Goal: Information Seeking & Learning: Compare options

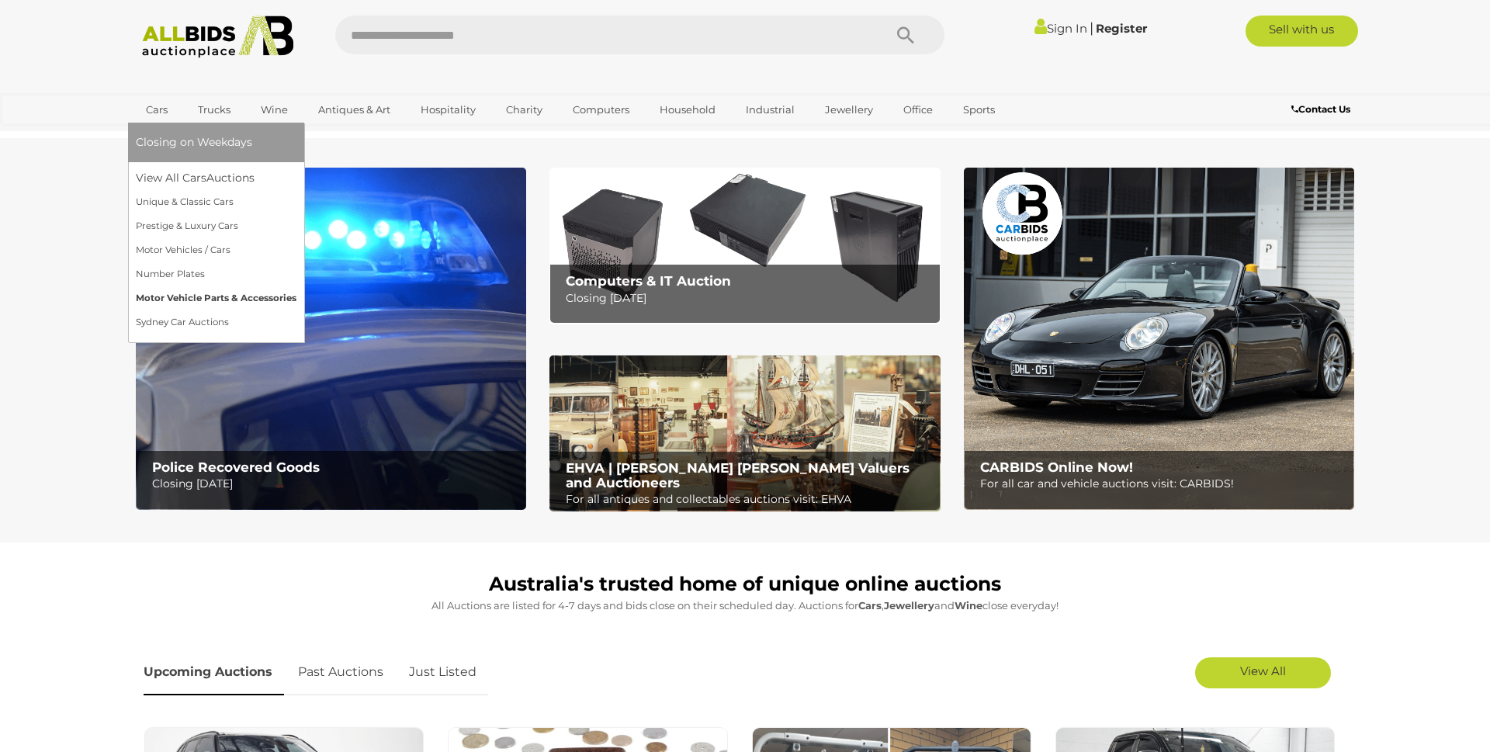
click at [171, 294] on link "Motor Vehicle Parts & Accessories" at bounding box center [216, 298] width 161 height 24
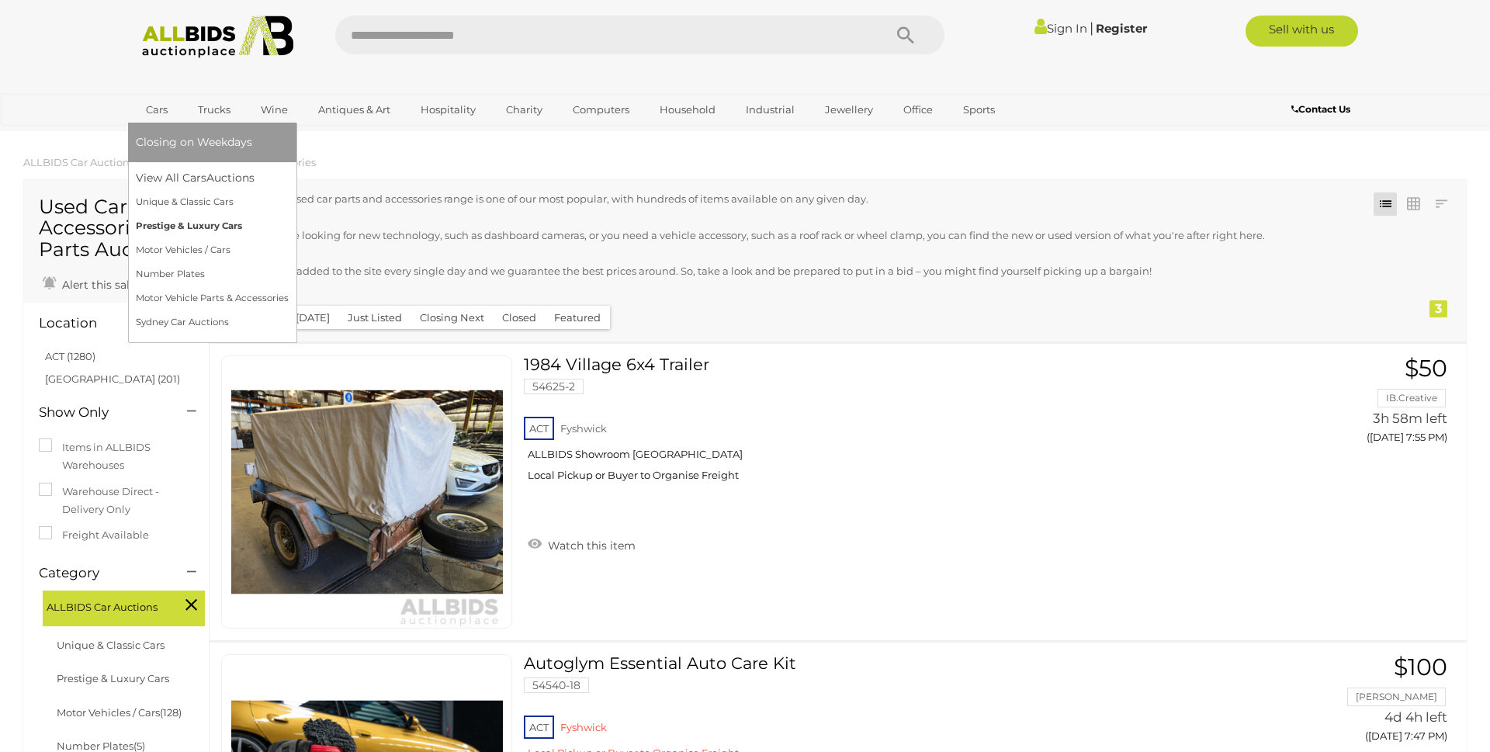
click at [171, 230] on link "Prestige & Luxury Cars" at bounding box center [212, 226] width 153 height 24
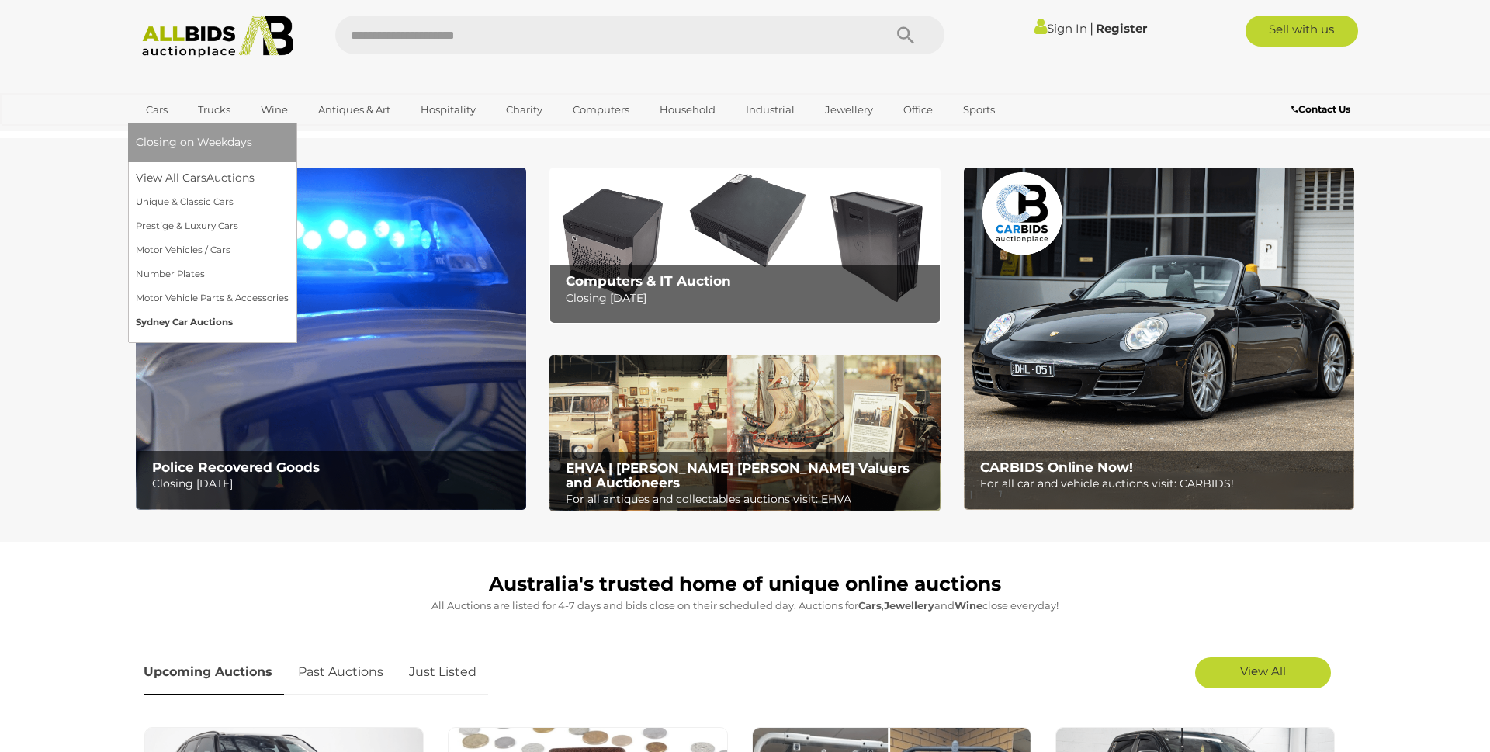
click at [167, 319] on link "Sydney Car Auctions" at bounding box center [212, 322] width 153 height 24
click at [171, 321] on link "Sydney Car Auctions" at bounding box center [212, 322] width 153 height 24
click at [171, 320] on link "Sydney Car Auctions" at bounding box center [212, 322] width 153 height 24
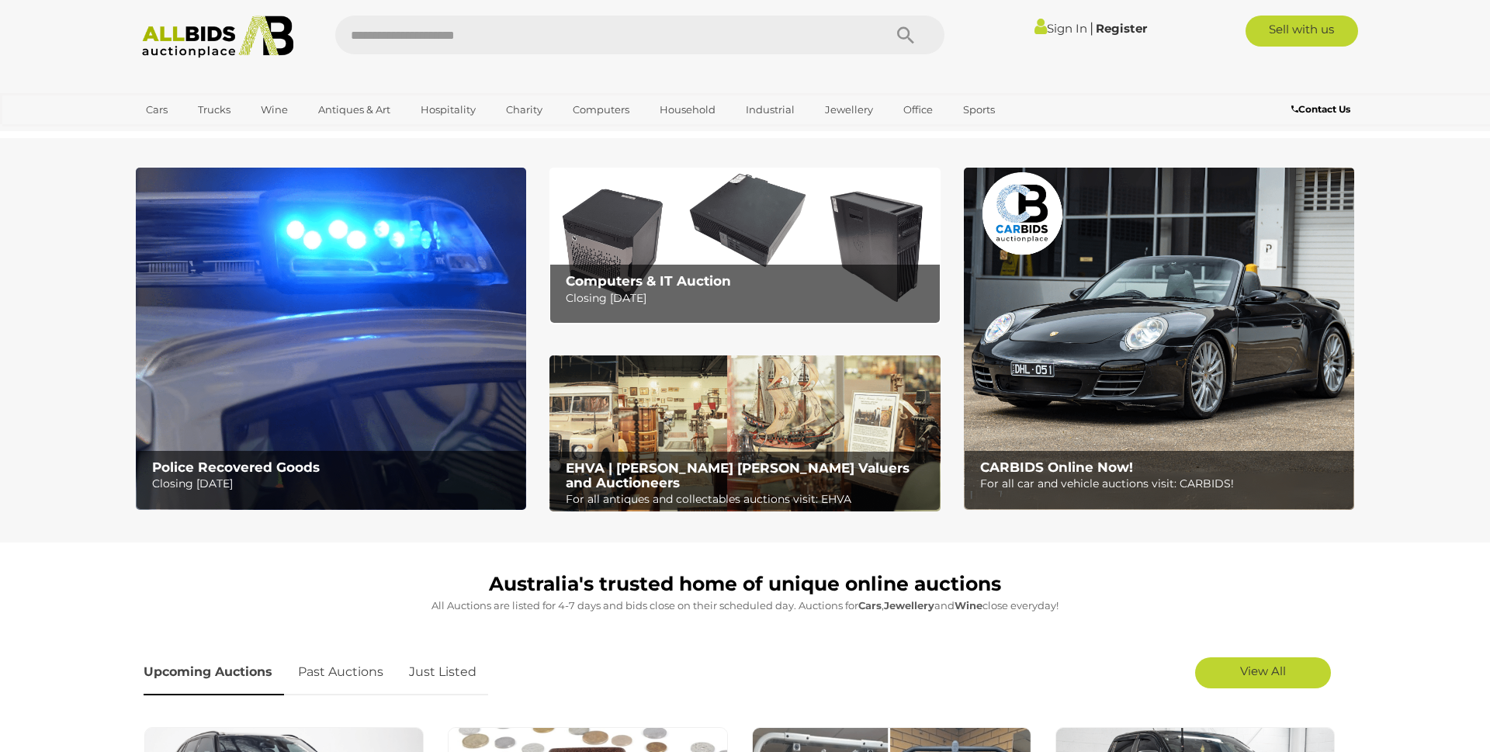
click at [299, 328] on img at bounding box center [331, 339] width 390 height 342
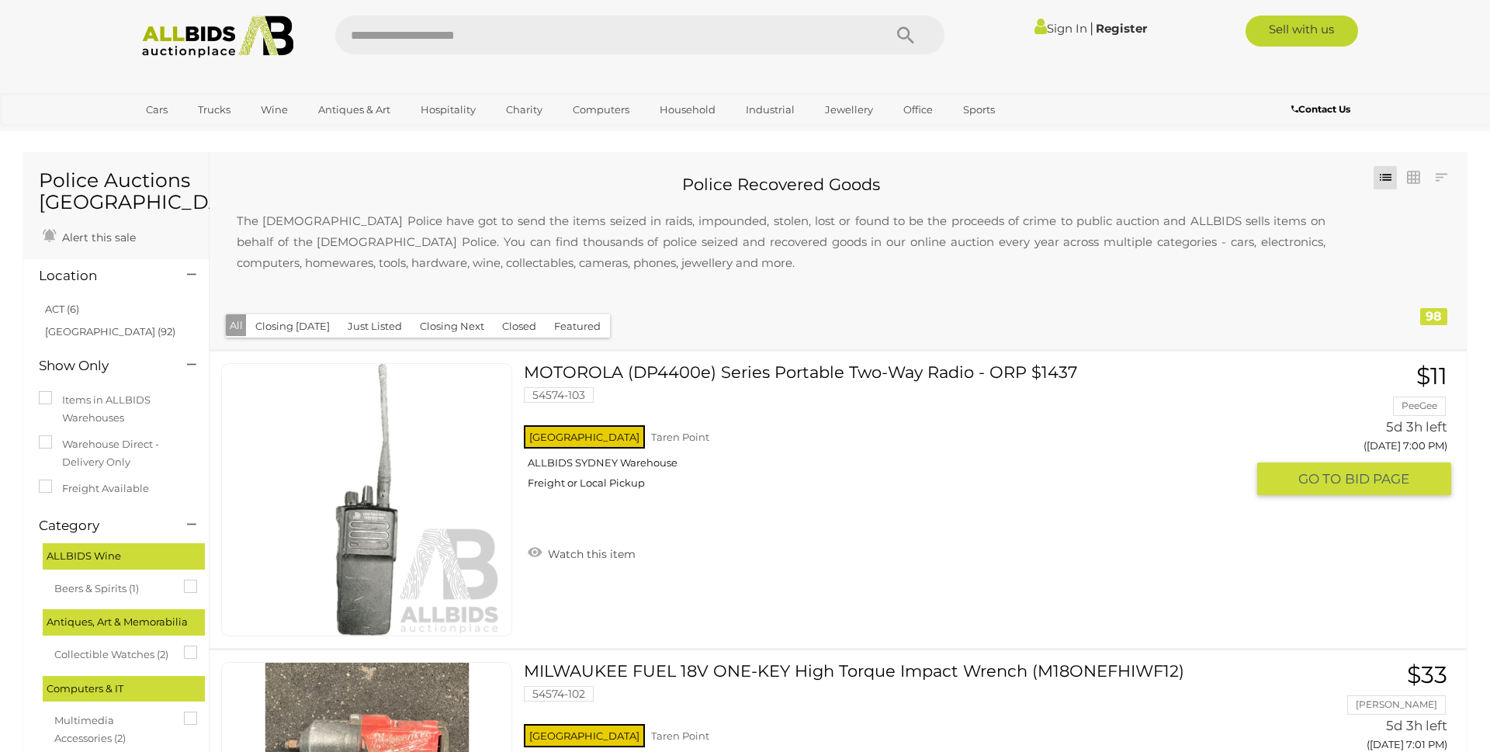
click at [385, 535] on img at bounding box center [367, 500] width 272 height 272
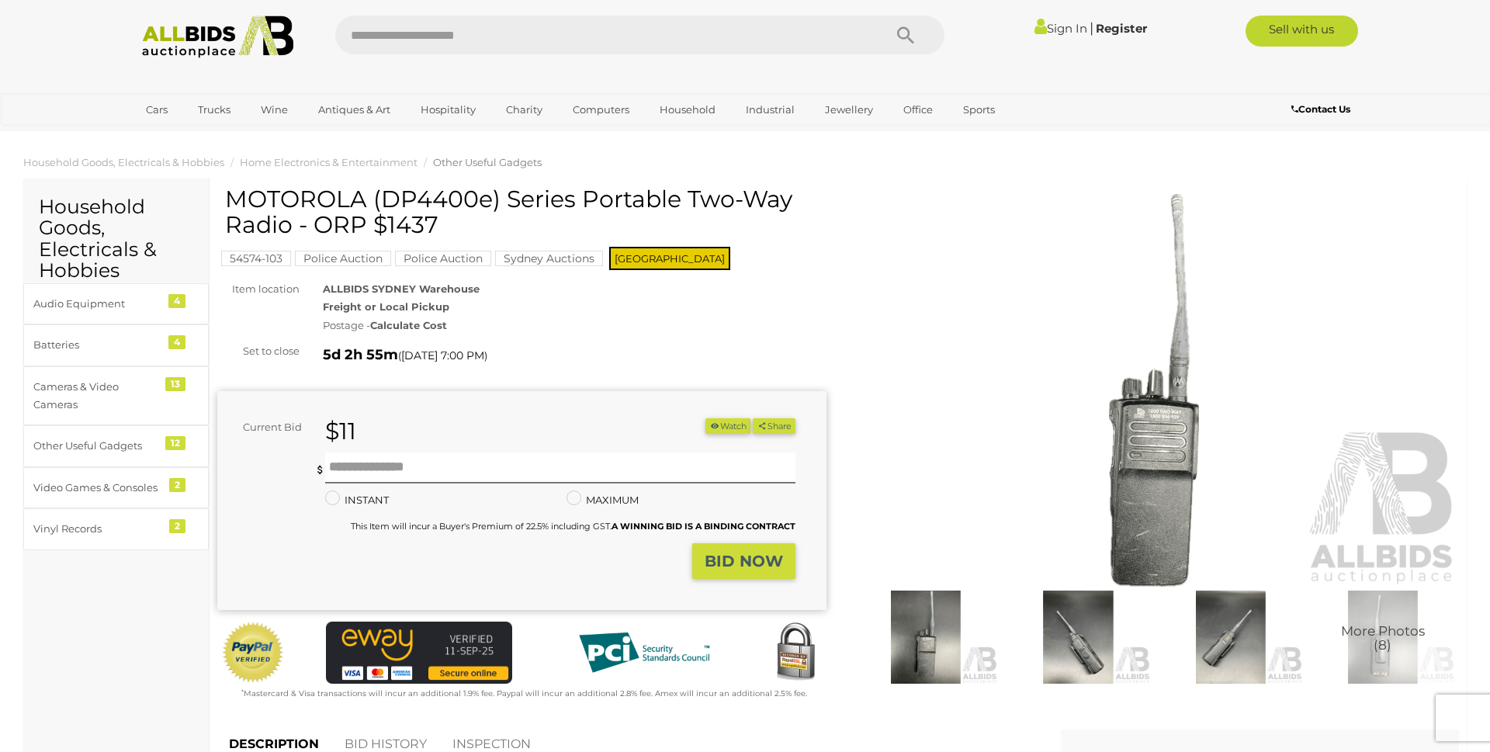
click at [934, 628] on img at bounding box center [926, 637] width 144 height 93
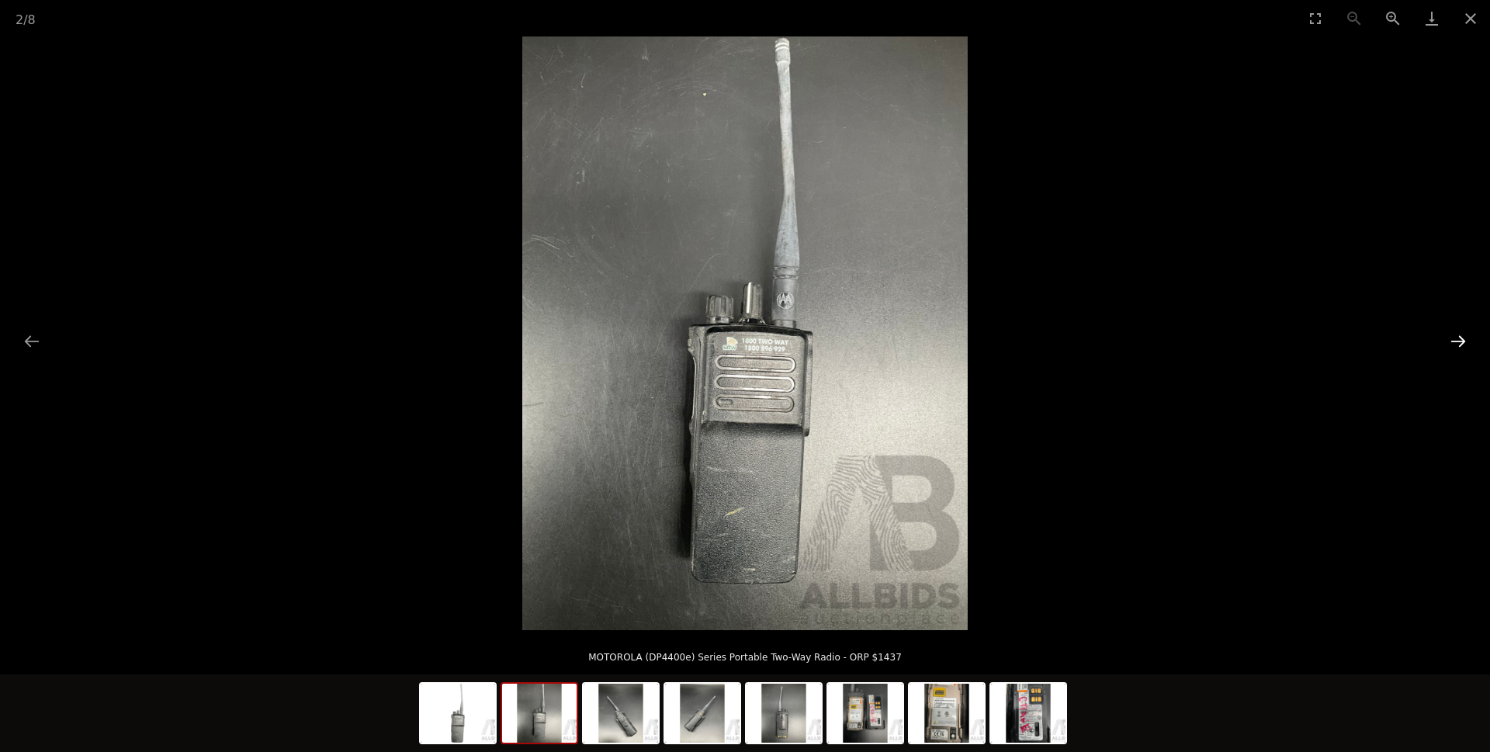
click at [1453, 341] on button "Next slide" at bounding box center [1458, 341] width 33 height 30
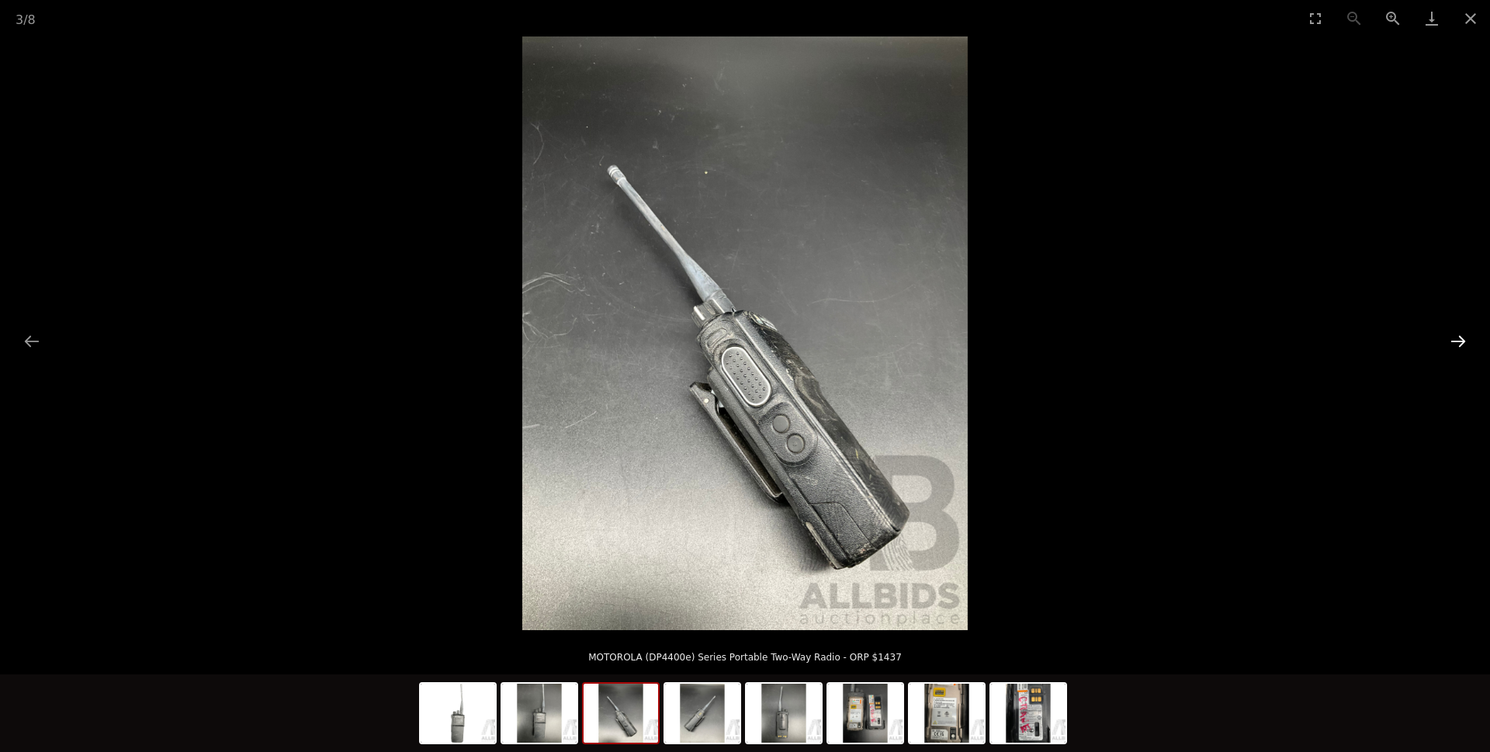
click at [1453, 341] on button "Next slide" at bounding box center [1458, 341] width 33 height 30
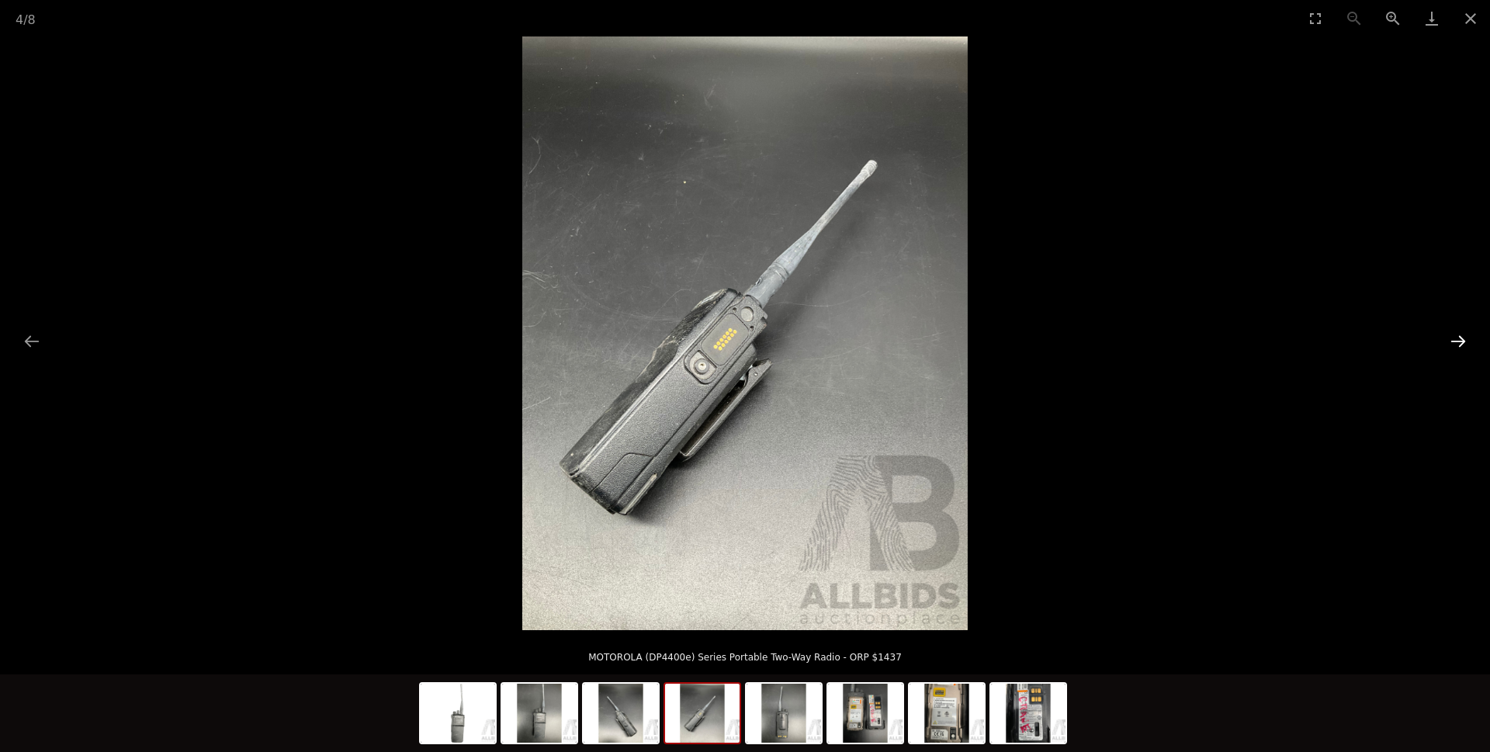
click at [1453, 341] on button "Next slide" at bounding box center [1458, 341] width 33 height 30
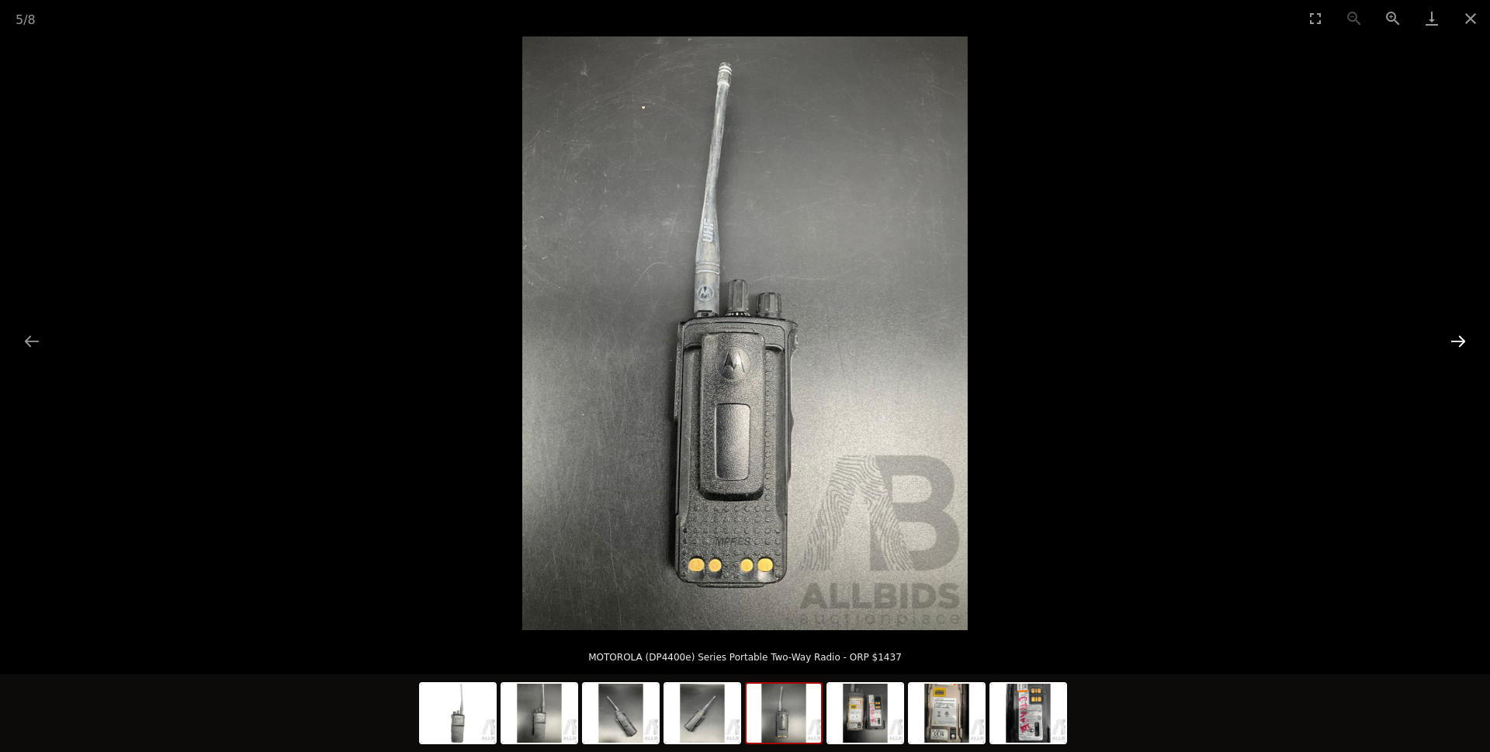
click at [1453, 341] on button "Next slide" at bounding box center [1458, 341] width 33 height 30
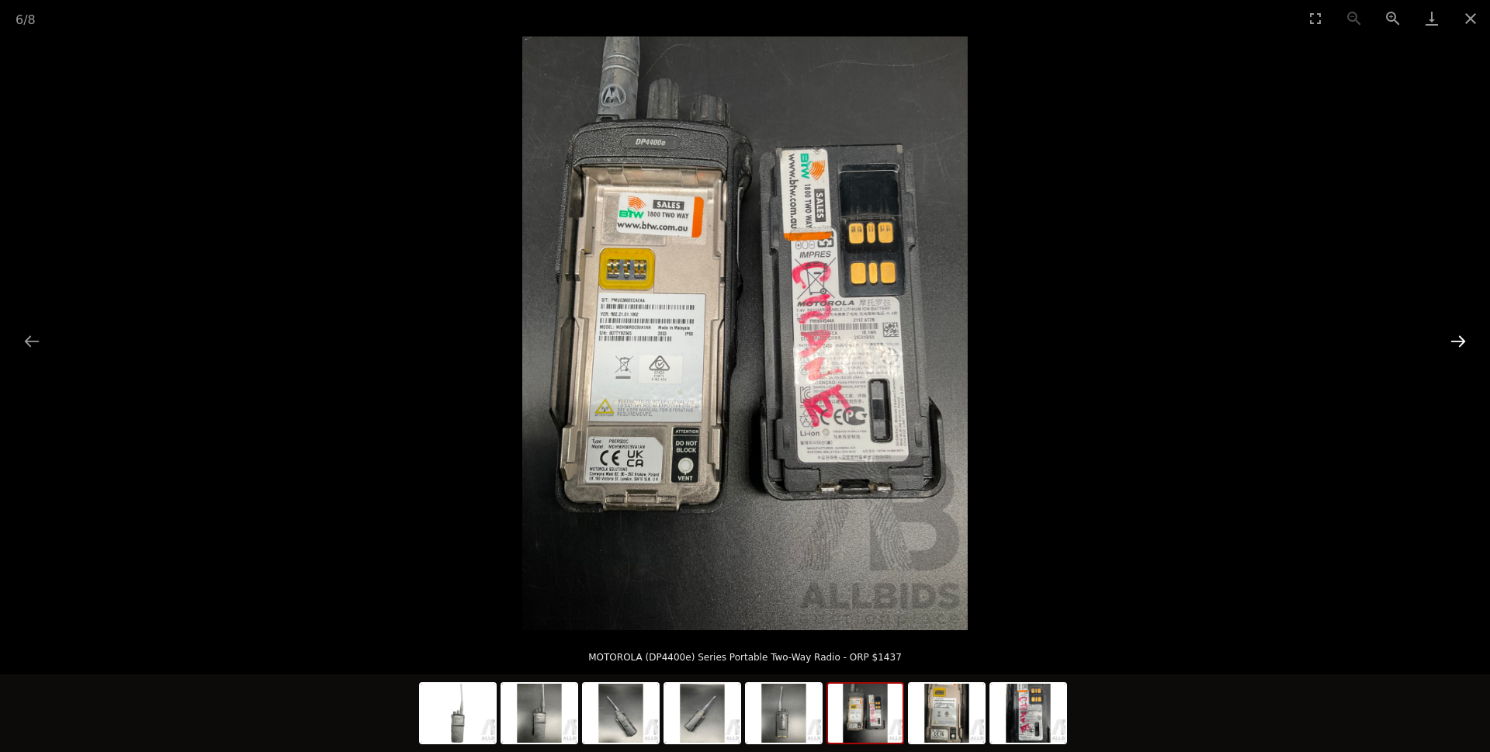
click at [1453, 341] on button "Next slide" at bounding box center [1458, 341] width 33 height 30
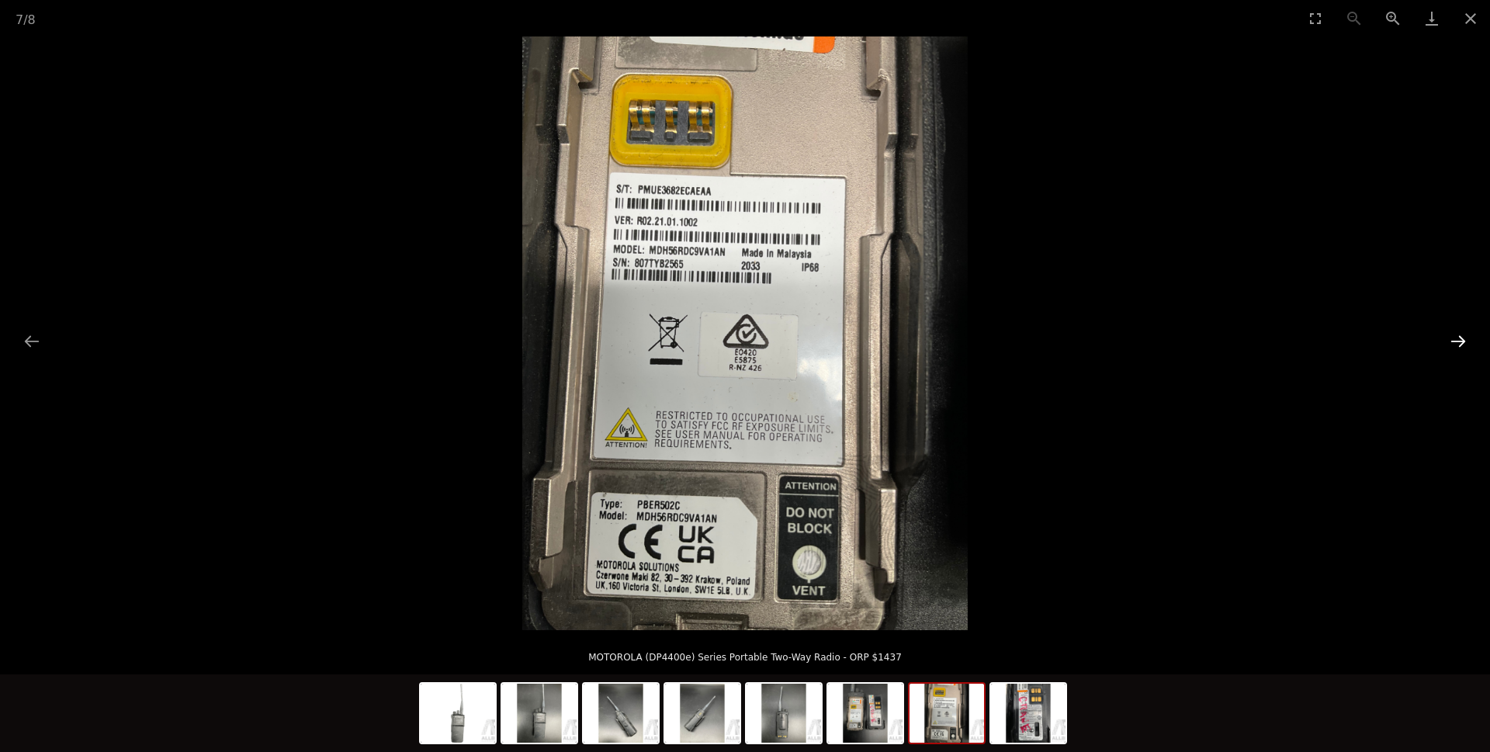
click at [1453, 341] on button "Next slide" at bounding box center [1458, 341] width 33 height 30
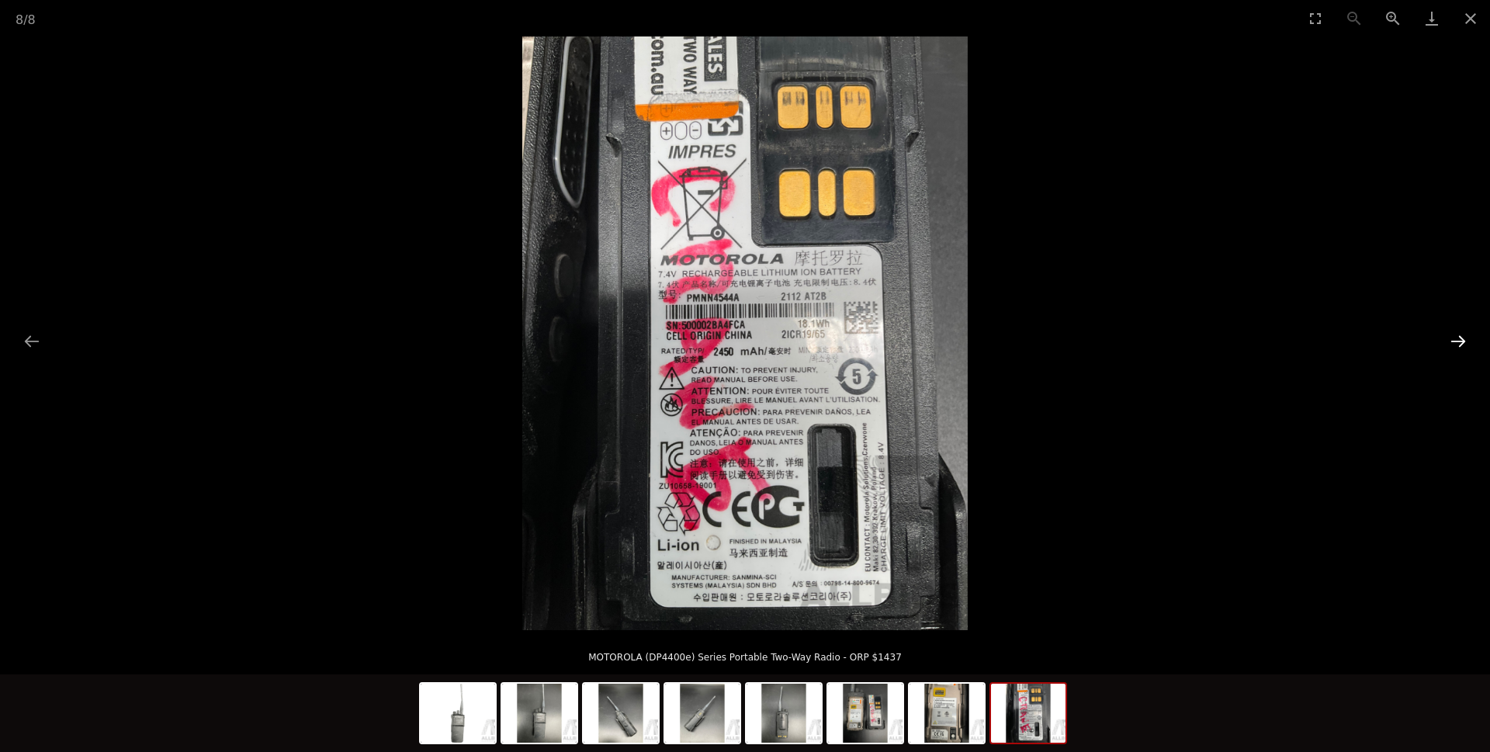
click at [1453, 341] on button "Next slide" at bounding box center [1458, 341] width 33 height 30
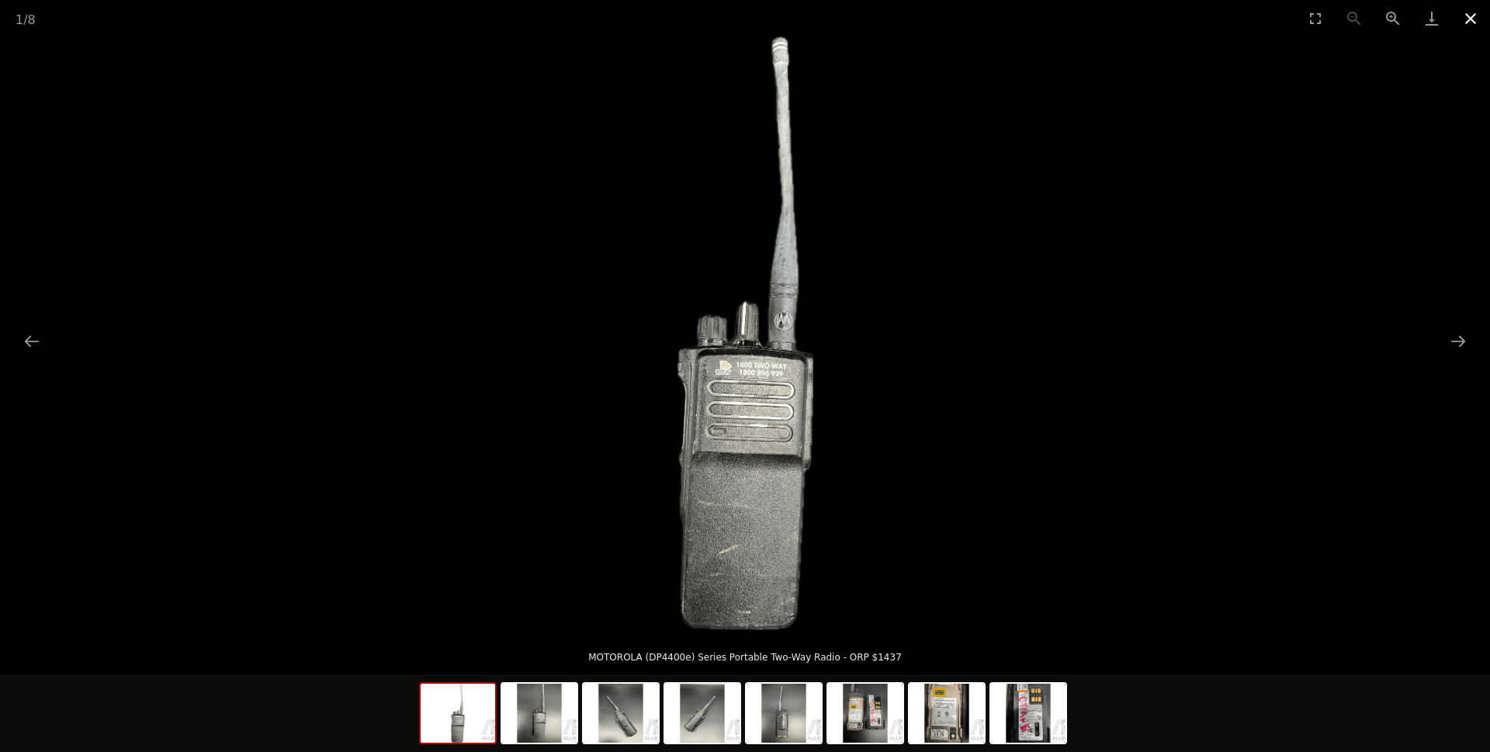
click at [1467, 25] on button "Close gallery" at bounding box center [1470, 18] width 39 height 36
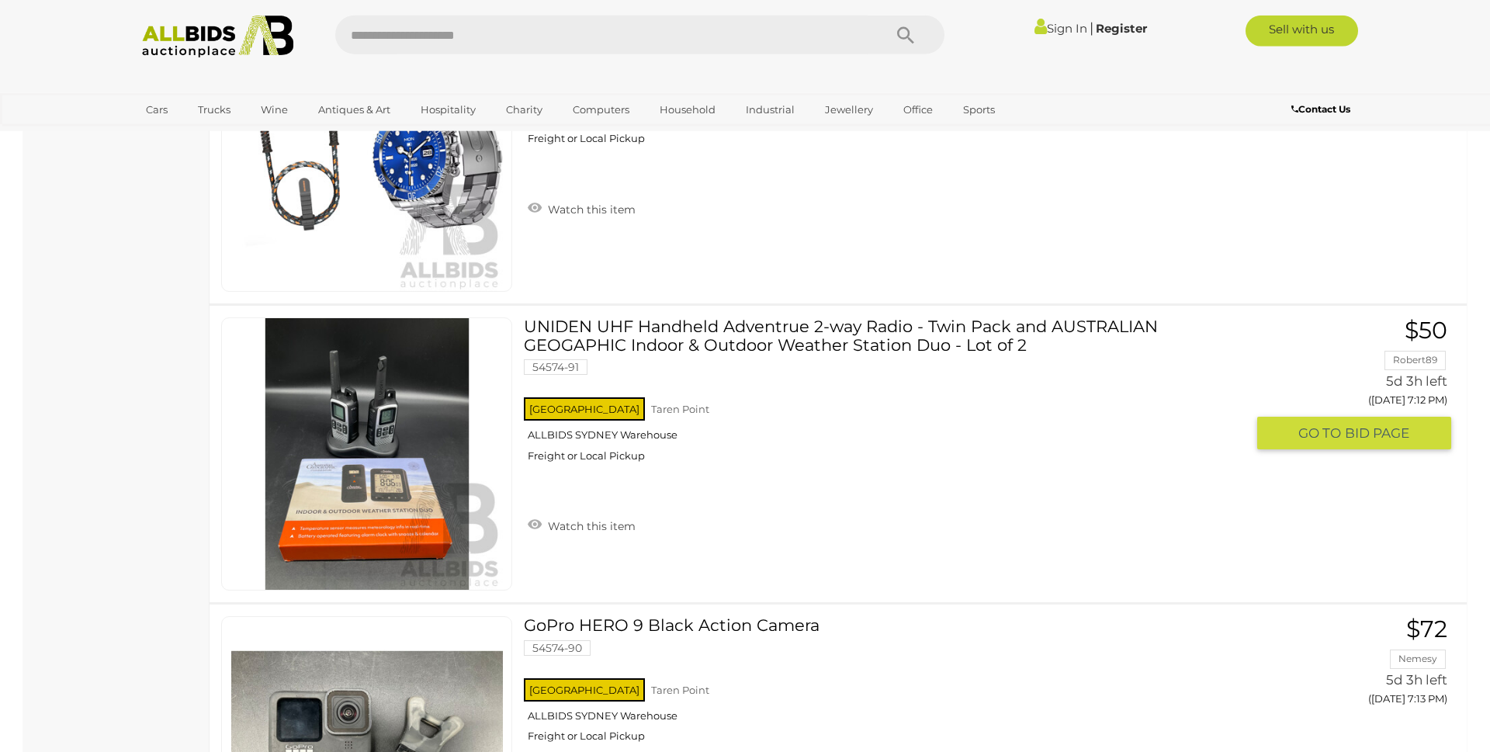
scroll to position [3674, 0]
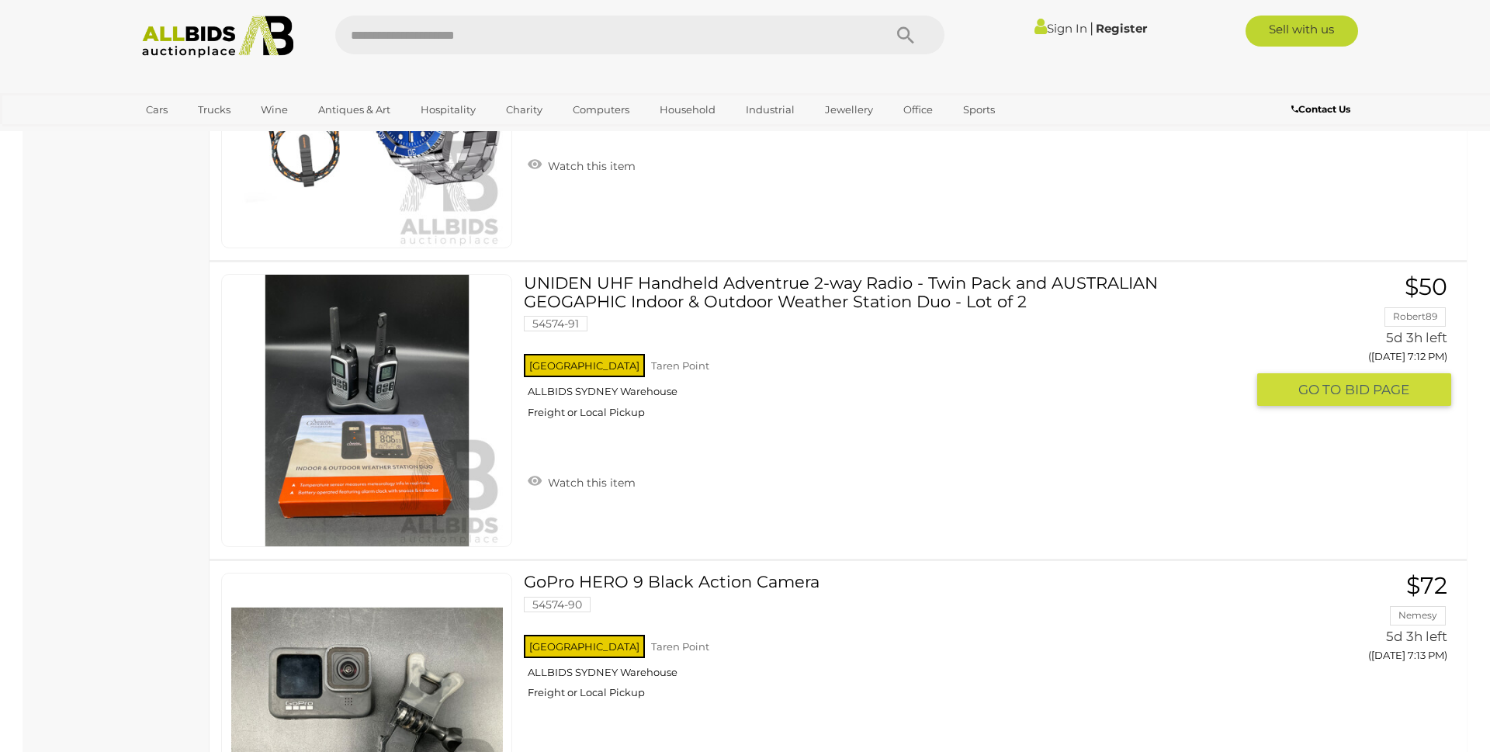
click at [764, 303] on link "UNIDEN UHF Handheld Adventrue 2-way Radio - Twin Pack and AUSTRALIAN GEOGAPHIC …" at bounding box center [890, 352] width 710 height 156
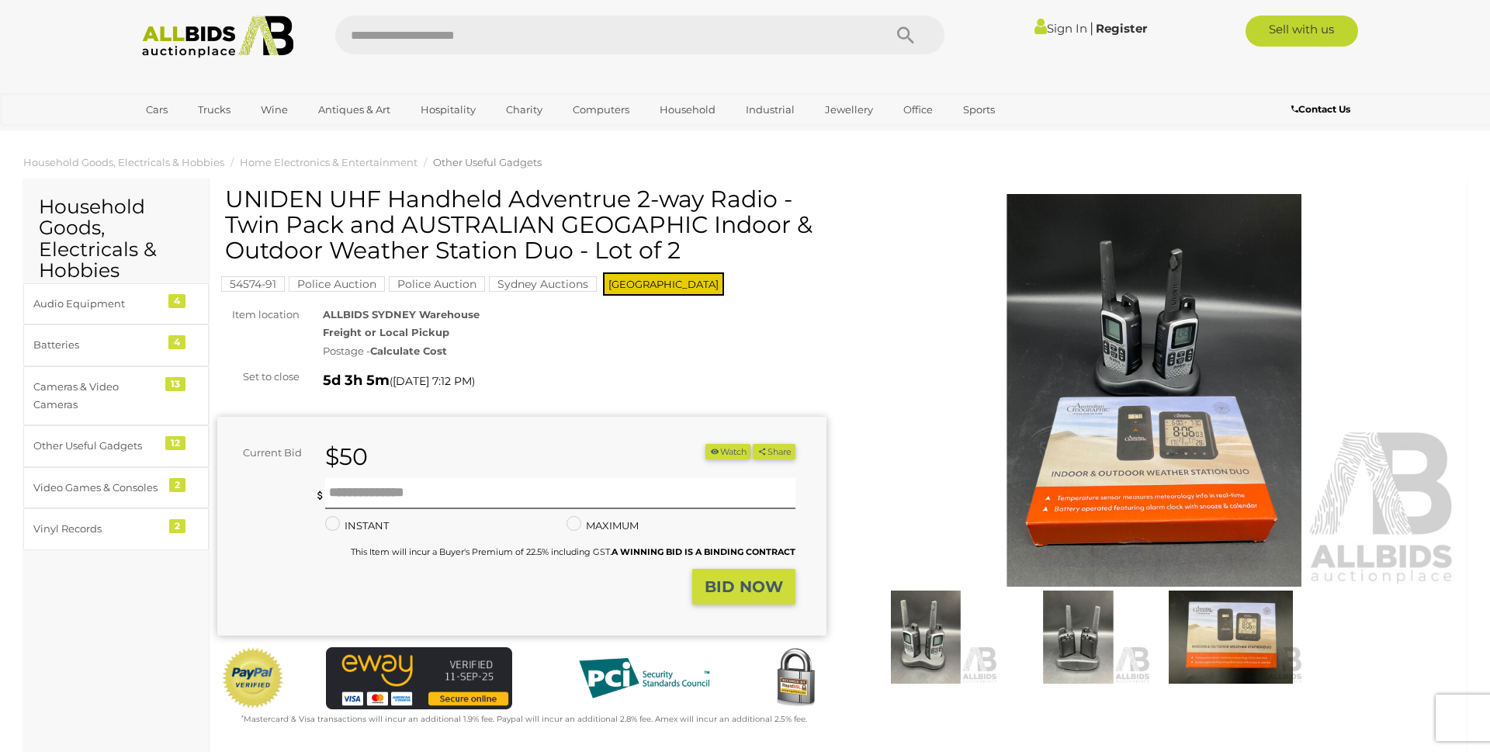
click at [938, 650] on img at bounding box center [926, 637] width 144 height 93
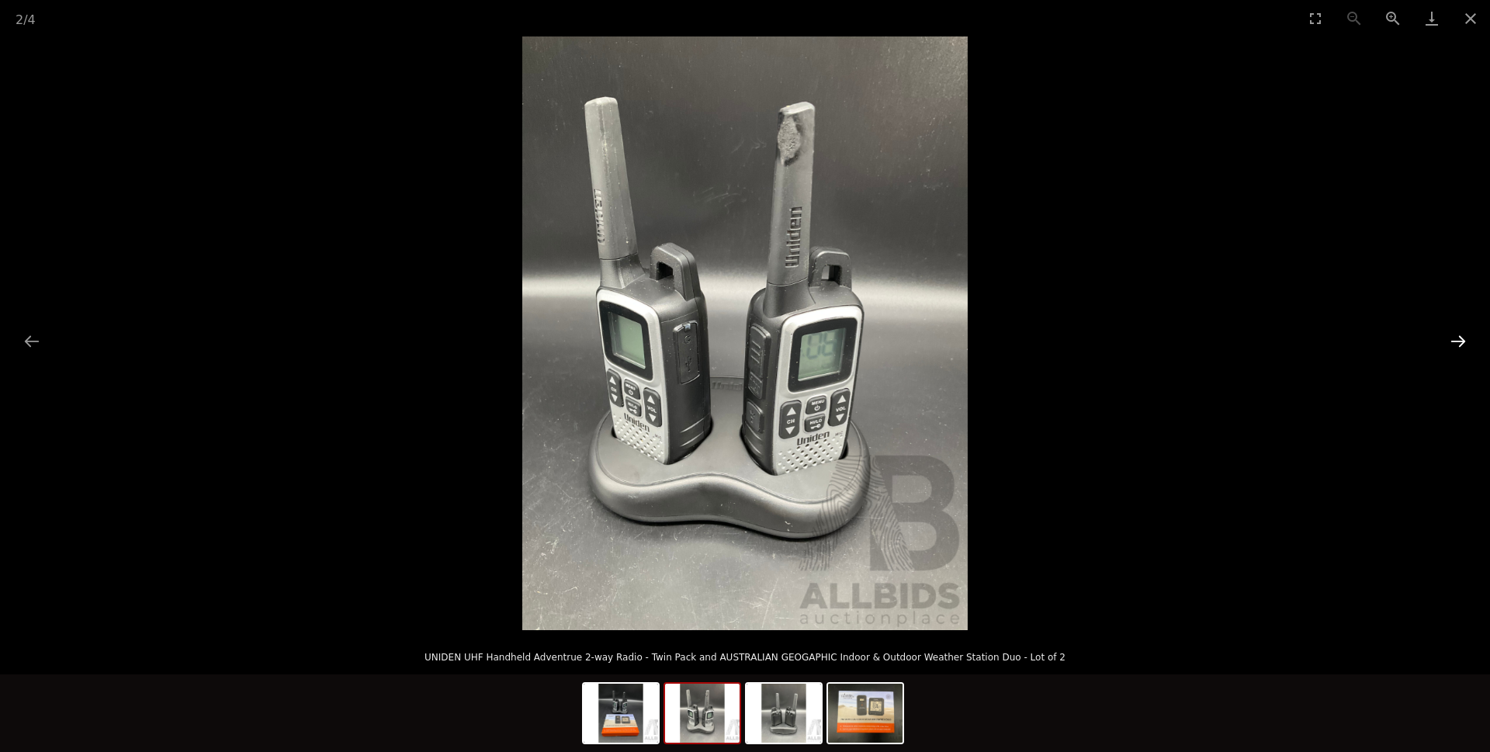
click at [1460, 341] on button "Next slide" at bounding box center [1458, 341] width 33 height 30
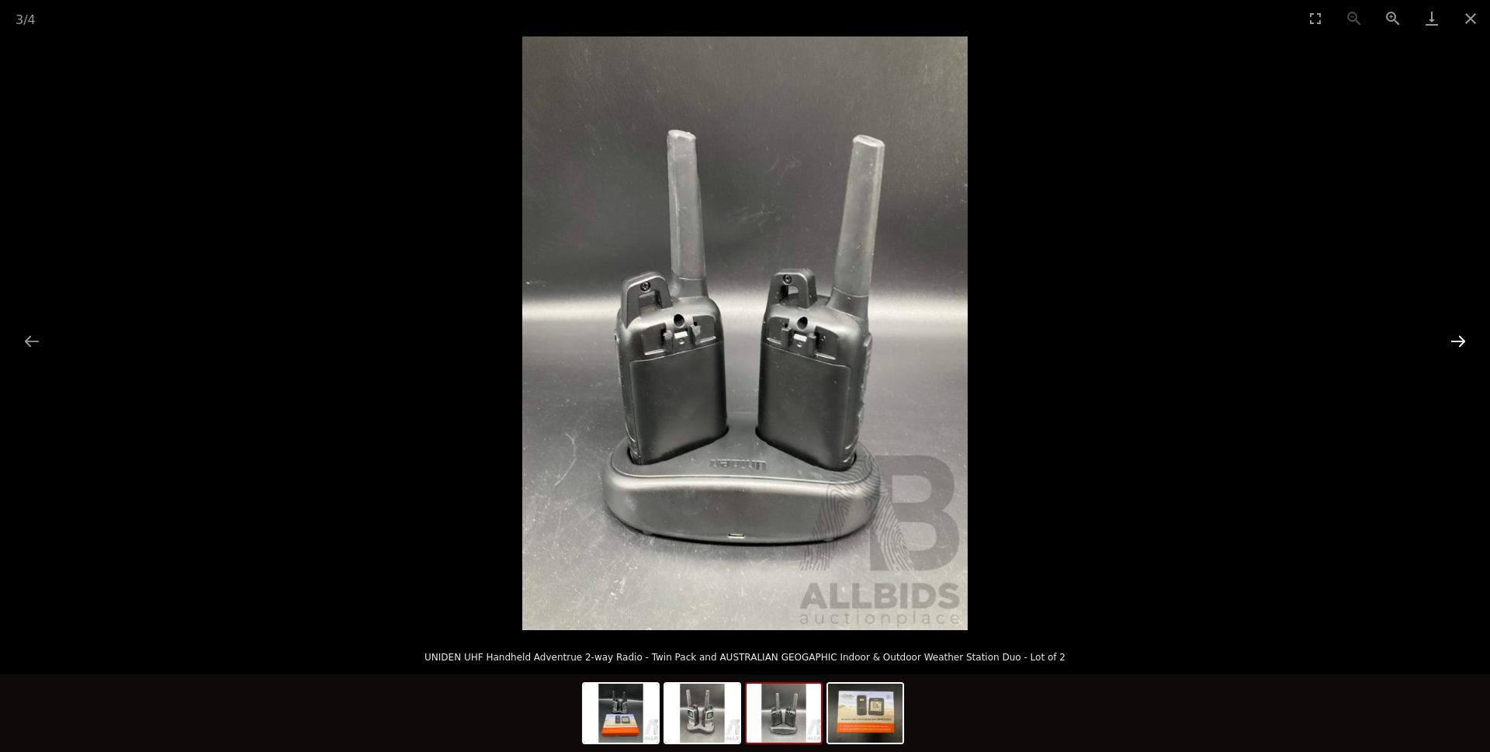
click at [1460, 341] on button "Next slide" at bounding box center [1458, 341] width 33 height 30
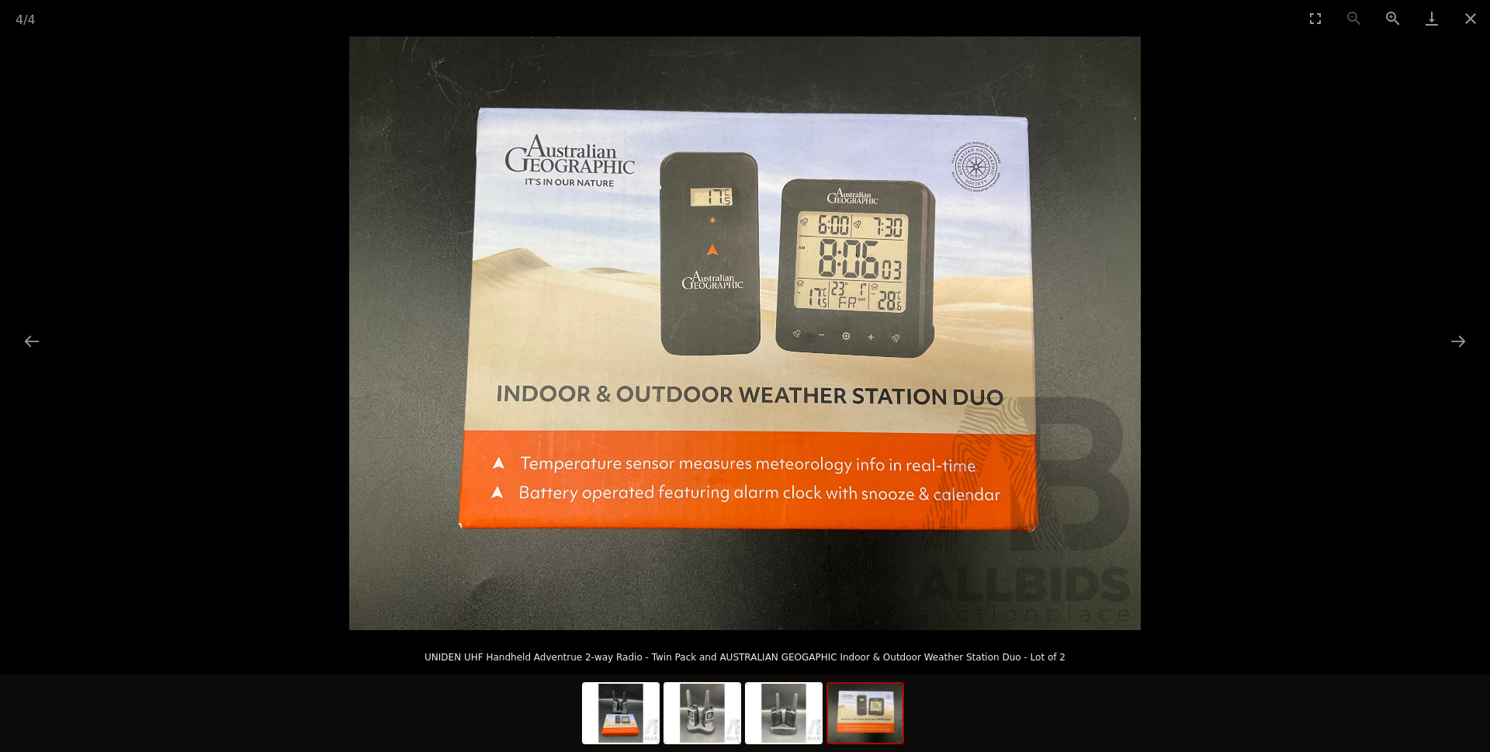
click at [49, 344] on picture at bounding box center [745, 333] width 1490 height 594
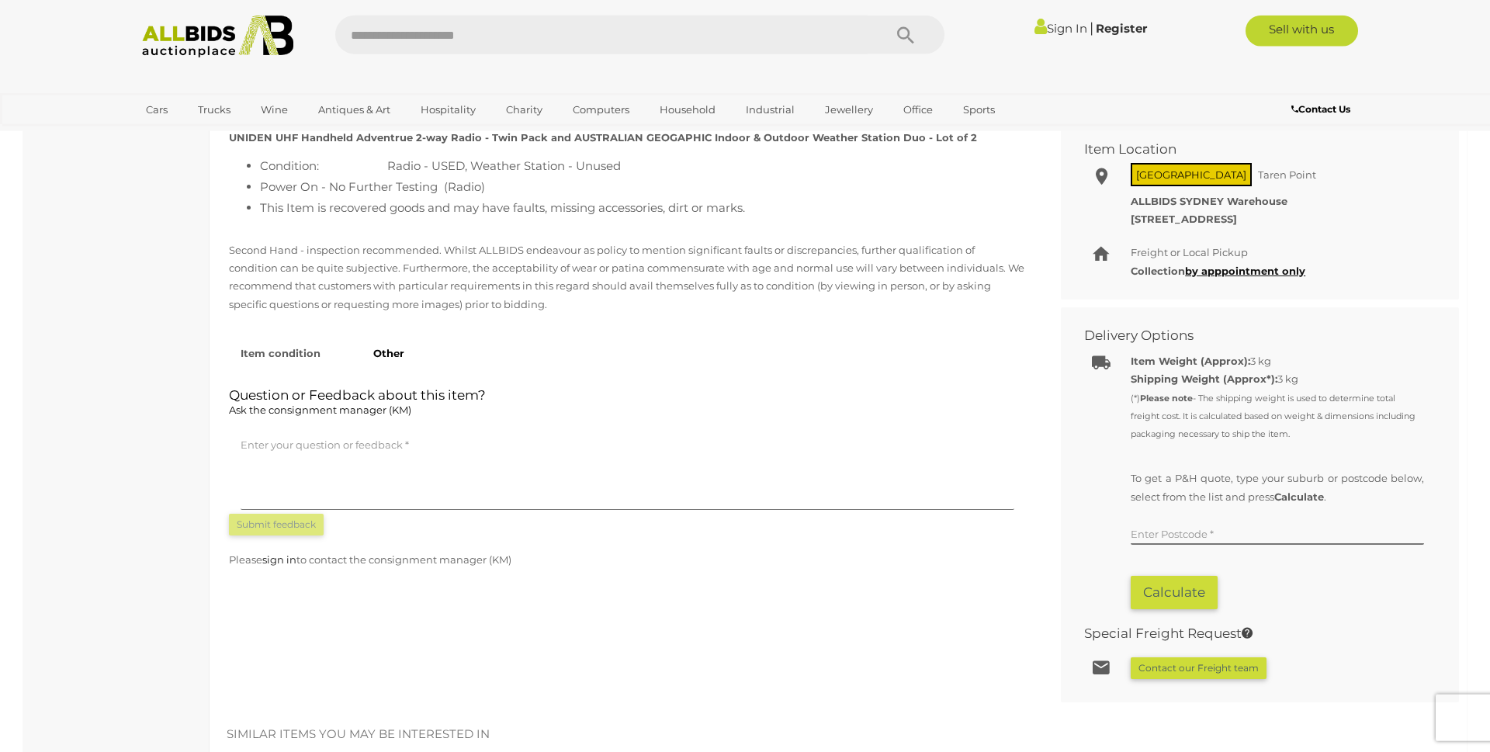
scroll to position [712, 0]
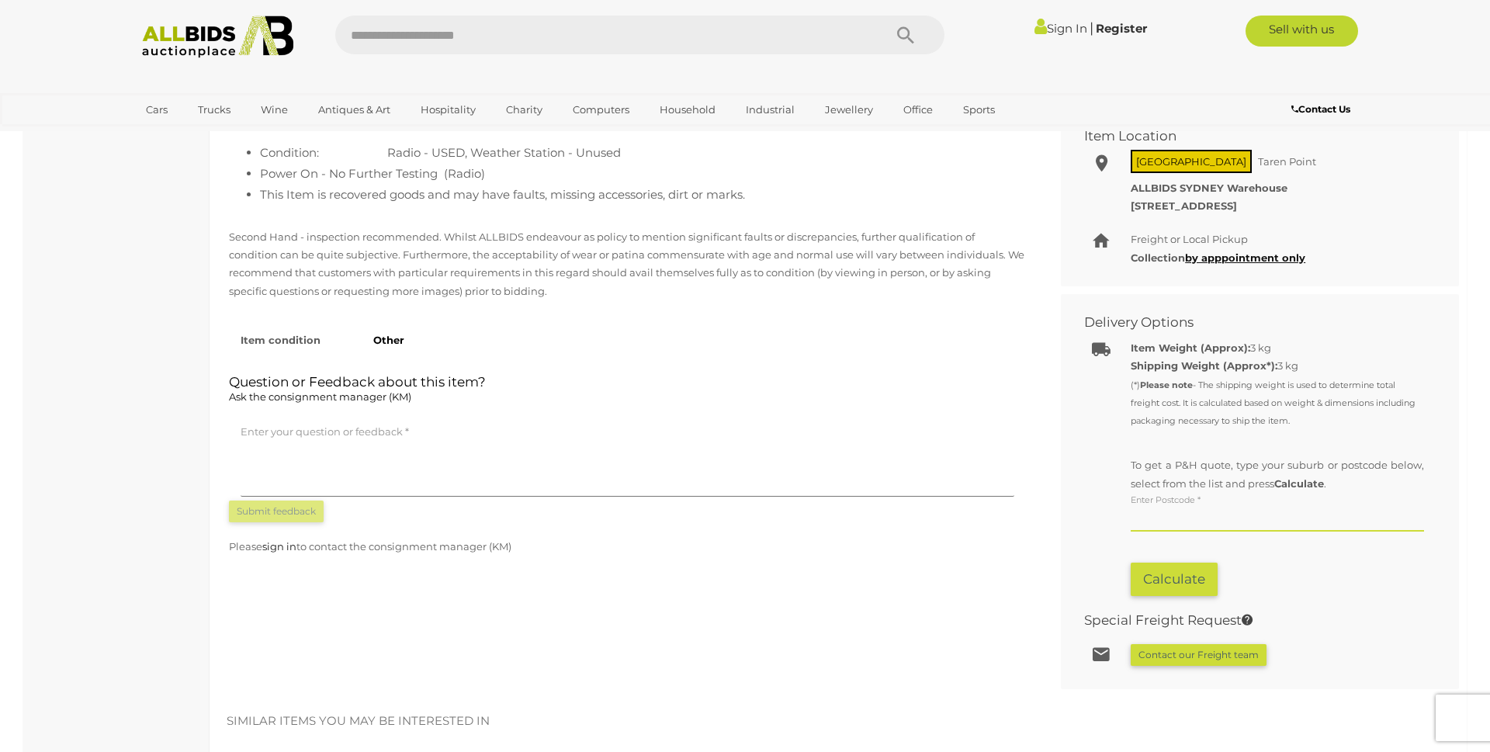
click at [1180, 513] on input "text" at bounding box center [1277, 519] width 293 height 23
click at [1176, 580] on link "NORTH ROCKS, NSW, 2151" at bounding box center [1268, 577] width 274 height 27
type input "**********"
click at [1171, 584] on button "Calculate" at bounding box center [1174, 579] width 87 height 33
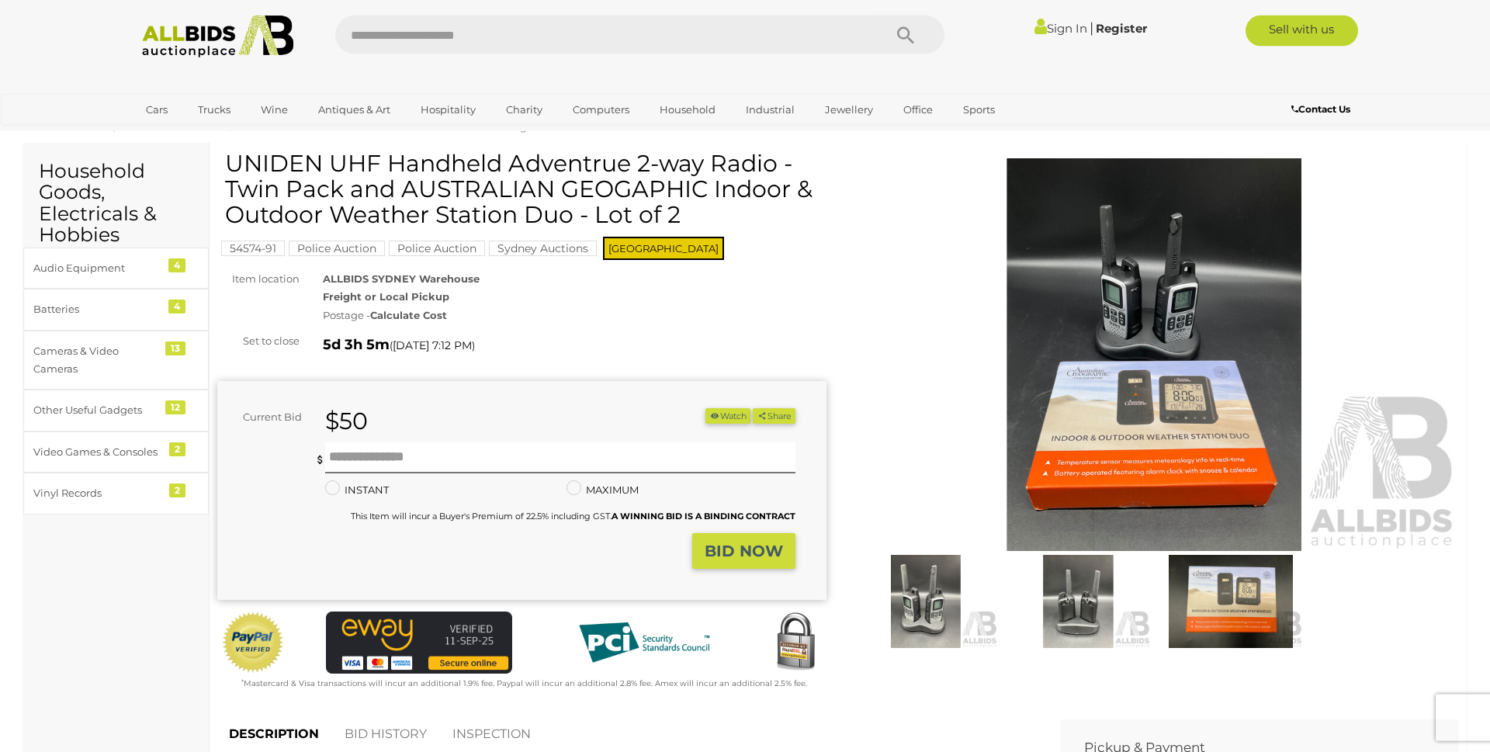
scroll to position [0, 0]
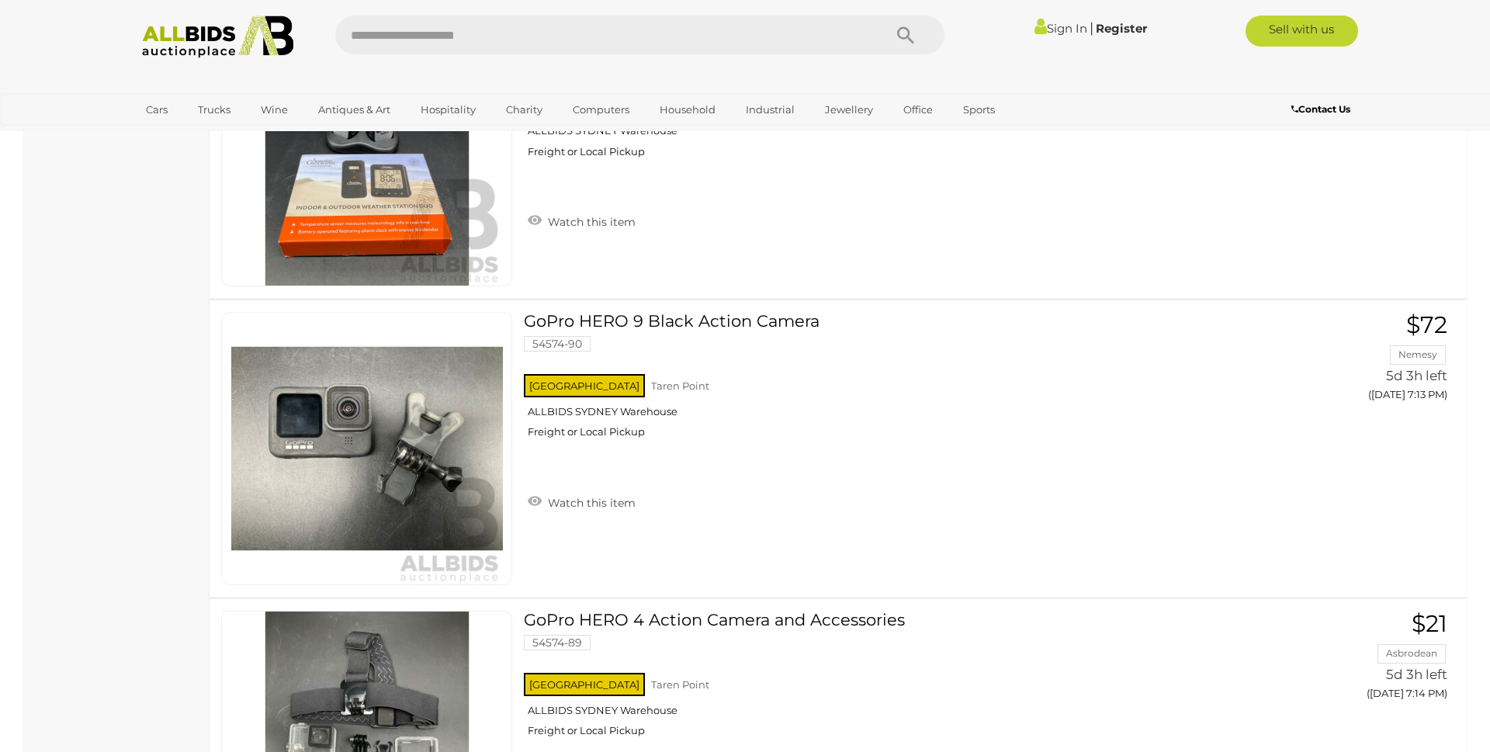
scroll to position [4014, 0]
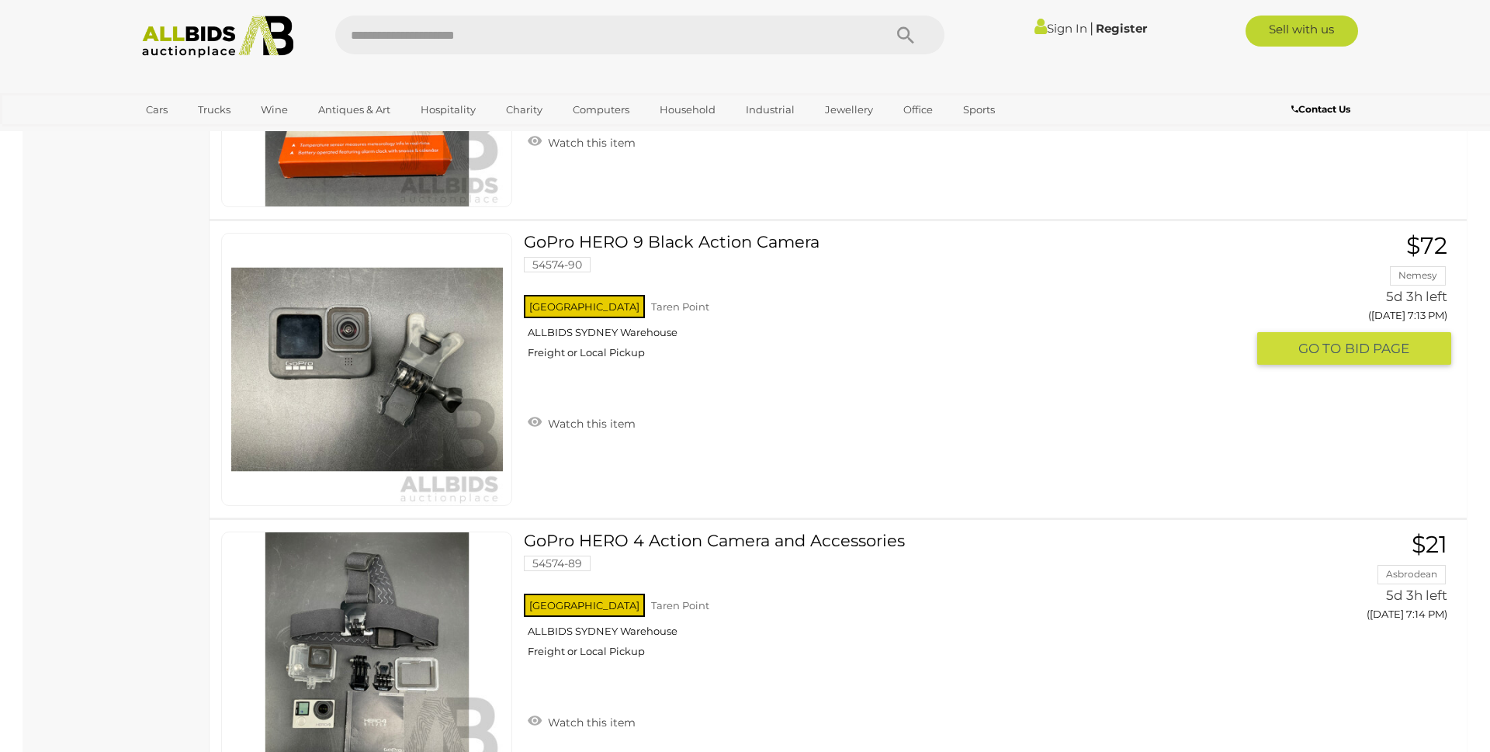
click at [660, 248] on link "GoPro HERO 9 Black Action Camera 54574-90 NSW Taren Point ALLBIDS SYDNEY Wareho…" at bounding box center [890, 302] width 710 height 138
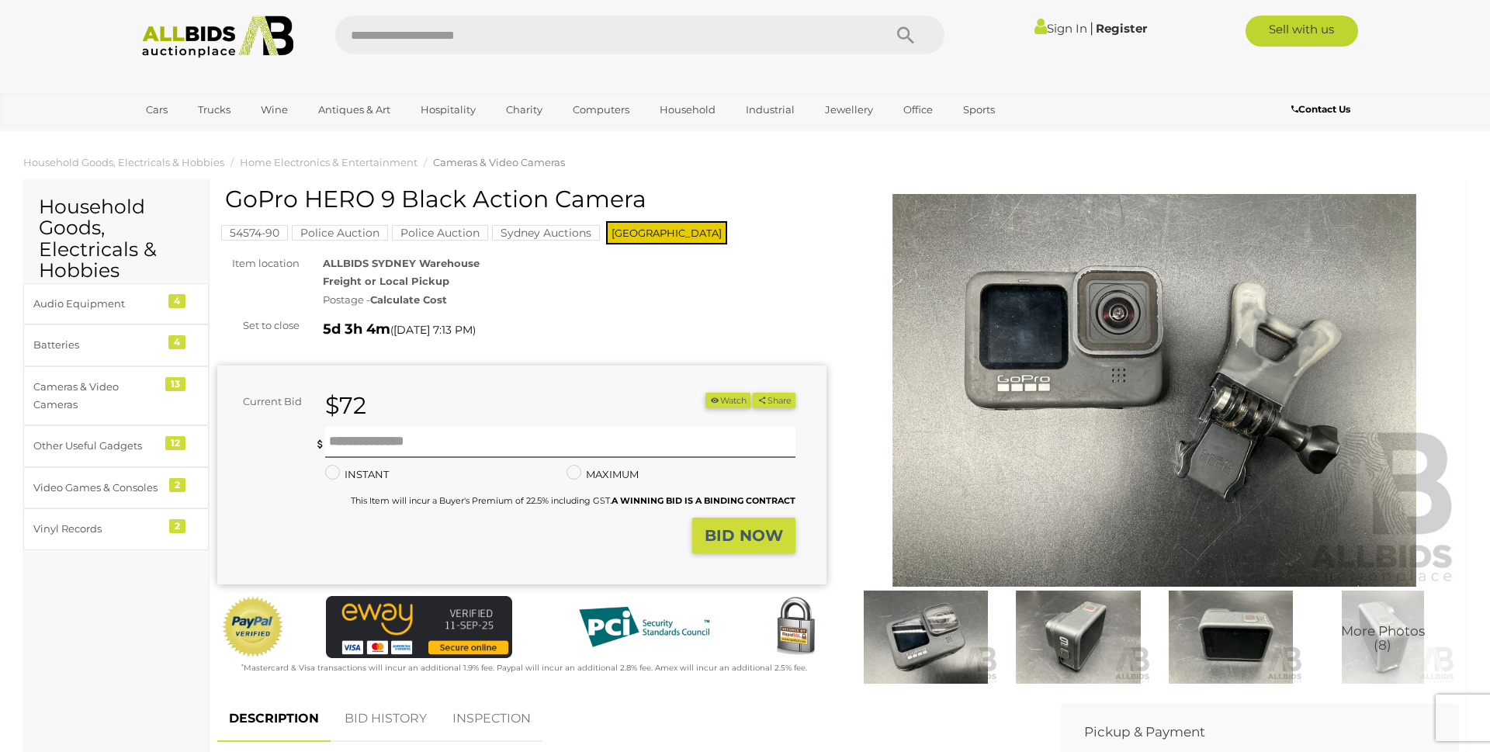
click at [930, 630] on img at bounding box center [926, 637] width 144 height 93
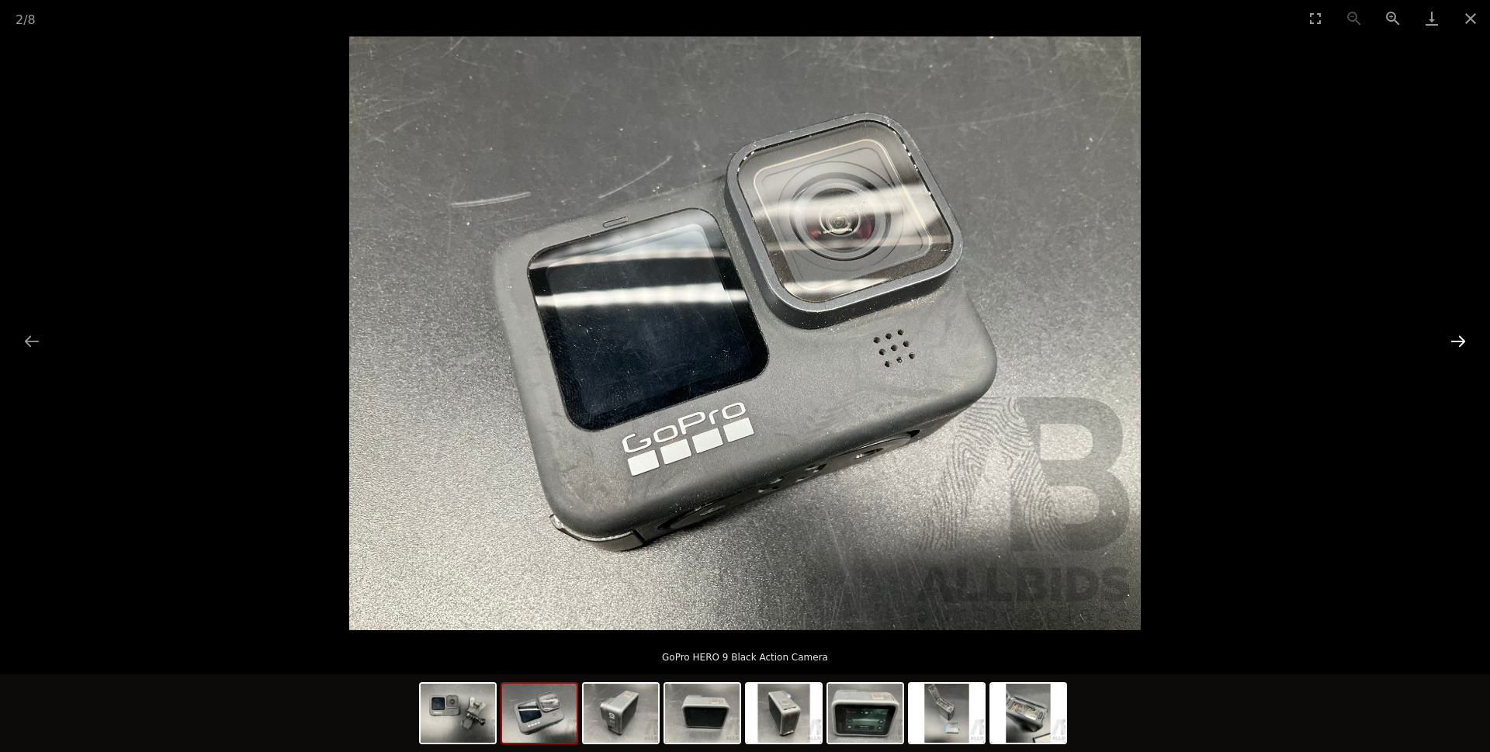
click at [1453, 341] on button "Next slide" at bounding box center [1458, 341] width 33 height 30
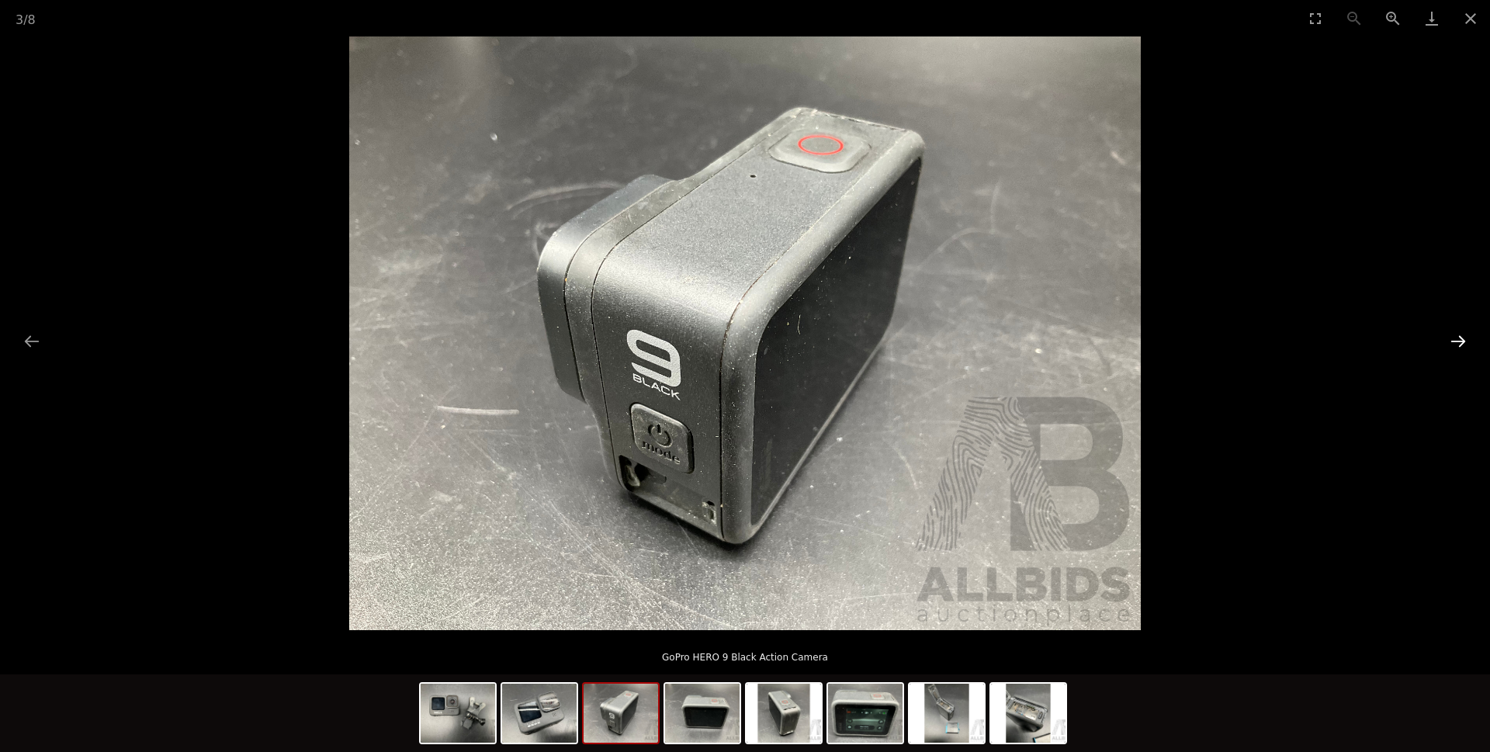
click at [1453, 341] on button "Next slide" at bounding box center [1458, 341] width 33 height 30
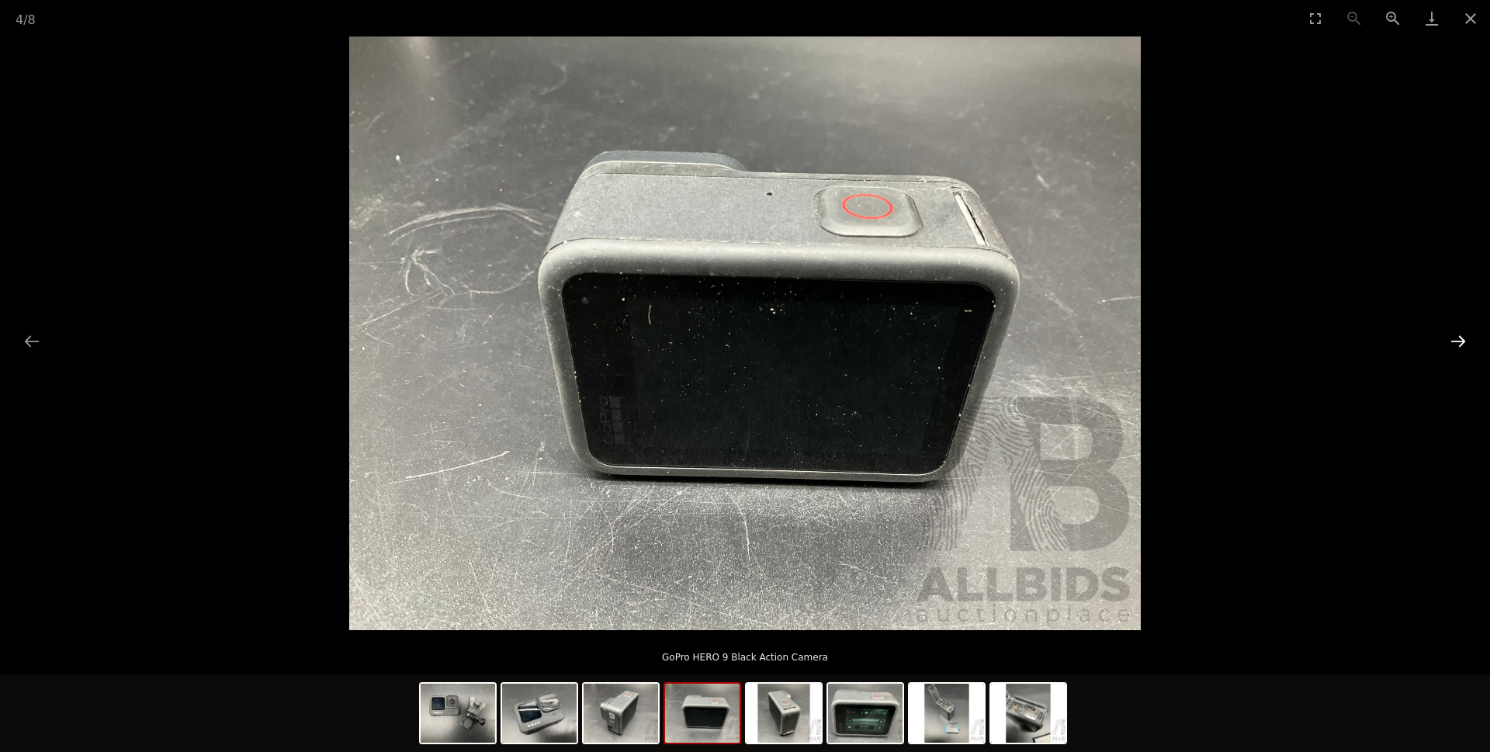
click at [1453, 341] on button "Next slide" at bounding box center [1458, 341] width 33 height 30
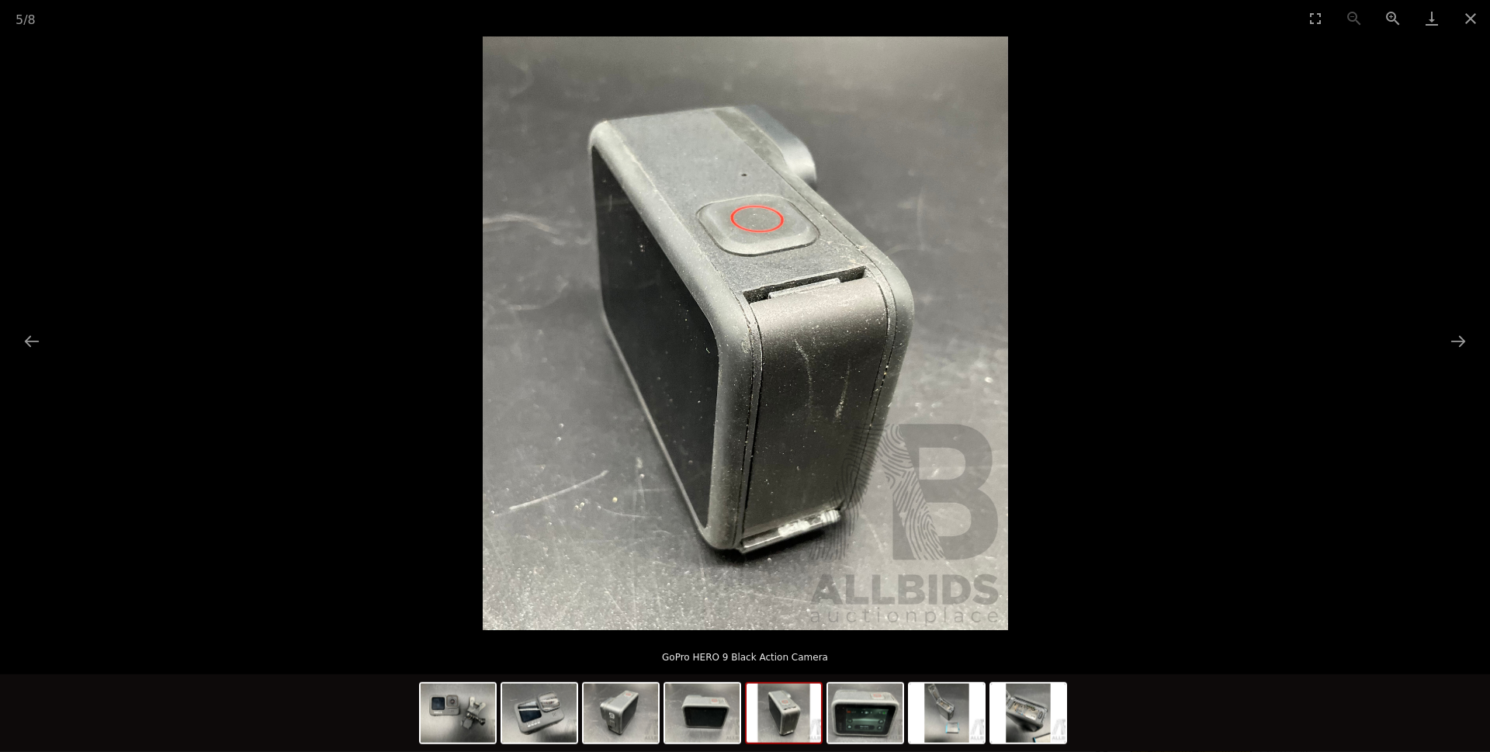
scroll to position [158, 0]
click at [1458, 344] on button "Next slide" at bounding box center [1458, 341] width 33 height 30
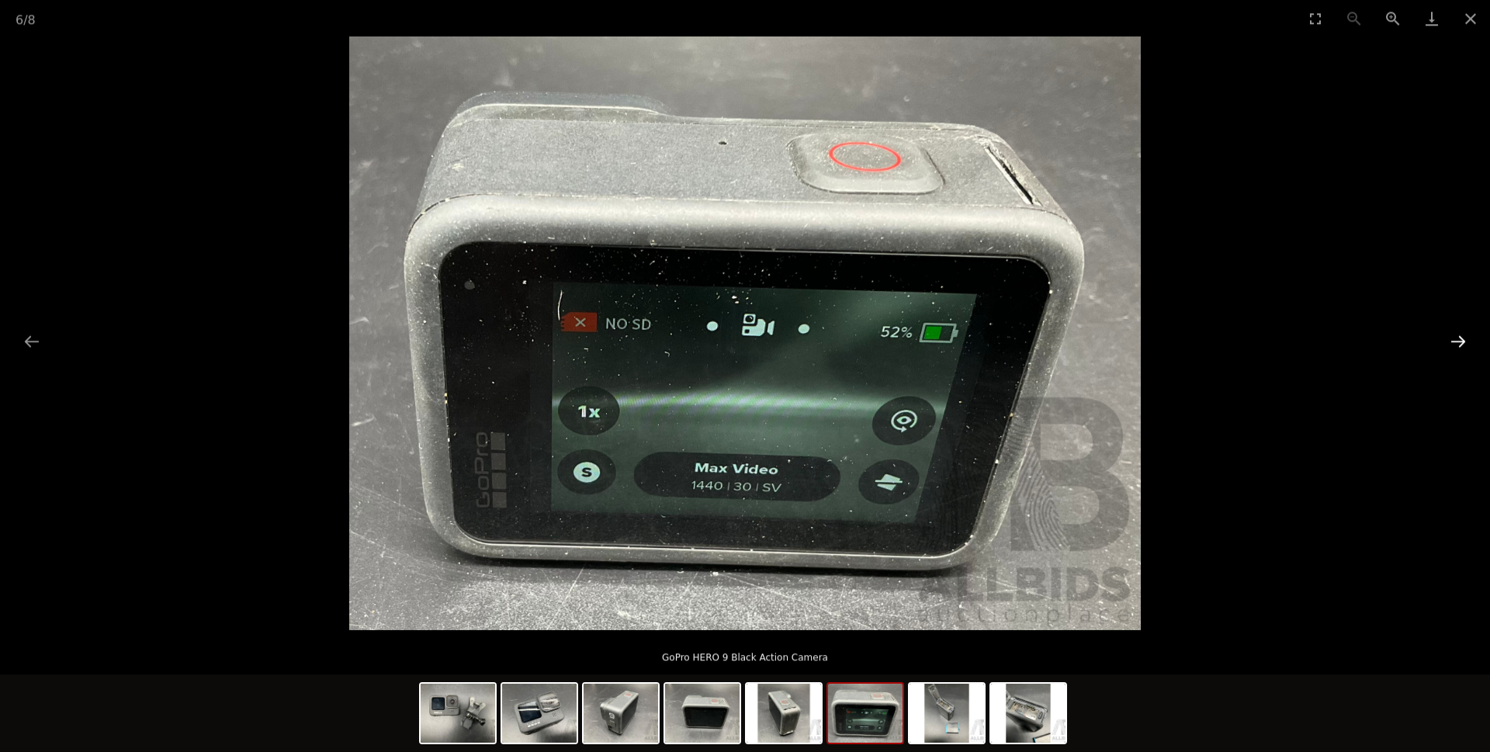
click at [1458, 343] on button "Next slide" at bounding box center [1458, 341] width 33 height 30
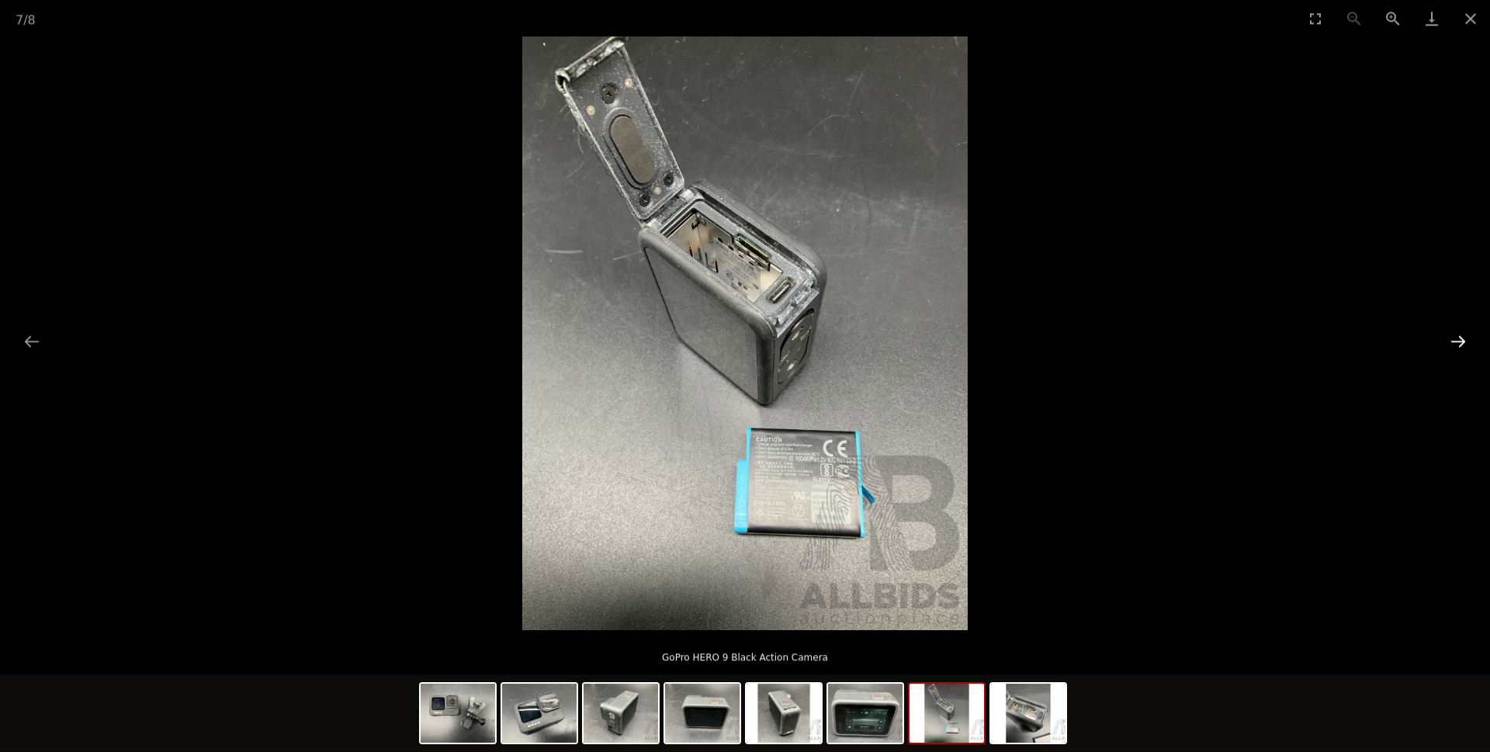
click at [1458, 343] on button "Next slide" at bounding box center [1458, 341] width 33 height 30
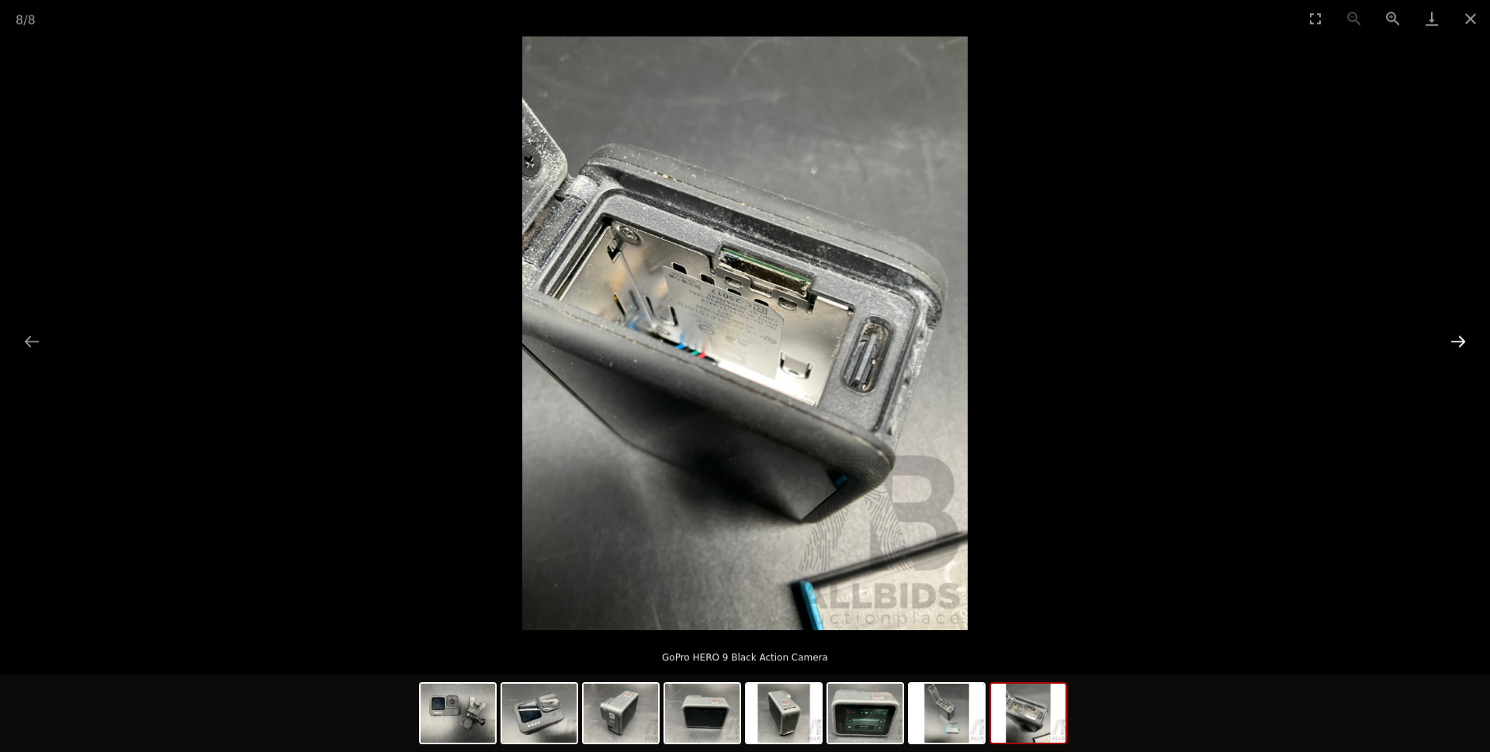
click at [1458, 343] on button "Next slide" at bounding box center [1458, 341] width 33 height 30
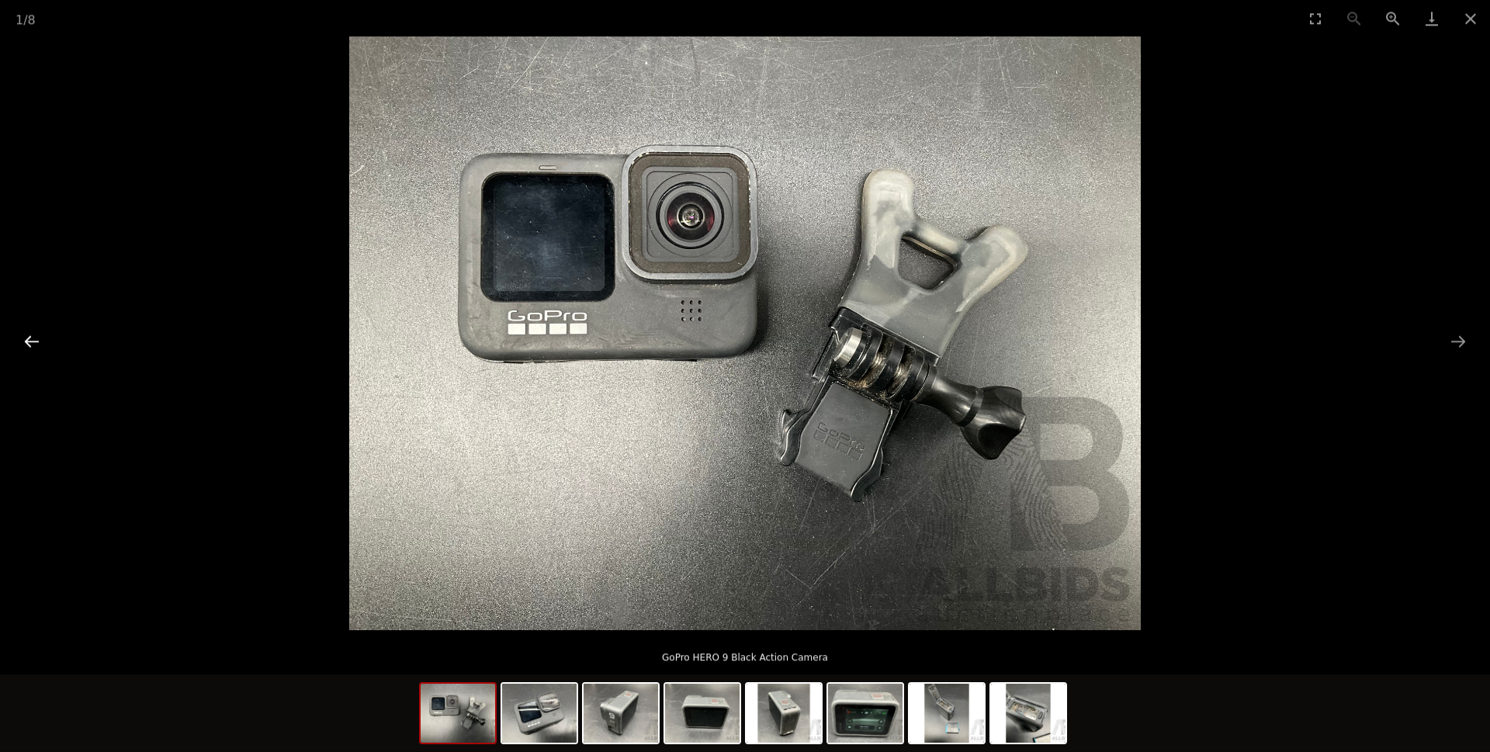
click at [23, 336] on button "Previous slide" at bounding box center [32, 341] width 33 height 30
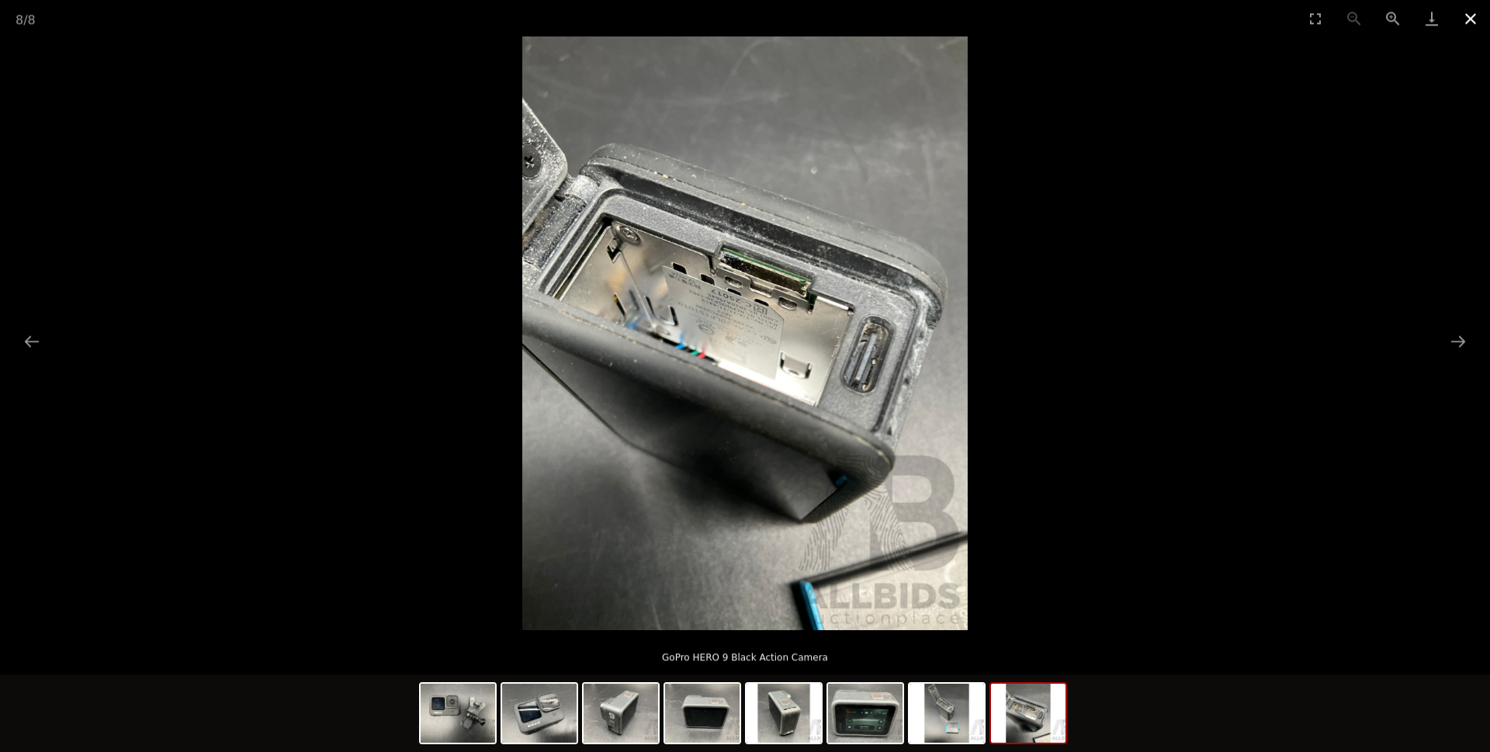
click at [1465, 16] on button "Close gallery" at bounding box center [1470, 18] width 39 height 36
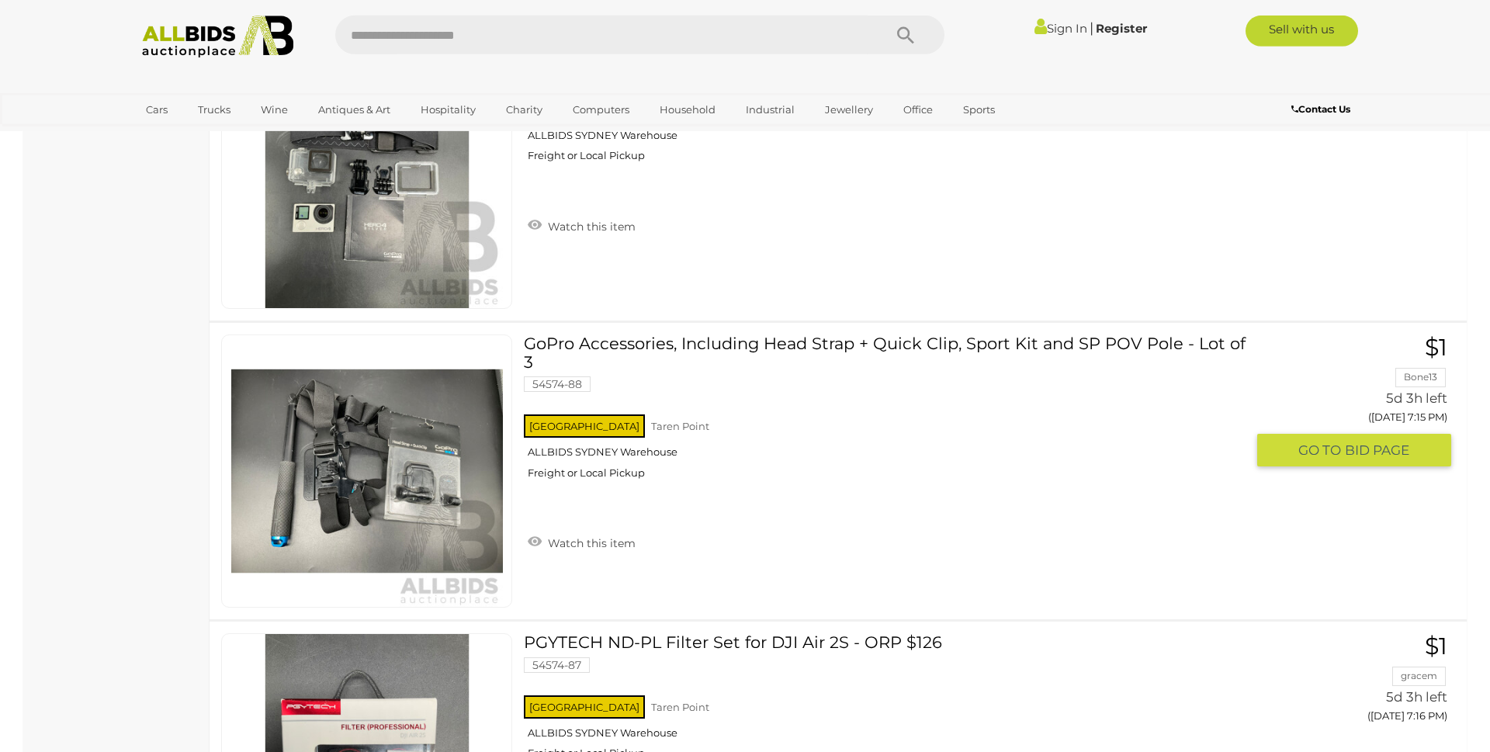
scroll to position [4550, 0]
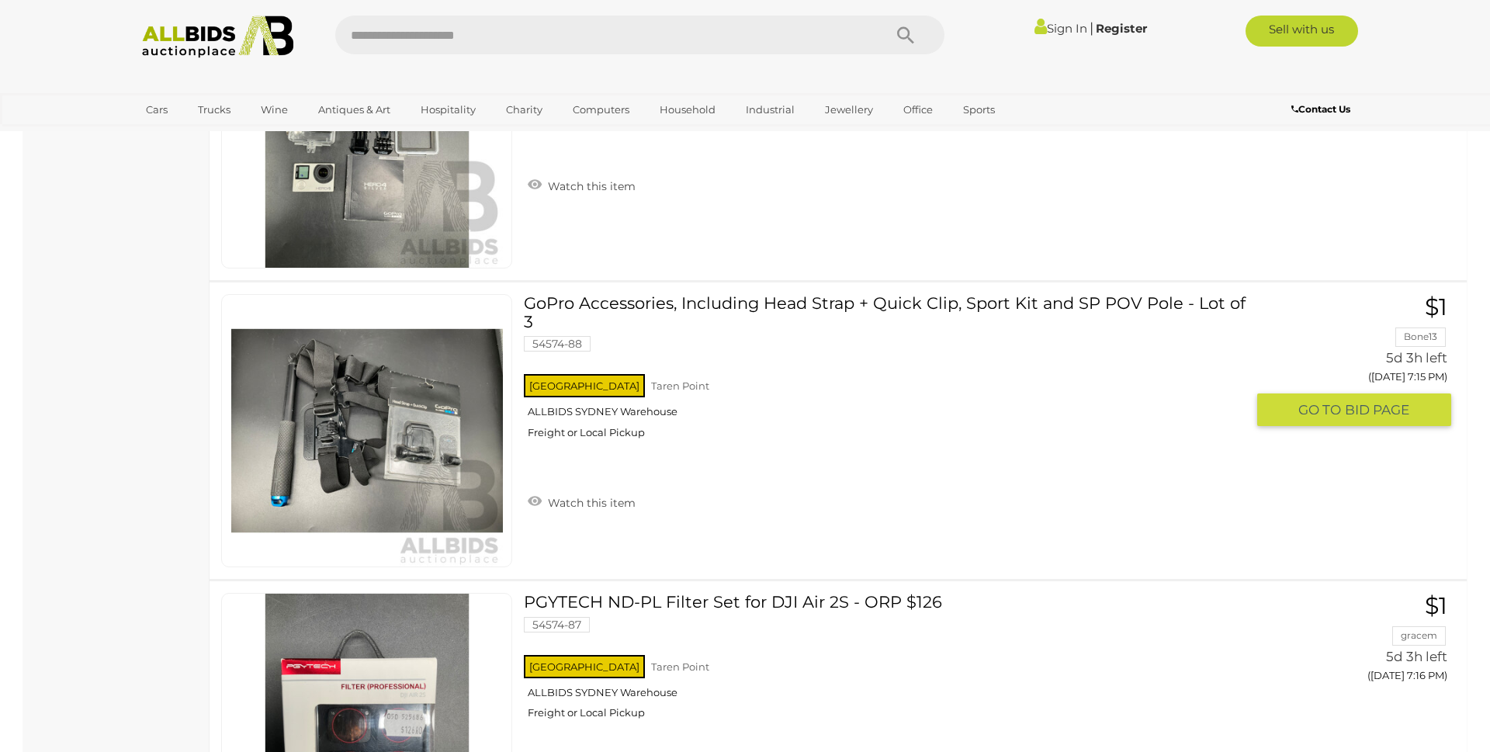
click at [376, 420] on link at bounding box center [366, 430] width 291 height 273
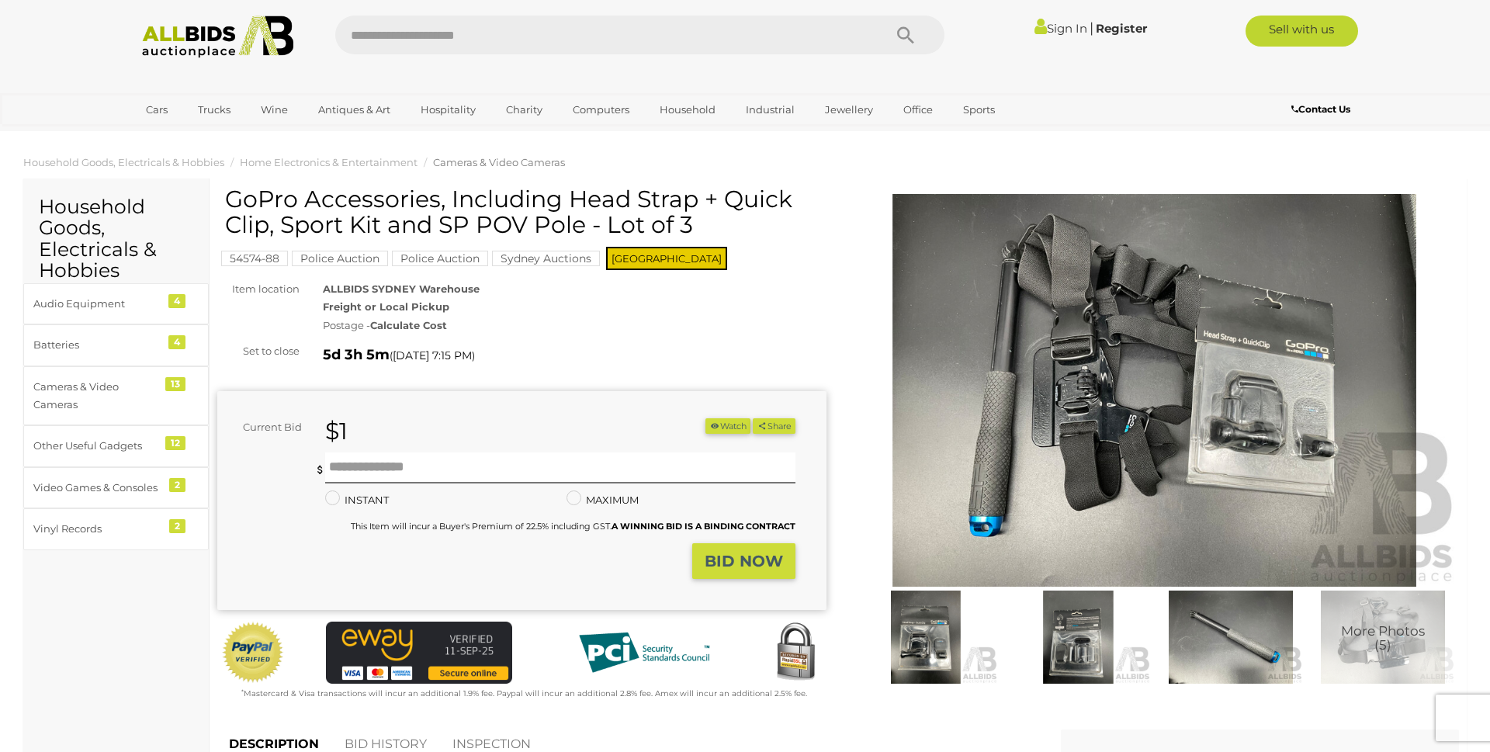
click at [1093, 373] on img at bounding box center [1154, 390] width 609 height 393
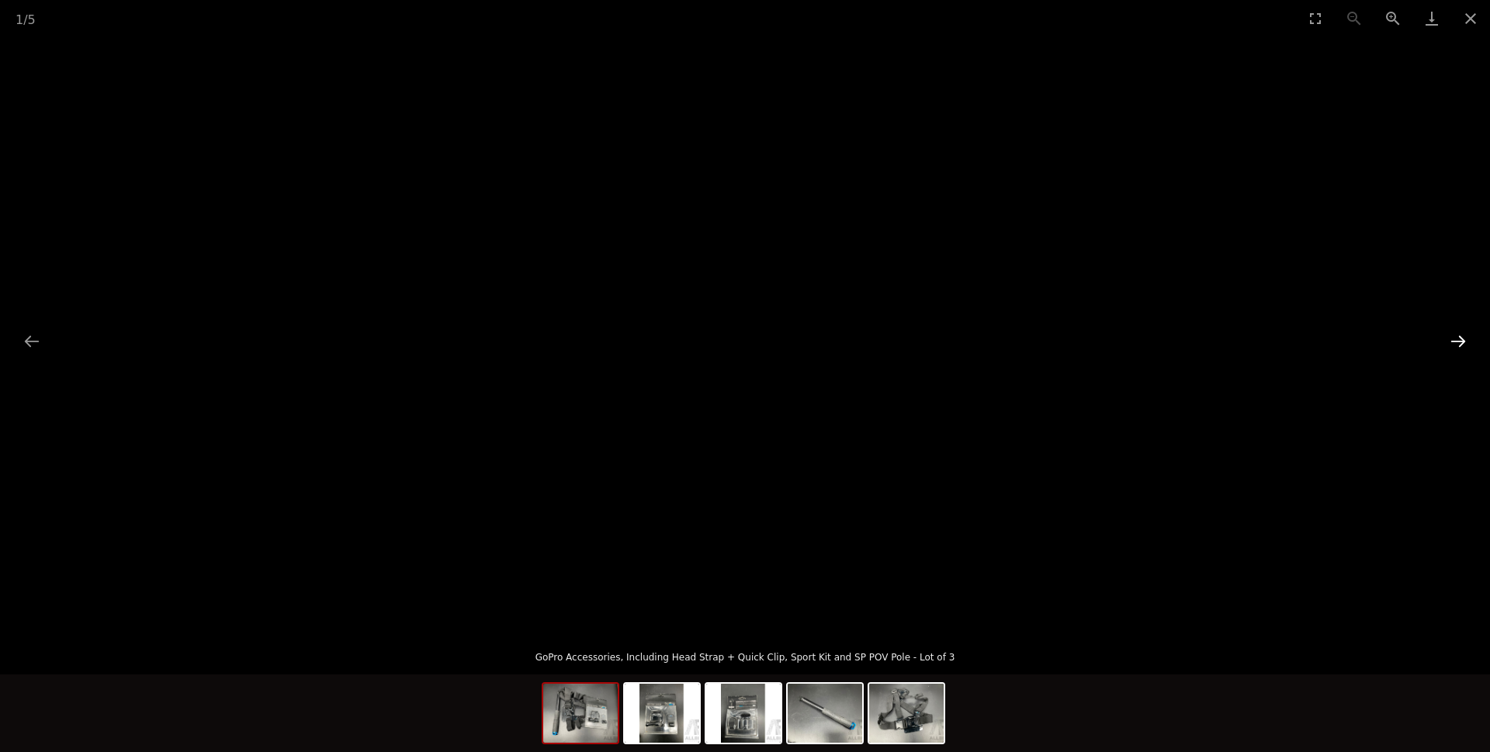
click at [1460, 345] on button "Next slide" at bounding box center [1458, 341] width 33 height 30
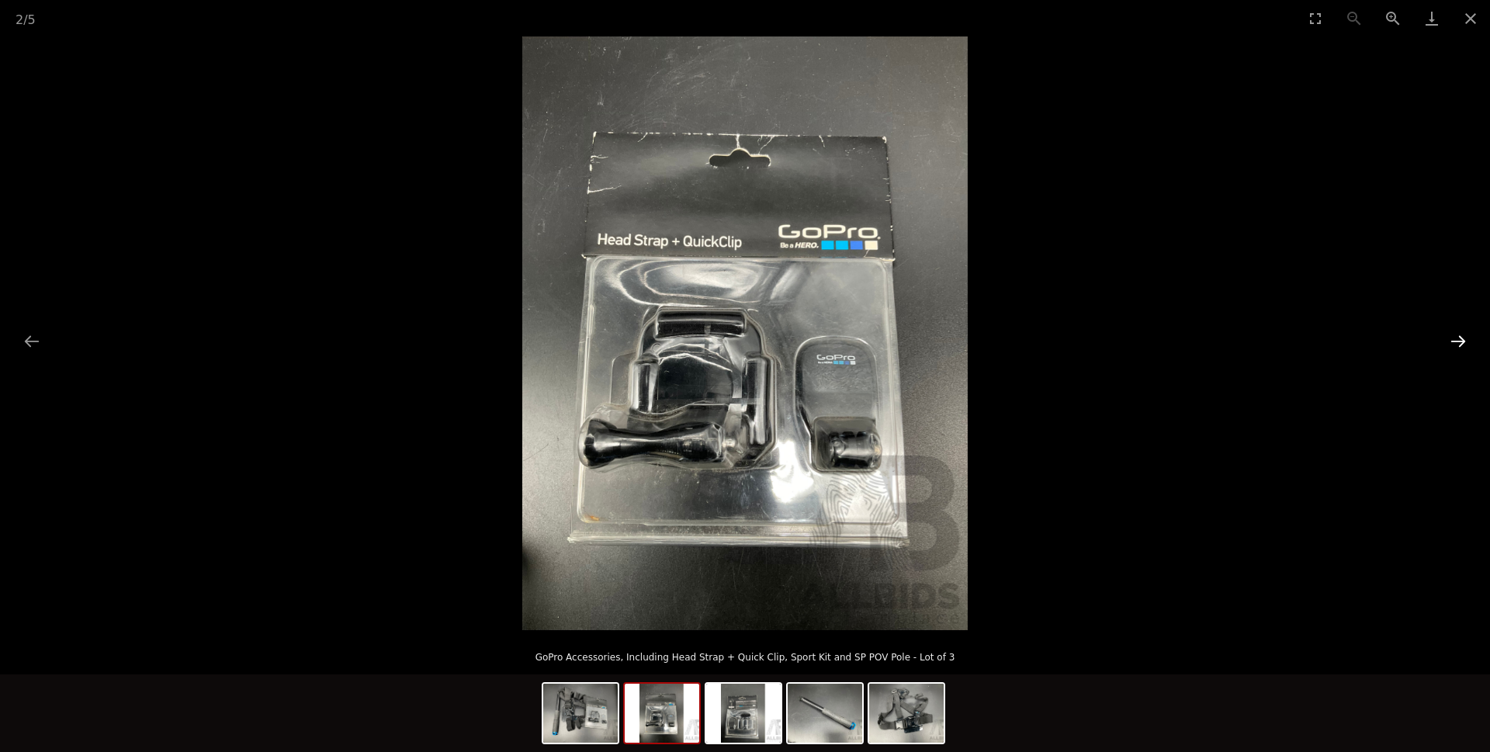
click at [1460, 345] on button "Next slide" at bounding box center [1458, 341] width 33 height 30
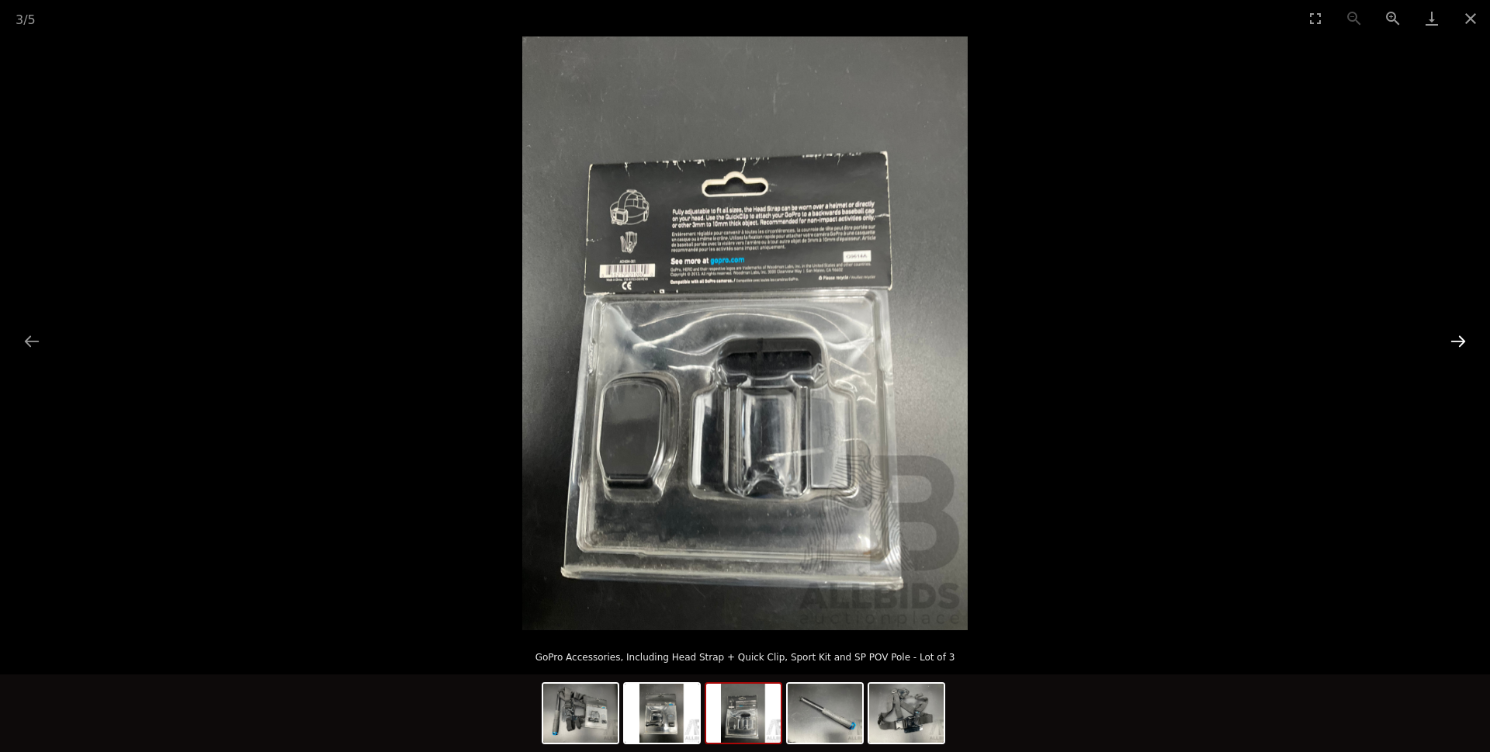
click at [1460, 345] on button "Next slide" at bounding box center [1458, 341] width 33 height 30
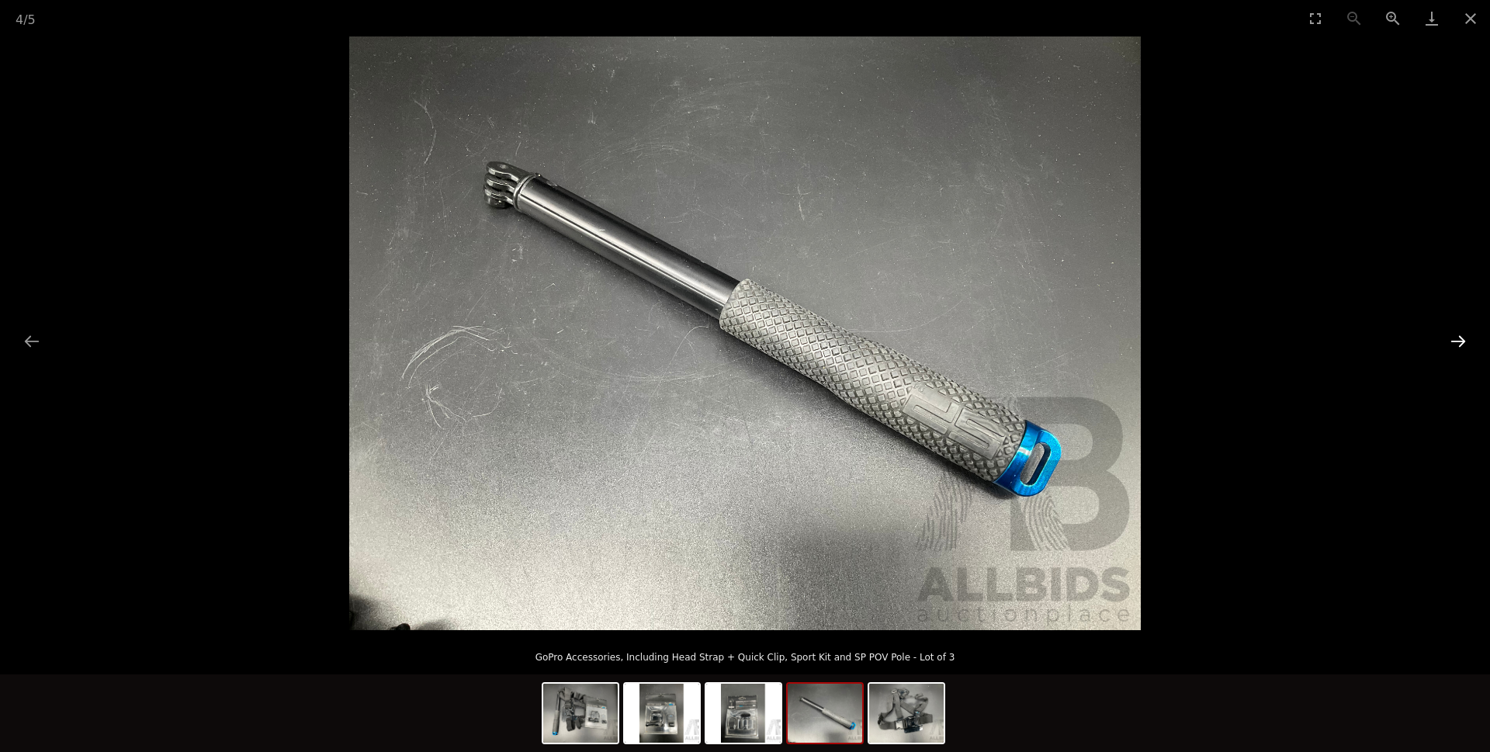
click at [1460, 345] on button "Next slide" at bounding box center [1458, 341] width 33 height 30
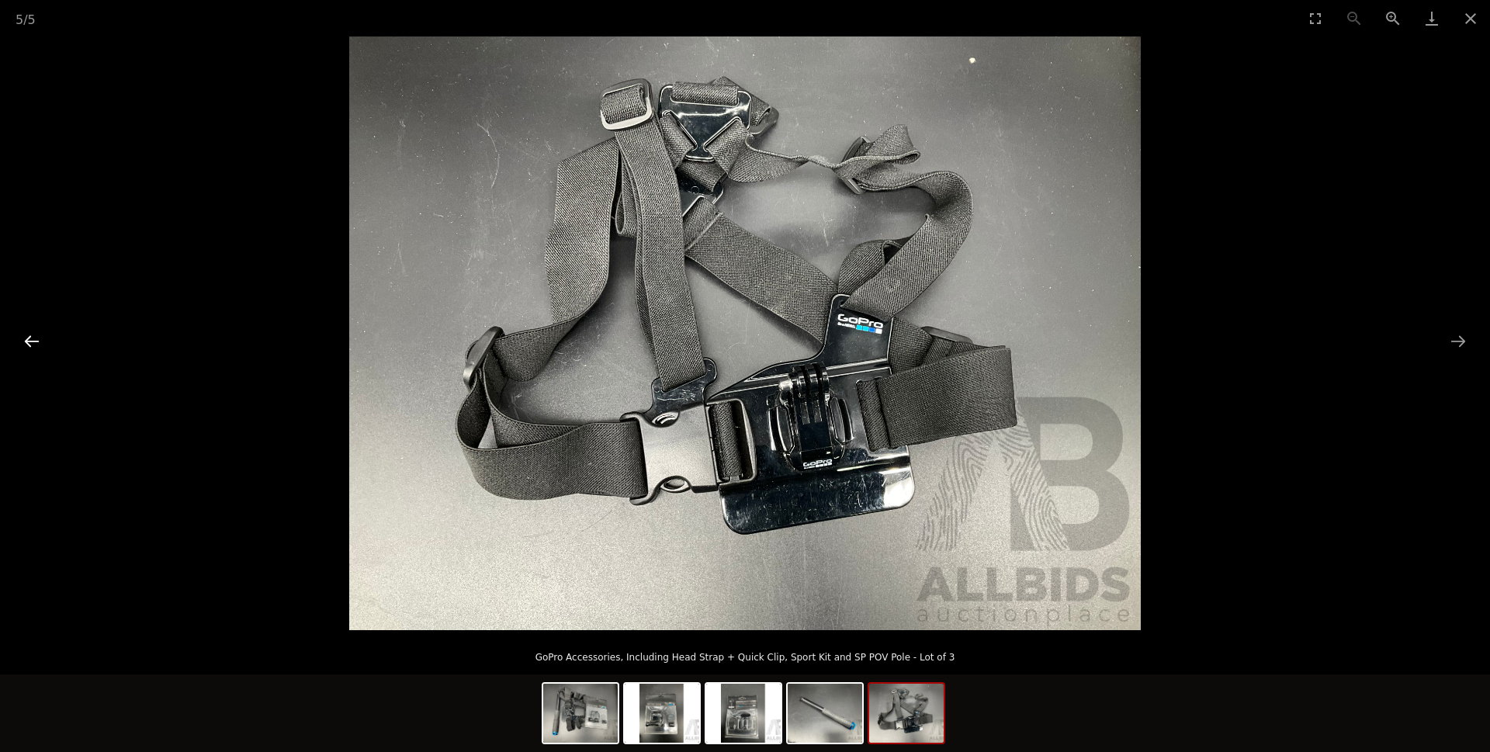
click at [37, 337] on button "Previous slide" at bounding box center [32, 341] width 33 height 30
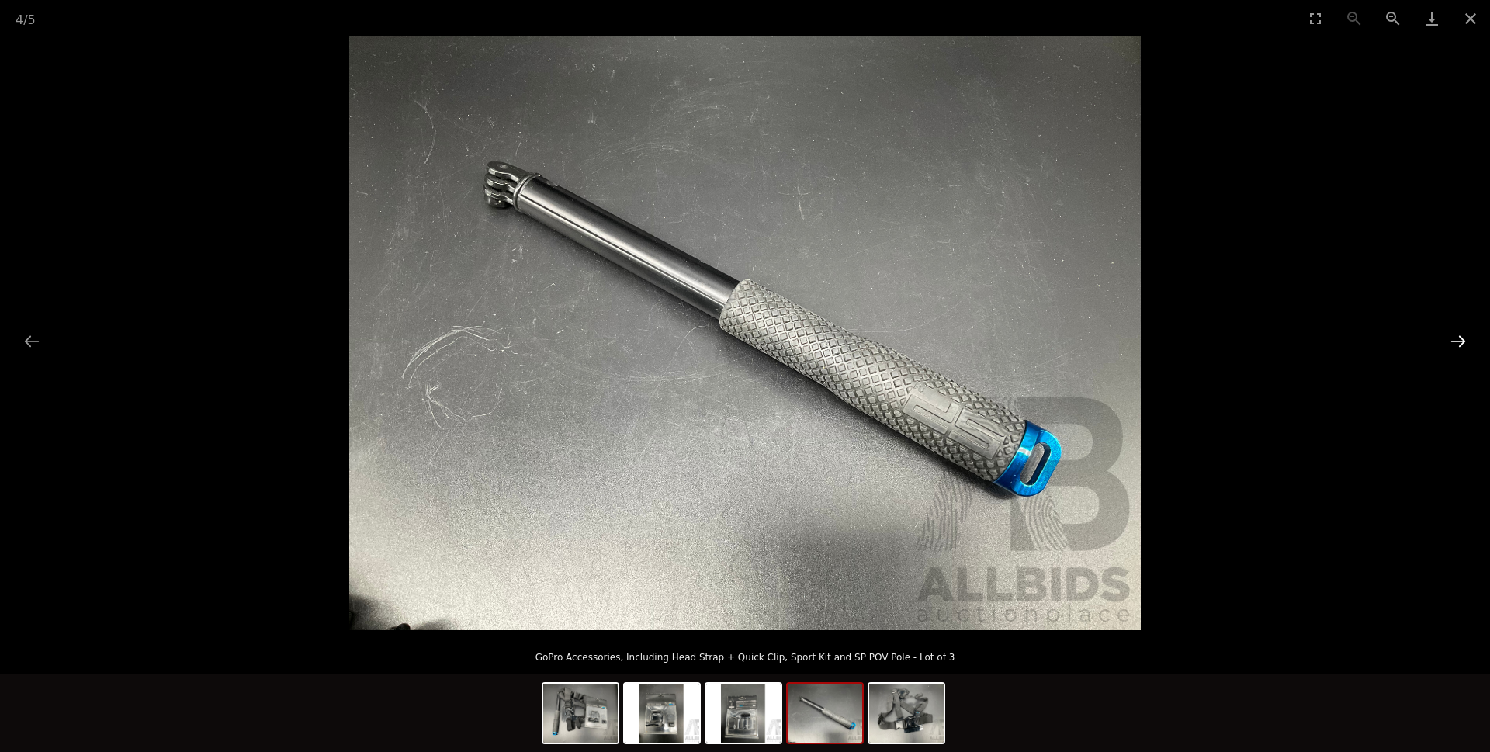
click at [1452, 338] on button "Next slide" at bounding box center [1458, 341] width 33 height 30
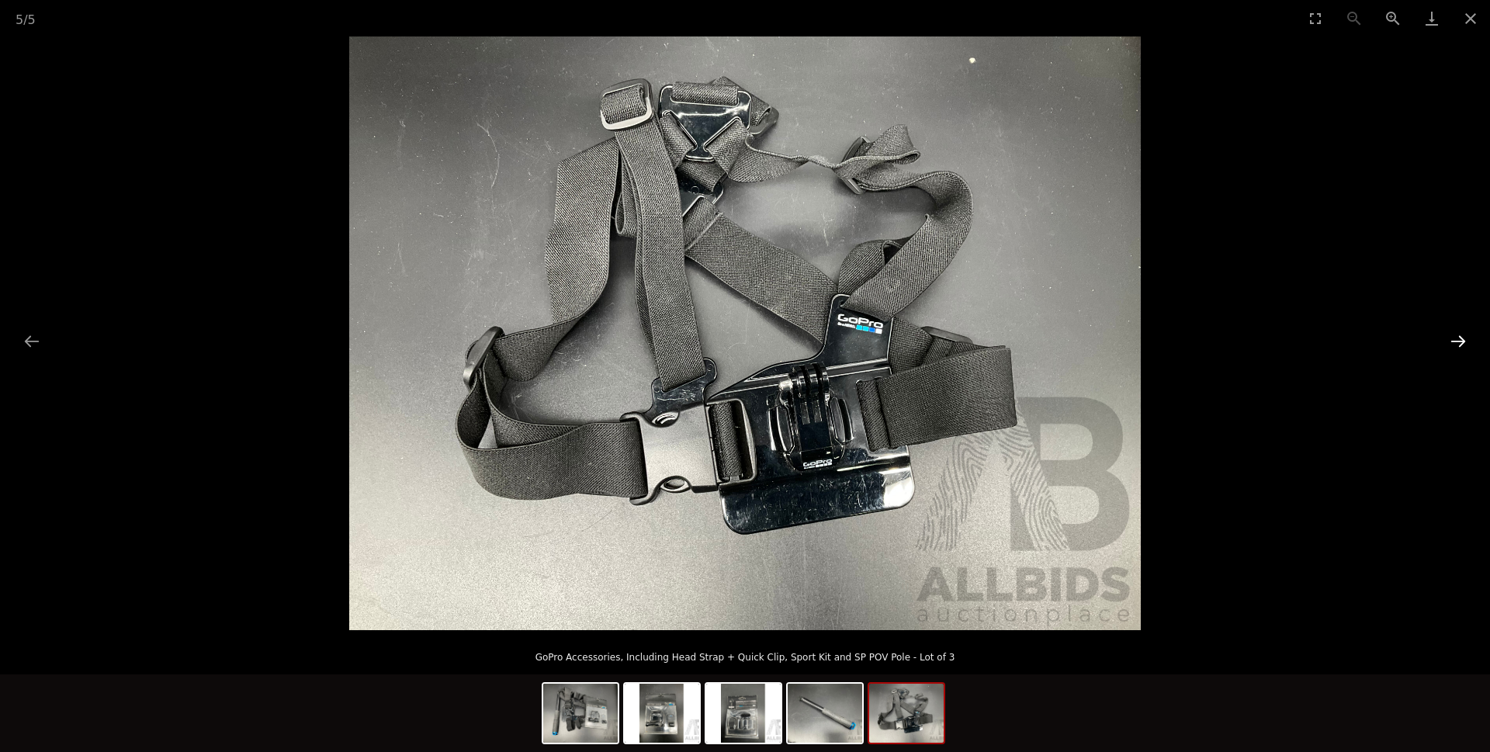
click at [1452, 338] on button "Next slide" at bounding box center [1458, 341] width 33 height 30
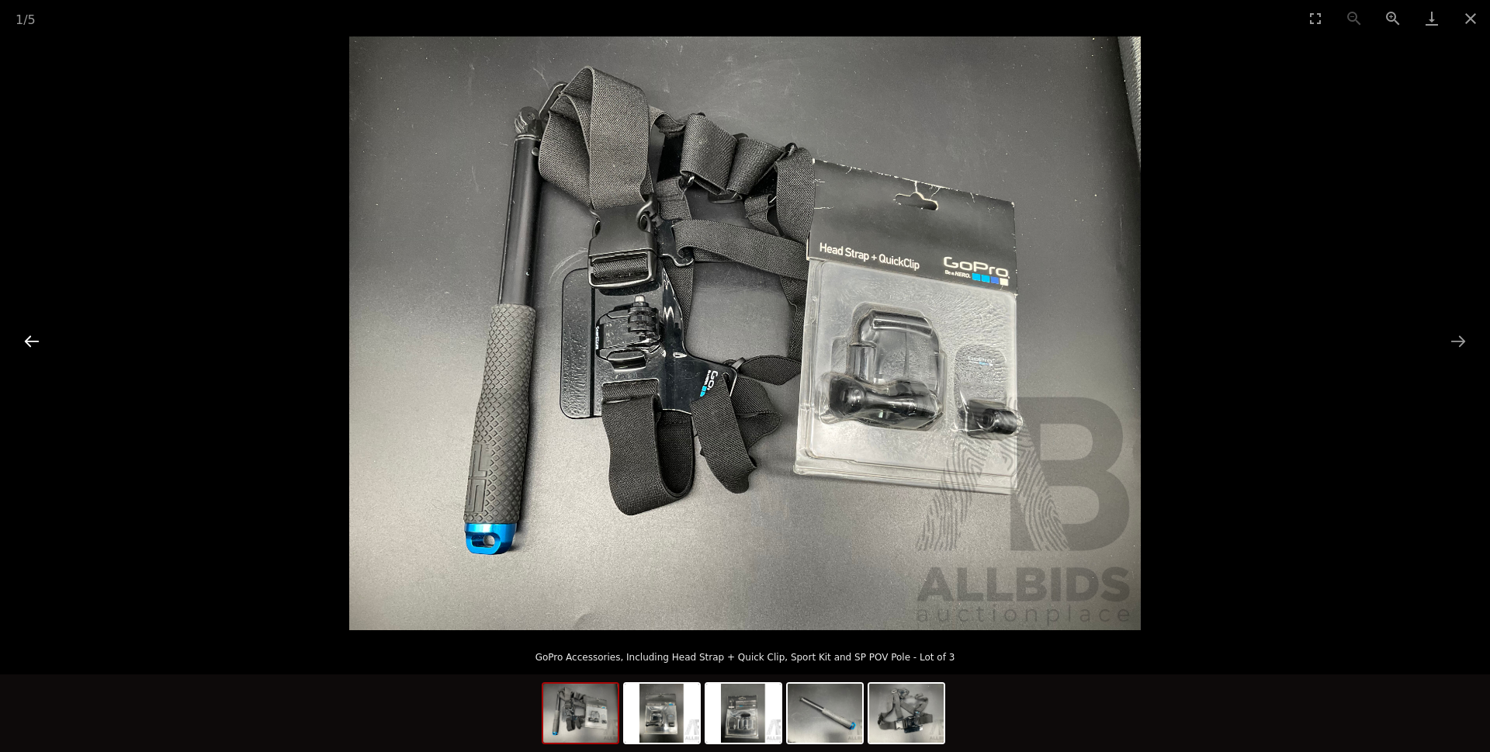
click at [20, 341] on button "Previous slide" at bounding box center [32, 341] width 33 height 30
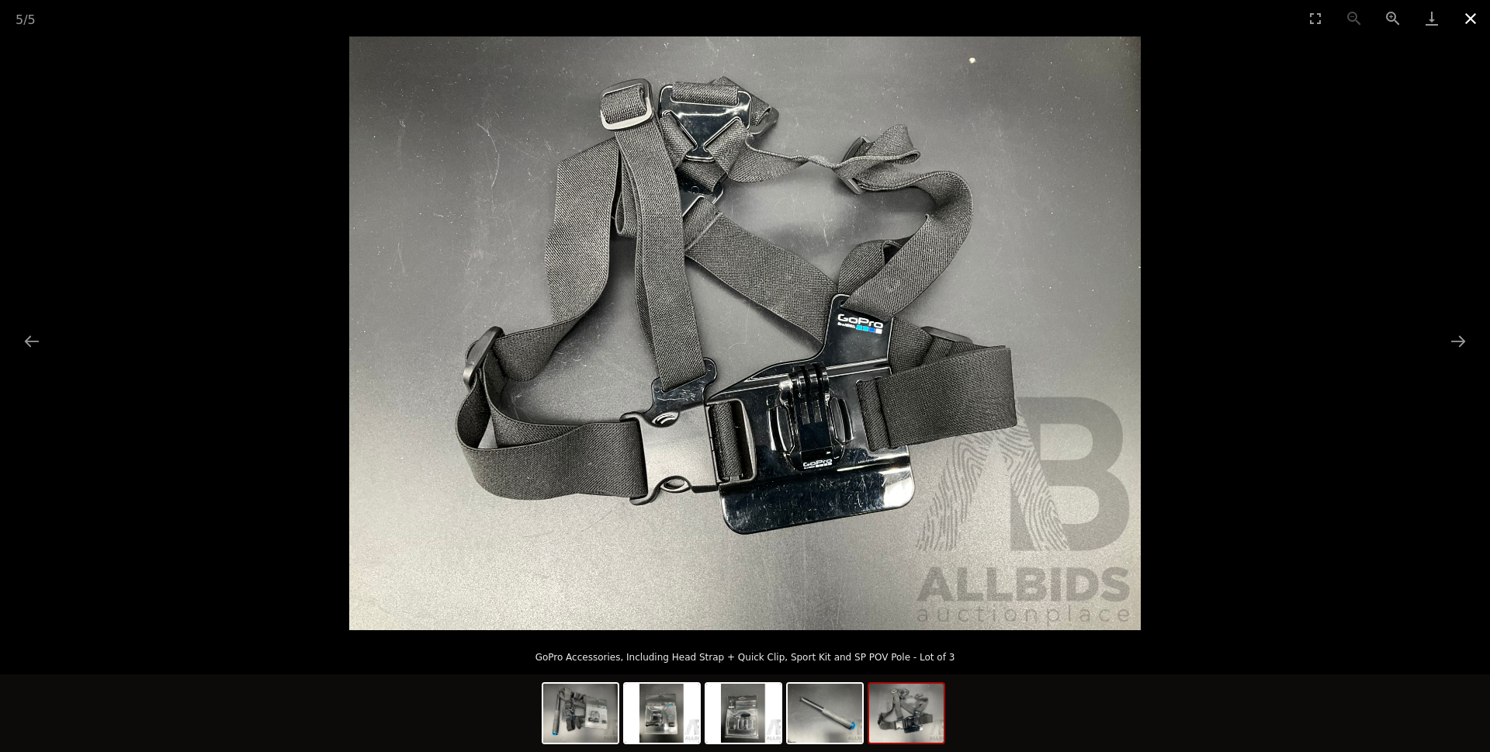
click at [1467, 19] on button "Close gallery" at bounding box center [1470, 18] width 39 height 36
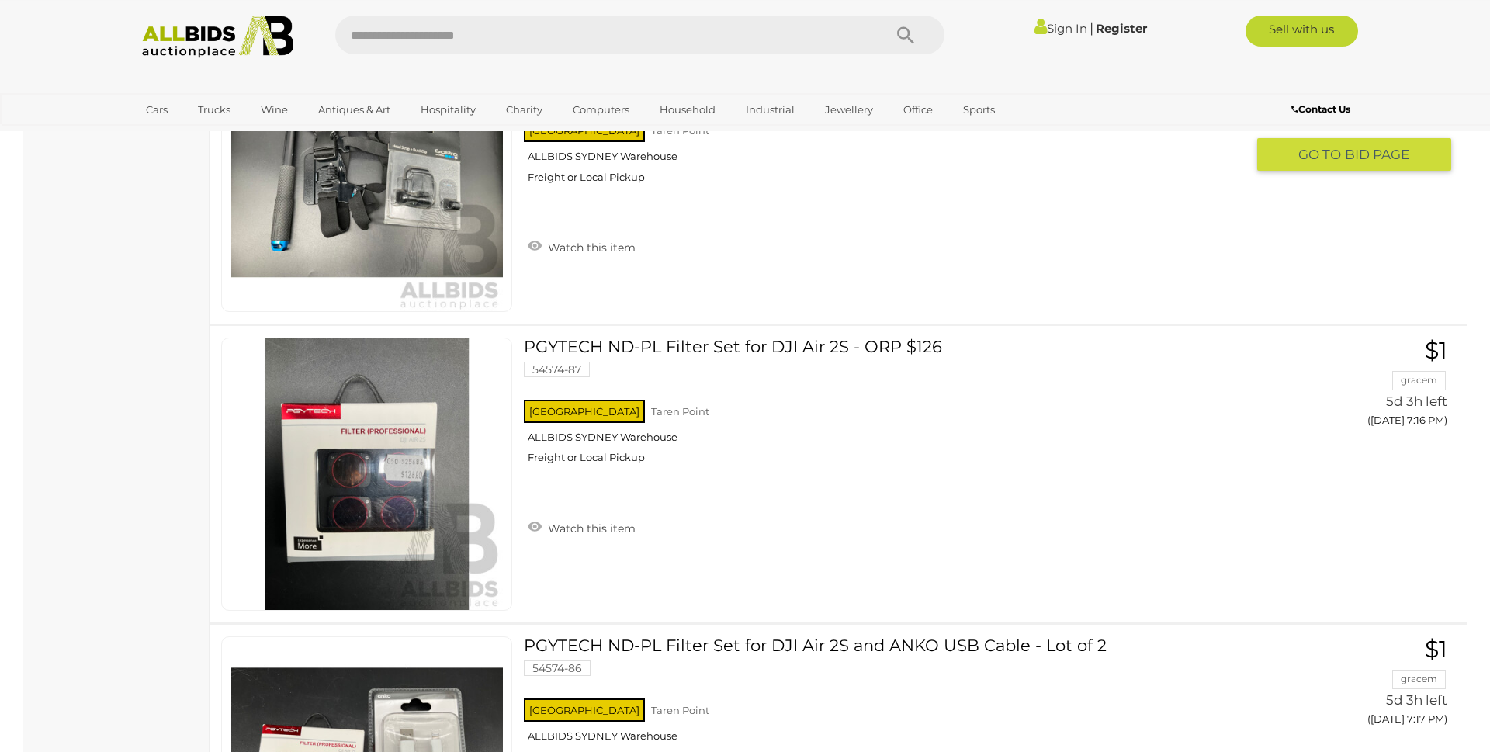
scroll to position [4911, 0]
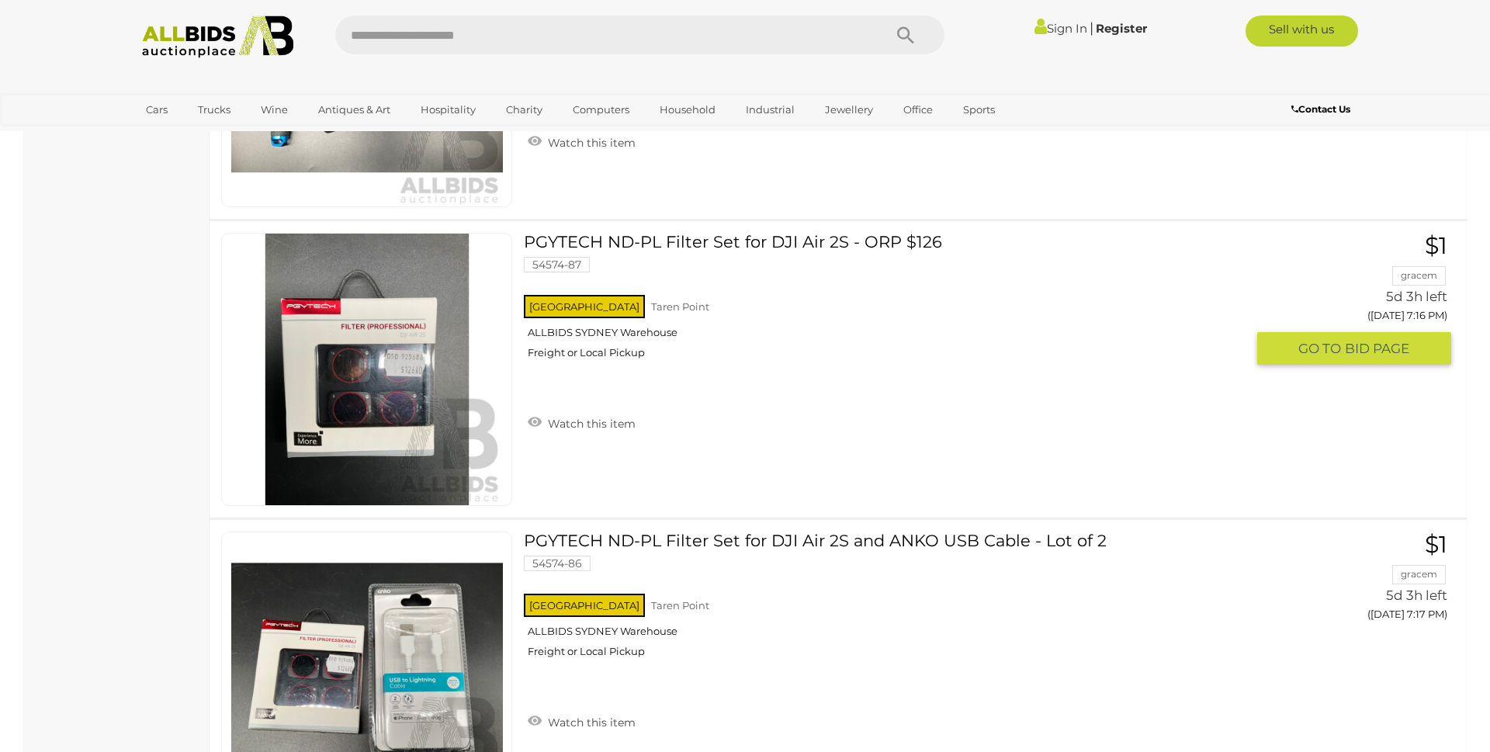
click at [398, 364] on link at bounding box center [366, 369] width 291 height 273
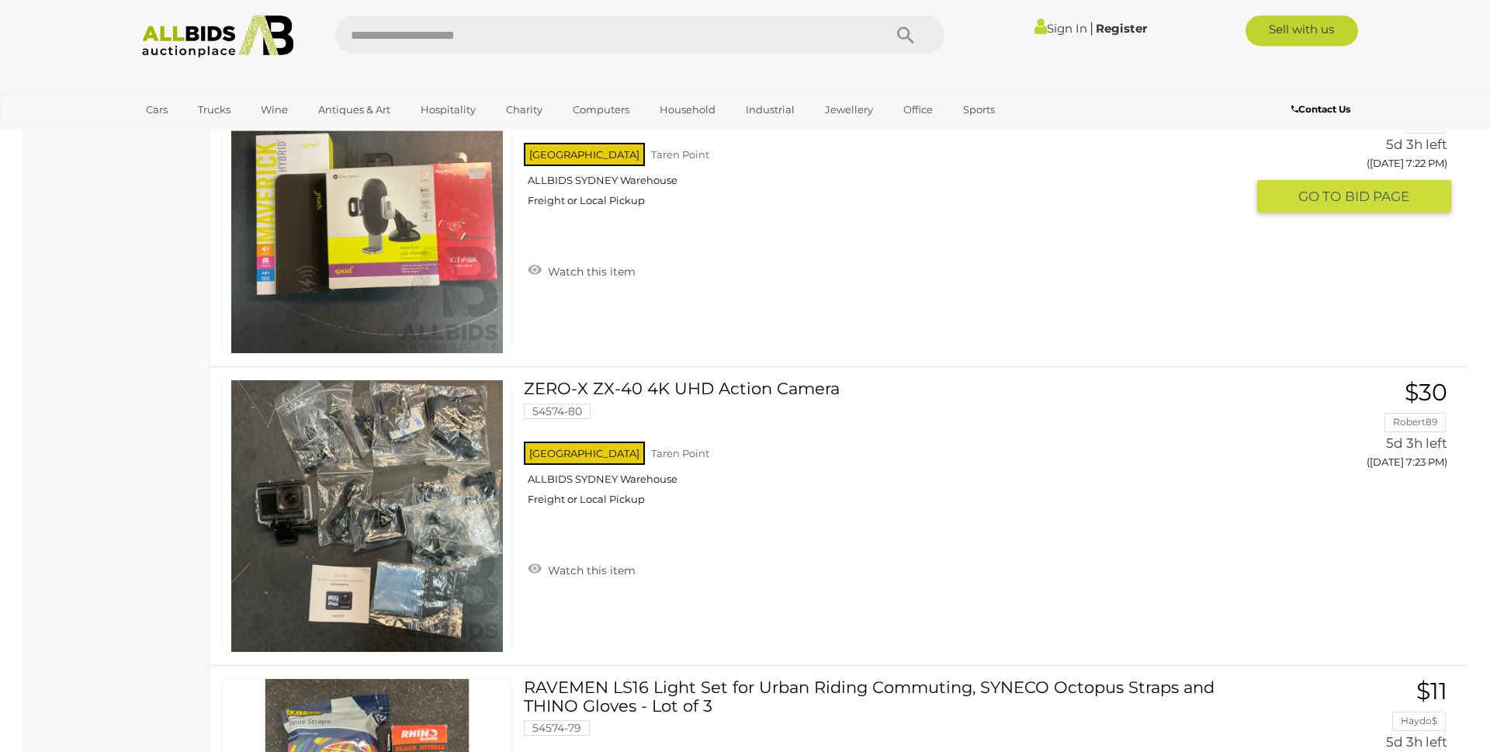
scroll to position [7188, 0]
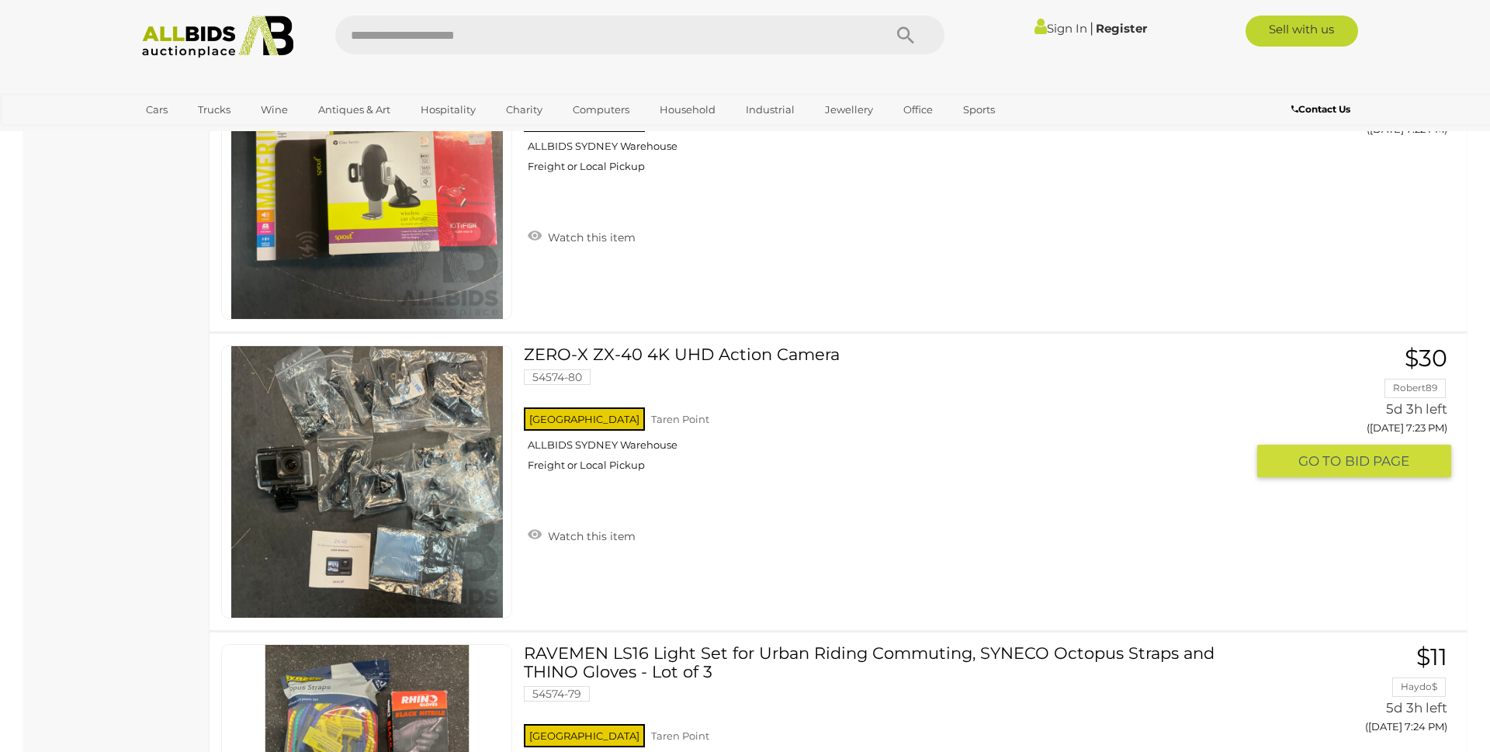
click at [674, 359] on link "ZERO-X ZX-40 4K UHD Action Camera 54574-80 NSW Taren Point ALLBIDS SYDNEY Wareh…" at bounding box center [890, 414] width 710 height 138
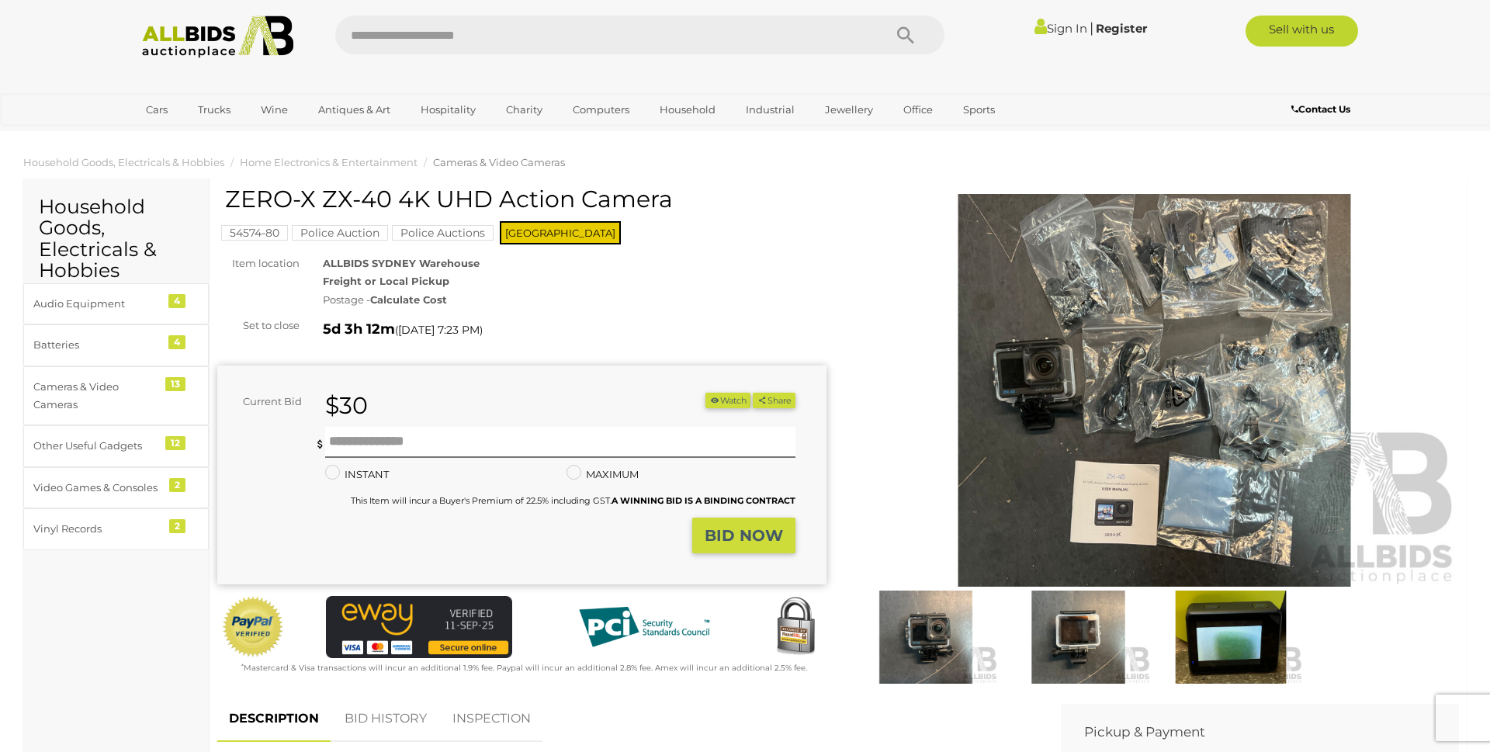
click at [1104, 368] on img at bounding box center [1154, 390] width 609 height 393
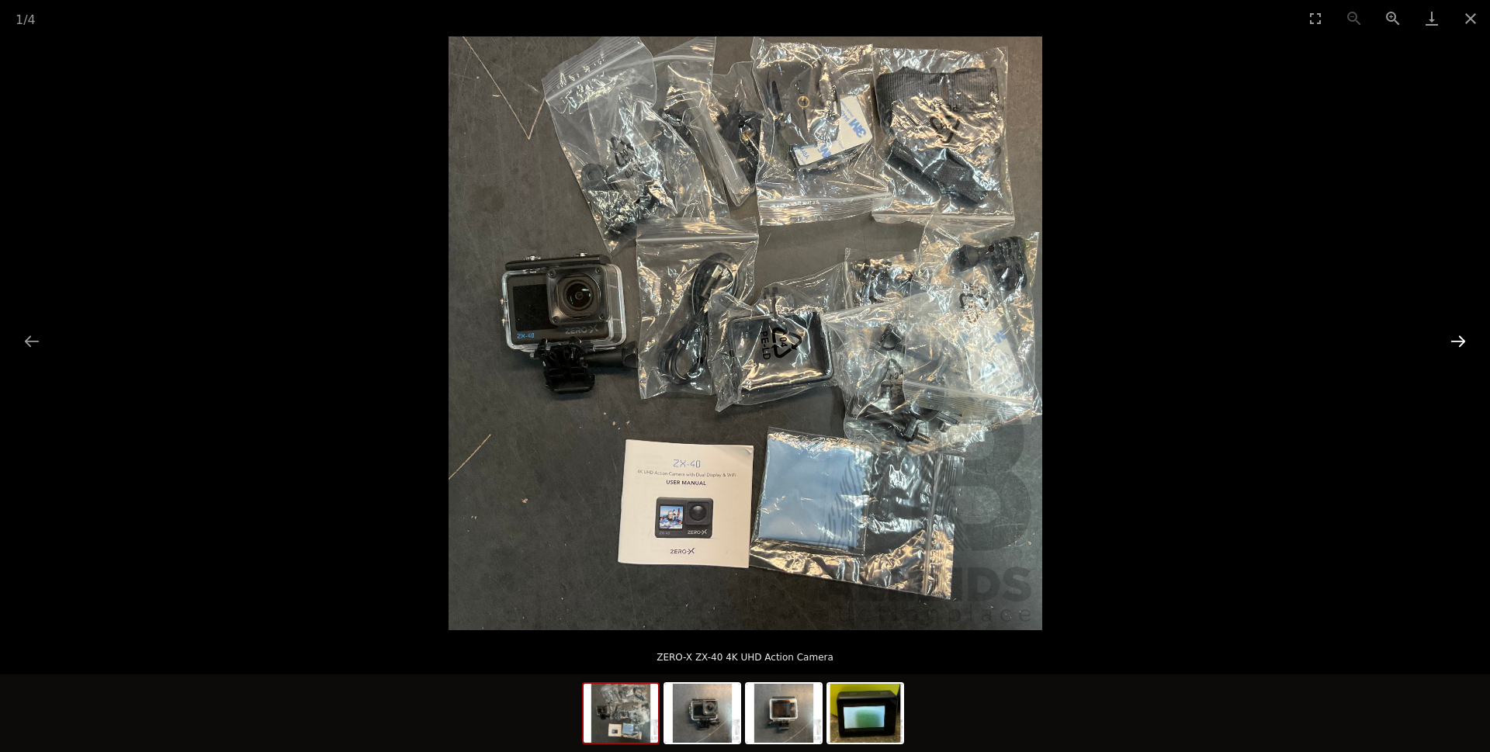
click at [1455, 338] on button "Next slide" at bounding box center [1458, 341] width 33 height 30
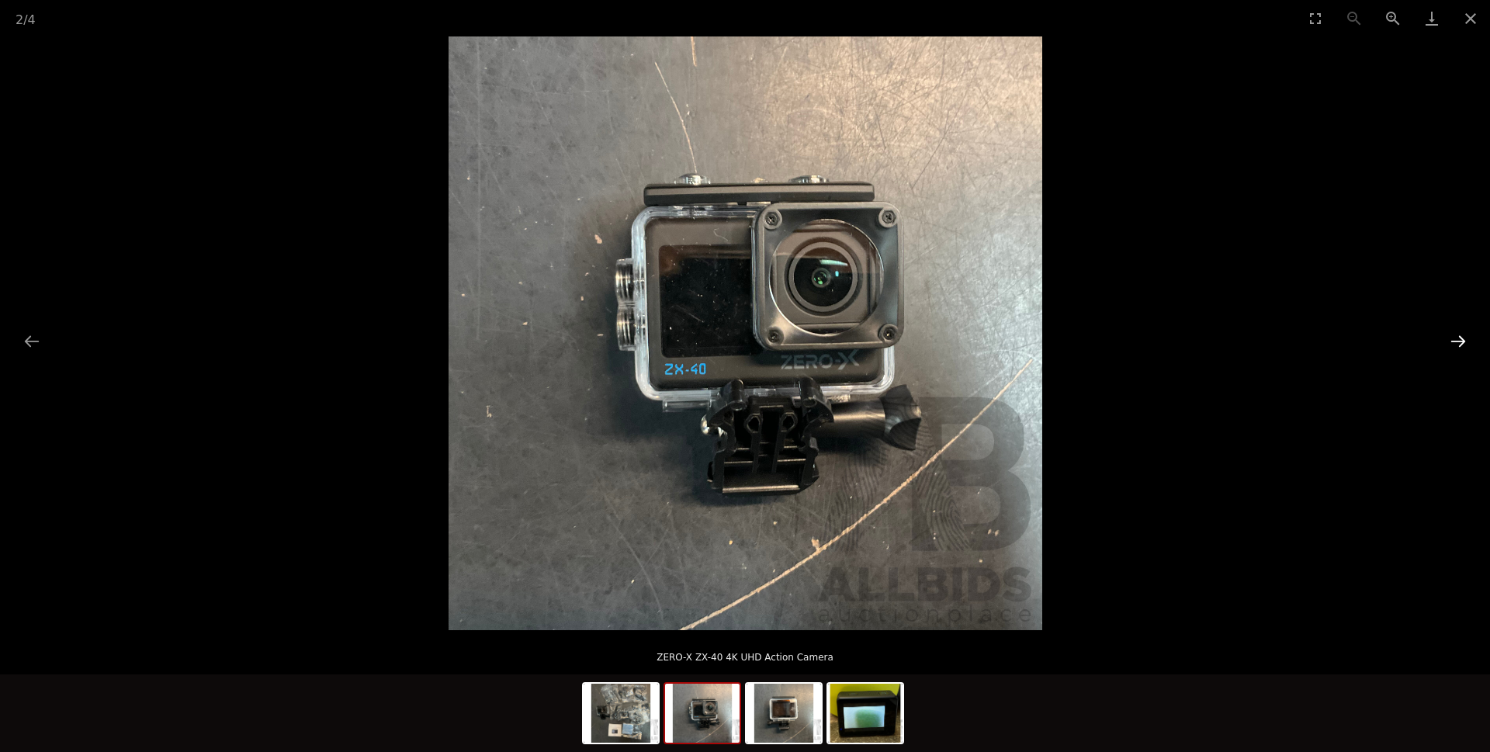
click at [1457, 338] on button "Next slide" at bounding box center [1458, 341] width 33 height 30
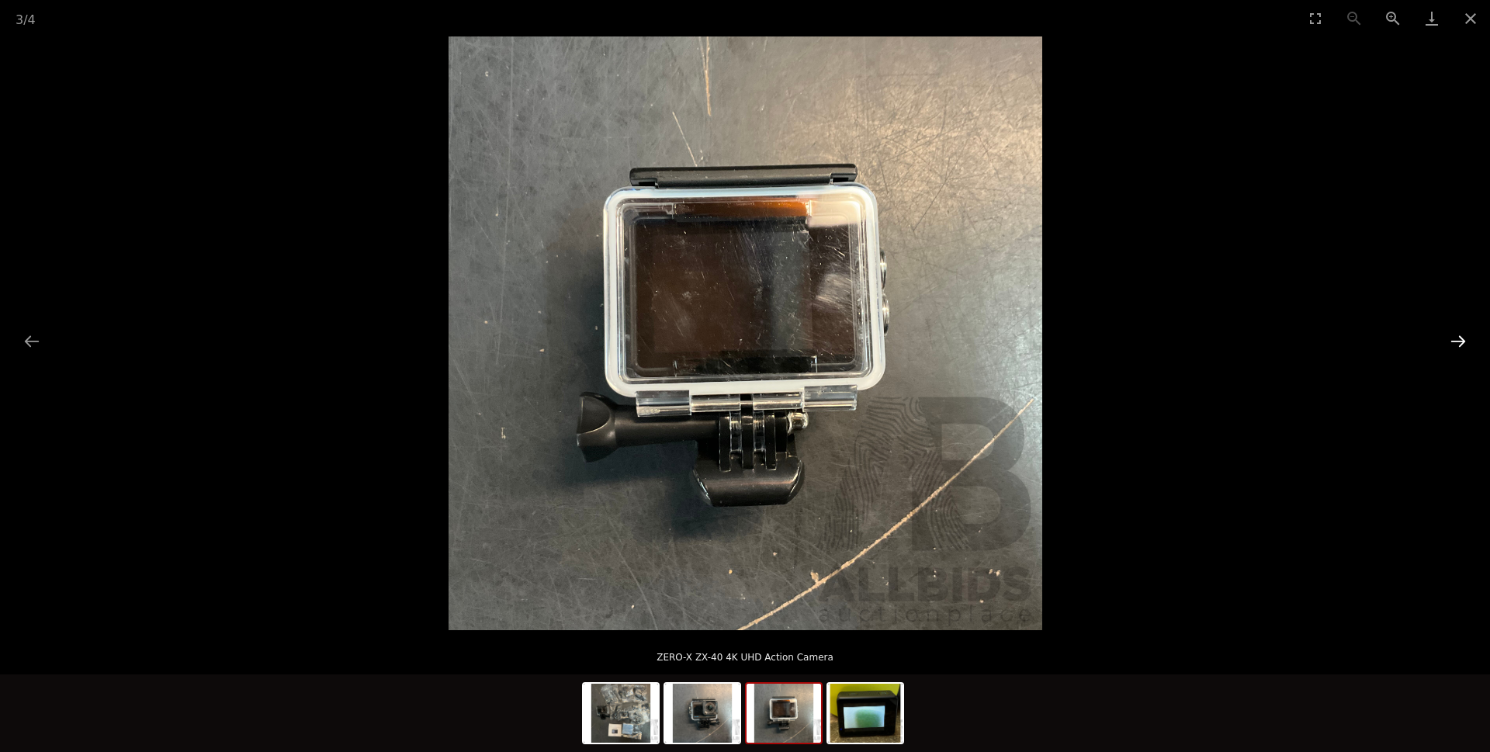
click at [1457, 338] on button "Next slide" at bounding box center [1458, 341] width 33 height 30
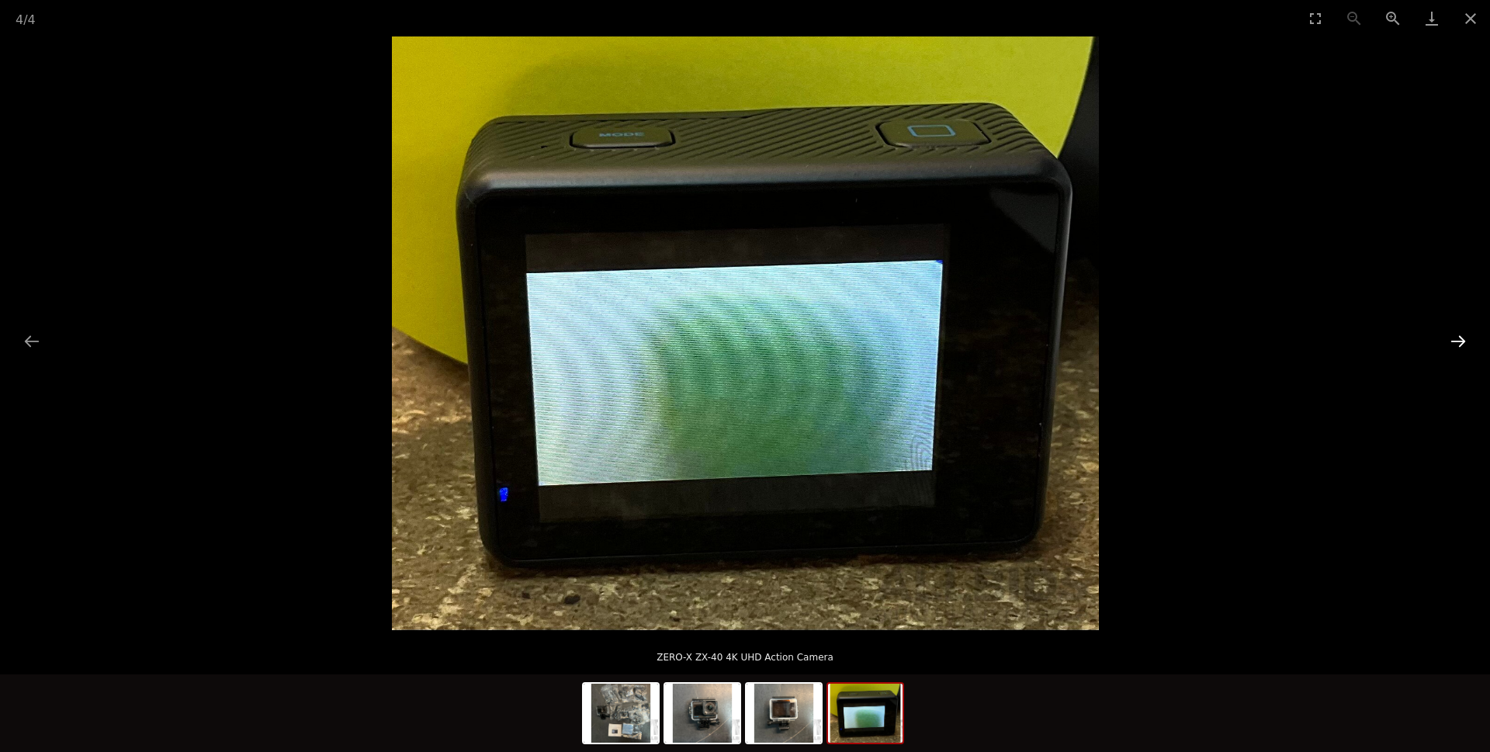
click at [1457, 340] on button "Next slide" at bounding box center [1458, 341] width 33 height 30
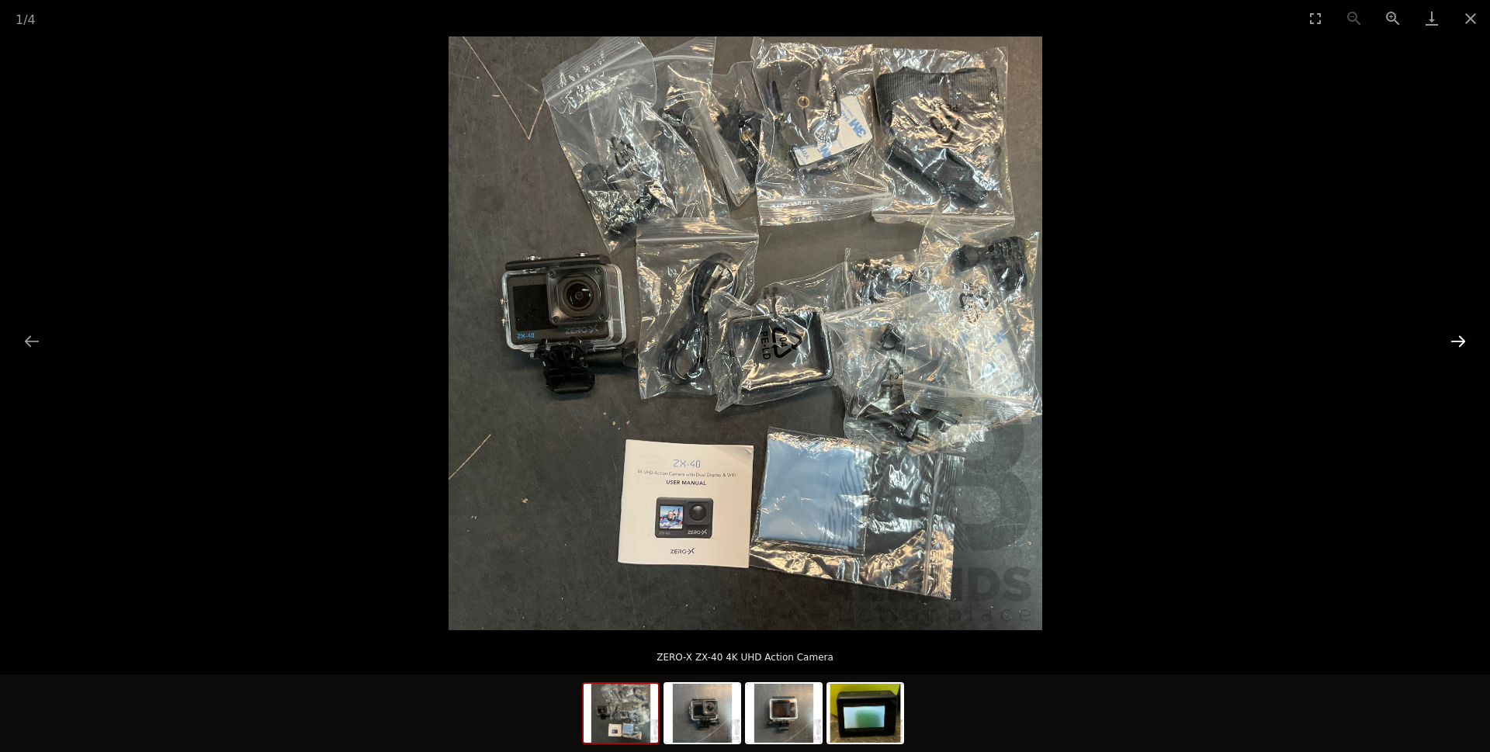
click at [1457, 340] on button "Next slide" at bounding box center [1458, 341] width 33 height 30
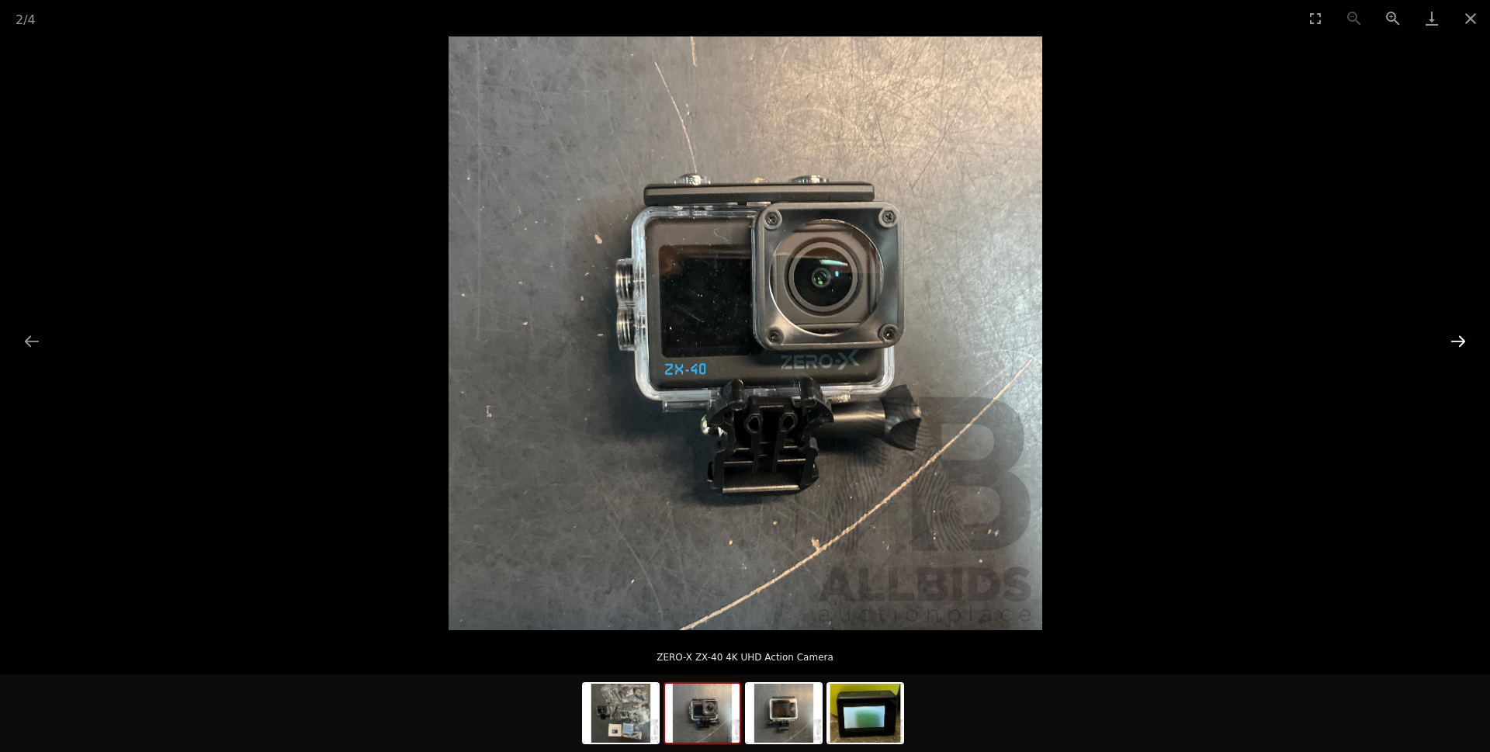
click at [1457, 340] on button "Next slide" at bounding box center [1458, 341] width 33 height 30
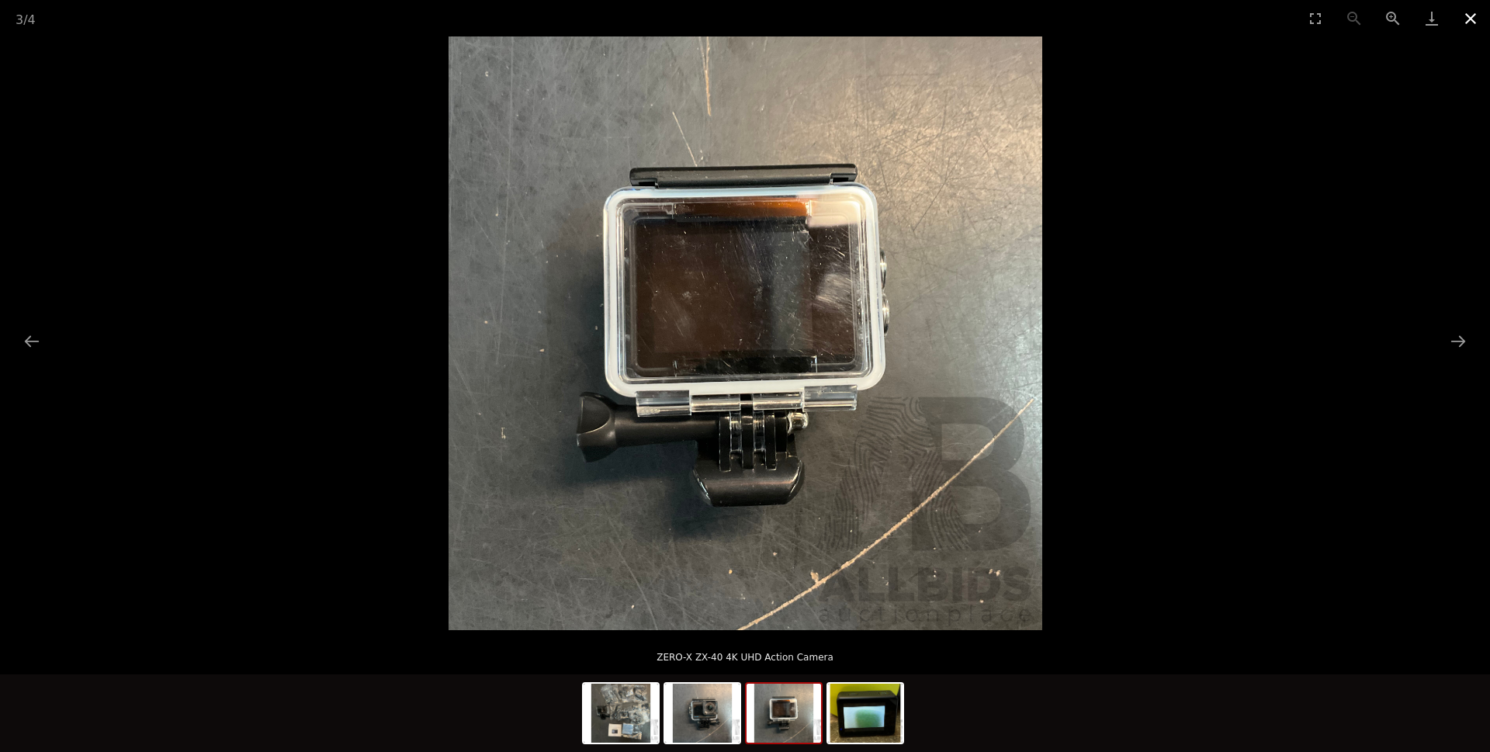
click at [1473, 22] on button "Close gallery" at bounding box center [1470, 18] width 39 height 36
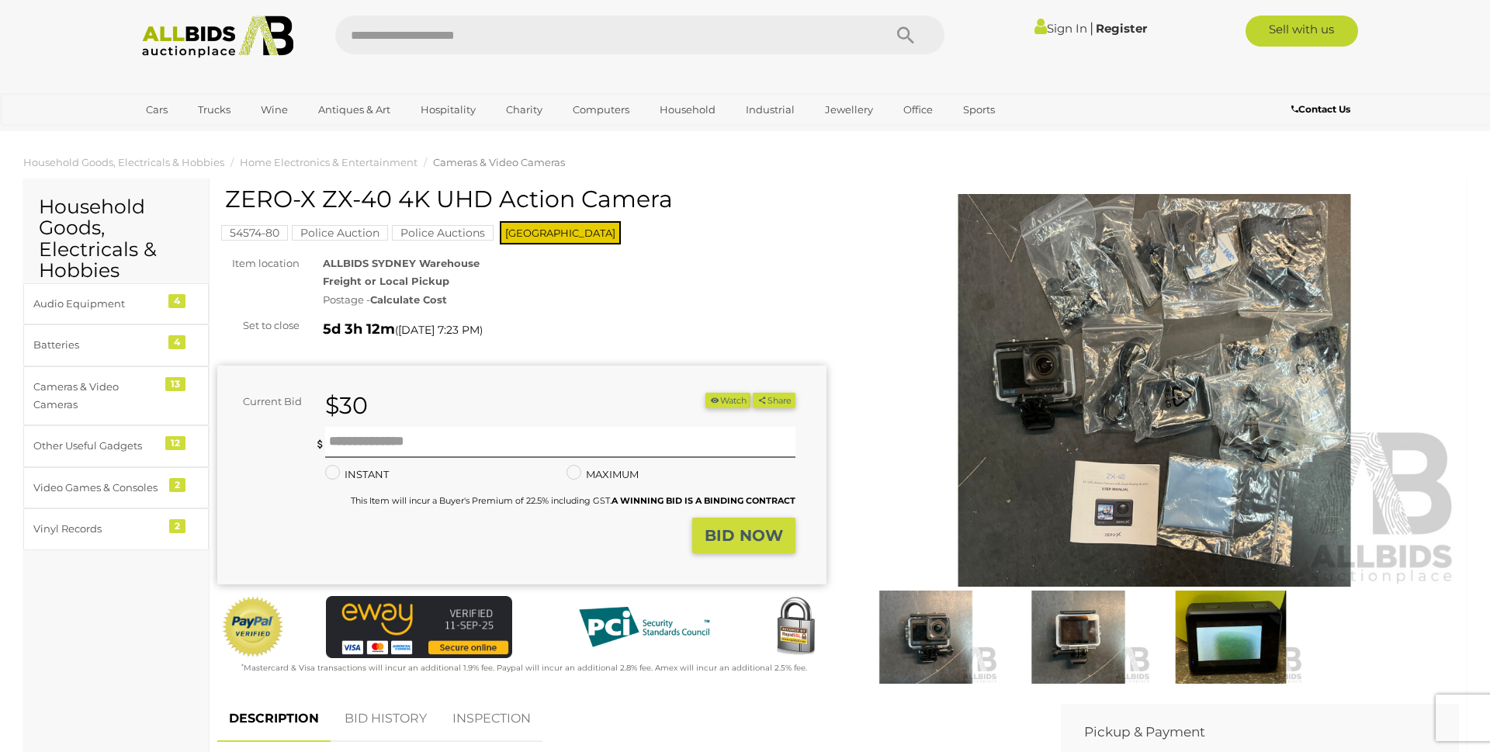
drag, startPoint x: 388, startPoint y: 196, endPoint x: 227, endPoint y: 193, distance: 160.7
click at [227, 193] on h1 "ZERO-X ZX-40 4K UHD Action Camera" at bounding box center [524, 199] width 598 height 26
copy h1 "ZERO-X ZX-40"
click at [1091, 355] on img at bounding box center [1154, 390] width 609 height 393
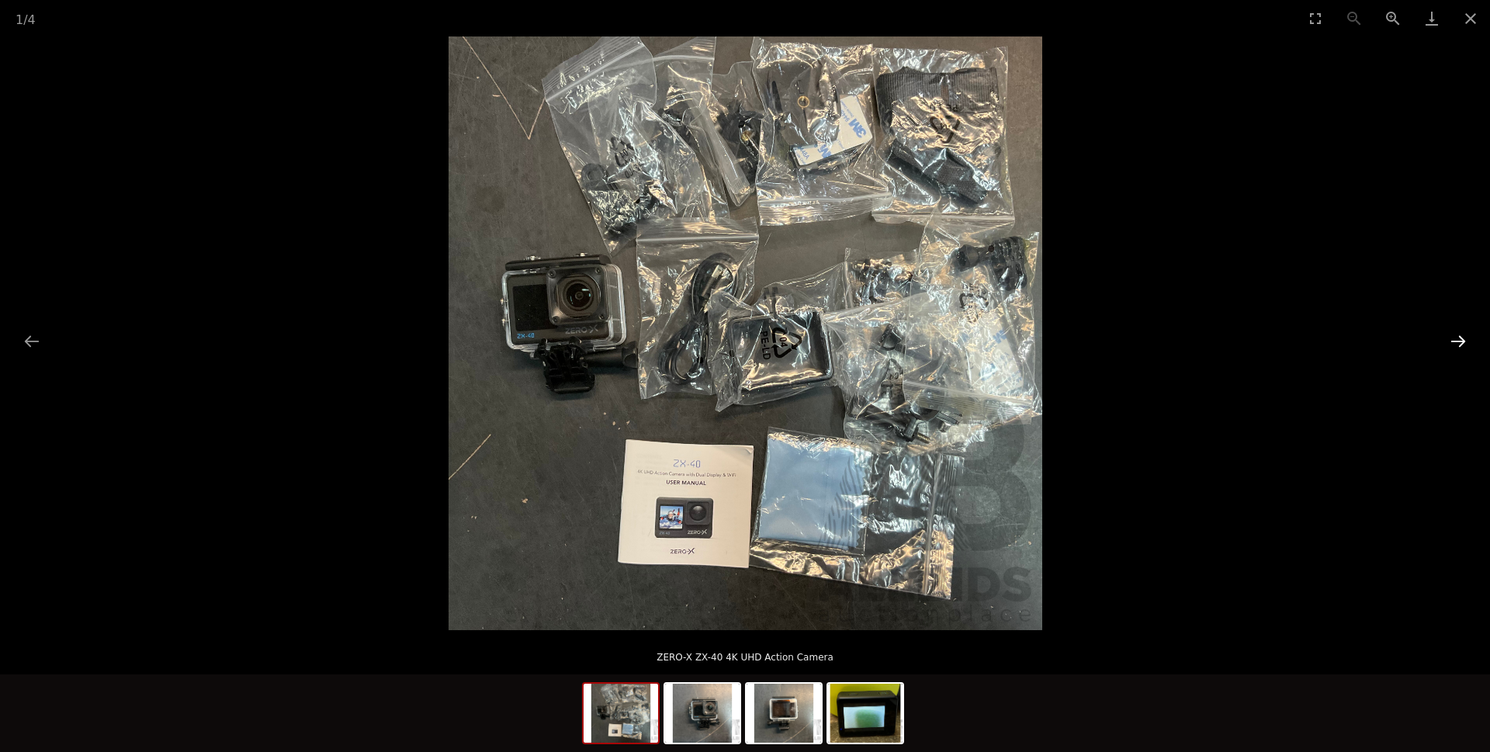
click at [1453, 341] on button "Next slide" at bounding box center [1458, 341] width 33 height 30
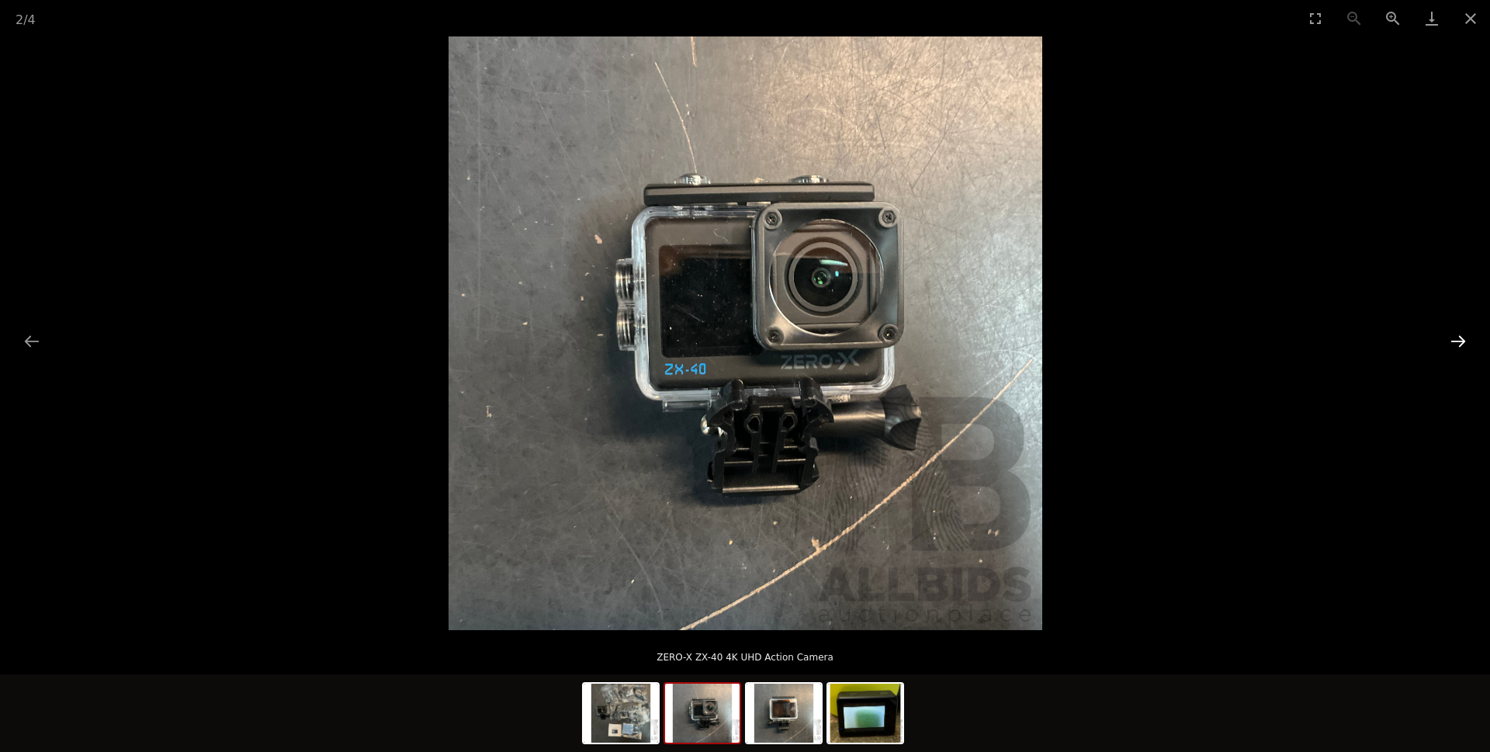
click at [1452, 341] on button "Next slide" at bounding box center [1458, 341] width 33 height 30
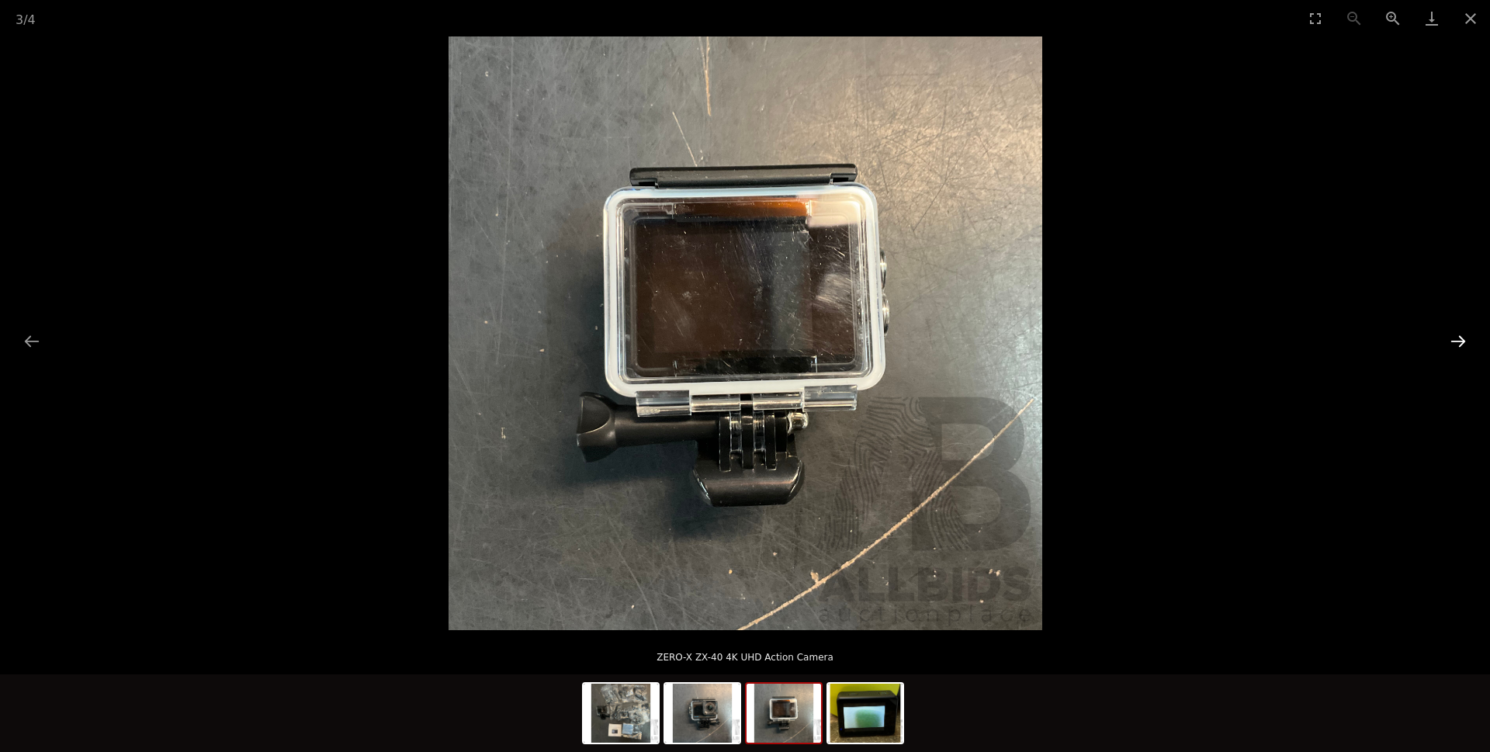
click at [1452, 341] on button "Next slide" at bounding box center [1458, 341] width 33 height 30
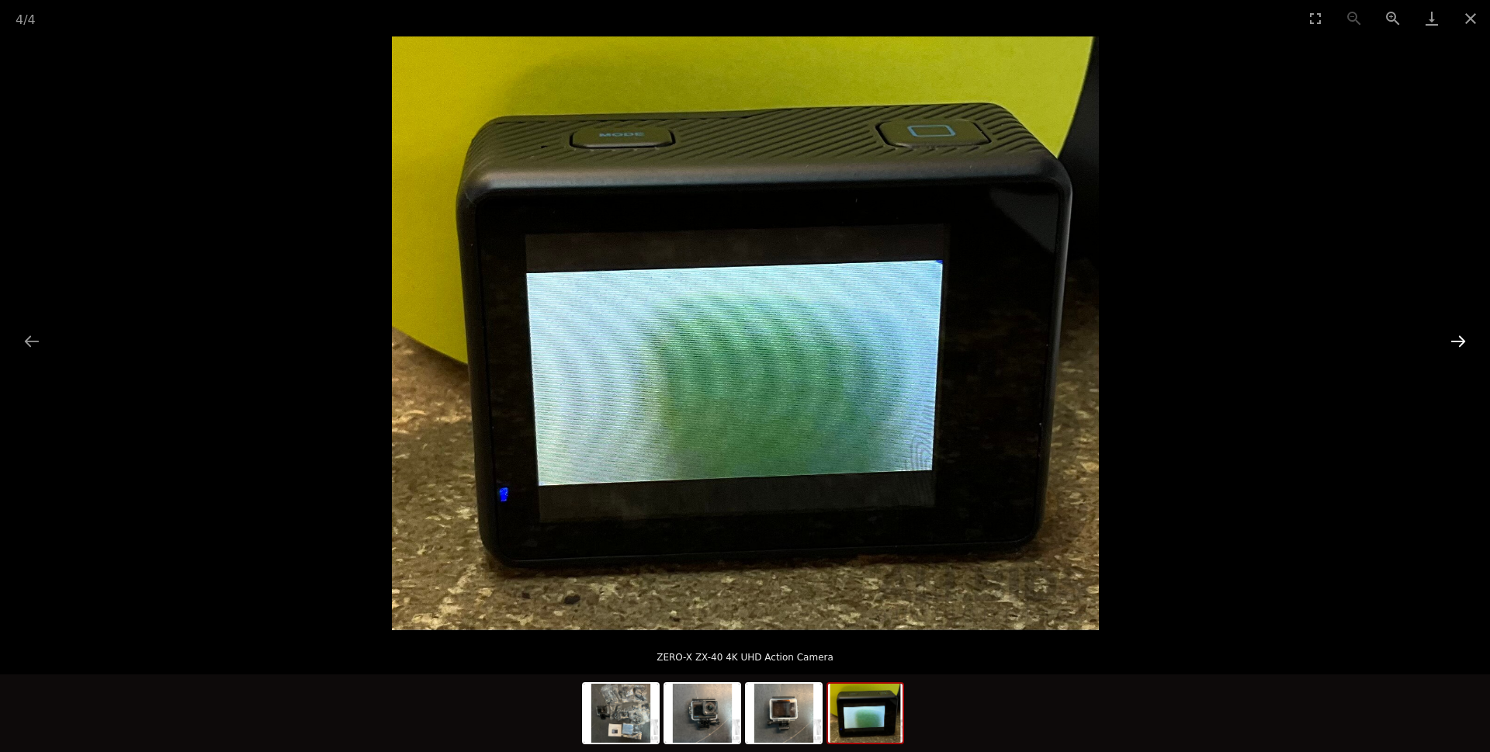
click at [1452, 341] on button "Next slide" at bounding box center [1458, 341] width 33 height 30
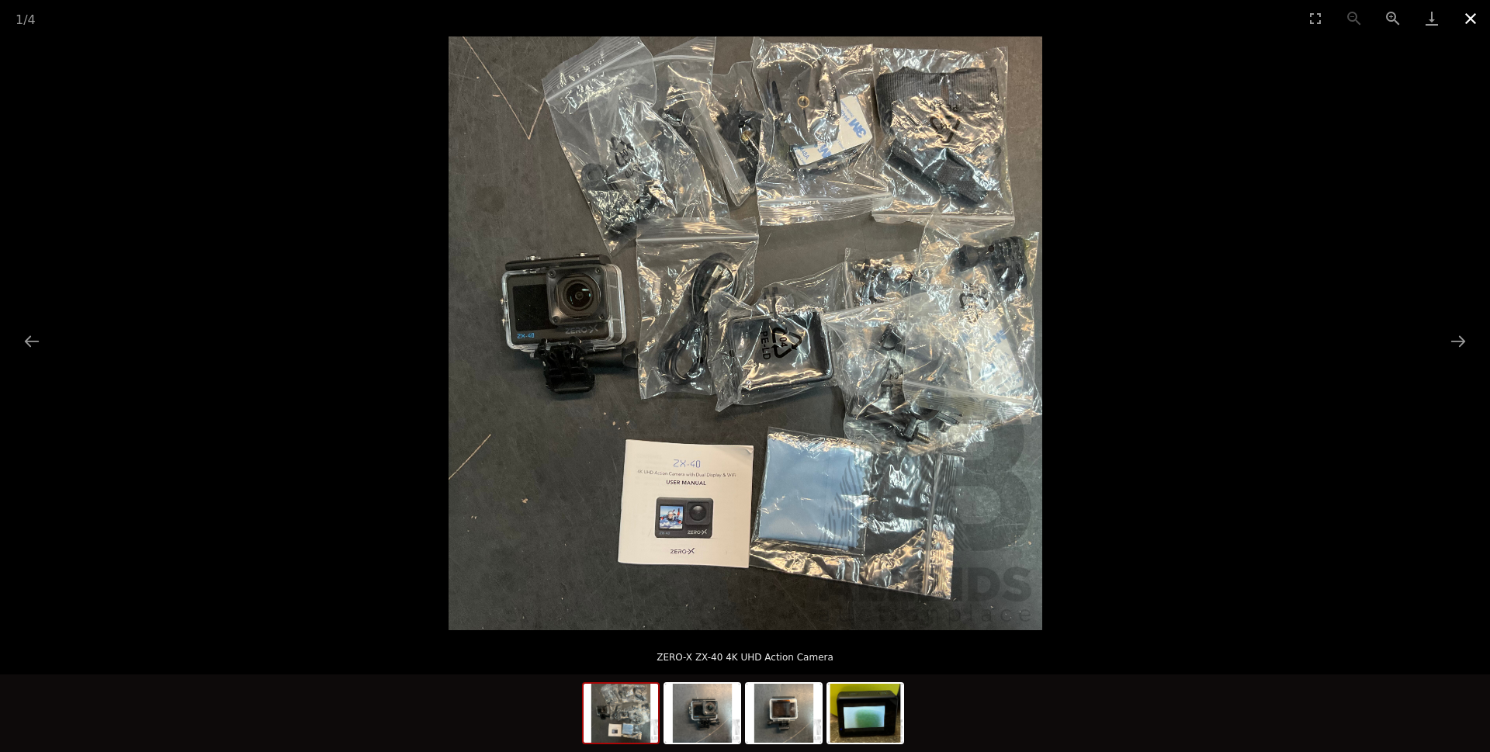
click at [1473, 15] on button "Close gallery" at bounding box center [1470, 18] width 39 height 36
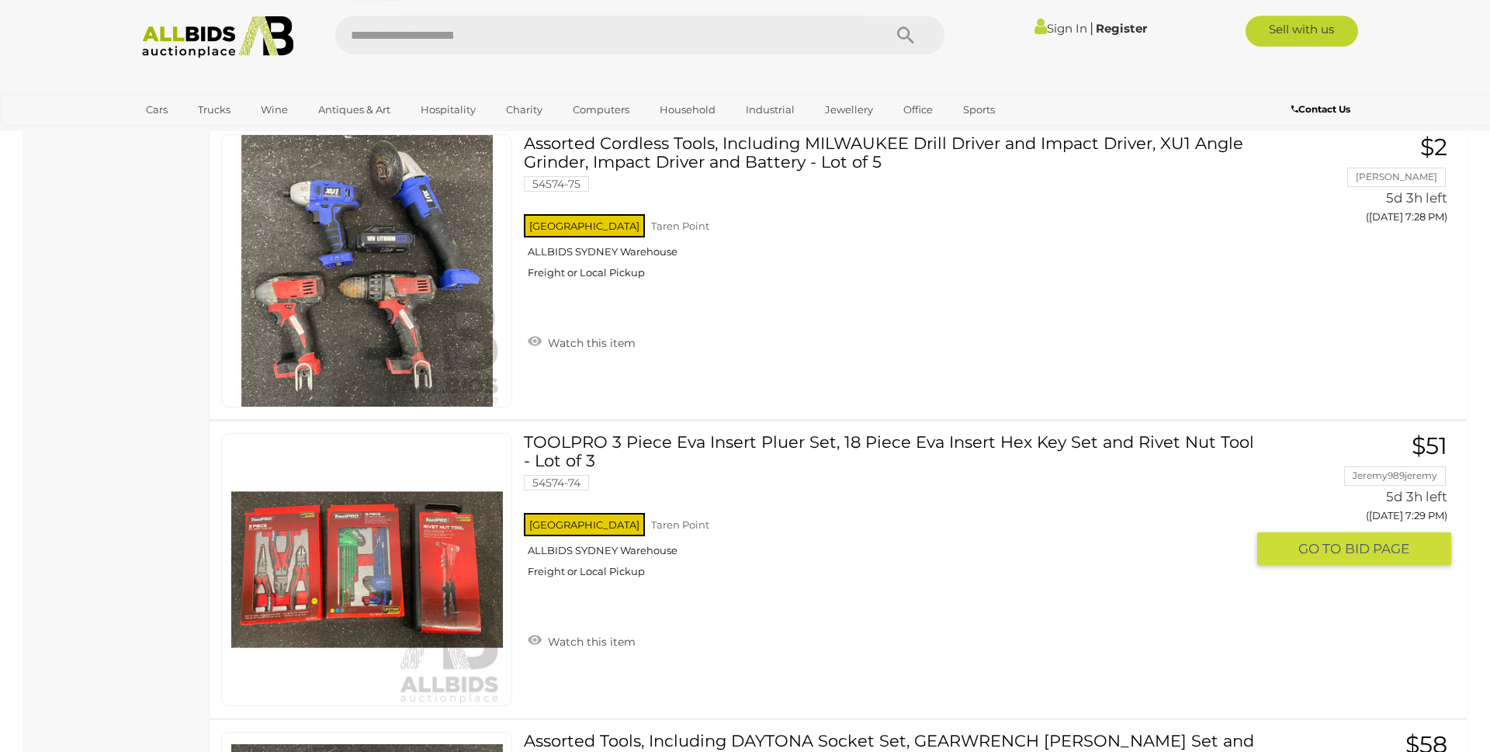
scroll to position [9103, 0]
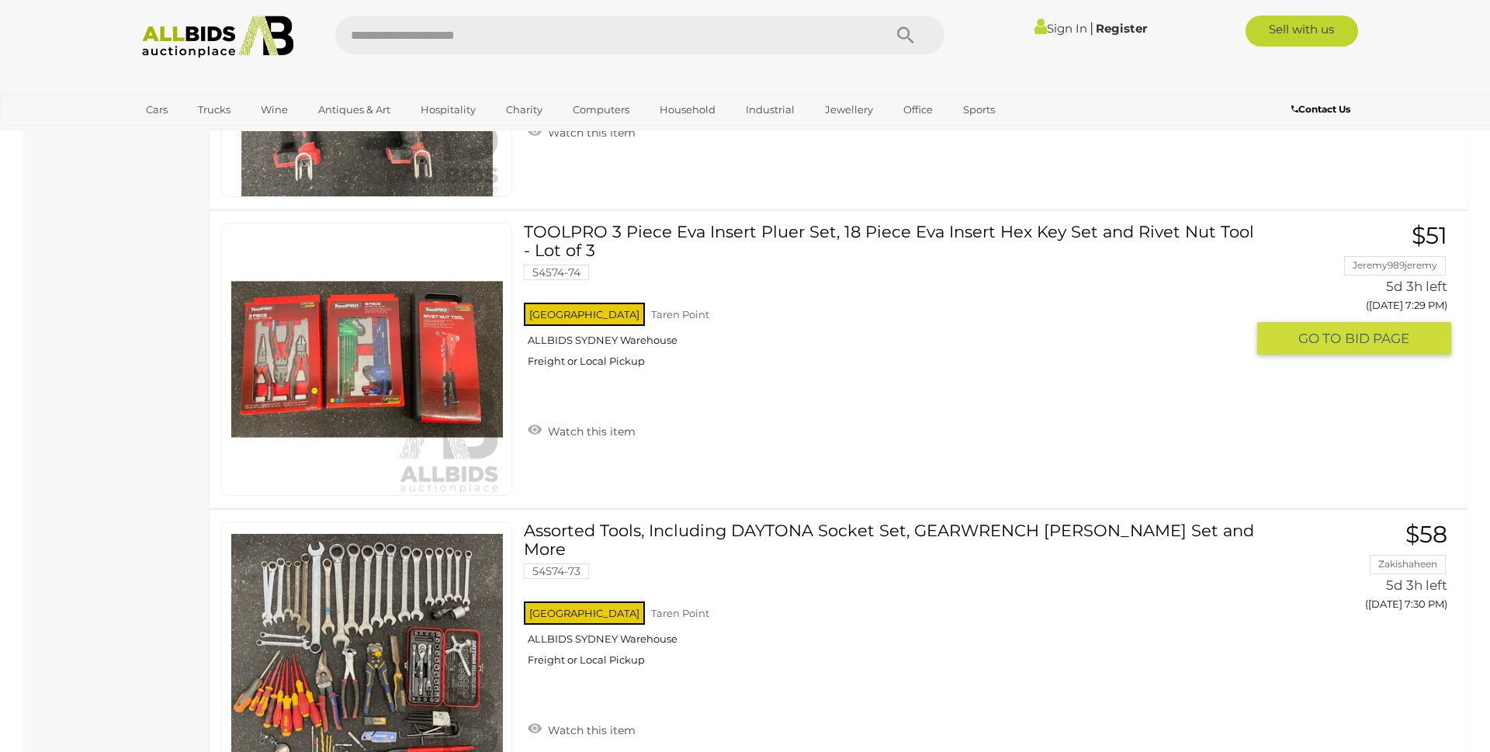
click at [726, 241] on link "TOOLPRO 3 Piece Eva Insert Pluer Set, 18 Piece Eva Insert Hex Key Set and Rivet…" at bounding box center [890, 301] width 710 height 156
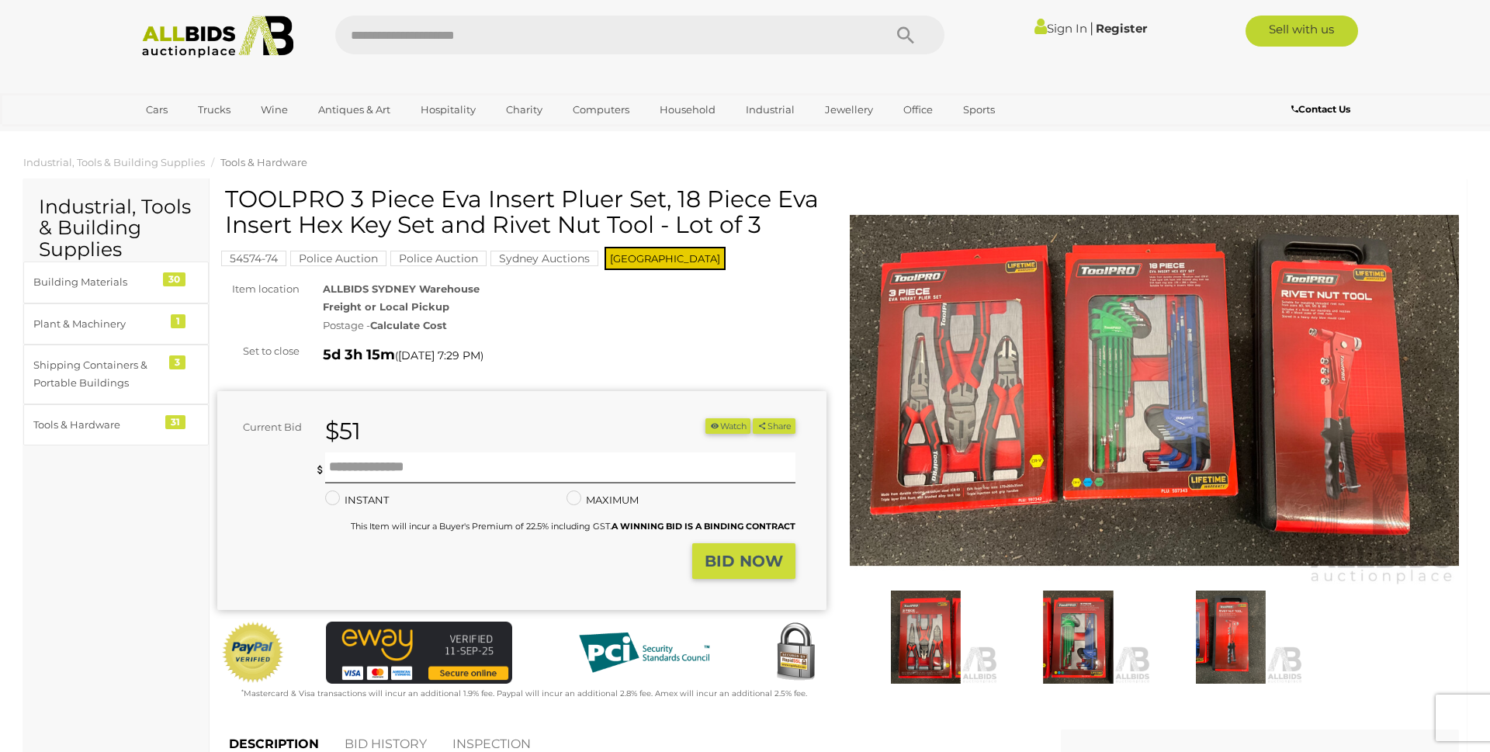
click at [1001, 365] on img at bounding box center [1154, 390] width 609 height 393
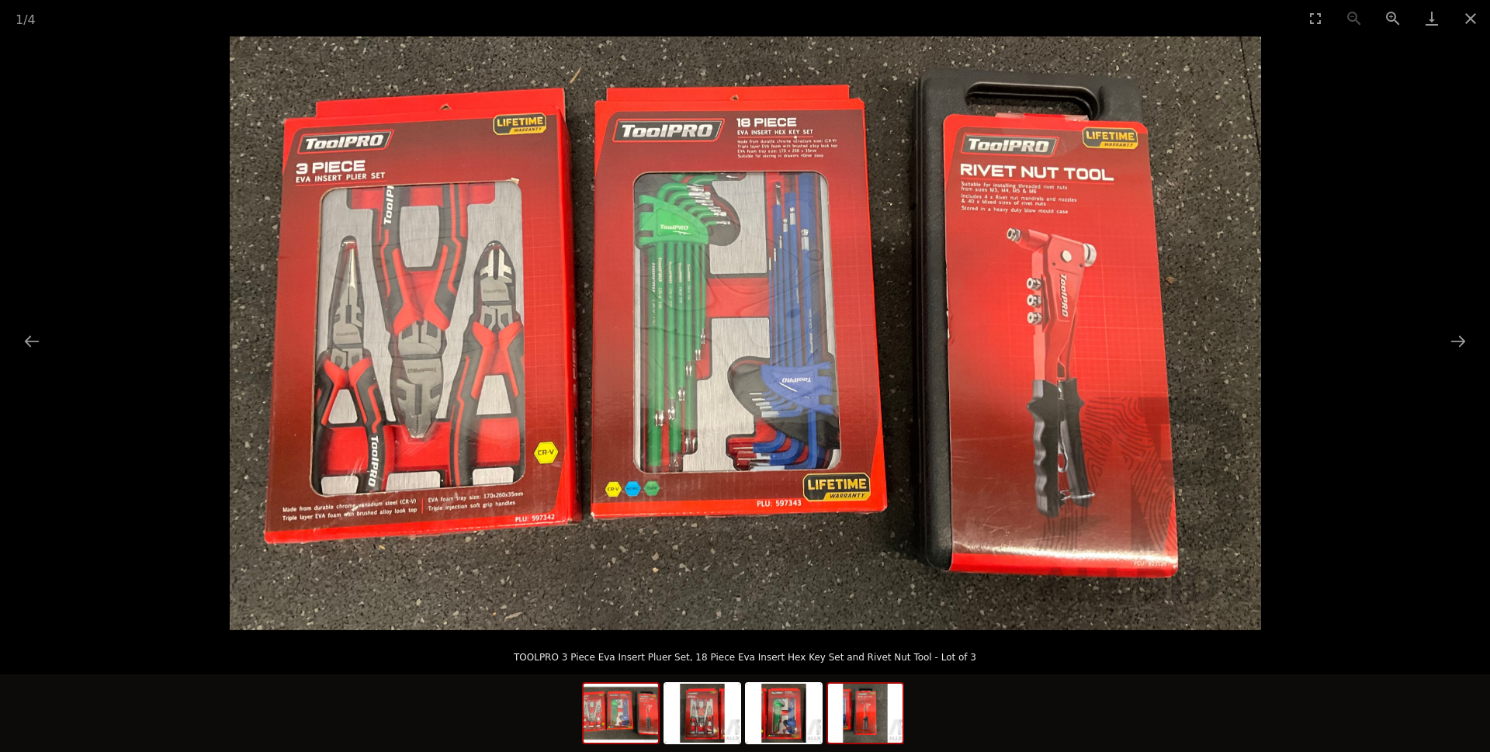
click at [878, 719] on img at bounding box center [865, 713] width 74 height 59
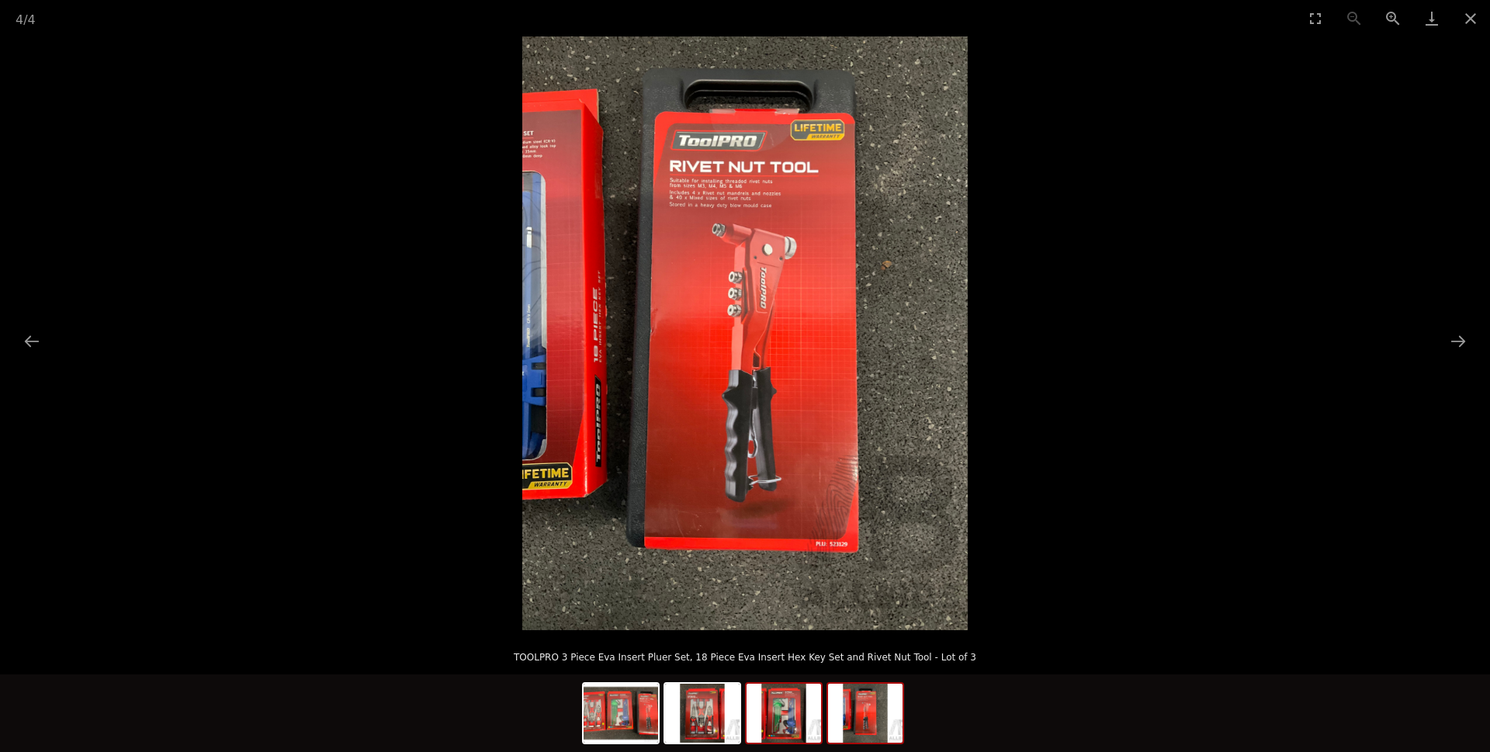
click at [797, 719] on img at bounding box center [784, 713] width 74 height 59
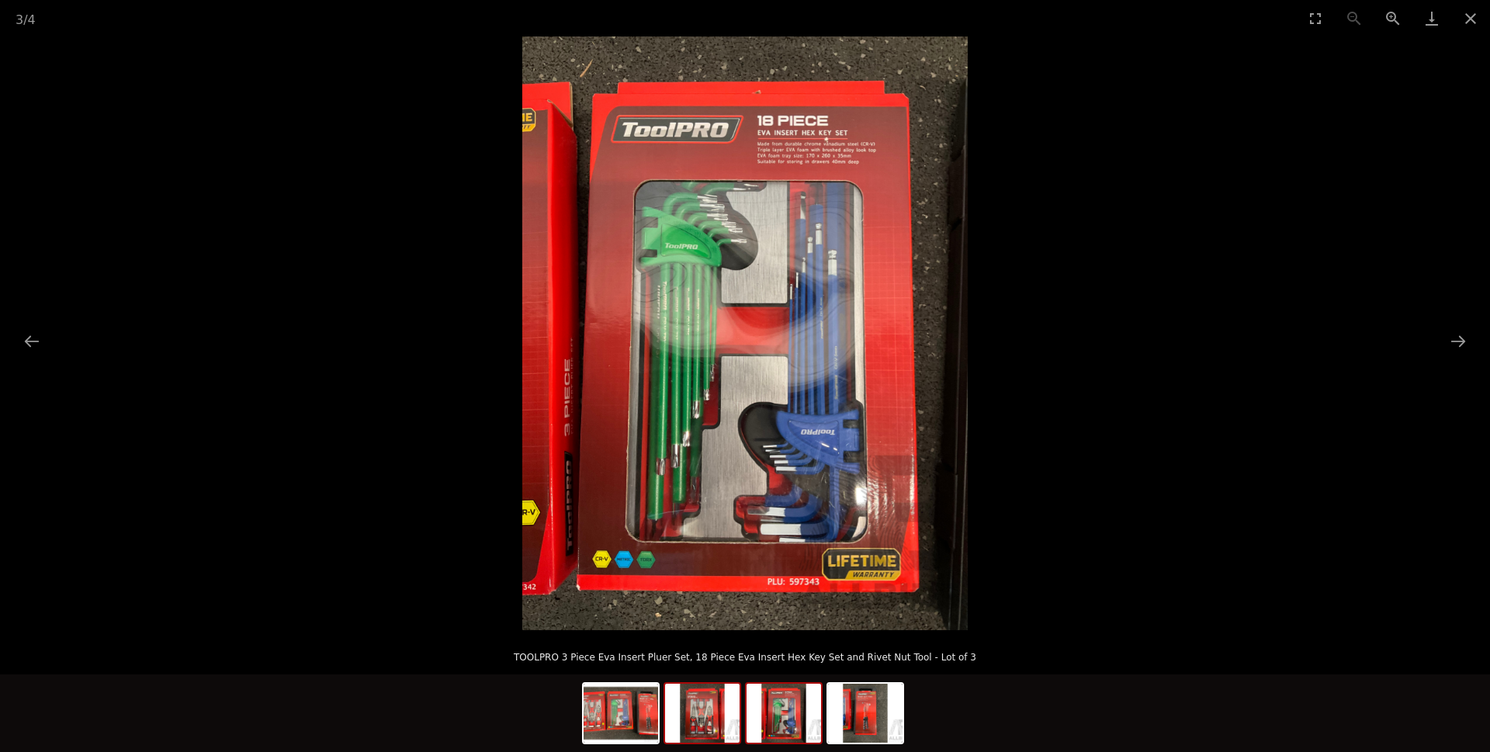
click at [708, 719] on img at bounding box center [702, 713] width 74 height 59
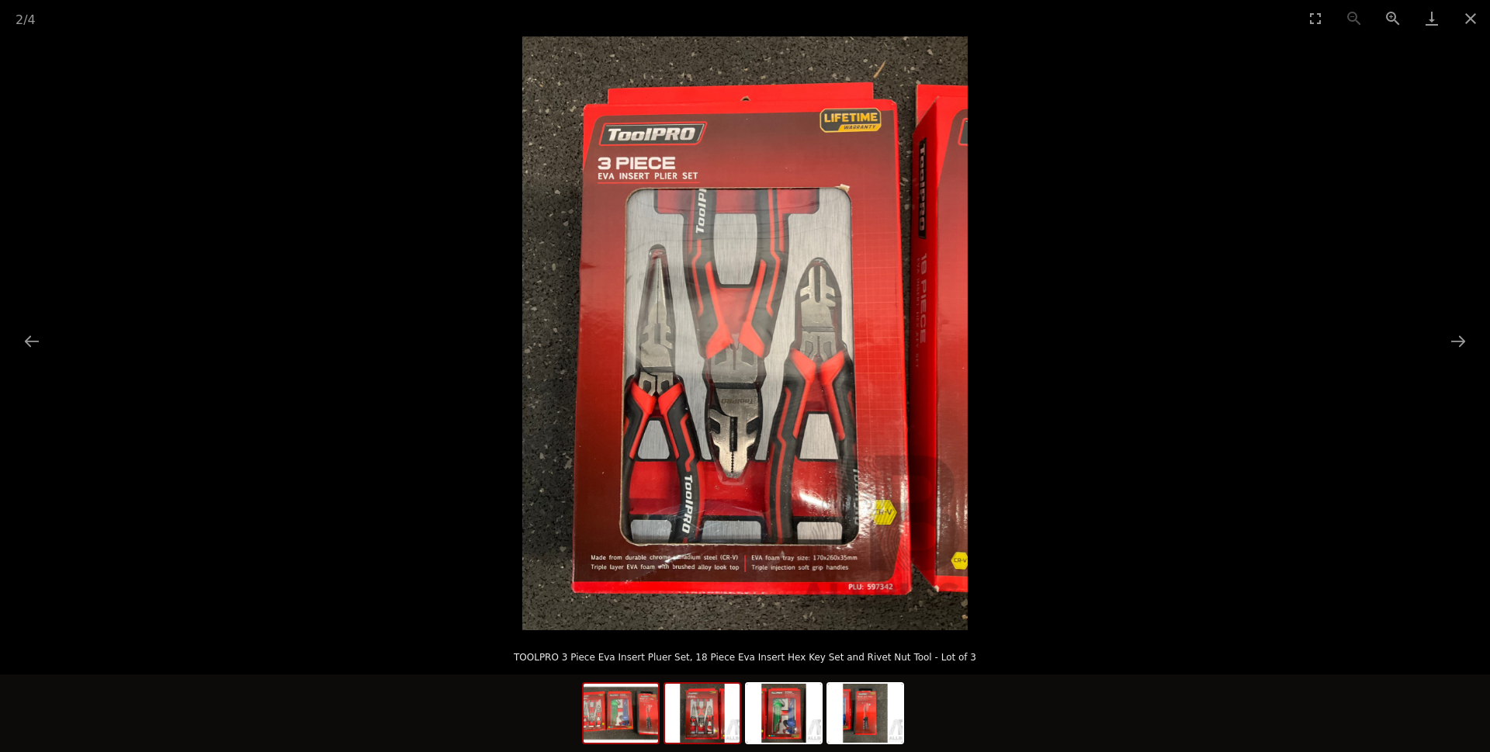
click at [642, 720] on img at bounding box center [621, 713] width 74 height 59
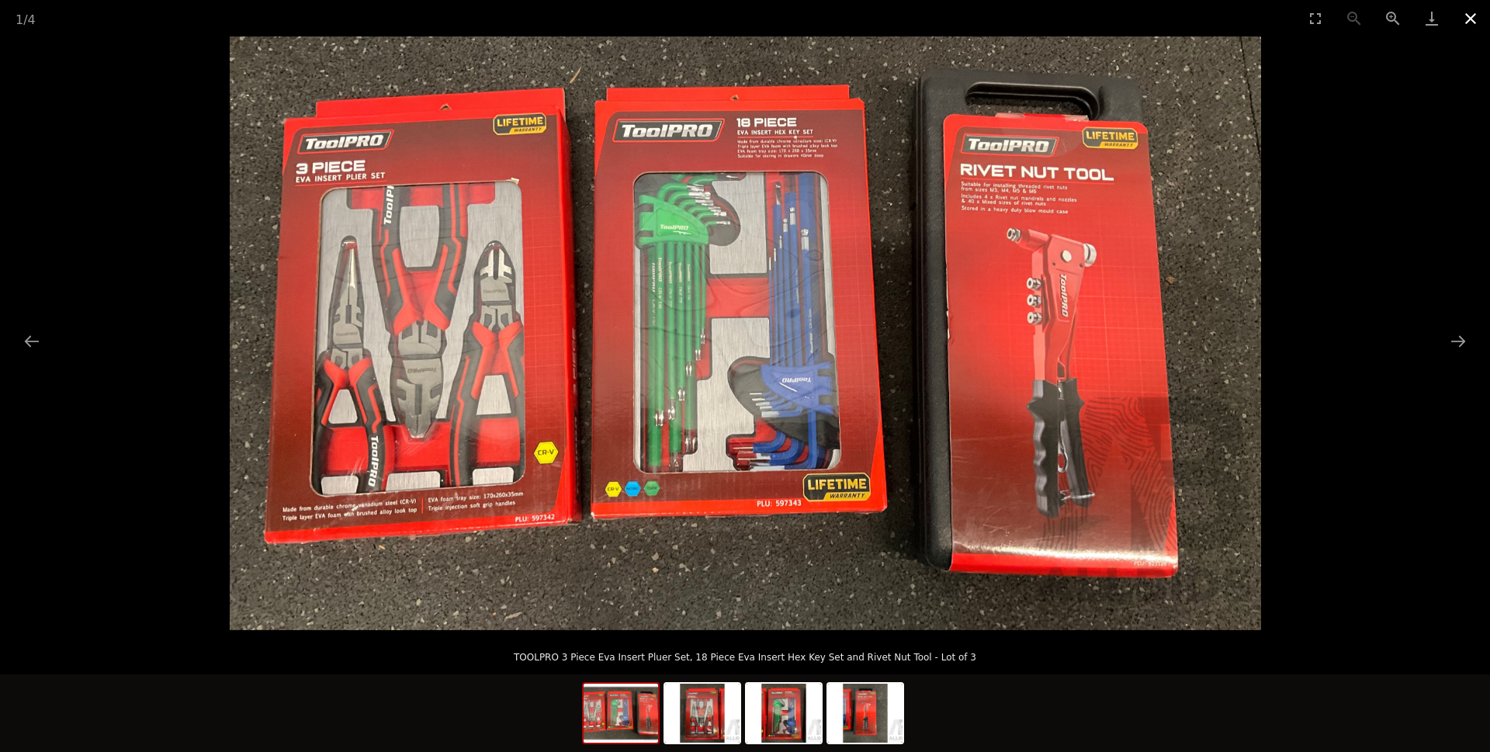
click at [1474, 19] on button "Close gallery" at bounding box center [1470, 18] width 39 height 36
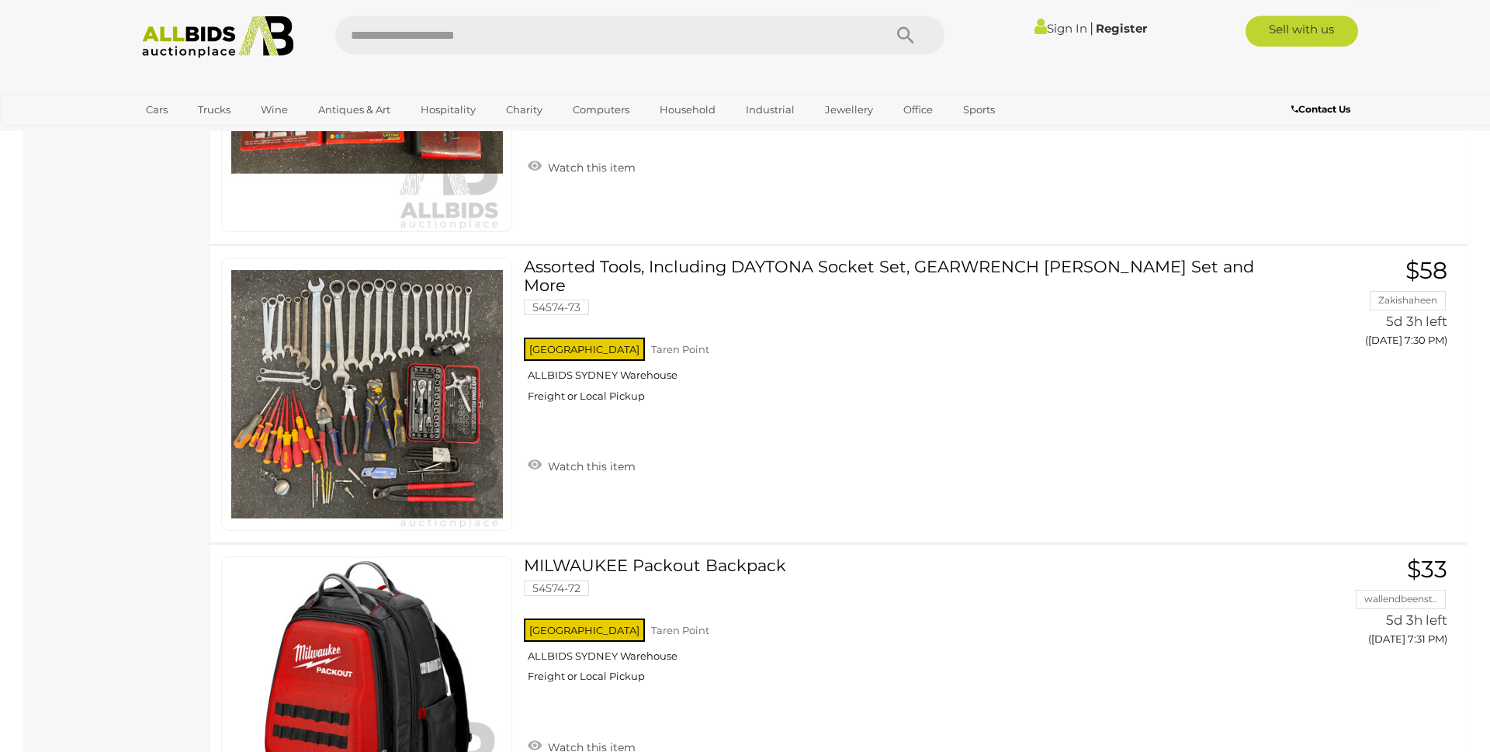
scroll to position [9392, 0]
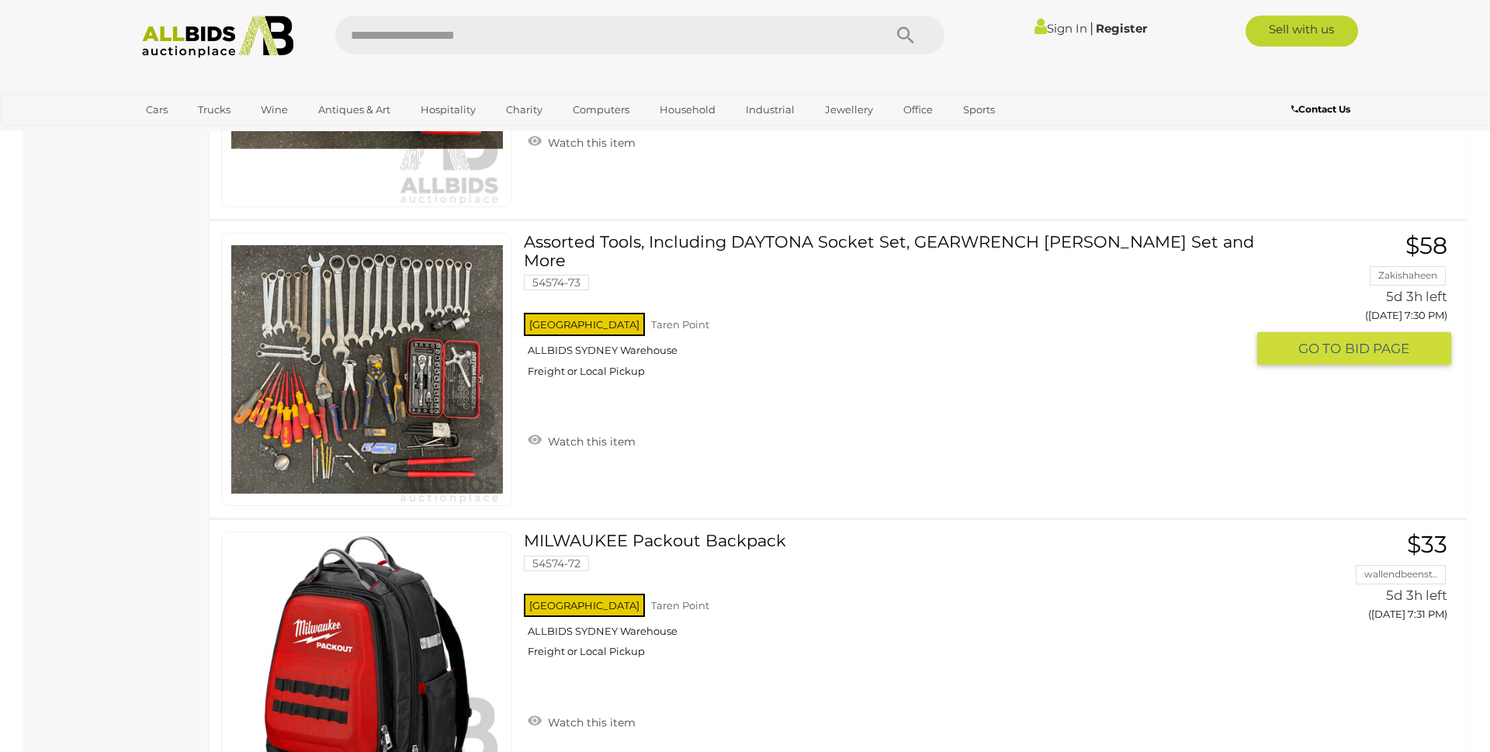
click at [754, 244] on link "Assorted Tools, Including DAYTONA Socket Set, GEARWRENCH Spaner Set and More 54…" at bounding box center [890, 311] width 710 height 156
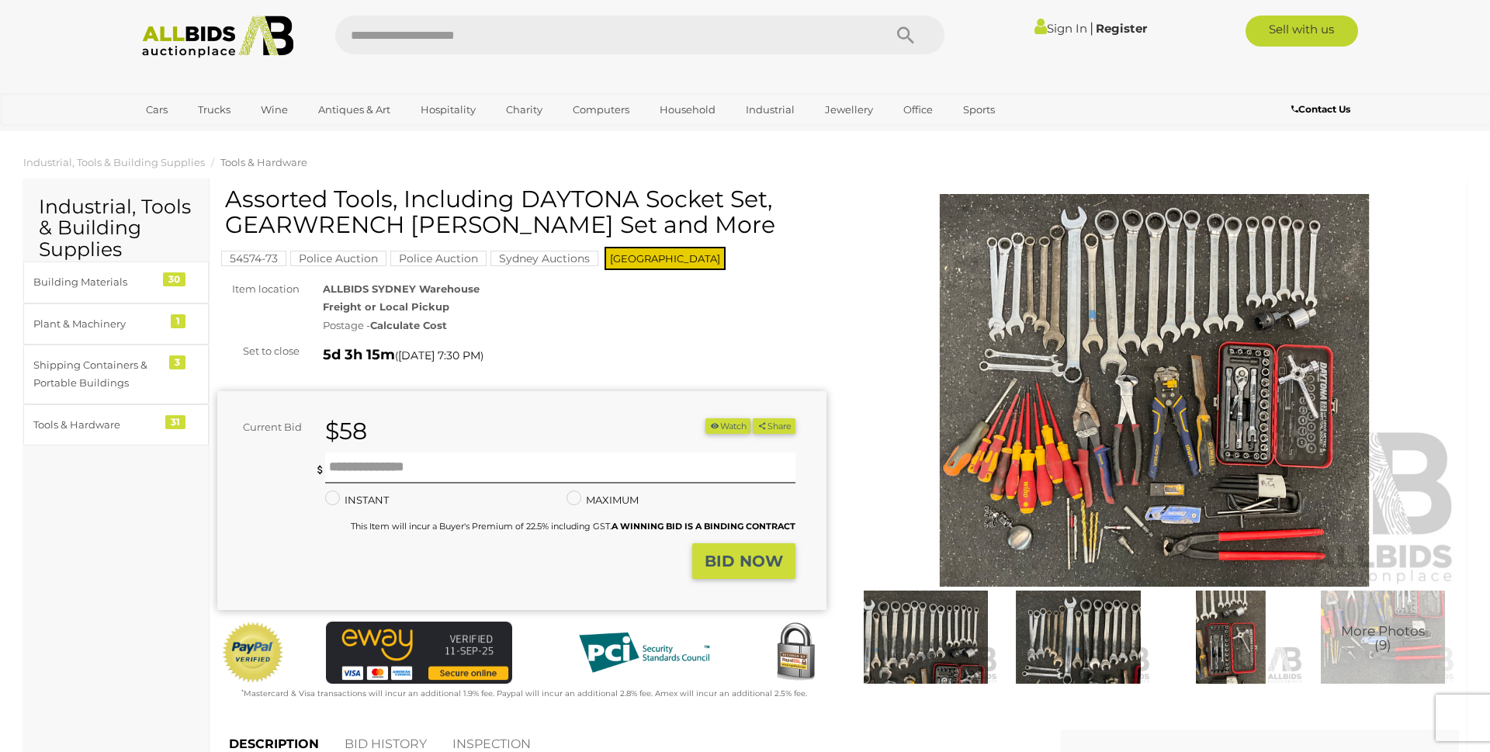
click at [1049, 359] on img at bounding box center [1154, 390] width 609 height 393
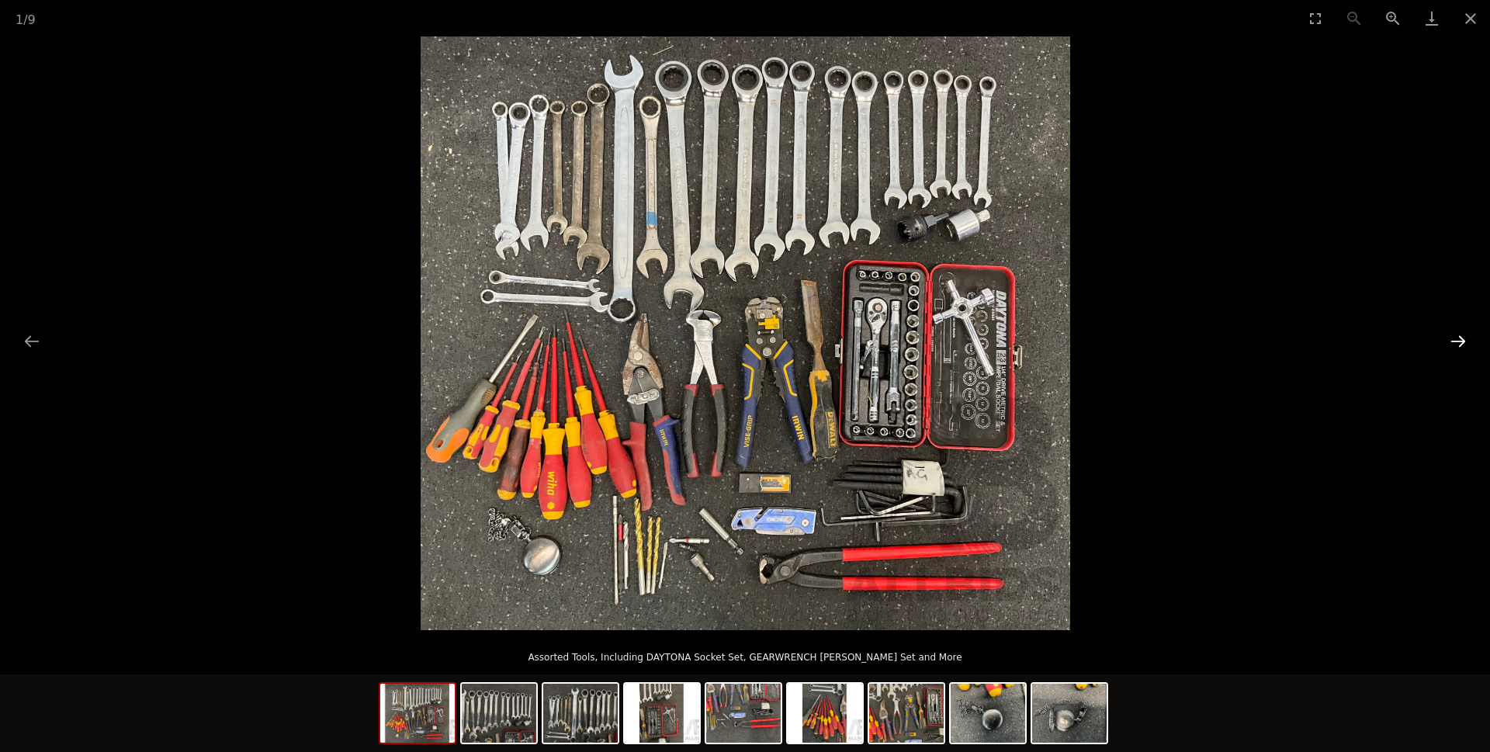
click at [1454, 342] on button "Next slide" at bounding box center [1458, 341] width 33 height 30
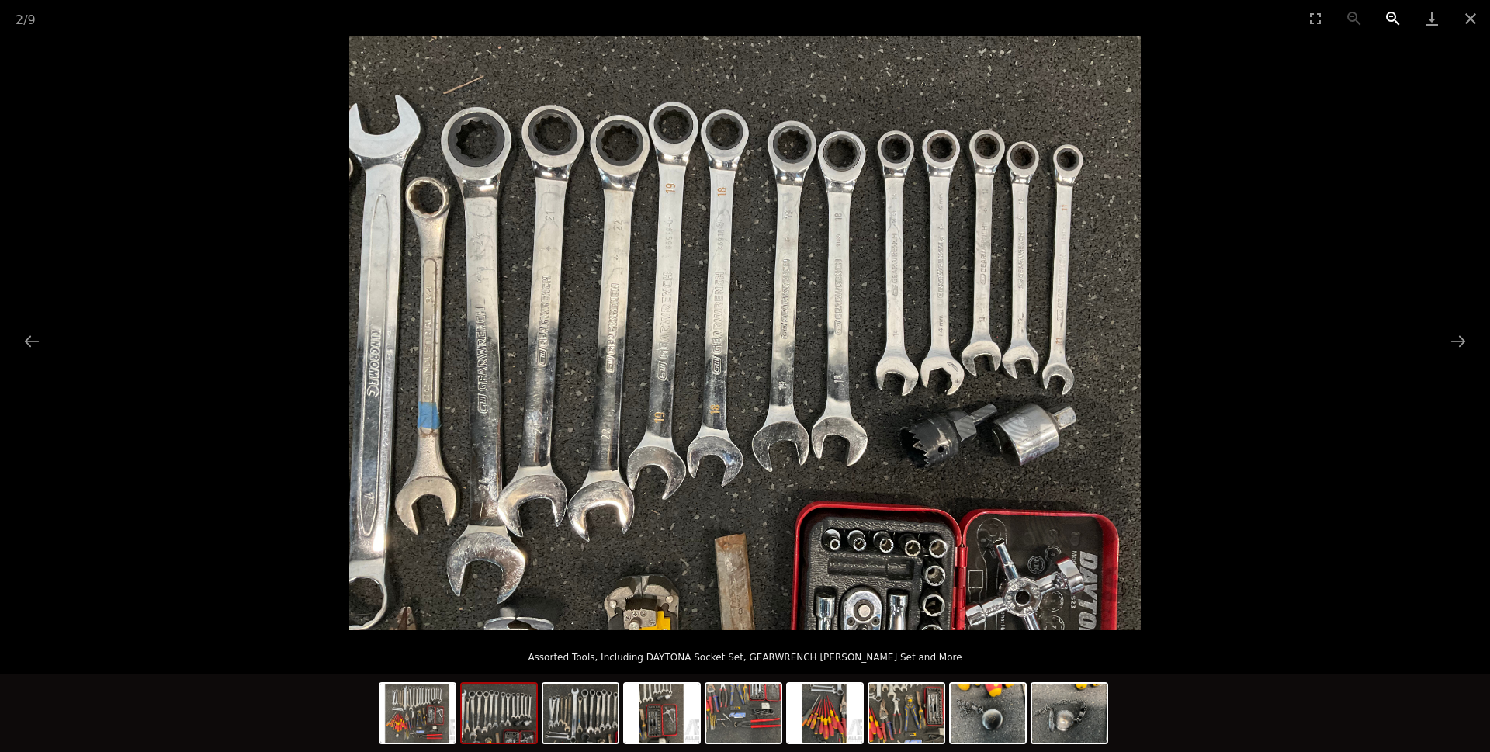
click at [1392, 17] on button "Zoom in" at bounding box center [1393, 18] width 39 height 36
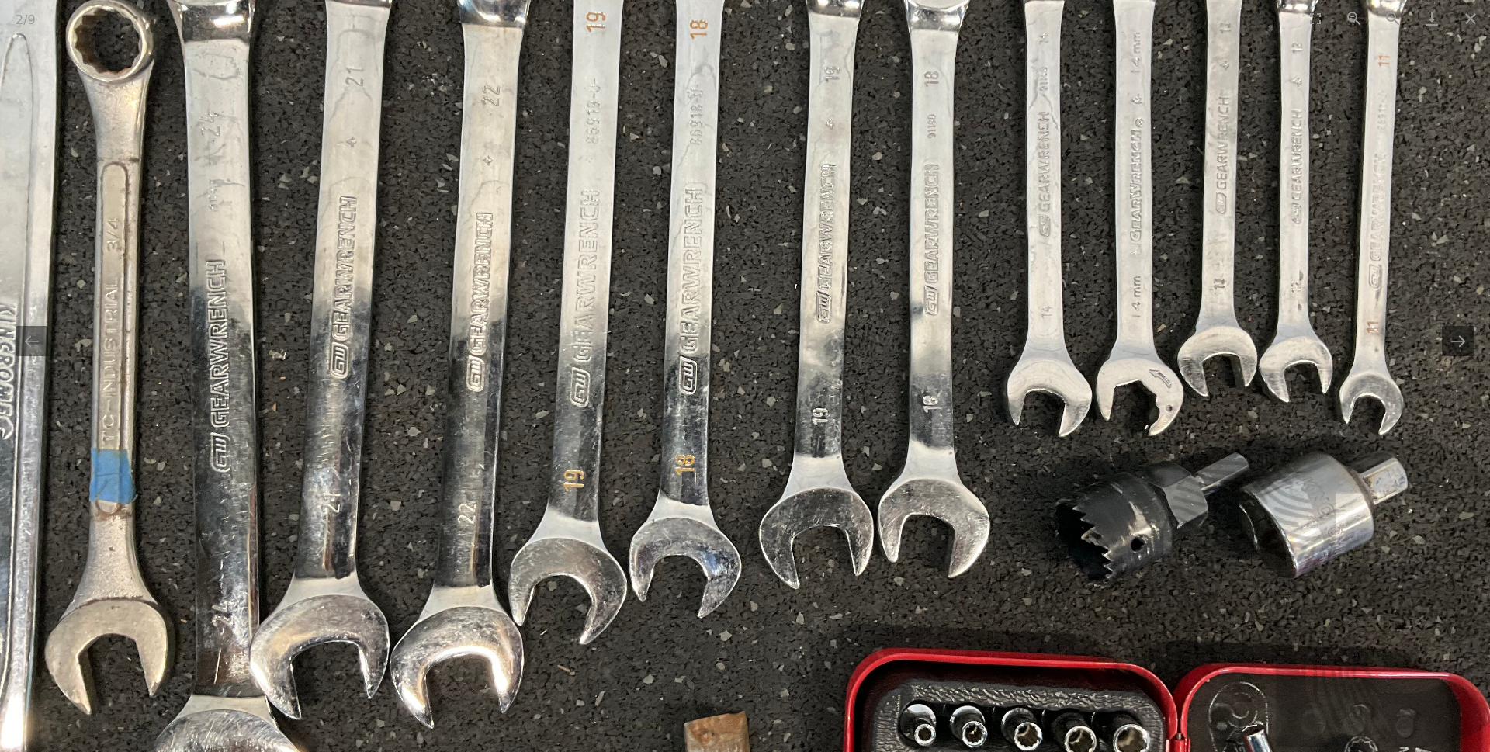
click at [1360, 284] on img at bounding box center [744, 311] width 1583 height 1187
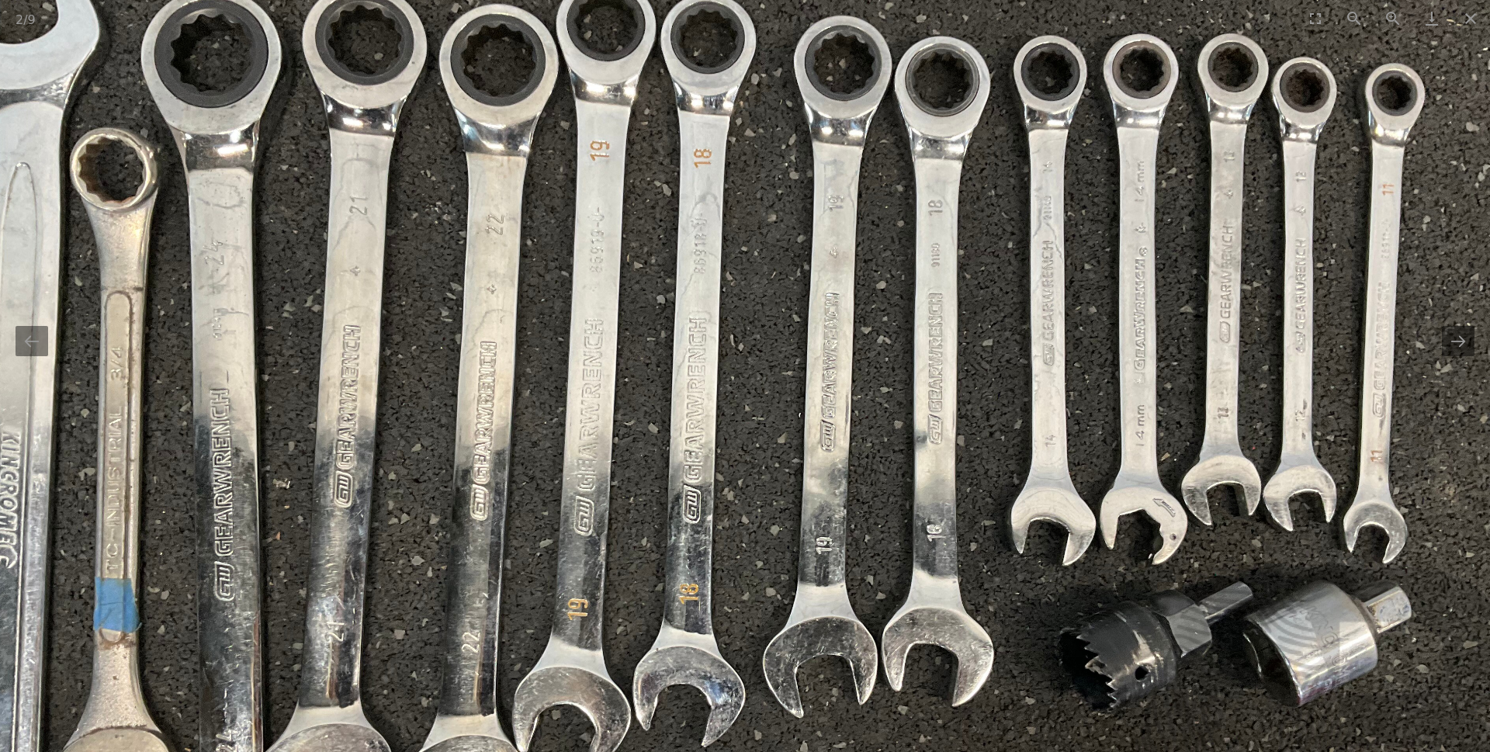
drag, startPoint x: 1129, startPoint y: 244, endPoint x: 1133, endPoint y: 372, distance: 128.9
click at [1133, 372] on img at bounding box center [748, 440] width 1583 height 1187
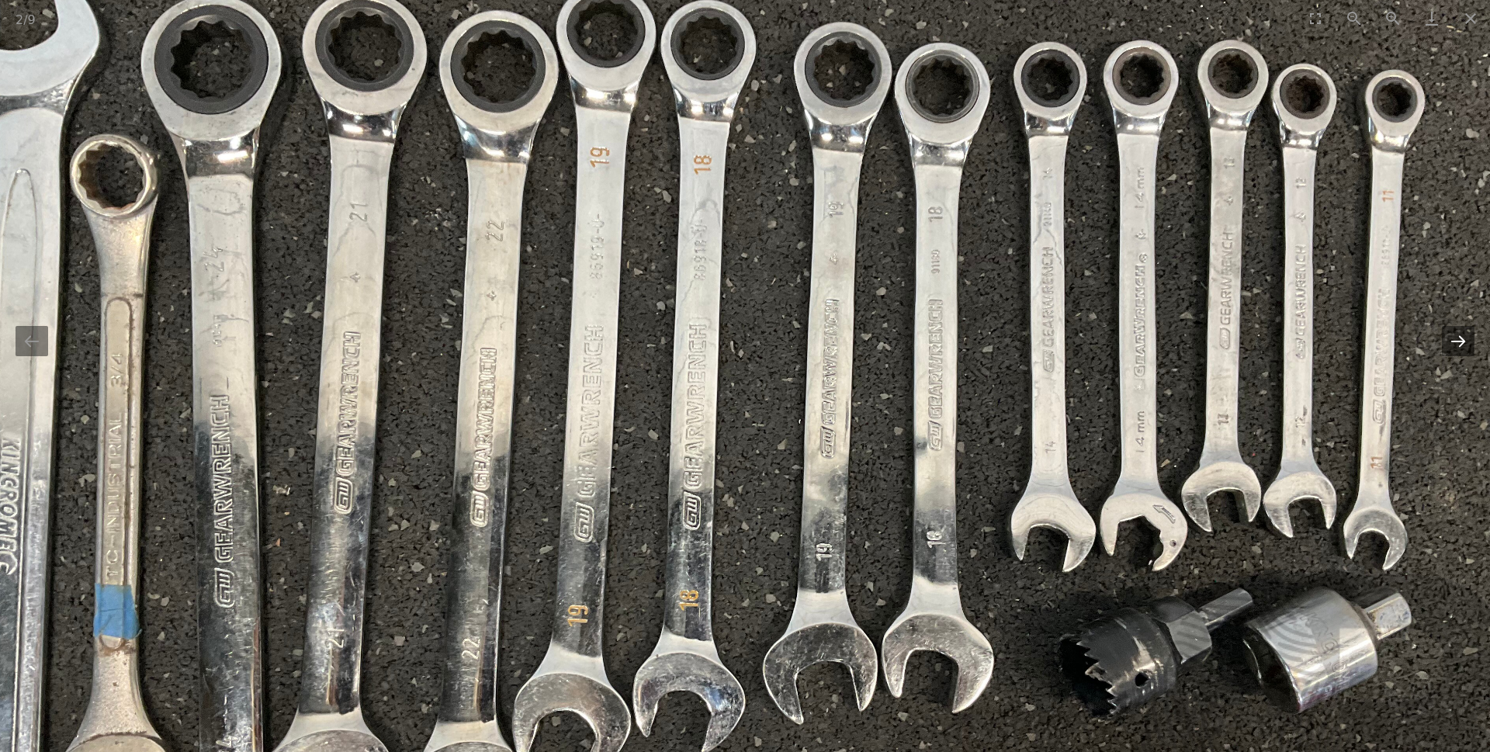
click at [1460, 344] on button "Next slide" at bounding box center [1458, 341] width 33 height 30
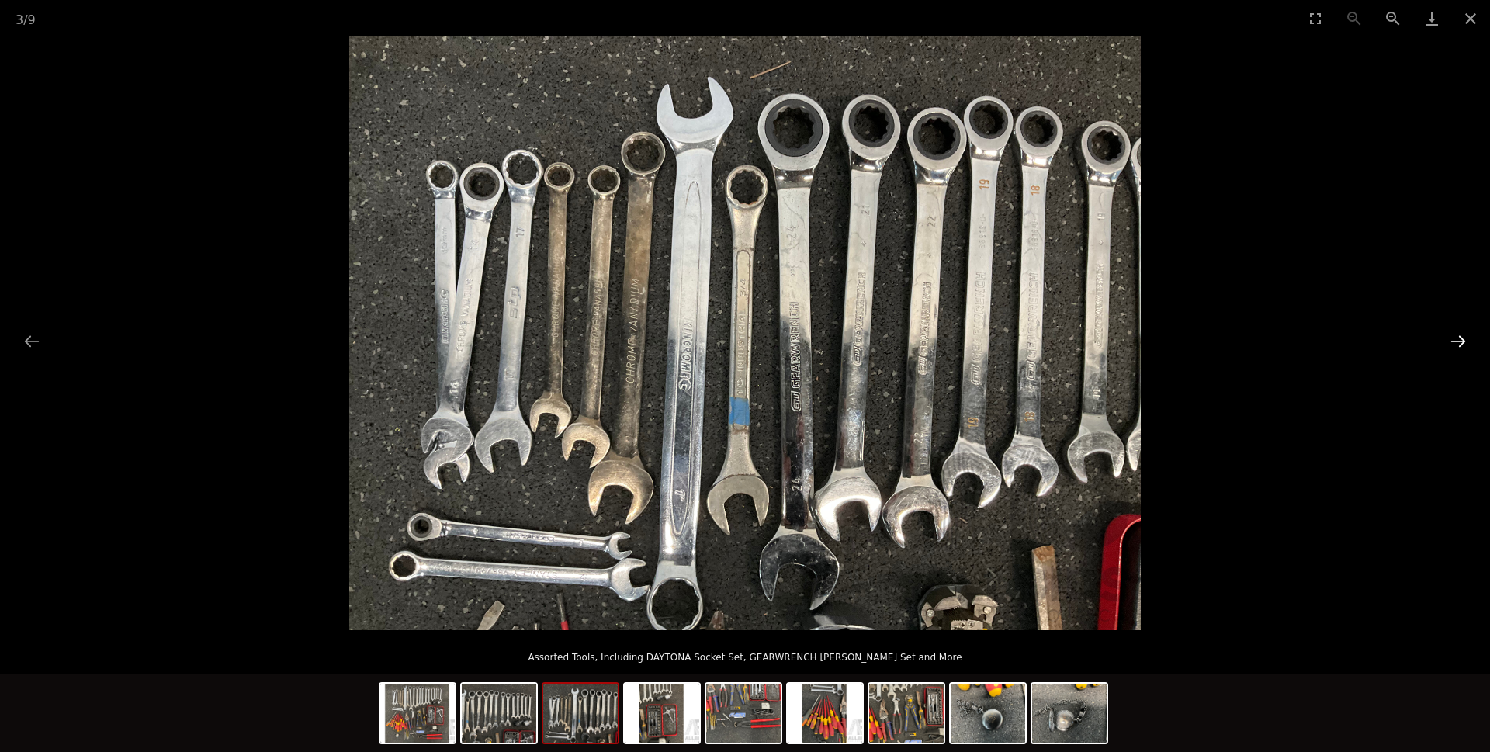
click at [1458, 341] on button "Next slide" at bounding box center [1458, 341] width 33 height 30
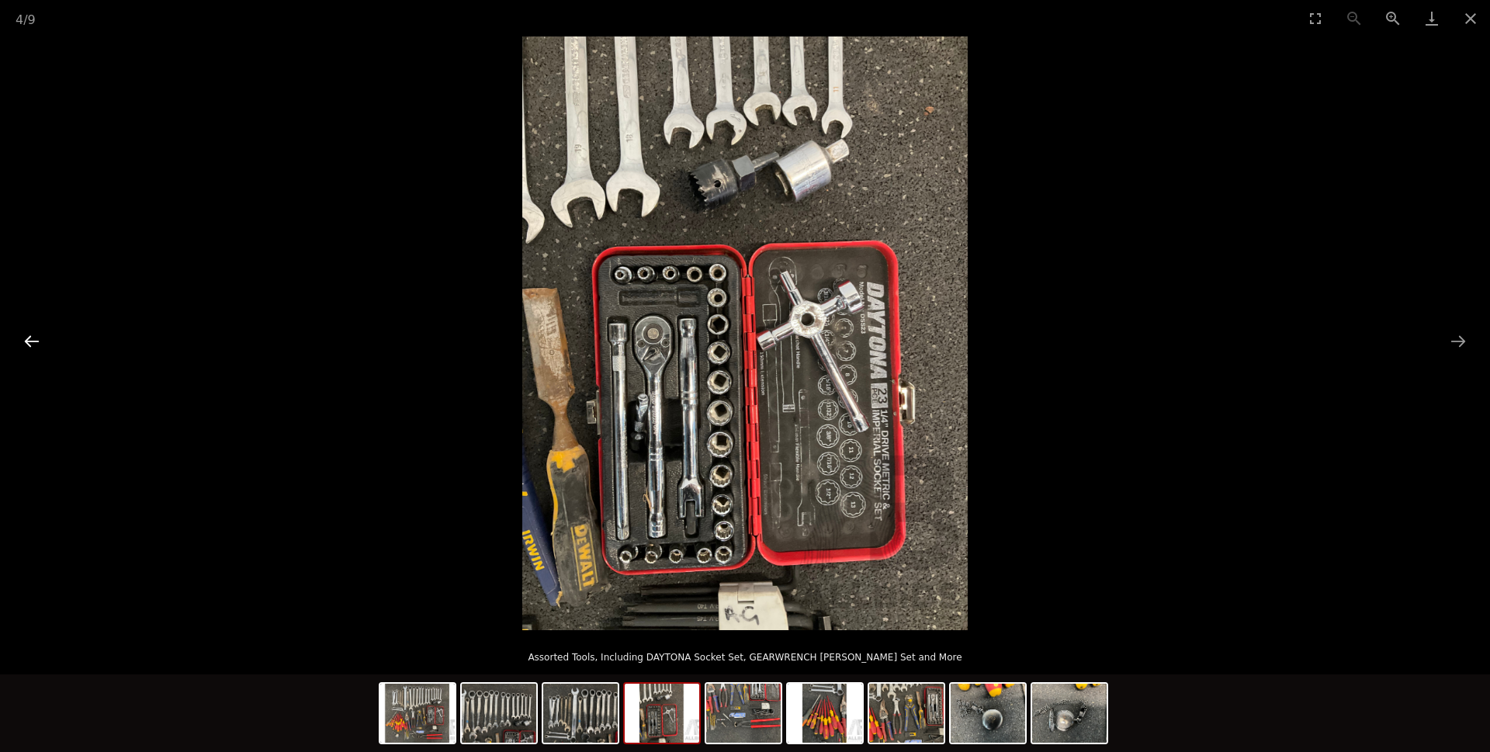
click at [28, 341] on button "Previous slide" at bounding box center [32, 341] width 33 height 30
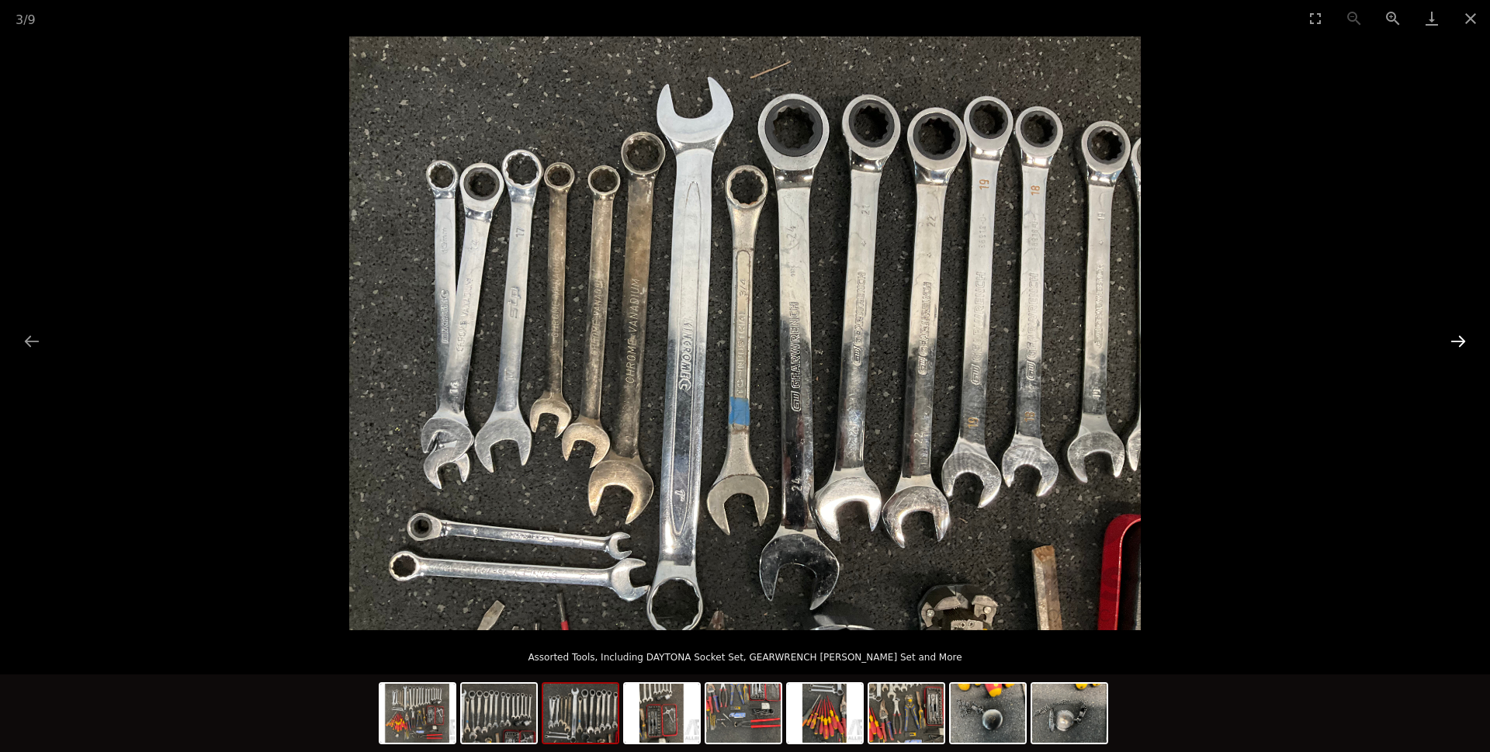
click at [1453, 340] on button "Next slide" at bounding box center [1458, 341] width 33 height 30
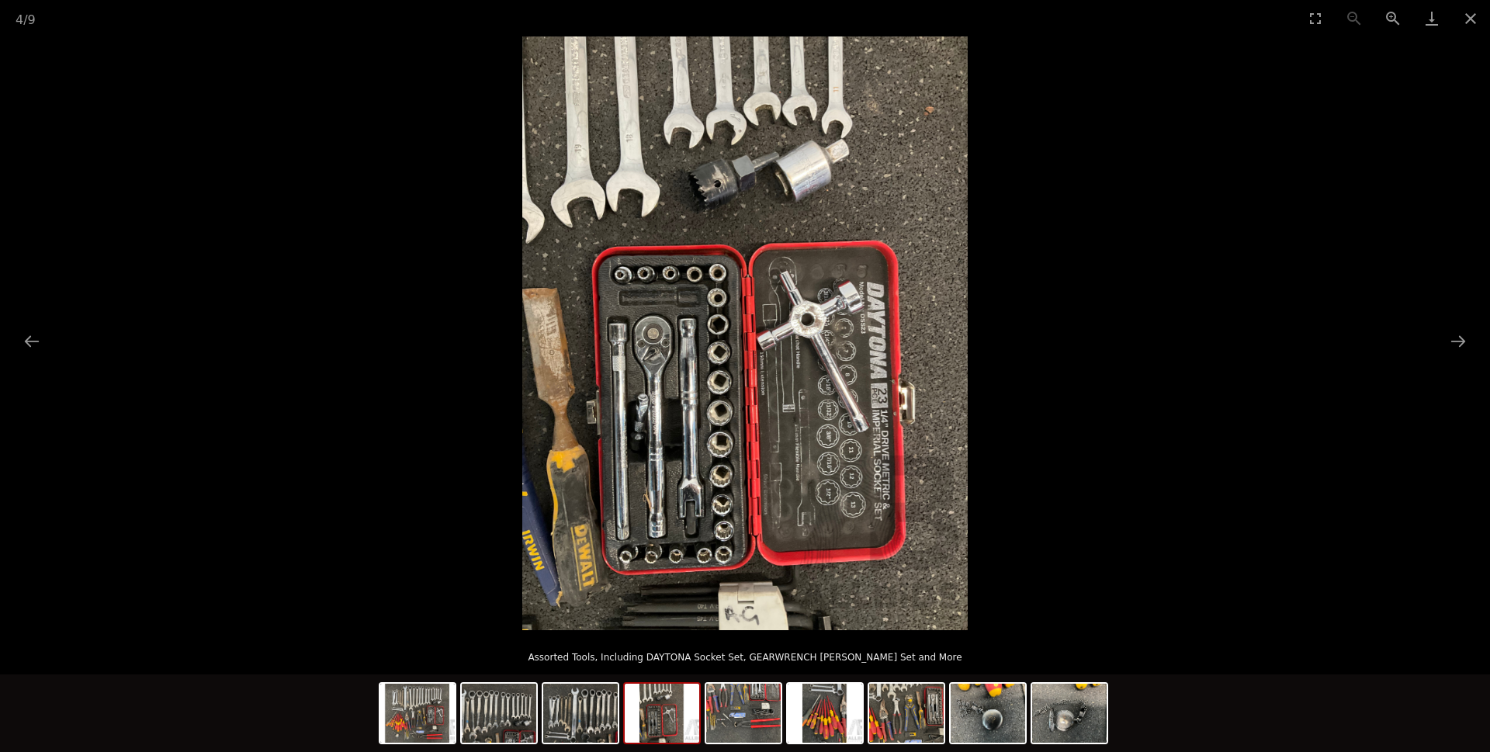
drag, startPoint x: 1457, startPoint y: 338, endPoint x: 1275, endPoint y: 358, distance: 183.4
click at [1277, 358] on div at bounding box center [745, 333] width 1490 height 594
click at [864, 373] on img at bounding box center [744, 333] width 445 height 594
click at [1392, 18] on button "Zoom in" at bounding box center [1393, 18] width 39 height 36
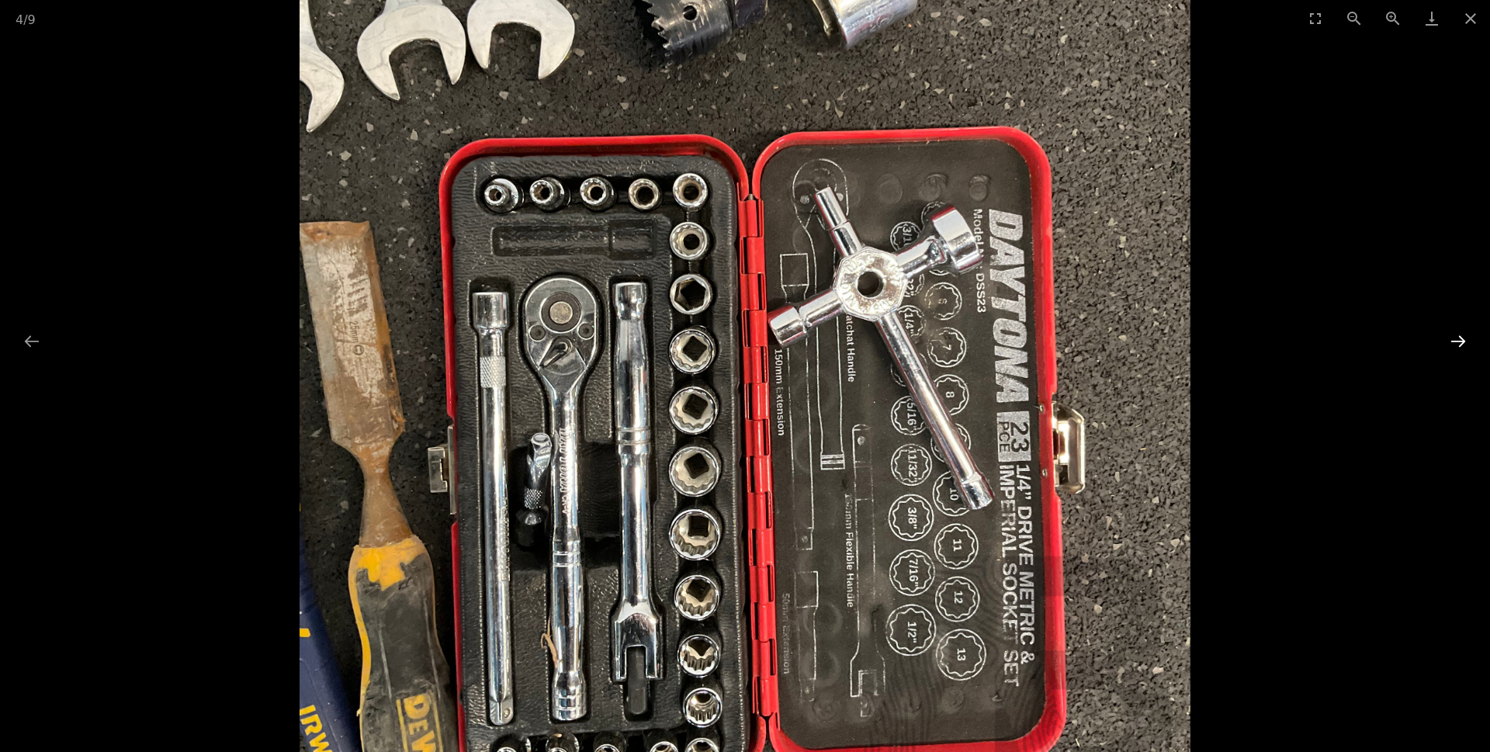
click at [1458, 340] on button "Next slide" at bounding box center [1458, 341] width 33 height 30
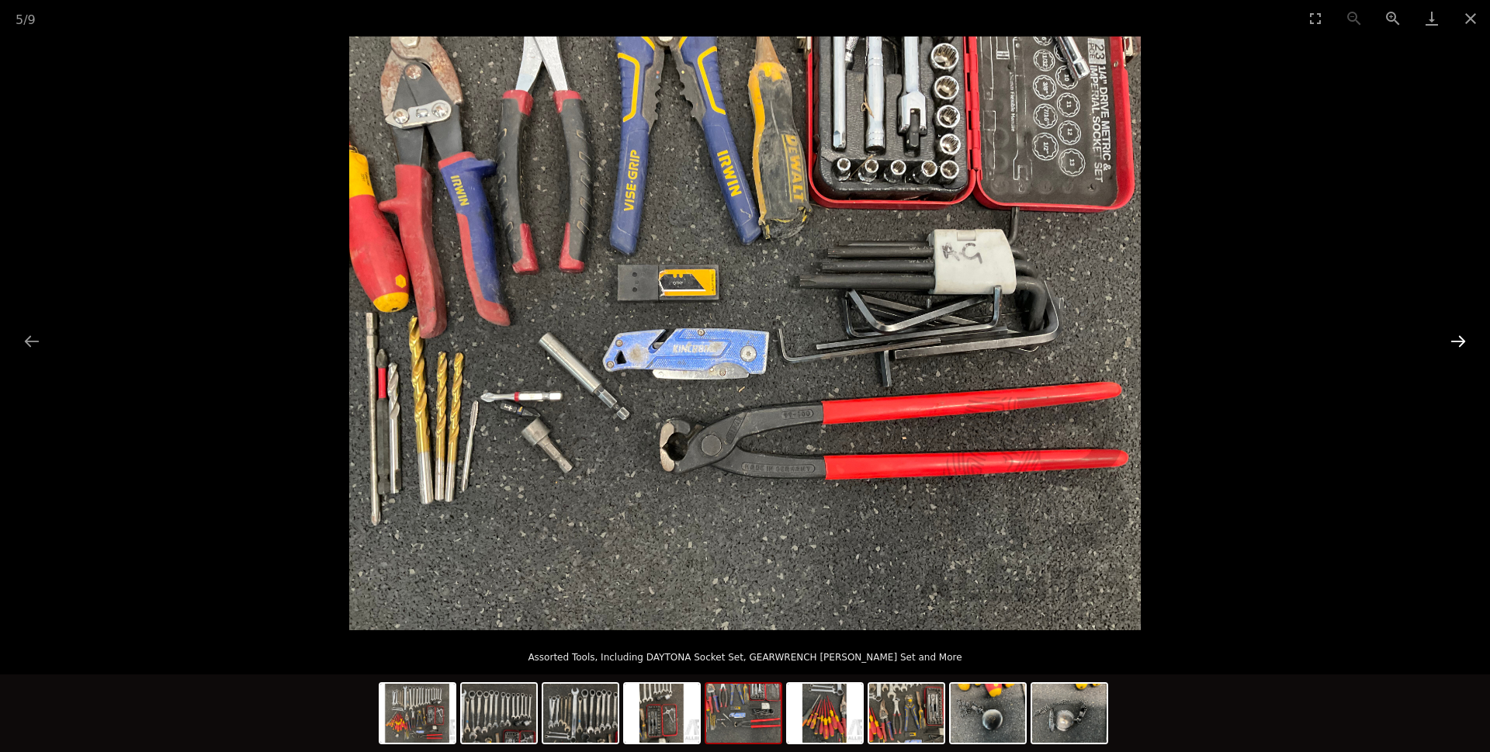
click at [1458, 340] on button "Next slide" at bounding box center [1458, 341] width 33 height 30
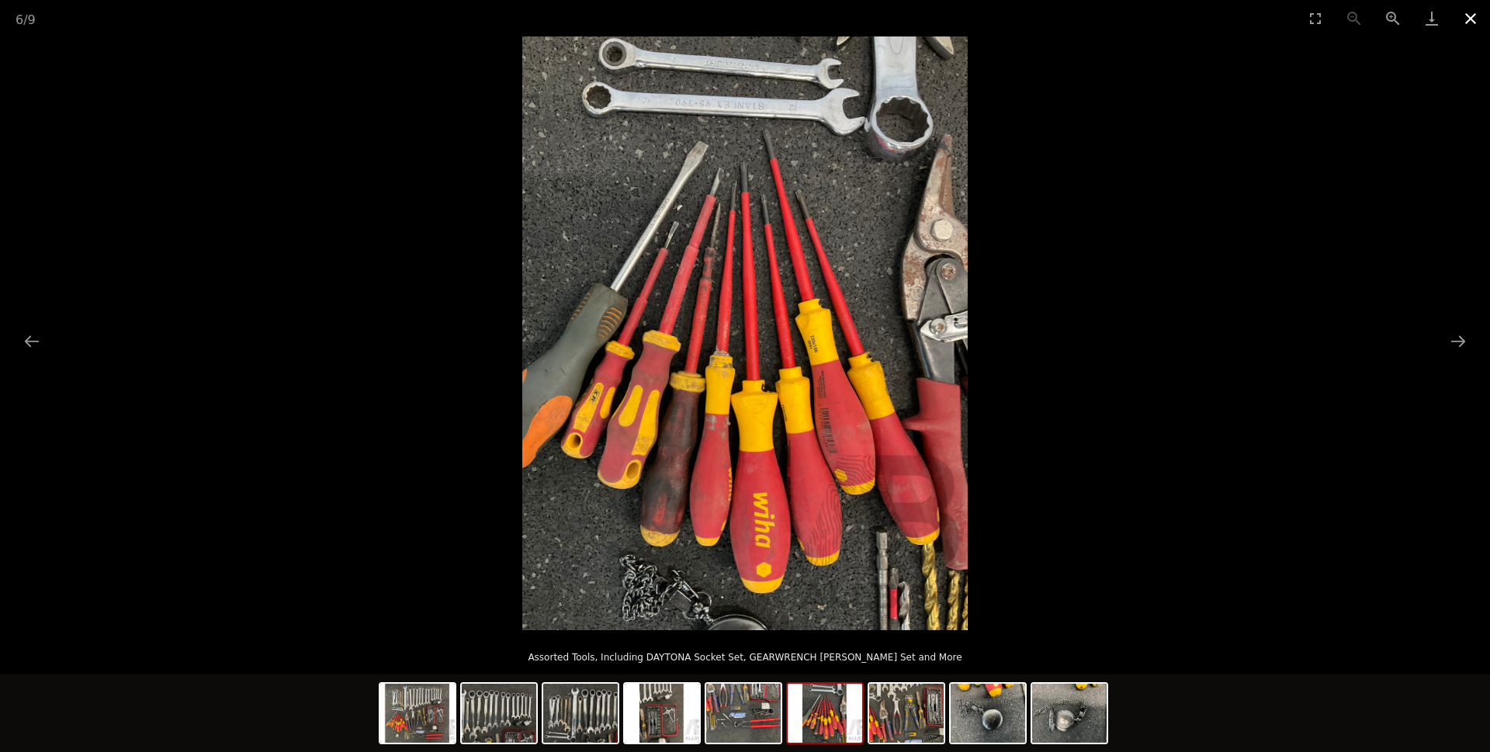
click at [1470, 22] on button "Close gallery" at bounding box center [1470, 18] width 39 height 36
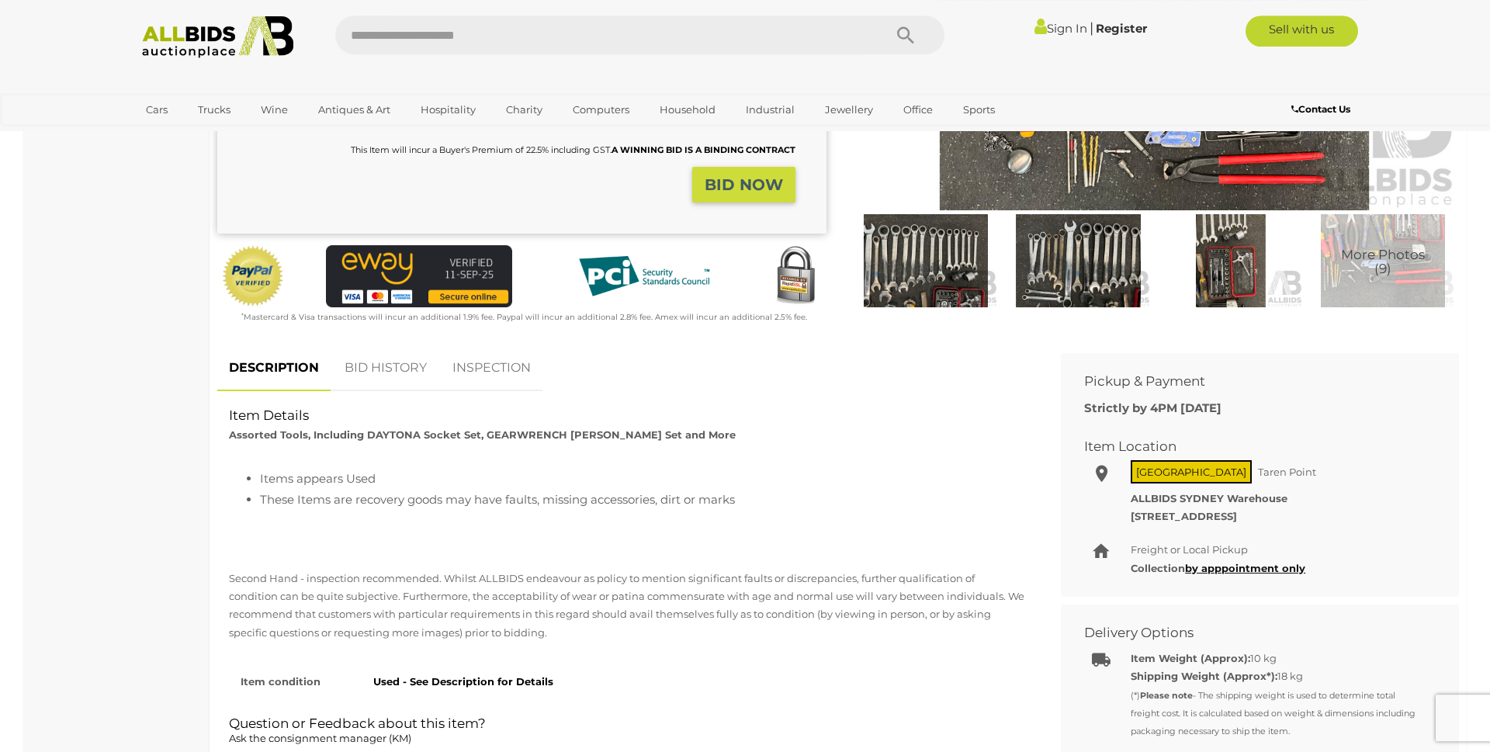
scroll to position [633, 0]
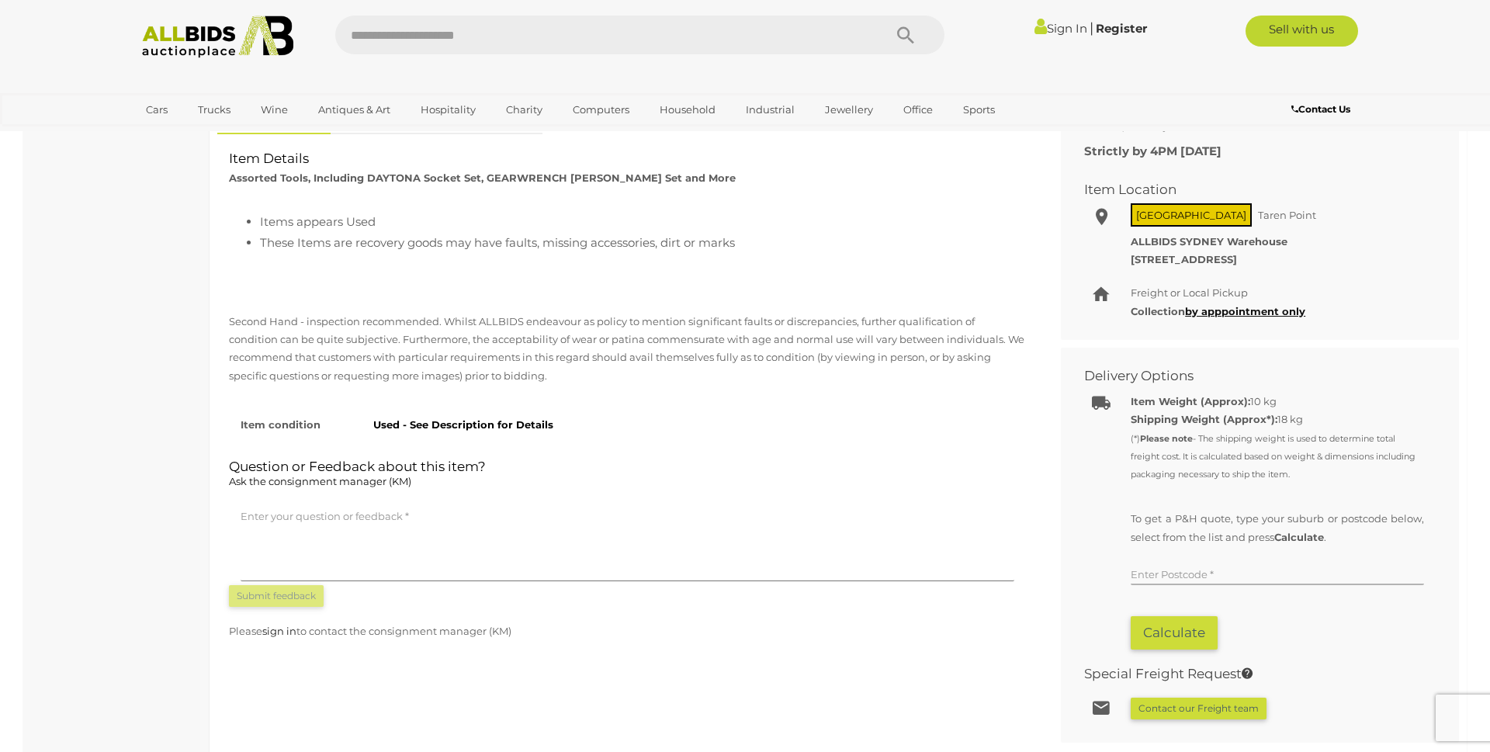
click at [1159, 577] on input "text" at bounding box center [1277, 573] width 293 height 23
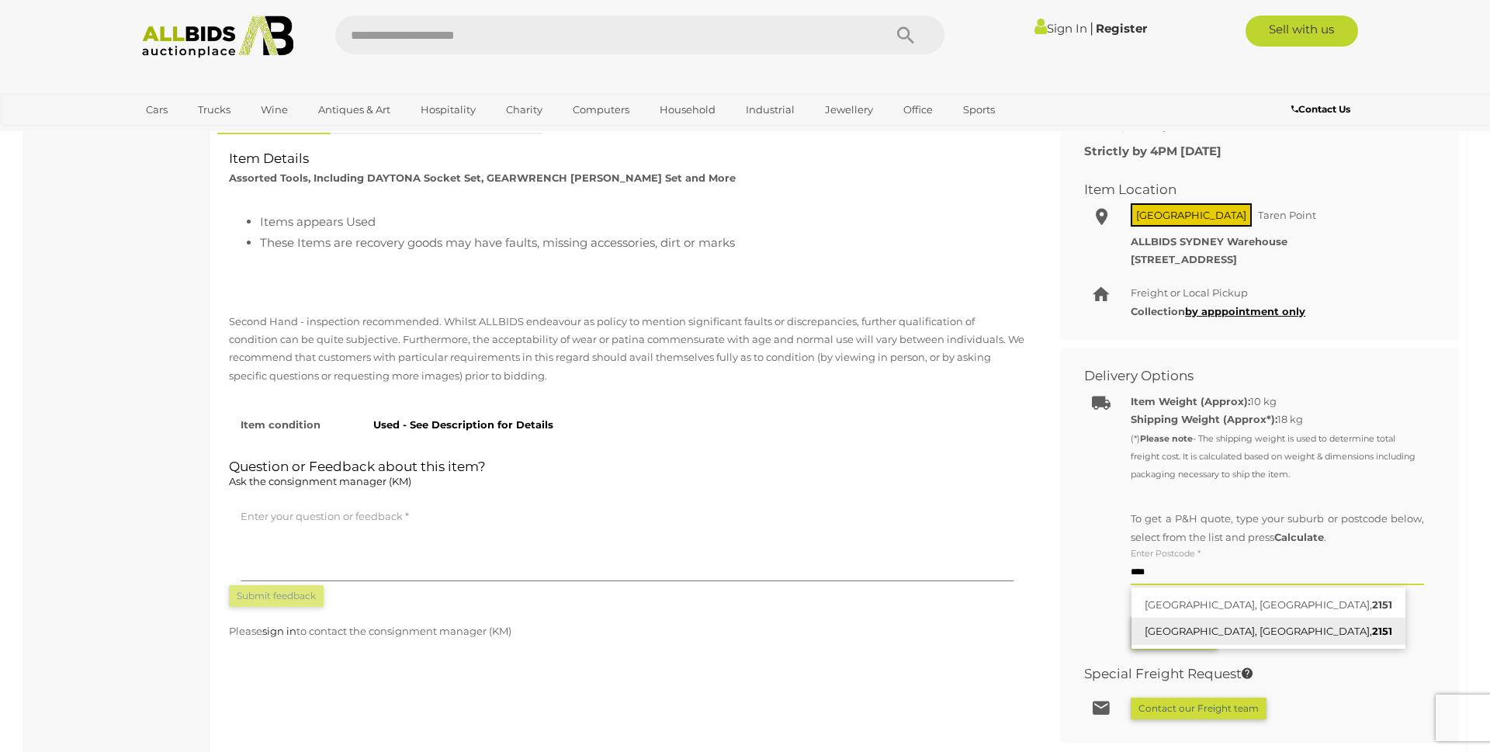
click at [1187, 626] on link "NORTH ROCKS, NSW, 2151" at bounding box center [1268, 631] width 274 height 27
type input "**********"
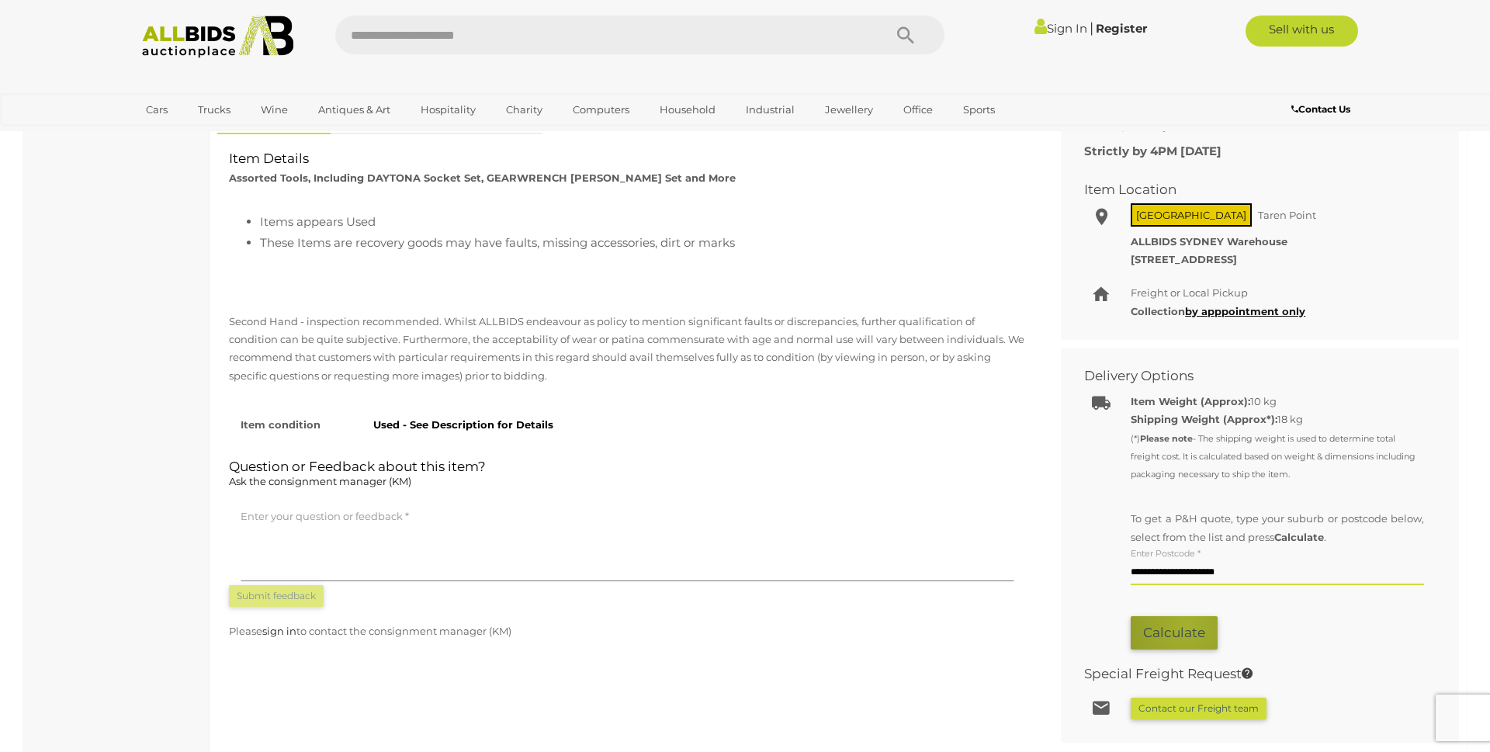
click at [1184, 627] on button "Calculate" at bounding box center [1174, 632] width 87 height 33
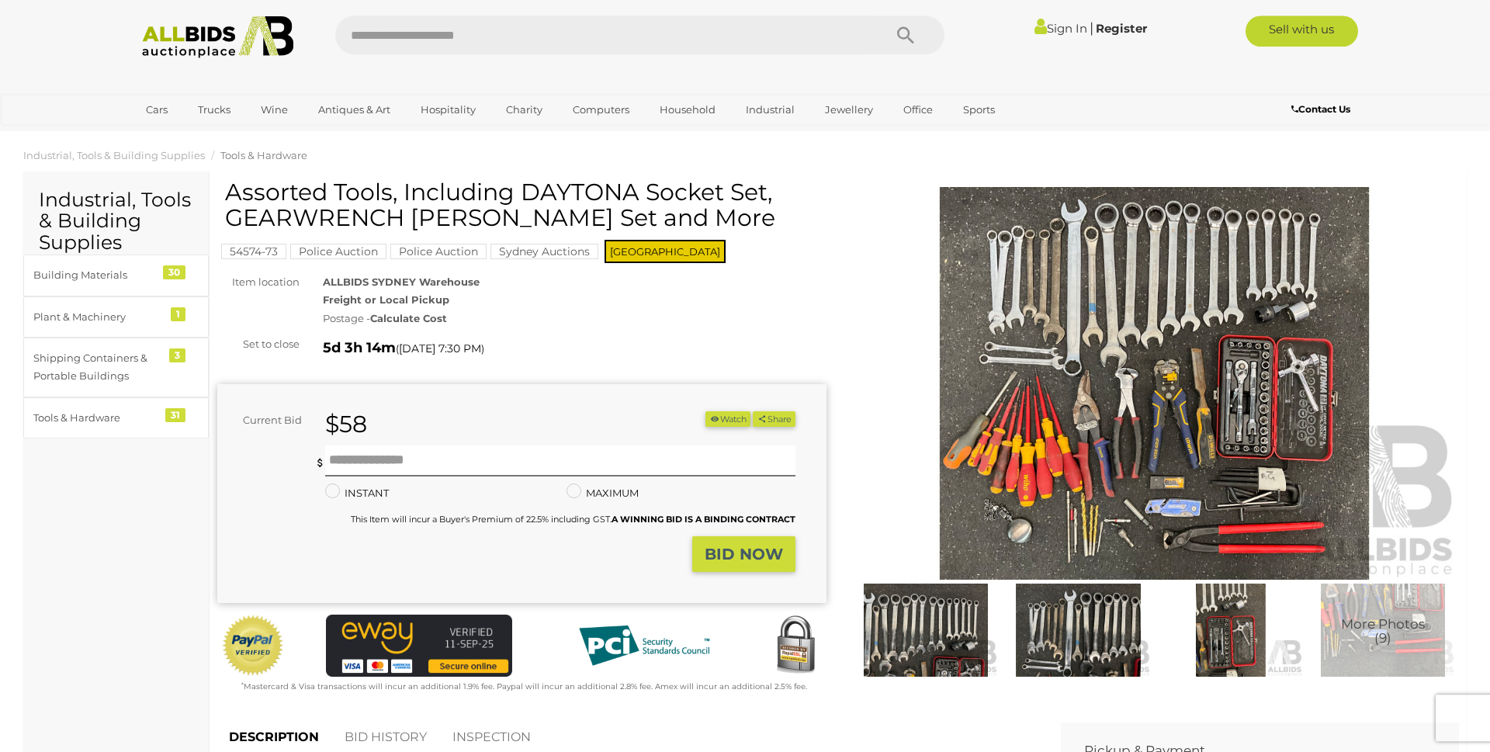
scroll to position [0, 0]
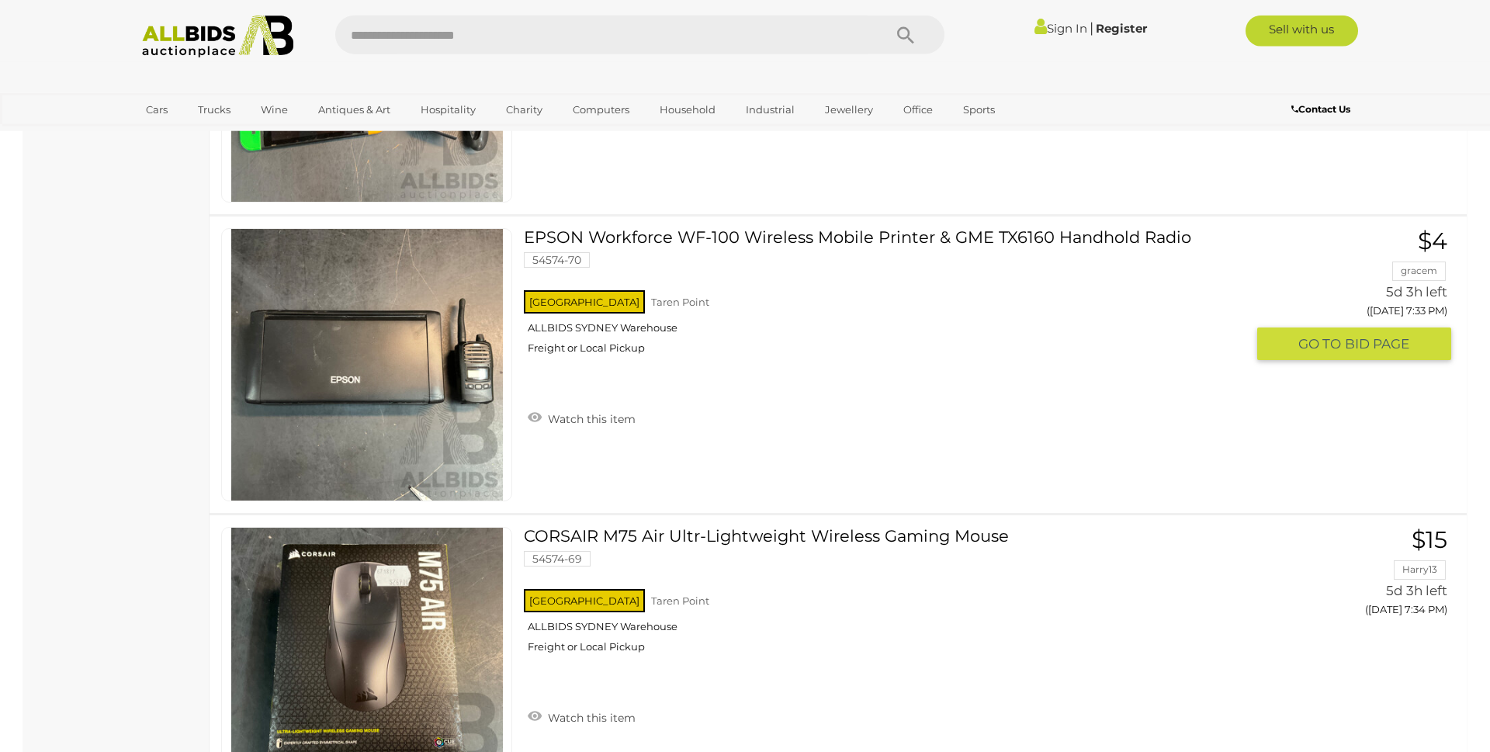
scroll to position [10324, 0]
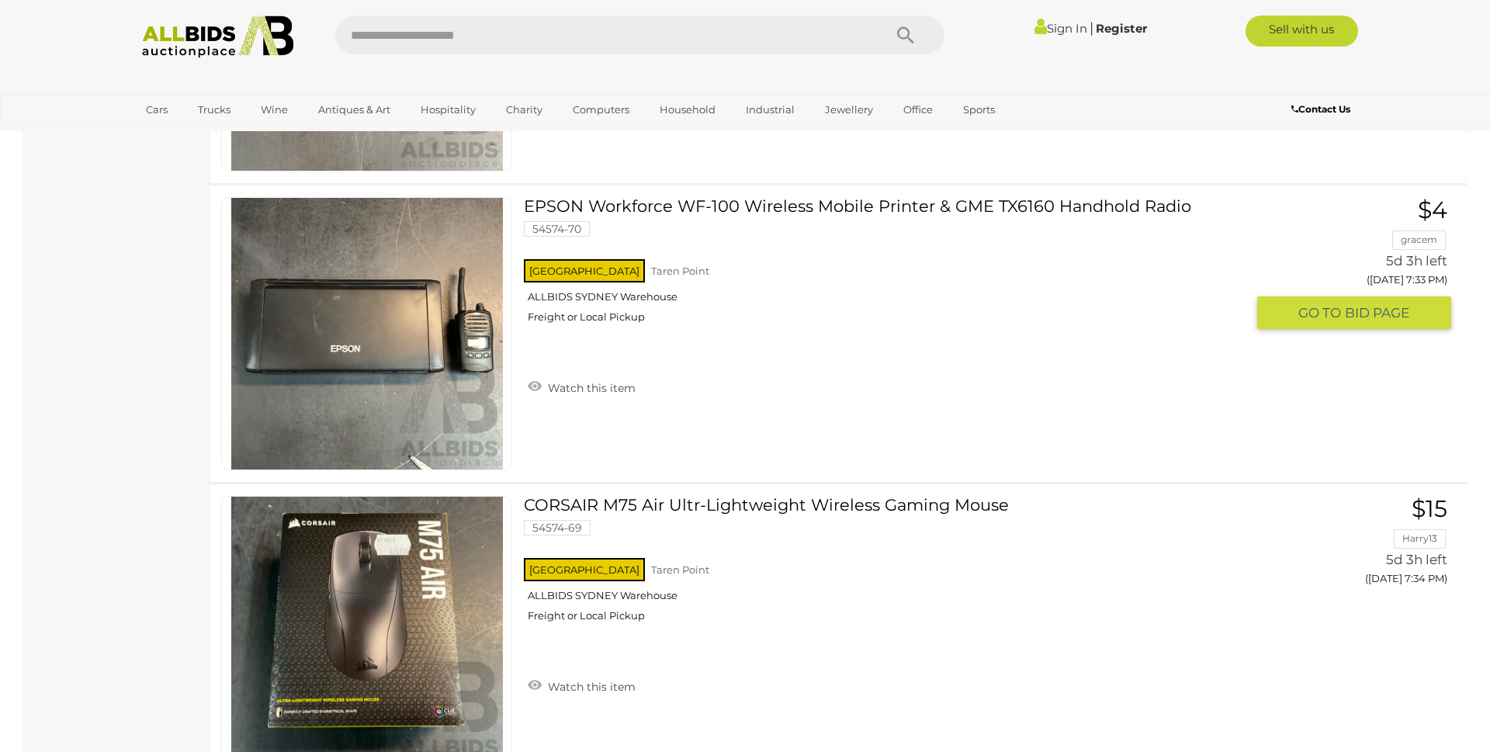
click at [486, 327] on link at bounding box center [366, 333] width 291 height 273
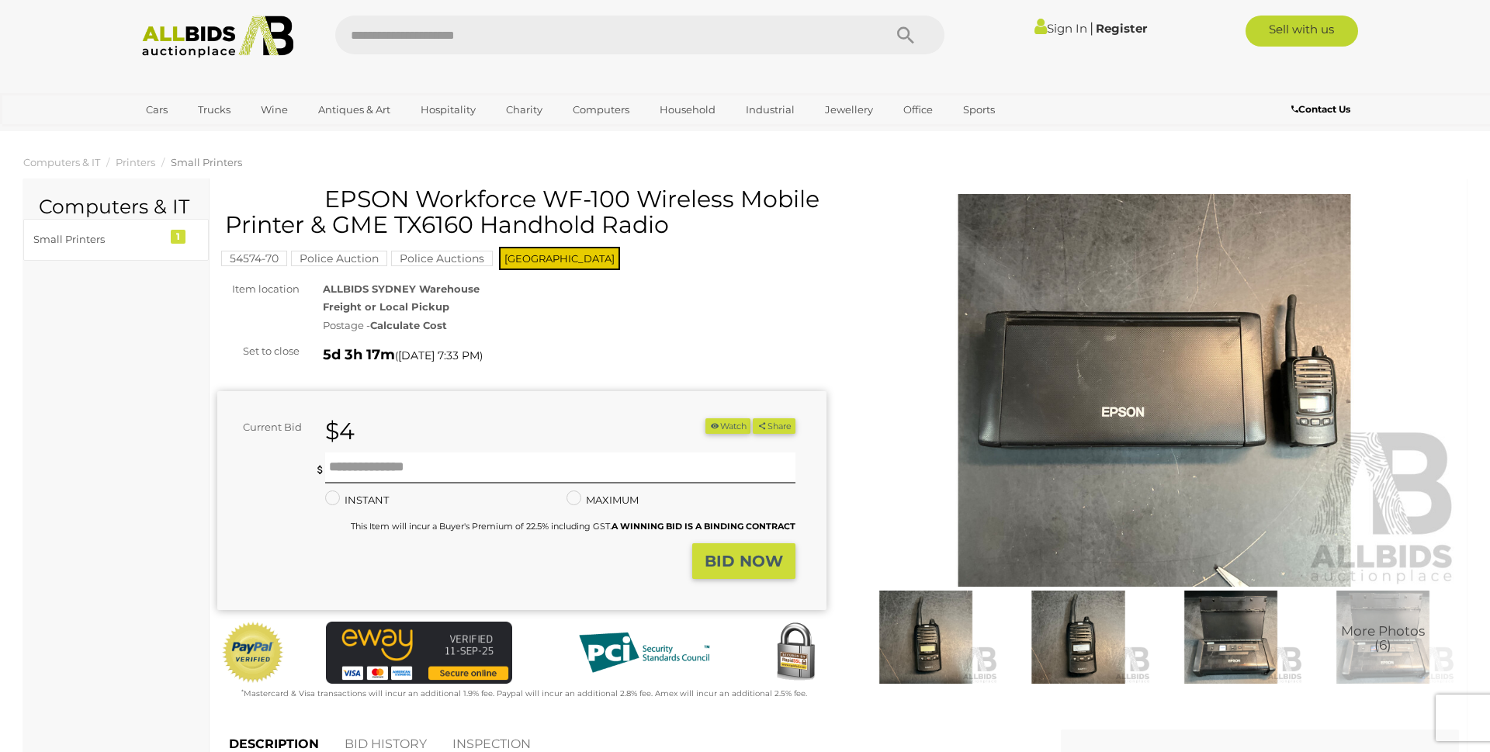
click at [1340, 394] on img at bounding box center [1154, 390] width 609 height 393
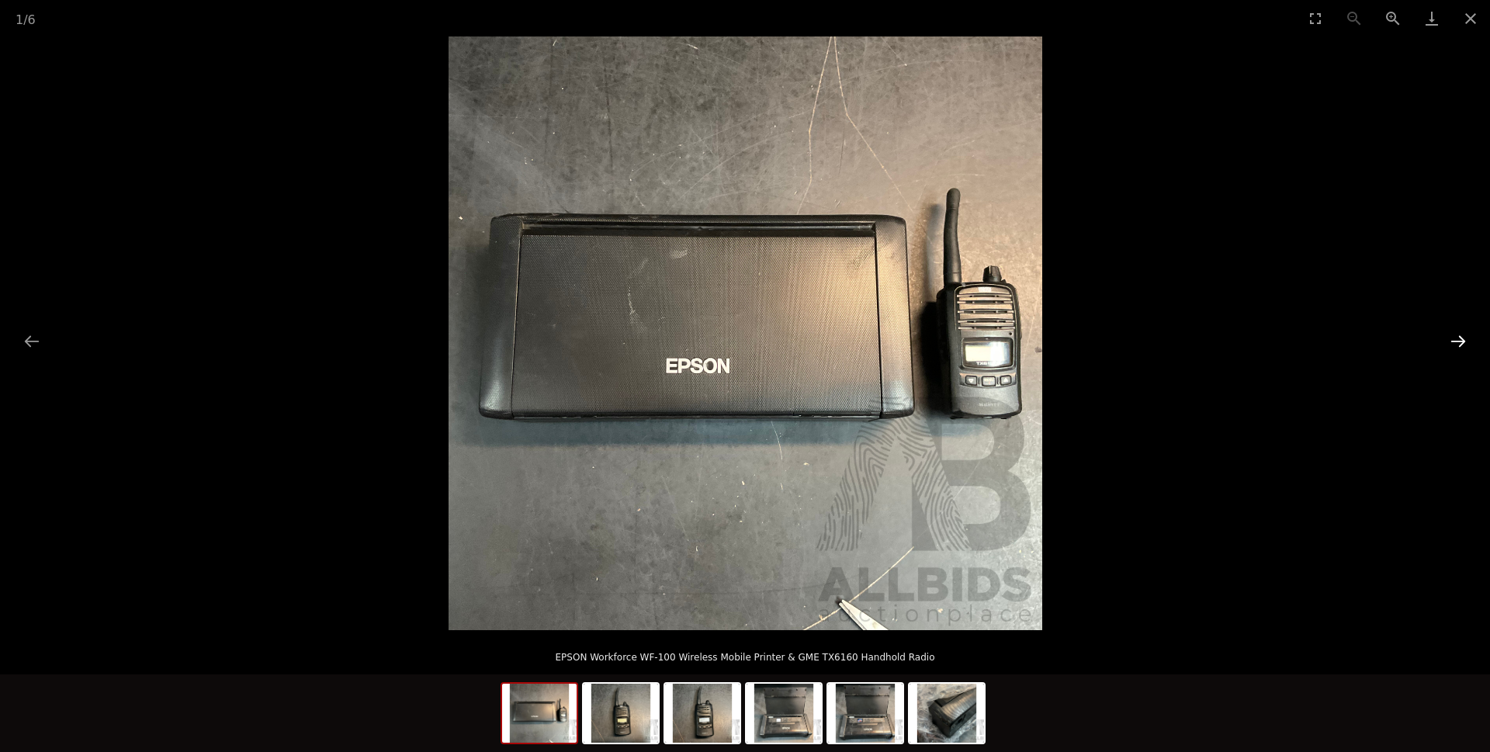
click at [1458, 343] on button "Next slide" at bounding box center [1458, 341] width 33 height 30
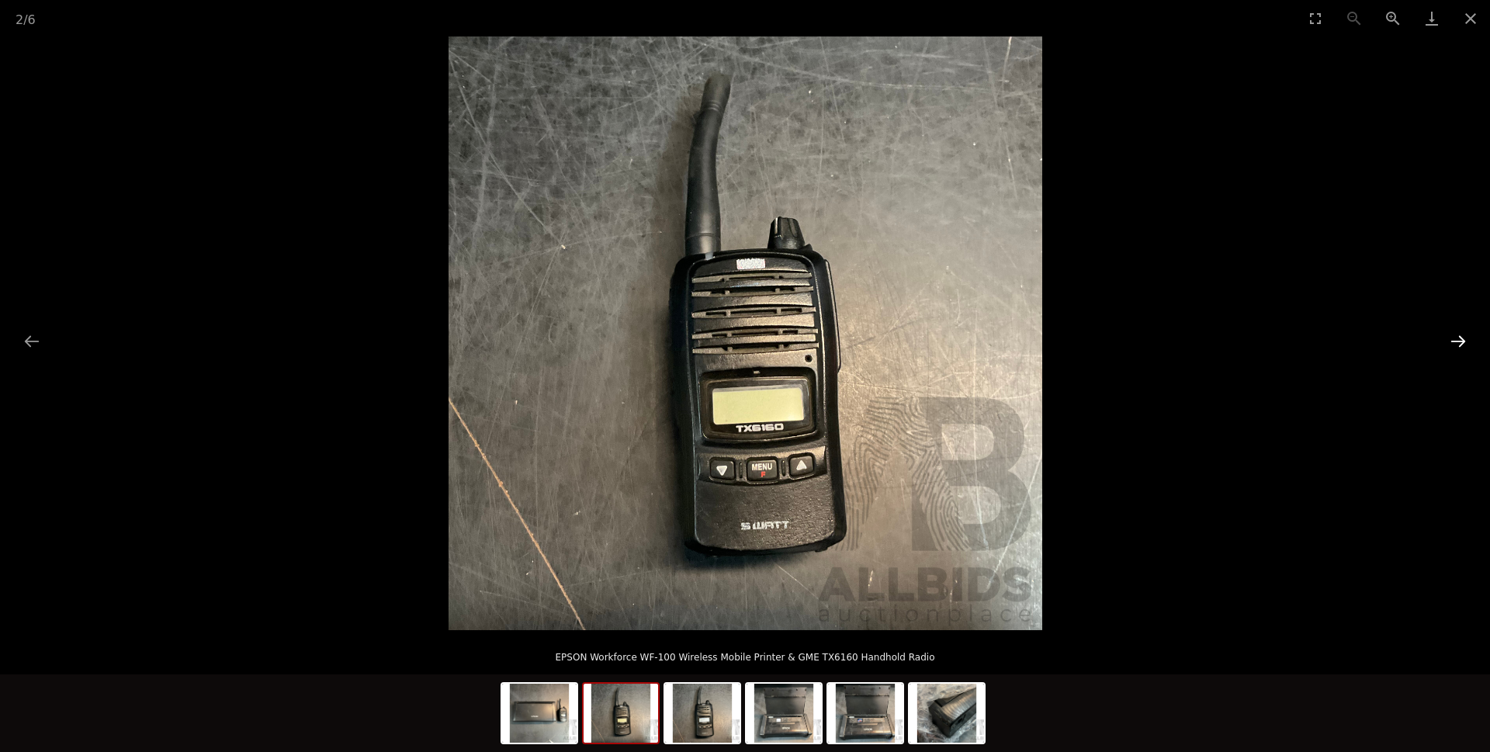
click at [1458, 343] on button "Next slide" at bounding box center [1458, 341] width 33 height 30
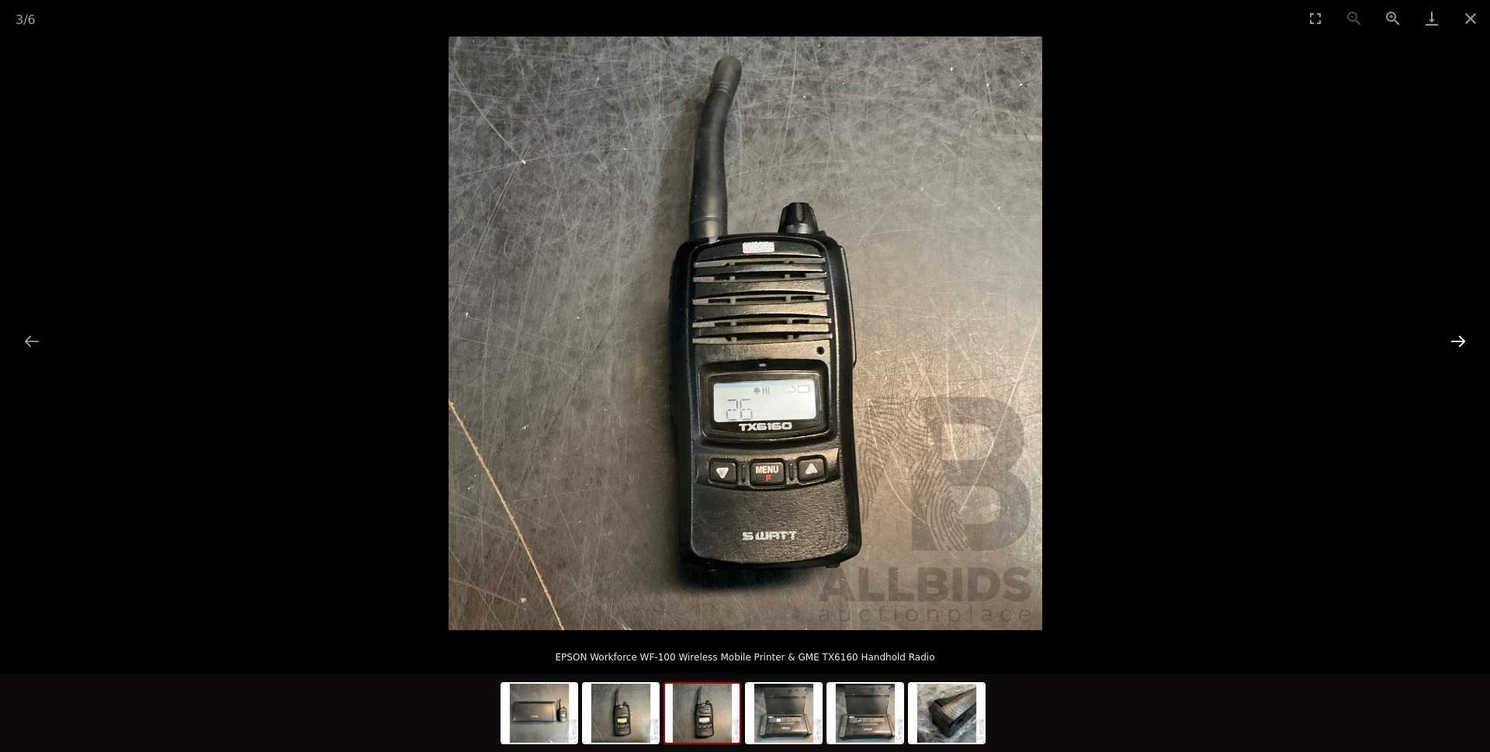
click at [1458, 343] on button "Next slide" at bounding box center [1458, 341] width 33 height 30
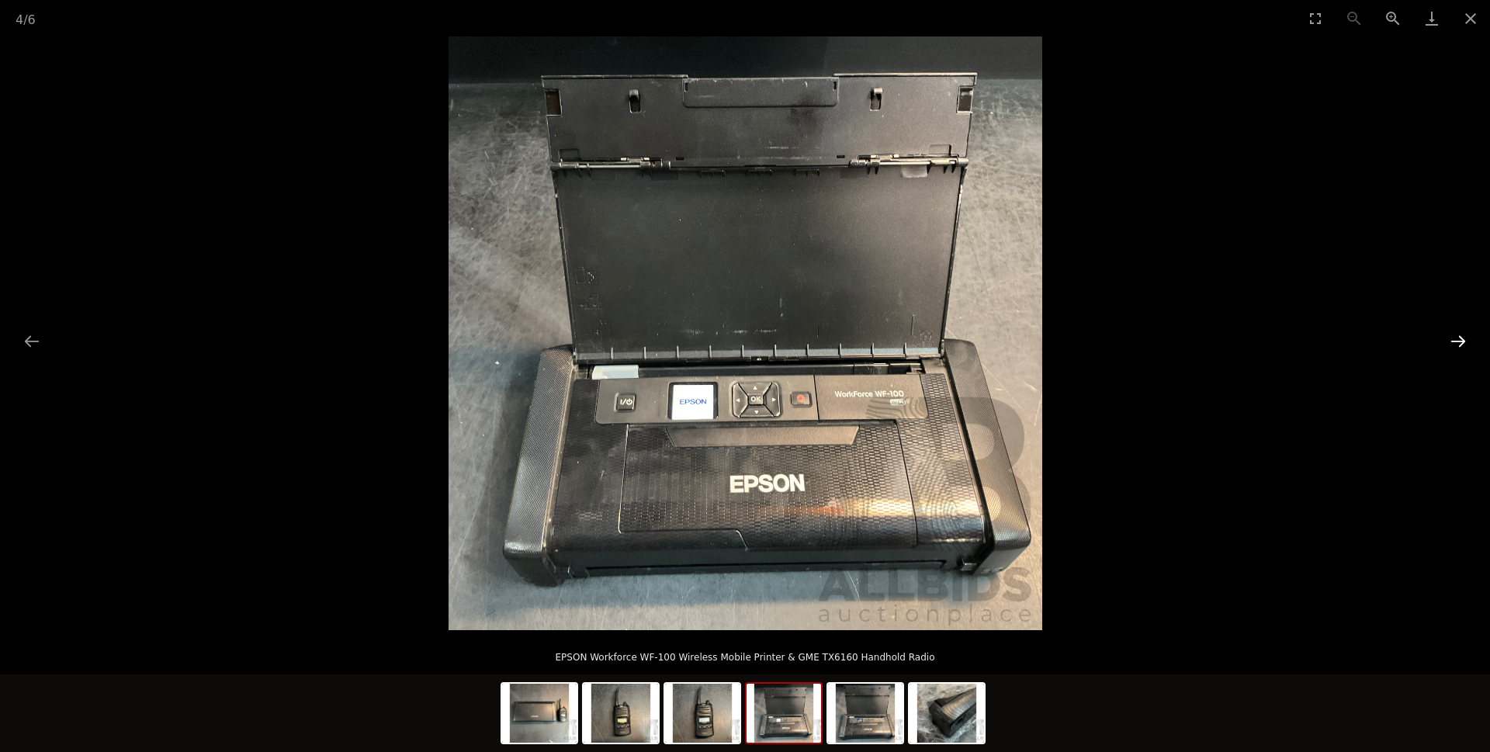
click at [1458, 343] on button "Next slide" at bounding box center [1458, 341] width 33 height 30
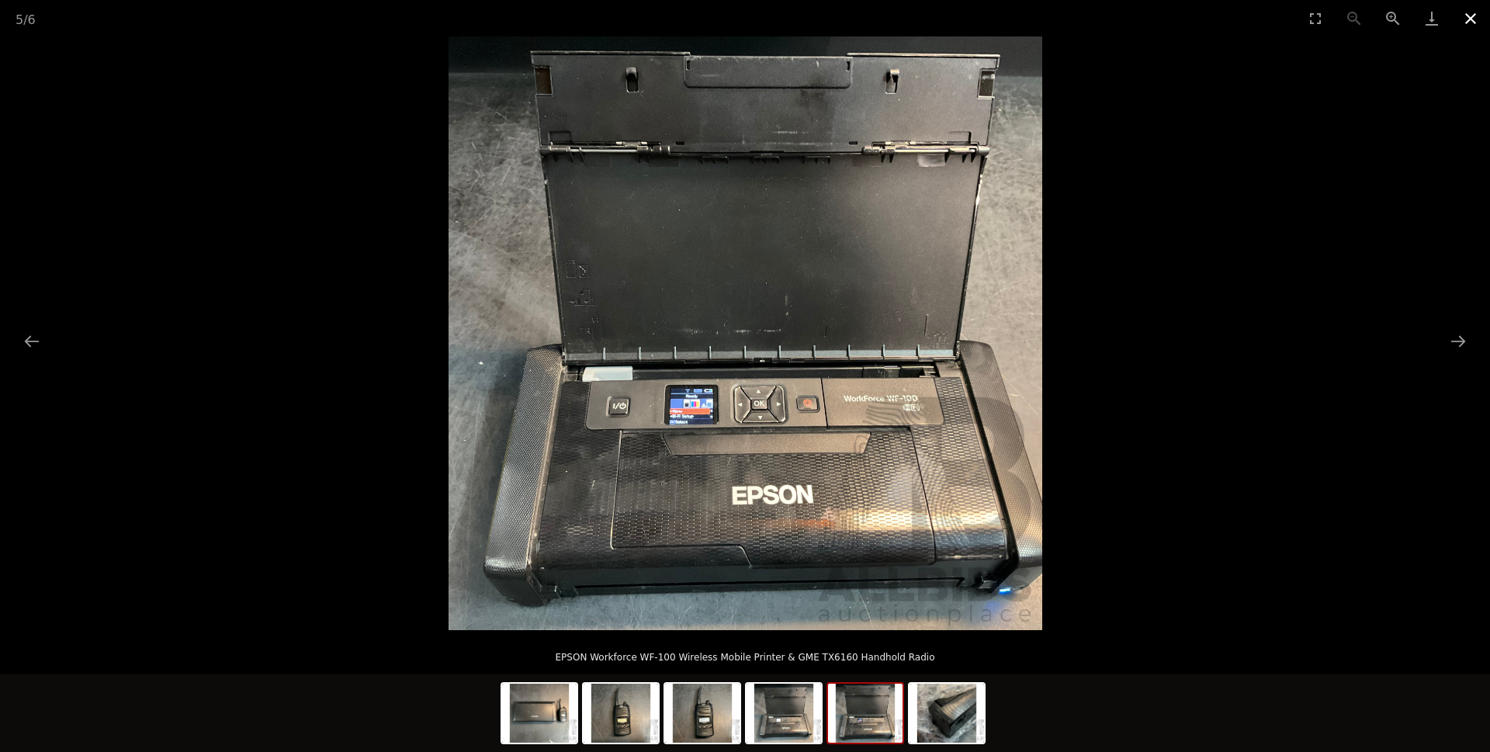
click at [1474, 23] on button "Close gallery" at bounding box center [1470, 18] width 39 height 36
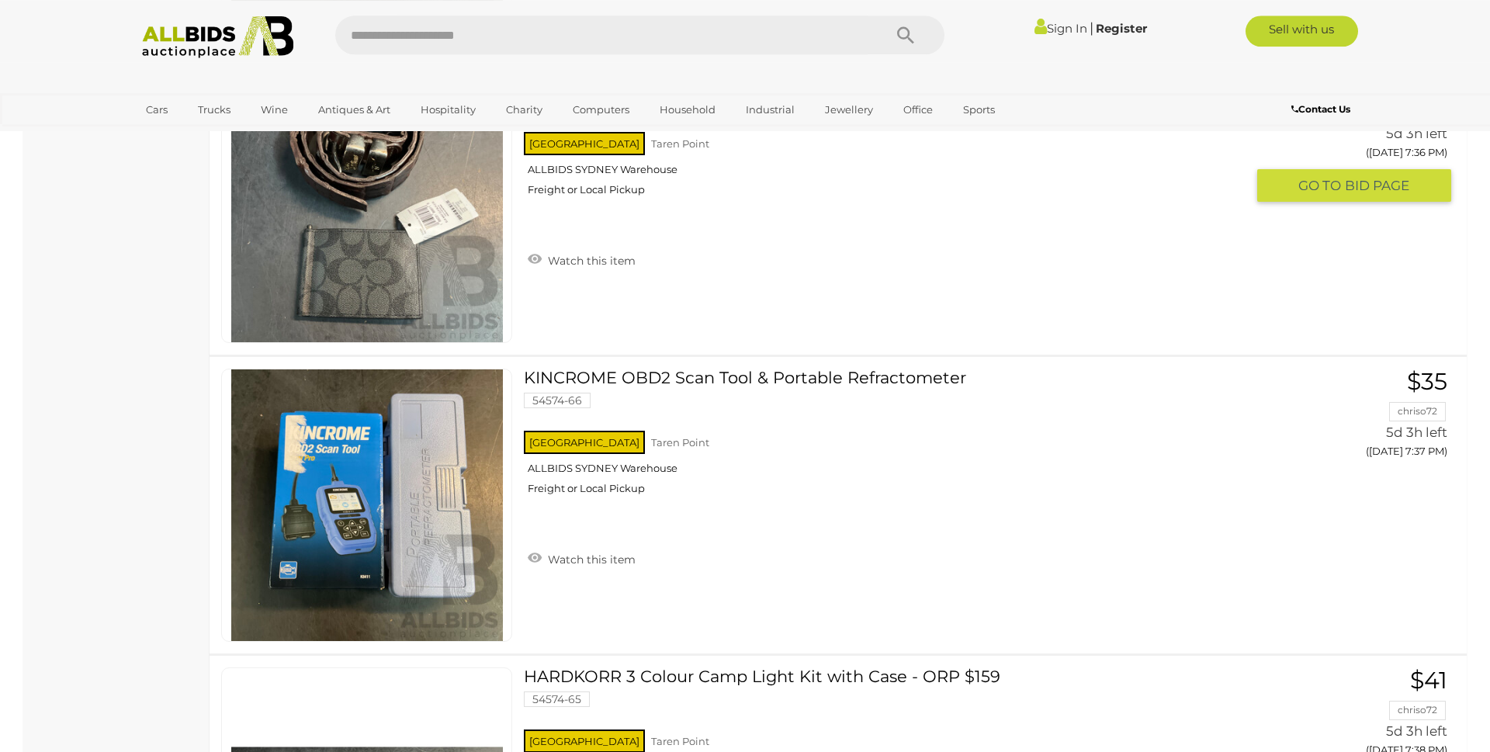
scroll to position [11458, 0]
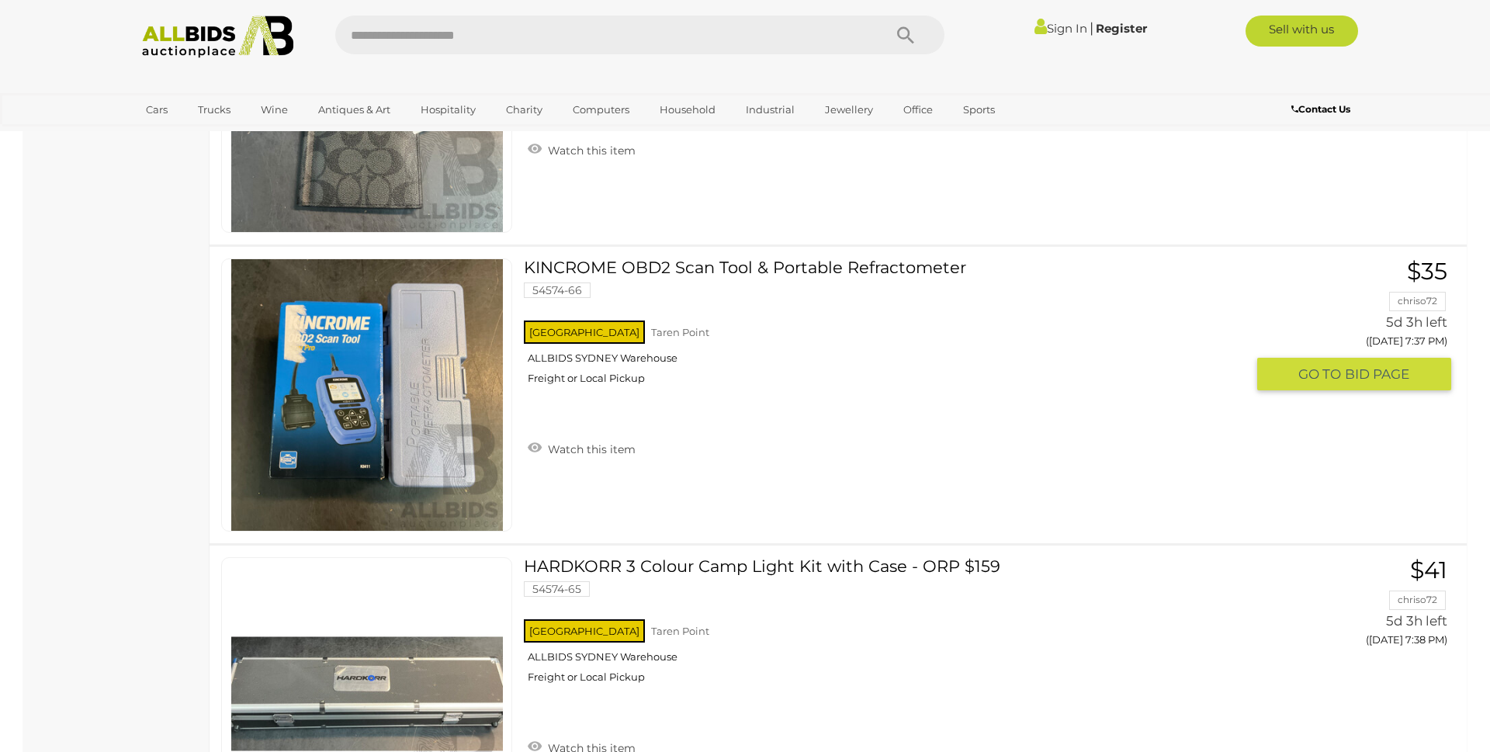
click at [774, 268] on link "KINCROME OBD2 Scan Tool & Portable Refractometer 54574-66 [GEOGRAPHIC_DATA] [GE…" at bounding box center [890, 327] width 710 height 138
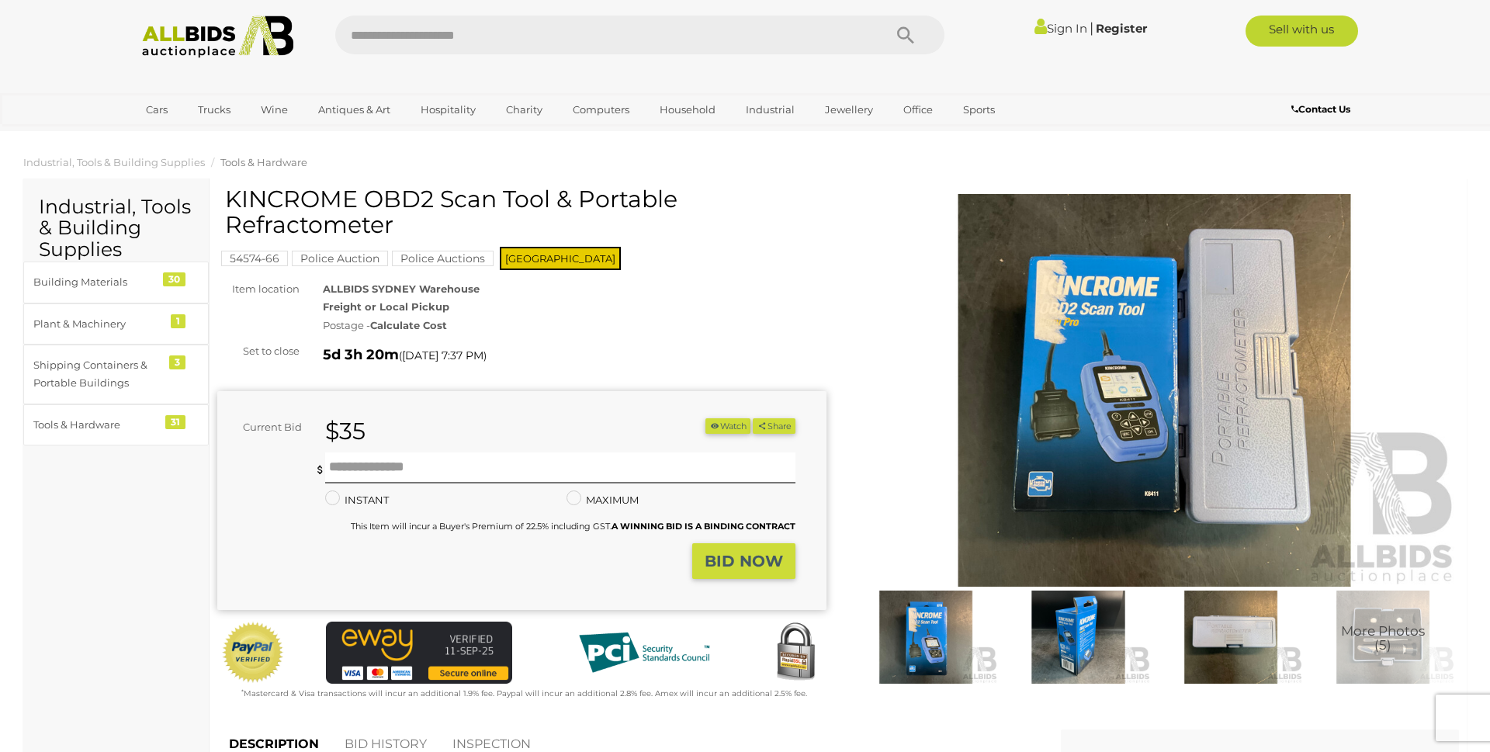
click at [1012, 431] on img at bounding box center [1154, 390] width 609 height 393
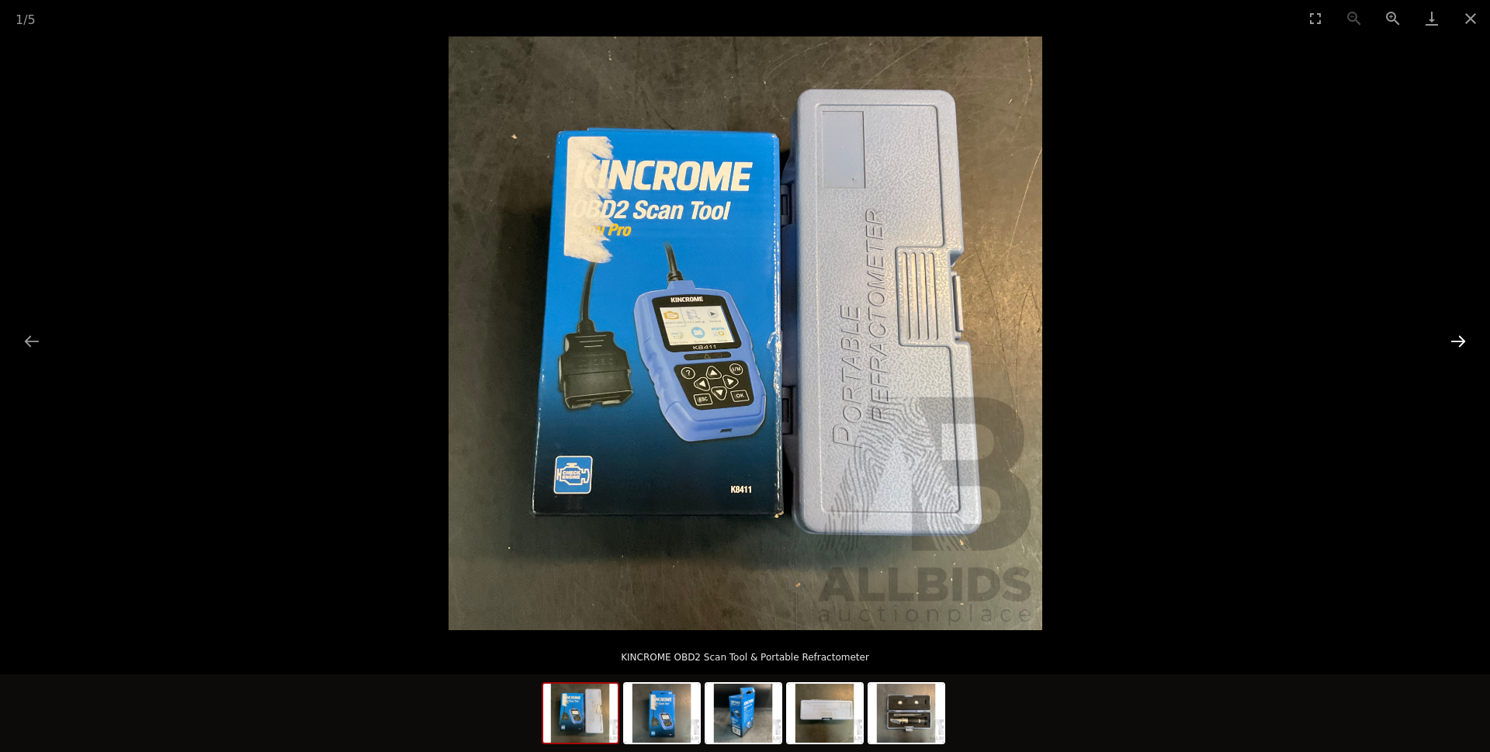
click at [1459, 344] on button "Next slide" at bounding box center [1458, 341] width 33 height 30
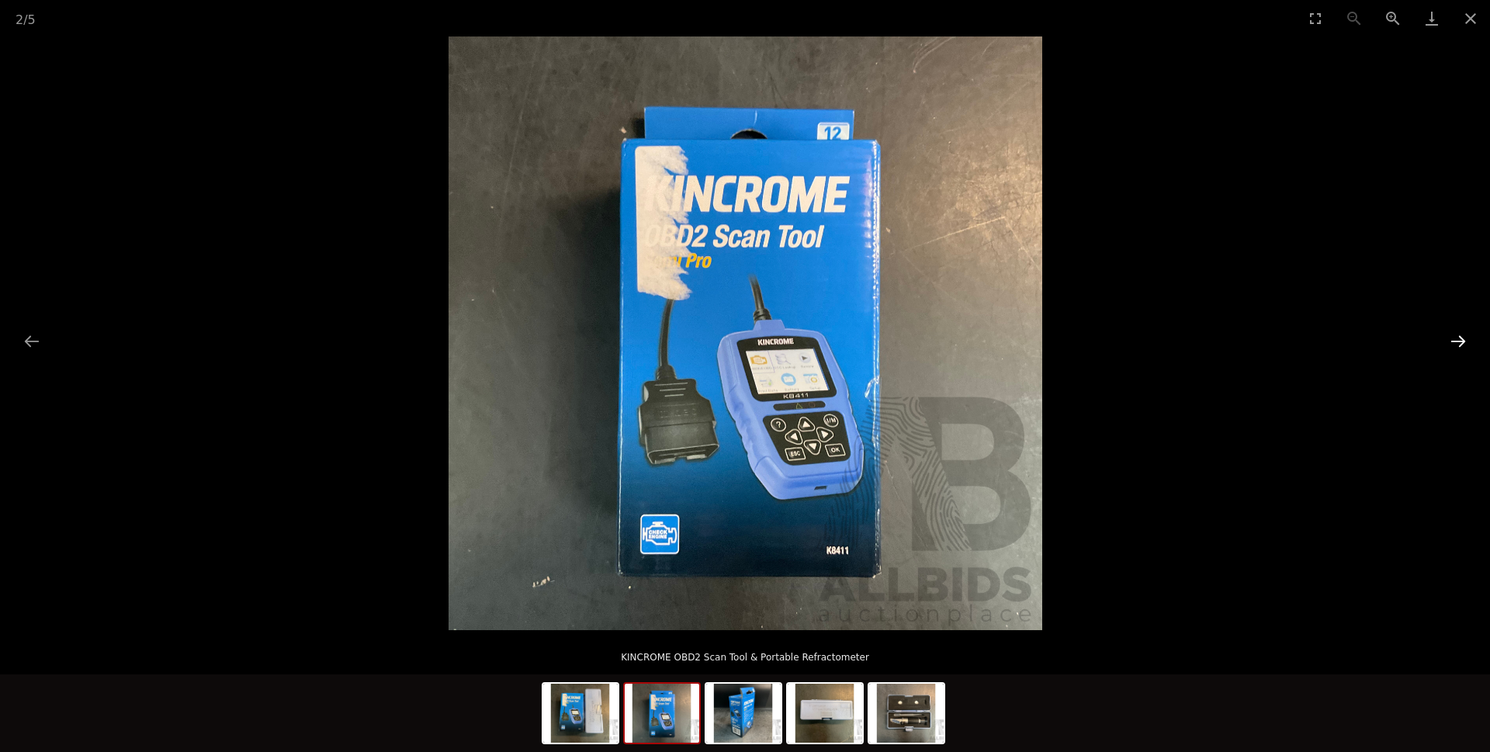
click at [1457, 344] on button "Next slide" at bounding box center [1458, 341] width 33 height 30
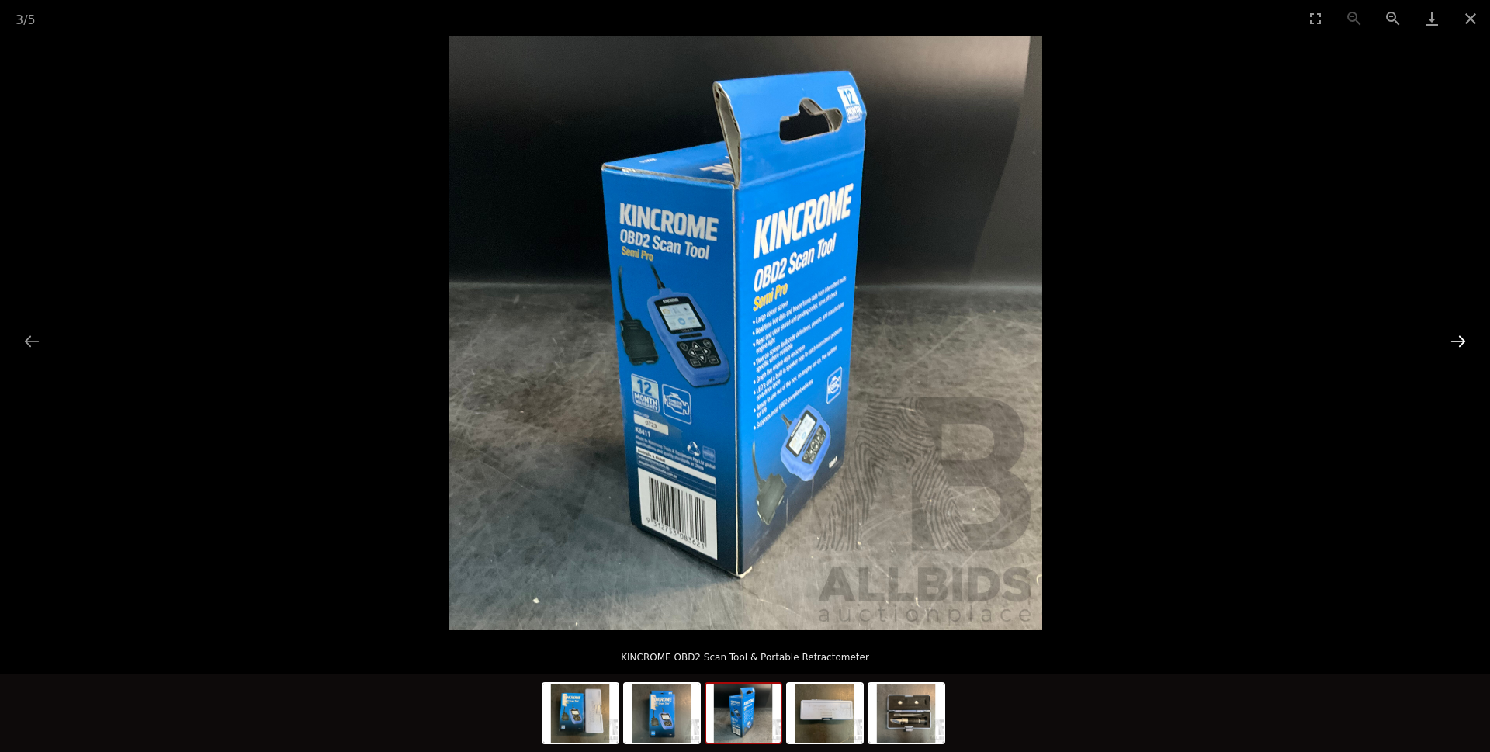
click at [1457, 344] on button "Next slide" at bounding box center [1458, 341] width 33 height 30
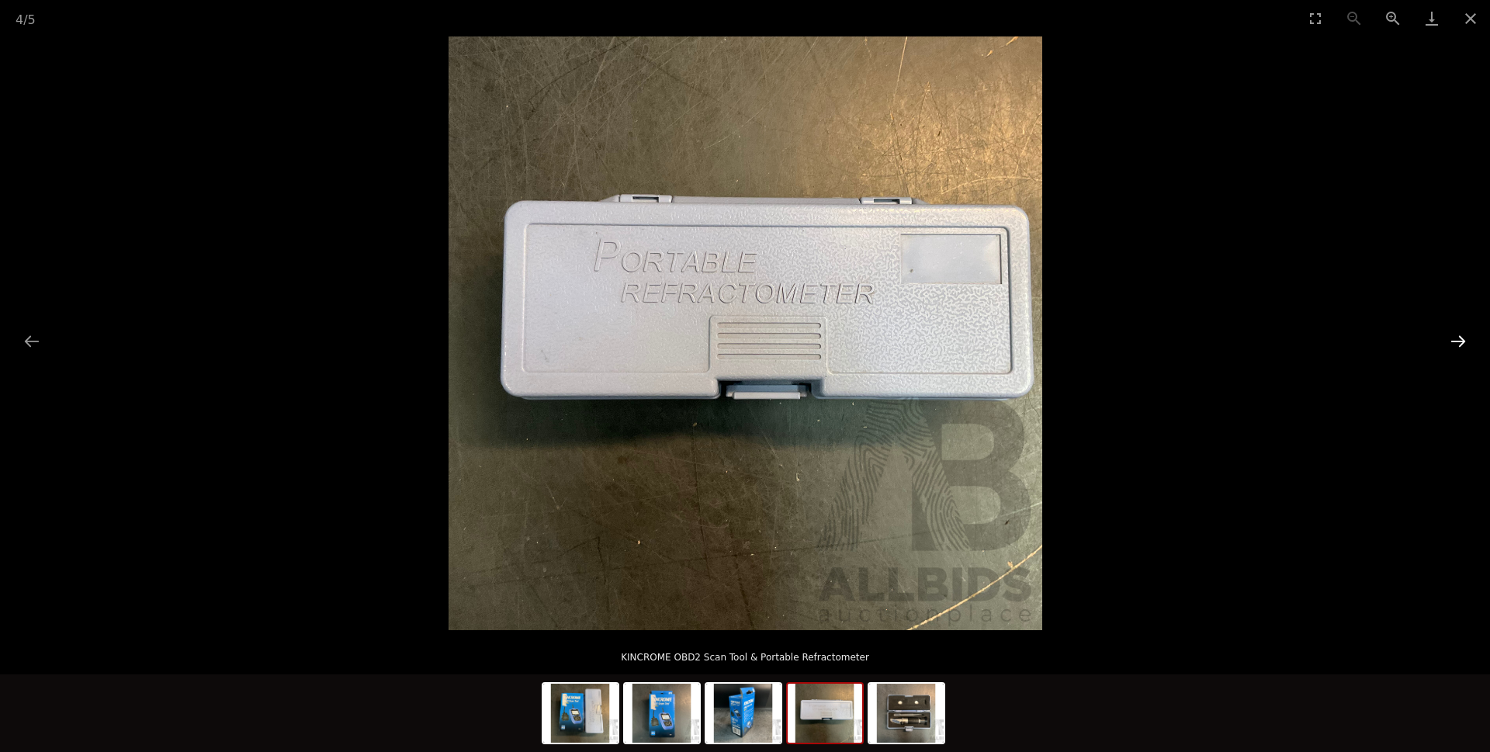
click at [1457, 344] on button "Next slide" at bounding box center [1458, 341] width 33 height 30
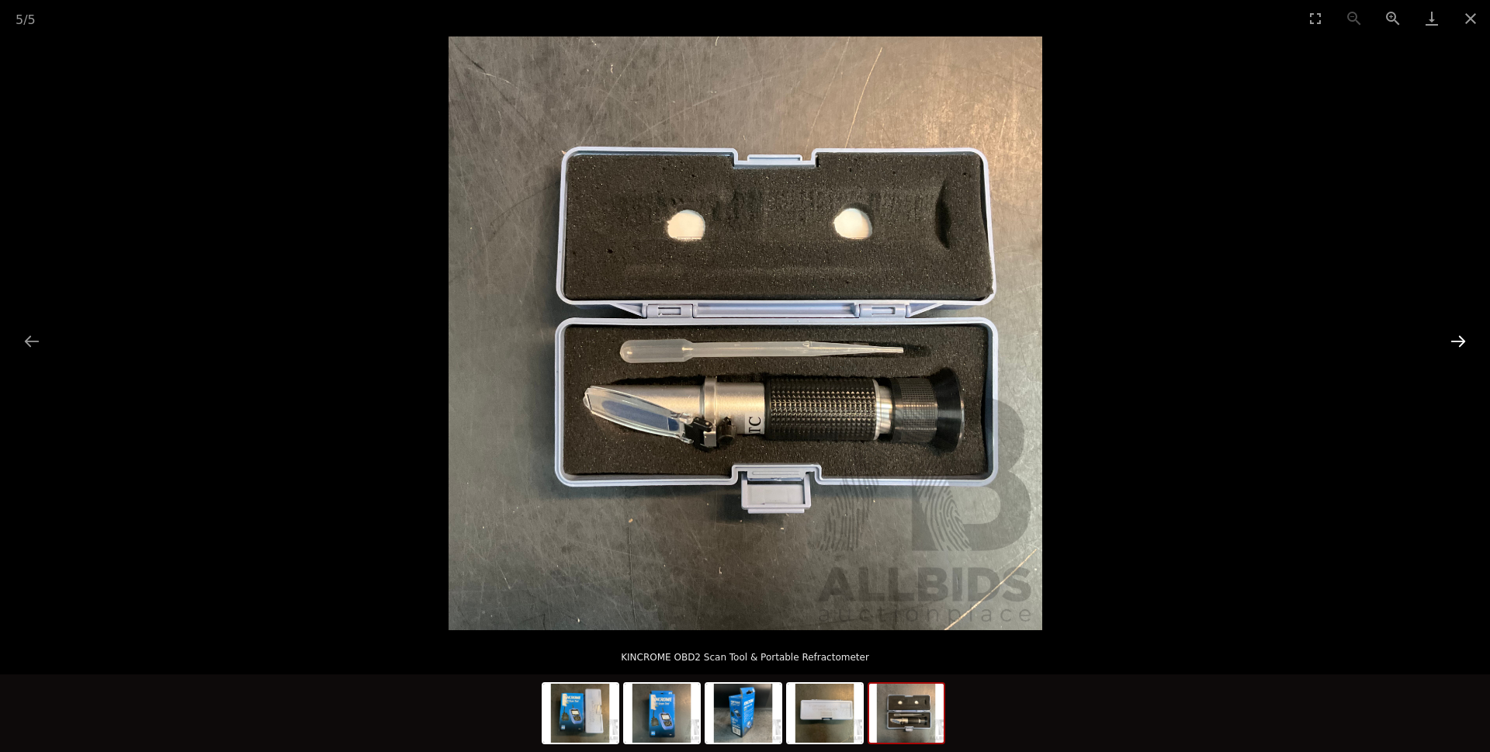
click at [1455, 344] on button "Next slide" at bounding box center [1458, 341] width 33 height 30
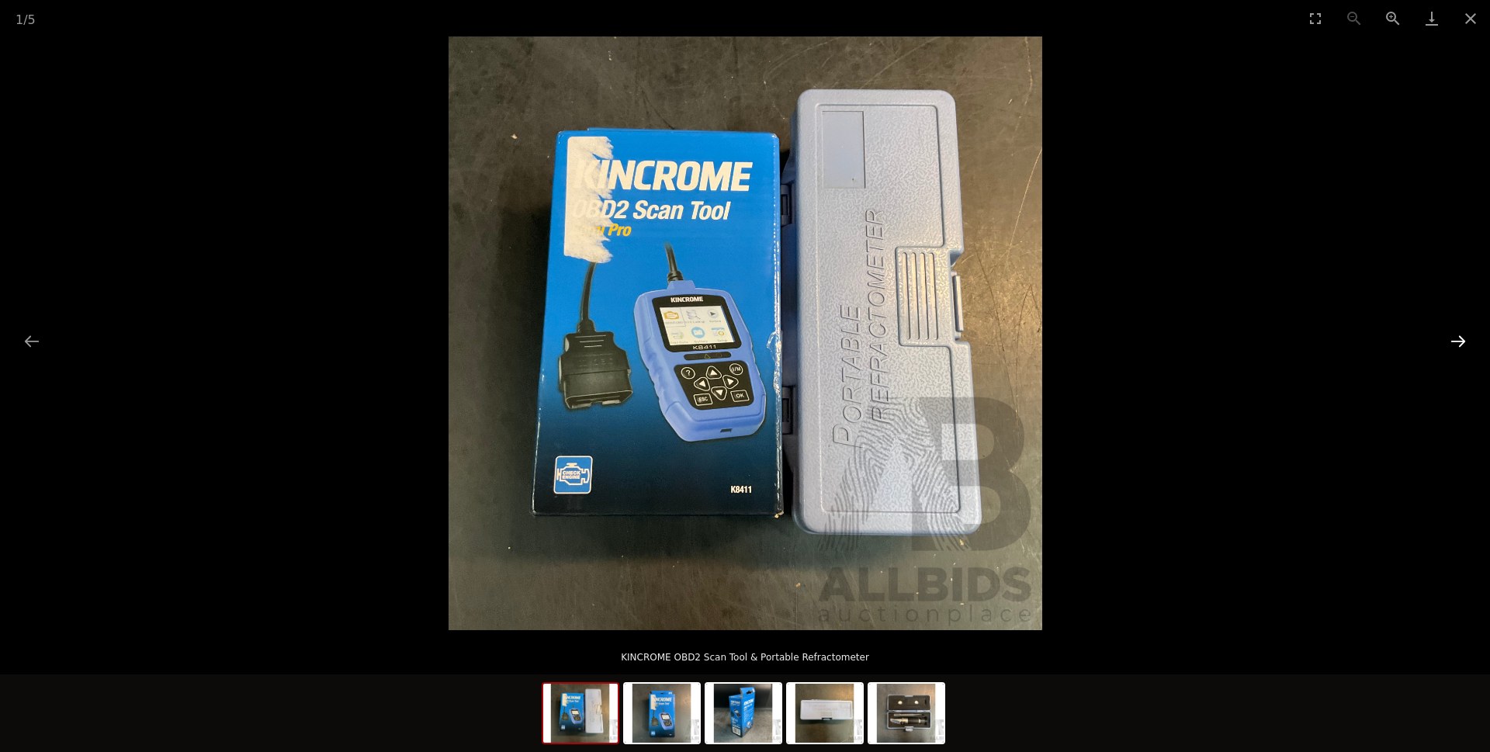
click at [1453, 344] on button "Next slide" at bounding box center [1458, 341] width 33 height 30
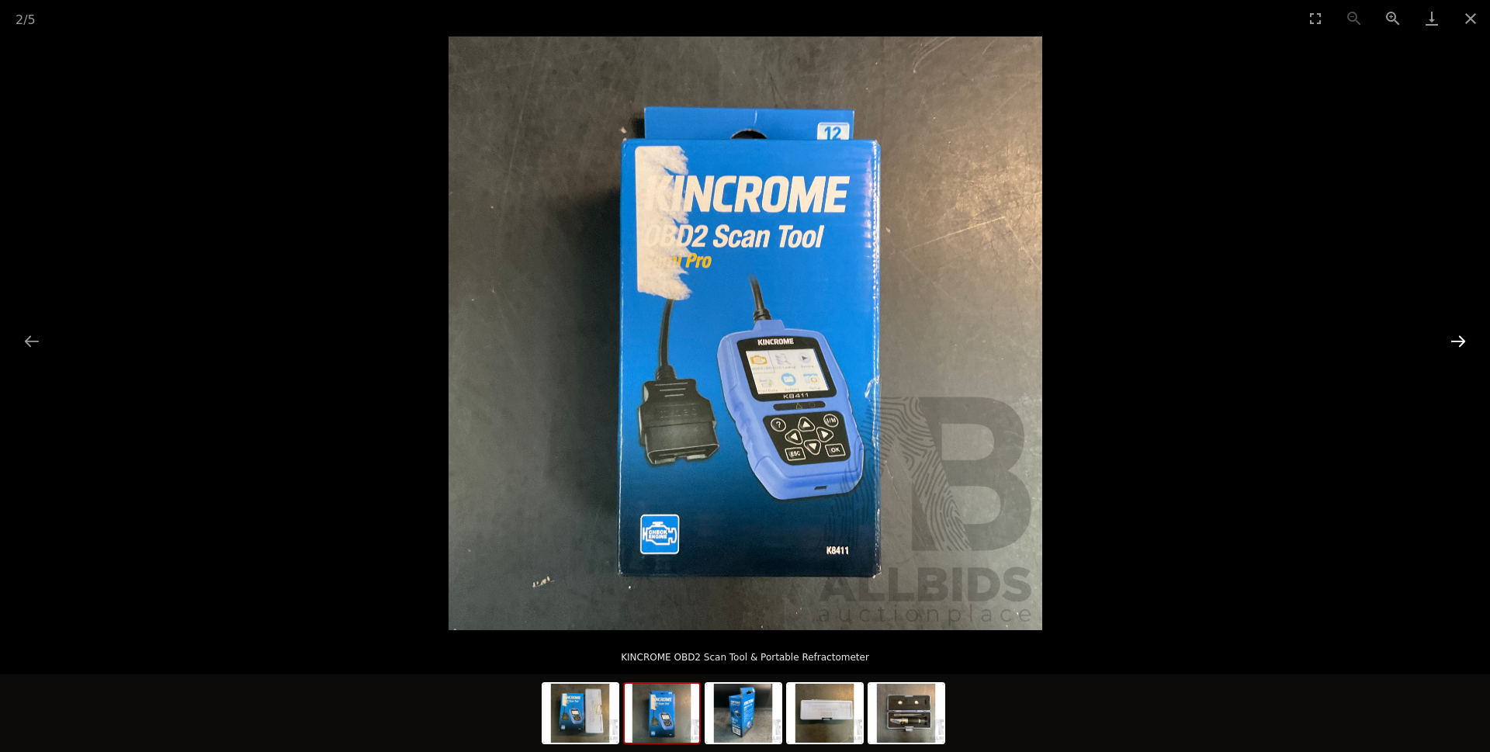
click at [1458, 338] on button "Next slide" at bounding box center [1458, 341] width 33 height 30
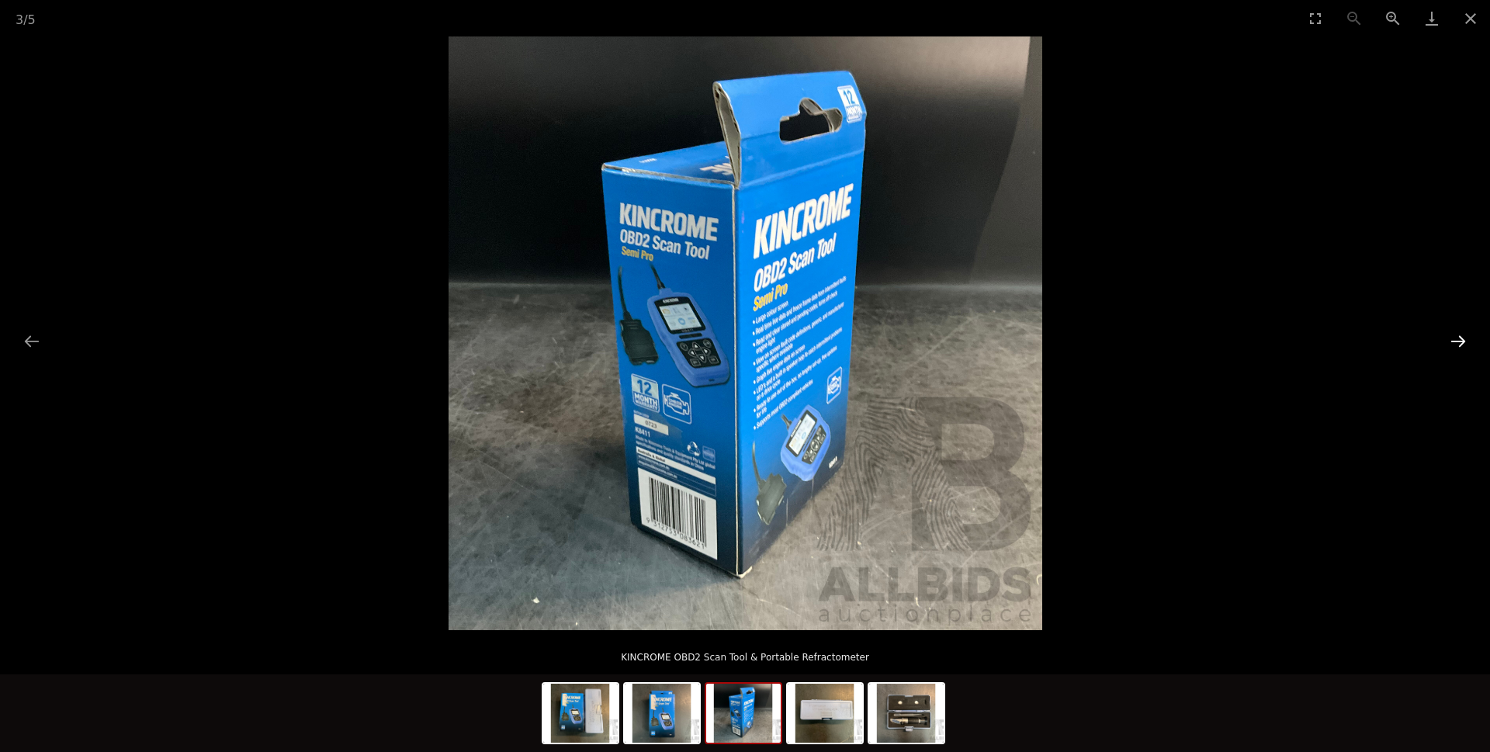
click at [1458, 338] on button "Next slide" at bounding box center [1458, 341] width 33 height 30
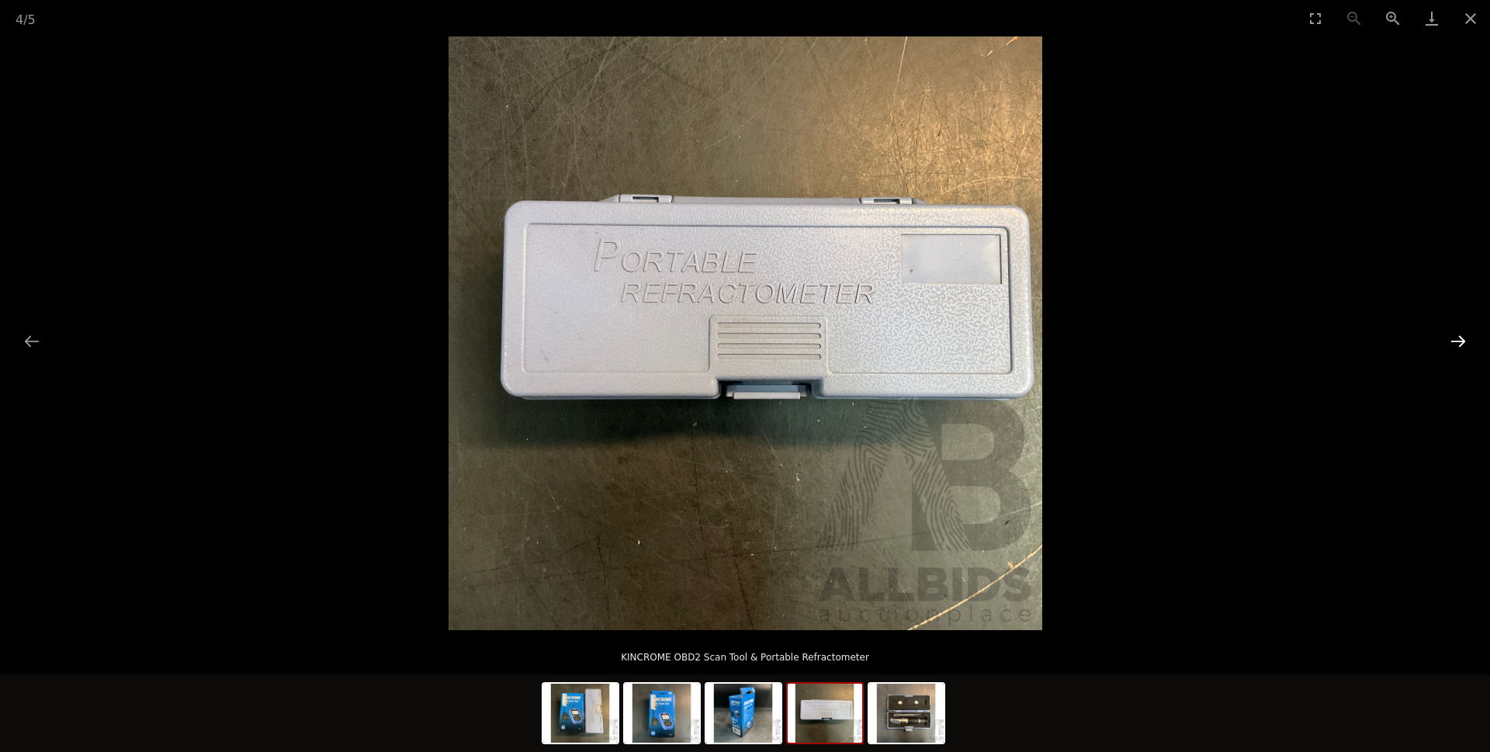
click at [1457, 338] on button "Next slide" at bounding box center [1458, 341] width 33 height 30
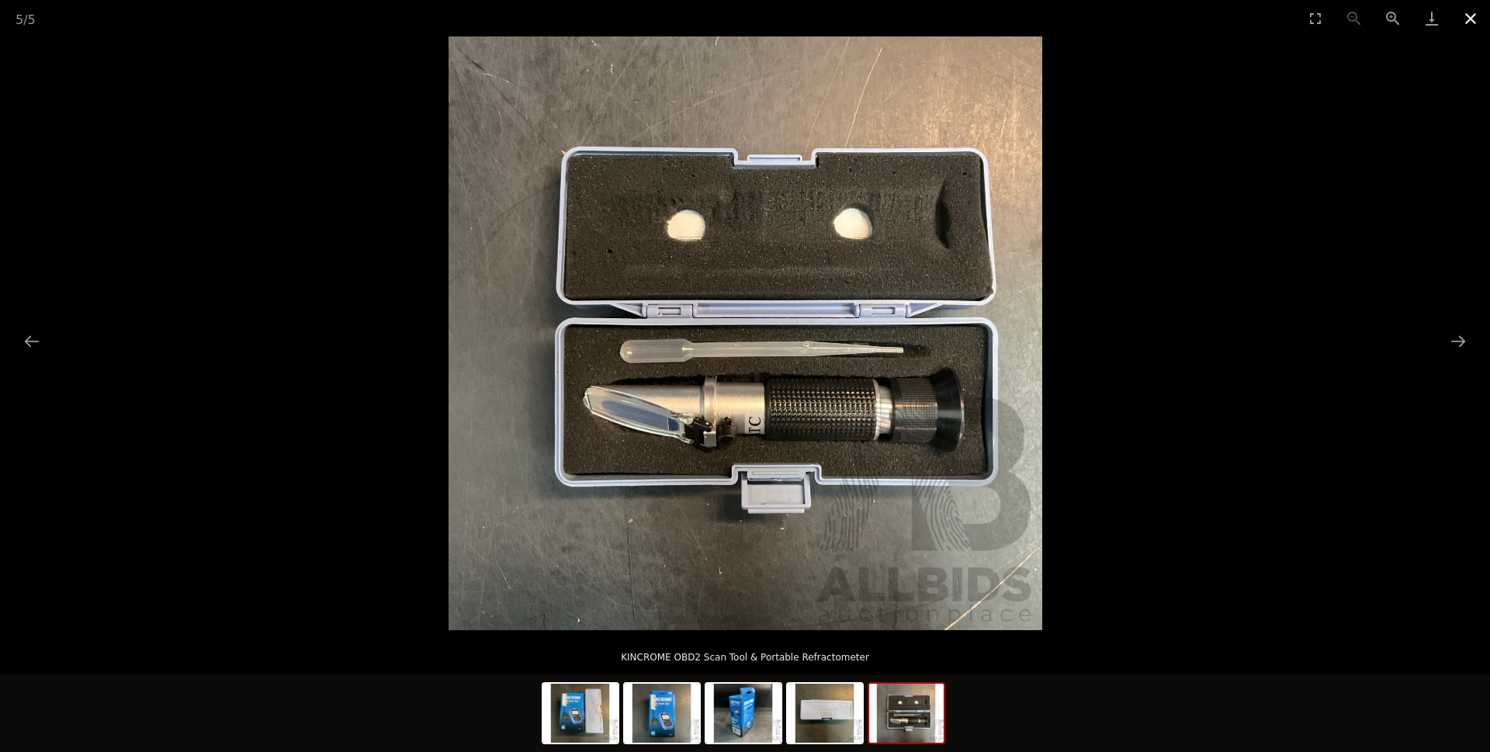
click at [1468, 18] on button "Close gallery" at bounding box center [1470, 18] width 39 height 36
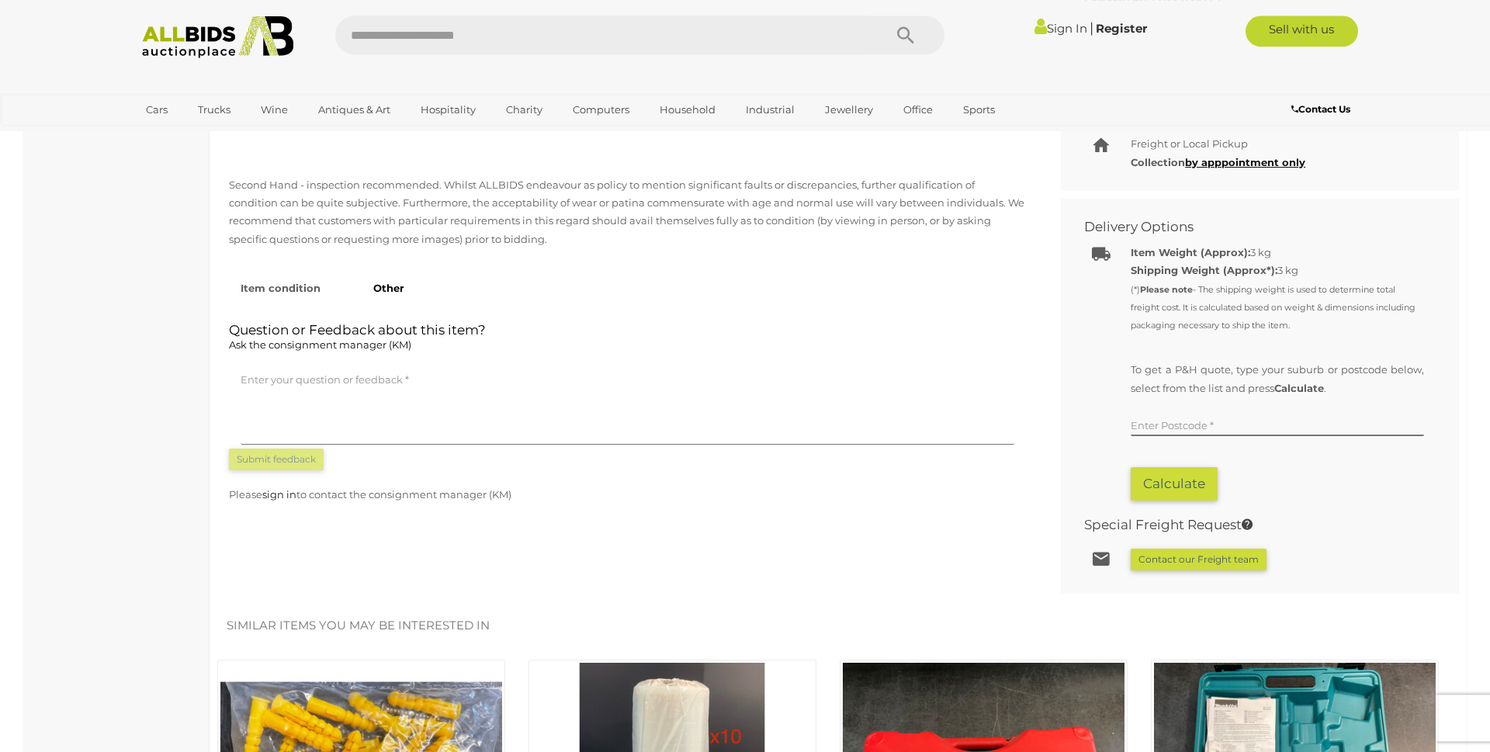
scroll to position [792, 0]
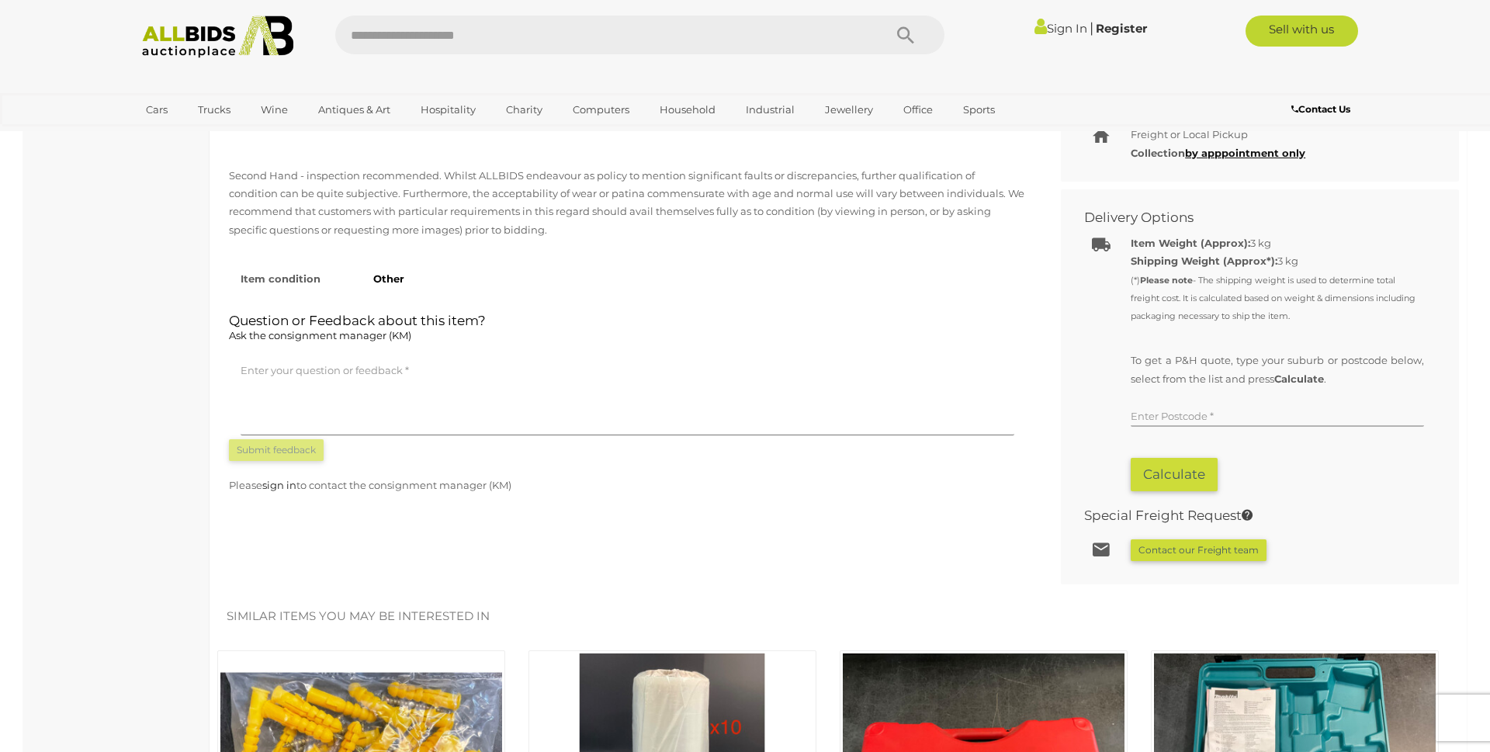
click at [1138, 412] on input "text" at bounding box center [1277, 415] width 293 height 23
click at [1154, 416] on input "*****" at bounding box center [1277, 415] width 293 height 23
click at [1181, 475] on button "Calculate" at bounding box center [1174, 474] width 87 height 33
click at [1191, 414] on input "****" at bounding box center [1277, 415] width 293 height 23
type input "*"
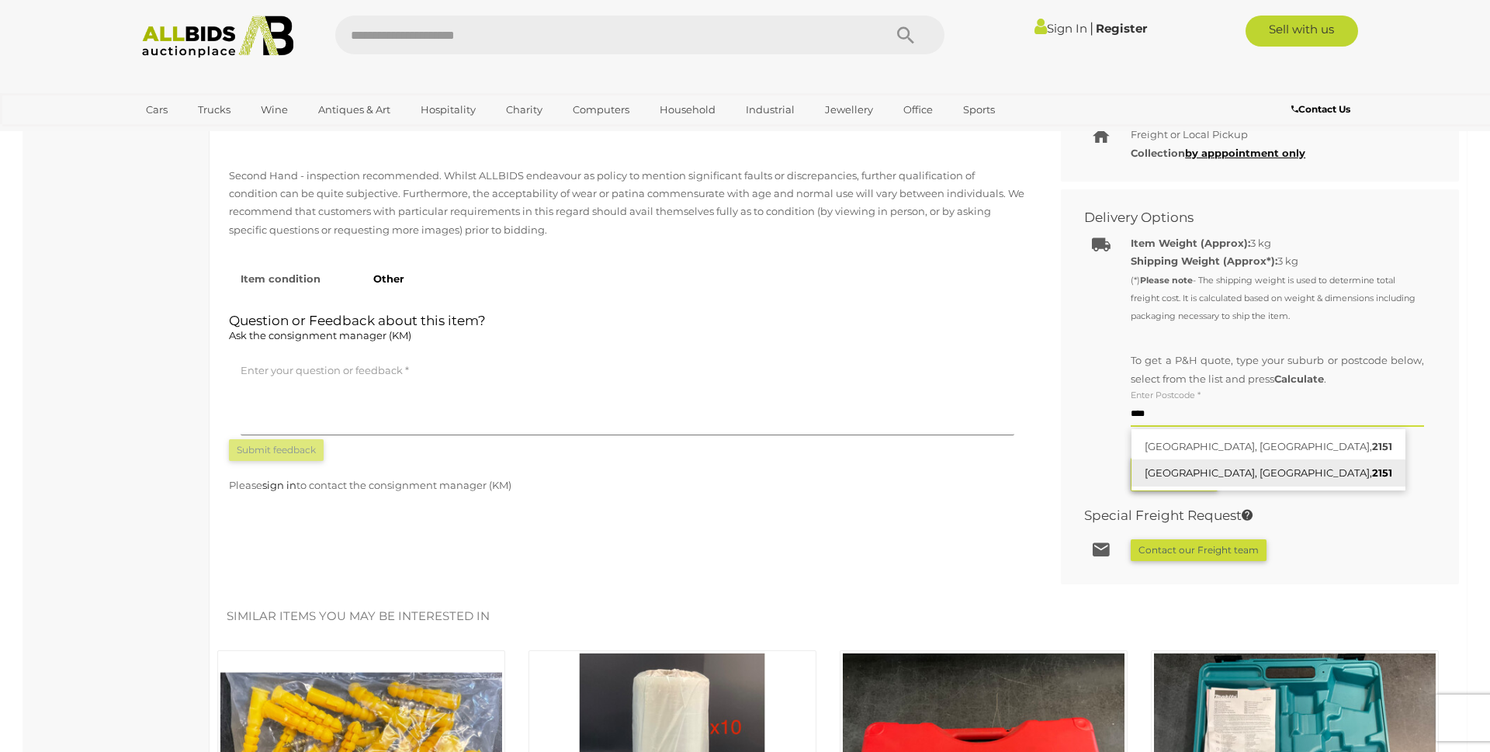
click at [1200, 470] on link "[GEOGRAPHIC_DATA], [GEOGRAPHIC_DATA], 2151" at bounding box center [1268, 472] width 274 height 27
type input "**********"
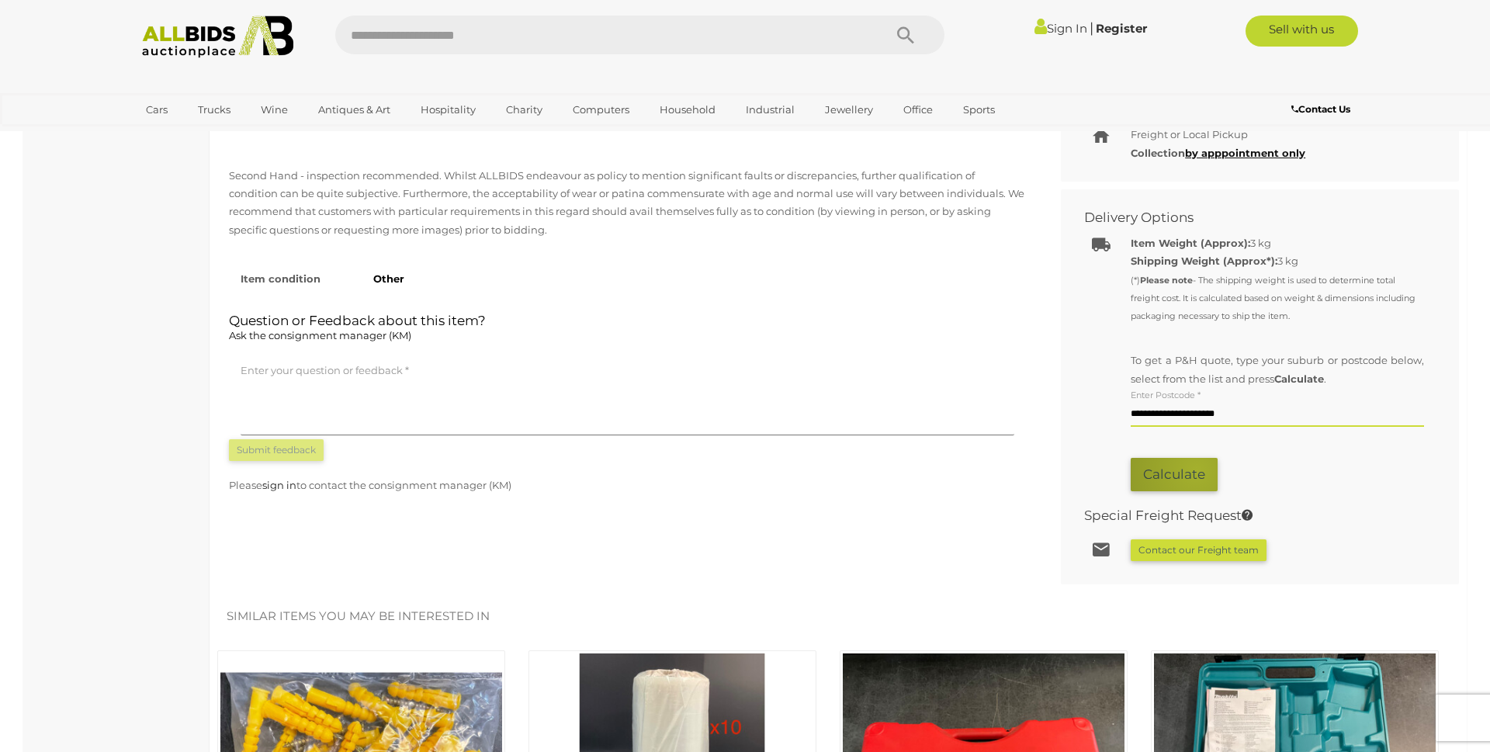
click at [1197, 470] on button "Calculate" at bounding box center [1174, 474] width 87 height 33
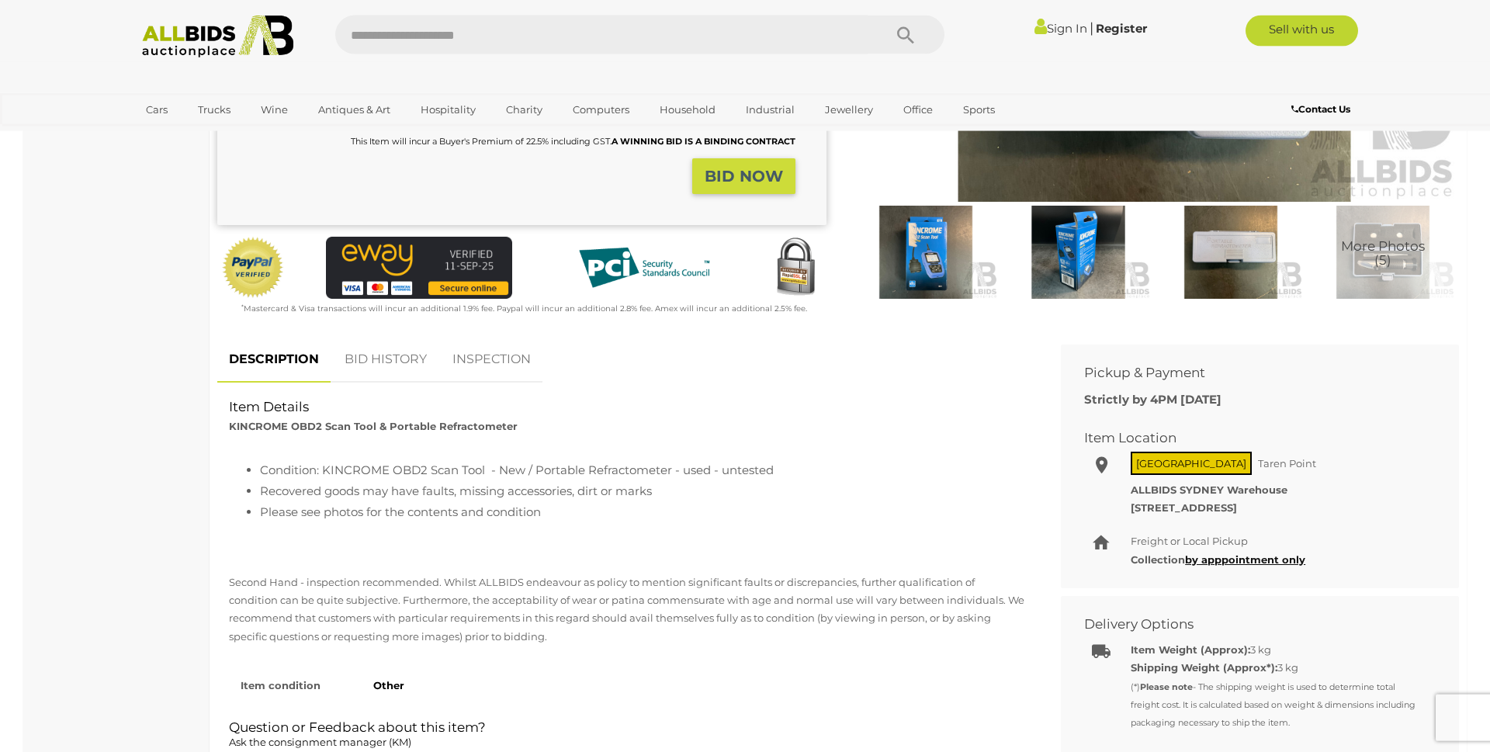
scroll to position [0, 0]
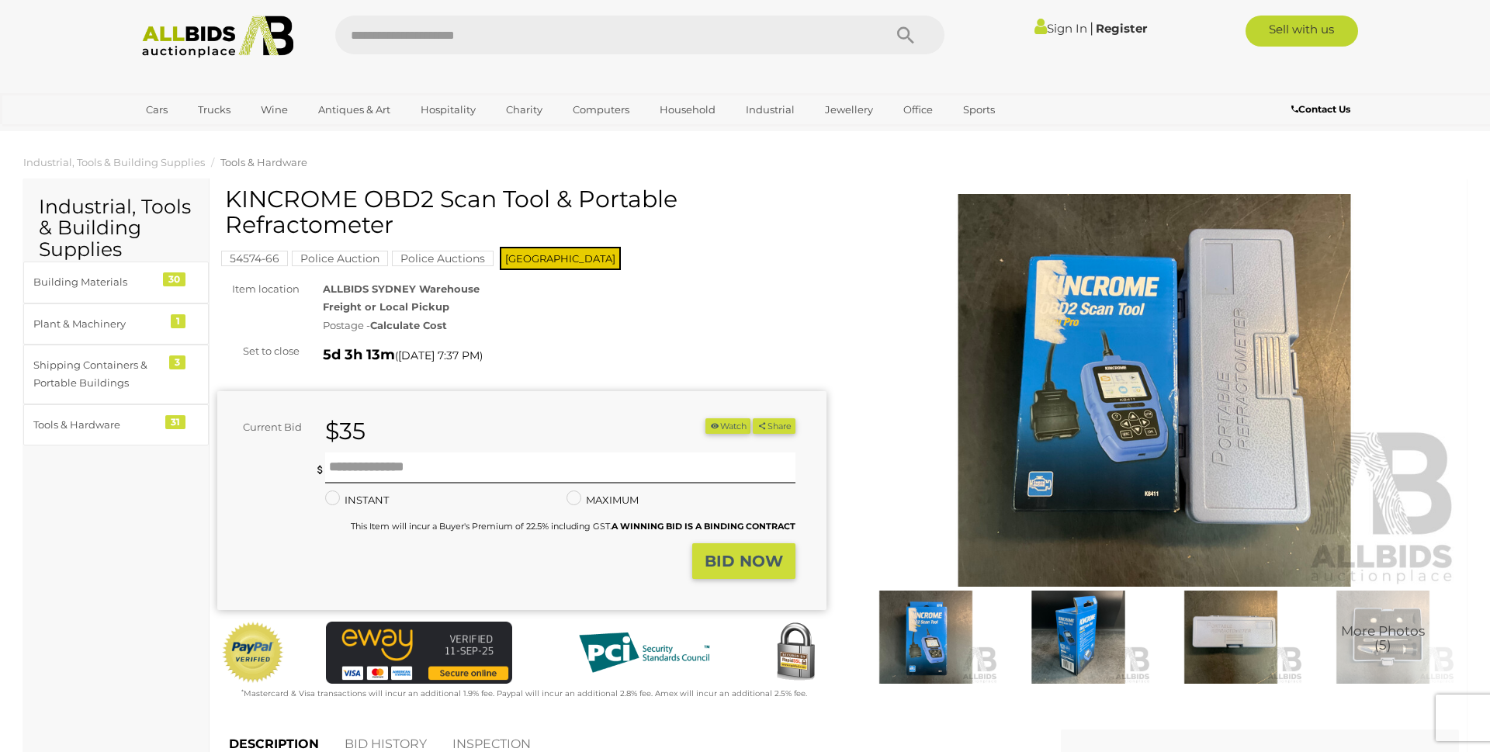
click at [1142, 496] on img at bounding box center [1154, 390] width 609 height 393
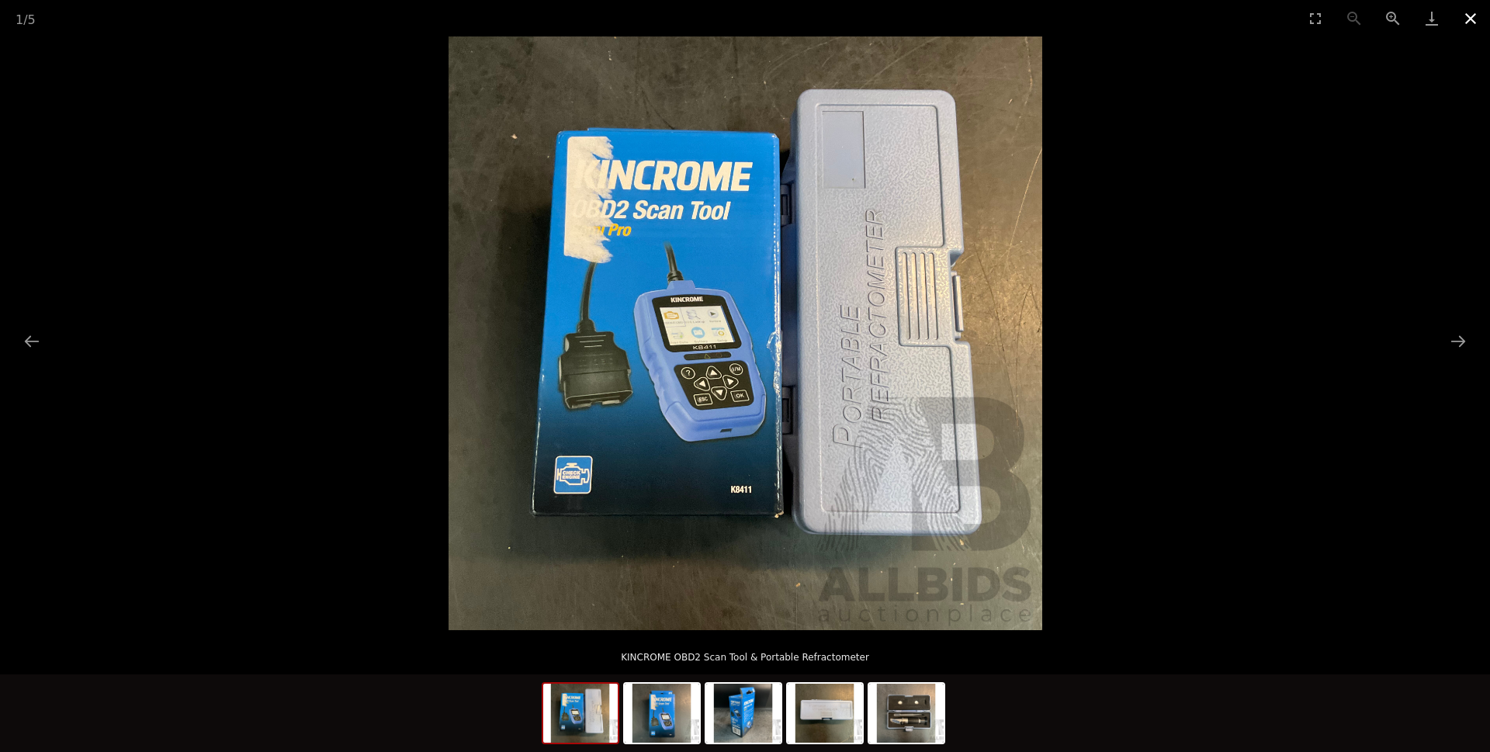
click at [1465, 27] on button "Close gallery" at bounding box center [1470, 18] width 39 height 36
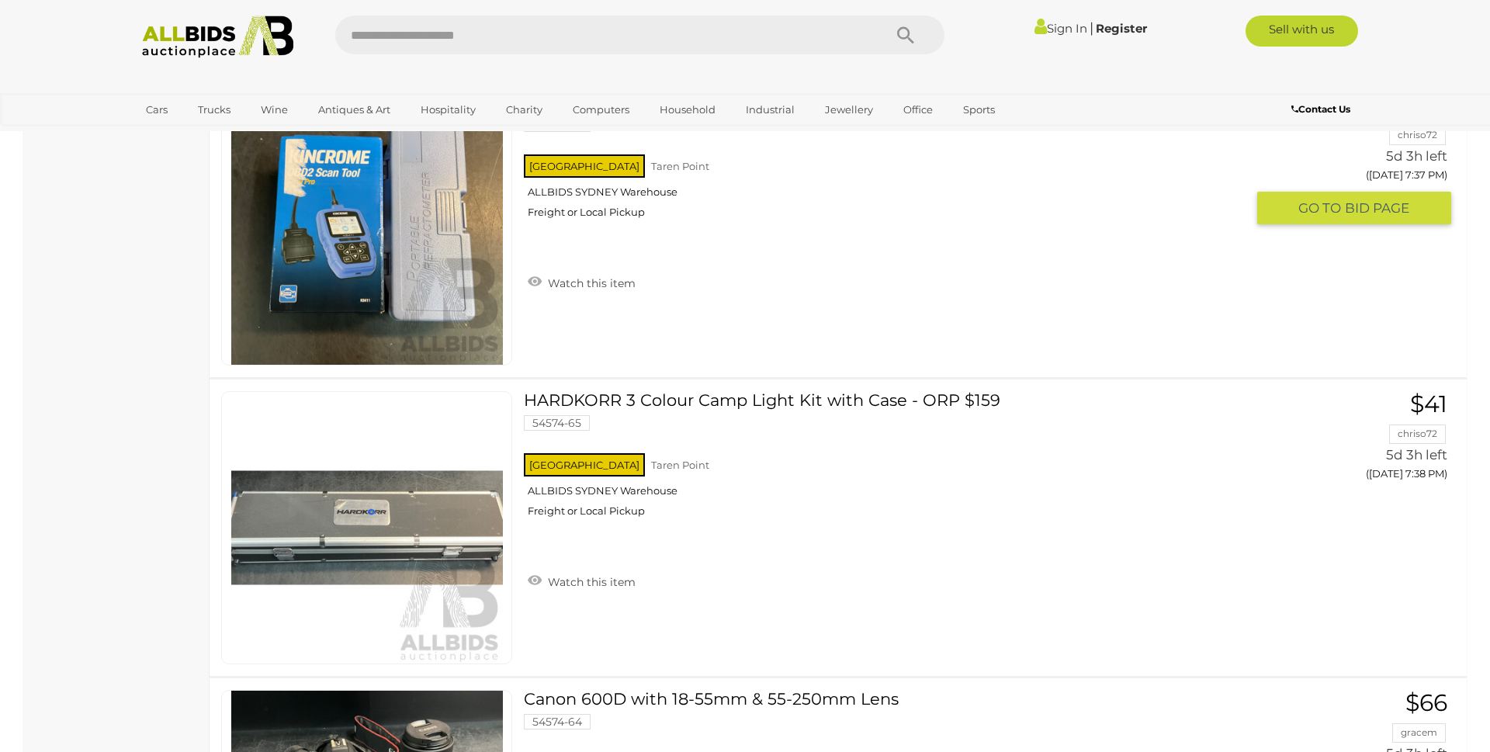
scroll to position [11703, 0]
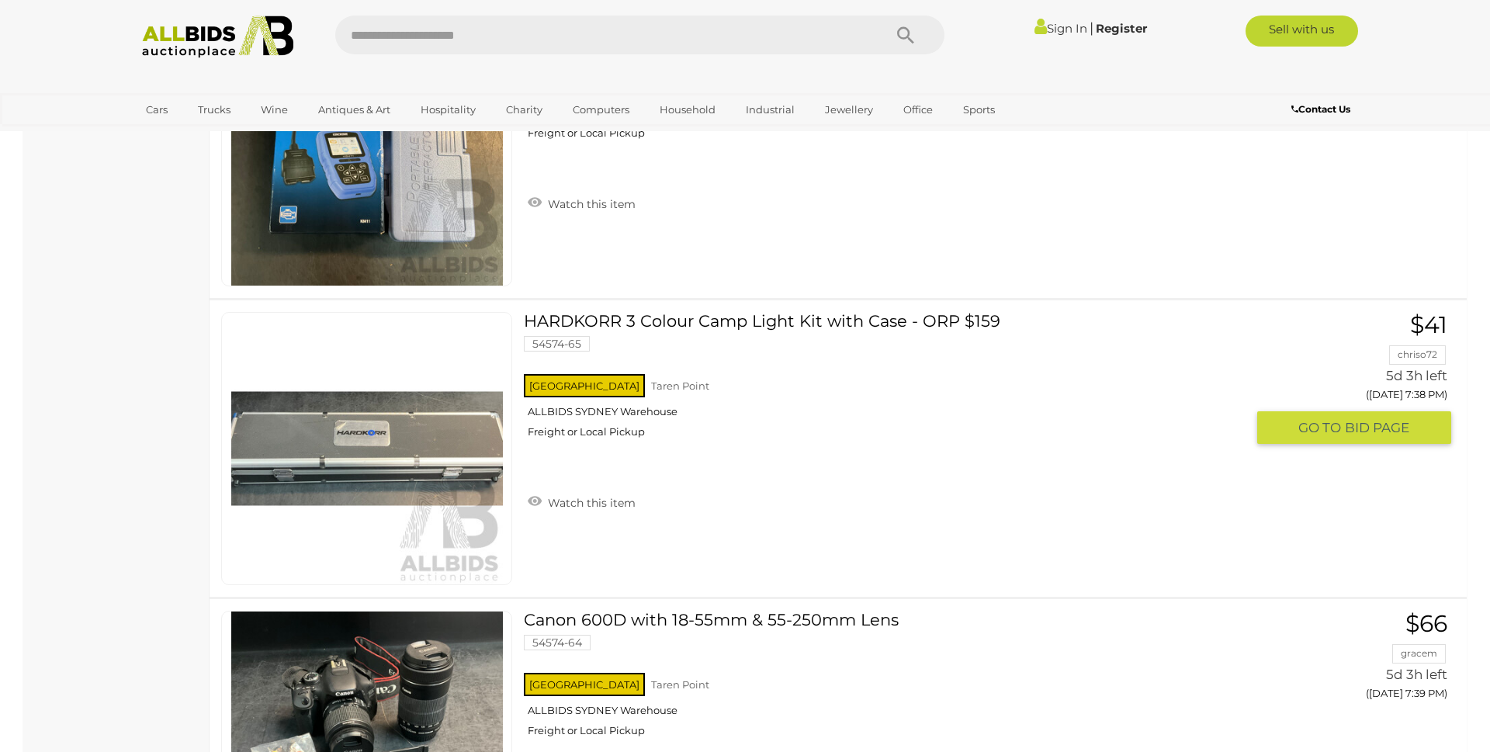
click at [772, 323] on link "HARDKORR 3 Colour Camp Light Kit with Case - ORP $159 54574-65 [GEOGRAPHIC_DATA…" at bounding box center [890, 381] width 710 height 138
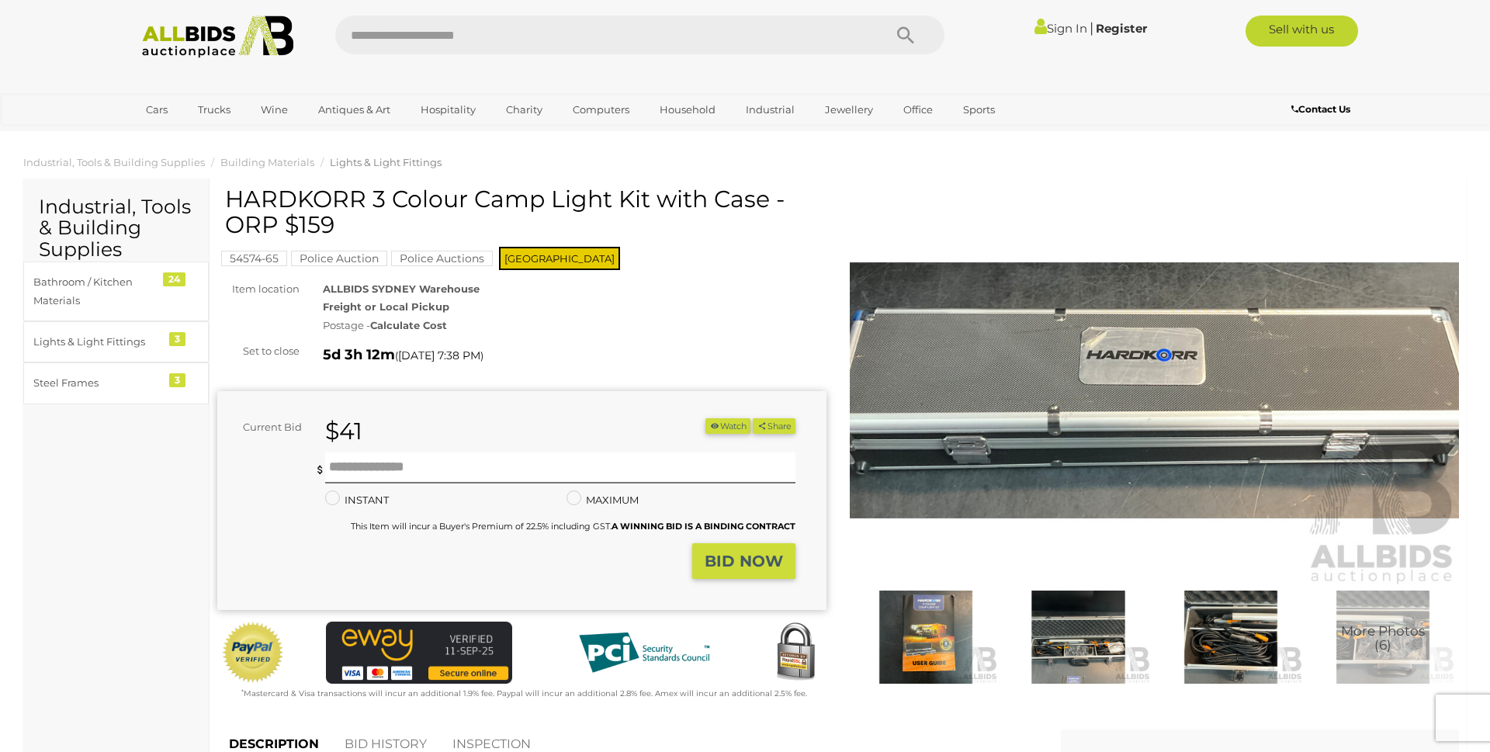
click at [946, 634] on img at bounding box center [926, 637] width 144 height 93
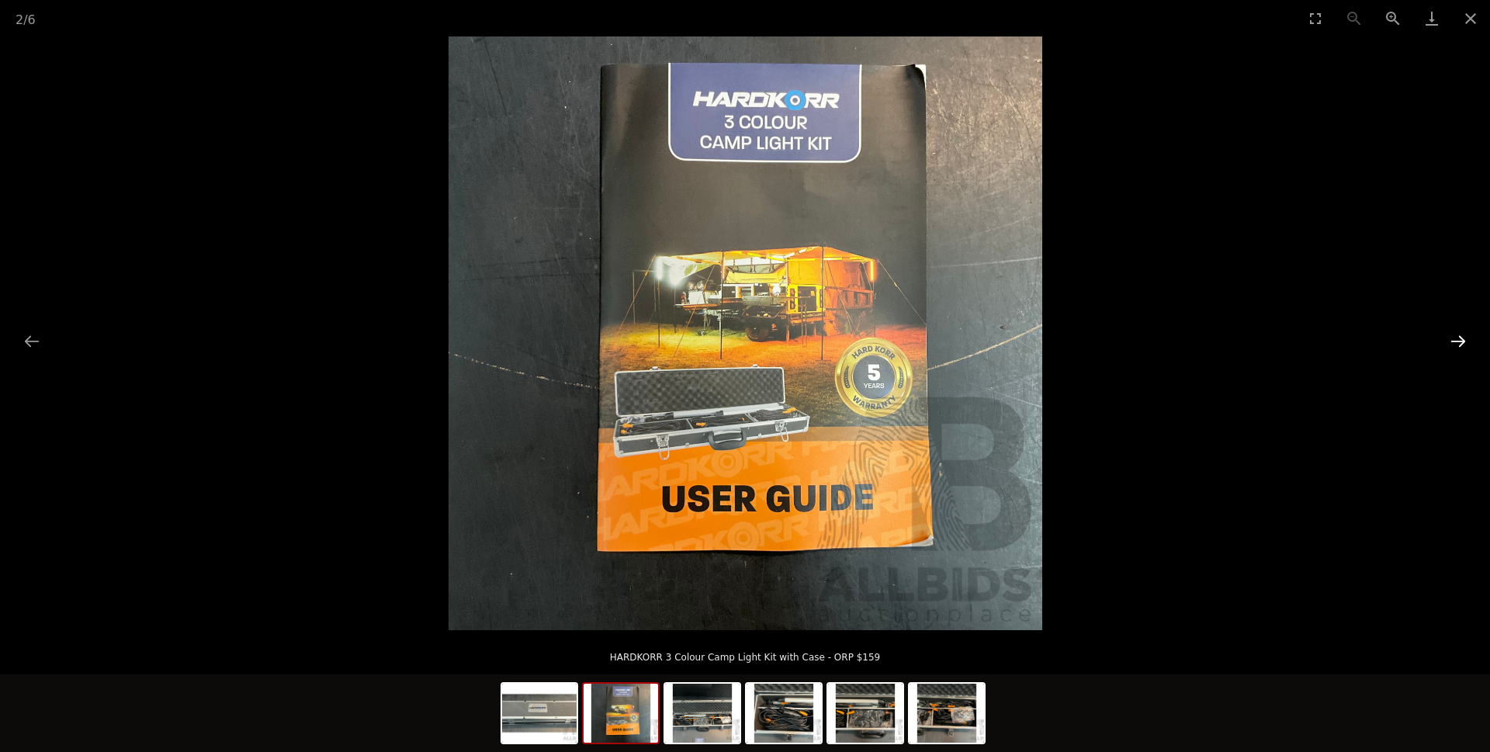
click at [1454, 342] on button "Next slide" at bounding box center [1458, 341] width 33 height 30
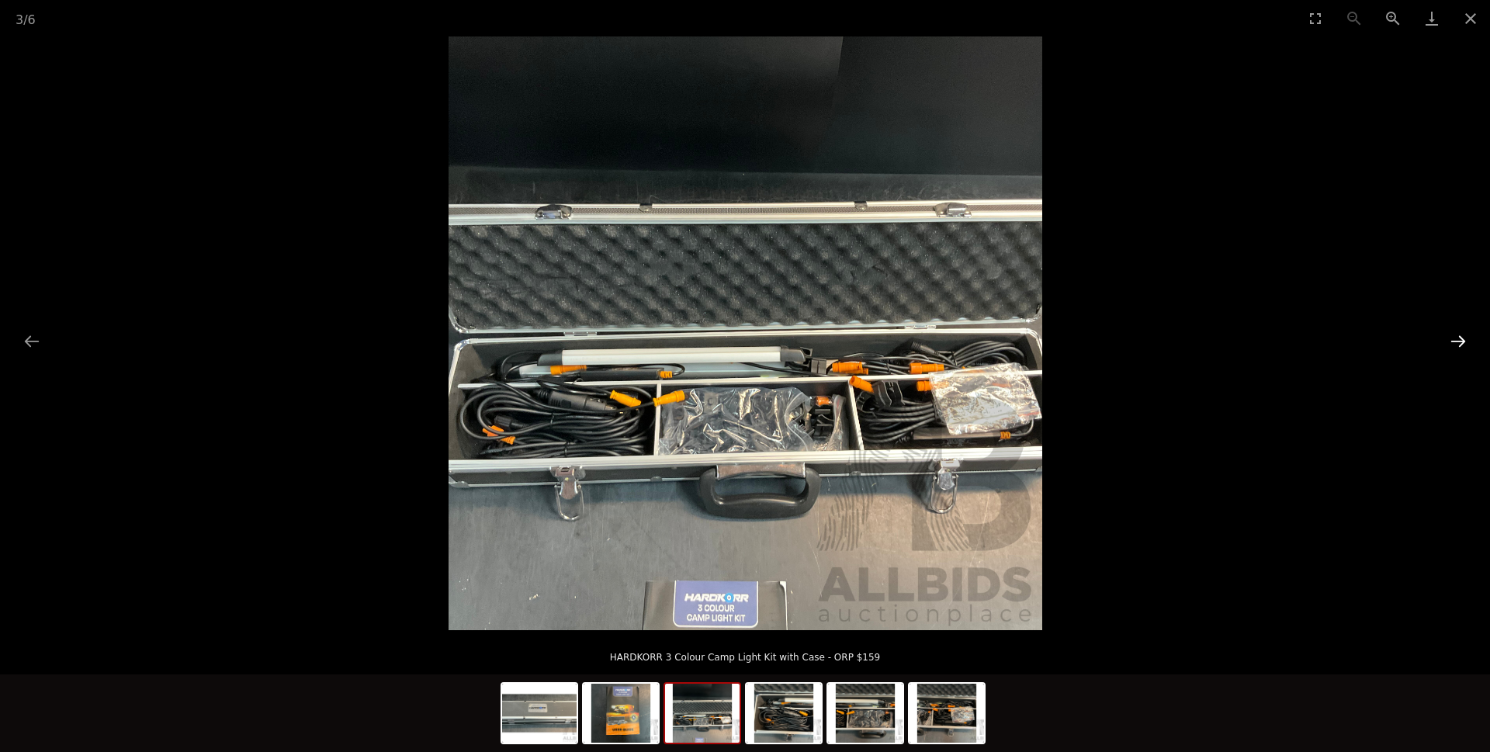
click at [1454, 342] on button "Next slide" at bounding box center [1458, 341] width 33 height 30
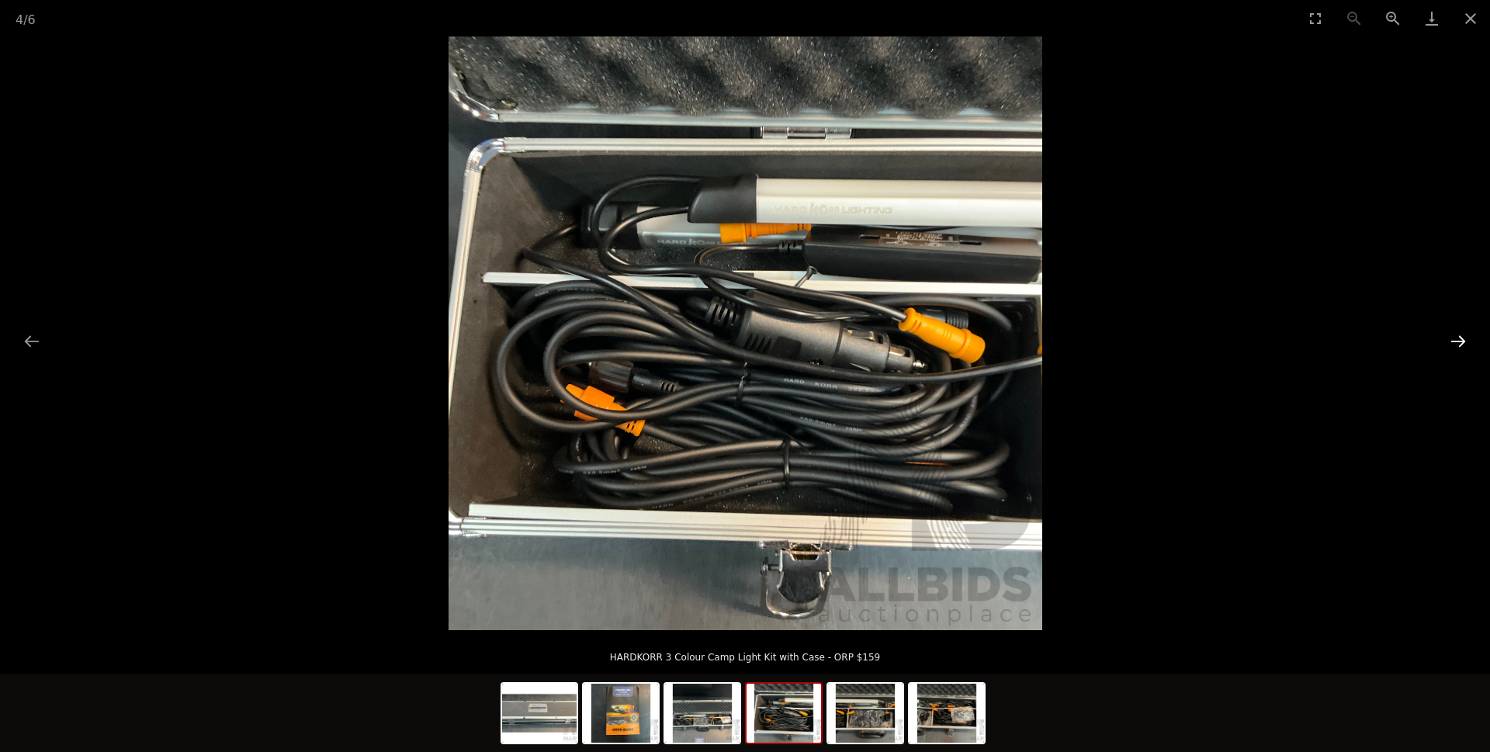
click at [1454, 342] on button "Next slide" at bounding box center [1458, 341] width 33 height 30
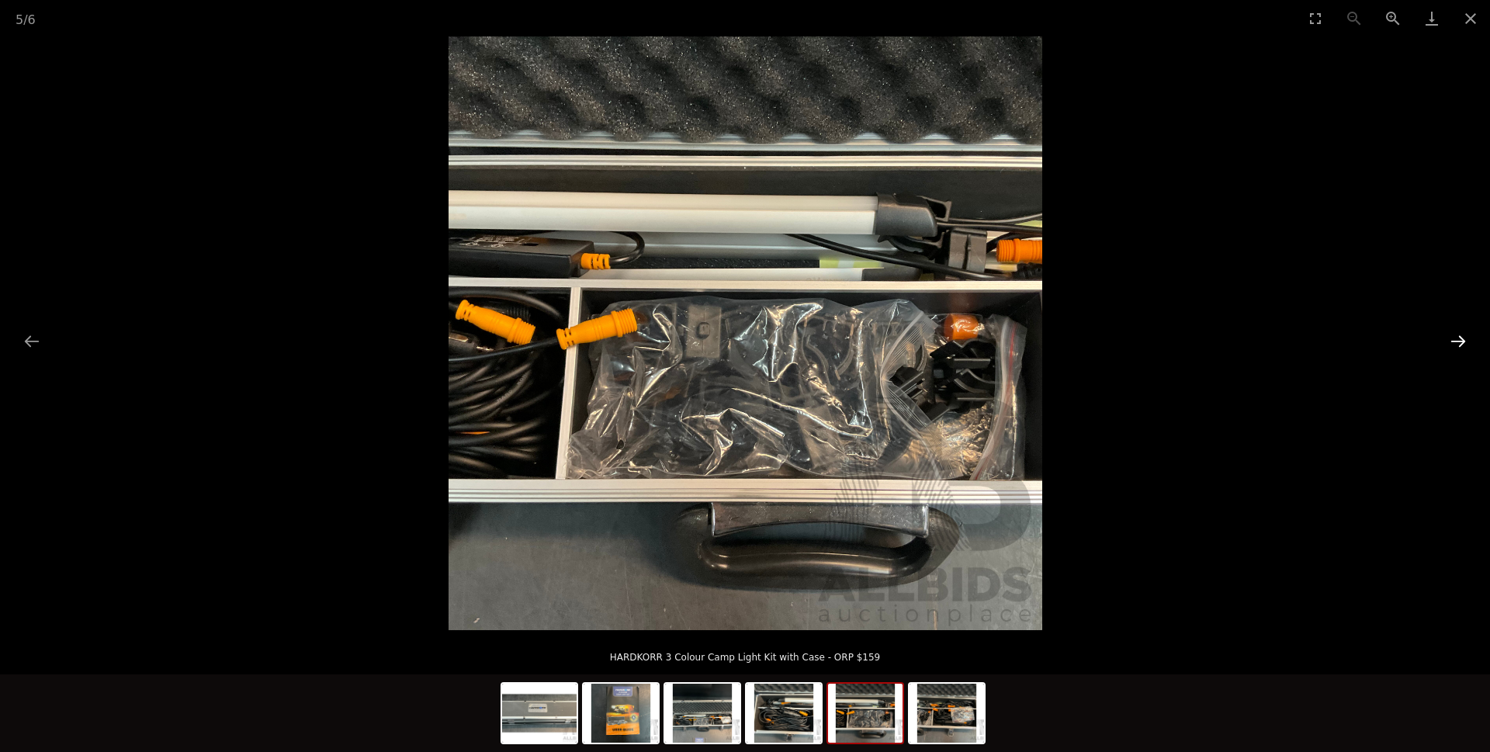
click at [1454, 342] on button "Next slide" at bounding box center [1458, 341] width 33 height 30
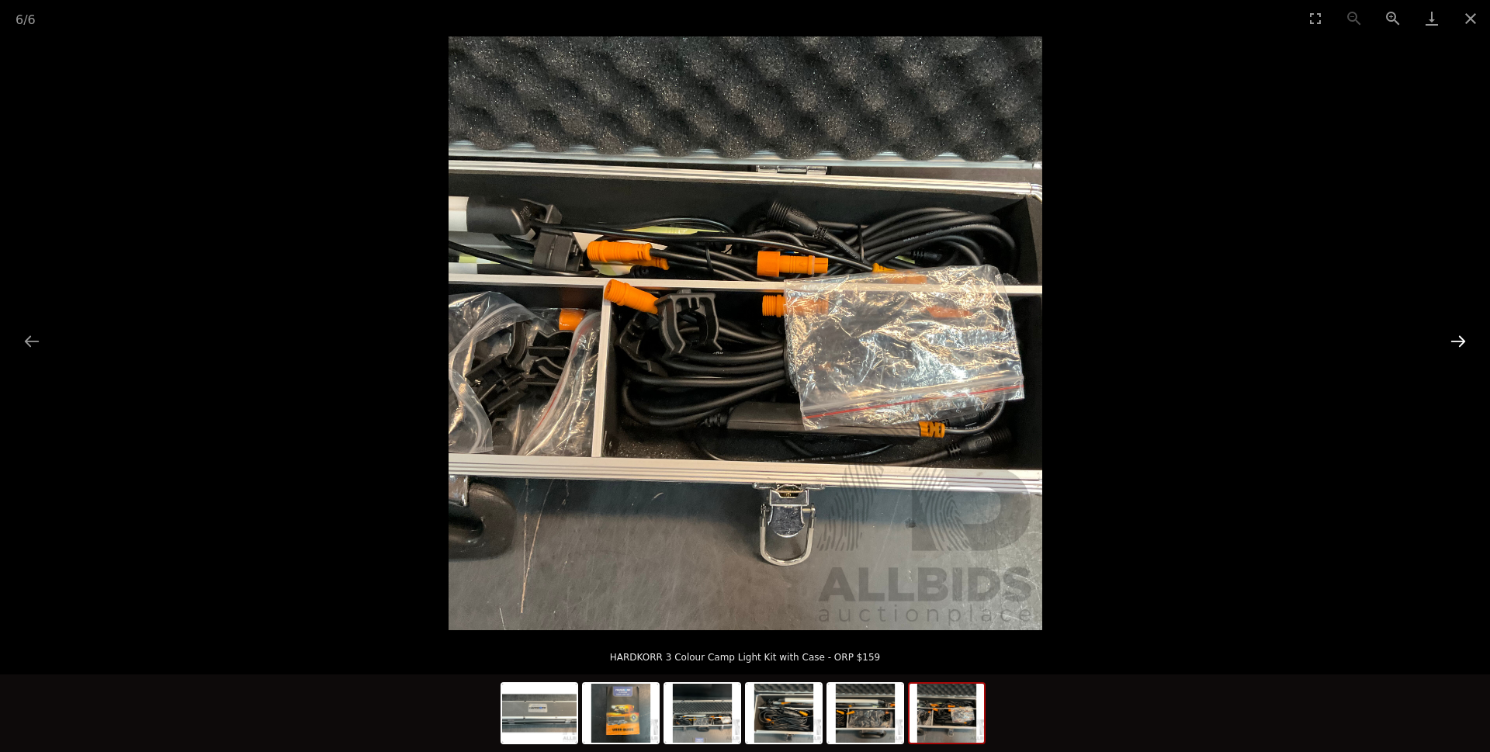
click at [1454, 342] on button "Next slide" at bounding box center [1458, 341] width 33 height 30
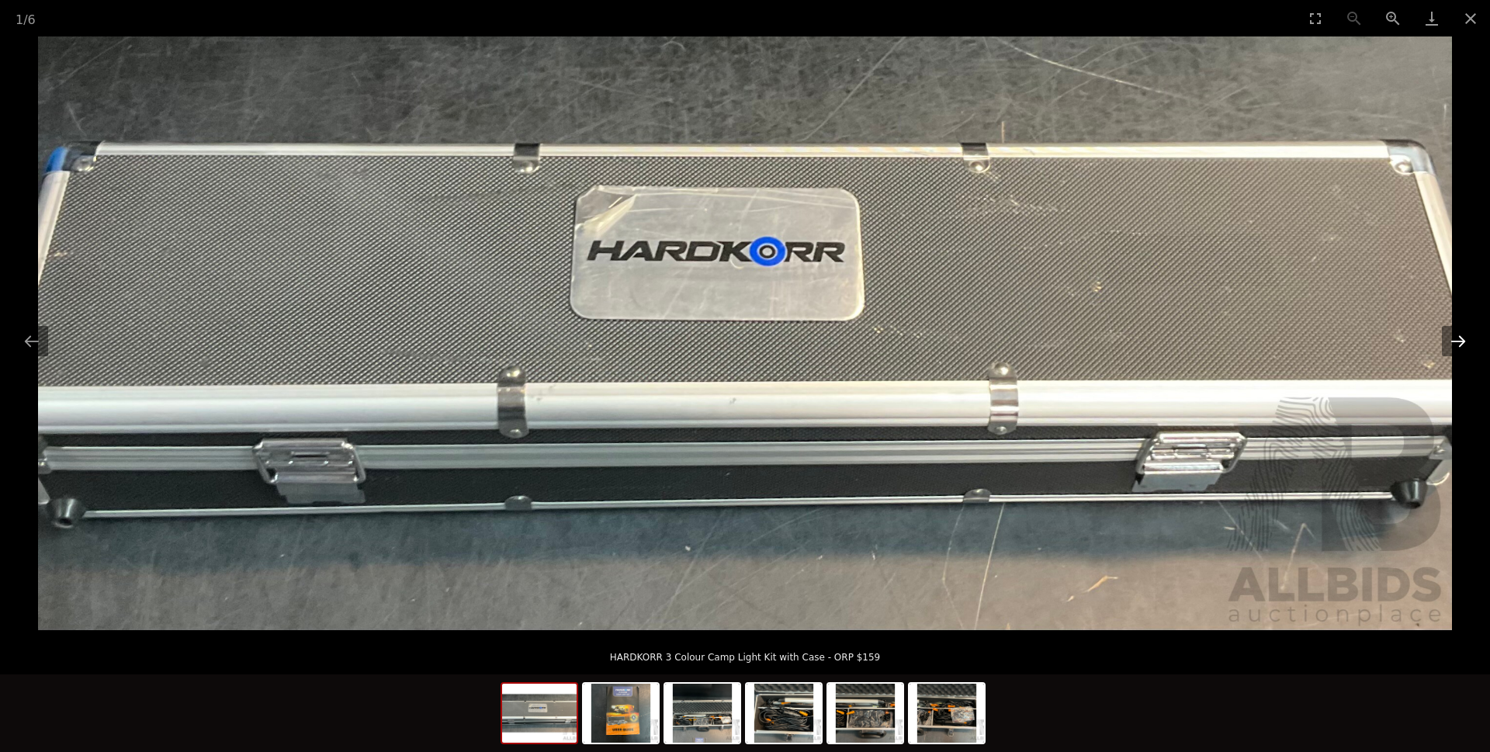
click at [1455, 344] on button "Next slide" at bounding box center [1458, 341] width 33 height 30
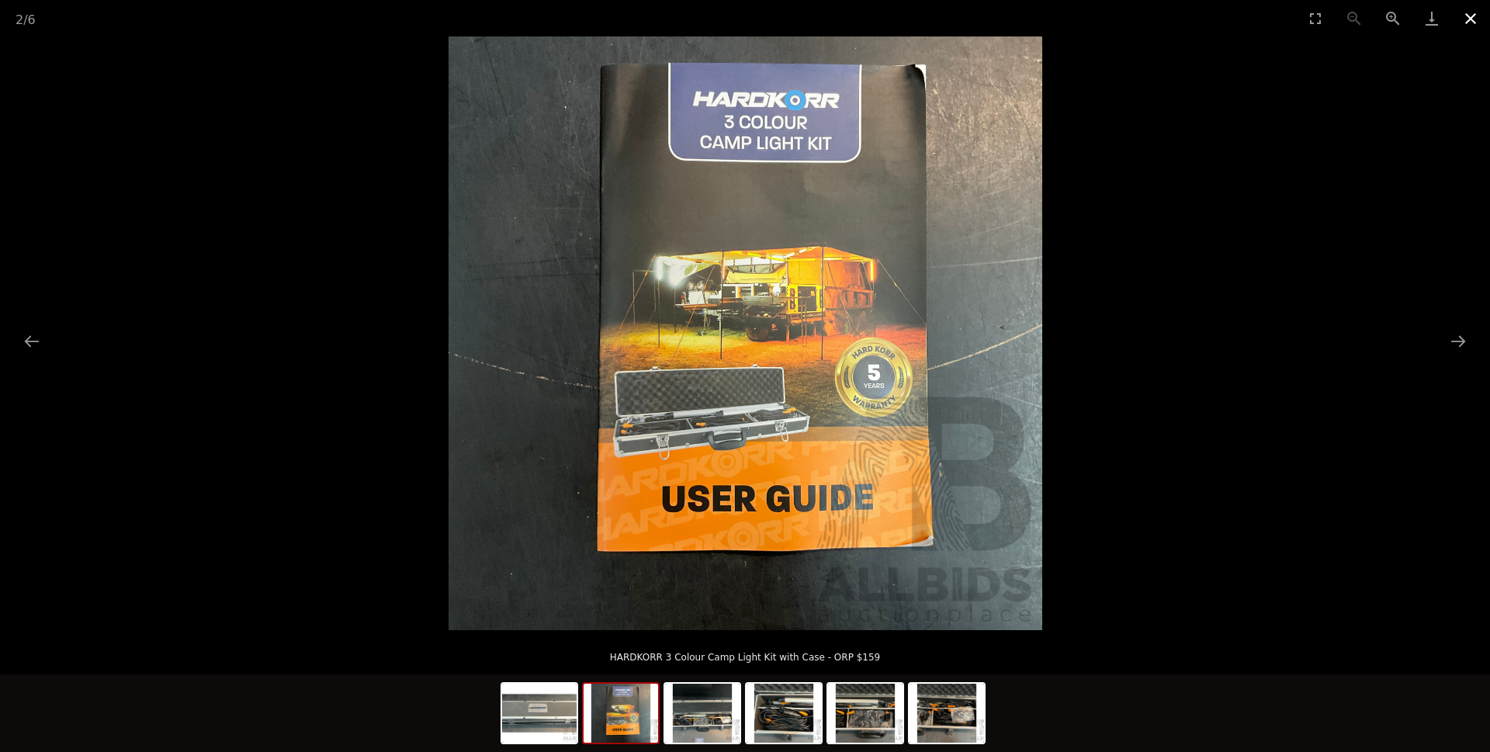
click at [1469, 21] on button "Close gallery" at bounding box center [1470, 18] width 39 height 36
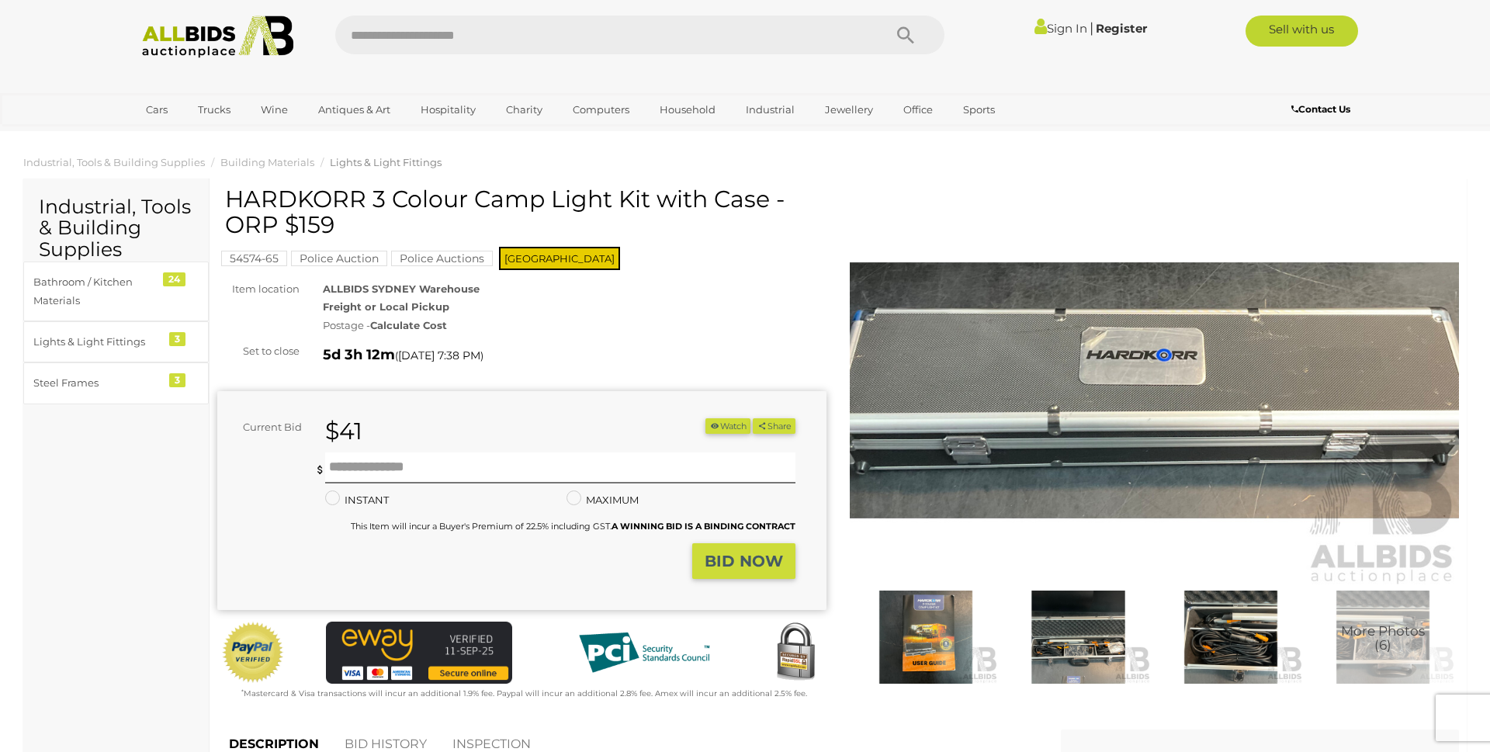
click at [927, 604] on img at bounding box center [926, 637] width 144 height 93
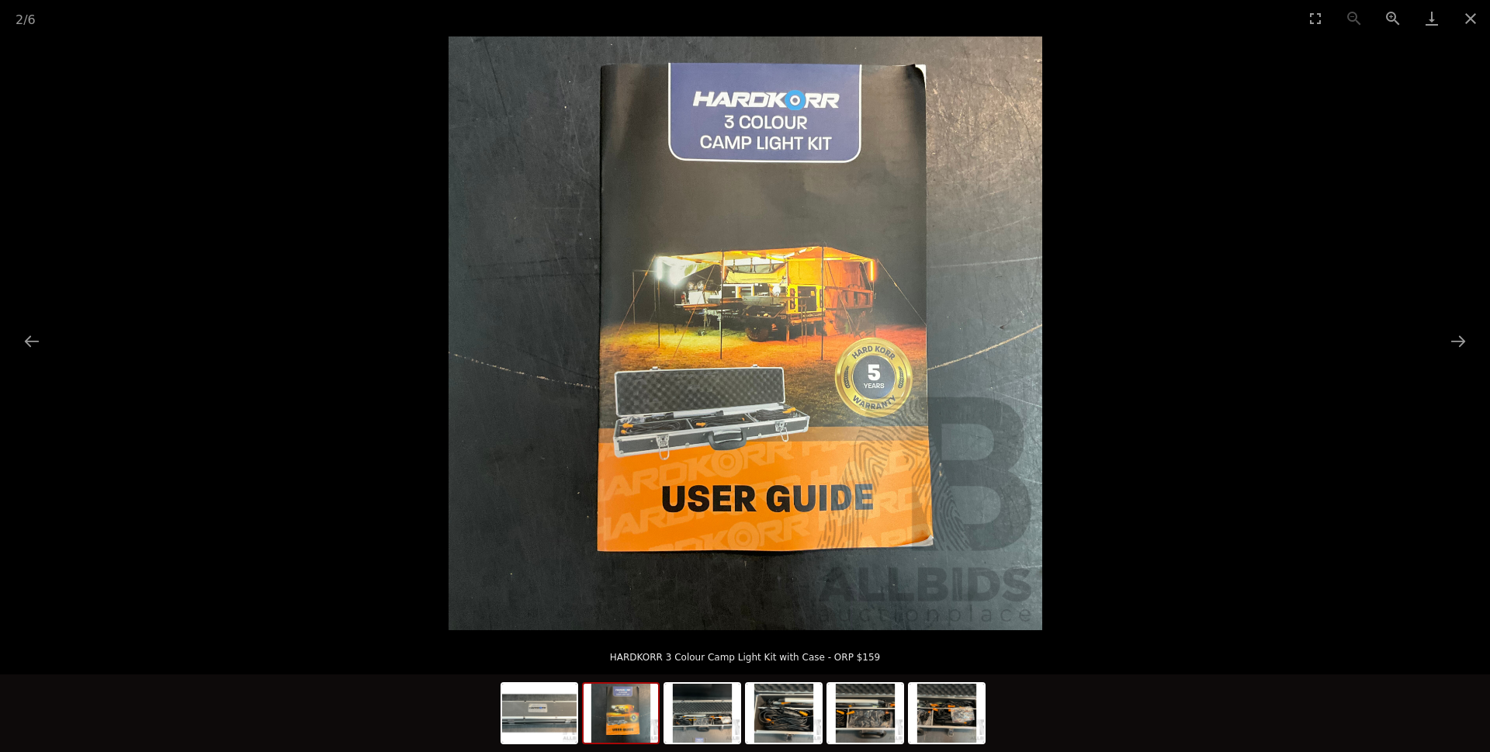
click at [596, 726] on img at bounding box center [621, 713] width 74 height 59
click at [702, 715] on img at bounding box center [702, 713] width 74 height 59
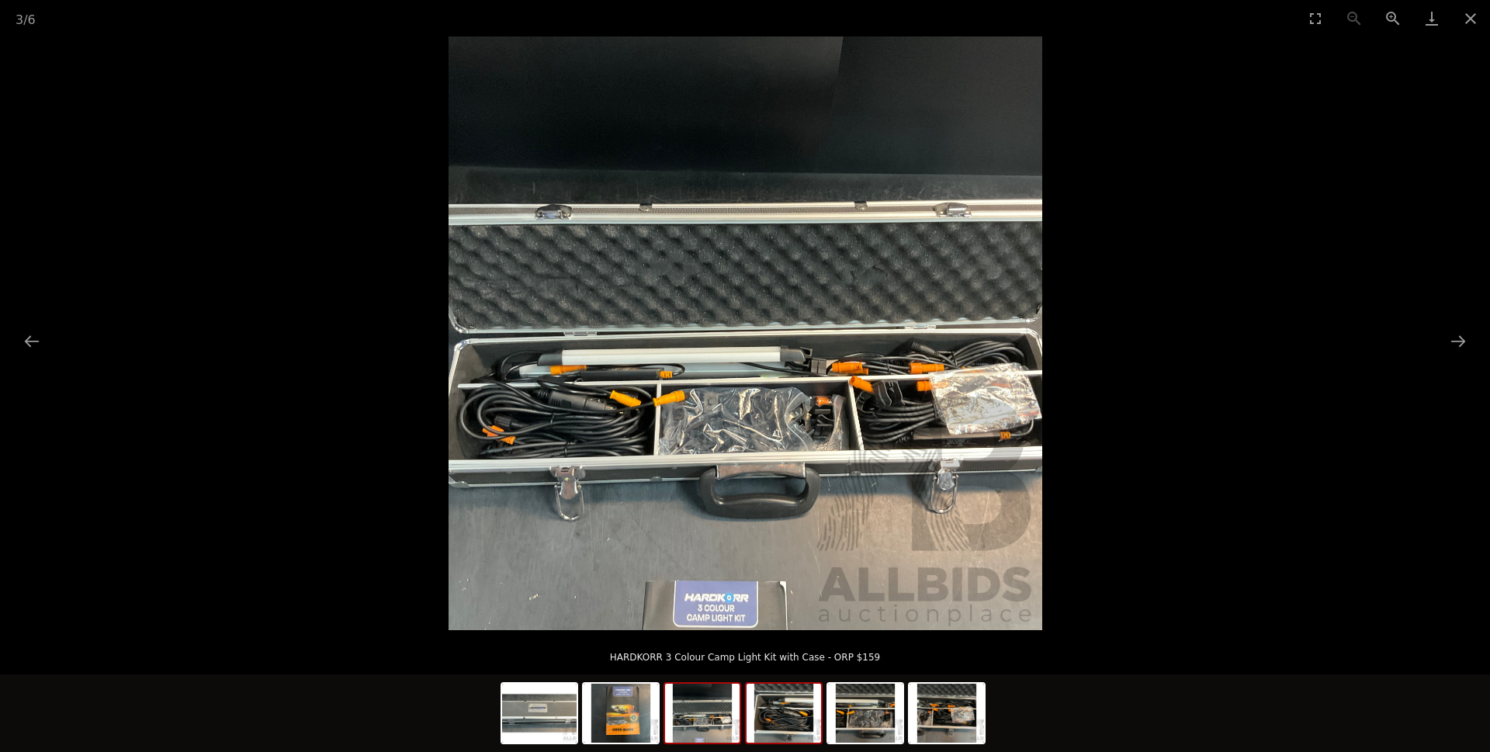
click at [775, 720] on img at bounding box center [784, 713] width 74 height 59
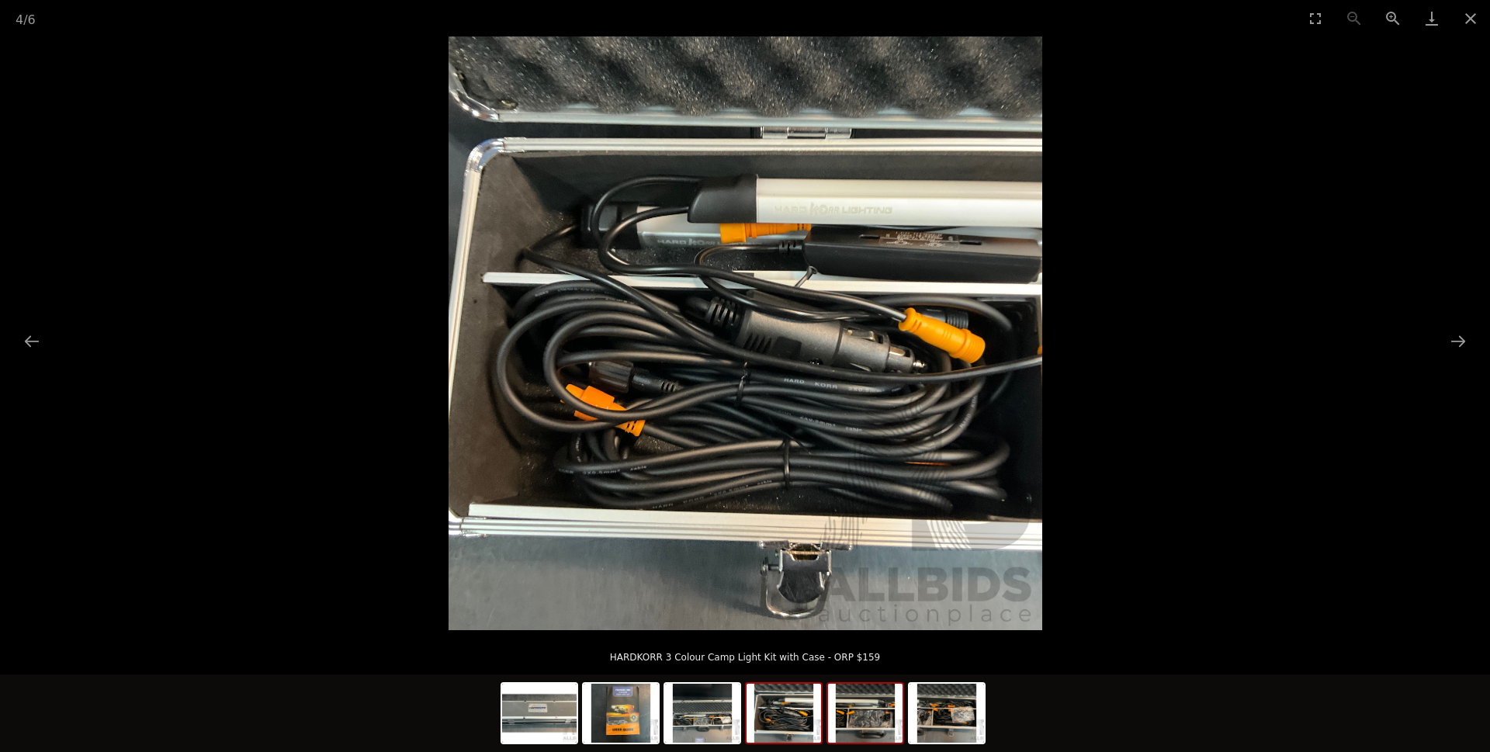
click at [848, 721] on img at bounding box center [865, 713] width 74 height 59
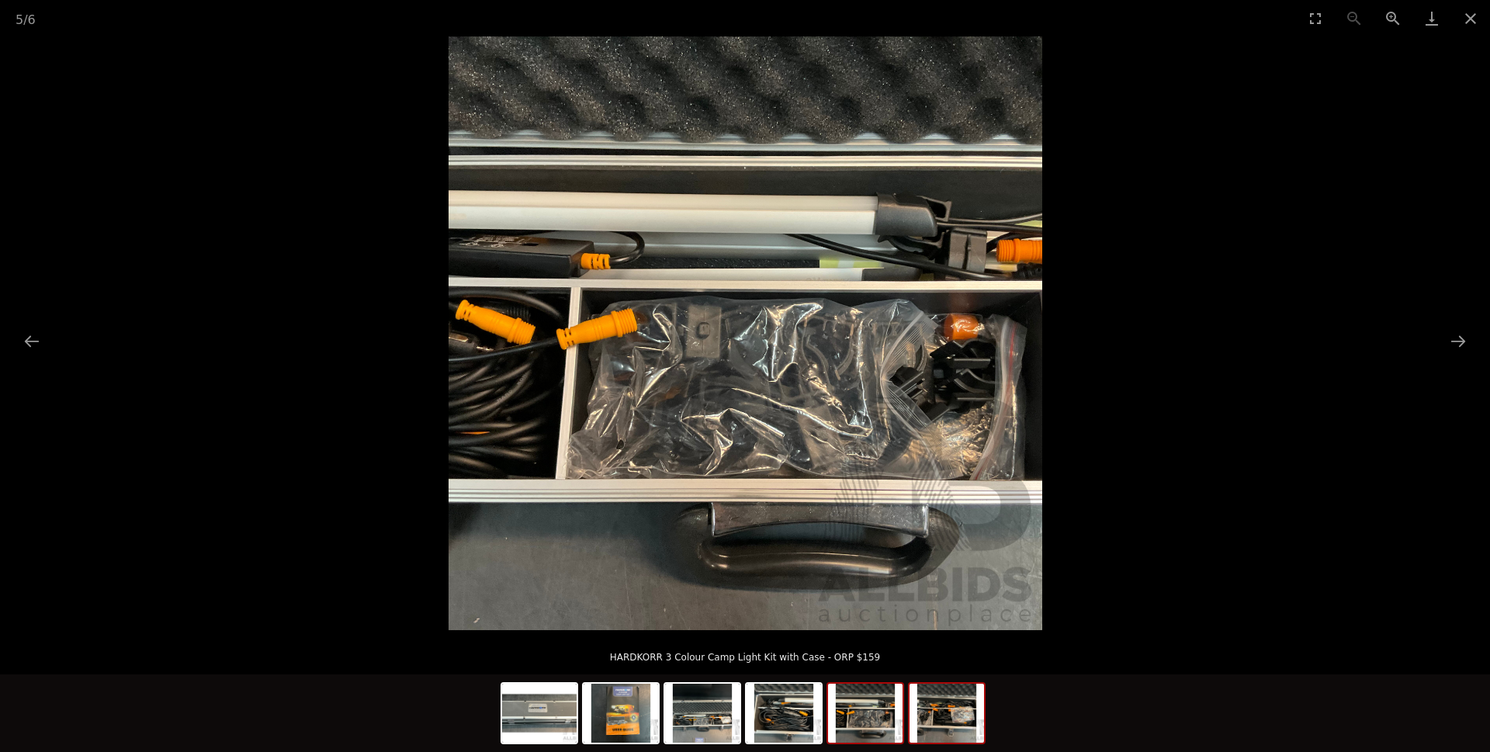
click at [930, 720] on img at bounding box center [946, 713] width 74 height 59
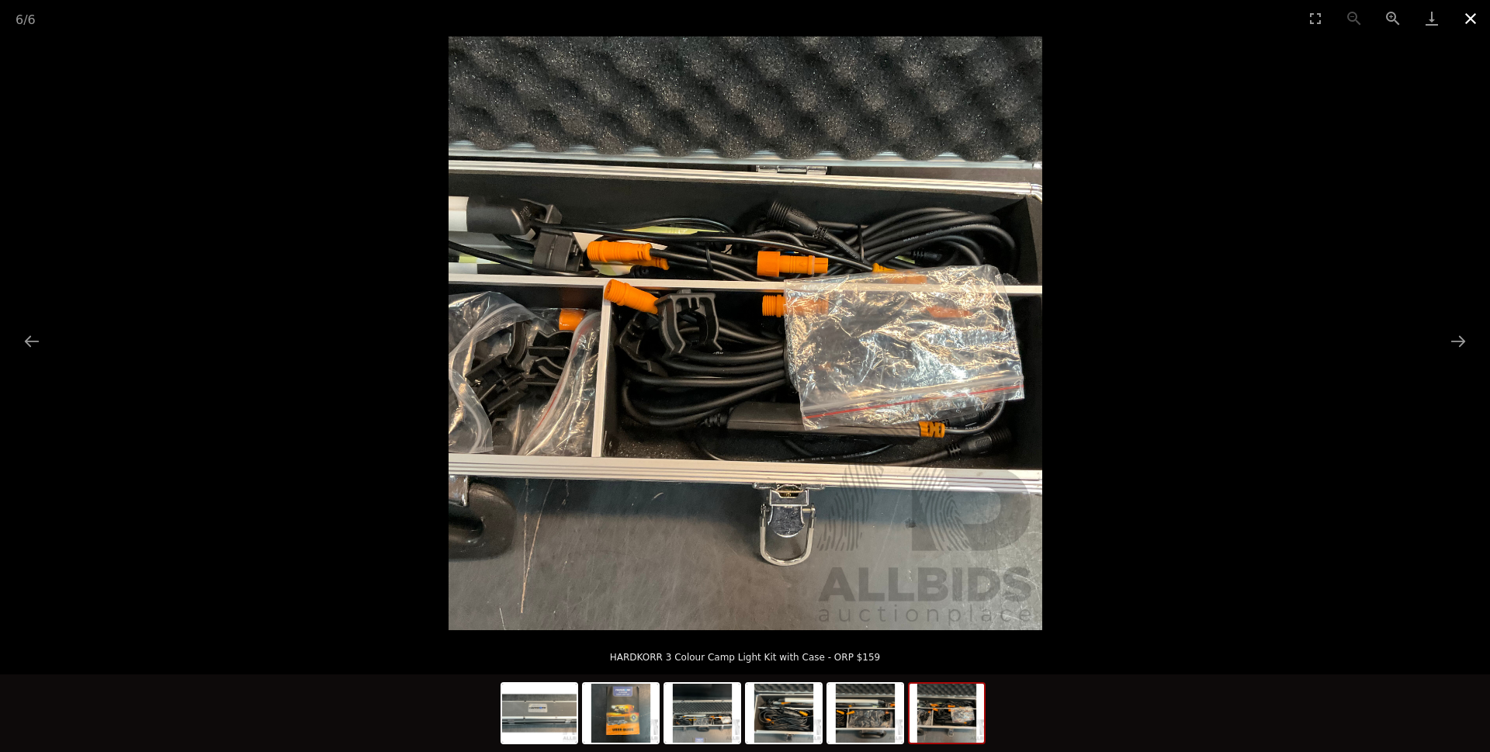
click at [1467, 19] on button "Close gallery" at bounding box center [1470, 18] width 39 height 36
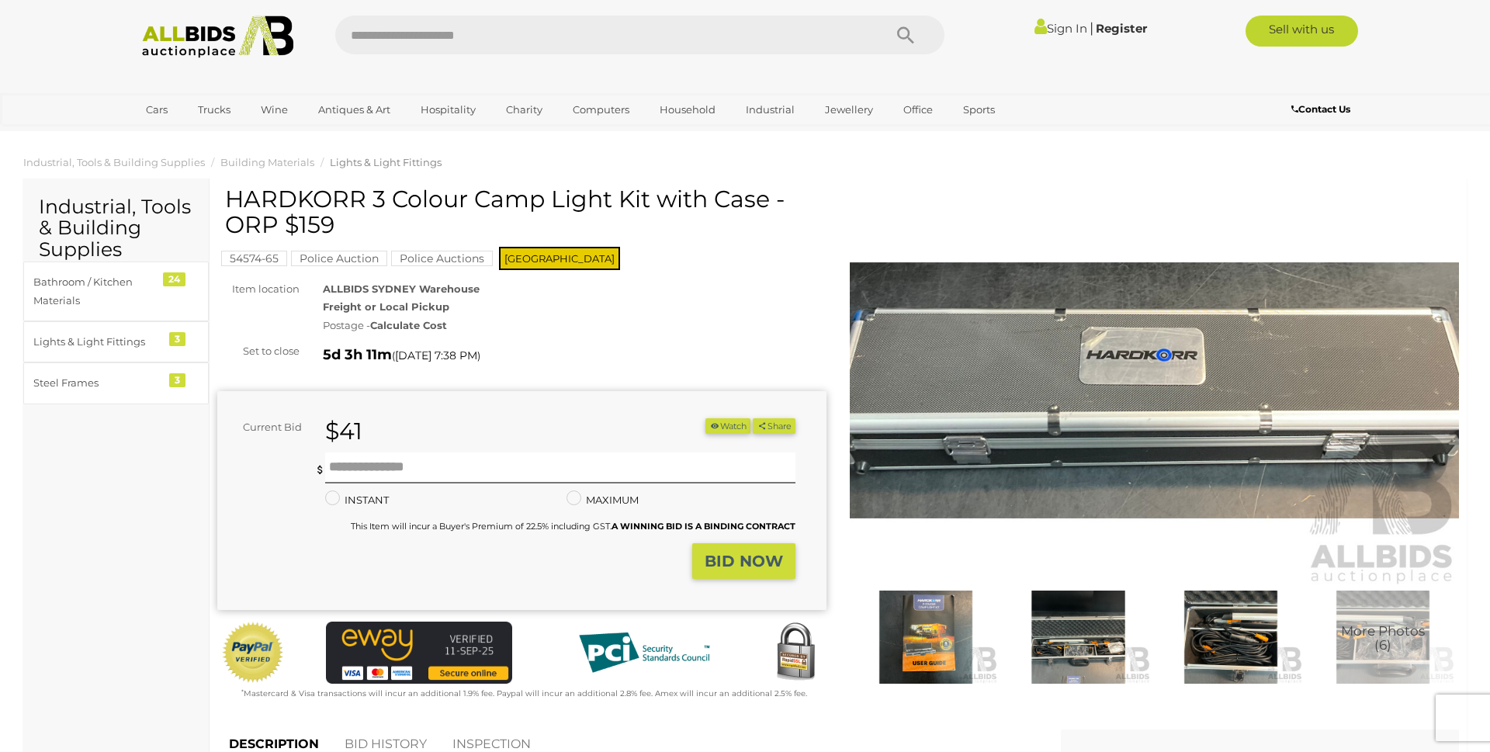
click at [1093, 640] on img at bounding box center [1078, 637] width 144 height 93
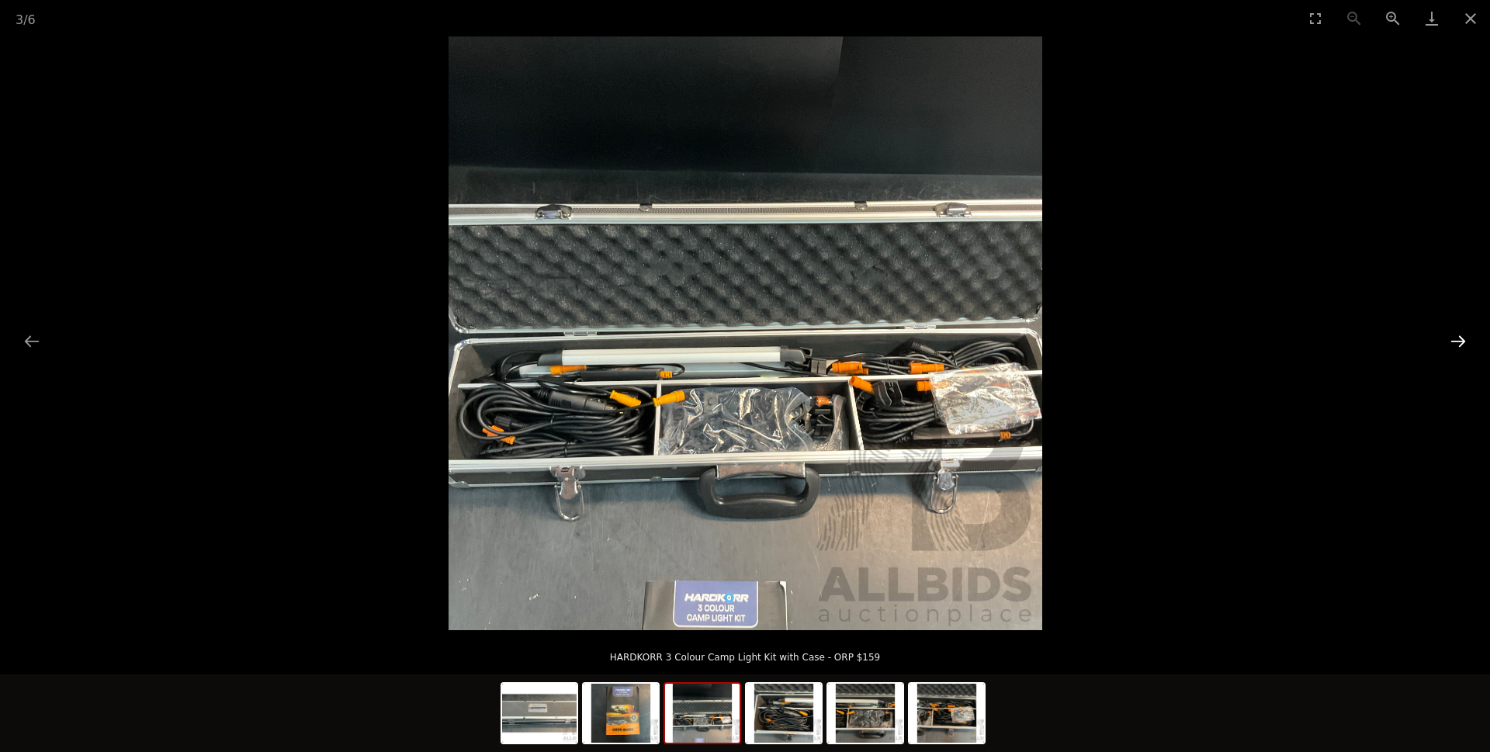
click at [1457, 339] on button "Next slide" at bounding box center [1458, 341] width 33 height 30
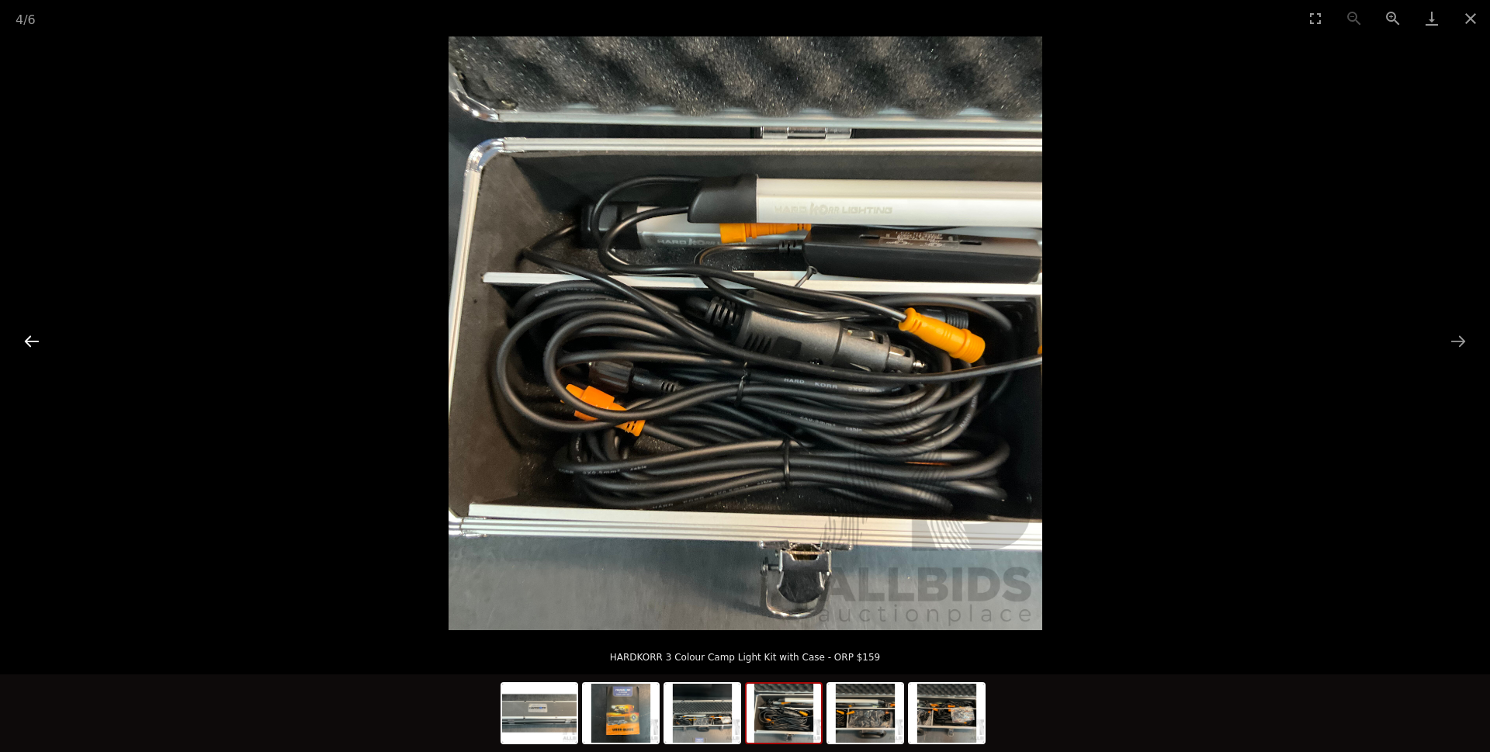
click at [30, 344] on button "Previous slide" at bounding box center [32, 341] width 33 height 30
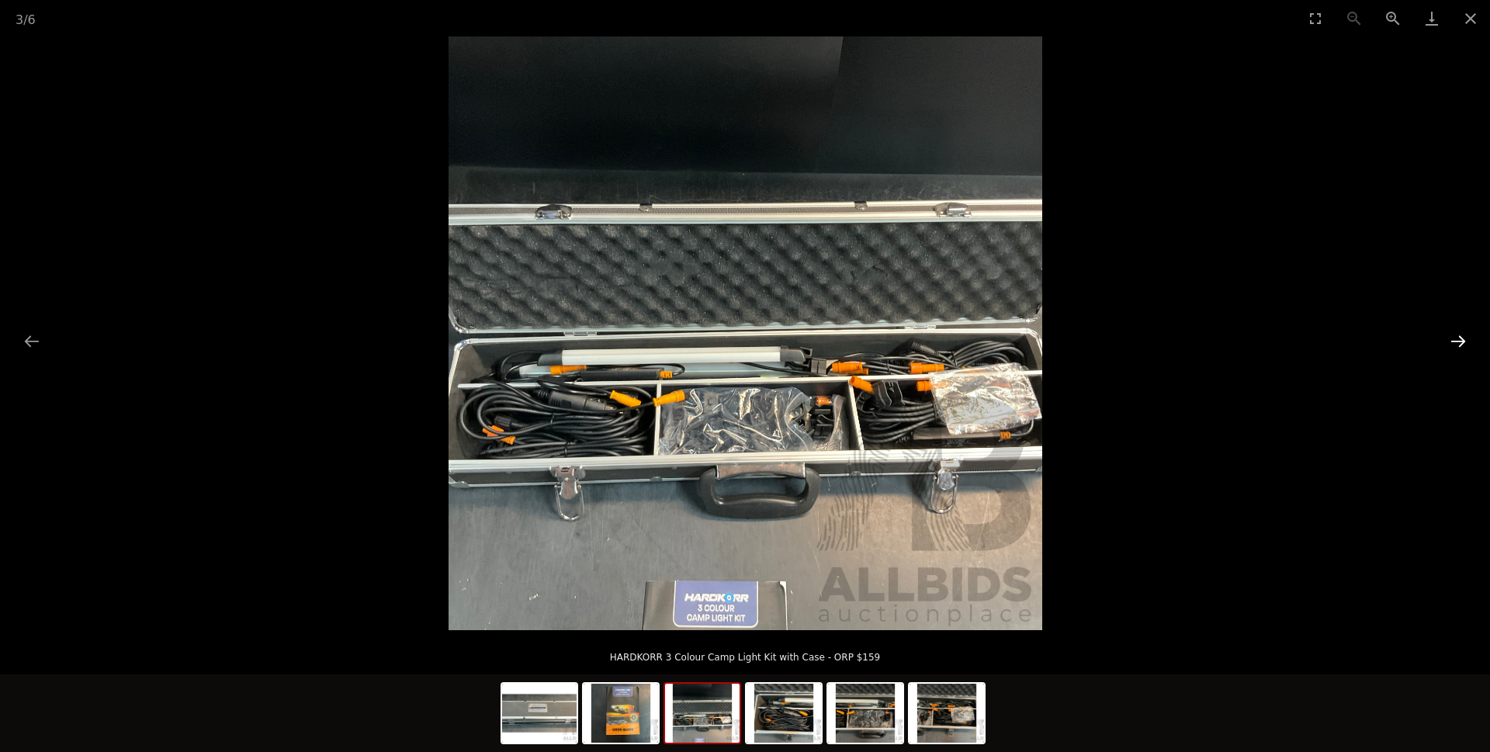
click at [1454, 342] on button "Next slide" at bounding box center [1458, 341] width 33 height 30
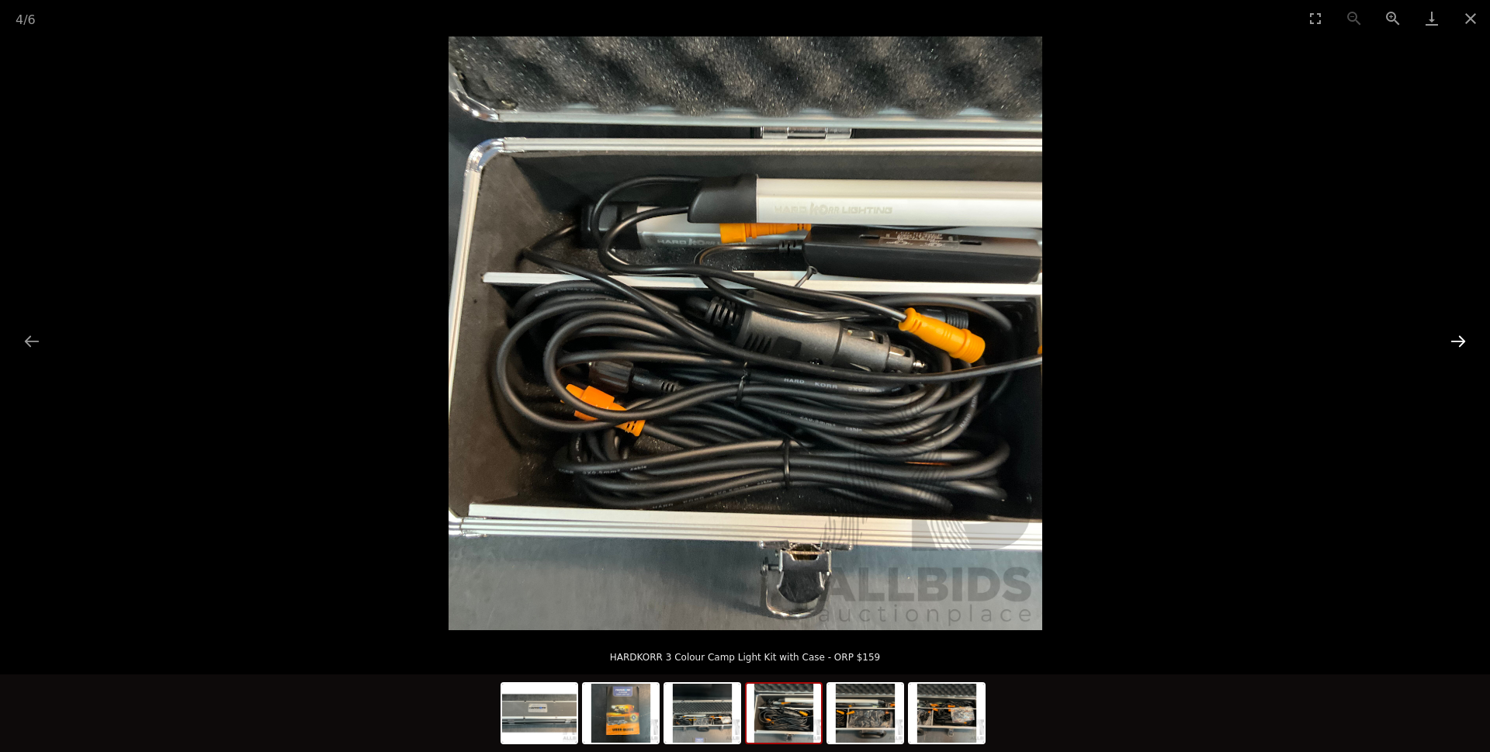
click at [1454, 342] on button "Next slide" at bounding box center [1458, 341] width 33 height 30
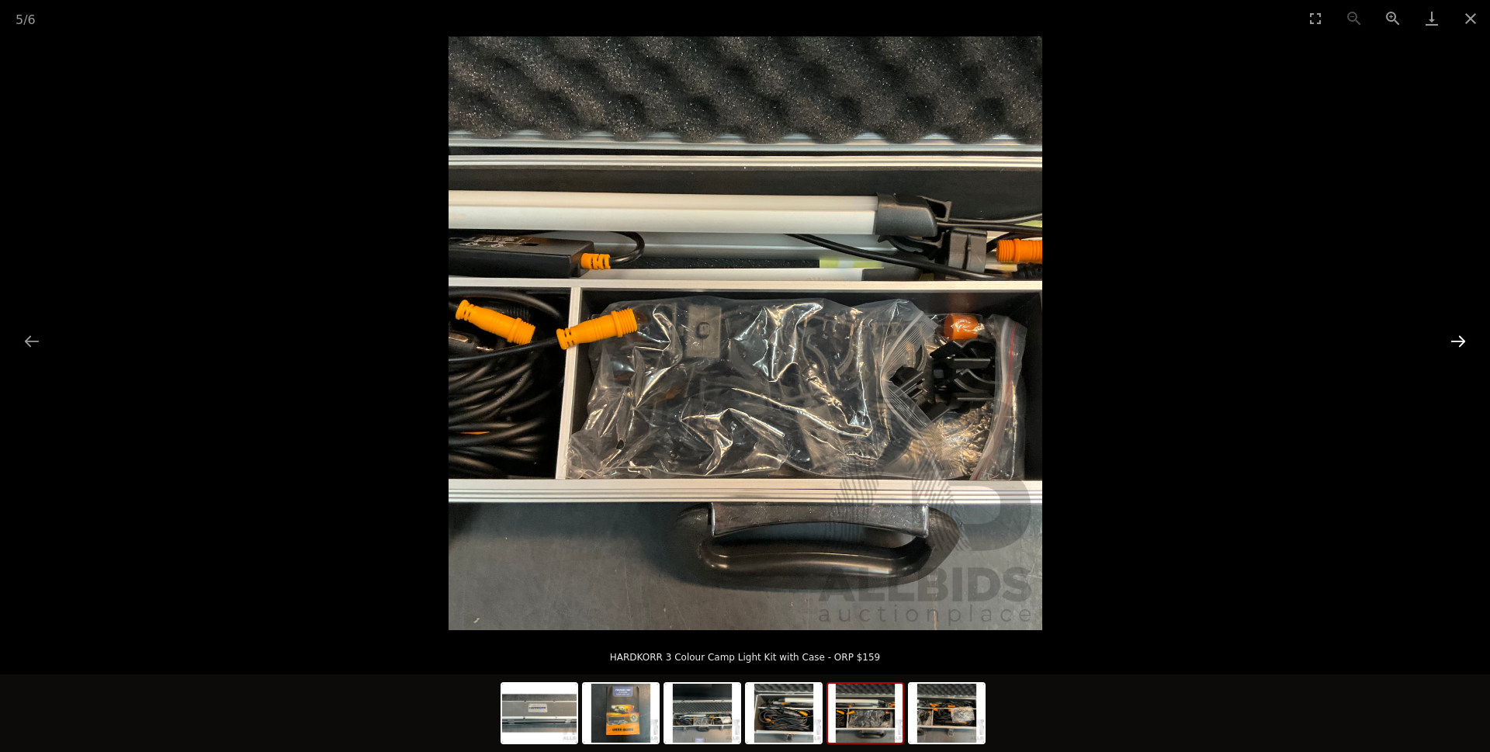
click at [1454, 342] on button "Next slide" at bounding box center [1458, 341] width 33 height 30
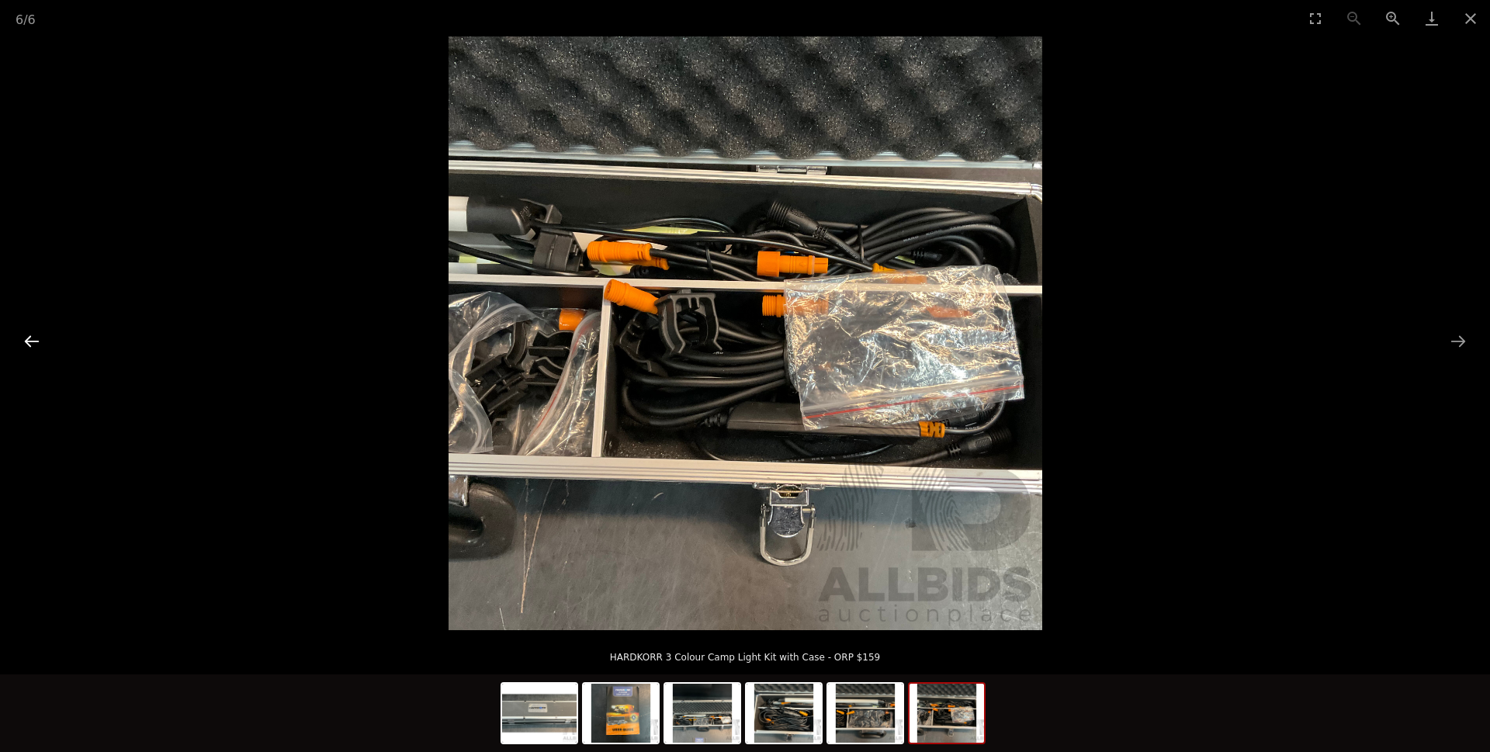
click at [29, 338] on button "Previous slide" at bounding box center [32, 341] width 33 height 30
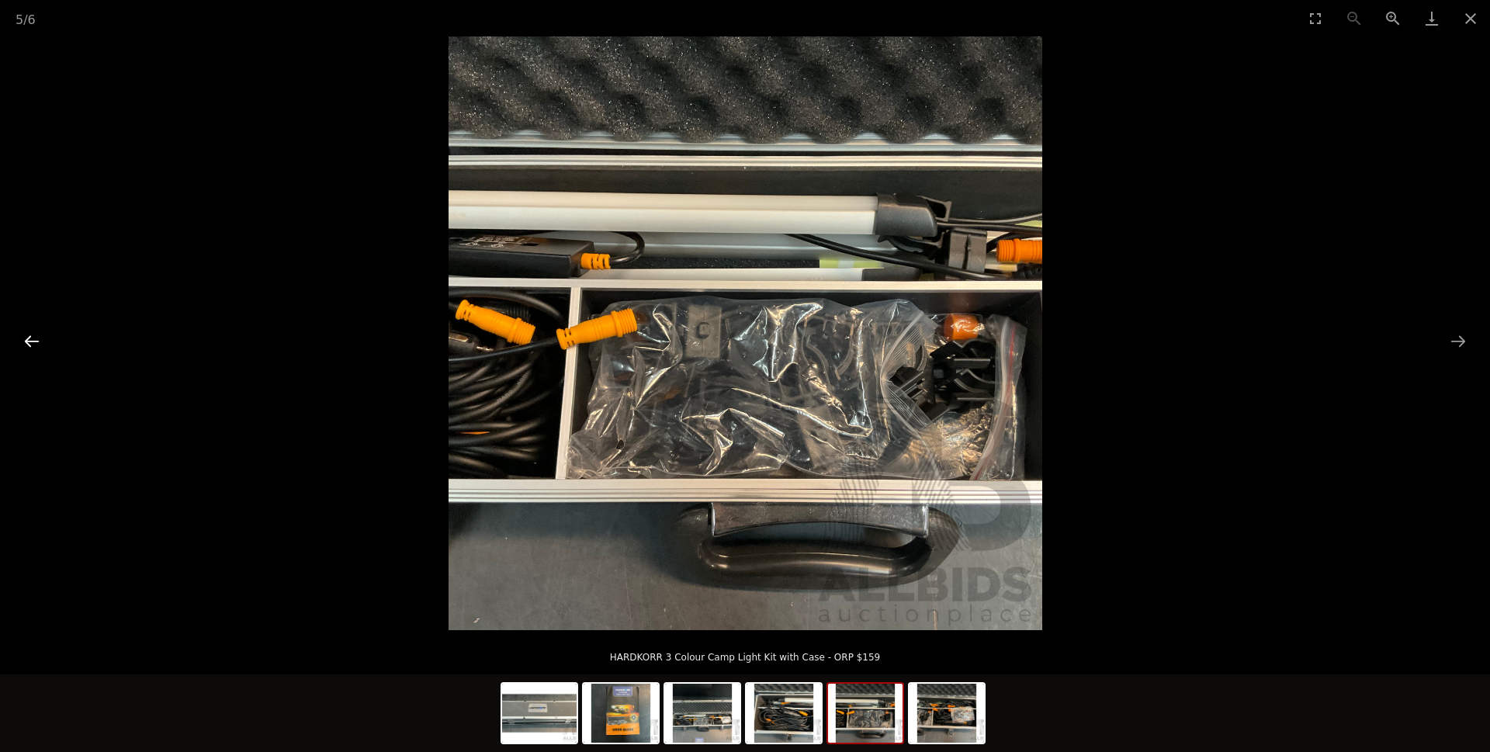
click at [28, 338] on button "Previous slide" at bounding box center [32, 341] width 33 height 30
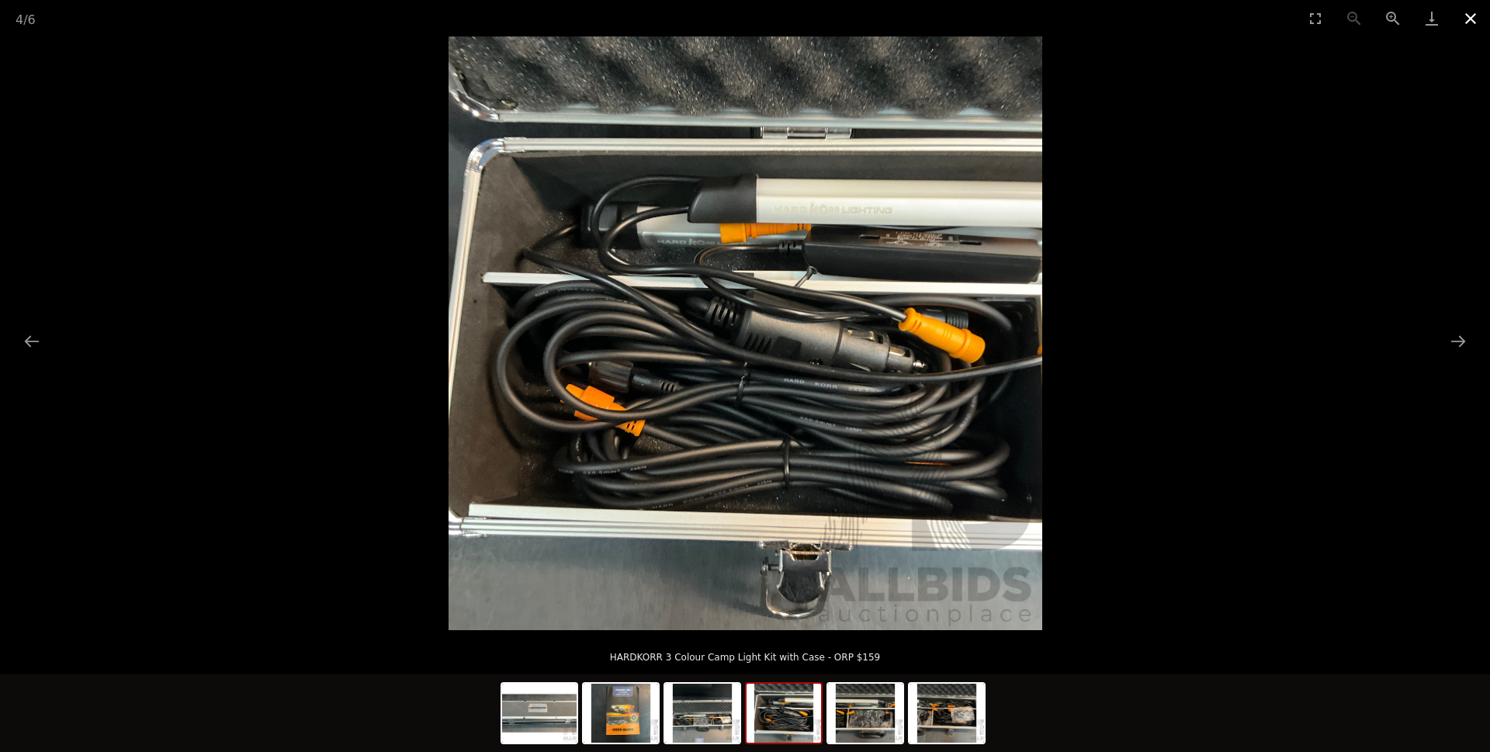
click at [1475, 17] on button "Close gallery" at bounding box center [1470, 18] width 39 height 36
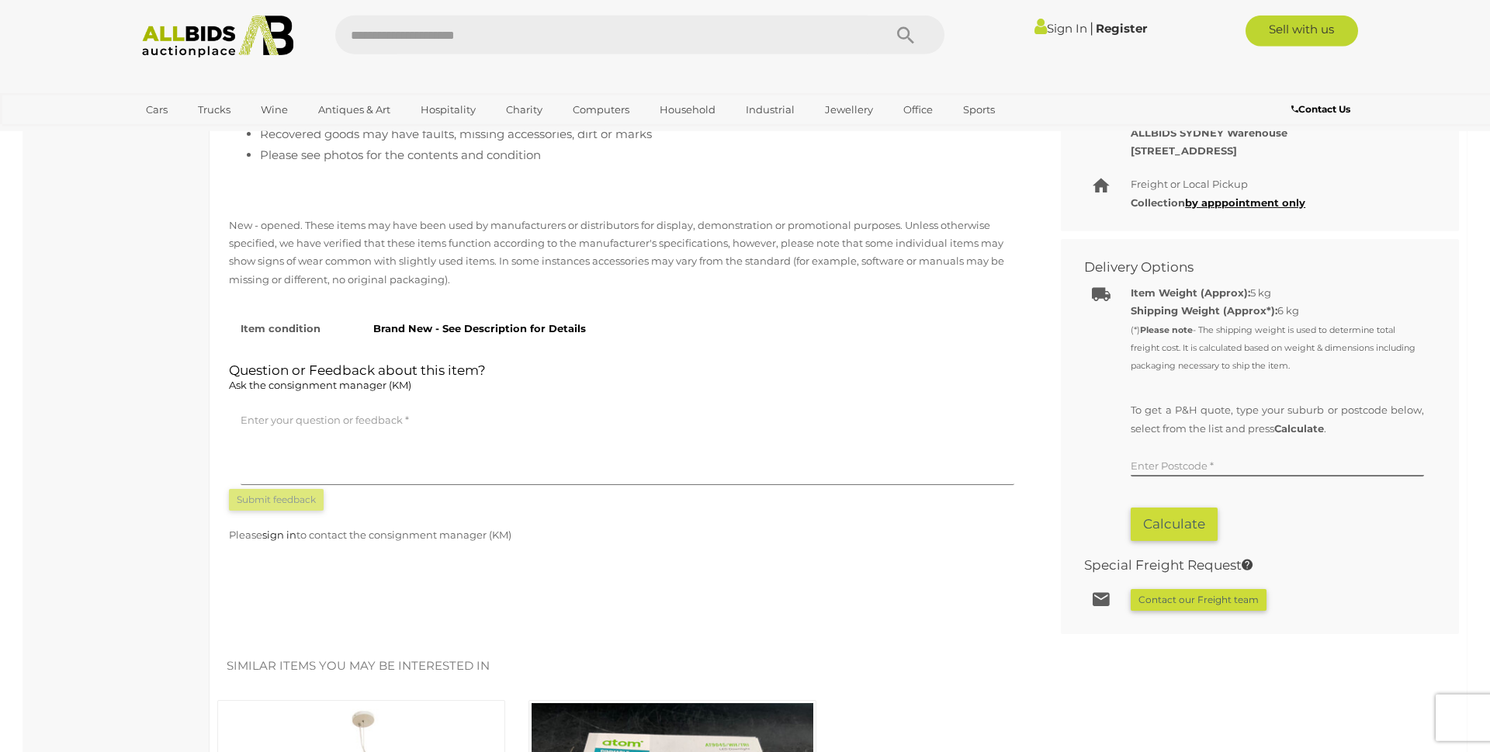
scroll to position [792, 0]
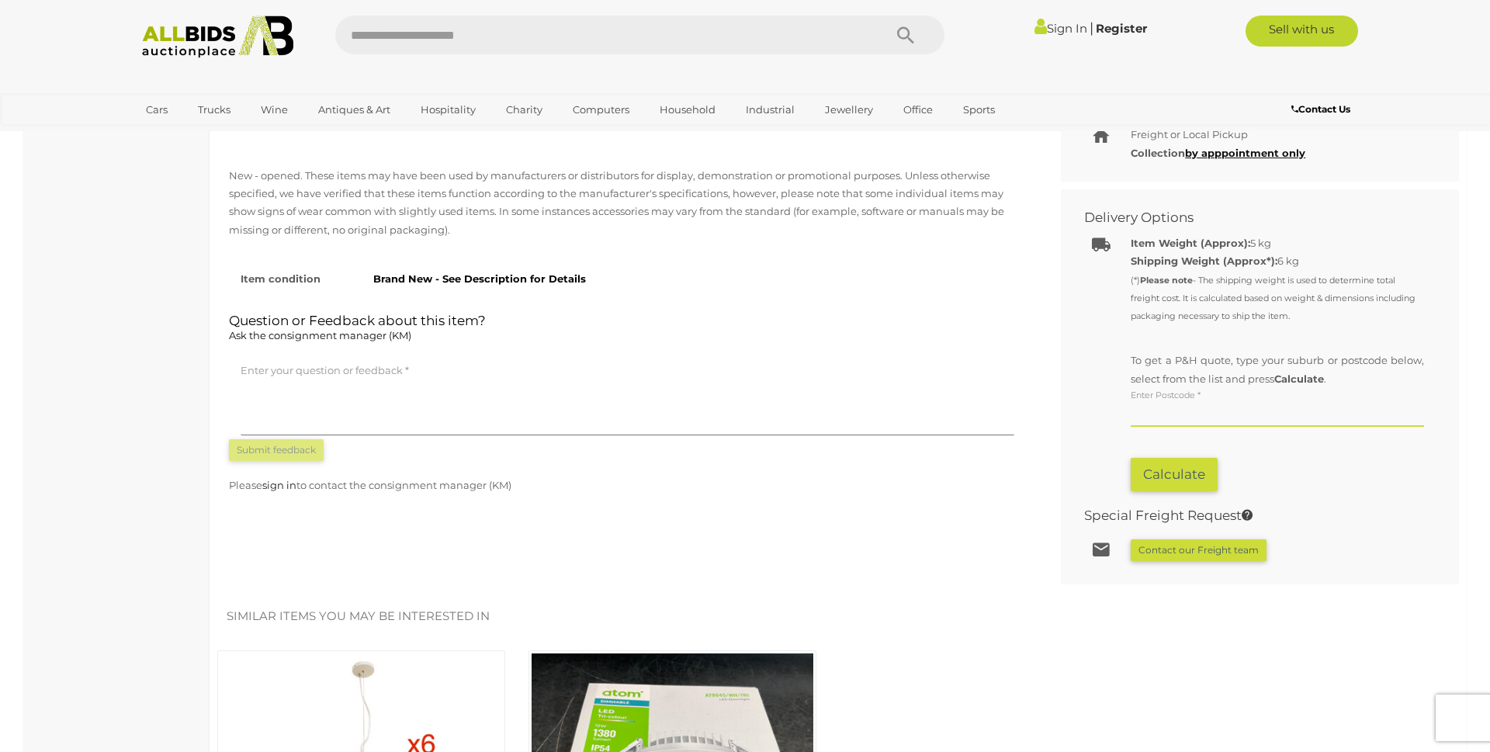
click at [1154, 417] on input "text" at bounding box center [1277, 415] width 293 height 23
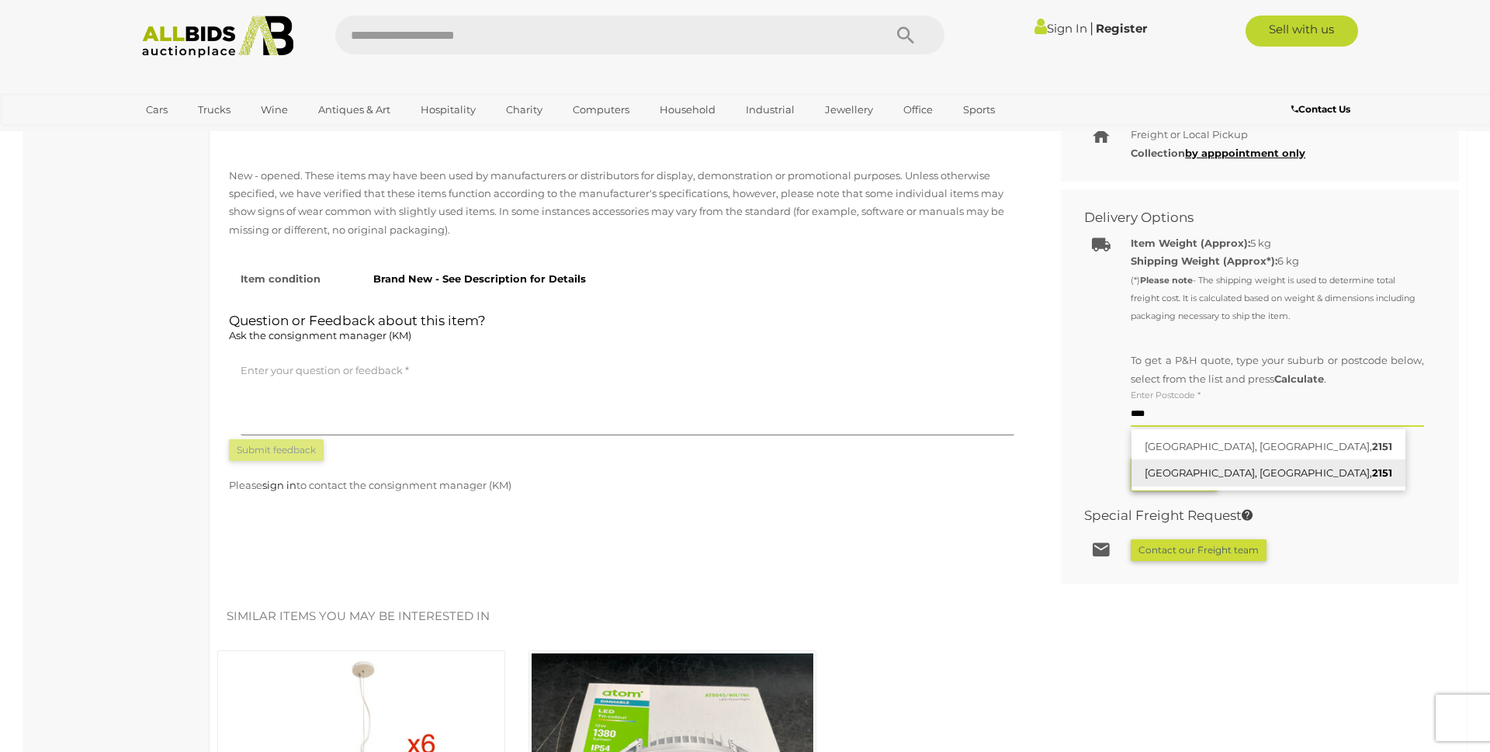
click at [1176, 469] on link "NORTH ROCKS, NSW, 2151" at bounding box center [1268, 472] width 274 height 27
type input "**********"
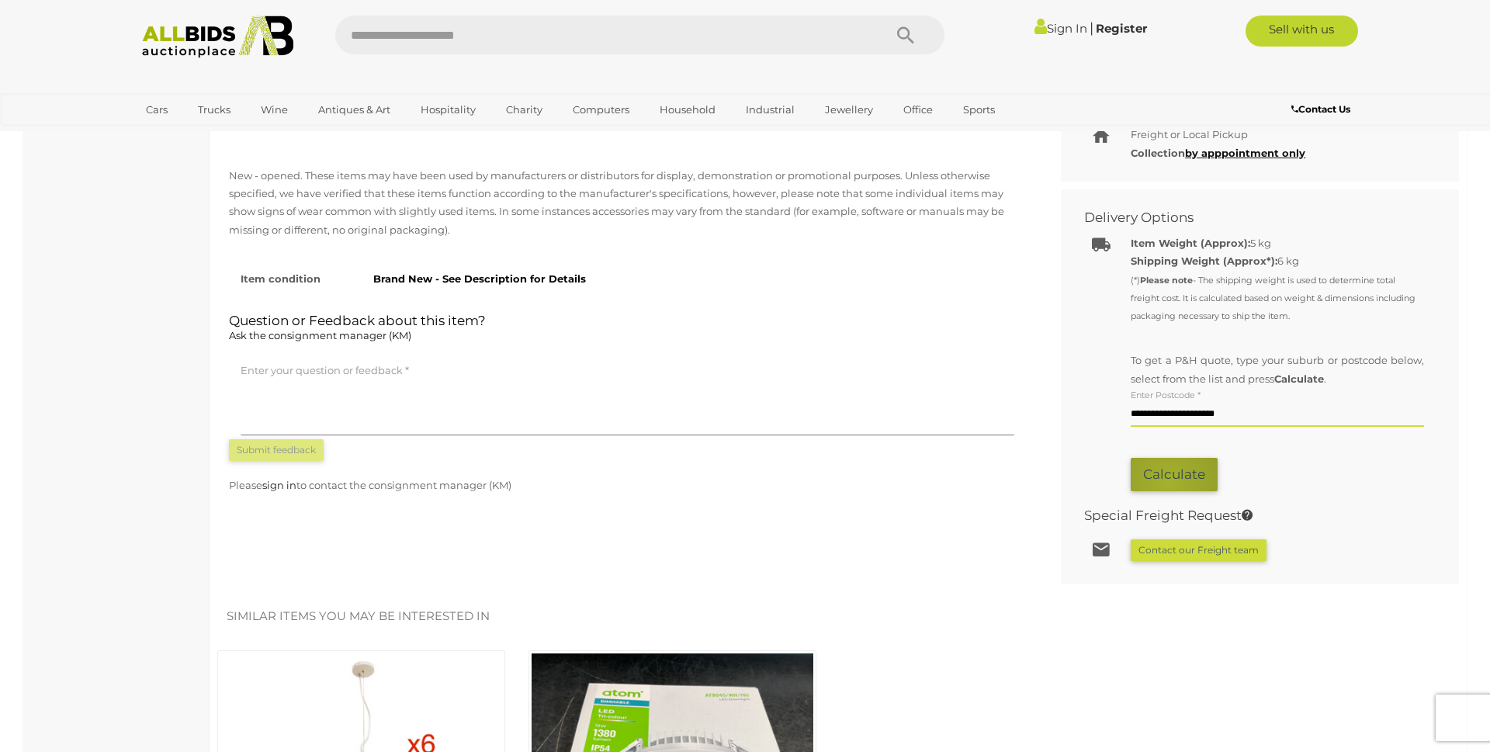
click at [1168, 482] on button "Calculate" at bounding box center [1174, 474] width 87 height 33
click at [1172, 476] on button "Calculate" at bounding box center [1174, 474] width 87 height 33
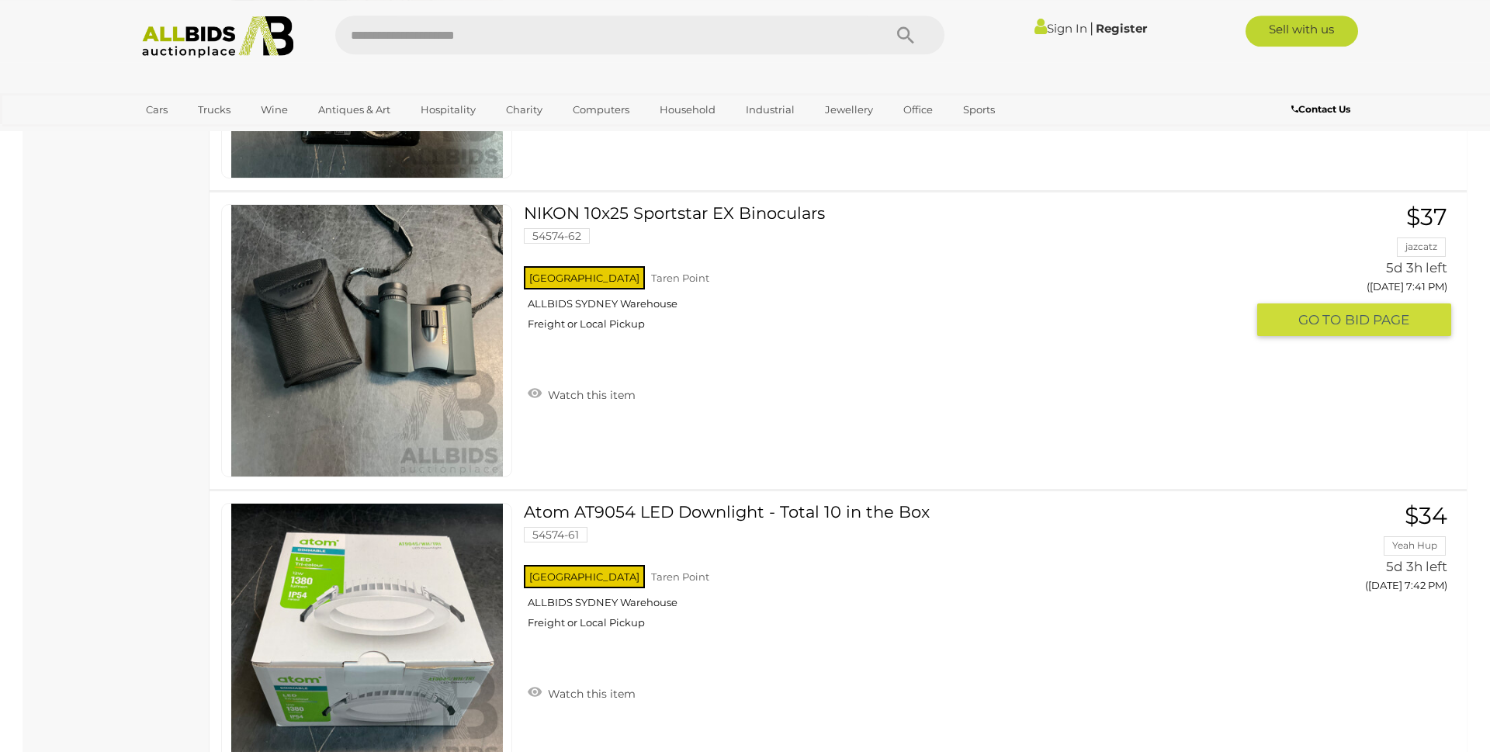
scroll to position [12872, 0]
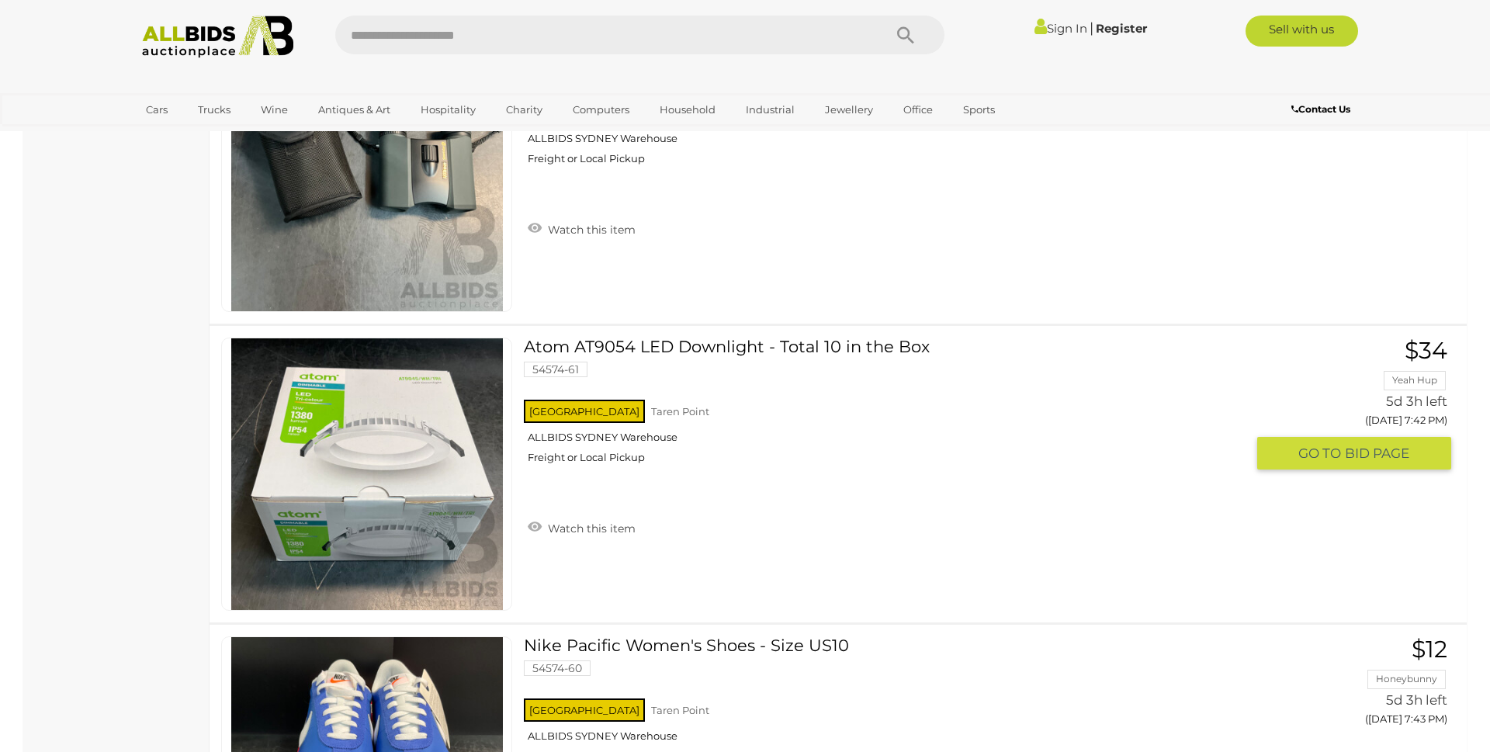
click at [677, 348] on link "Atom AT9054 LED Downlight - Total 10 in the Box 54574-61 NSW Taren Point" at bounding box center [890, 407] width 710 height 138
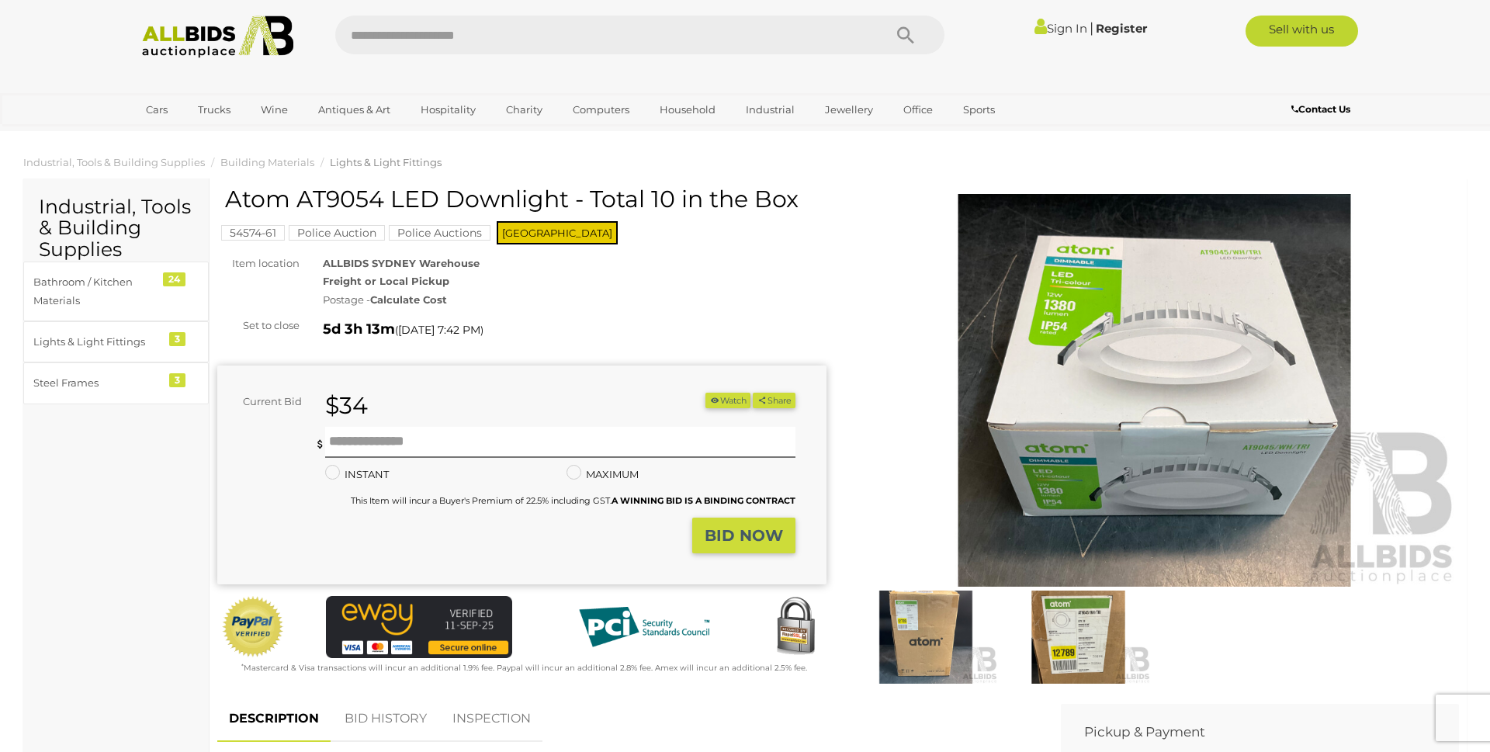
click at [1151, 369] on img at bounding box center [1154, 390] width 609 height 393
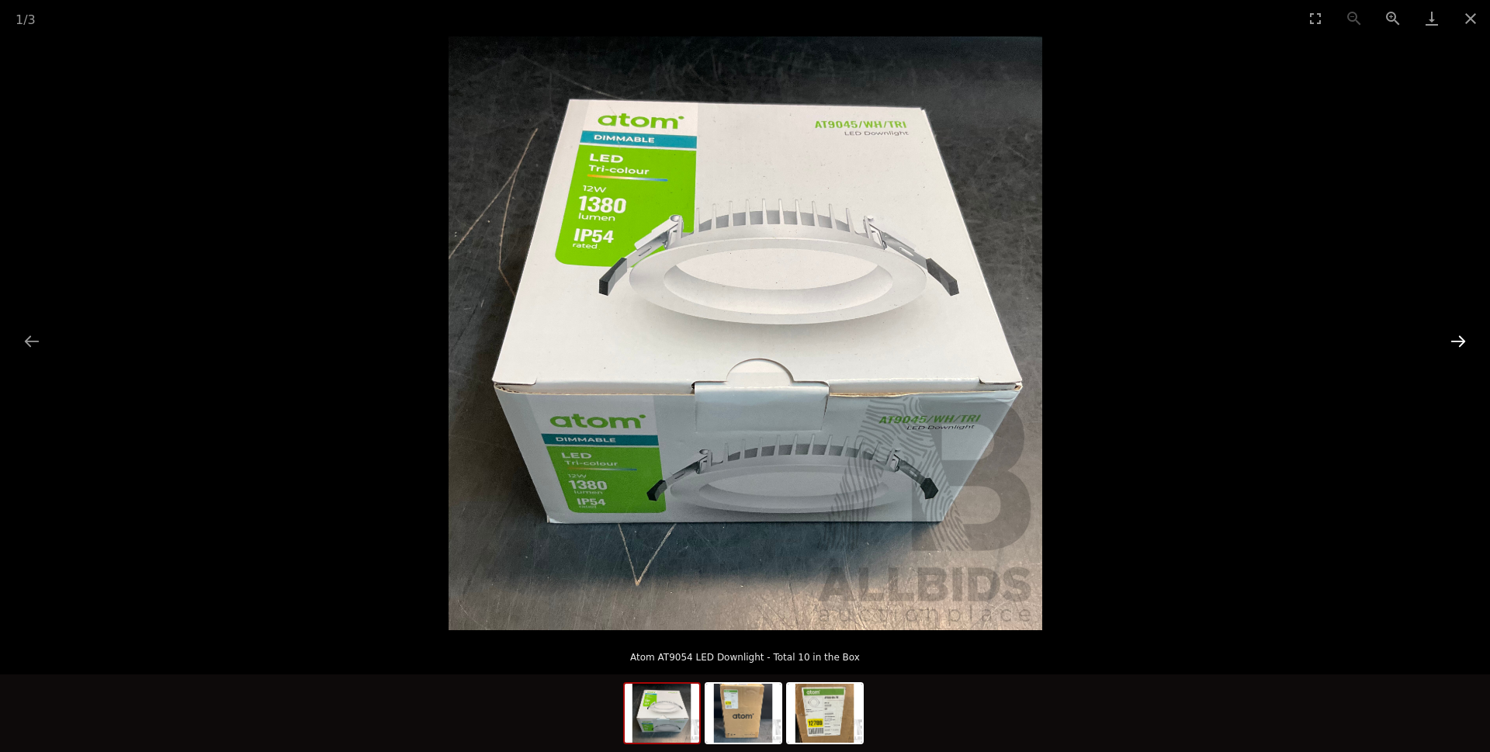
click at [1455, 342] on button "Next slide" at bounding box center [1458, 341] width 33 height 30
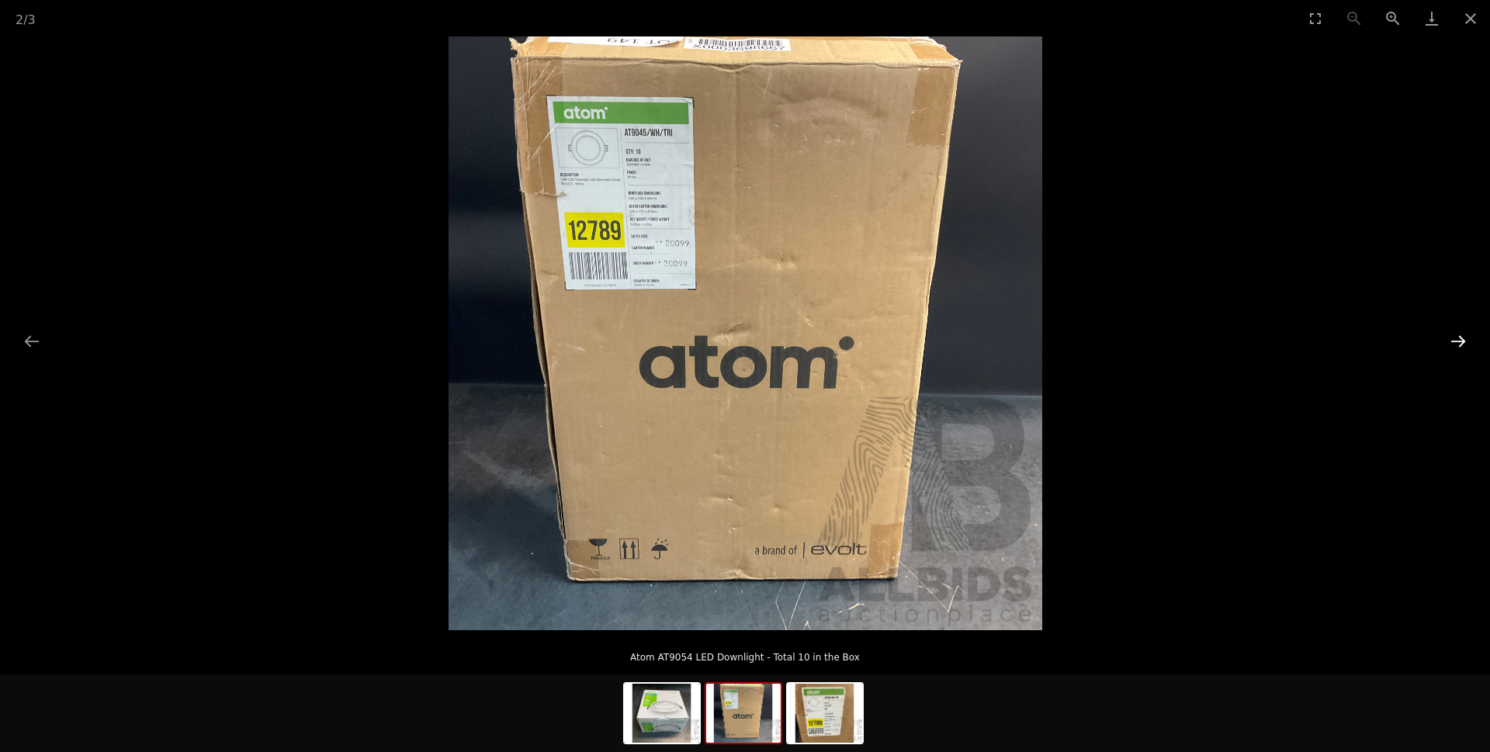
click at [1454, 342] on button "Next slide" at bounding box center [1458, 341] width 33 height 30
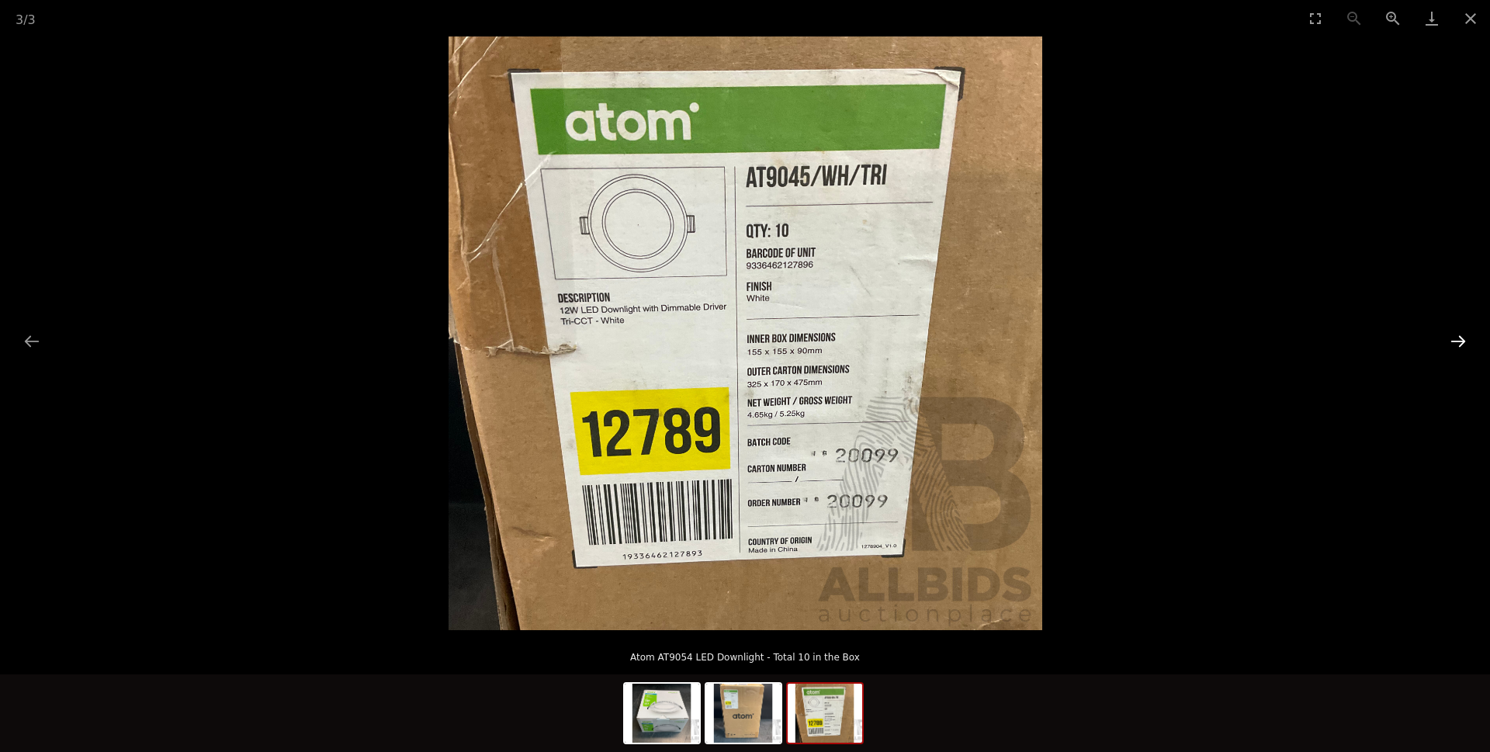
click at [1454, 342] on button "Next slide" at bounding box center [1458, 341] width 33 height 30
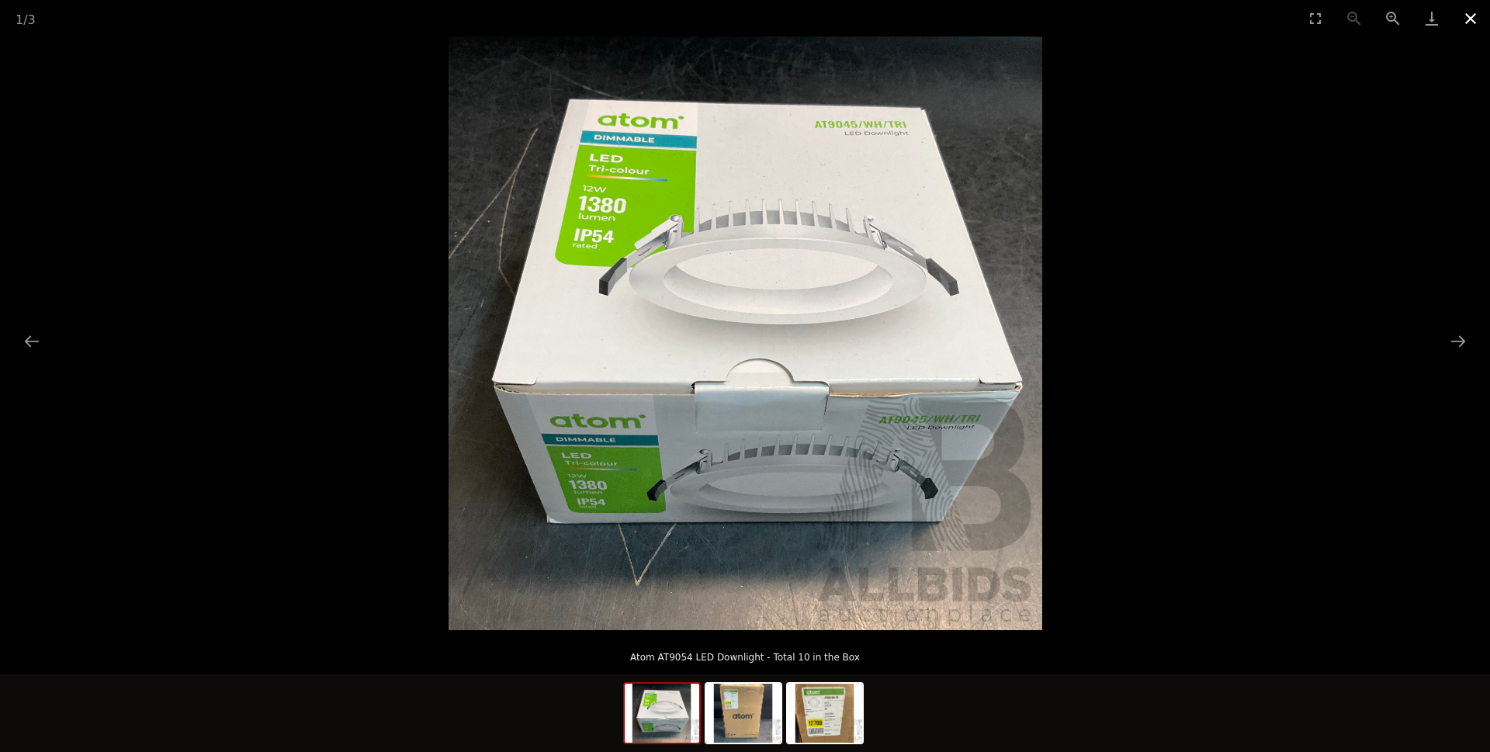
click at [1471, 18] on button "Close gallery" at bounding box center [1470, 18] width 39 height 36
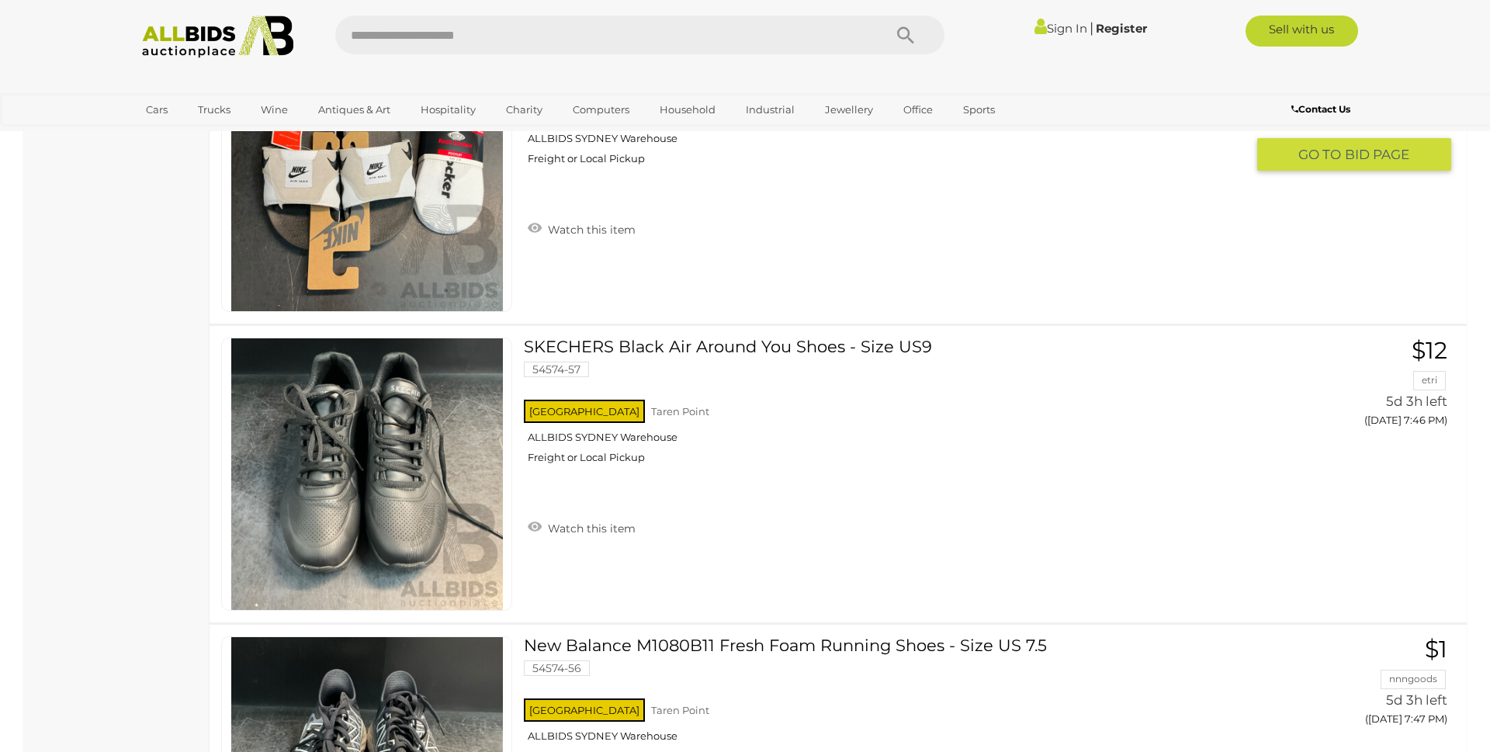
scroll to position [14147, 0]
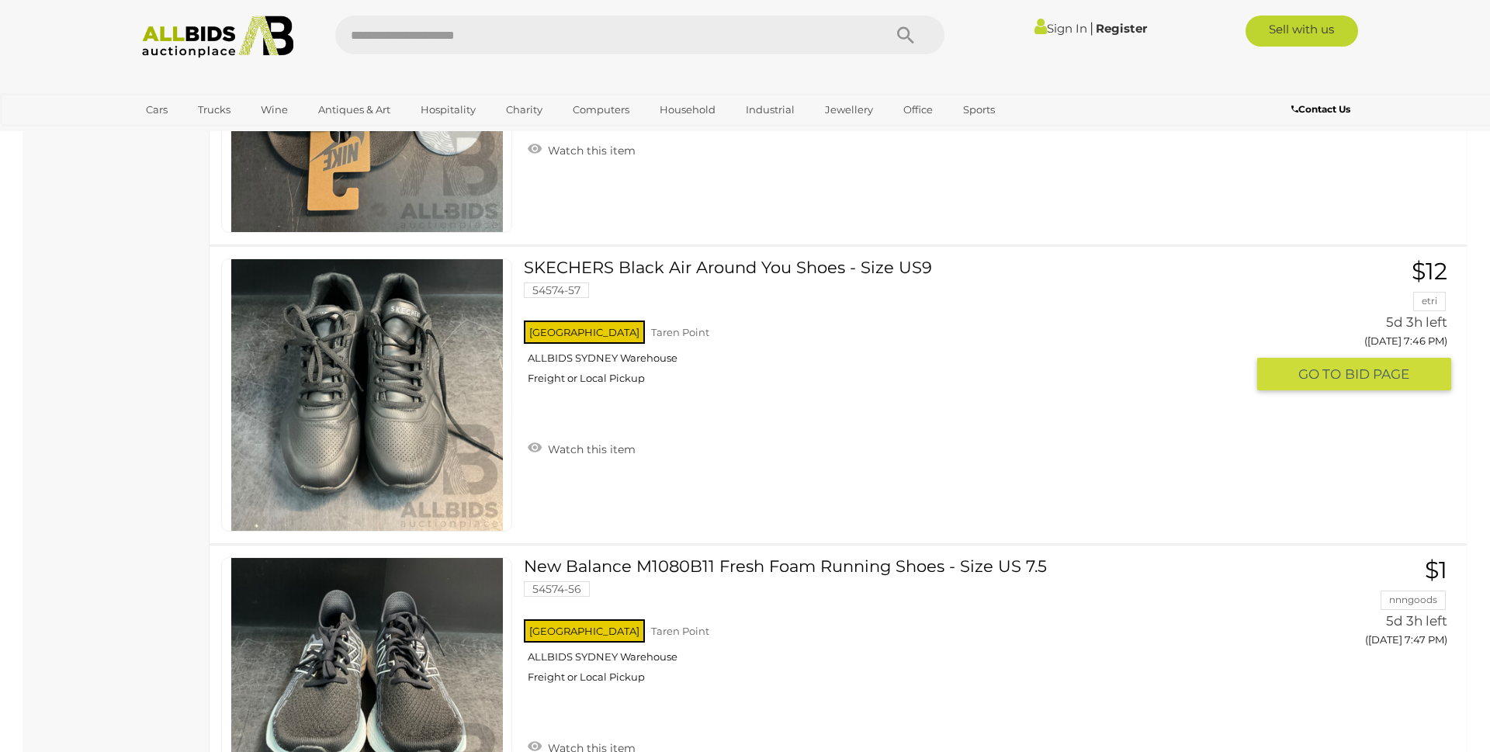
click at [705, 271] on link "SKECHERS Black Air Around You Shoes - Size US9 54574-57 NSW Taren Point" at bounding box center [890, 327] width 710 height 138
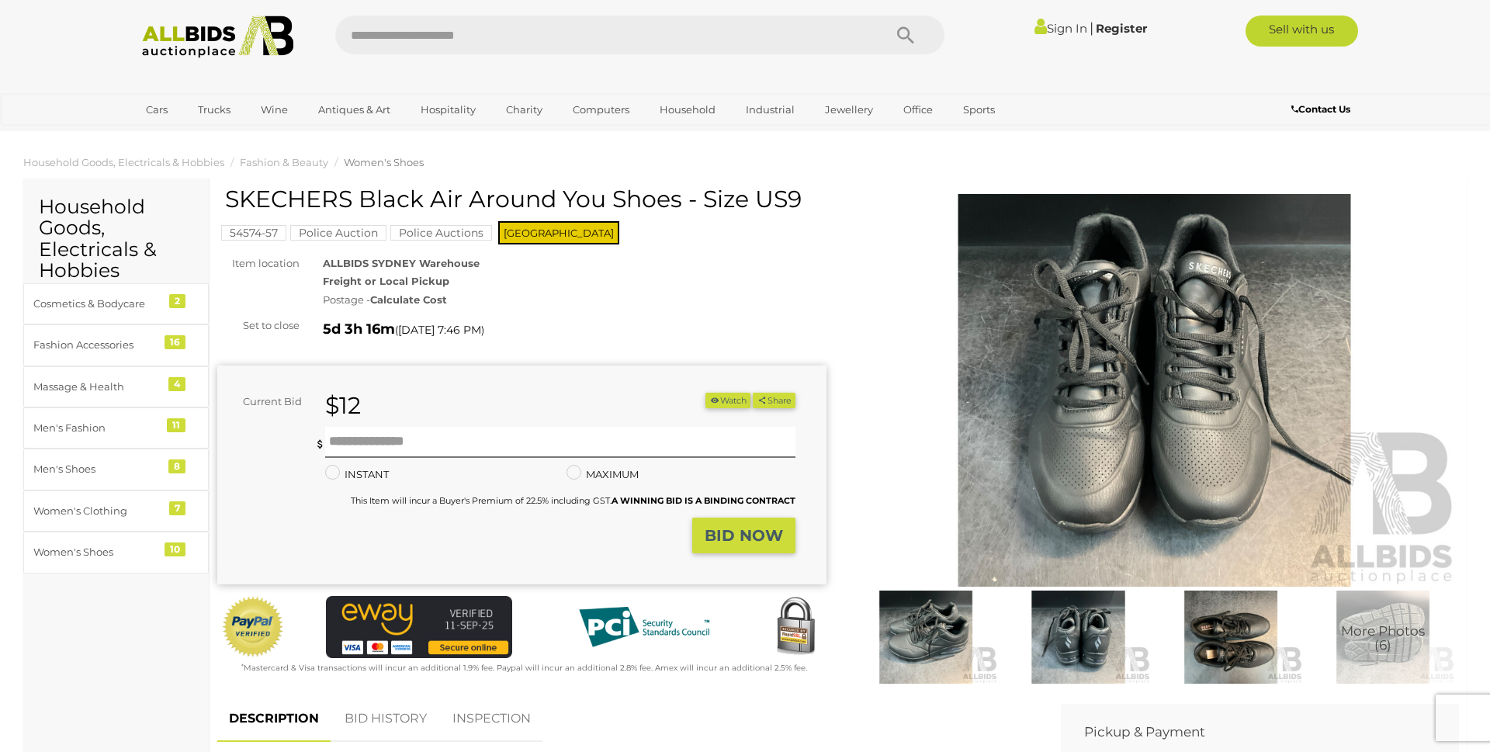
click at [1224, 638] on img at bounding box center [1231, 637] width 144 height 93
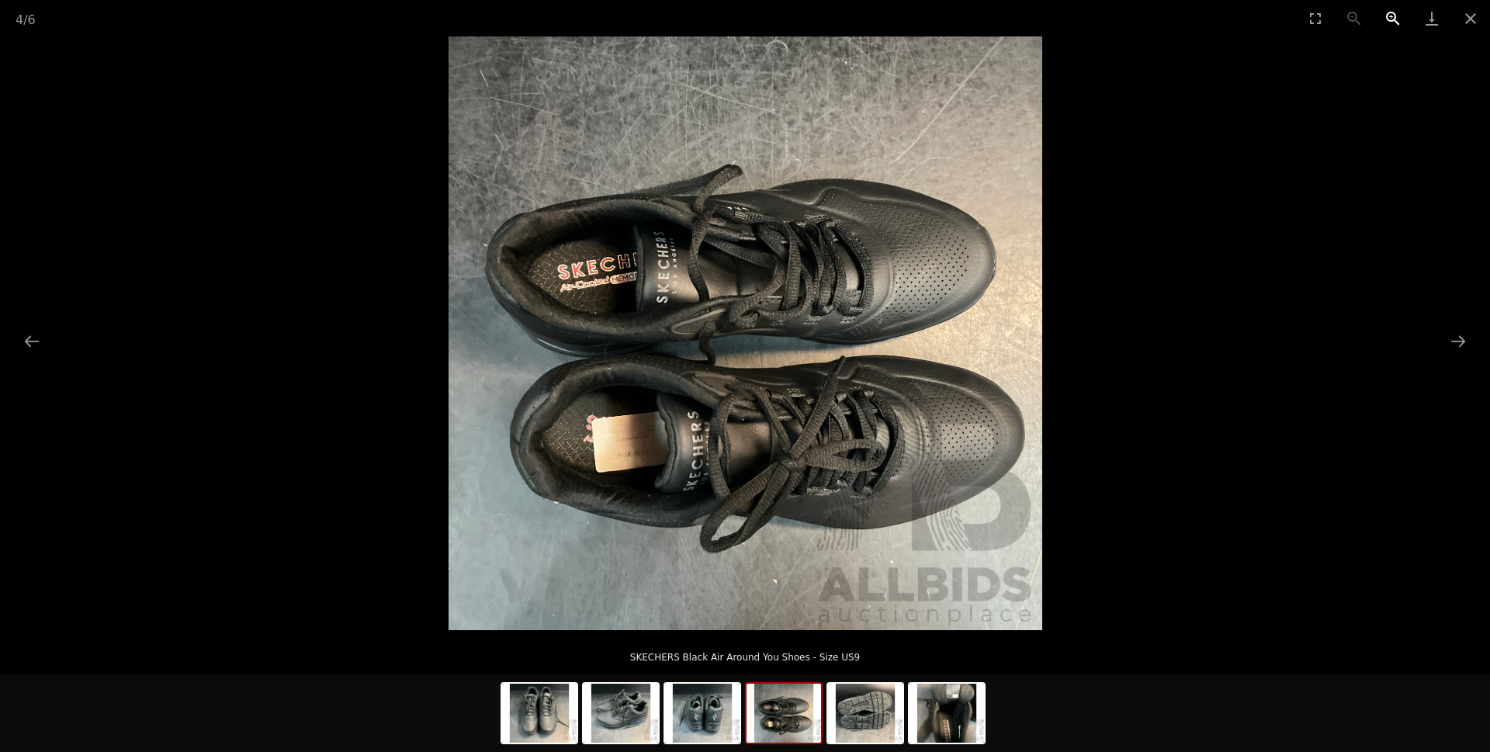
click at [1394, 17] on button "Zoom in" at bounding box center [1393, 18] width 39 height 36
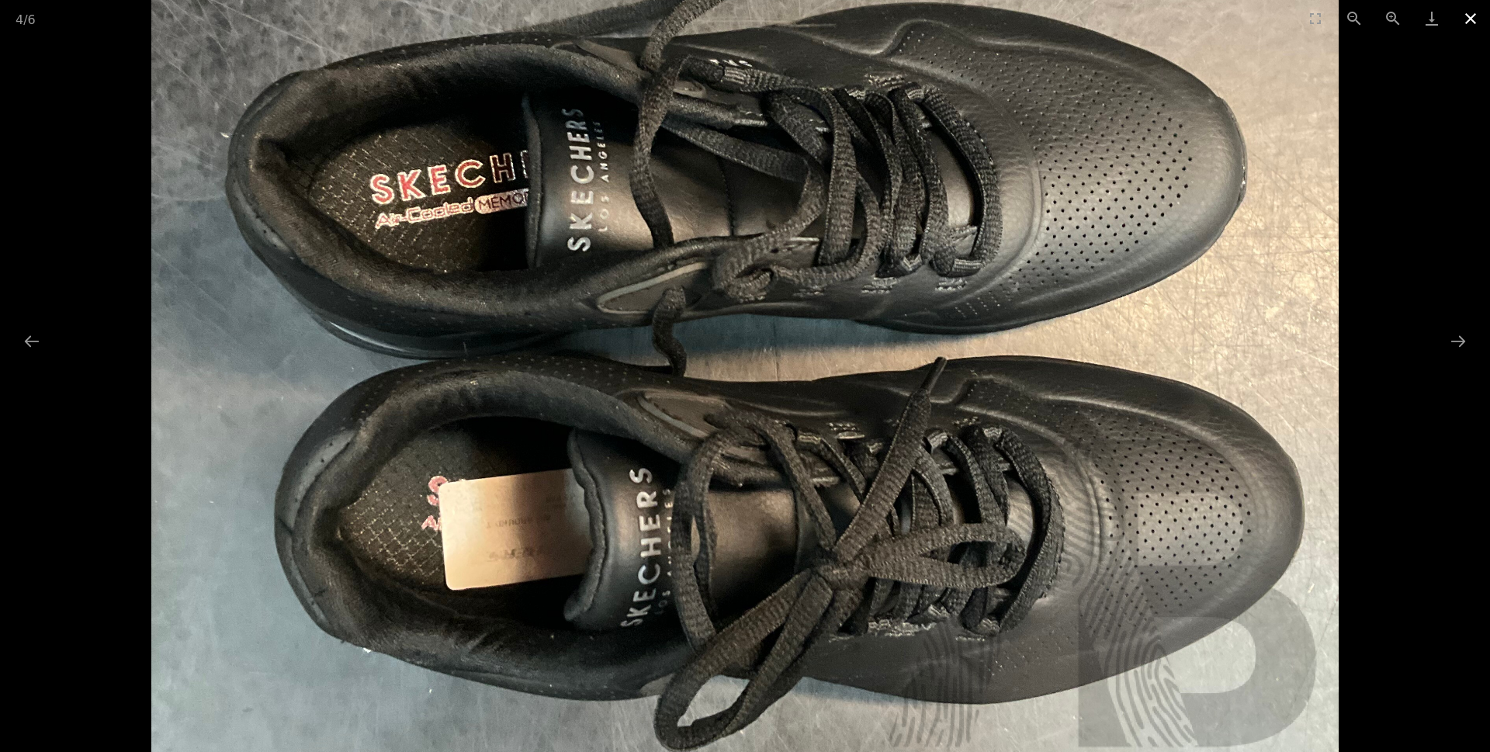
click at [1478, 16] on button "Close gallery" at bounding box center [1470, 18] width 39 height 36
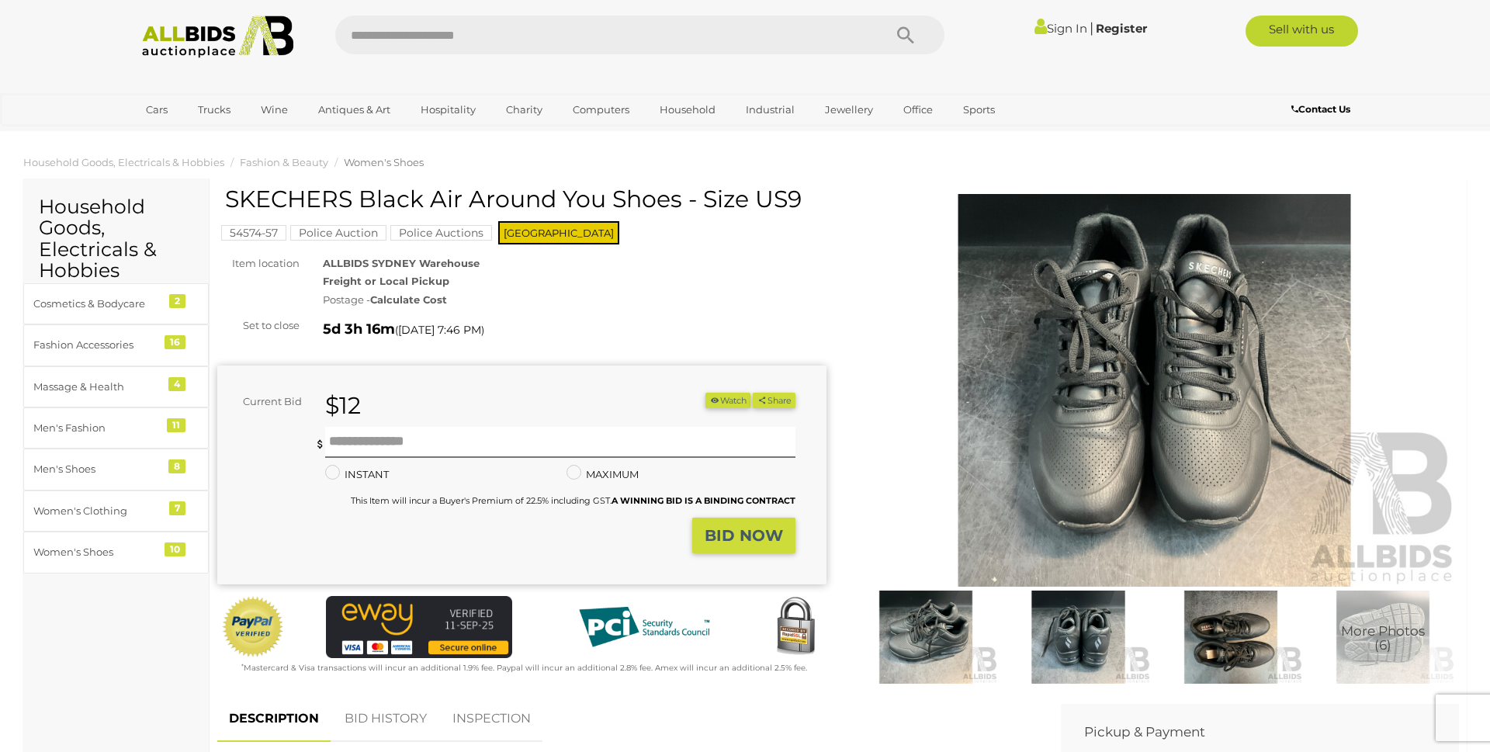
click at [1214, 655] on img at bounding box center [1231, 637] width 144 height 93
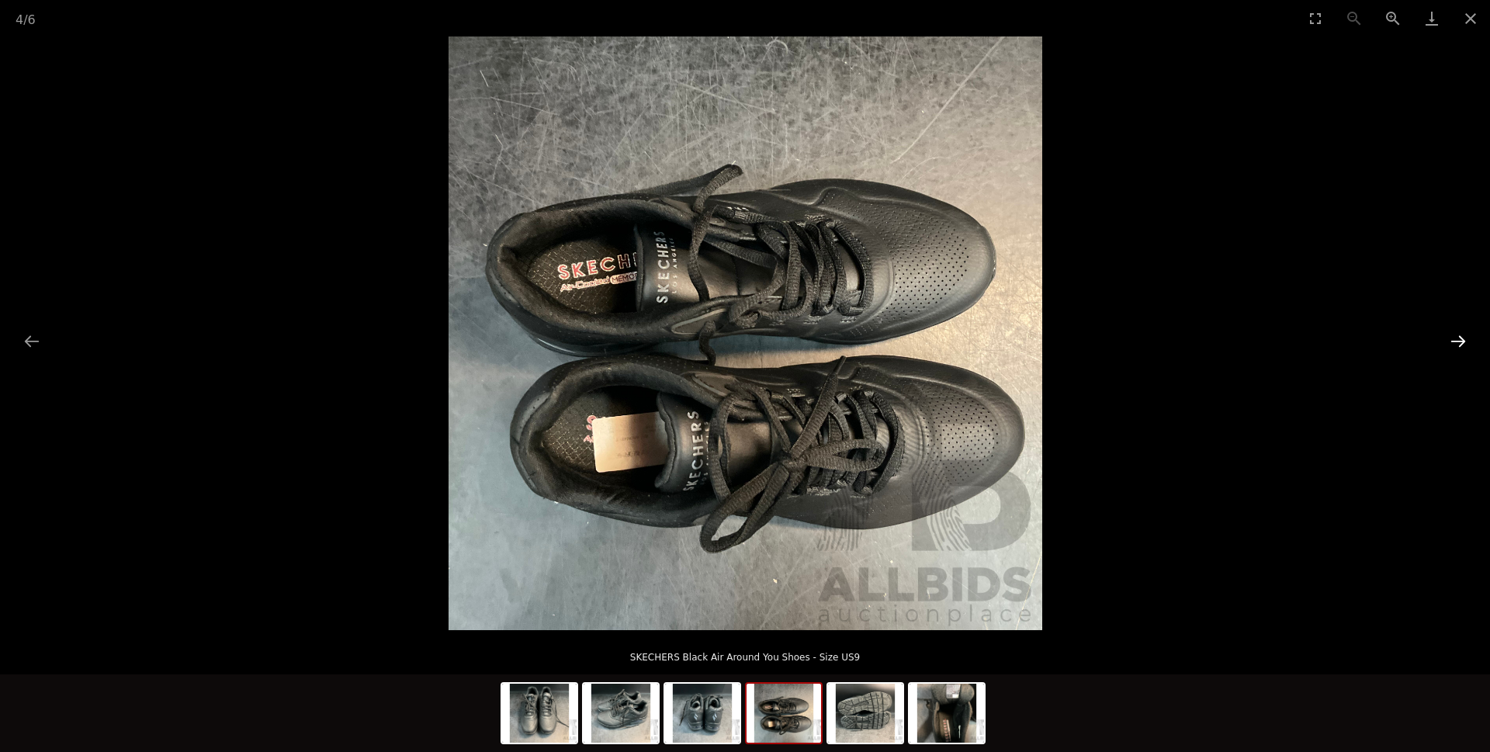
click at [1466, 339] on button "Next slide" at bounding box center [1458, 341] width 33 height 30
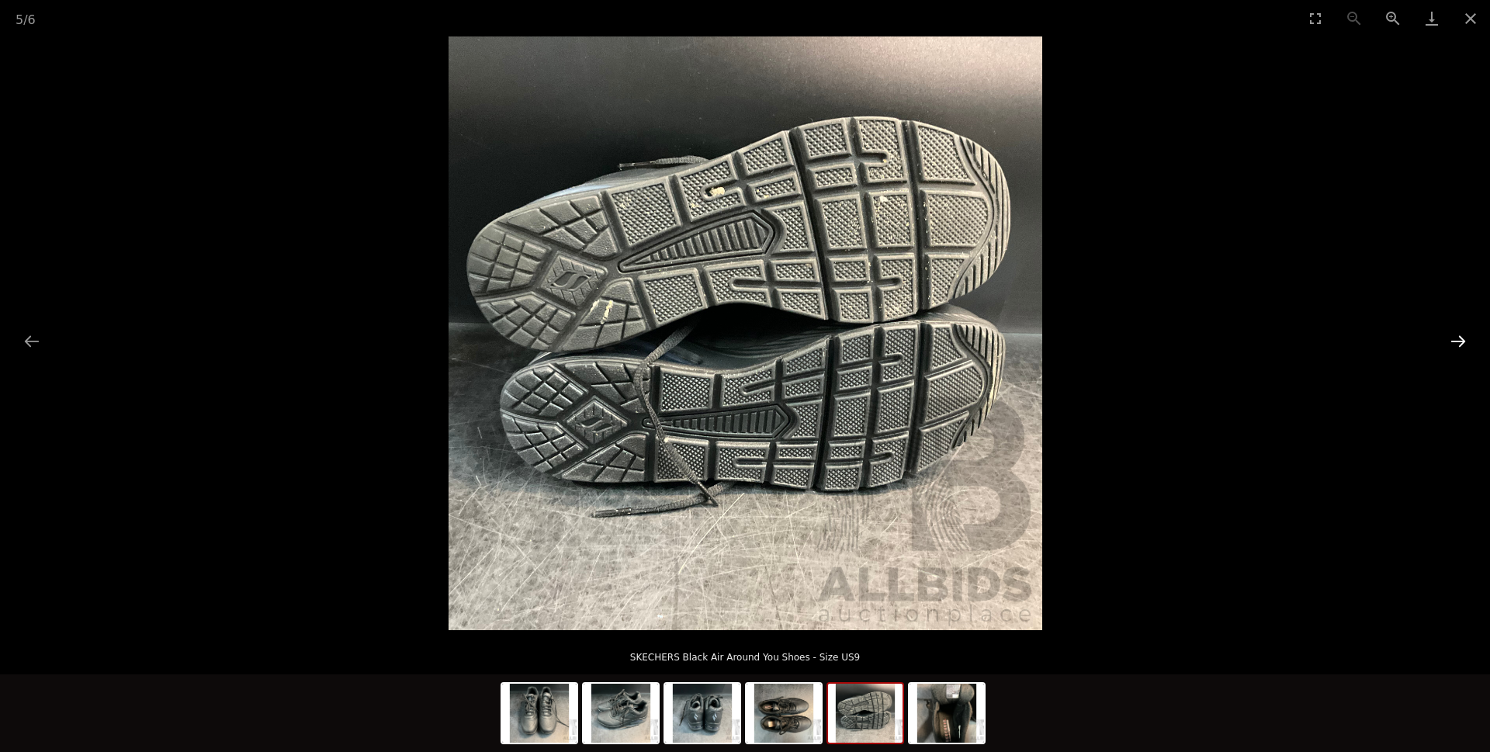
click at [1460, 339] on button "Next slide" at bounding box center [1458, 341] width 33 height 30
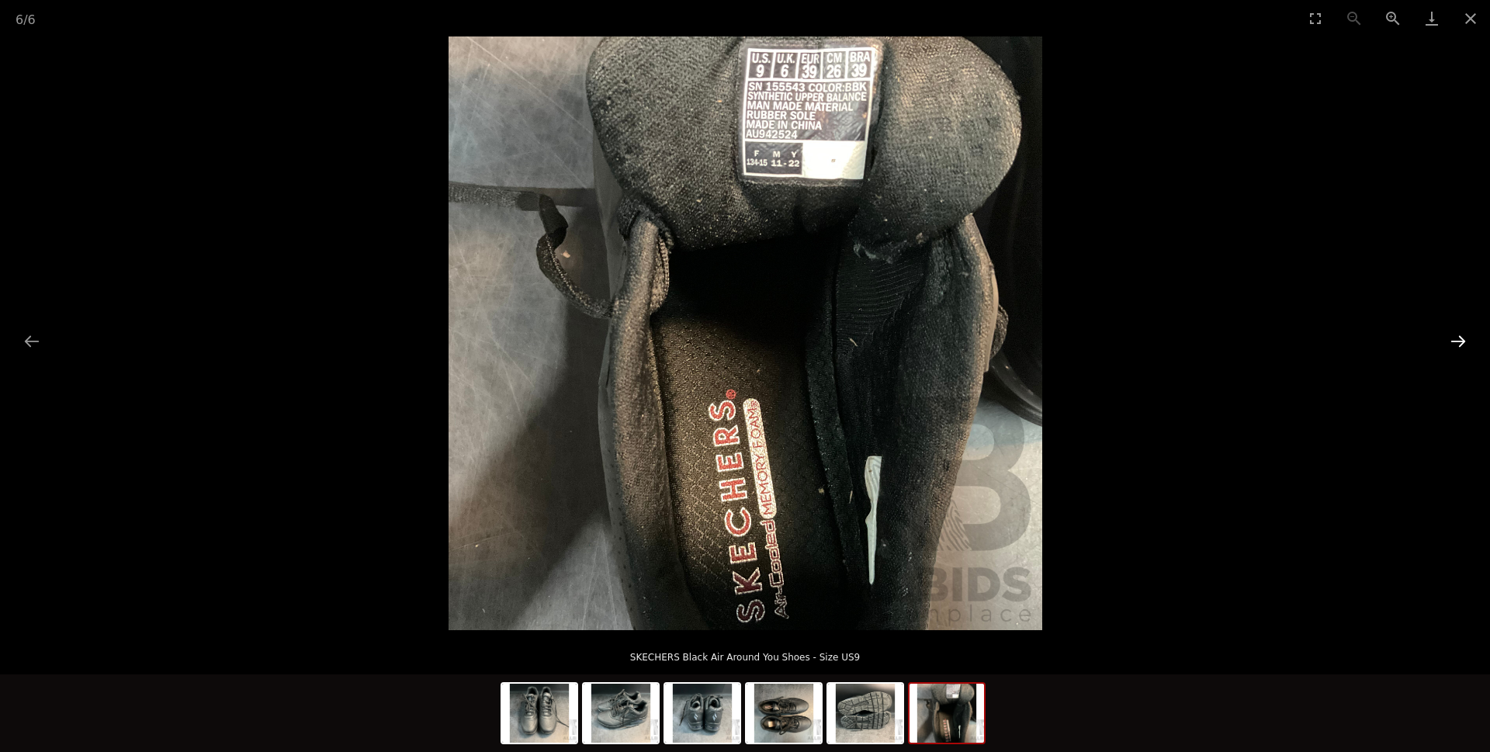
click at [1459, 341] on button "Next slide" at bounding box center [1458, 341] width 33 height 30
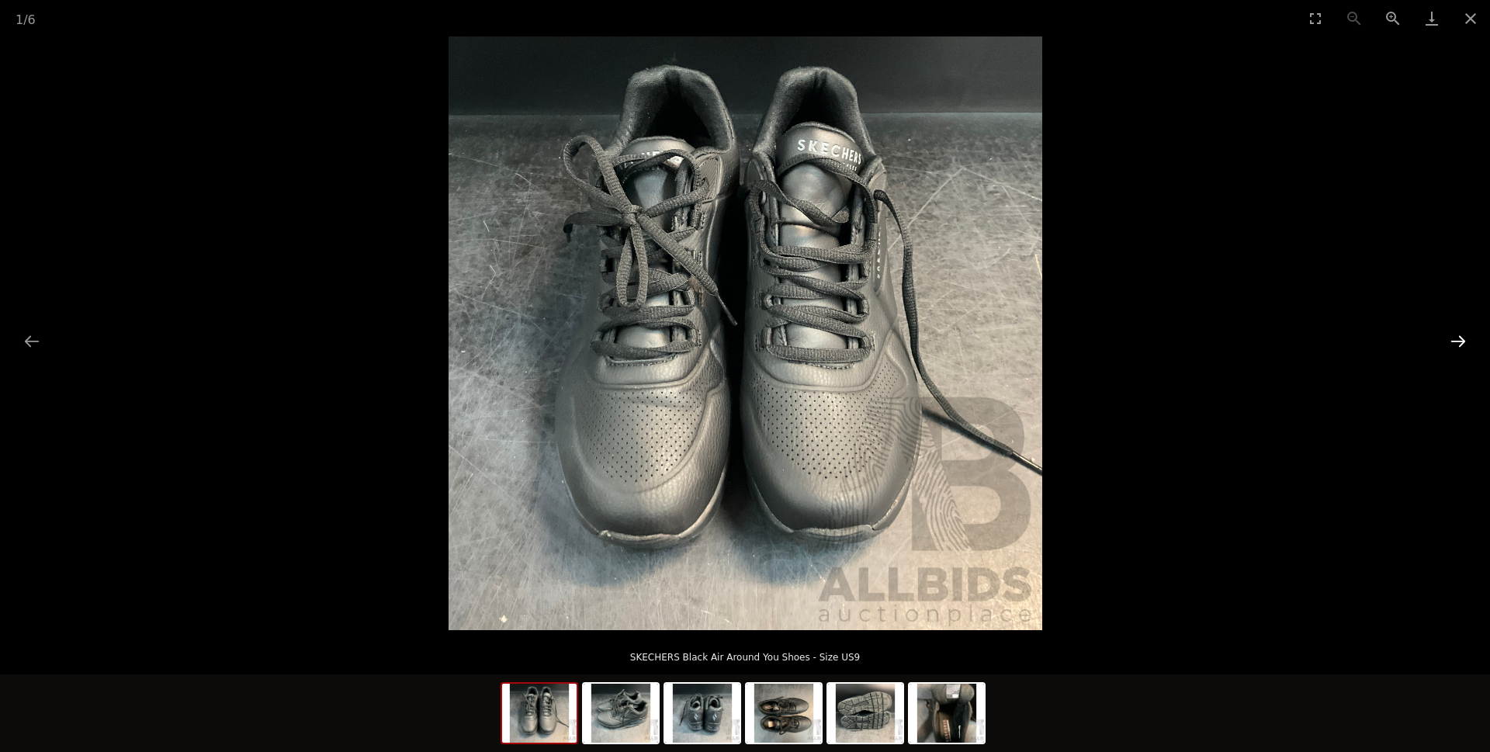
click at [1457, 341] on button "Next slide" at bounding box center [1458, 341] width 33 height 30
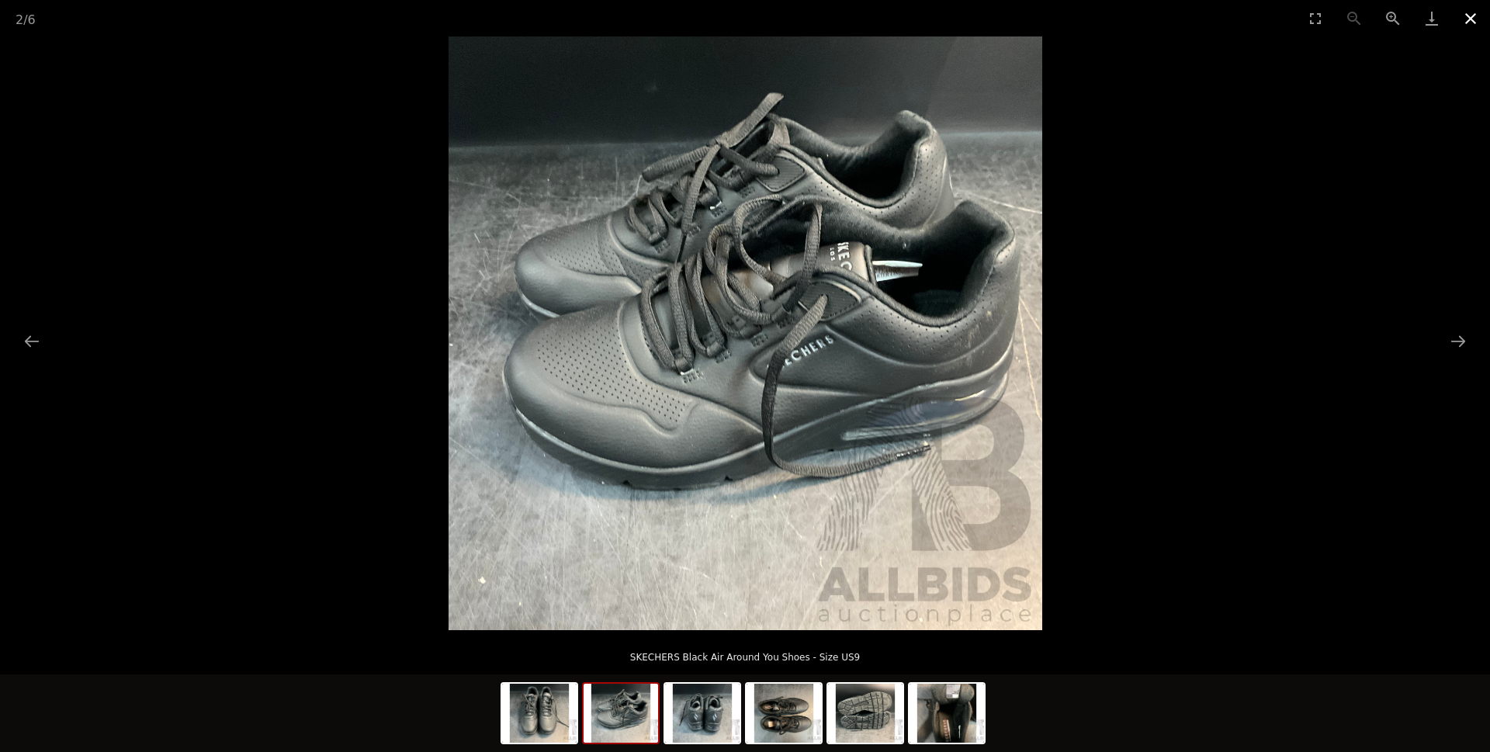
click at [1473, 23] on button "Close gallery" at bounding box center [1470, 18] width 39 height 36
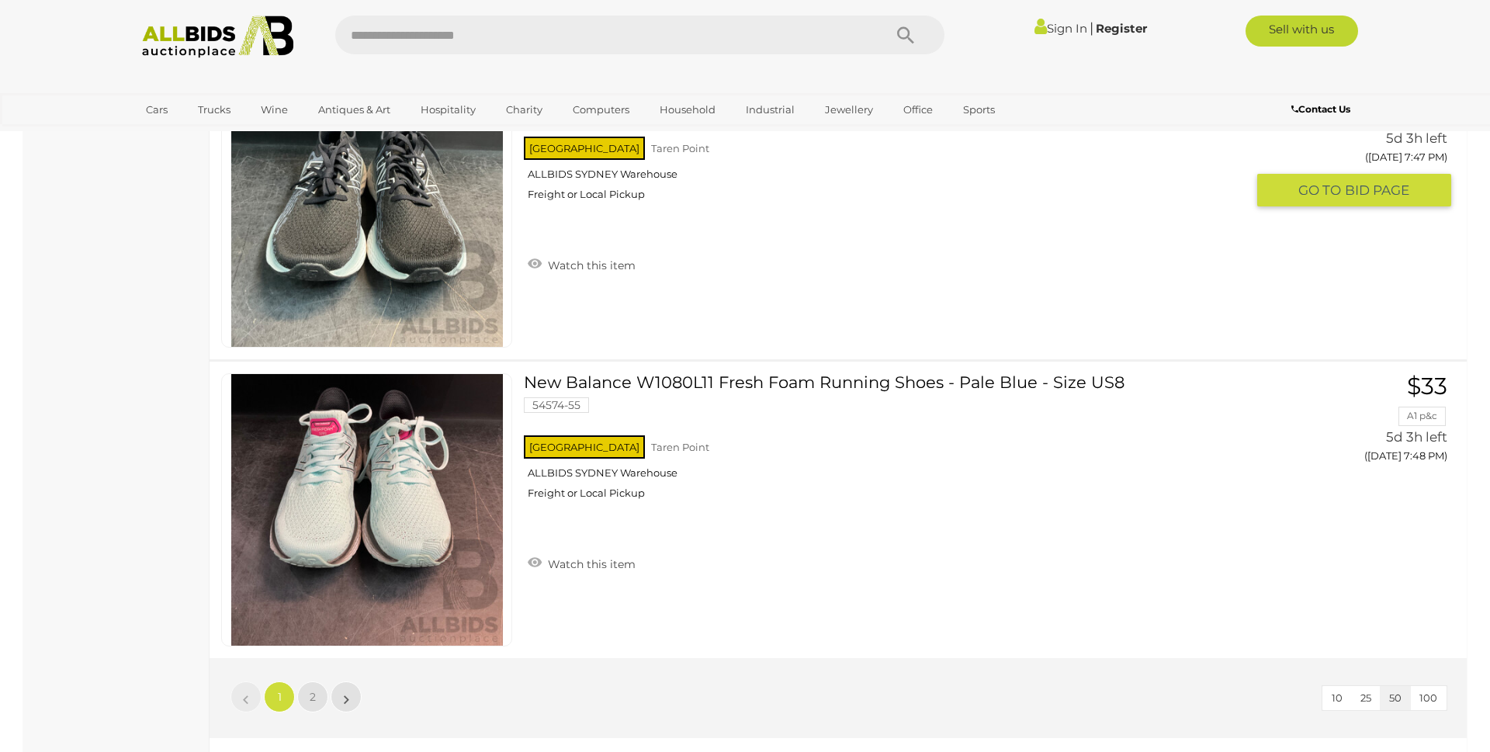
scroll to position [14946, 0]
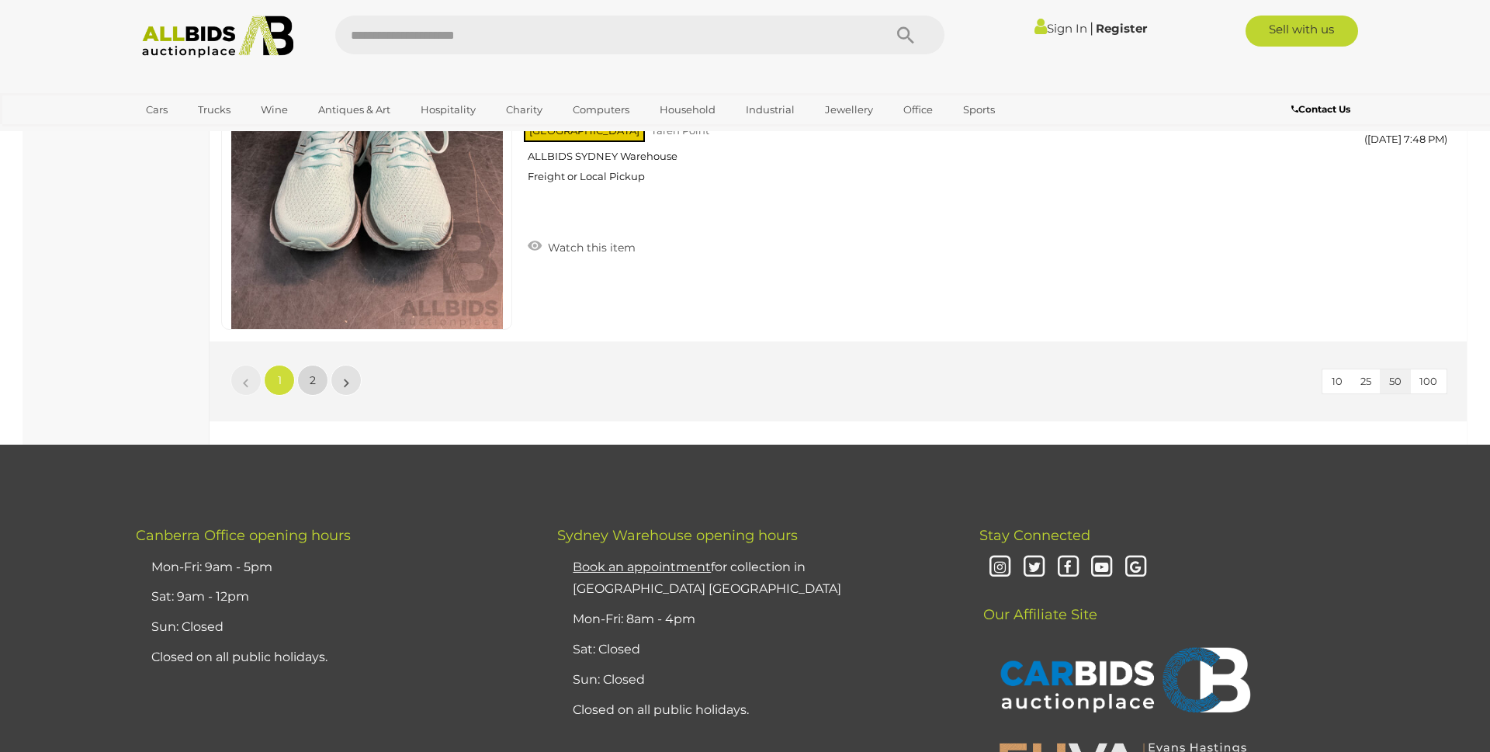
click at [313, 383] on span "2" at bounding box center [313, 380] width 6 height 14
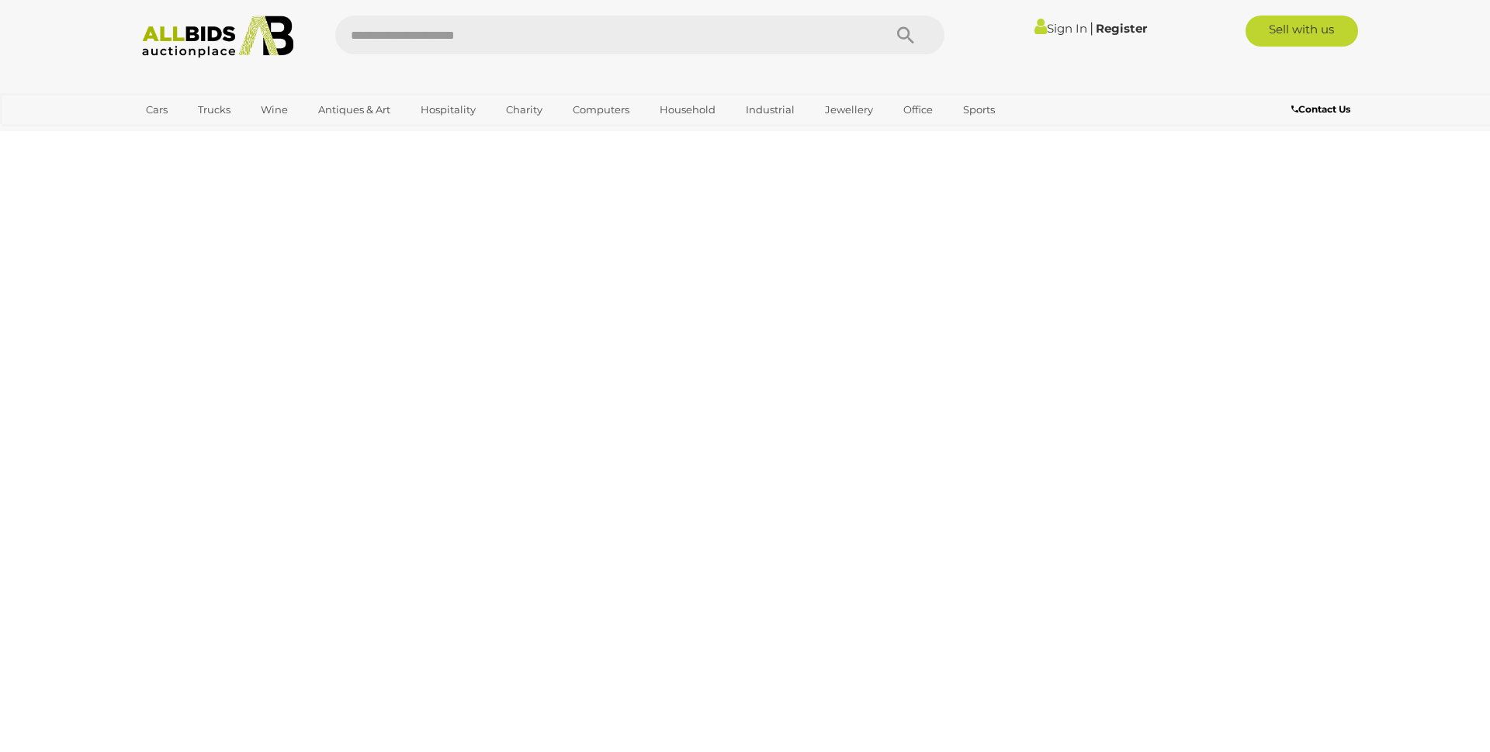
scroll to position [194, 0]
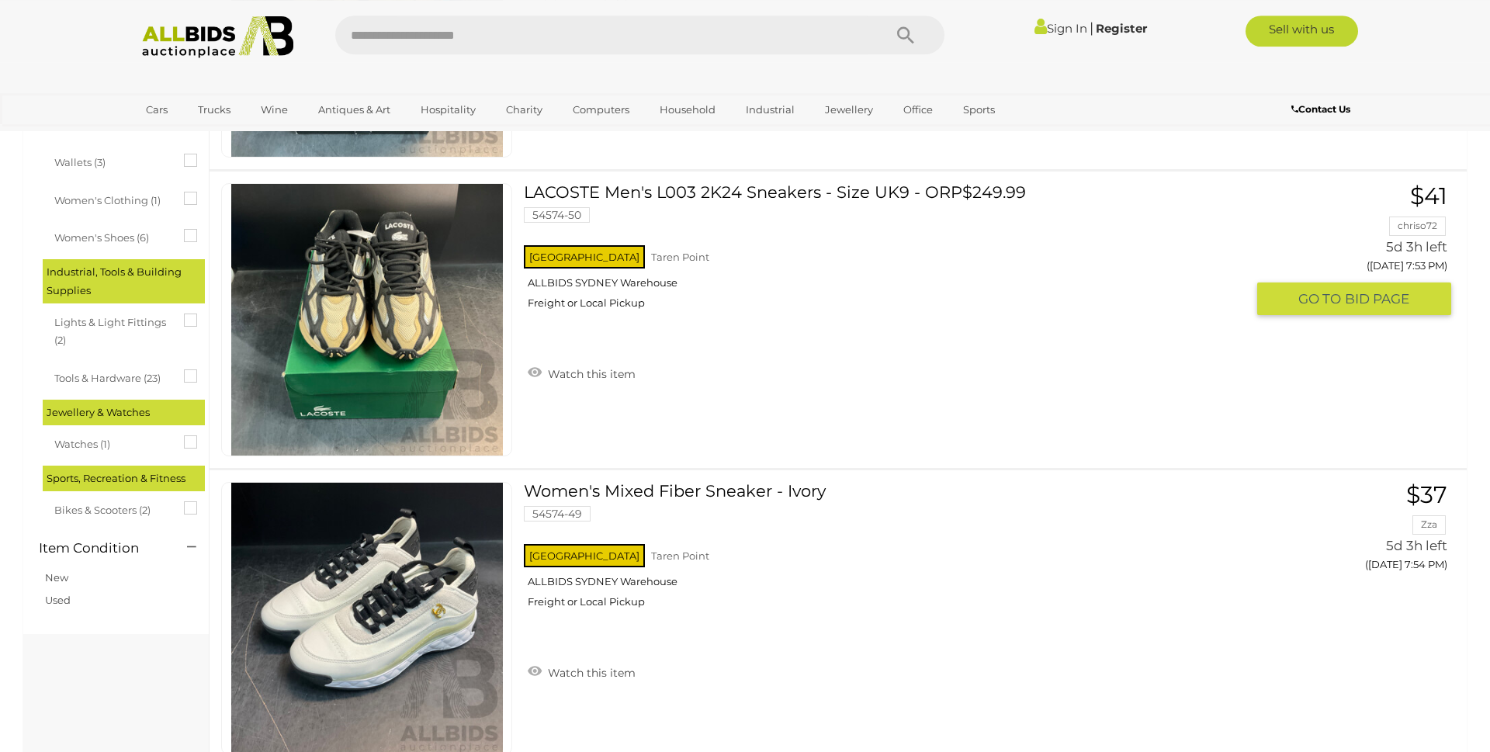
scroll to position [1381, 0]
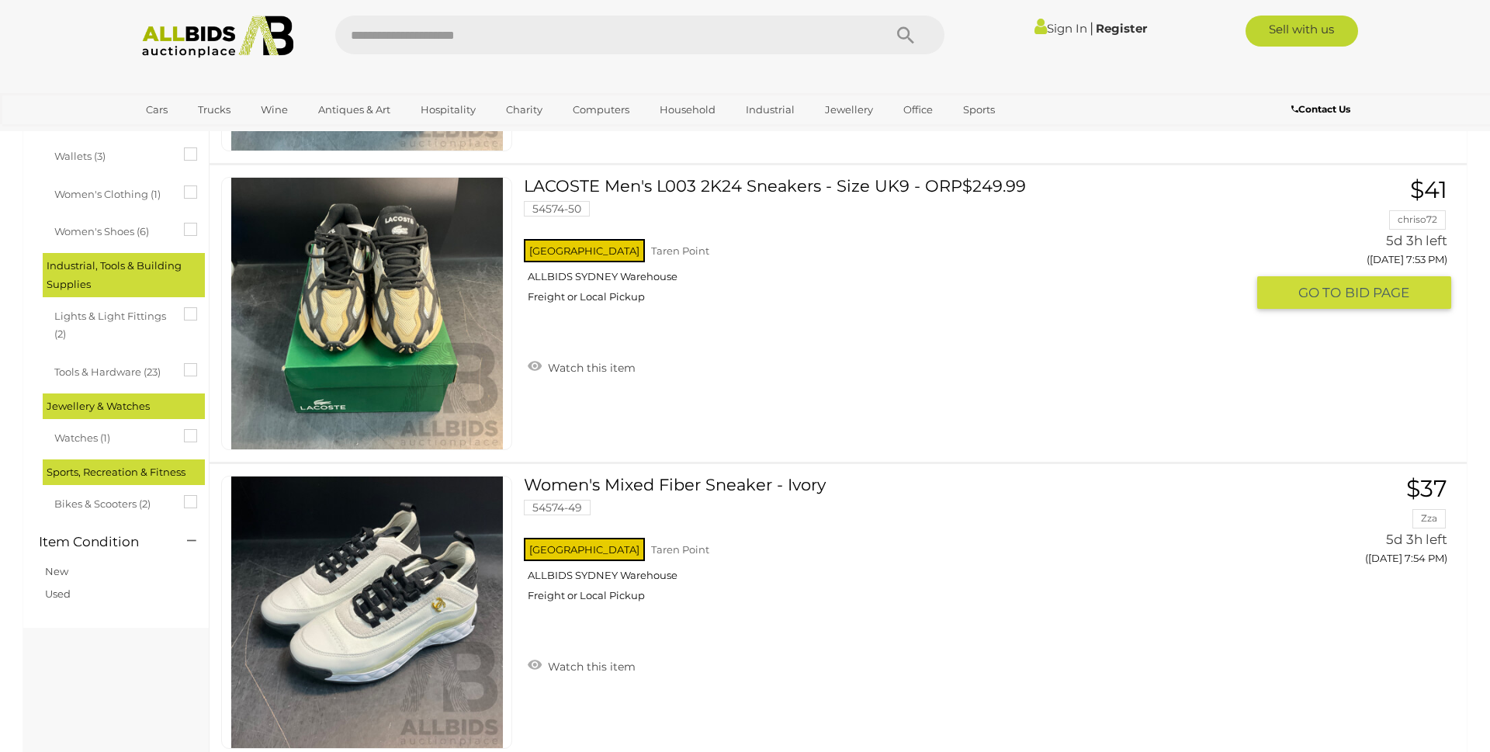
click at [386, 307] on link at bounding box center [366, 313] width 291 height 273
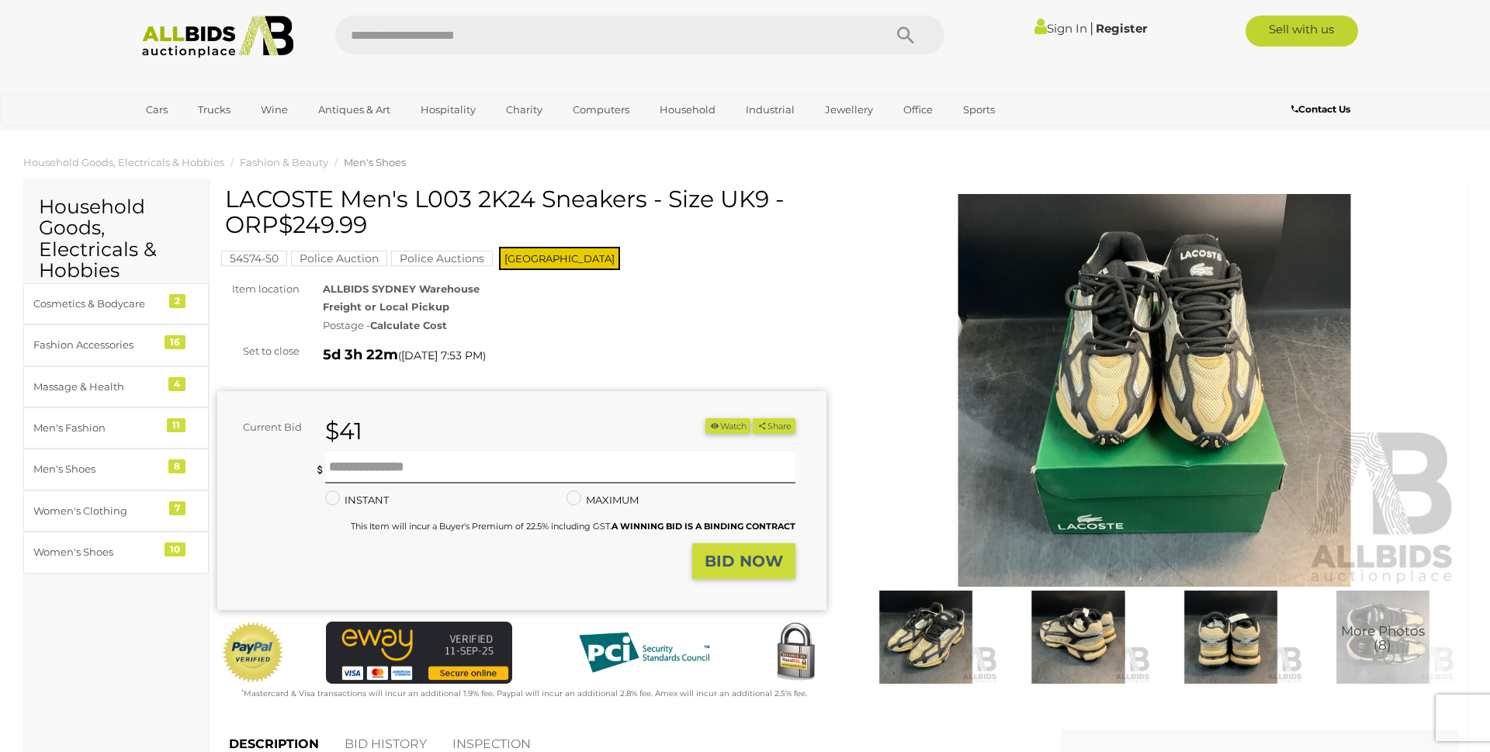
click at [939, 643] on img at bounding box center [926, 637] width 144 height 93
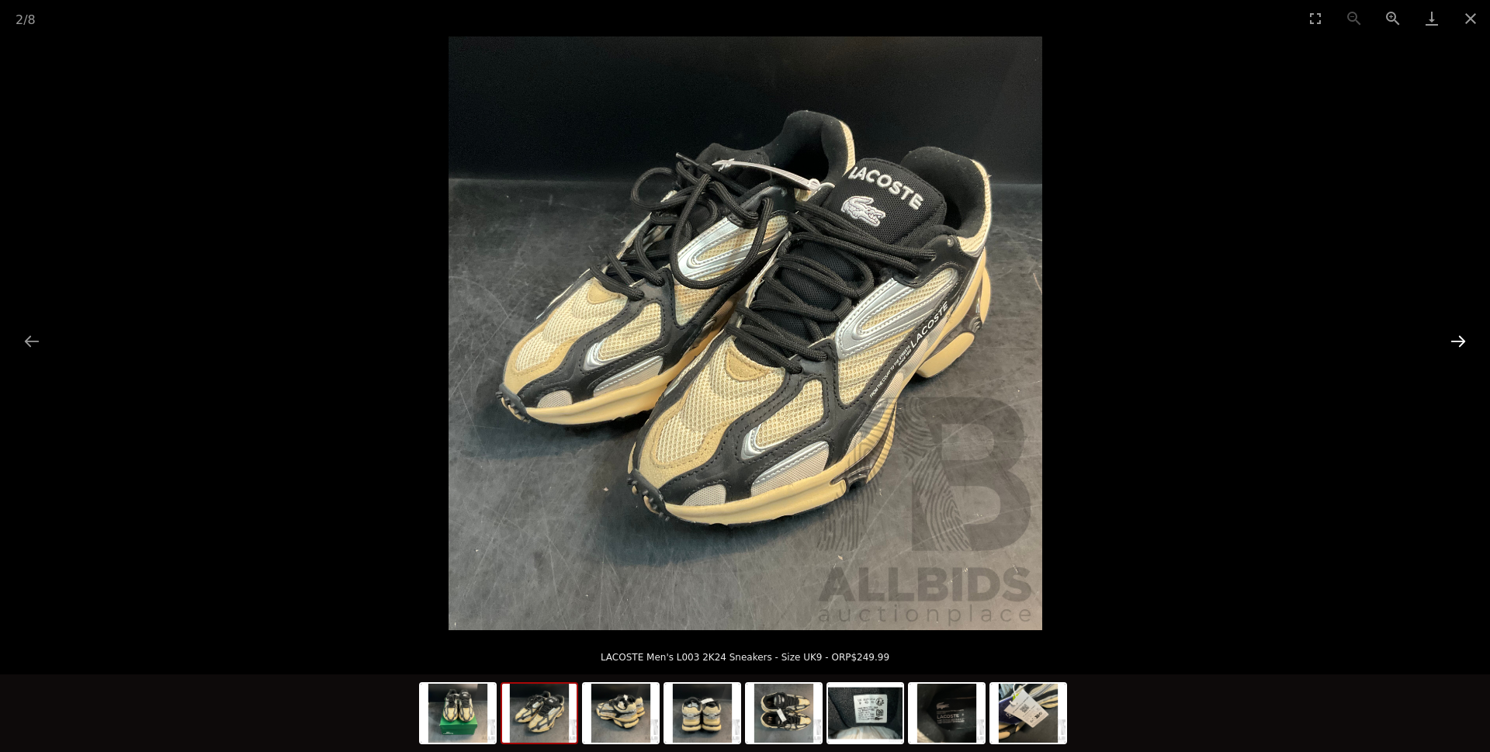
click at [1461, 341] on button "Next slide" at bounding box center [1458, 341] width 33 height 30
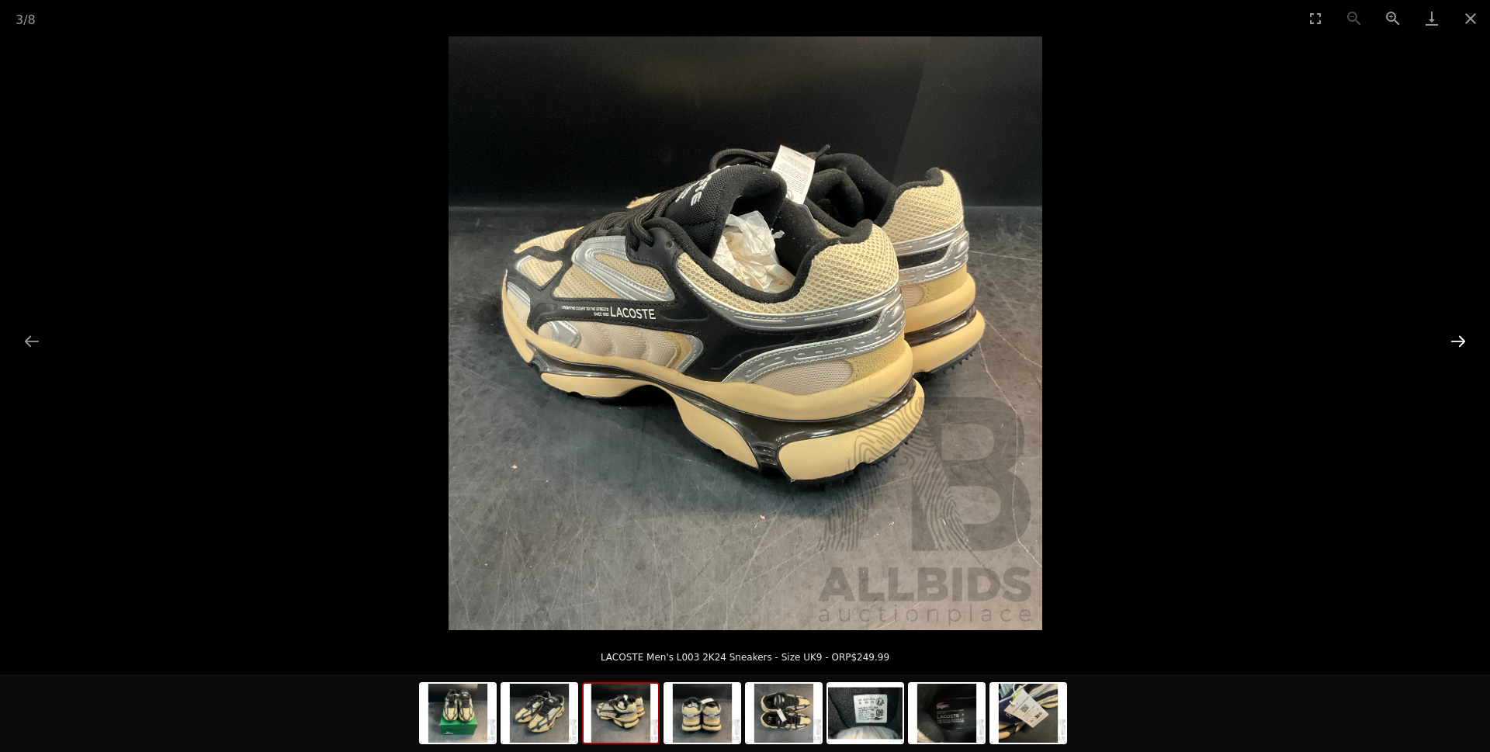
click at [1459, 341] on button "Next slide" at bounding box center [1458, 341] width 33 height 30
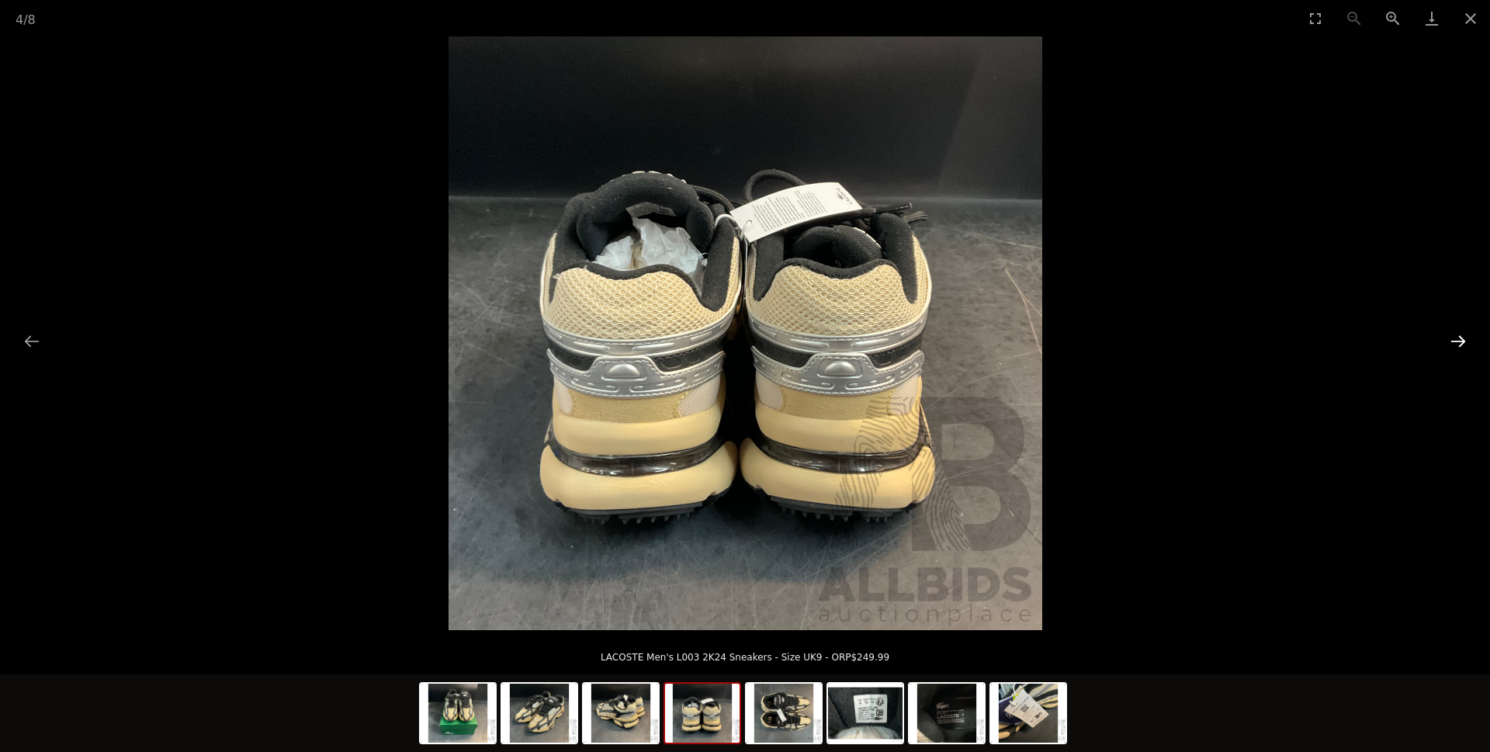
click at [1457, 341] on button "Next slide" at bounding box center [1458, 341] width 33 height 30
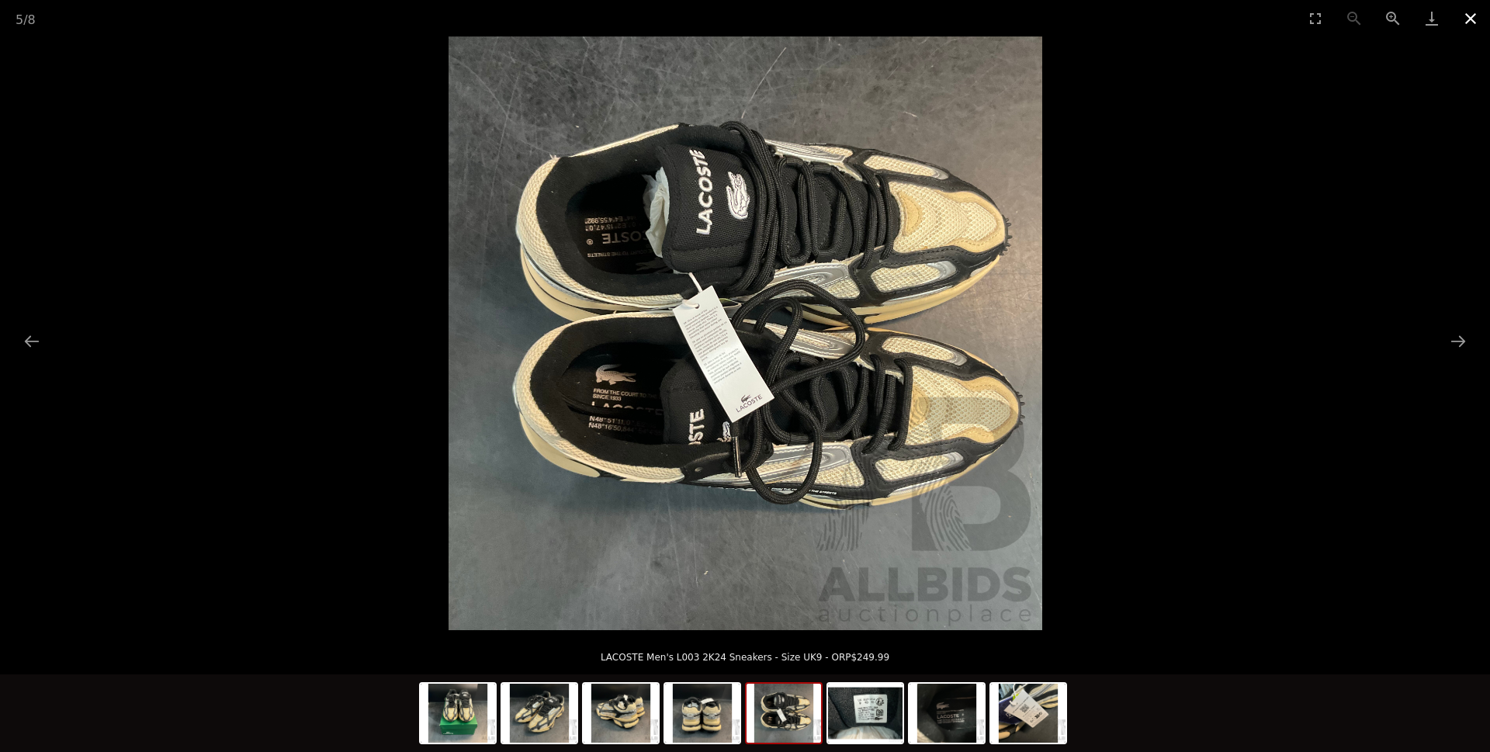
click at [1468, 23] on button "Close gallery" at bounding box center [1470, 18] width 39 height 36
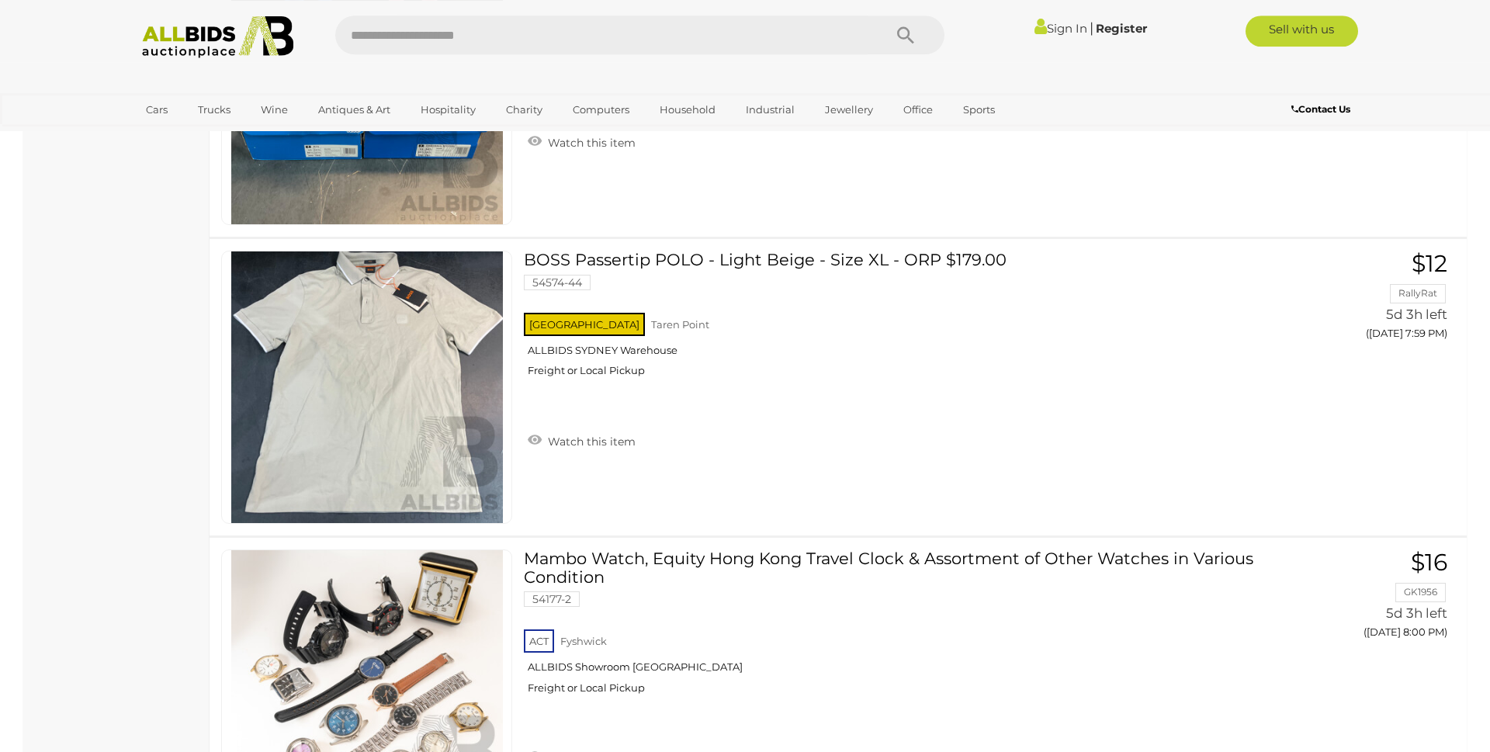
scroll to position [3128, 0]
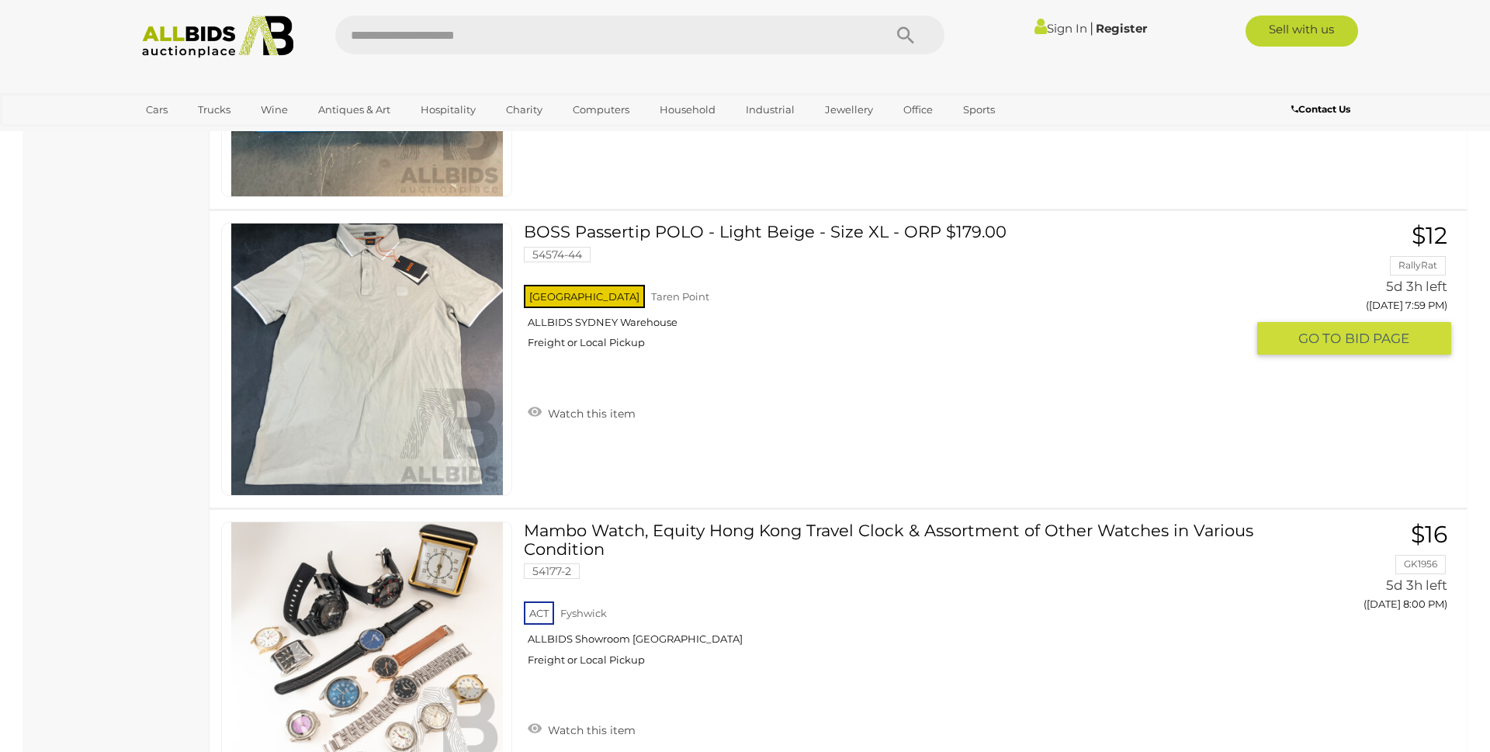
click at [390, 335] on link at bounding box center [366, 359] width 291 height 273
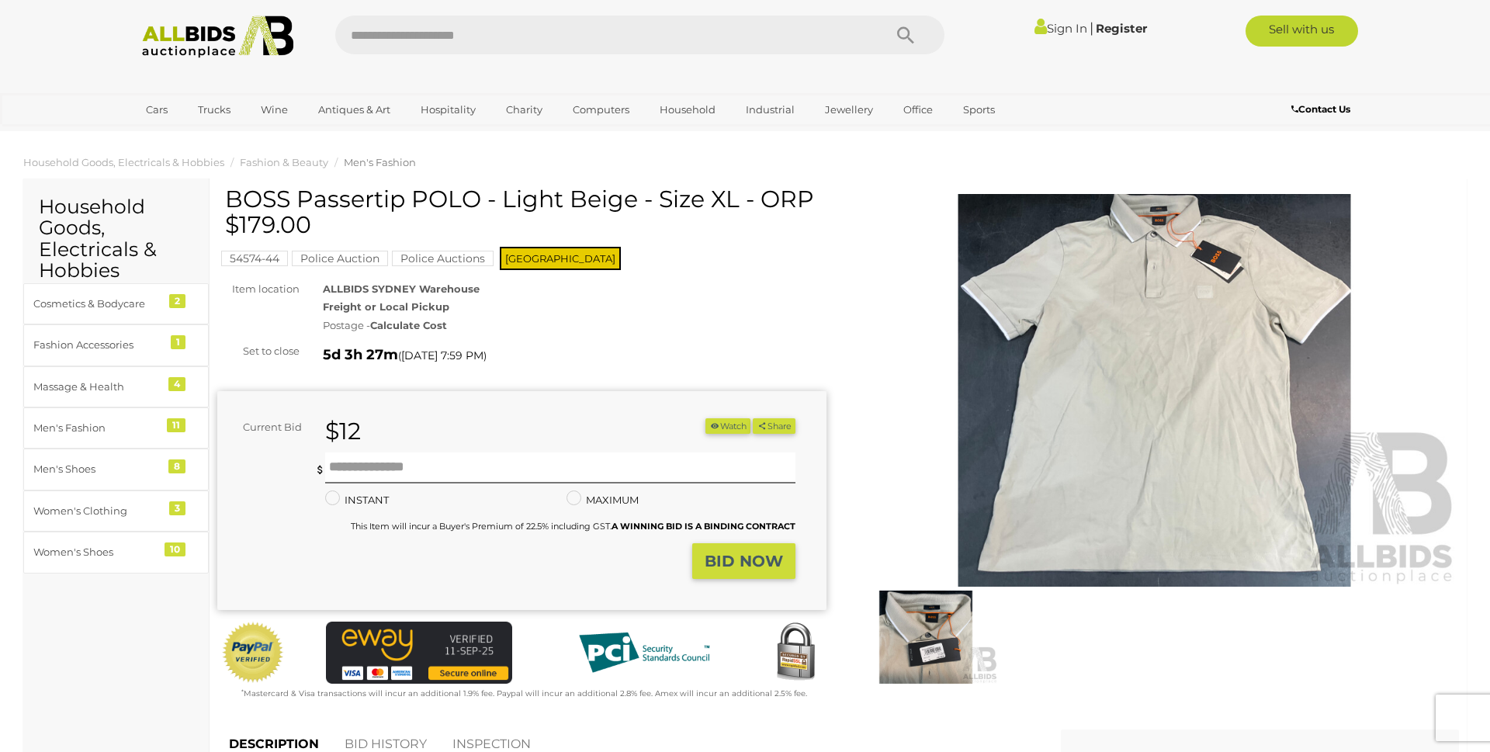
click at [1141, 346] on img at bounding box center [1154, 390] width 609 height 393
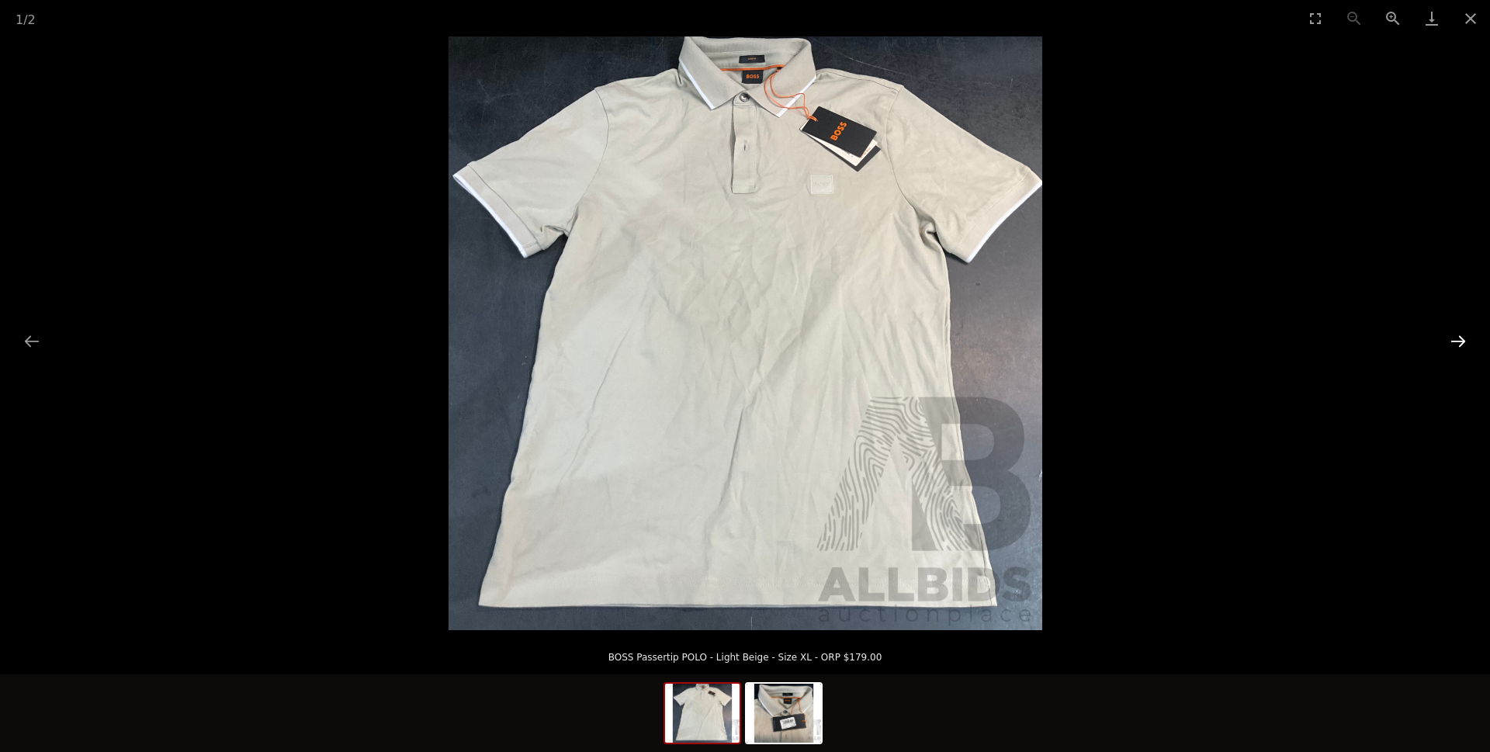
click at [1457, 335] on button "Next slide" at bounding box center [1458, 341] width 33 height 30
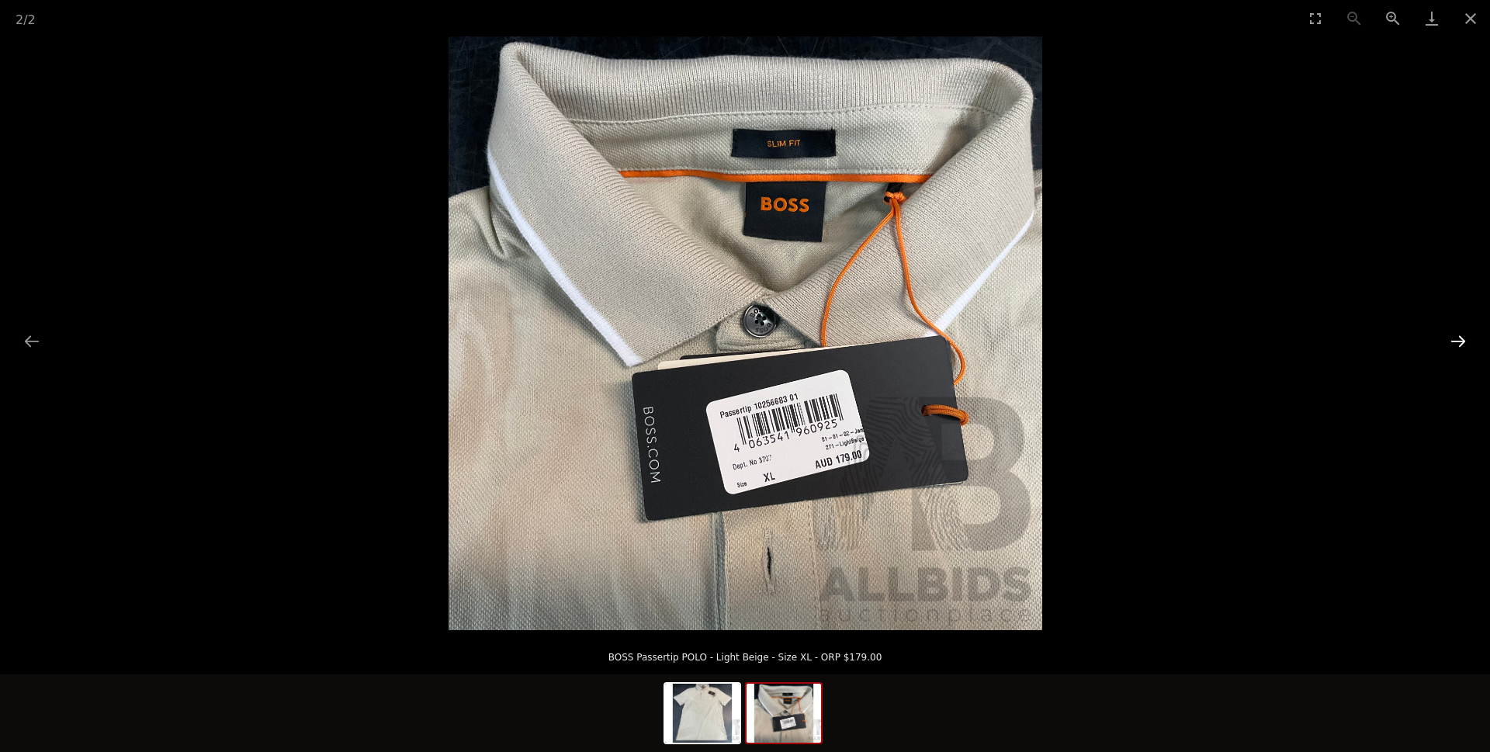
click at [1450, 339] on button "Next slide" at bounding box center [1458, 341] width 33 height 30
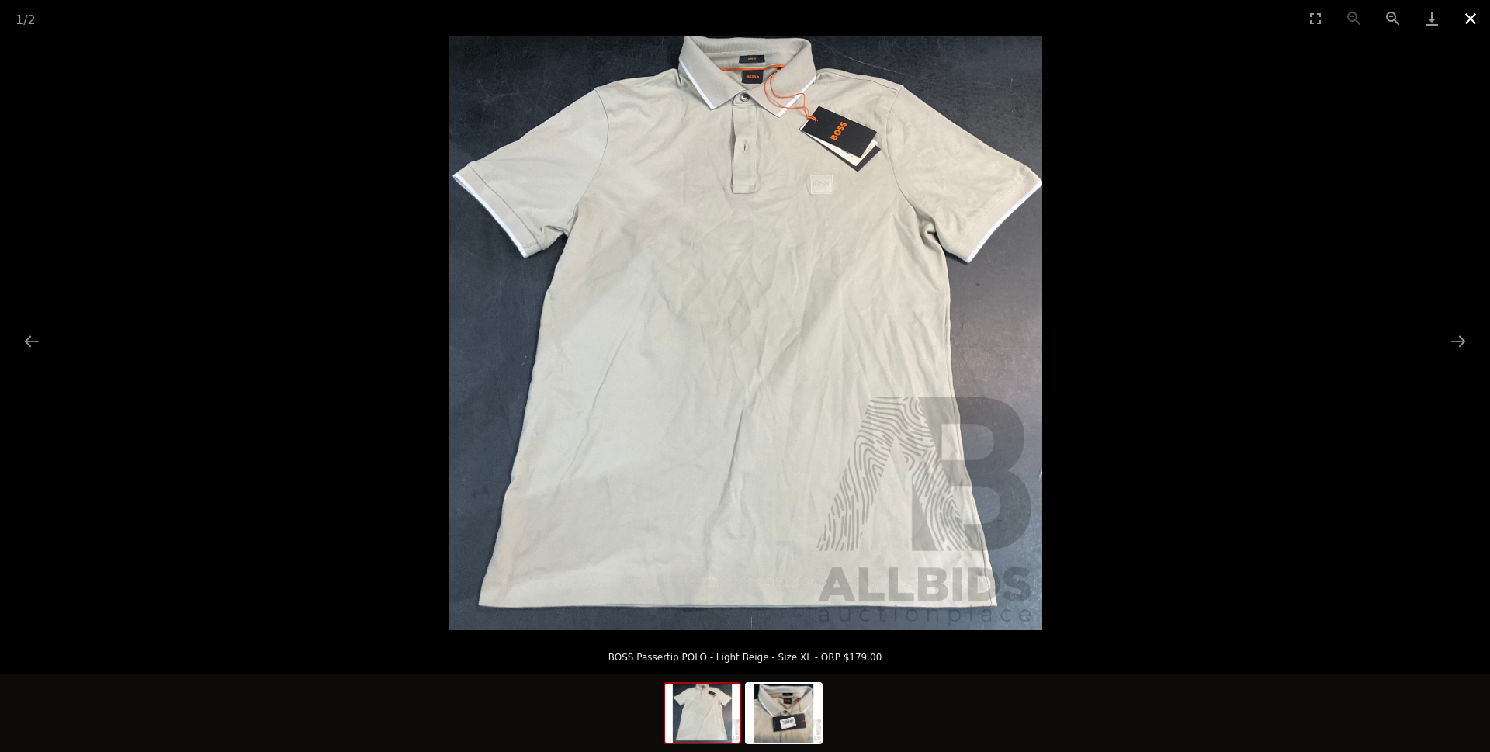
click at [1475, 19] on button "Close gallery" at bounding box center [1470, 18] width 39 height 36
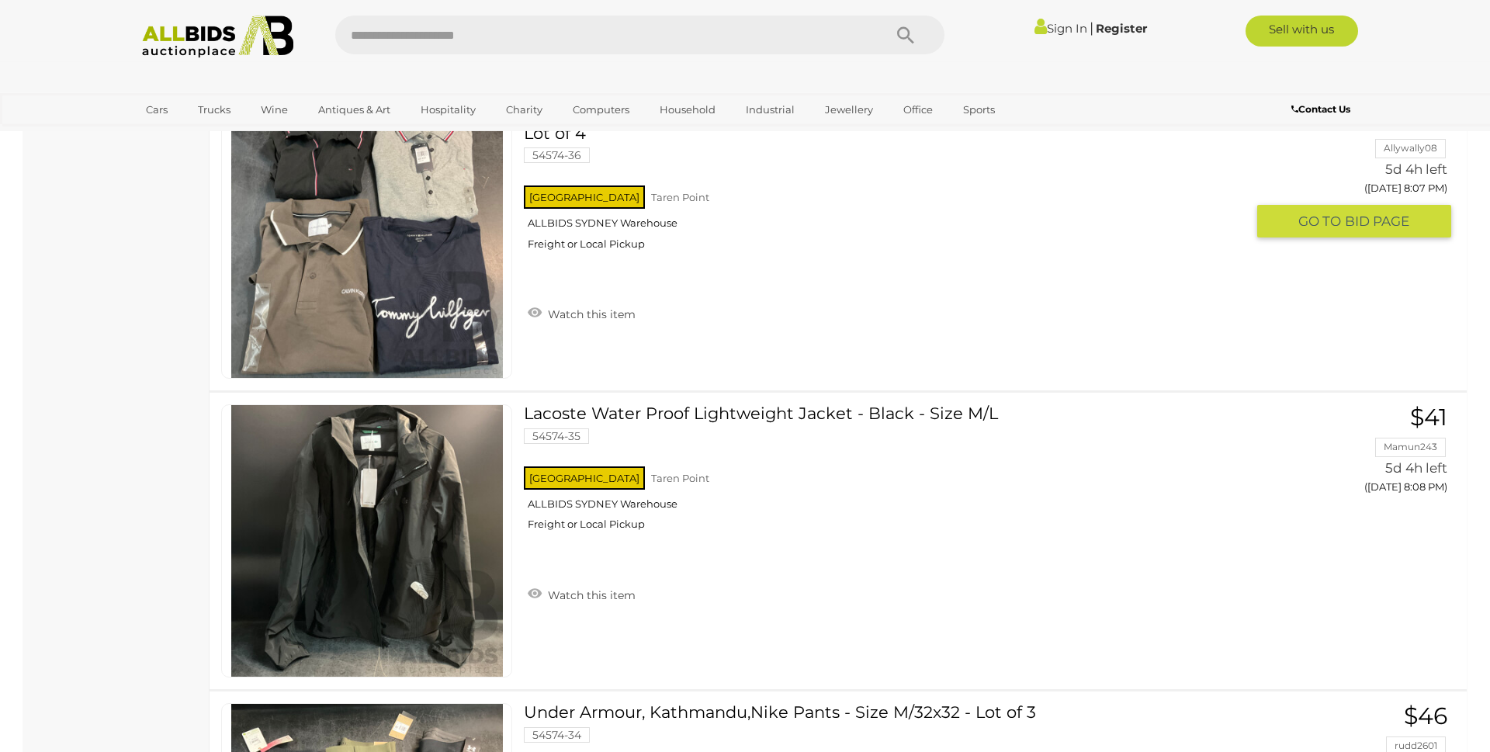
scroll to position [6583, 0]
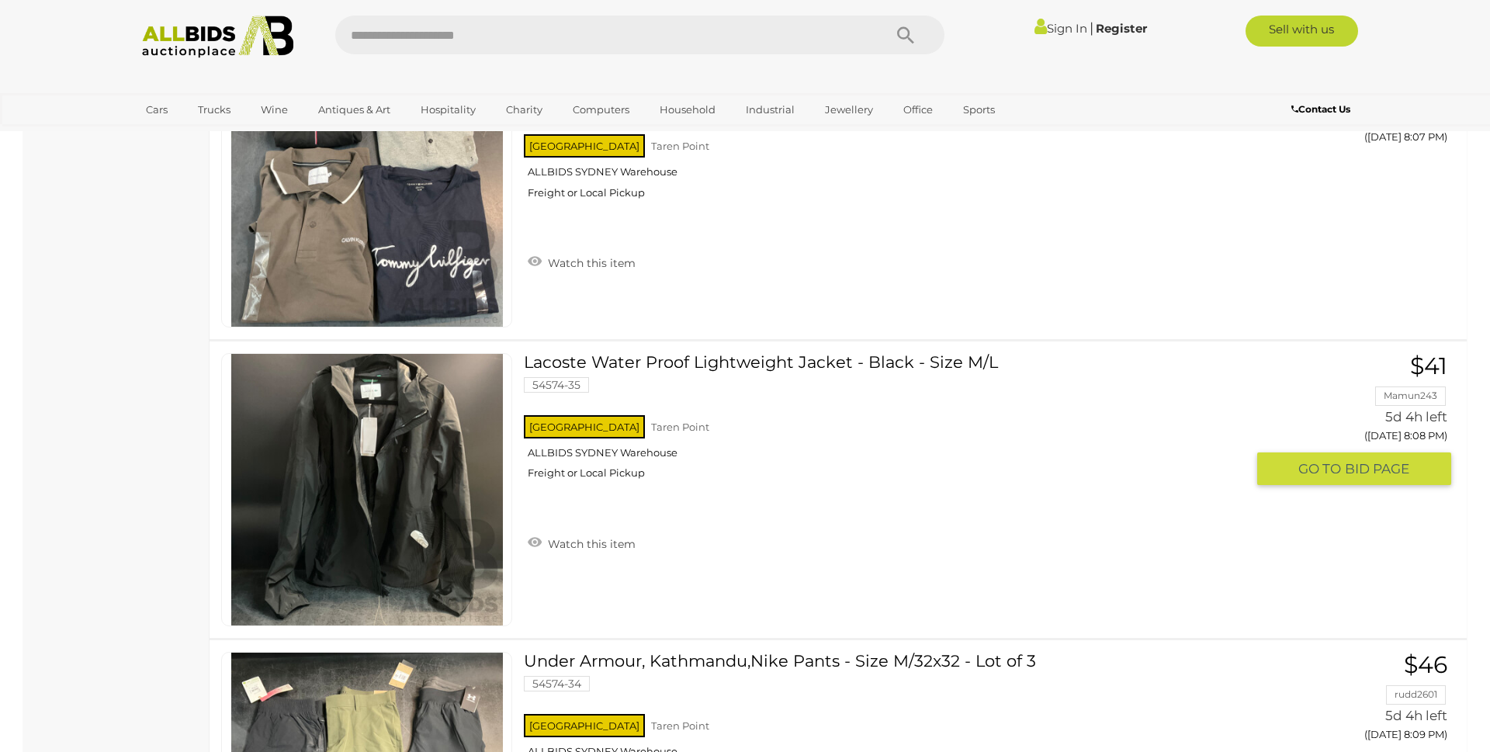
click at [722, 364] on link "Lacoste Water Proof Lightweight Jacket - Black - Size M/L 54574-35 [GEOGRAPHIC_…" at bounding box center [890, 422] width 710 height 138
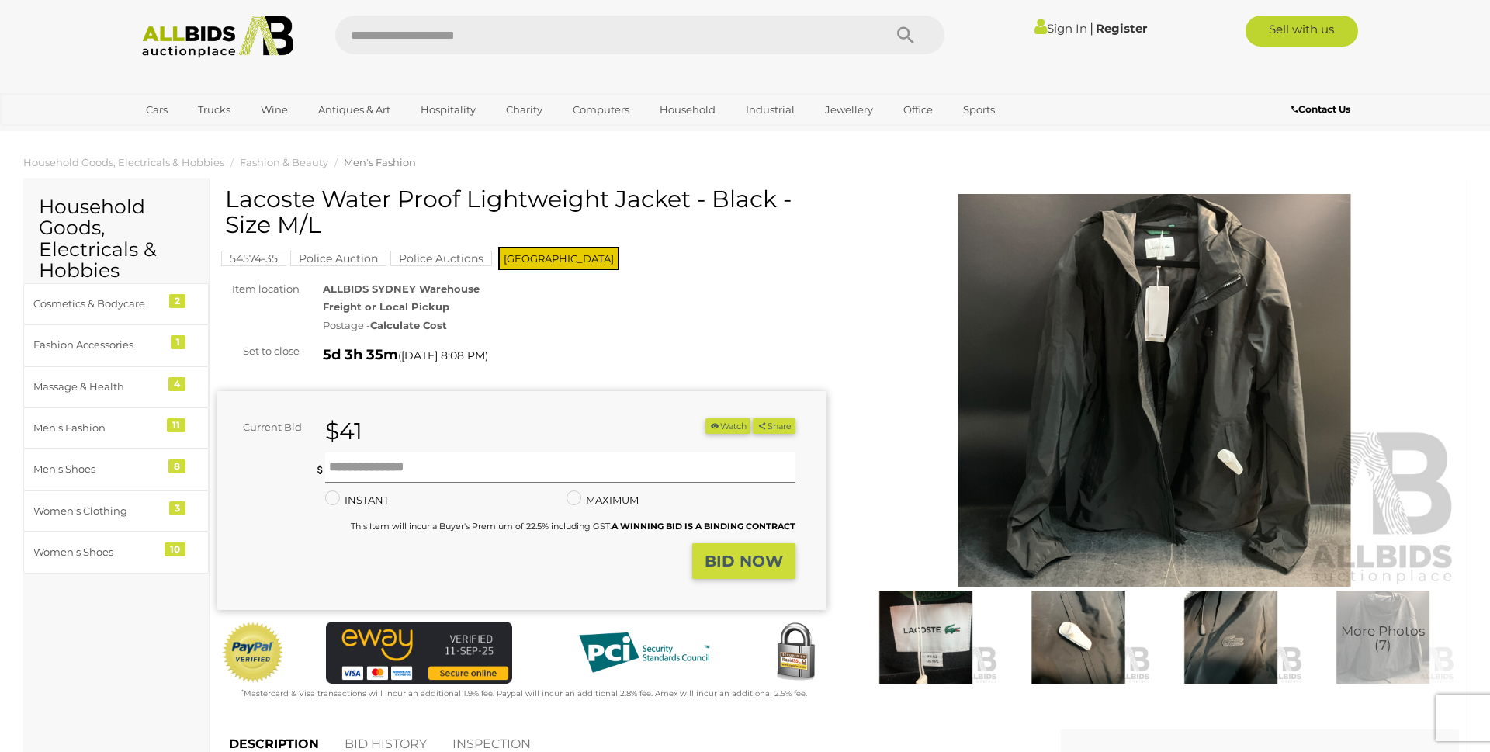
click at [1076, 356] on img at bounding box center [1154, 390] width 609 height 393
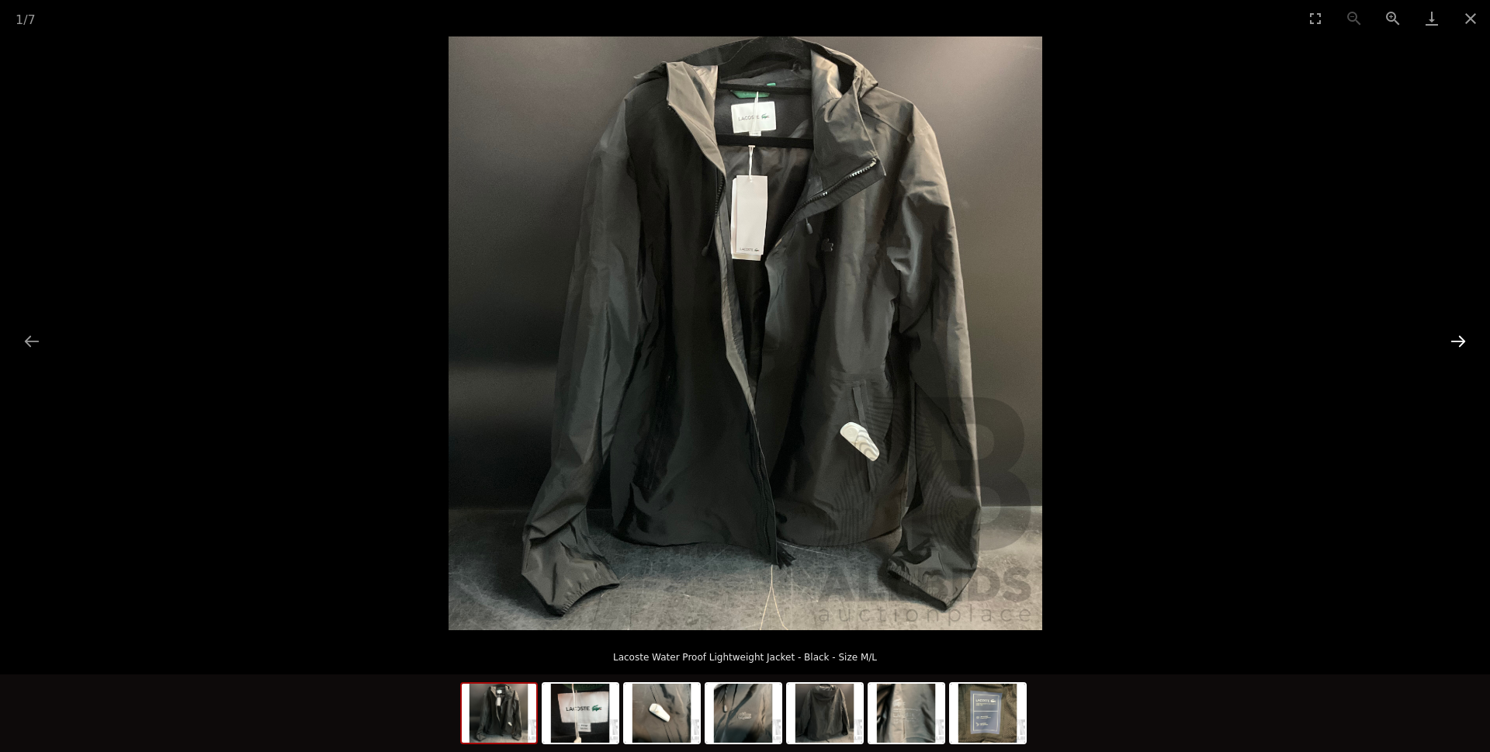
click at [1457, 338] on button "Next slide" at bounding box center [1458, 341] width 33 height 30
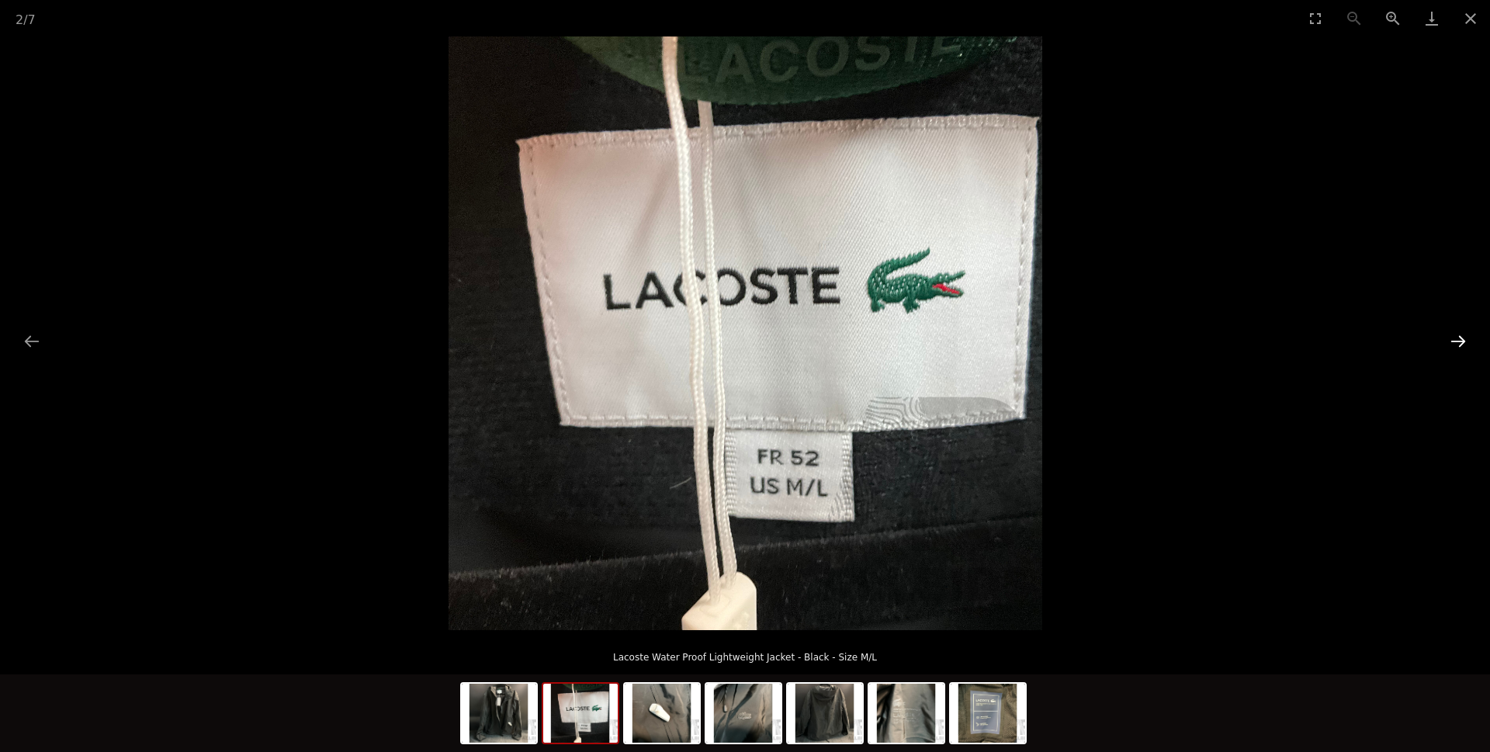
click at [1454, 339] on button "Next slide" at bounding box center [1458, 341] width 33 height 30
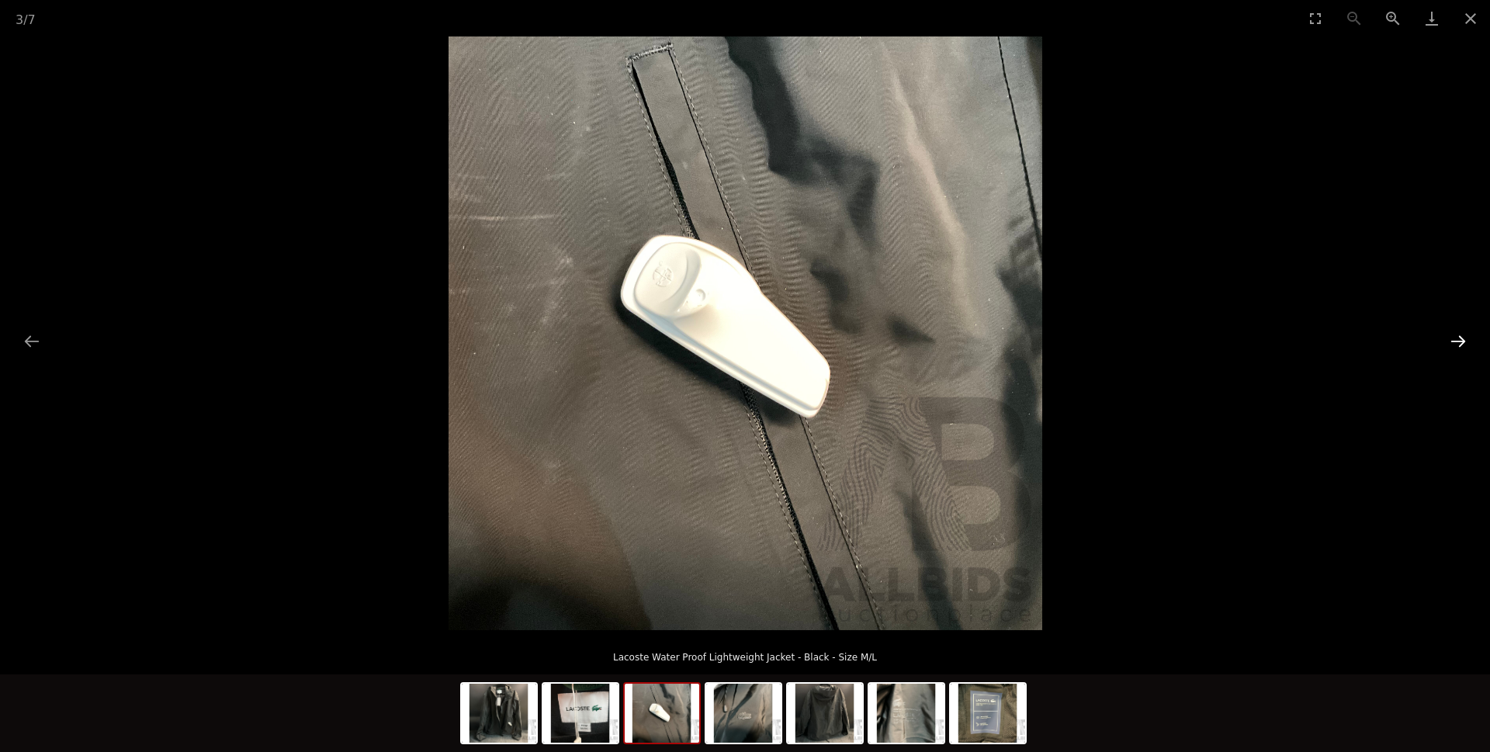
click at [1454, 340] on button "Next slide" at bounding box center [1458, 341] width 33 height 30
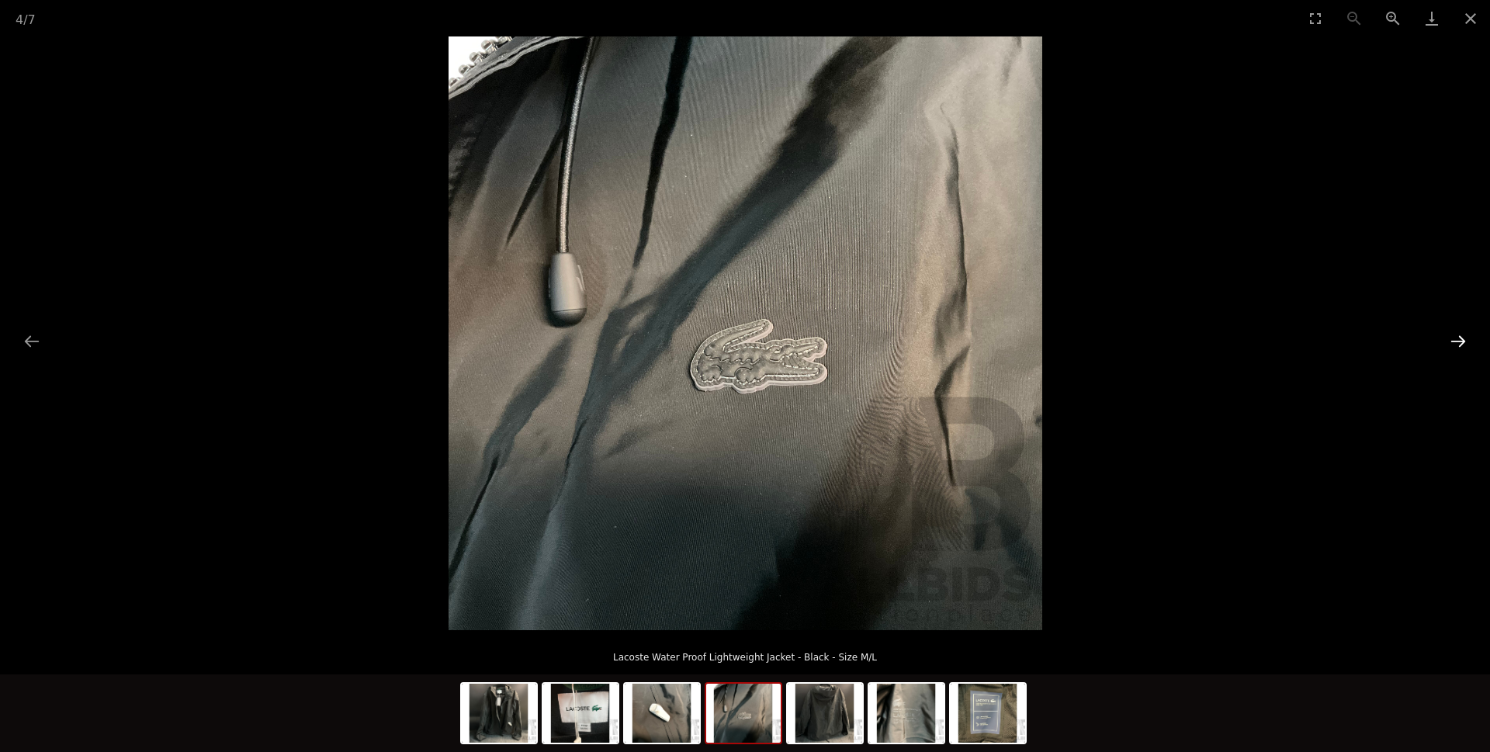
click at [1453, 341] on button "Next slide" at bounding box center [1458, 341] width 33 height 30
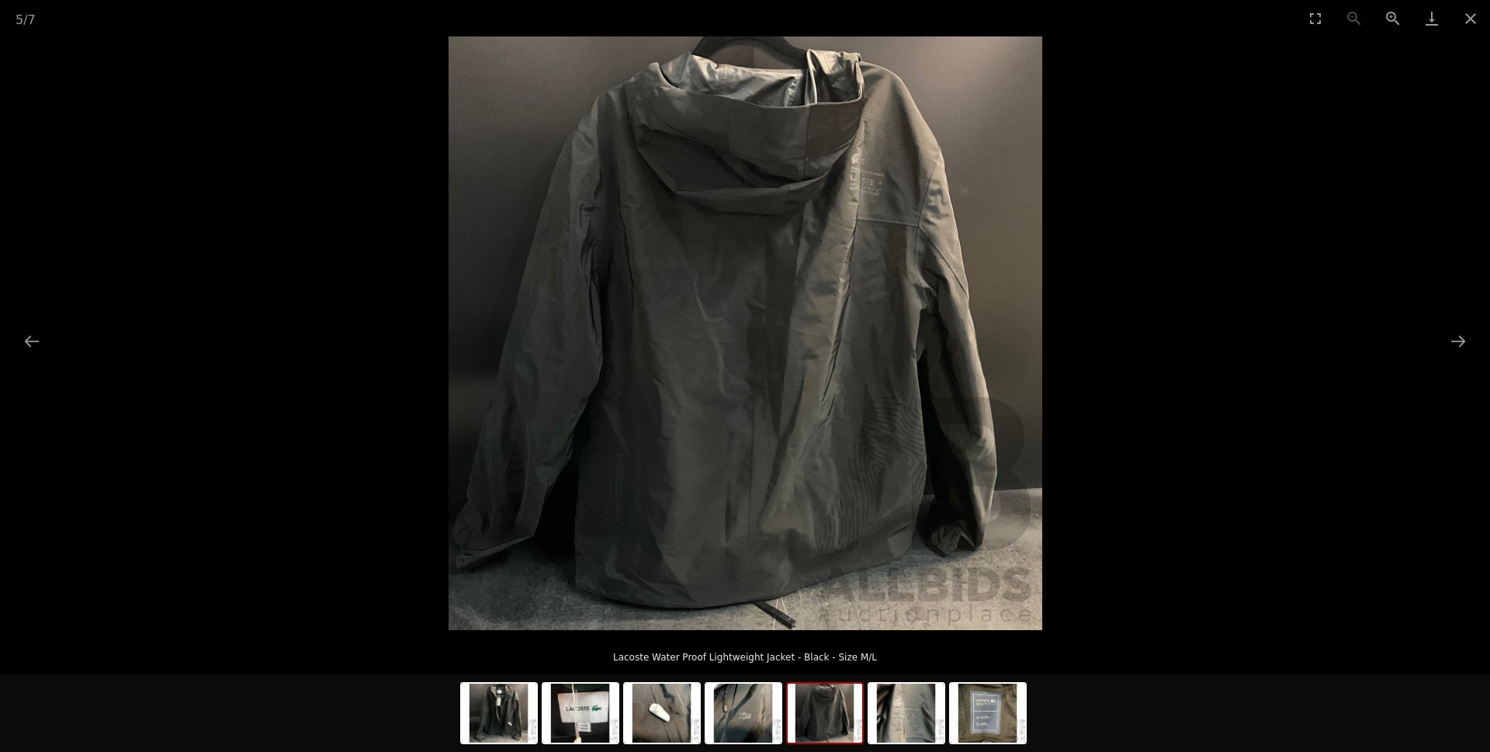
click at [824, 240] on img at bounding box center [746, 333] width 594 height 594
click at [1454, 340] on button "Next slide" at bounding box center [1458, 341] width 33 height 30
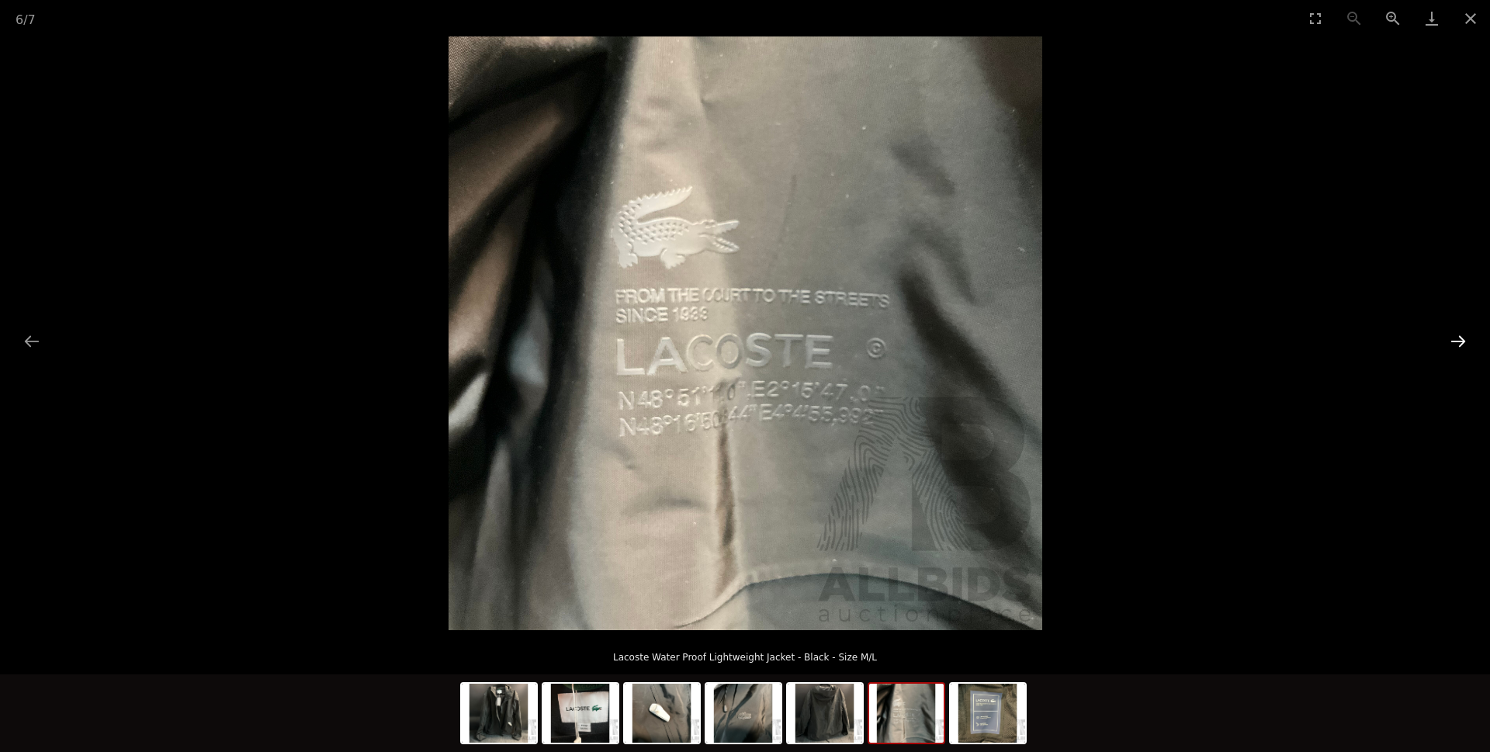
click at [1451, 339] on button "Next slide" at bounding box center [1458, 341] width 33 height 30
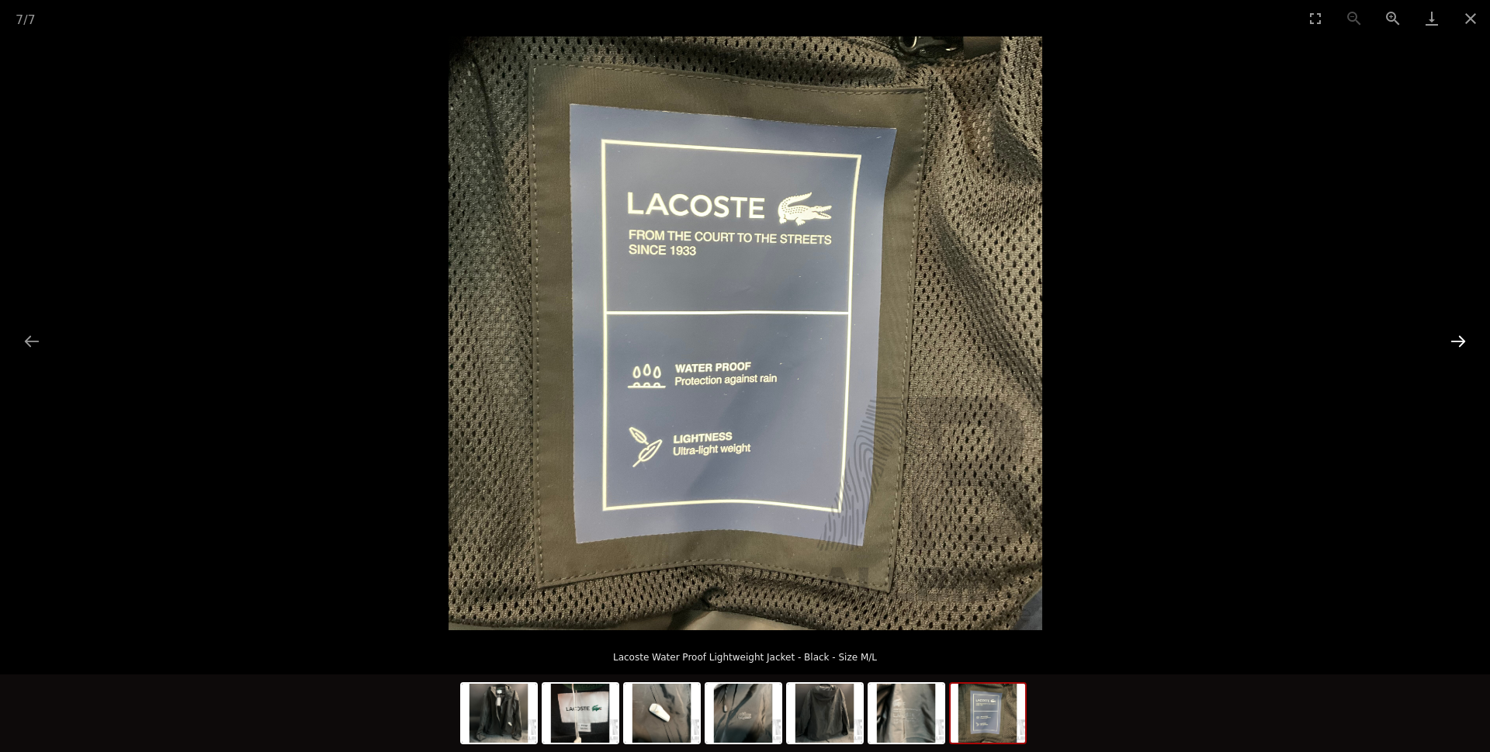
click at [1450, 340] on button "Next slide" at bounding box center [1458, 341] width 33 height 30
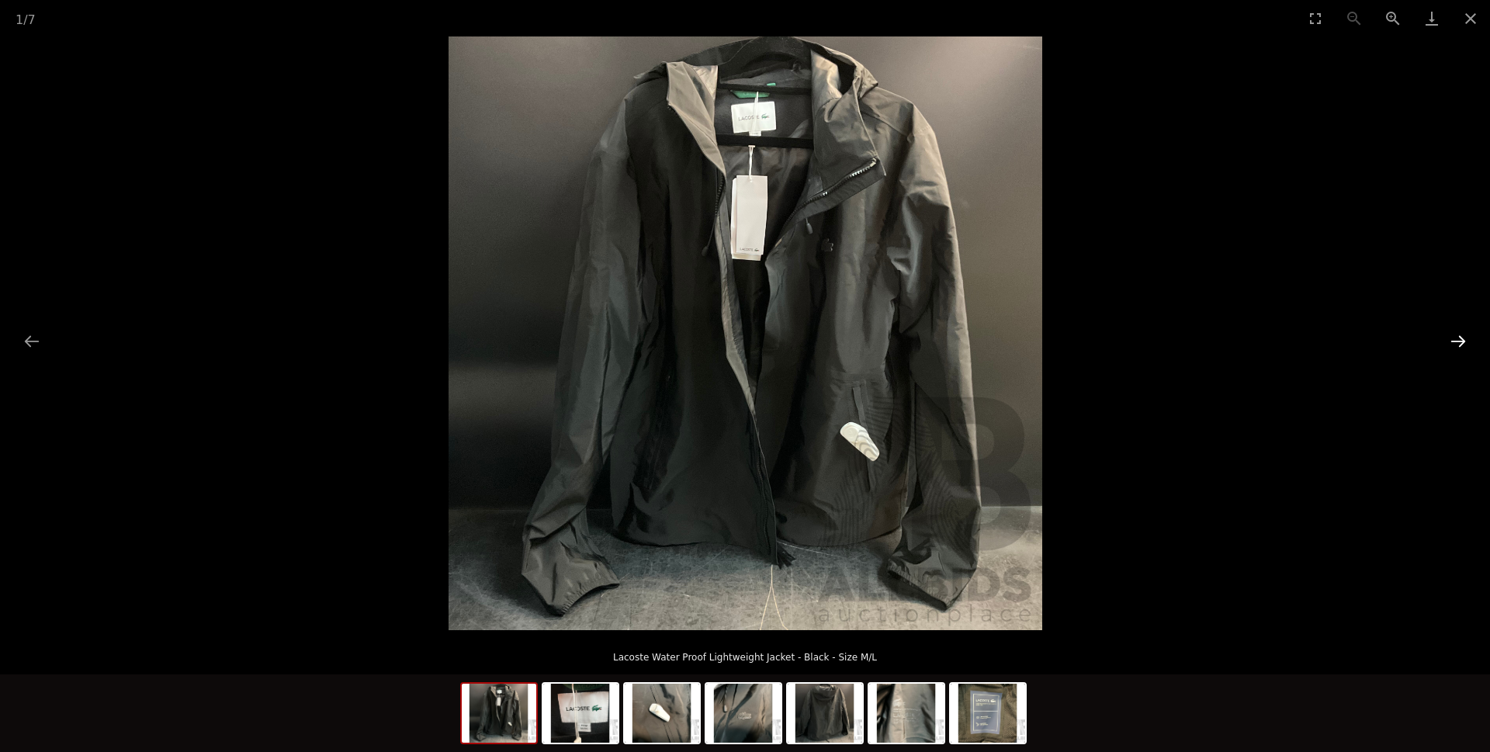
click at [1448, 340] on button "Next slide" at bounding box center [1458, 341] width 33 height 30
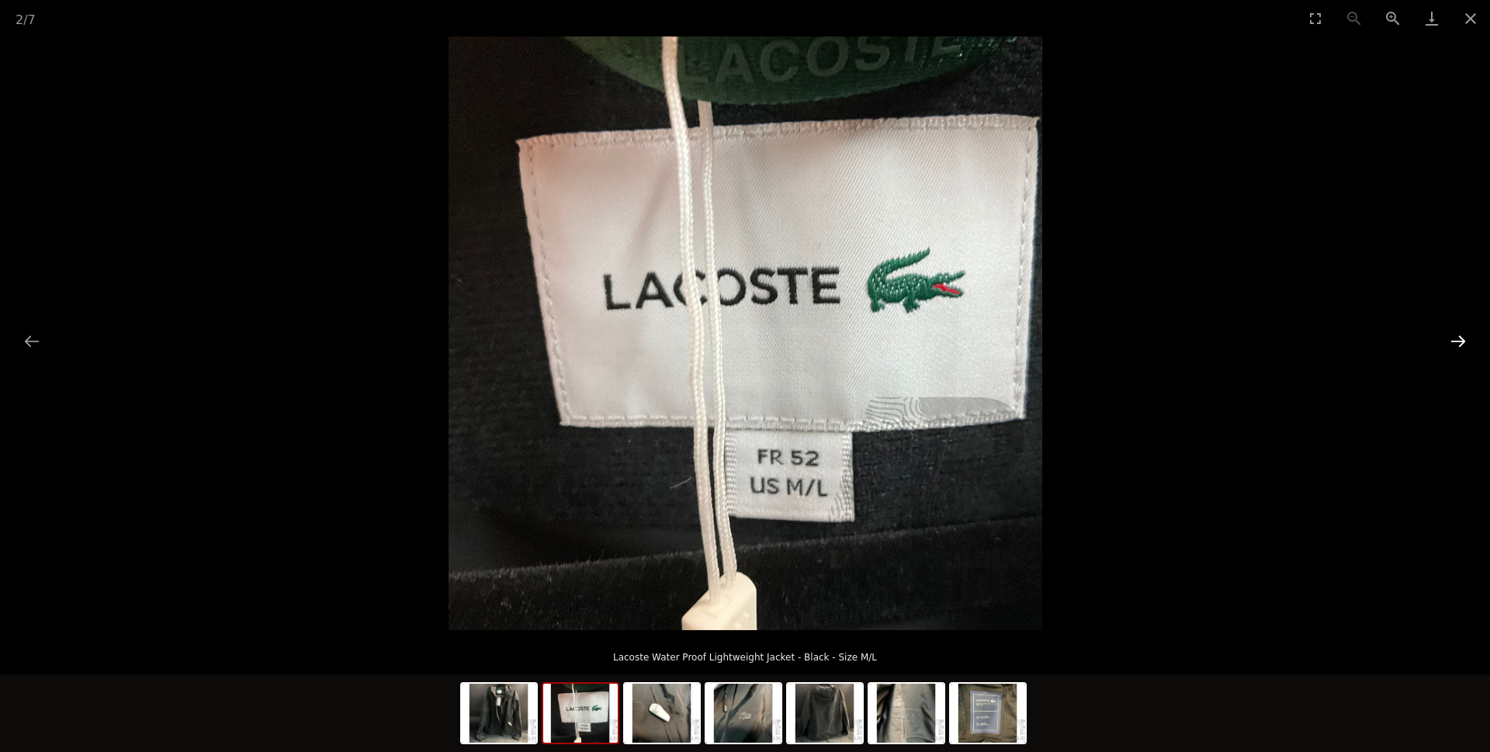
click at [1448, 340] on button "Next slide" at bounding box center [1458, 341] width 33 height 30
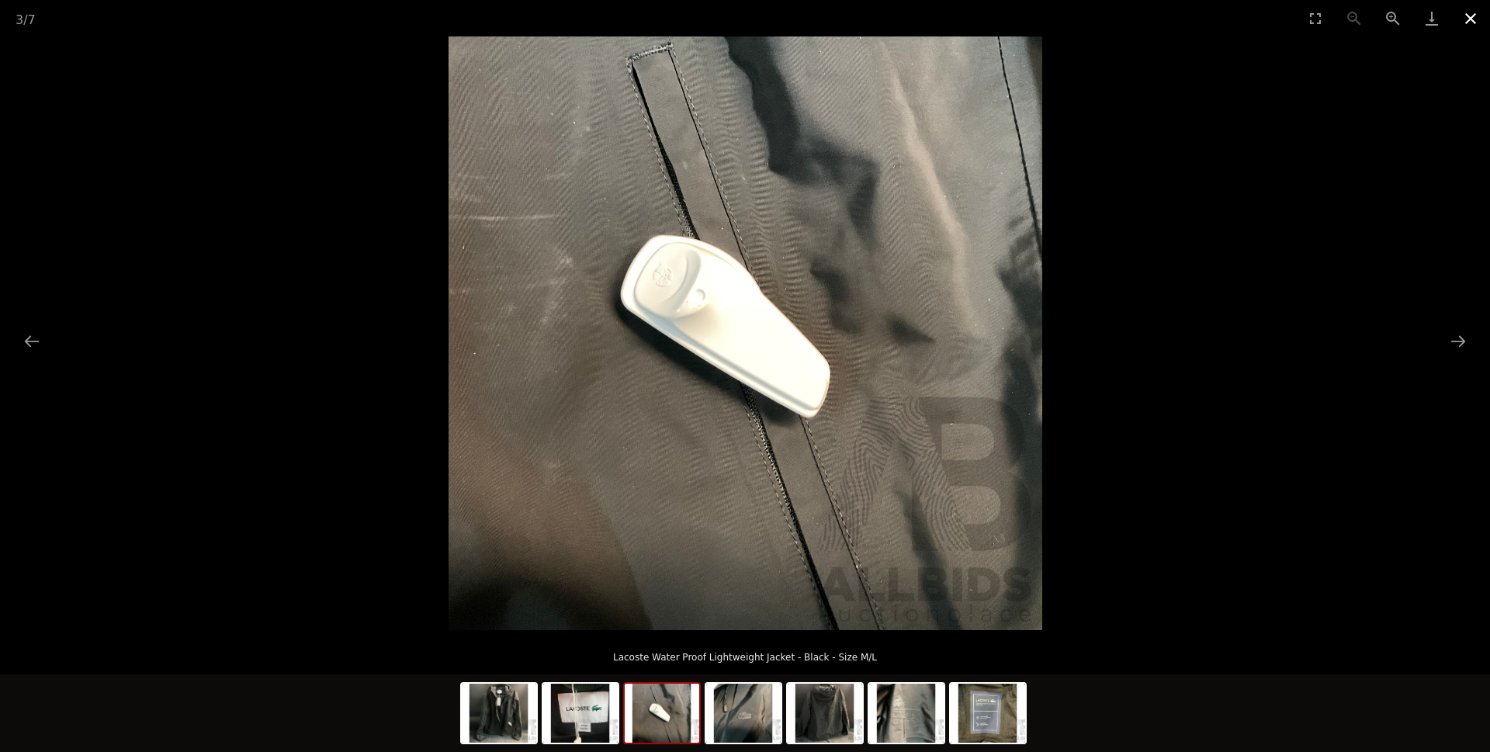
click at [1465, 20] on button "Close gallery" at bounding box center [1470, 18] width 39 height 36
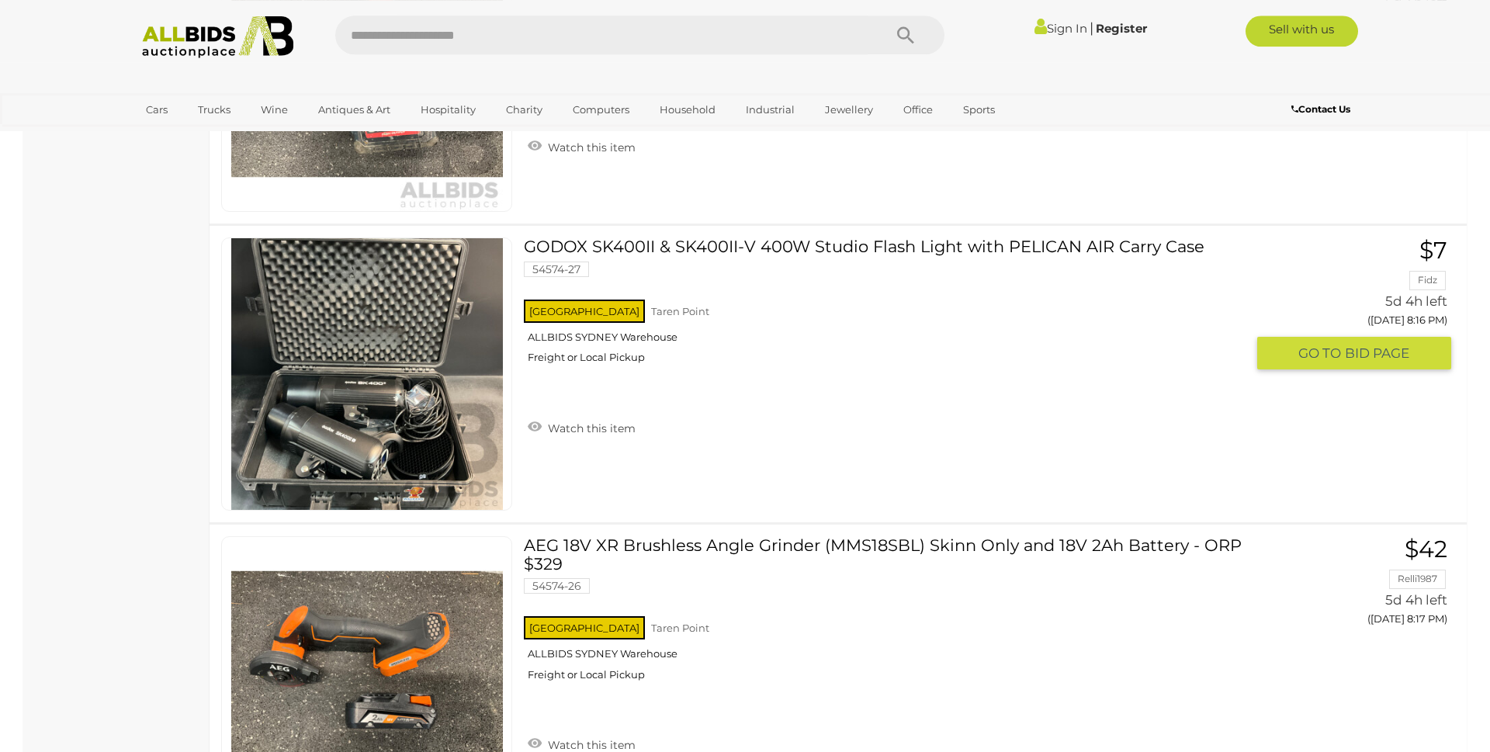
scroll to position [10010, 0]
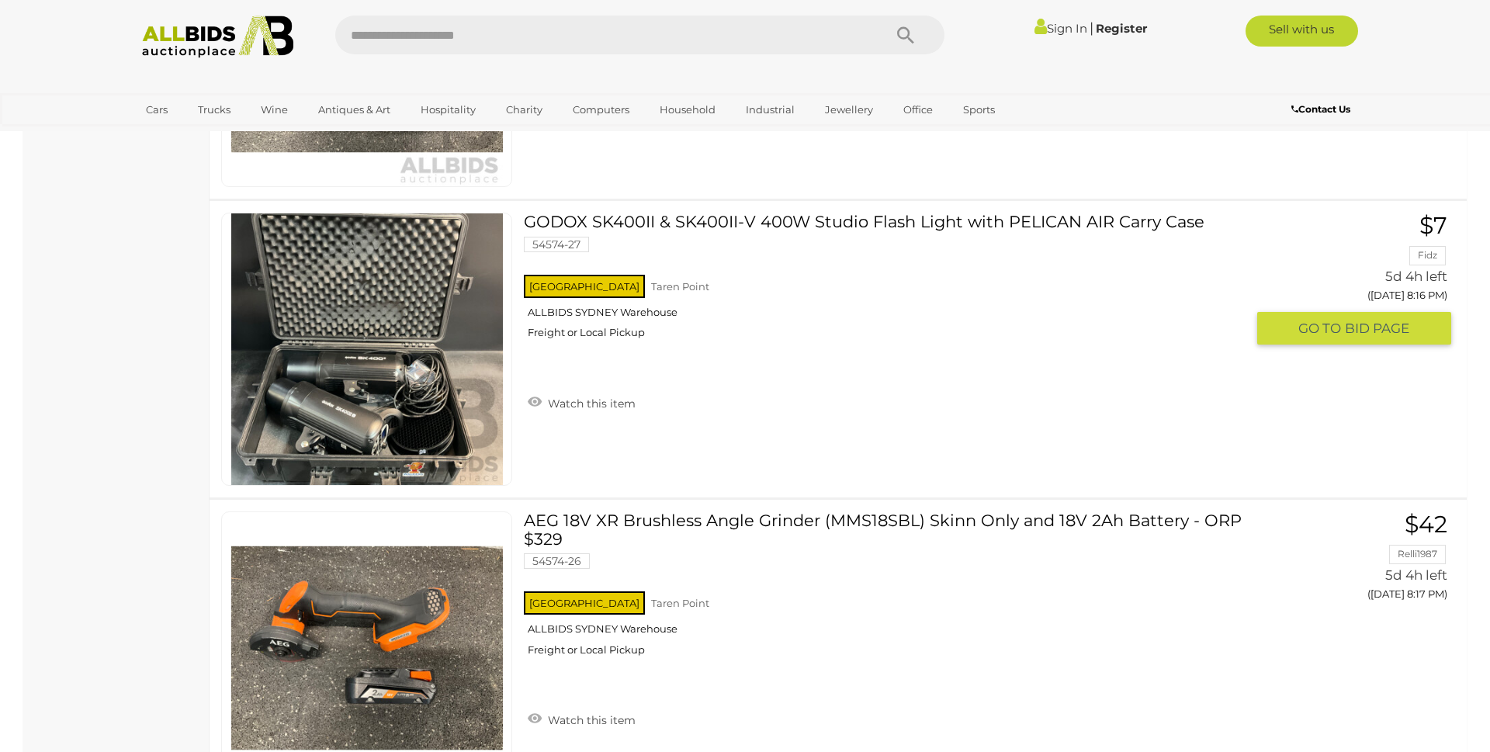
click at [374, 333] on link at bounding box center [366, 349] width 291 height 273
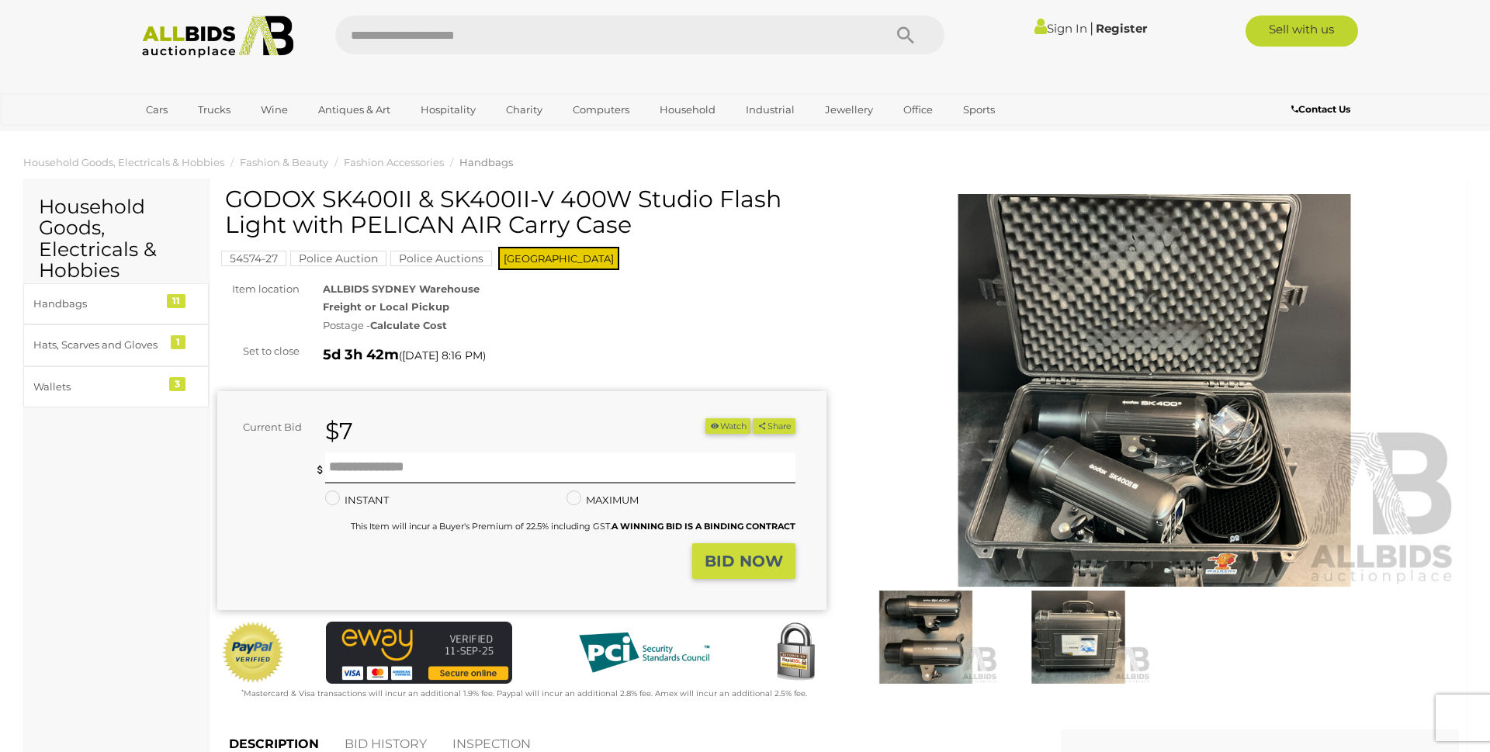
click at [941, 598] on img at bounding box center [926, 637] width 144 height 93
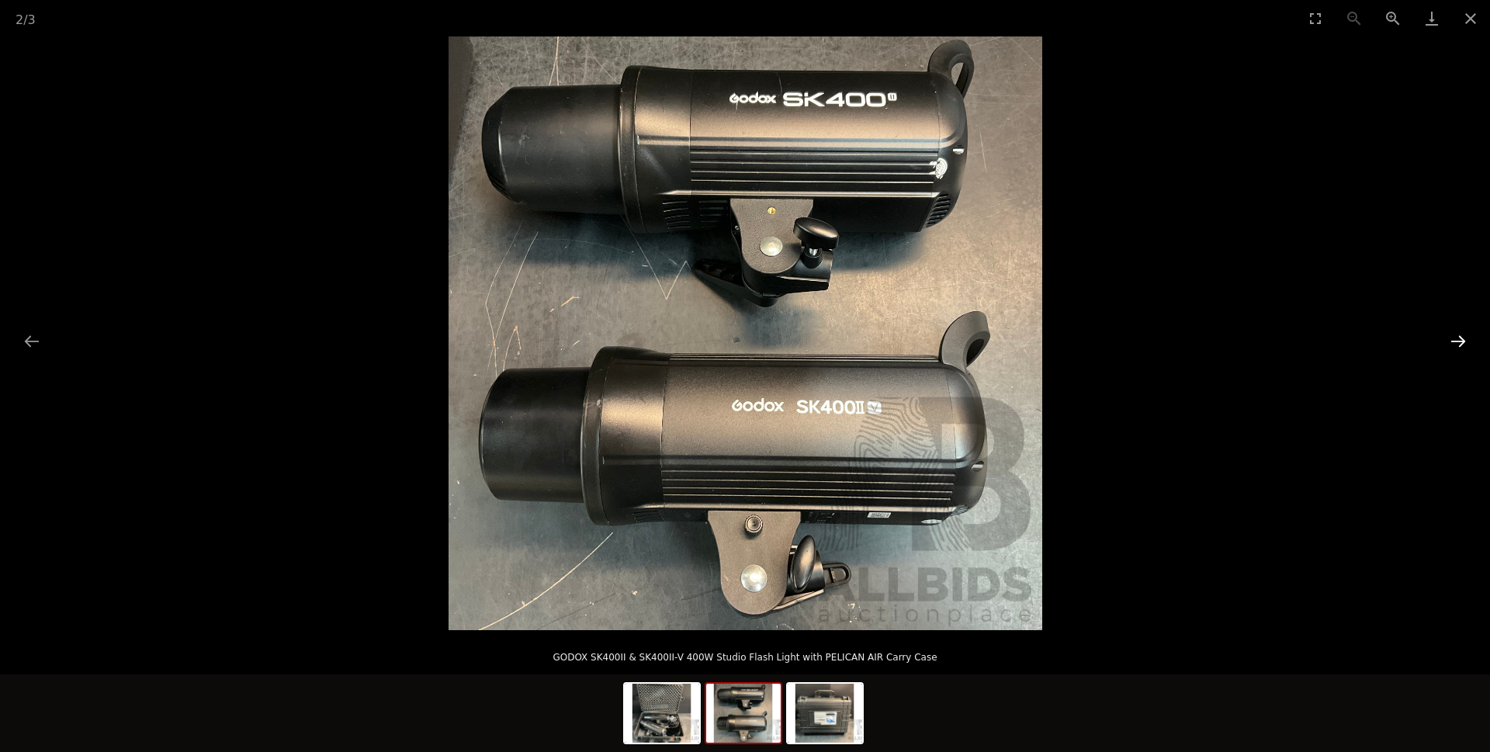
click at [1463, 343] on button "Next slide" at bounding box center [1458, 341] width 33 height 30
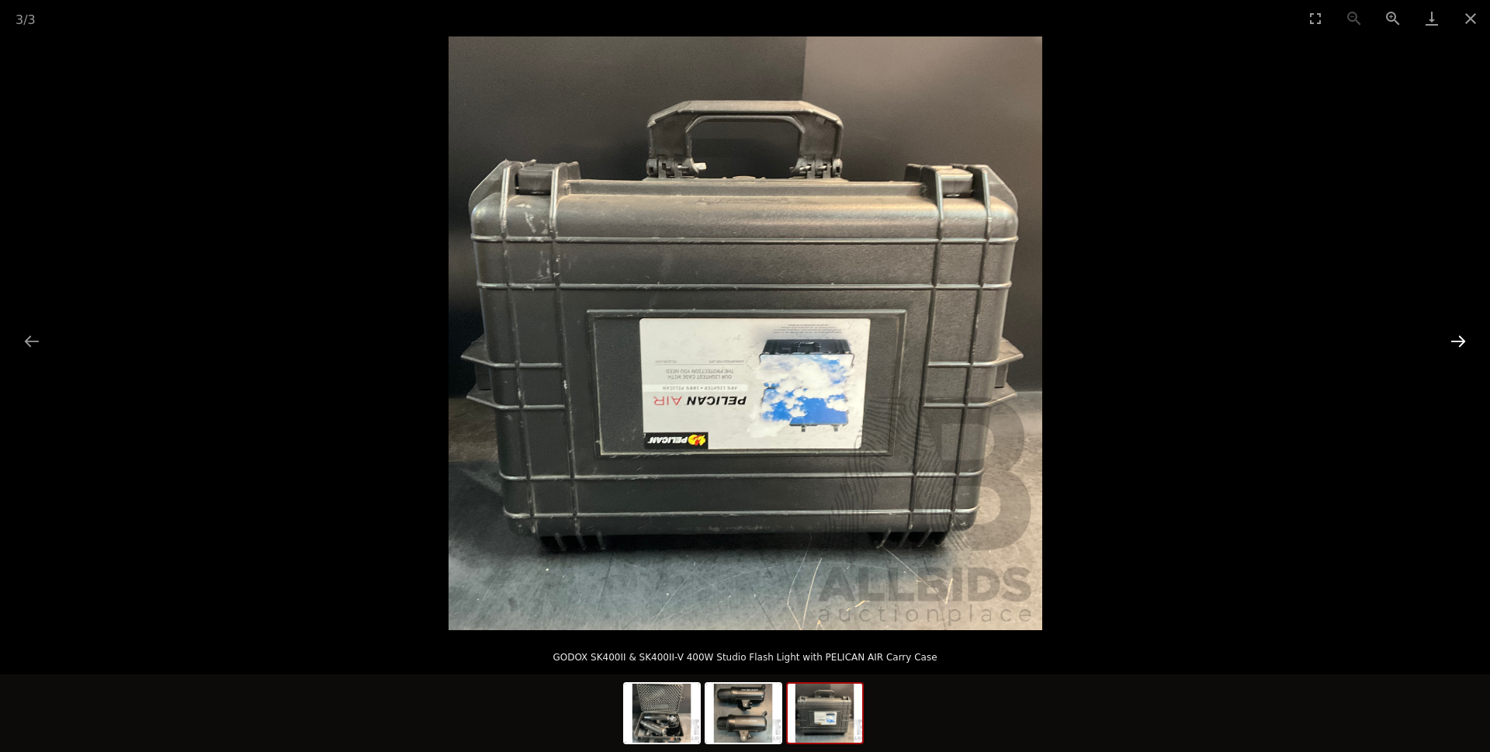
click at [1458, 340] on button "Next slide" at bounding box center [1458, 341] width 33 height 30
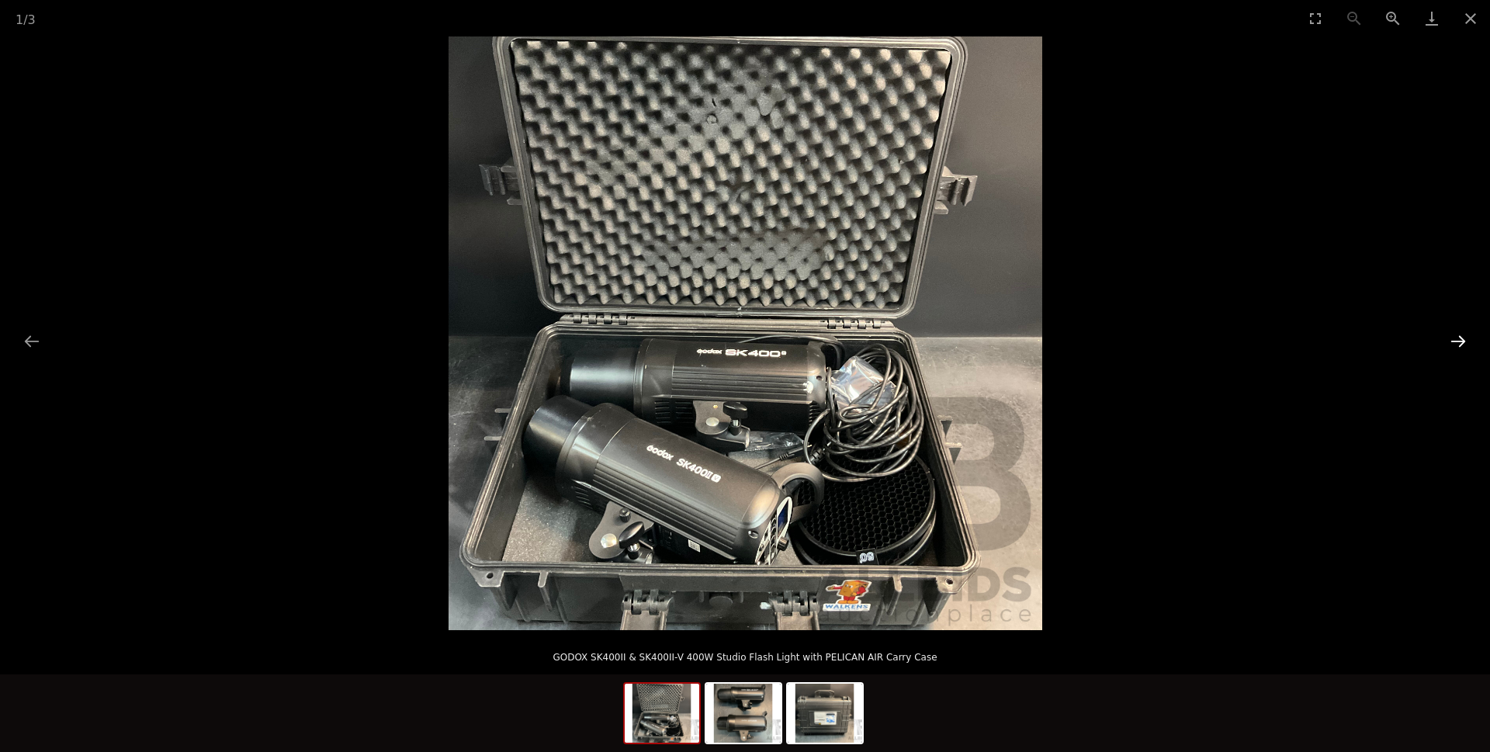
click at [1457, 340] on button "Next slide" at bounding box center [1458, 341] width 33 height 30
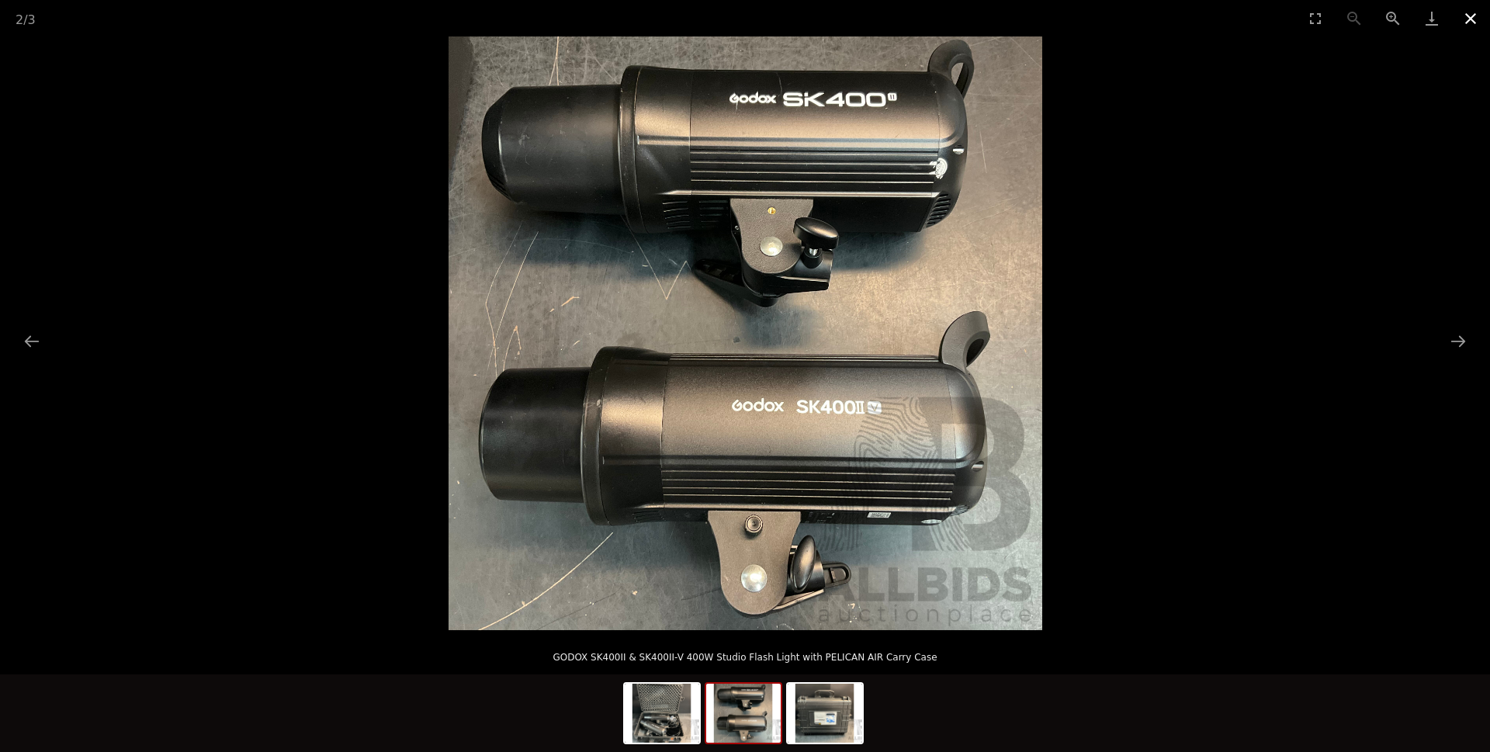
click at [1469, 20] on button "Close gallery" at bounding box center [1470, 18] width 39 height 36
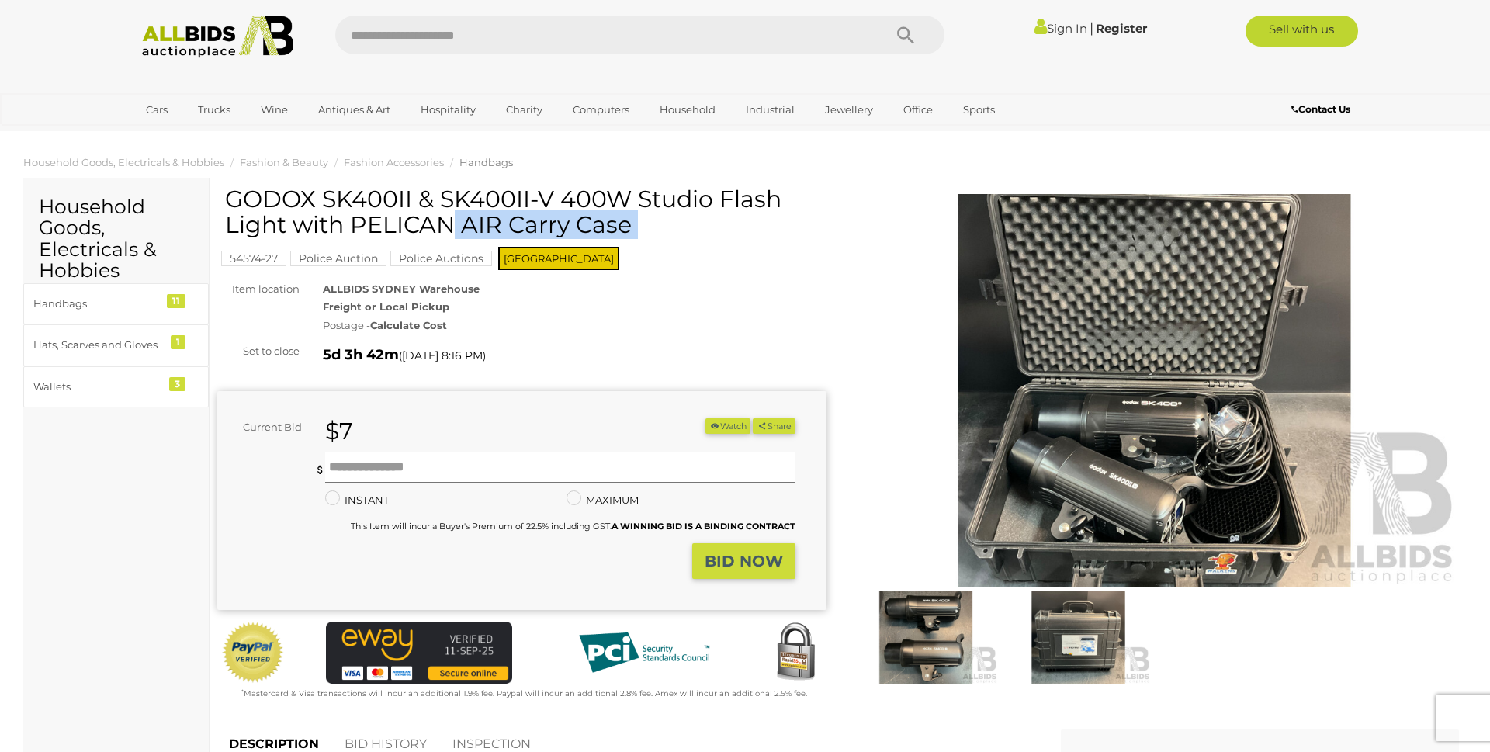
drag, startPoint x: 410, startPoint y: 197, endPoint x: 224, endPoint y: 196, distance: 185.5
click at [224, 196] on div "GODOX SK400II & SK400II-V 400W Studio Flash Light with PELICAN AIR Carry Case 5…" at bounding box center [521, 444] width 609 height 516
click at [393, 186] on h1 "GODOX SK400II & SK400II-V 400W Studio Flash Light with PELICAN AIR Carry Case" at bounding box center [524, 211] width 598 height 51
drag, startPoint x: 410, startPoint y: 198, endPoint x: 234, endPoint y: 198, distance: 176.2
click at [234, 198] on h1 "GODOX SK400II & SK400II-V 400W Studio Flash Light with PELICAN AIR Carry Case" at bounding box center [524, 211] width 598 height 51
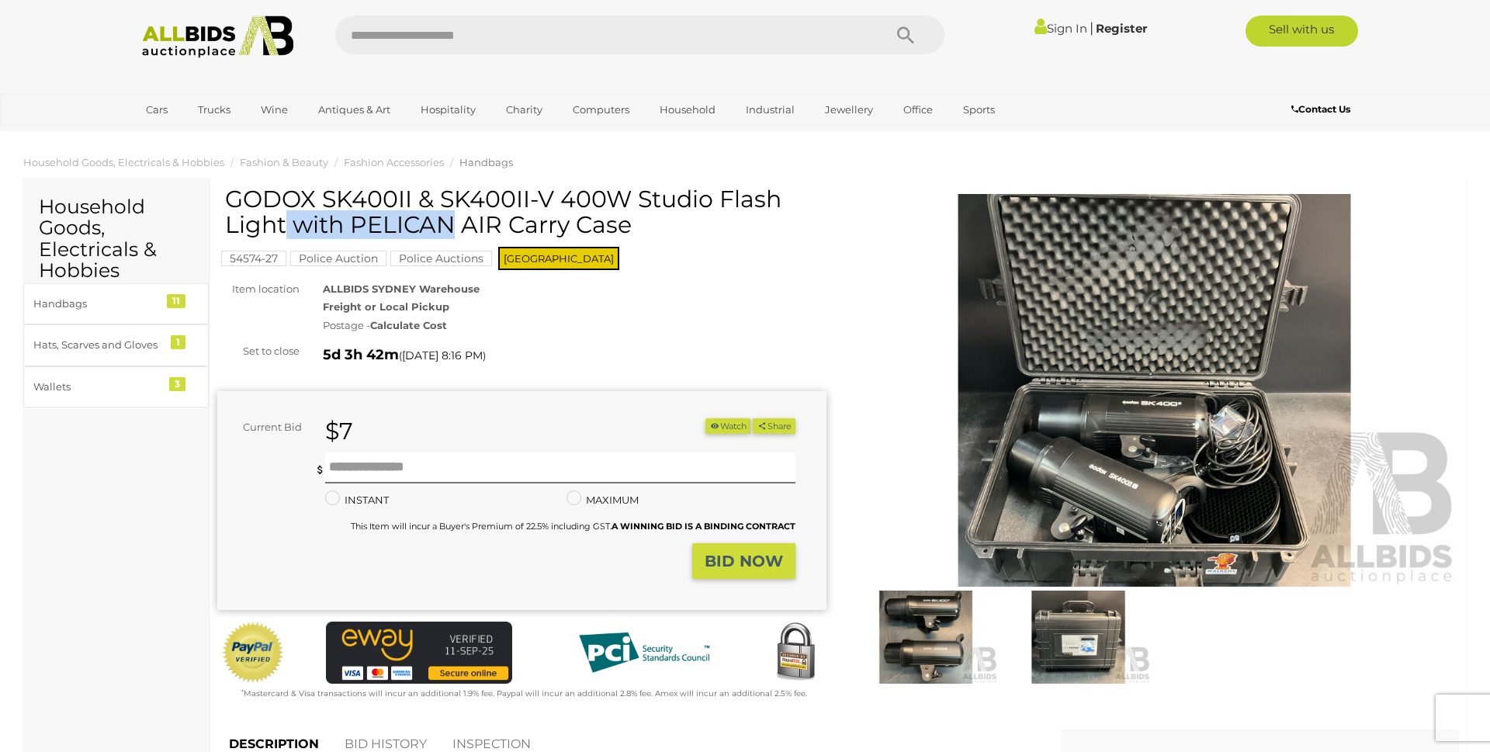
copy h1 "GODOX SK400II"
click at [1064, 495] on img at bounding box center [1154, 390] width 609 height 393
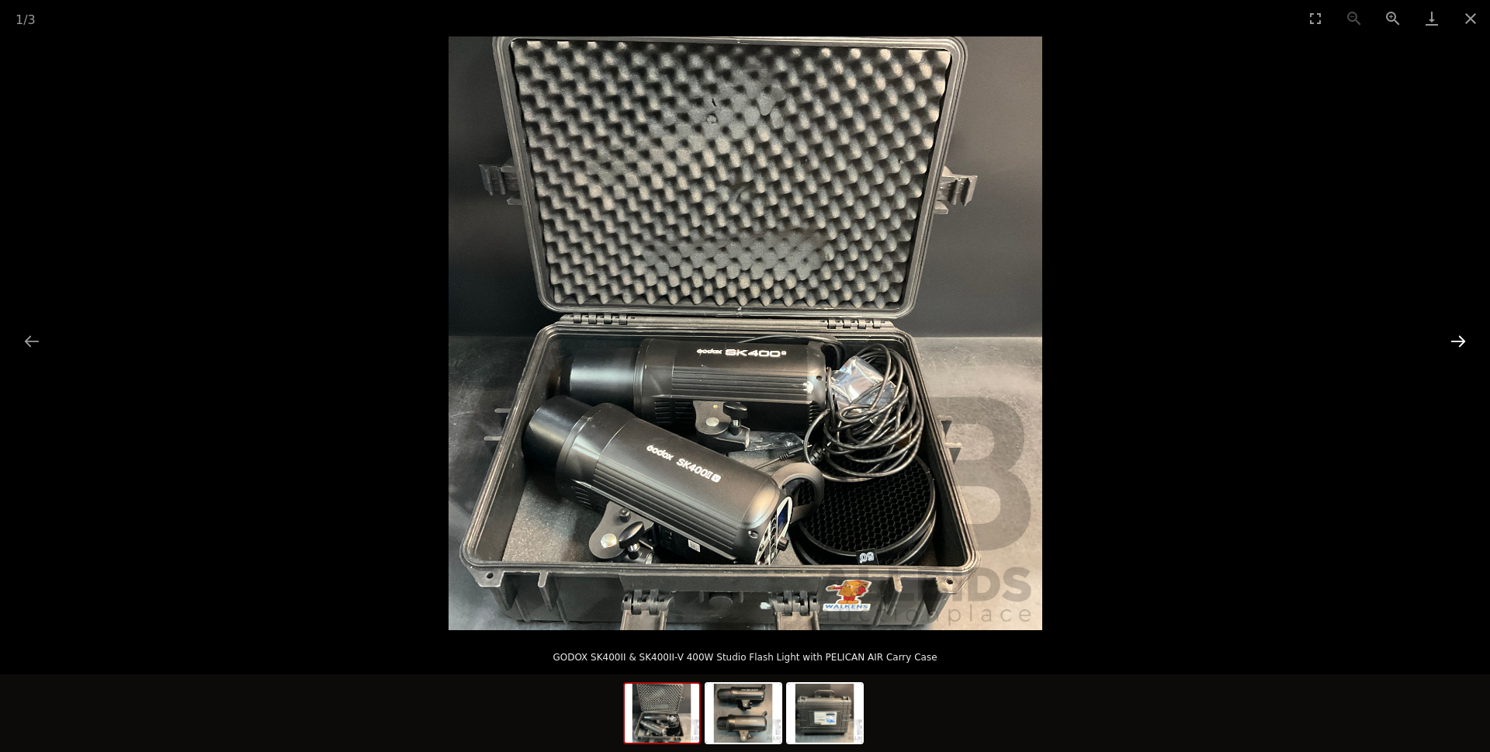
click at [1457, 342] on button "Next slide" at bounding box center [1458, 341] width 33 height 30
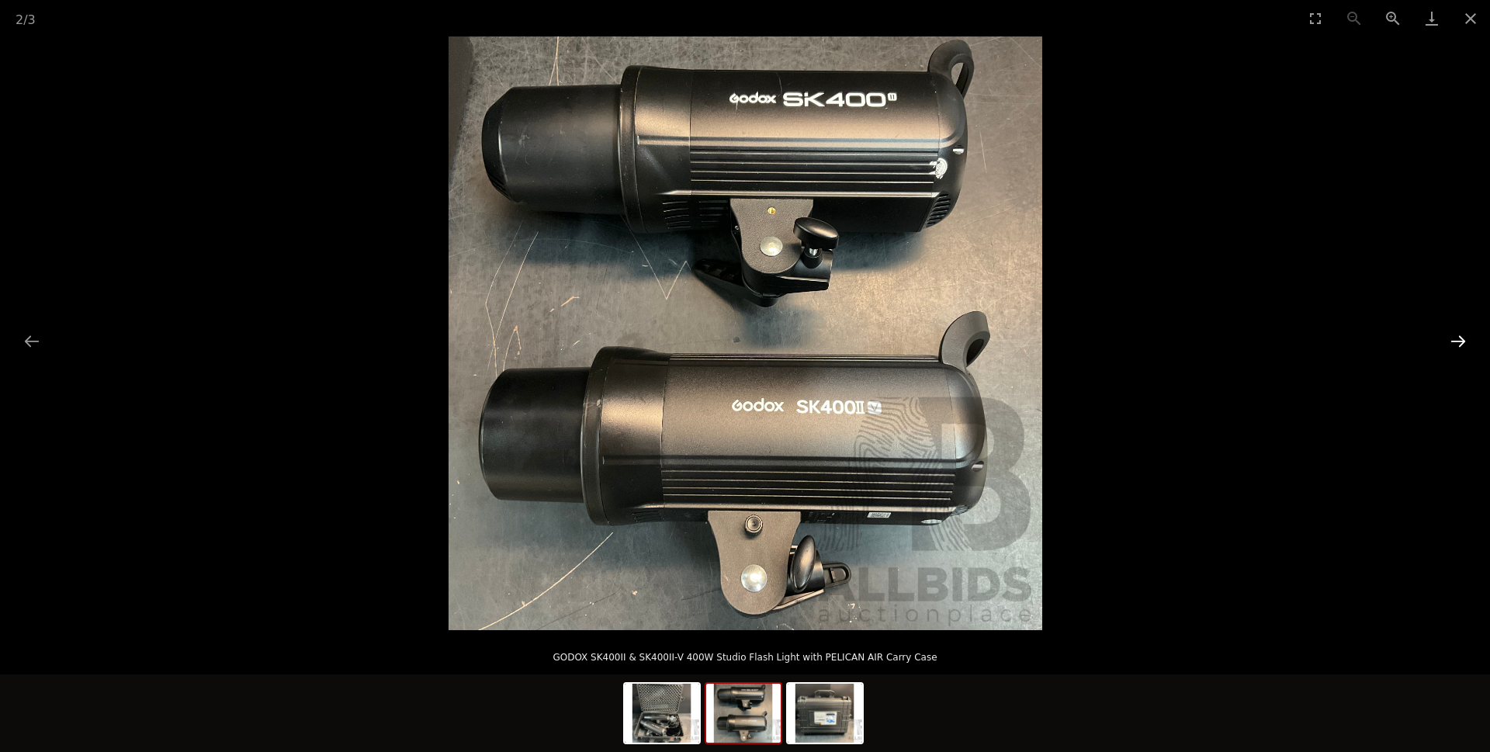
click at [1457, 341] on button "Next slide" at bounding box center [1458, 341] width 33 height 30
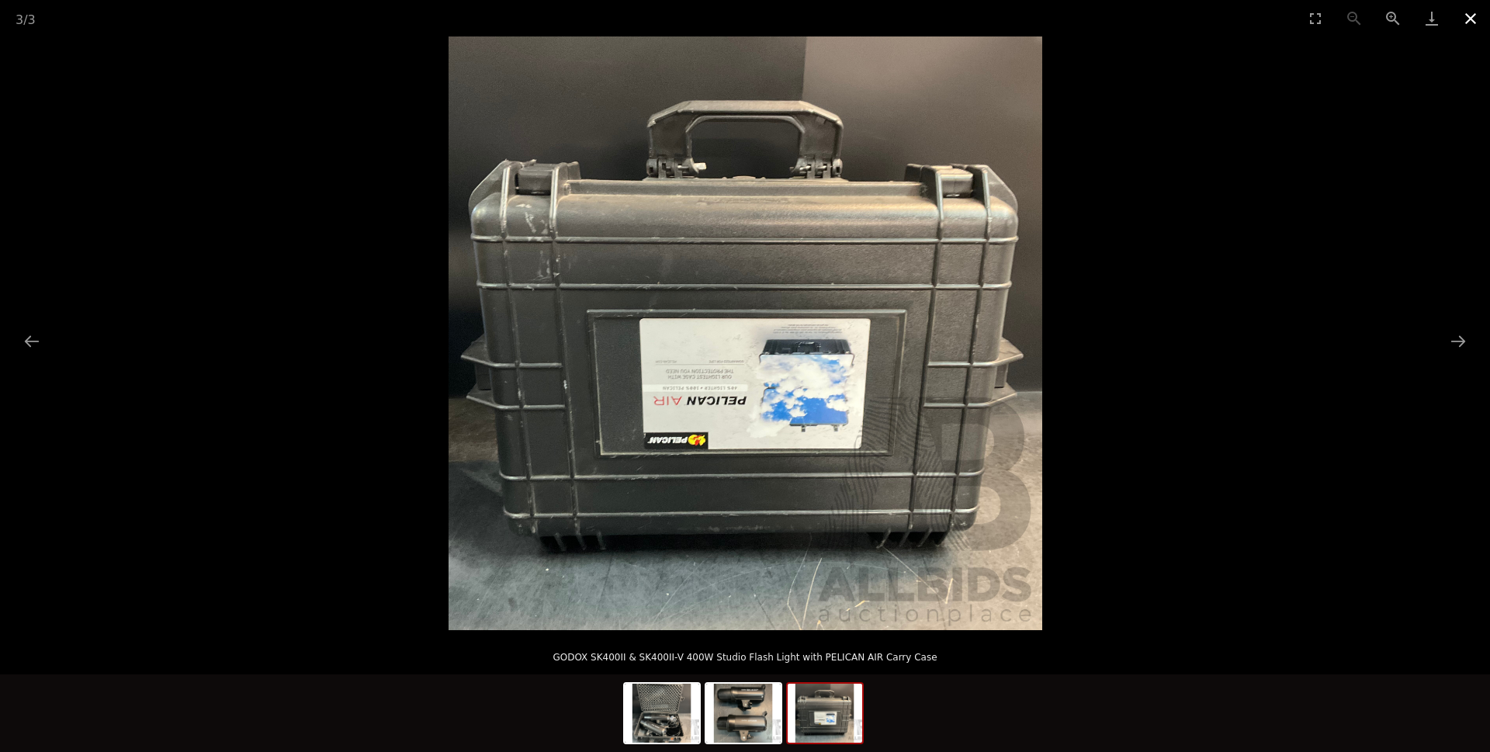
click at [1467, 22] on button "Close gallery" at bounding box center [1470, 18] width 39 height 36
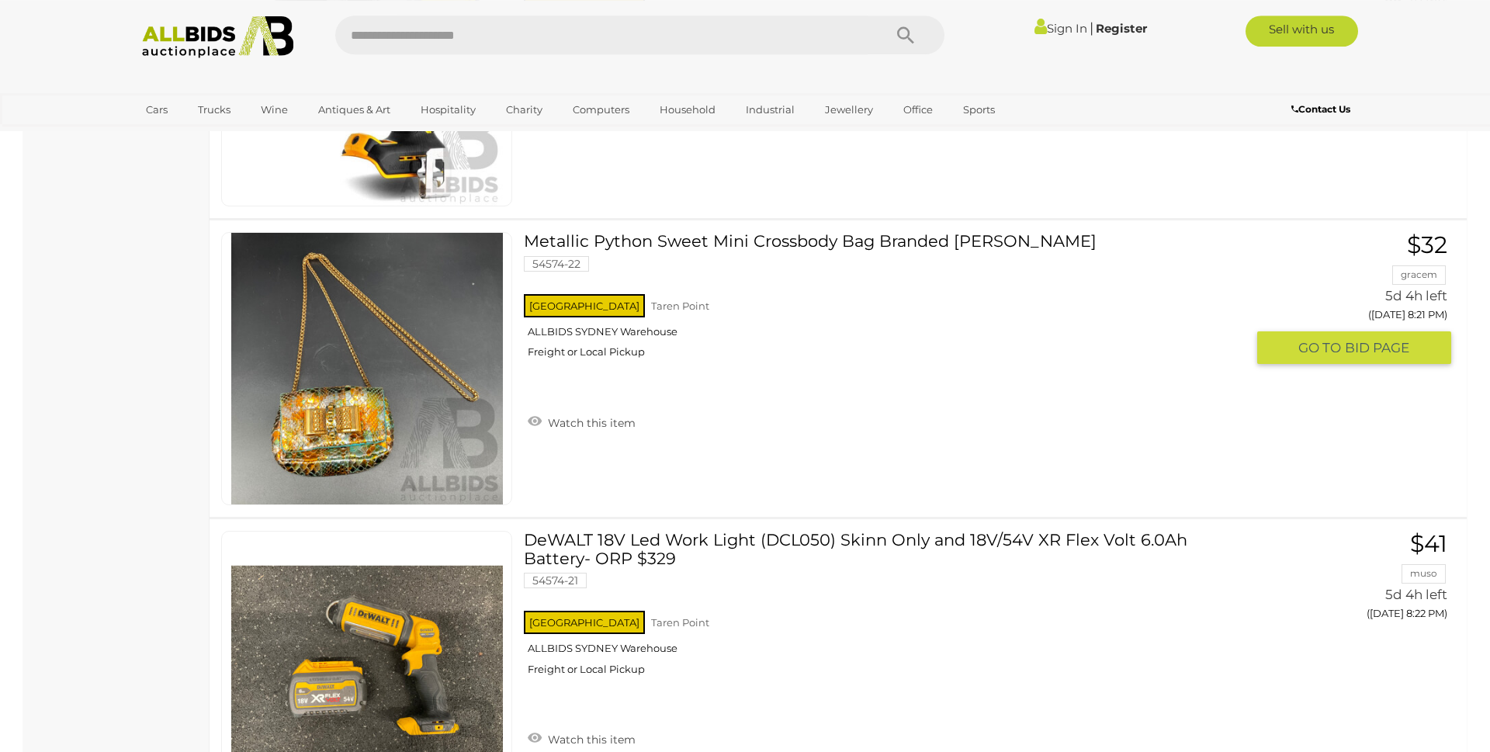
scroll to position [11792, 0]
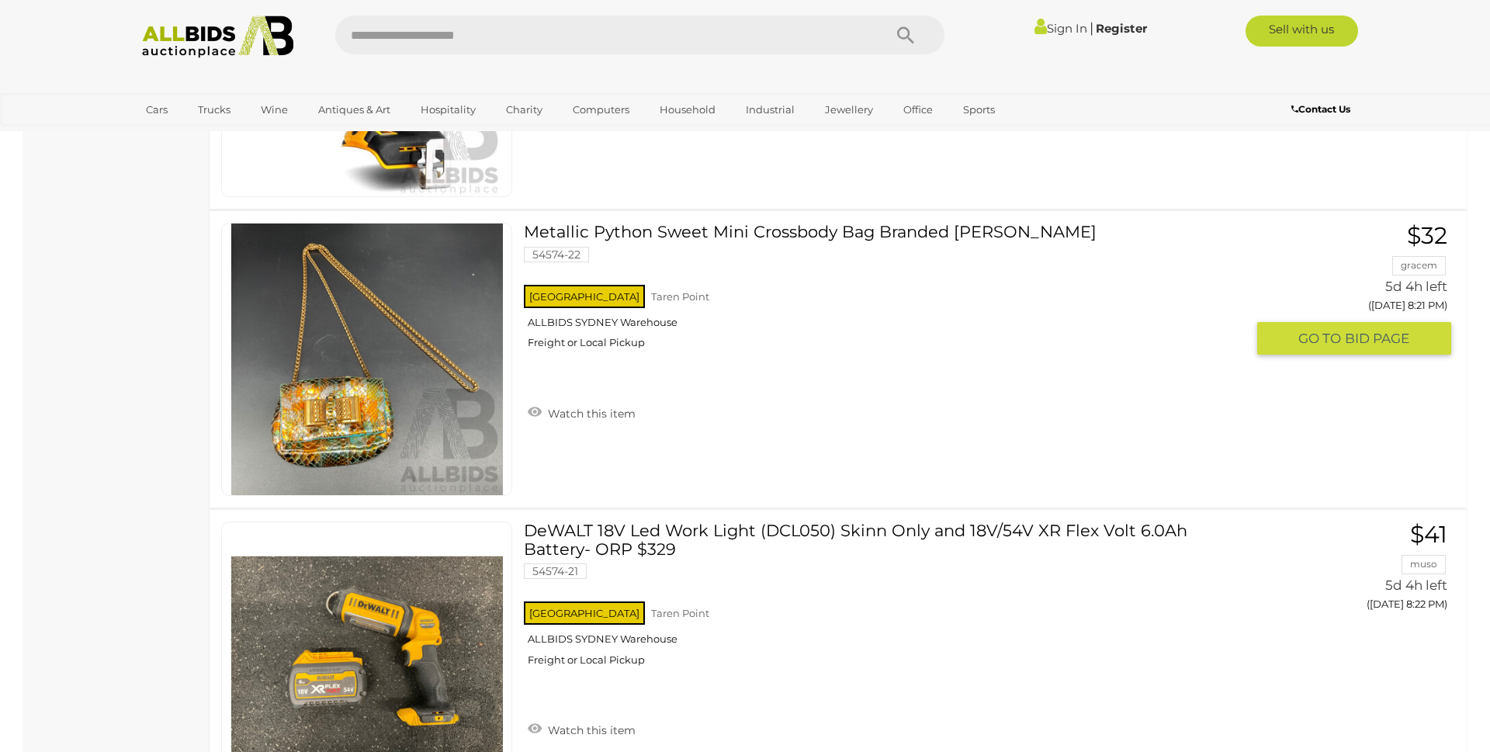
click at [716, 235] on link "Metallic Python Sweet Mini Crossbody Bag Branded Christian Louboutin 54574-22 N…" at bounding box center [890, 292] width 710 height 138
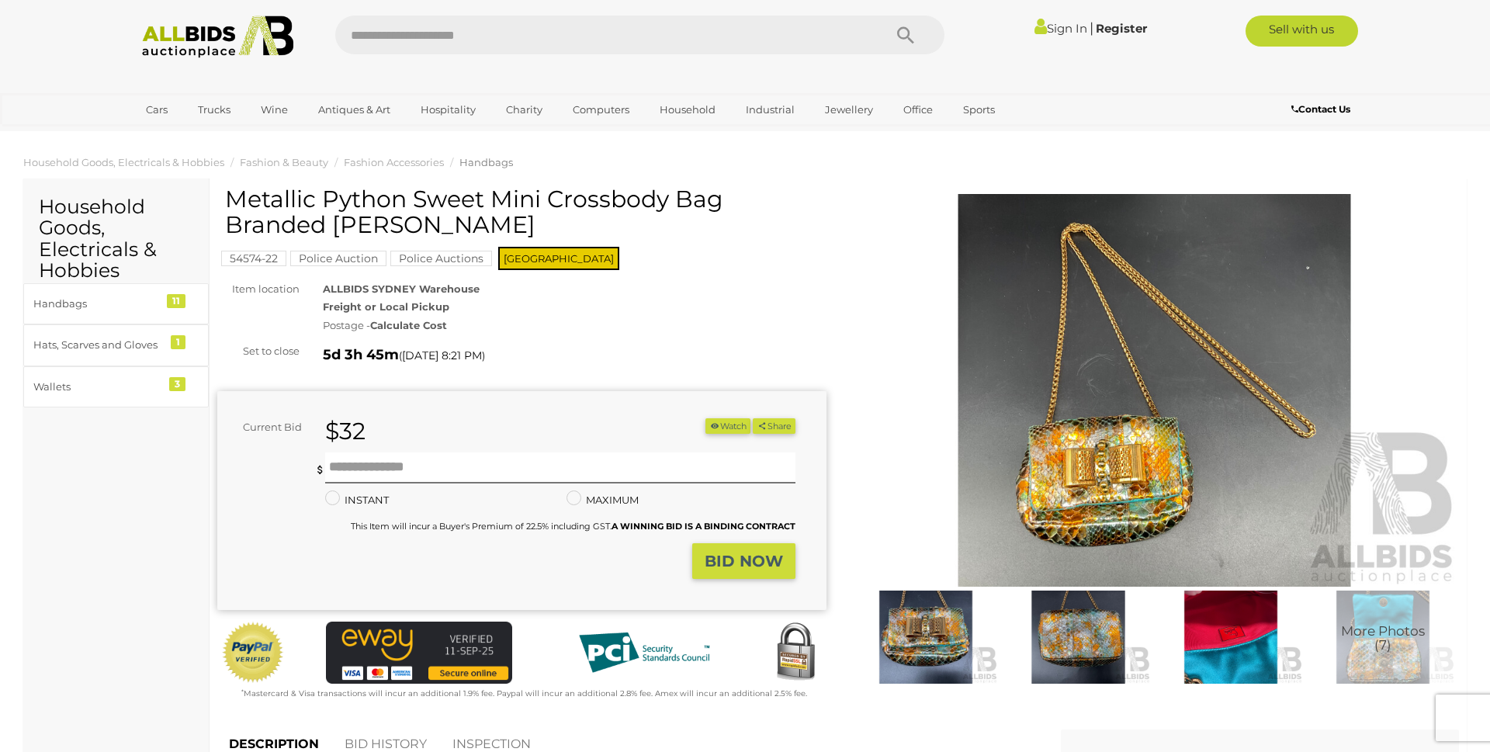
click at [1108, 439] on img at bounding box center [1154, 390] width 609 height 393
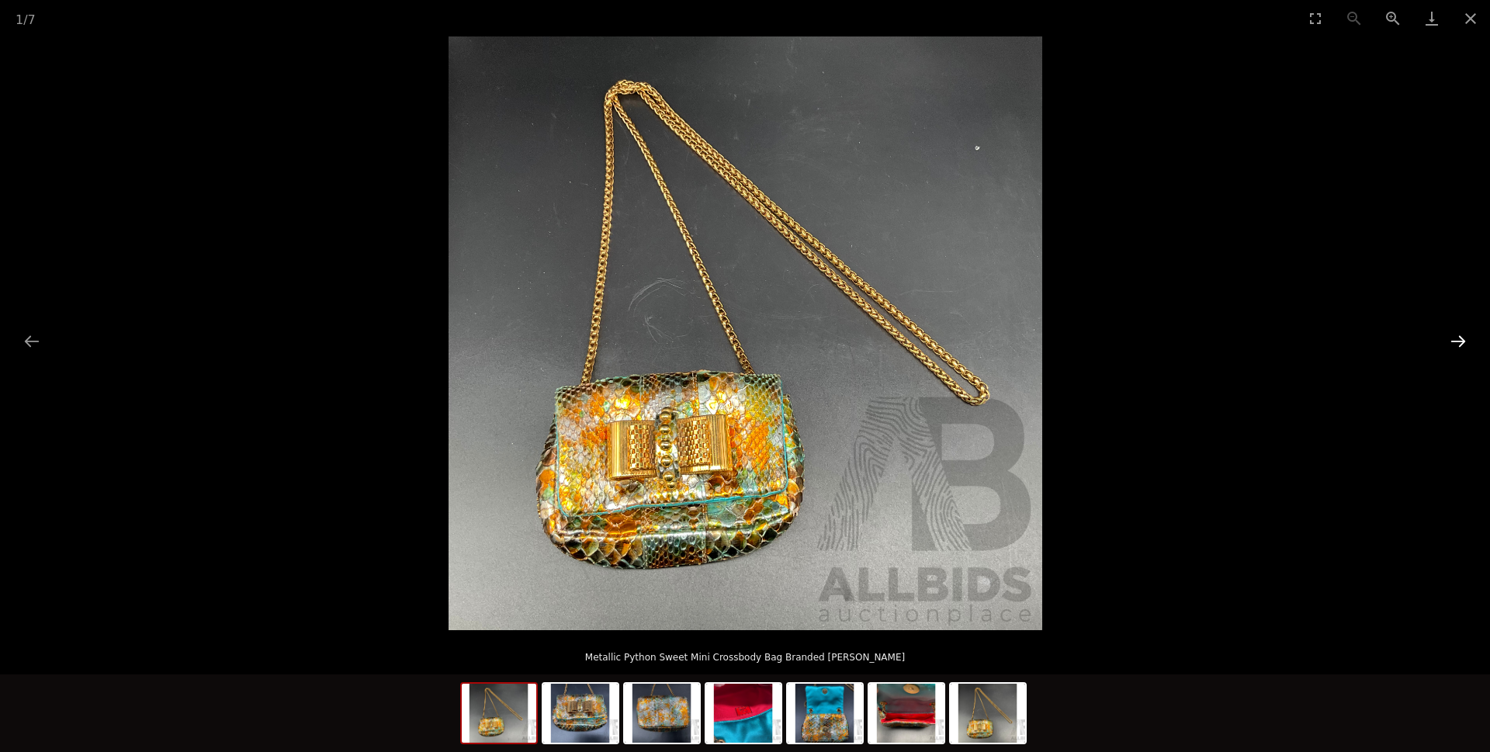
click at [1458, 345] on button "Next slide" at bounding box center [1458, 341] width 33 height 30
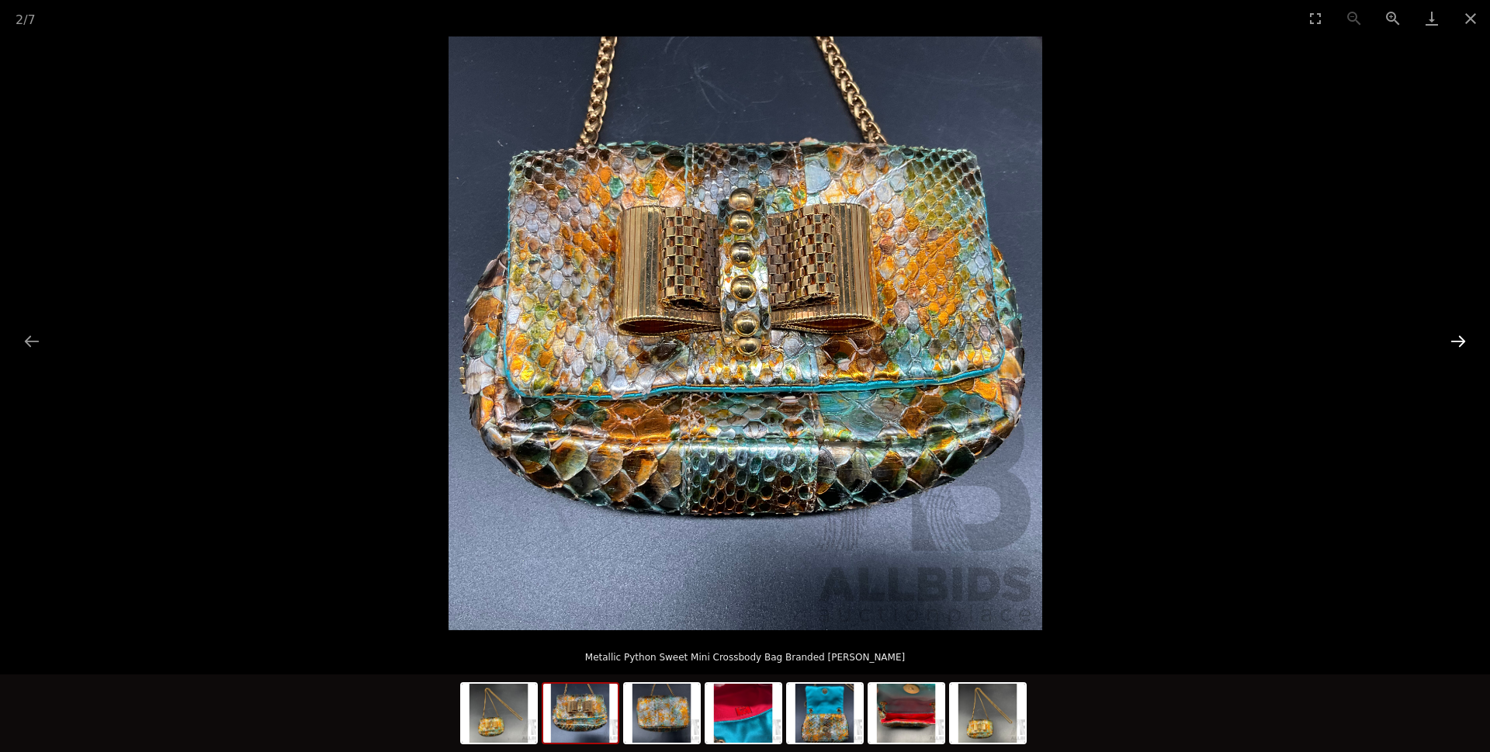
click at [1452, 341] on button "Next slide" at bounding box center [1458, 341] width 33 height 30
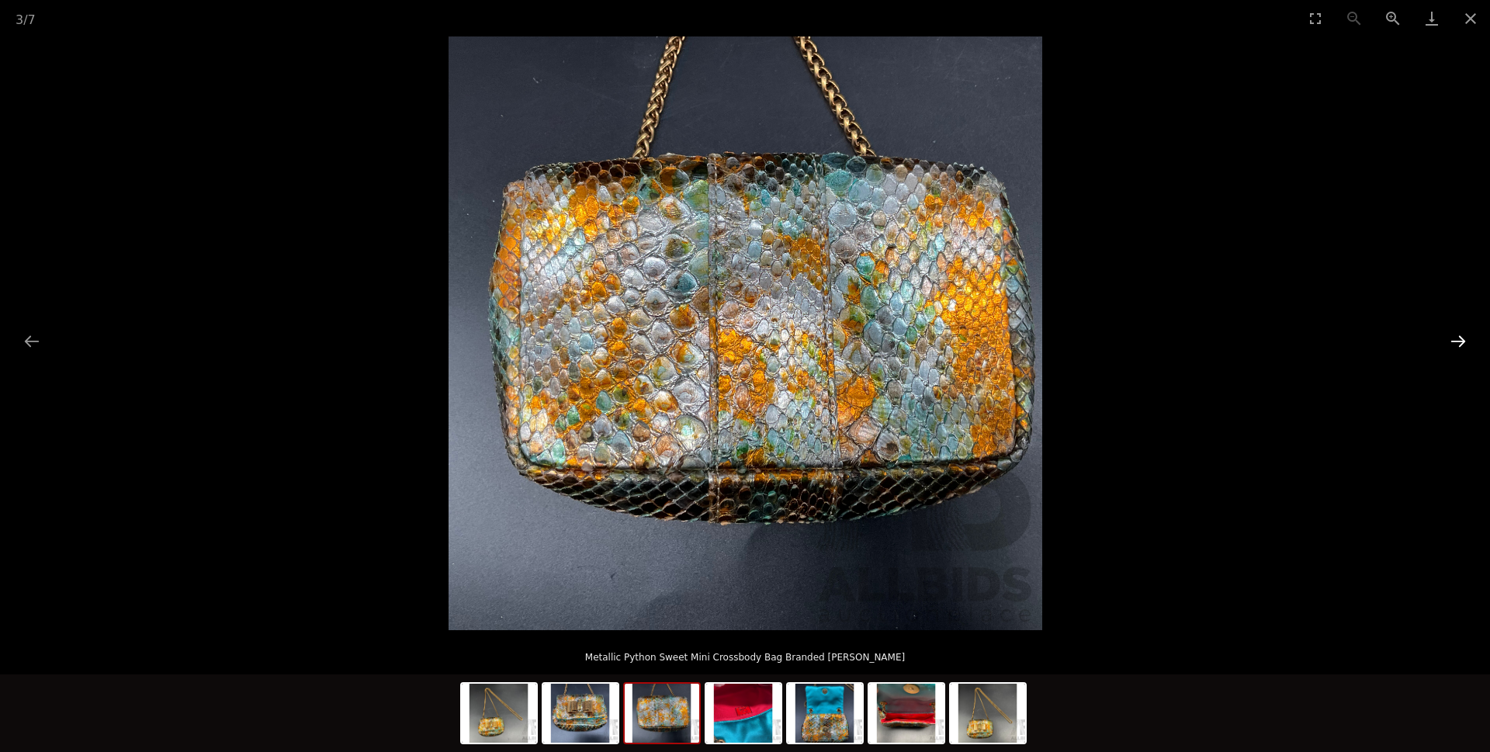
click at [1451, 340] on button "Next slide" at bounding box center [1458, 341] width 33 height 30
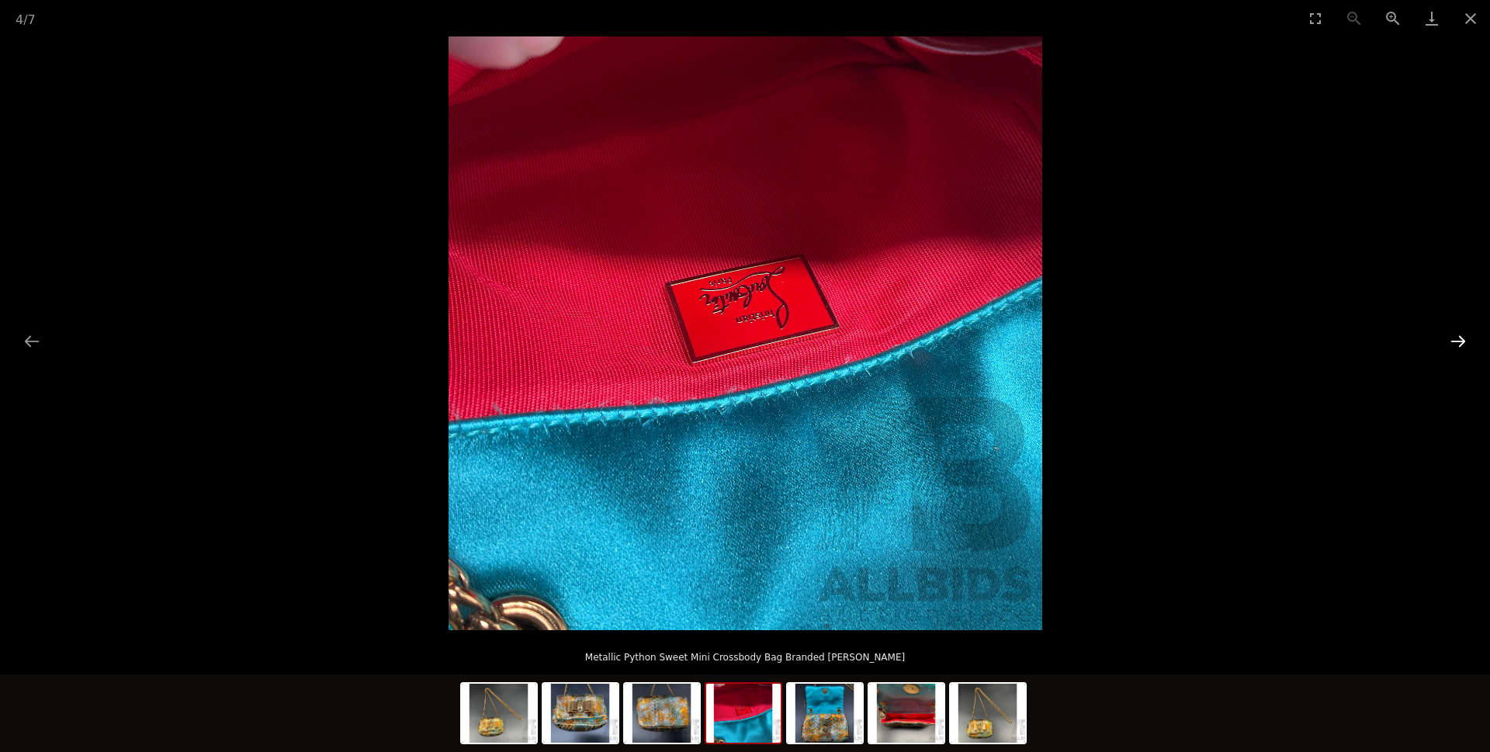
click at [1450, 339] on button "Next slide" at bounding box center [1458, 341] width 33 height 30
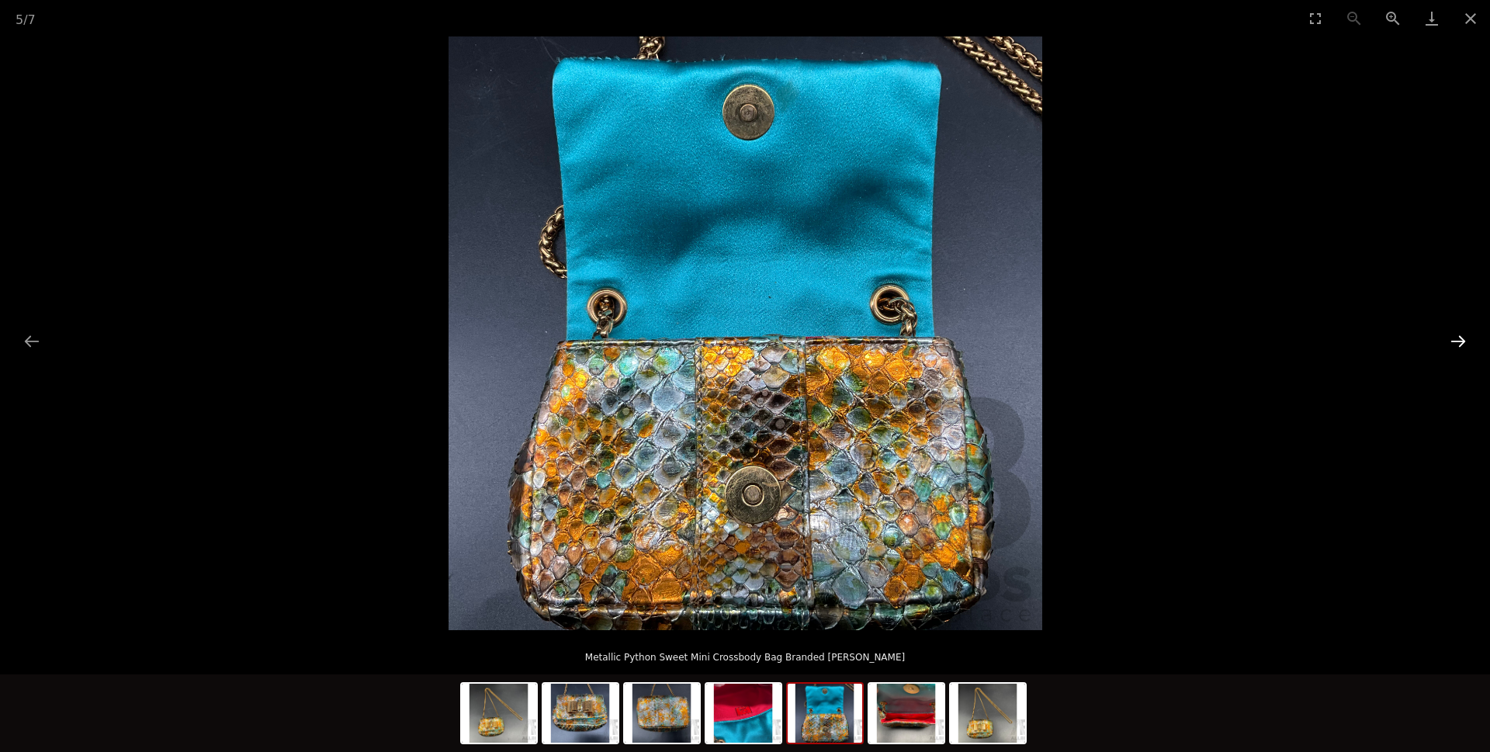
click at [1450, 339] on button "Next slide" at bounding box center [1458, 341] width 33 height 30
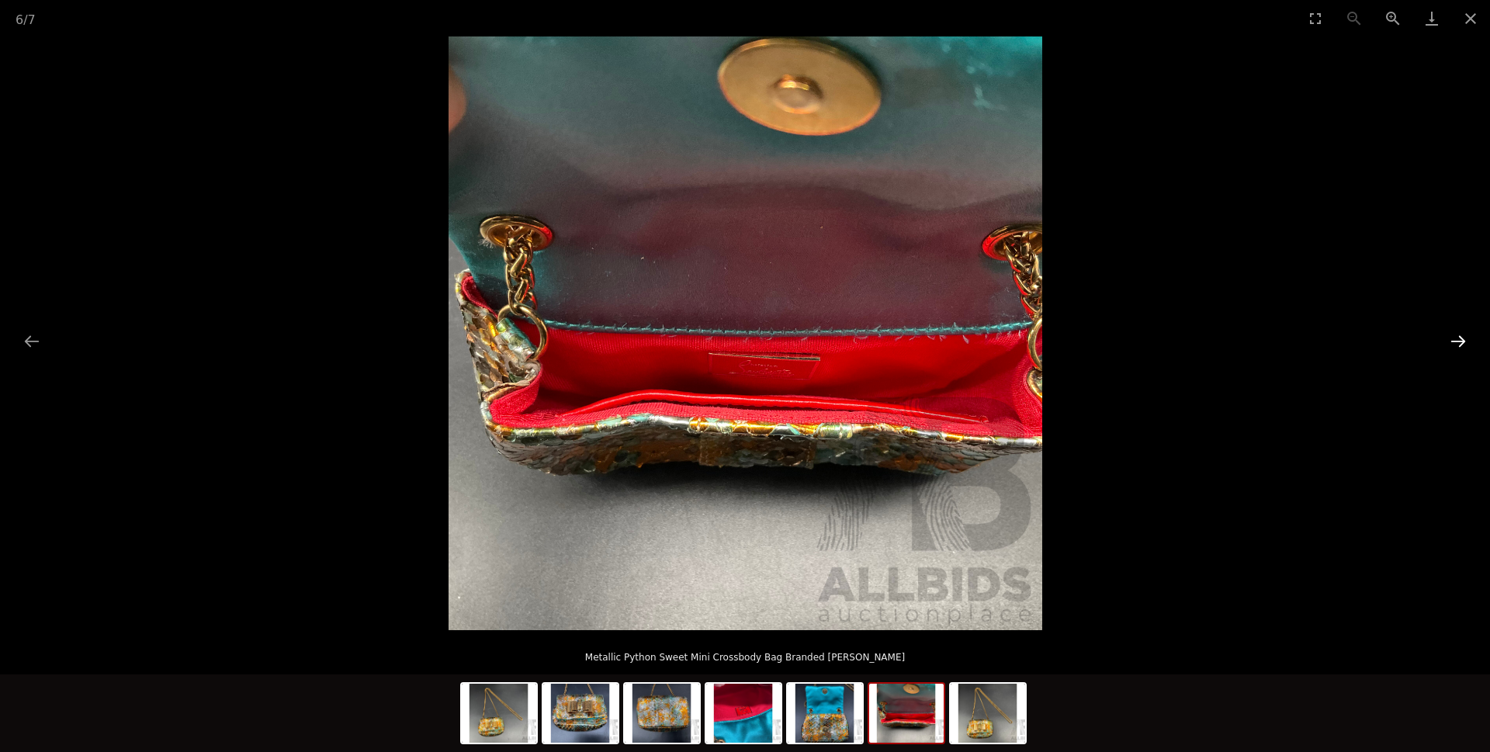
click at [1449, 339] on button "Next slide" at bounding box center [1458, 341] width 33 height 30
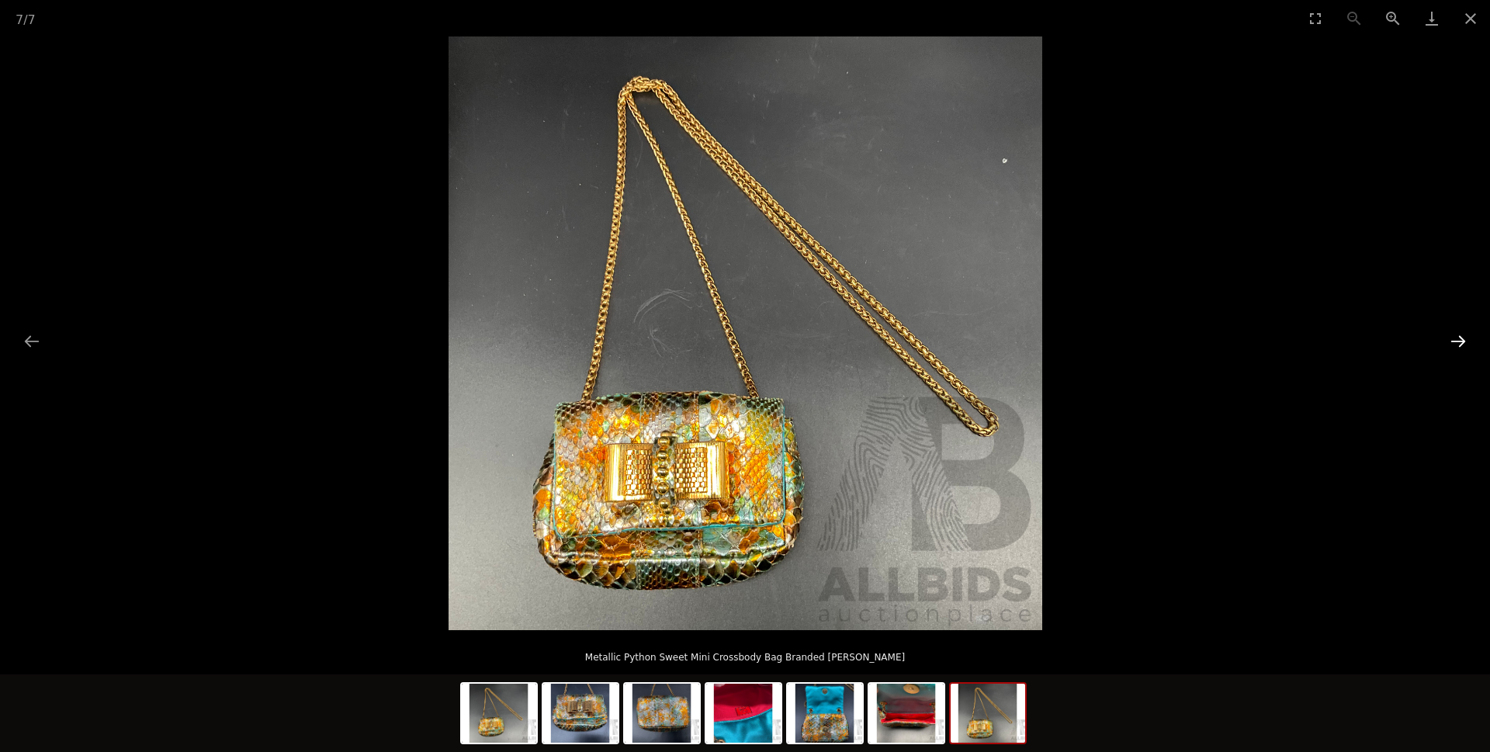
click at [1448, 339] on button "Next slide" at bounding box center [1458, 341] width 33 height 30
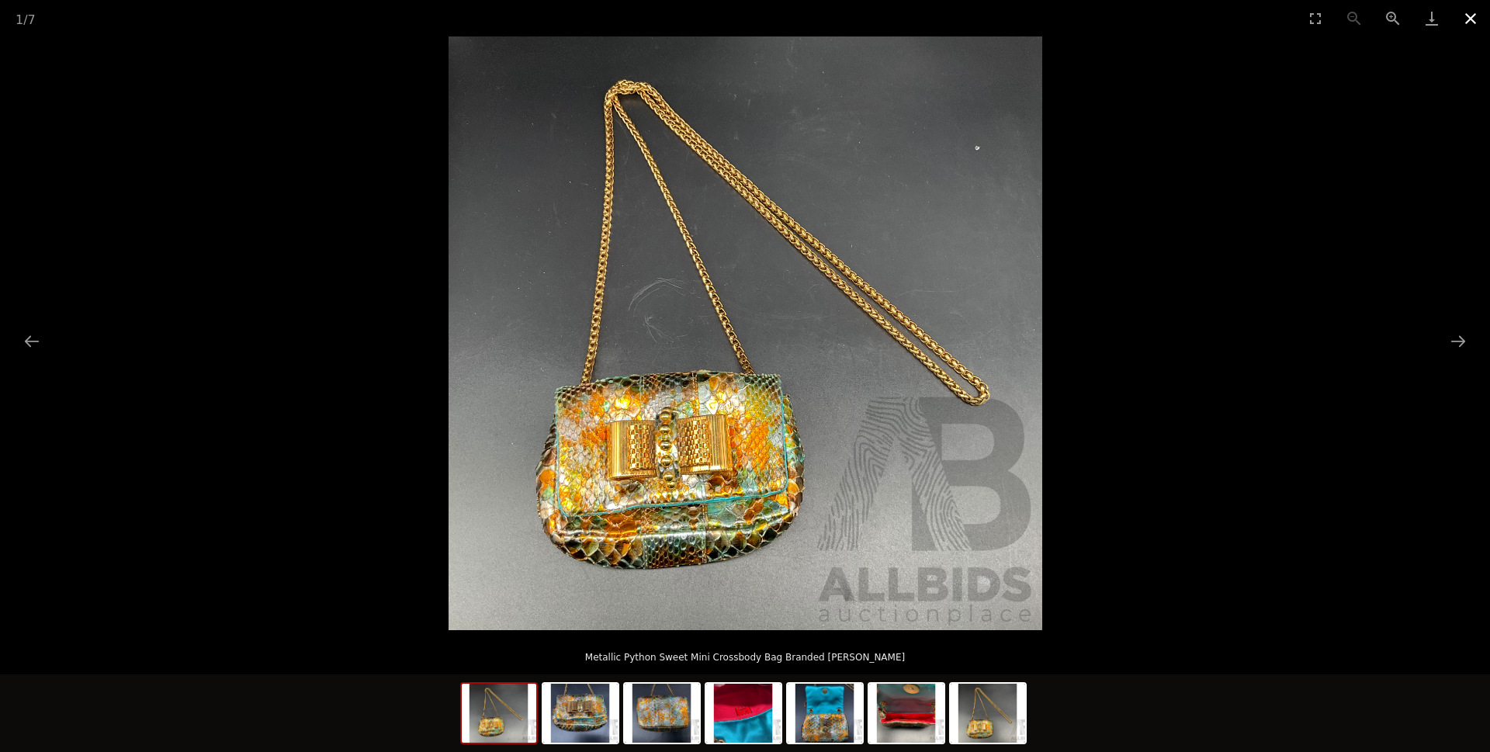
click at [1469, 20] on button "Close gallery" at bounding box center [1470, 18] width 39 height 36
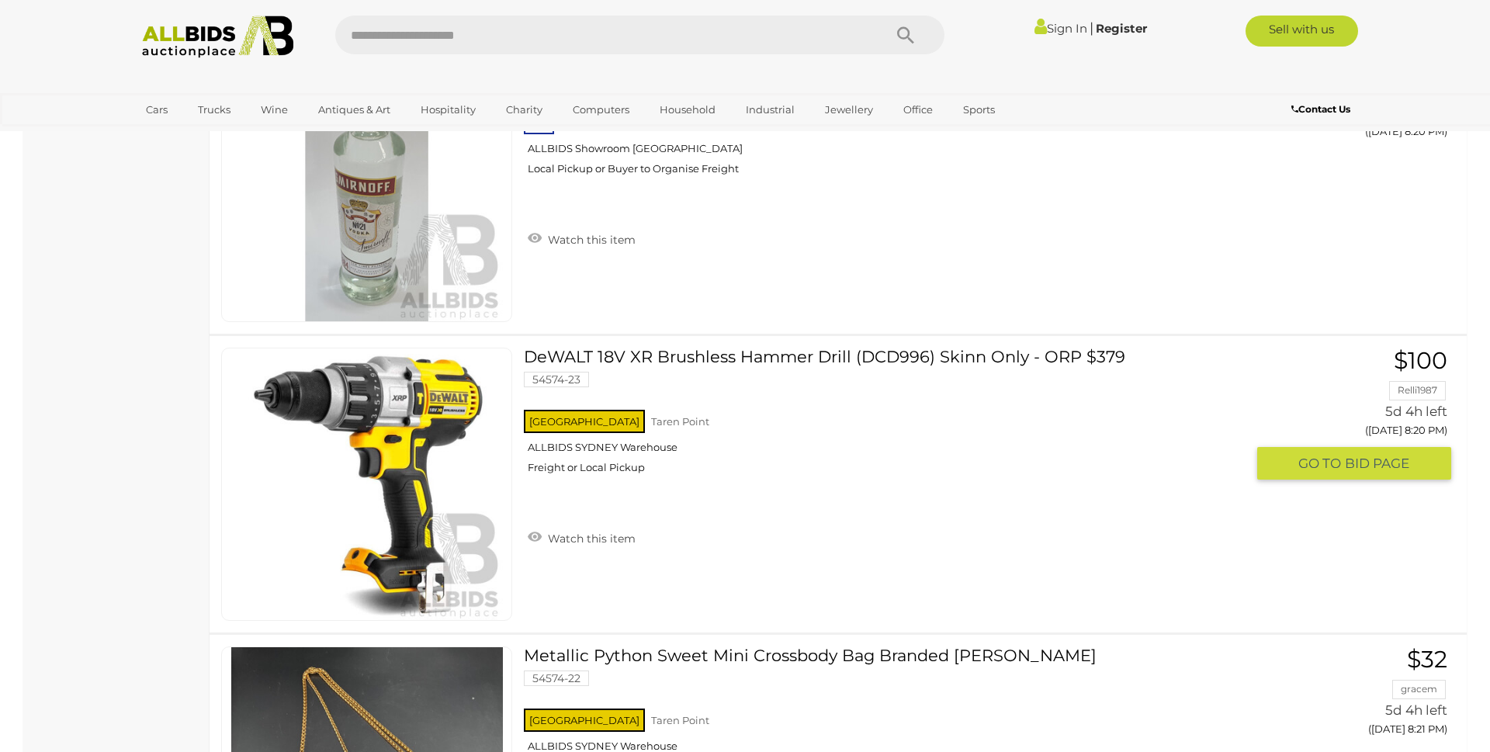
scroll to position [11210, 0]
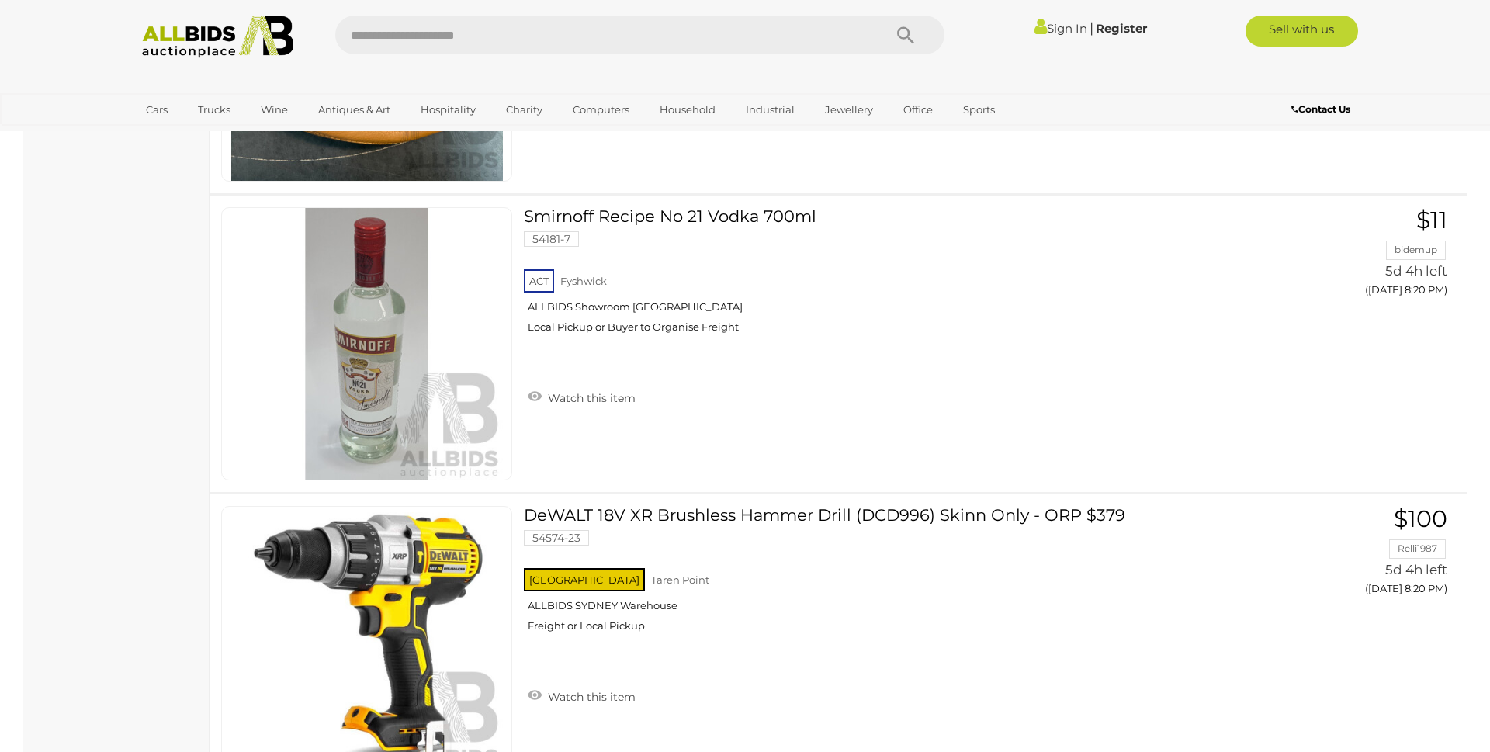
click at [184, 54] on img at bounding box center [217, 37] width 168 height 43
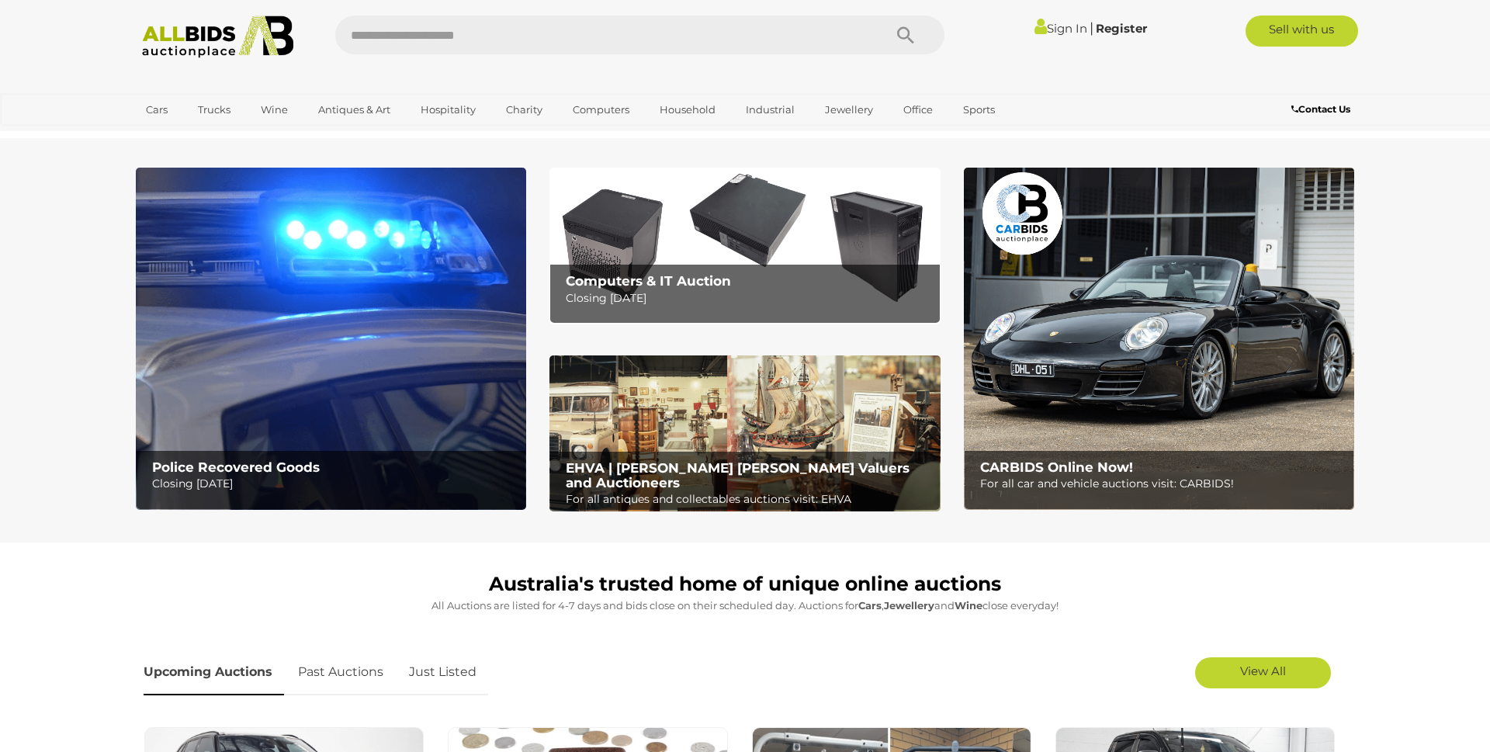
click at [736, 252] on img at bounding box center [744, 246] width 390 height 156
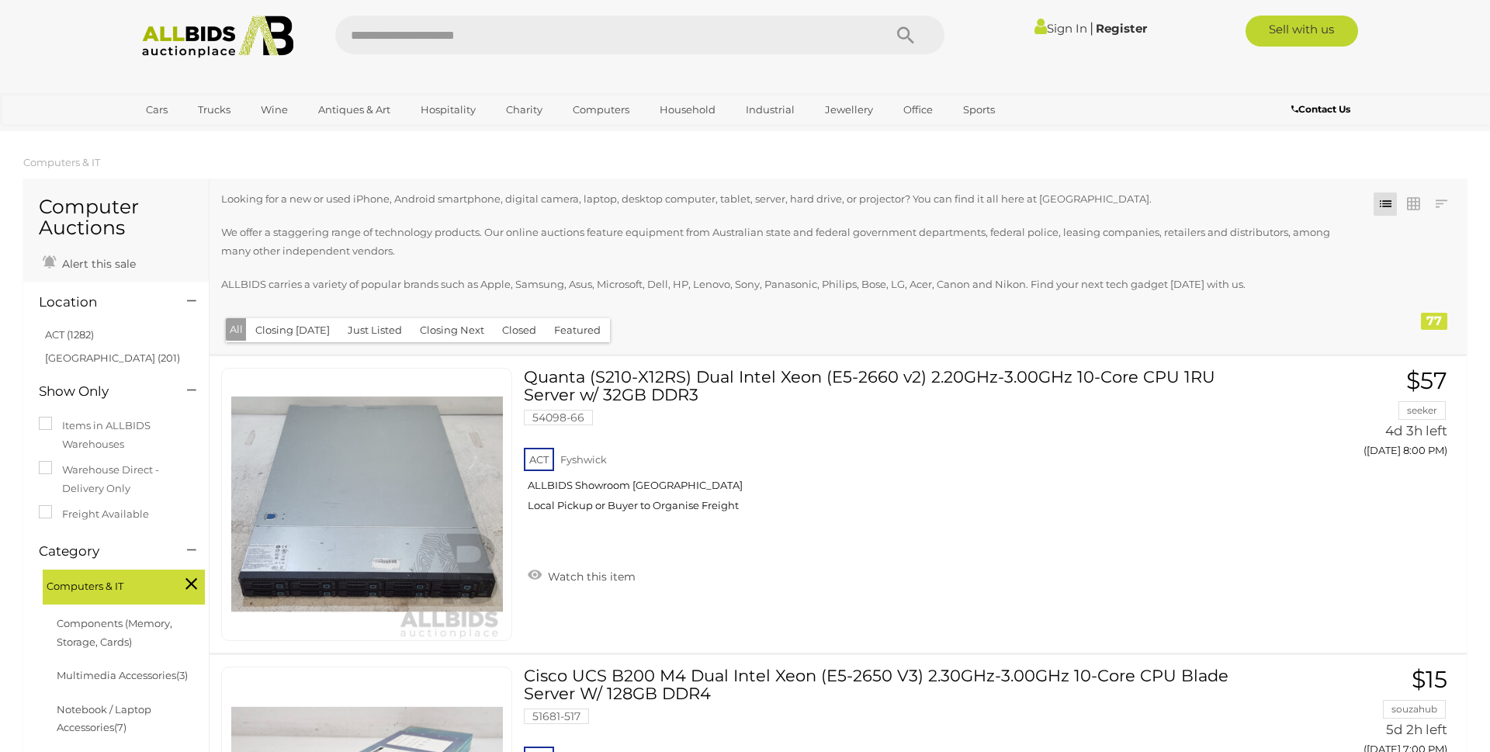
click at [413, 25] on input "text" at bounding box center [601, 35] width 532 height 39
type input "***"
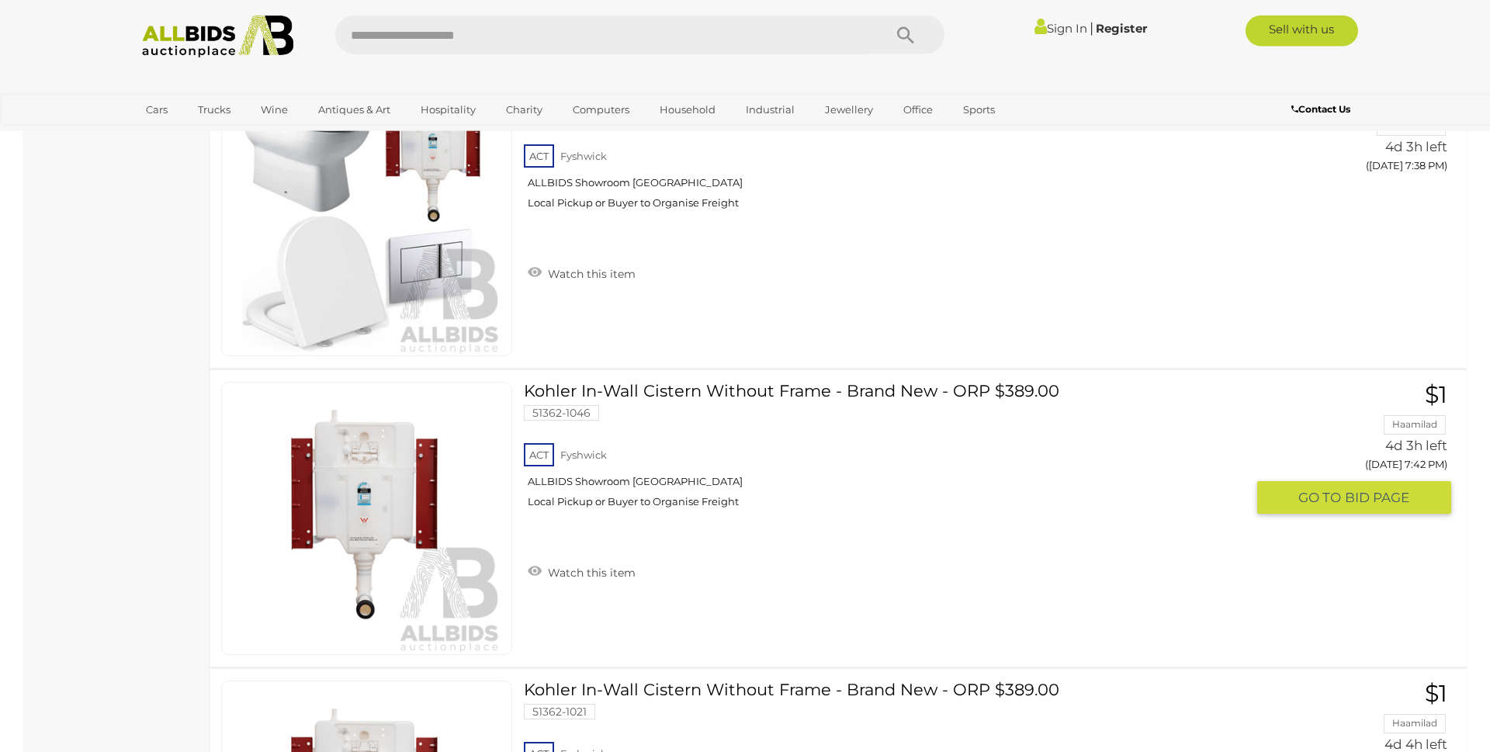
scroll to position [1741, 0]
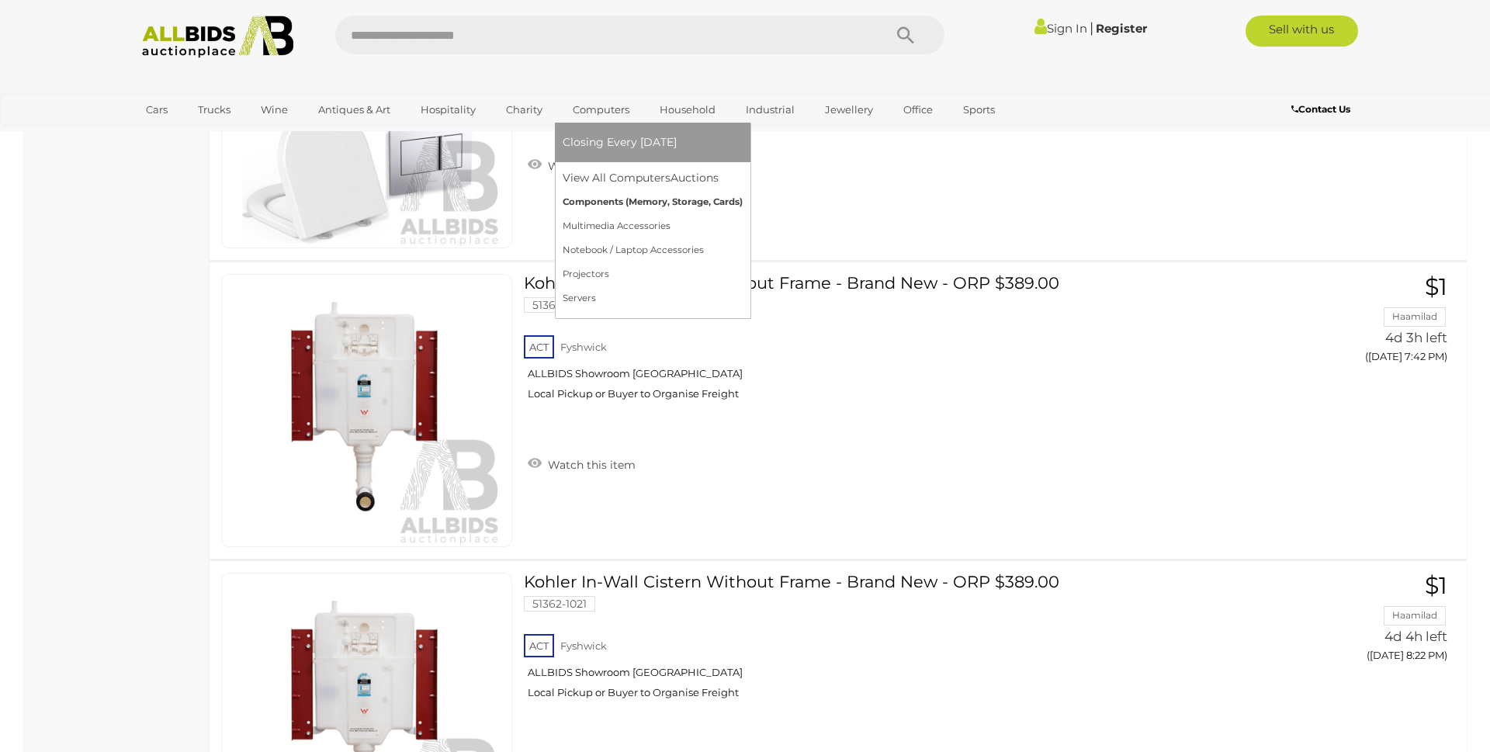
click at [607, 202] on link "Components (Memory, Storage, Cards)" at bounding box center [653, 202] width 180 height 24
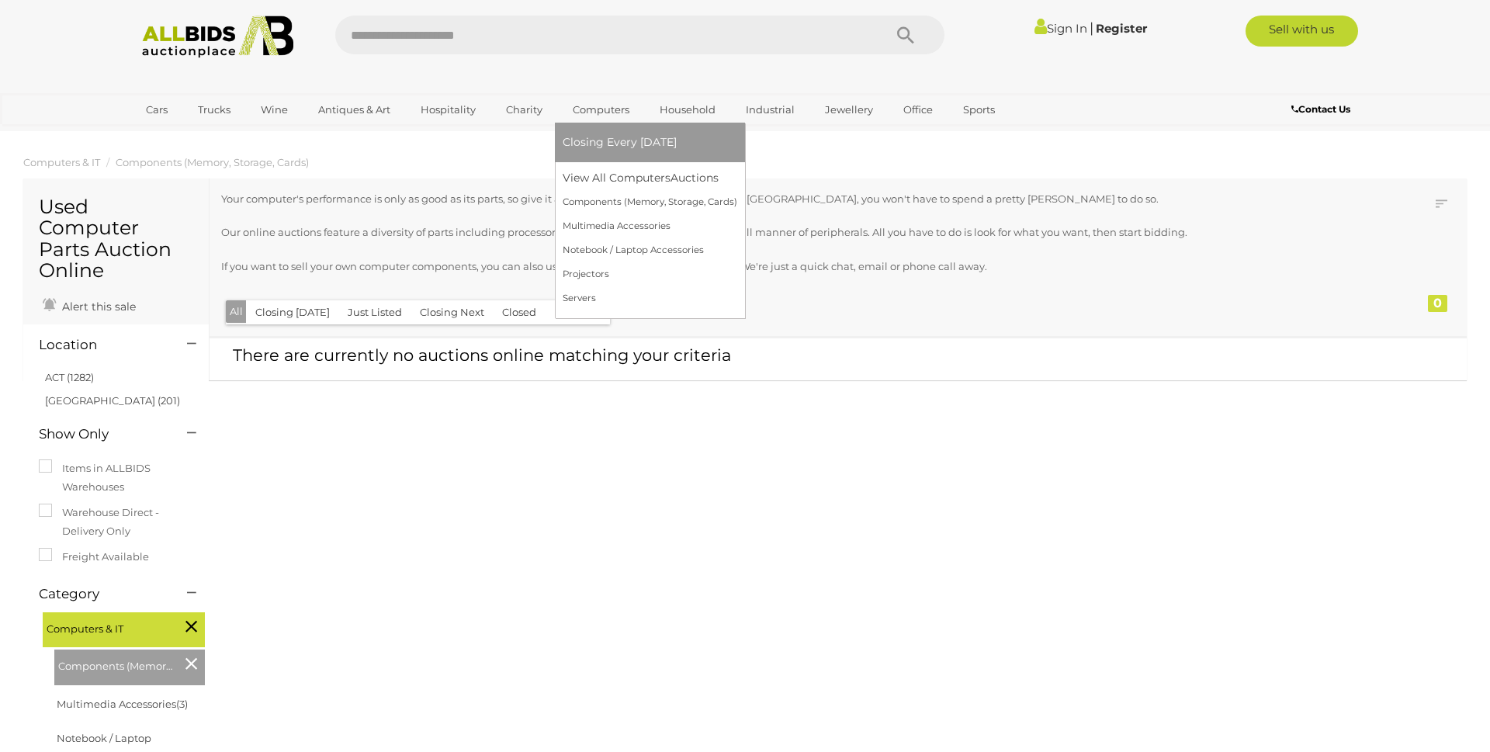
click at [607, 100] on link "Computers" at bounding box center [601, 110] width 77 height 26
click at [584, 246] on link "Notebook / Laptop Accessories" at bounding box center [650, 250] width 175 height 24
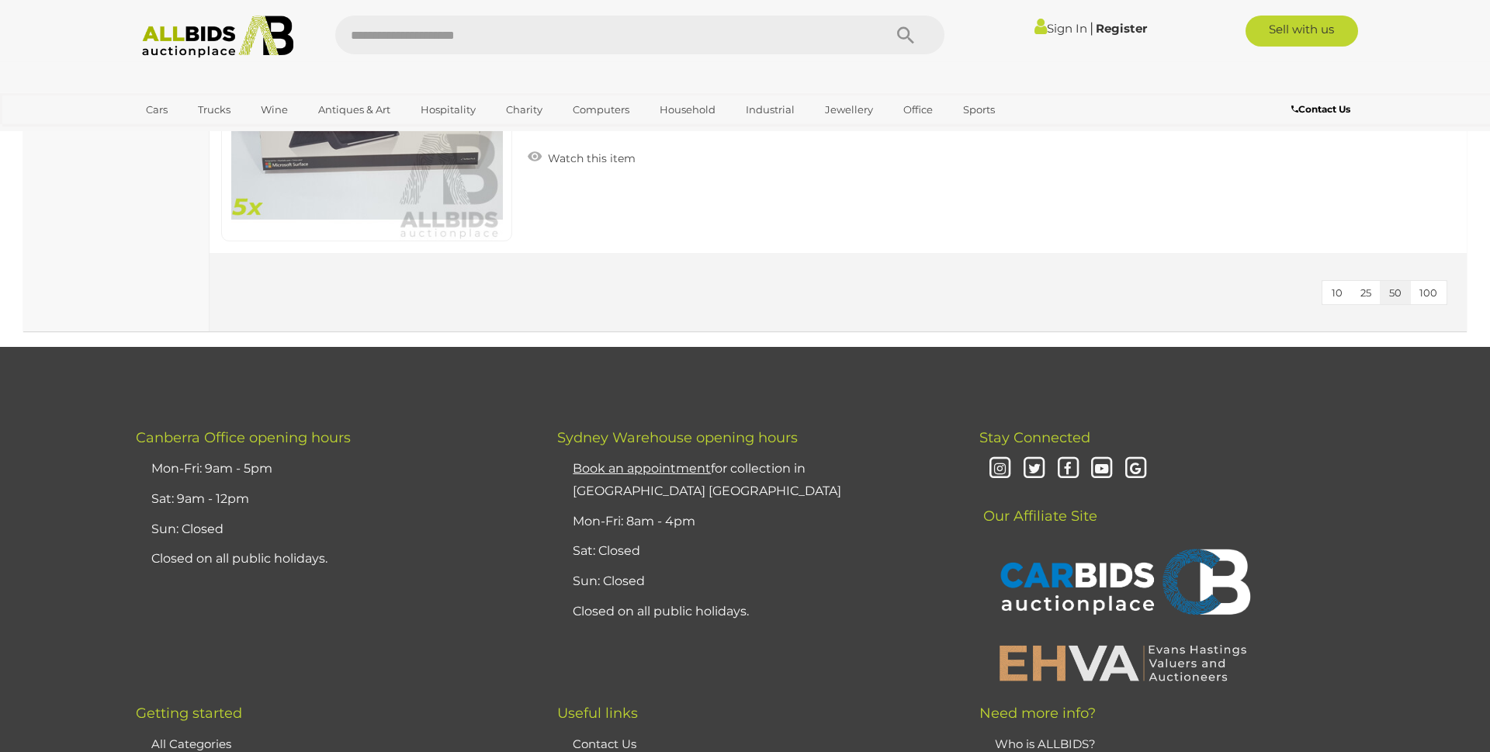
scroll to position [2216, 0]
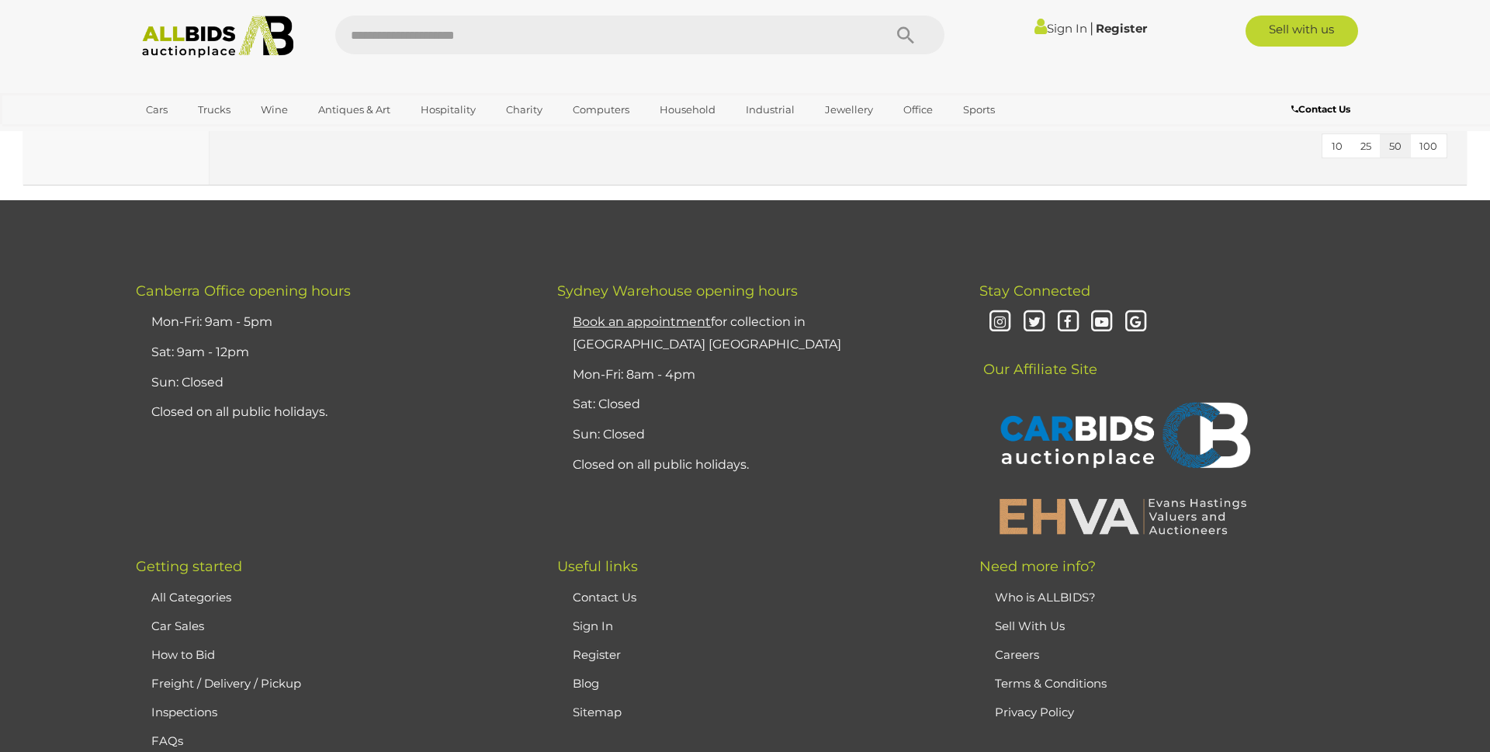
click at [412, 26] on input "text" at bounding box center [601, 35] width 532 height 39
type input "***"
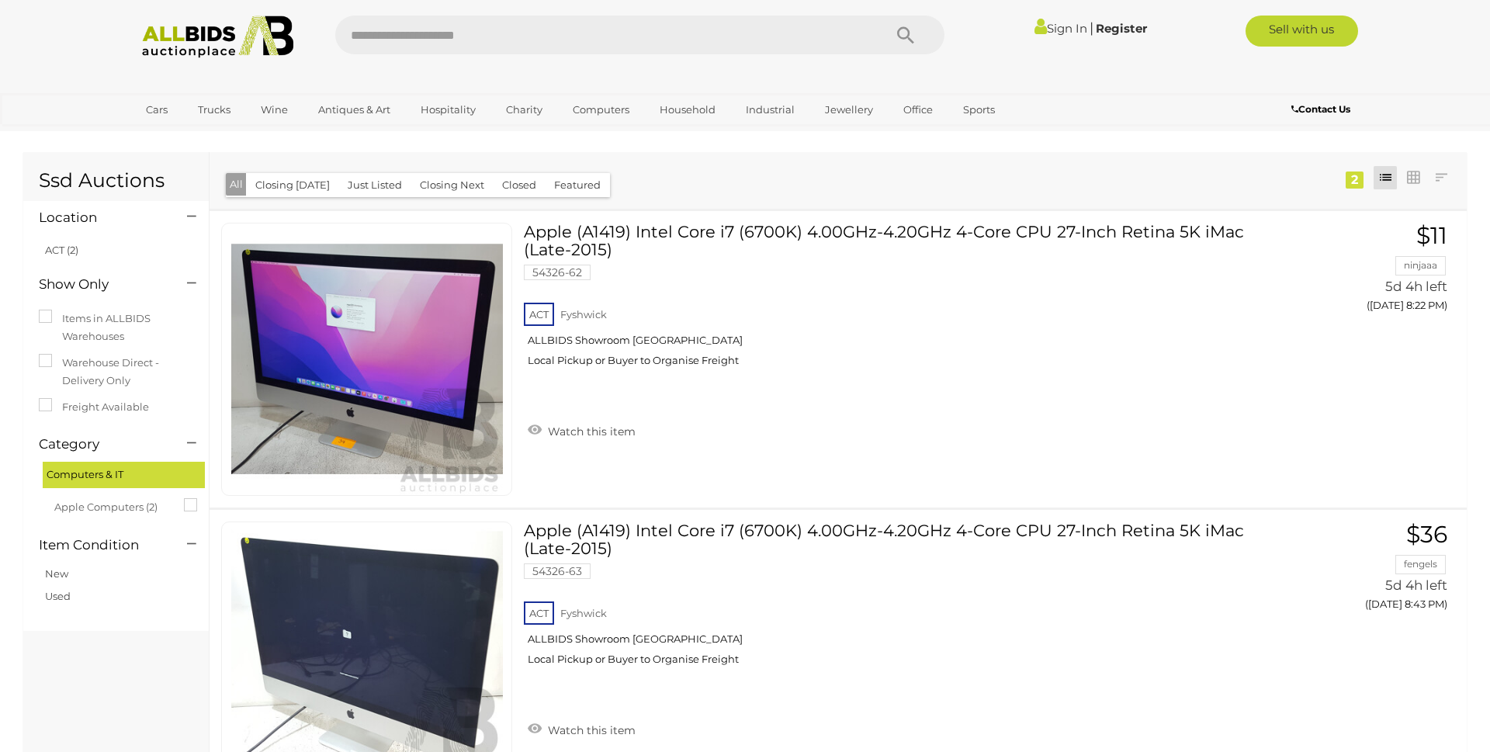
click at [410, 39] on input "text" at bounding box center [601, 35] width 532 height 39
type input "**********"
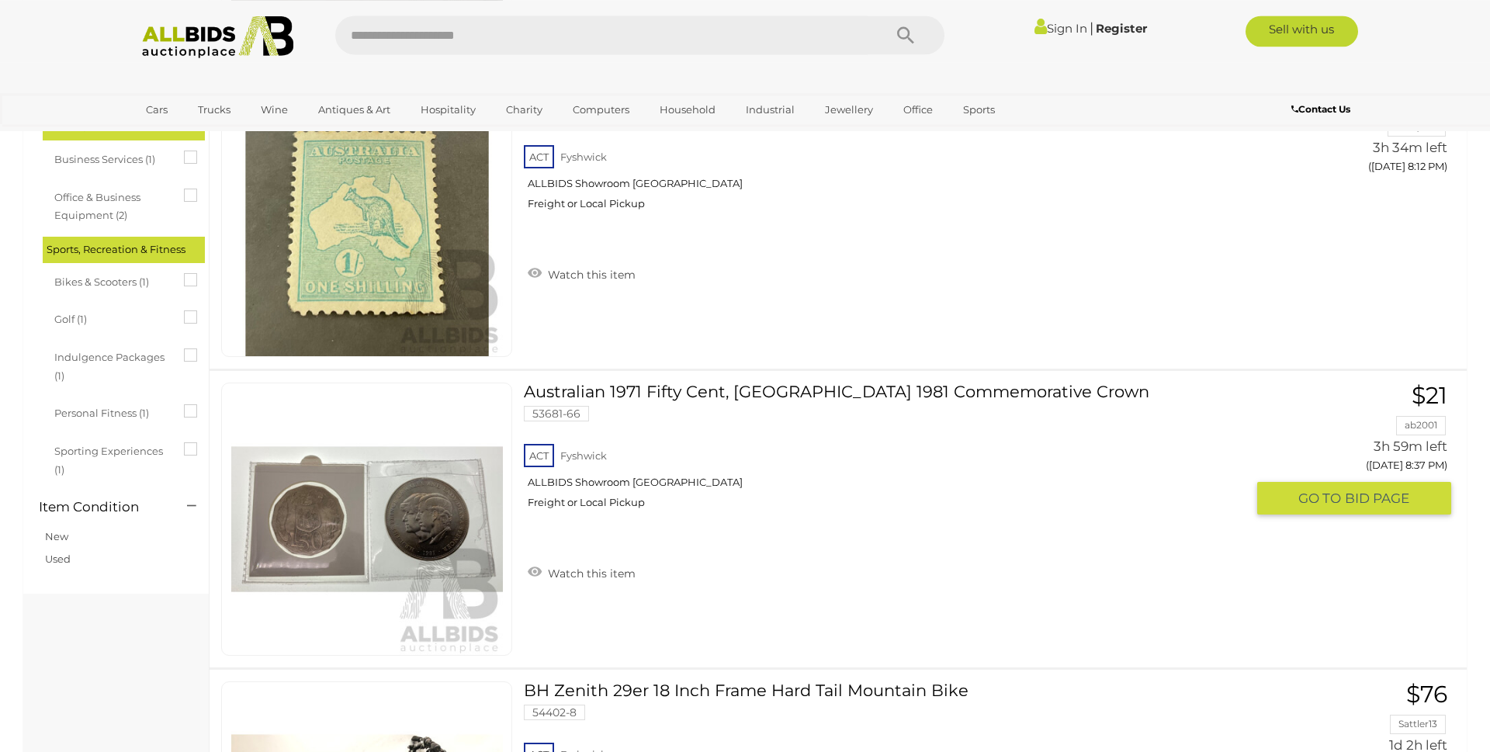
scroll to position [1821, 0]
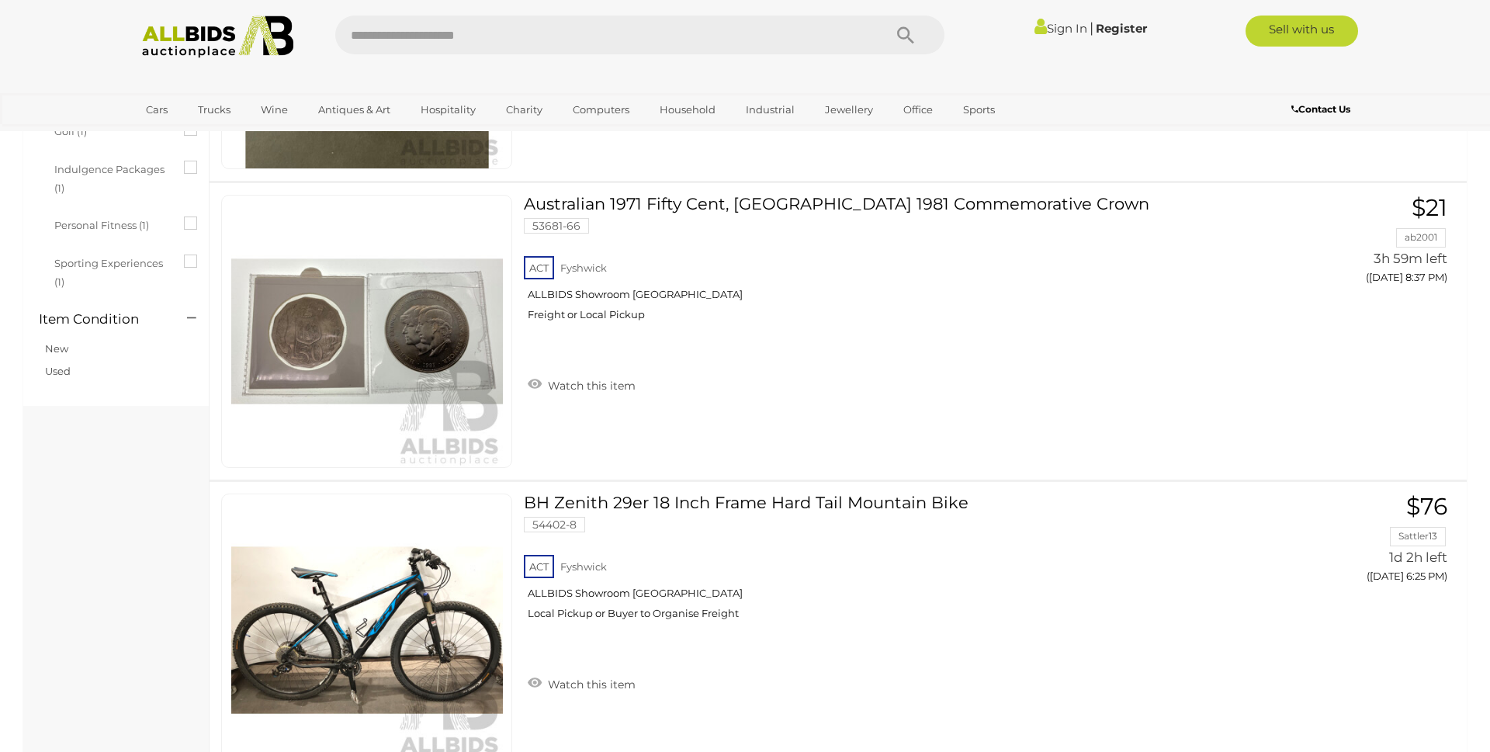
click at [388, 34] on input "text" at bounding box center [601, 35] width 532 height 39
type input "****"
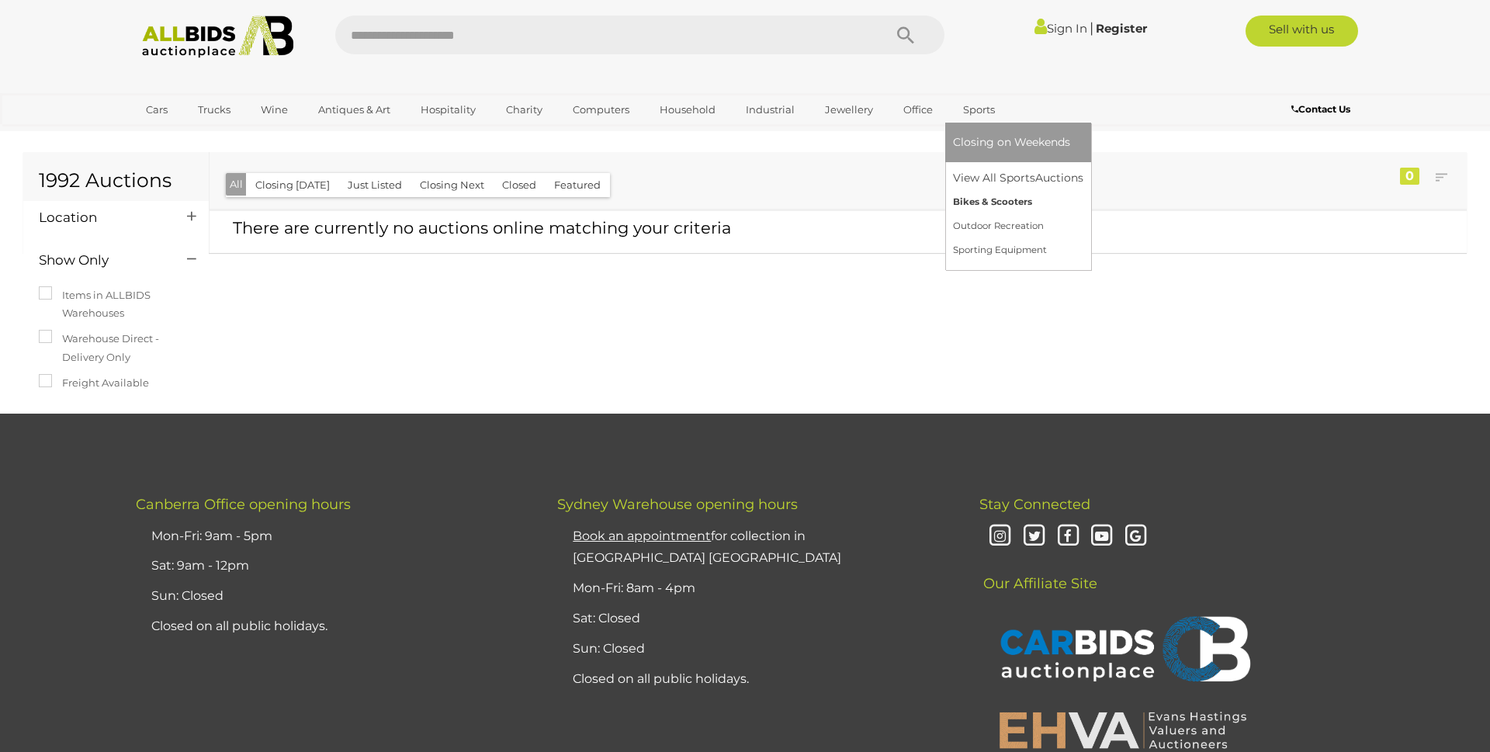
click at [979, 199] on link "Bikes & Scooters" at bounding box center [1018, 202] width 130 height 24
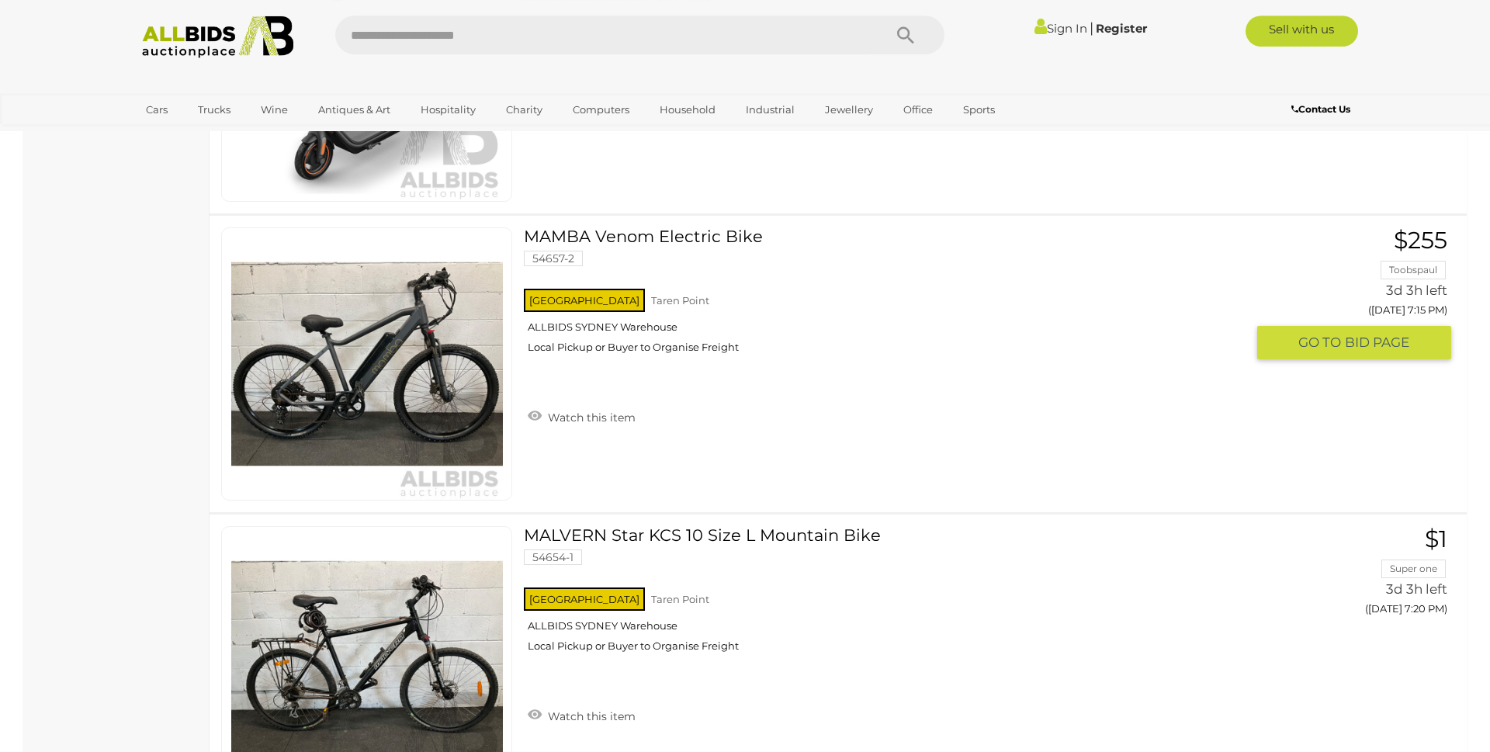
scroll to position [2137, 0]
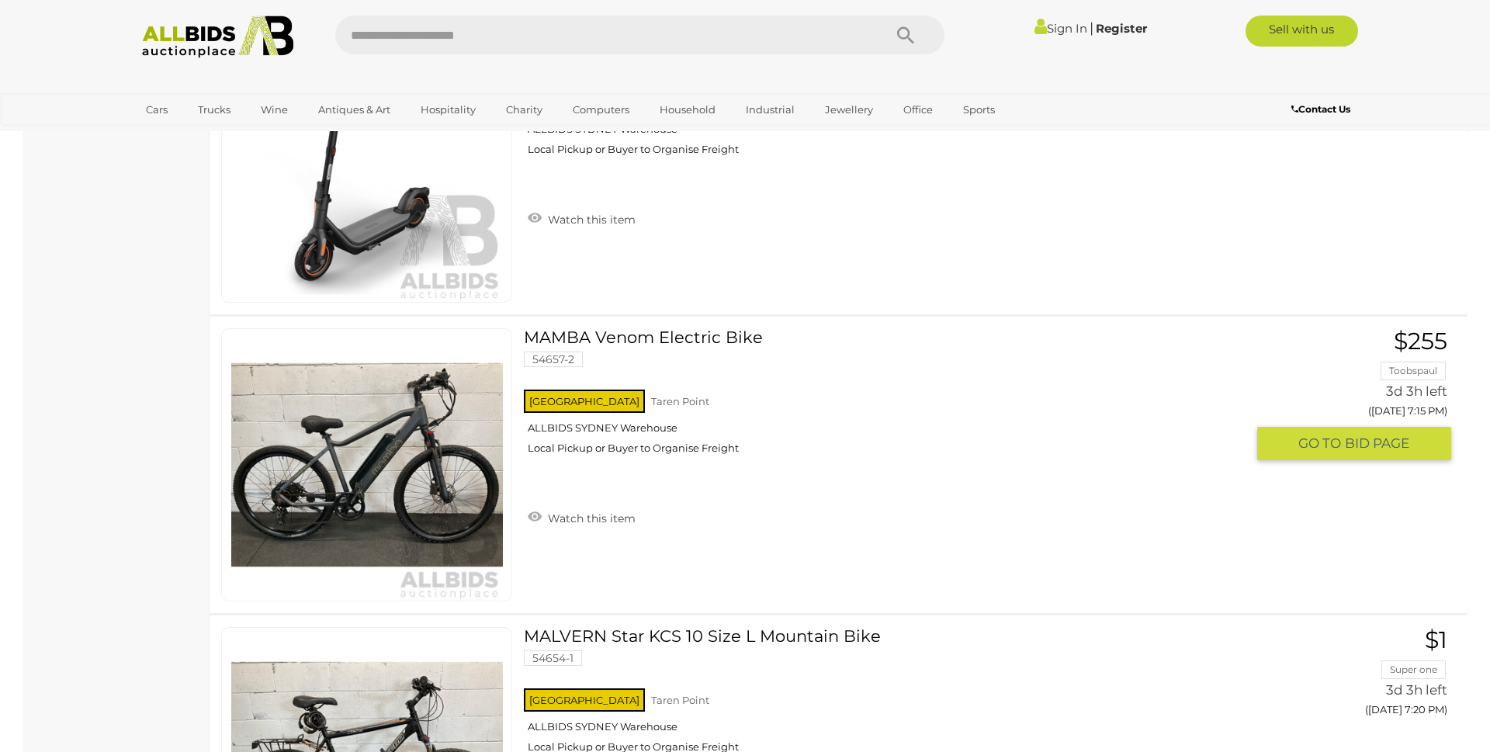
click at [661, 335] on link "MAMBA Venom Electric Bike 54657-2 NSW Taren Point ALLBIDS SYDNEY Warehouse" at bounding box center [890, 397] width 710 height 138
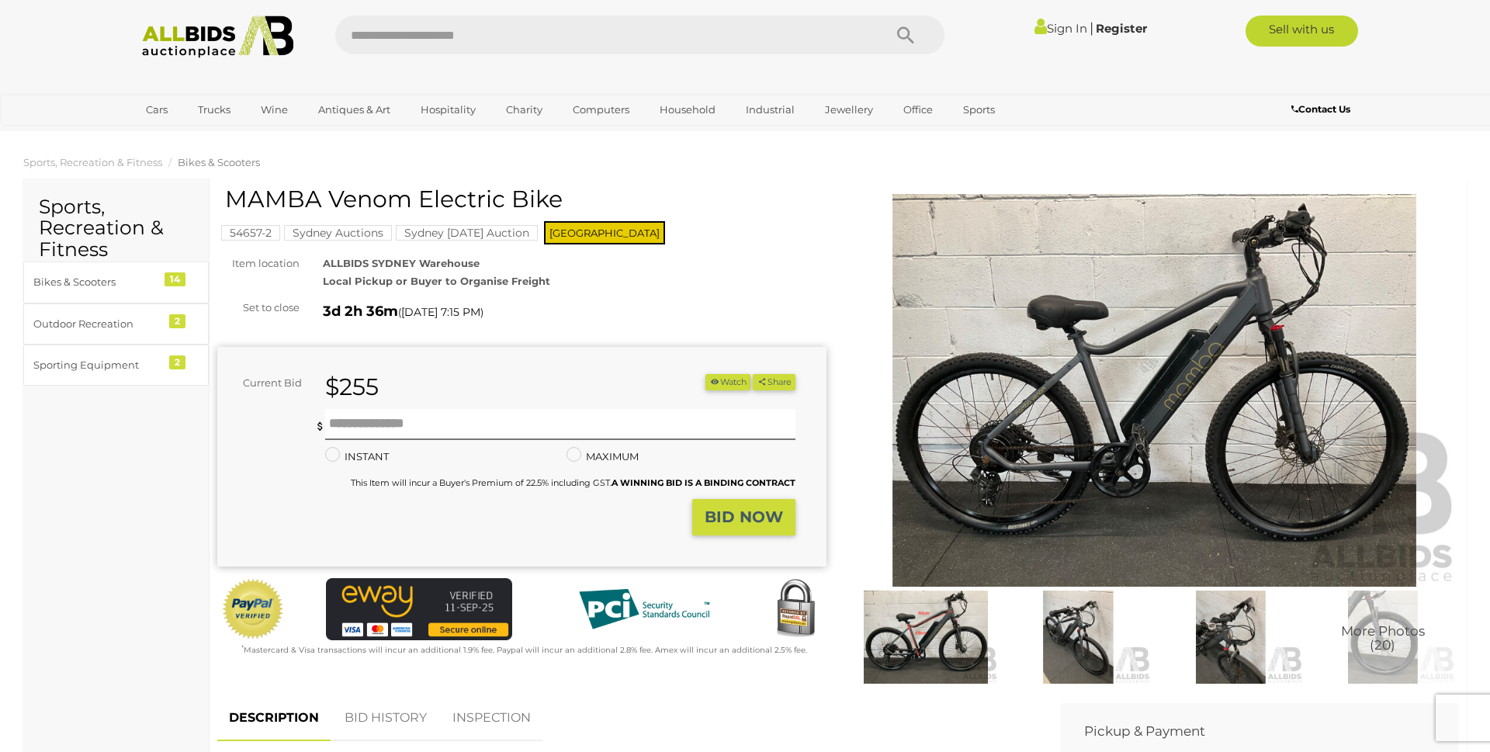
click at [1105, 355] on img at bounding box center [1154, 390] width 609 height 393
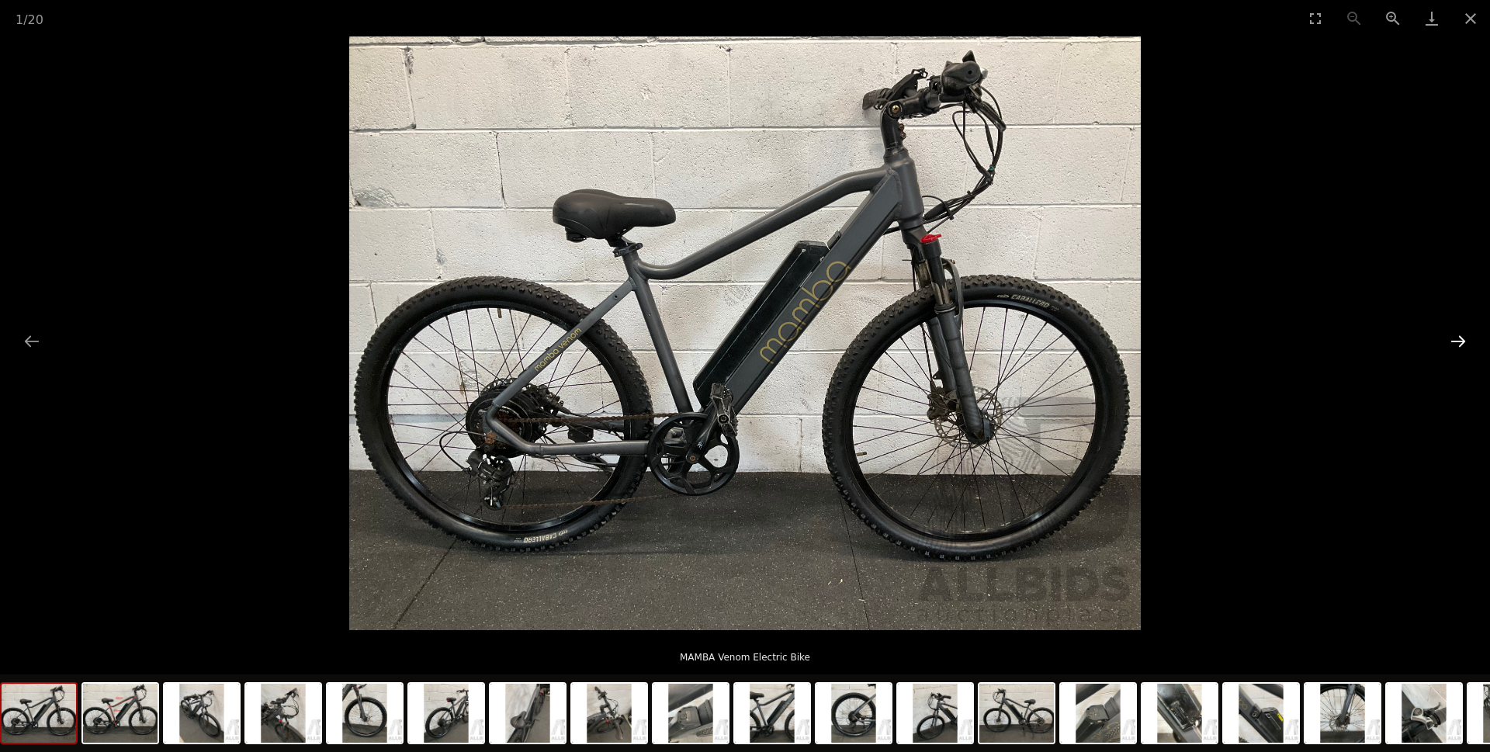
click at [1457, 342] on button "Next slide" at bounding box center [1458, 341] width 33 height 30
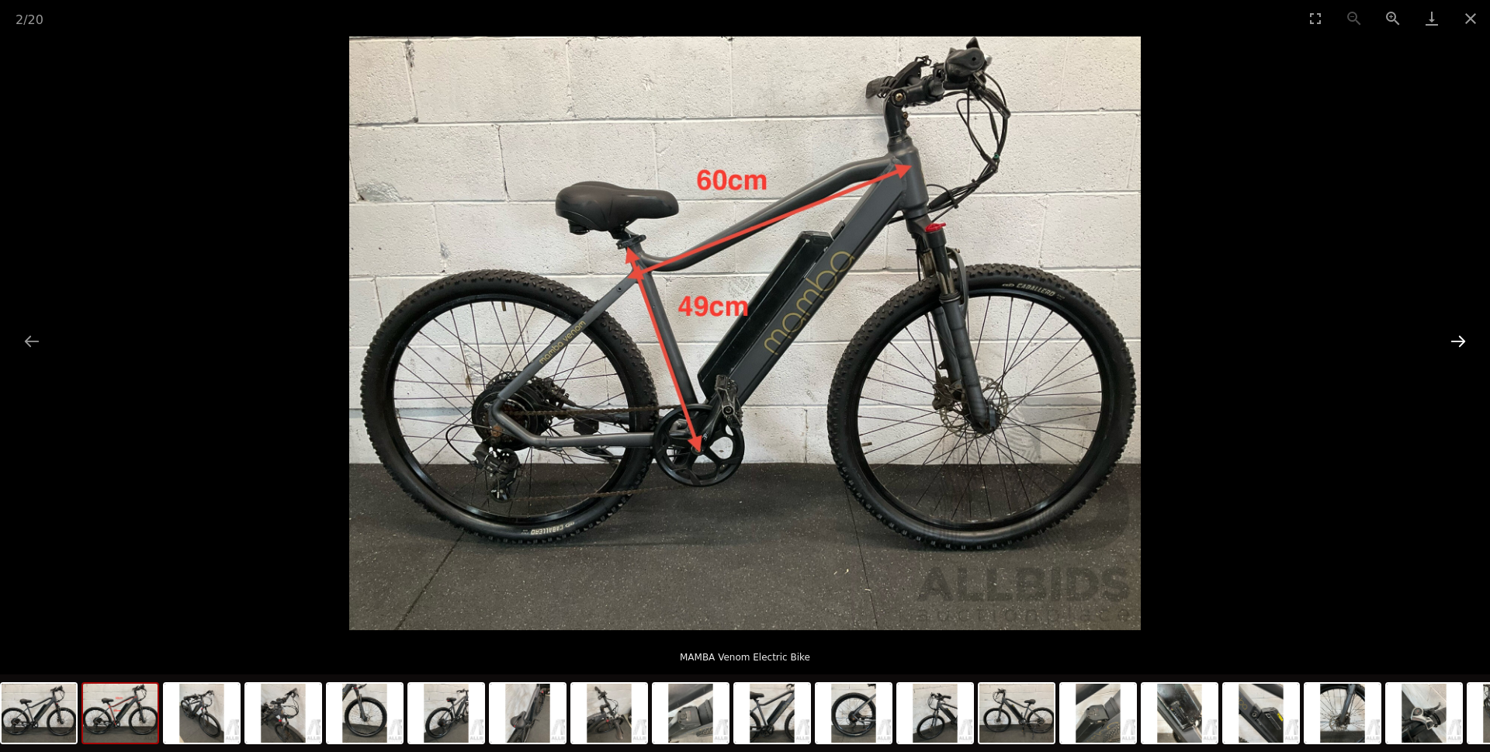
click at [1454, 342] on button "Next slide" at bounding box center [1458, 341] width 33 height 30
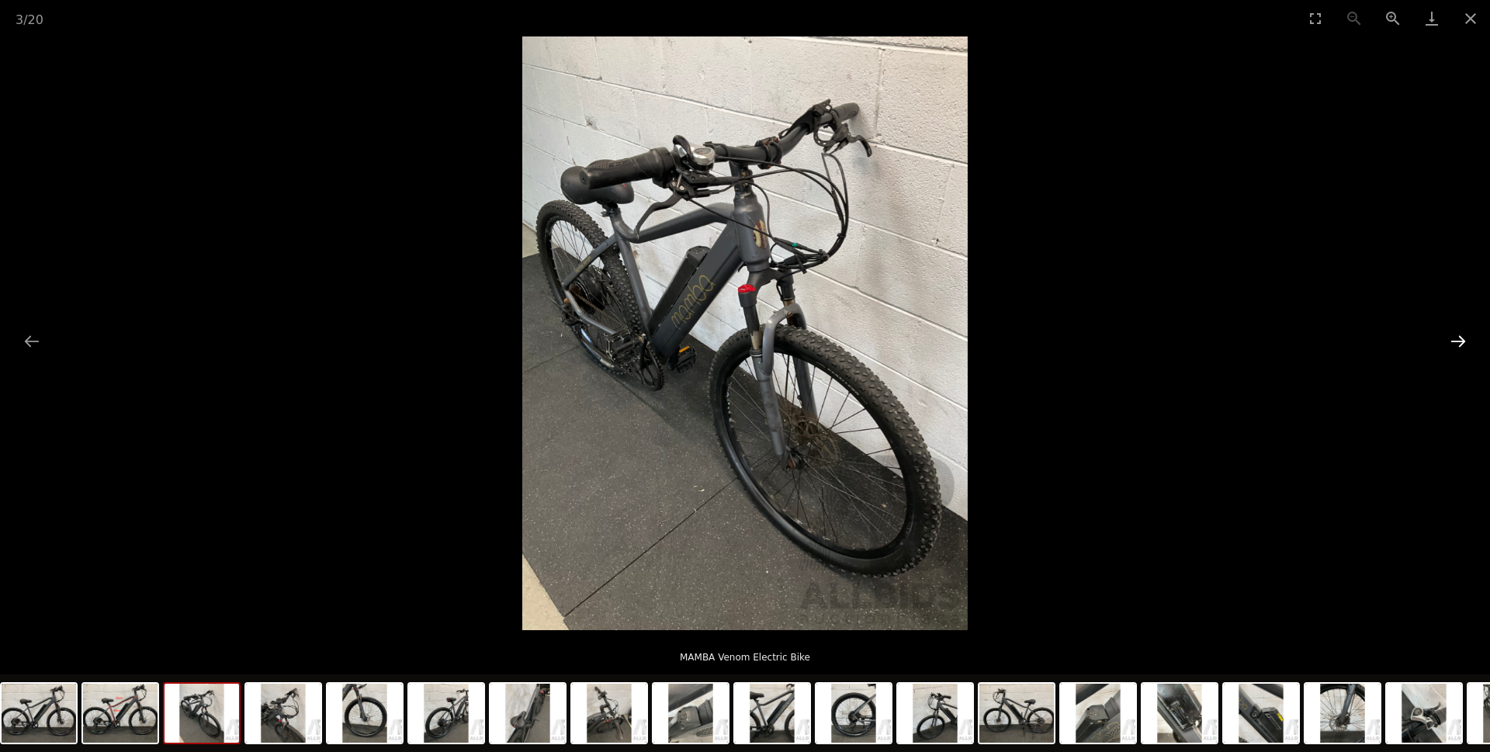
click at [1454, 343] on button "Next slide" at bounding box center [1458, 341] width 33 height 30
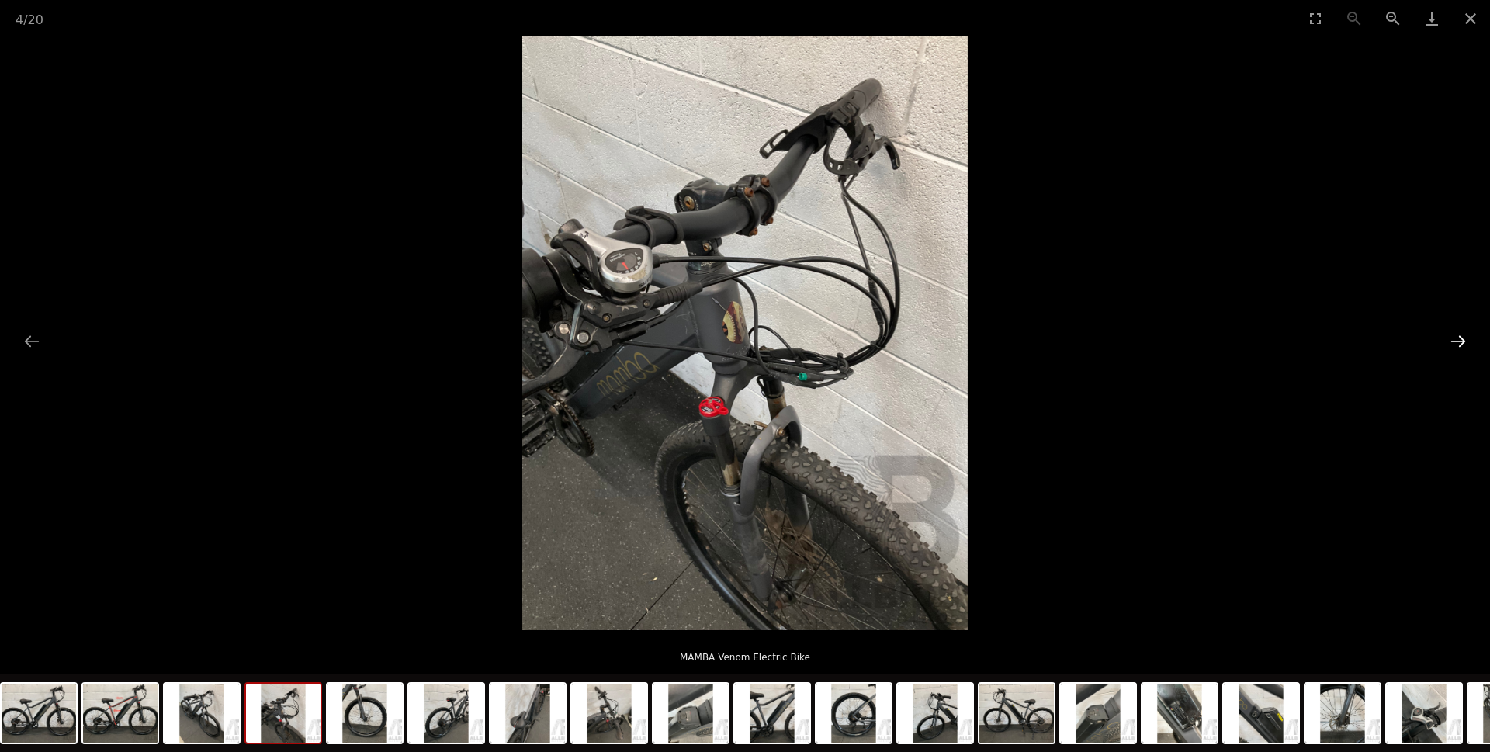
click at [1454, 343] on button "Next slide" at bounding box center [1458, 341] width 33 height 30
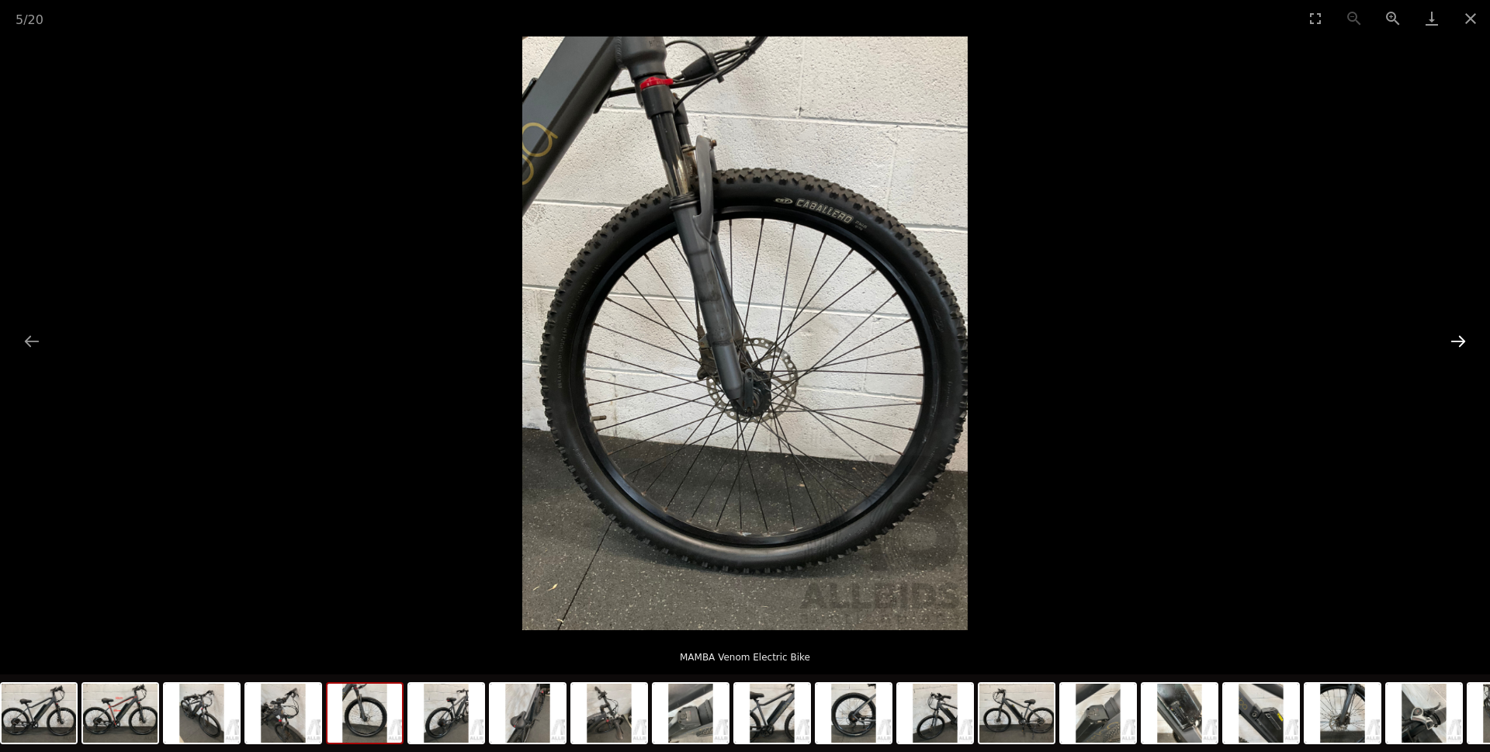
click at [1454, 343] on button "Next slide" at bounding box center [1458, 341] width 33 height 30
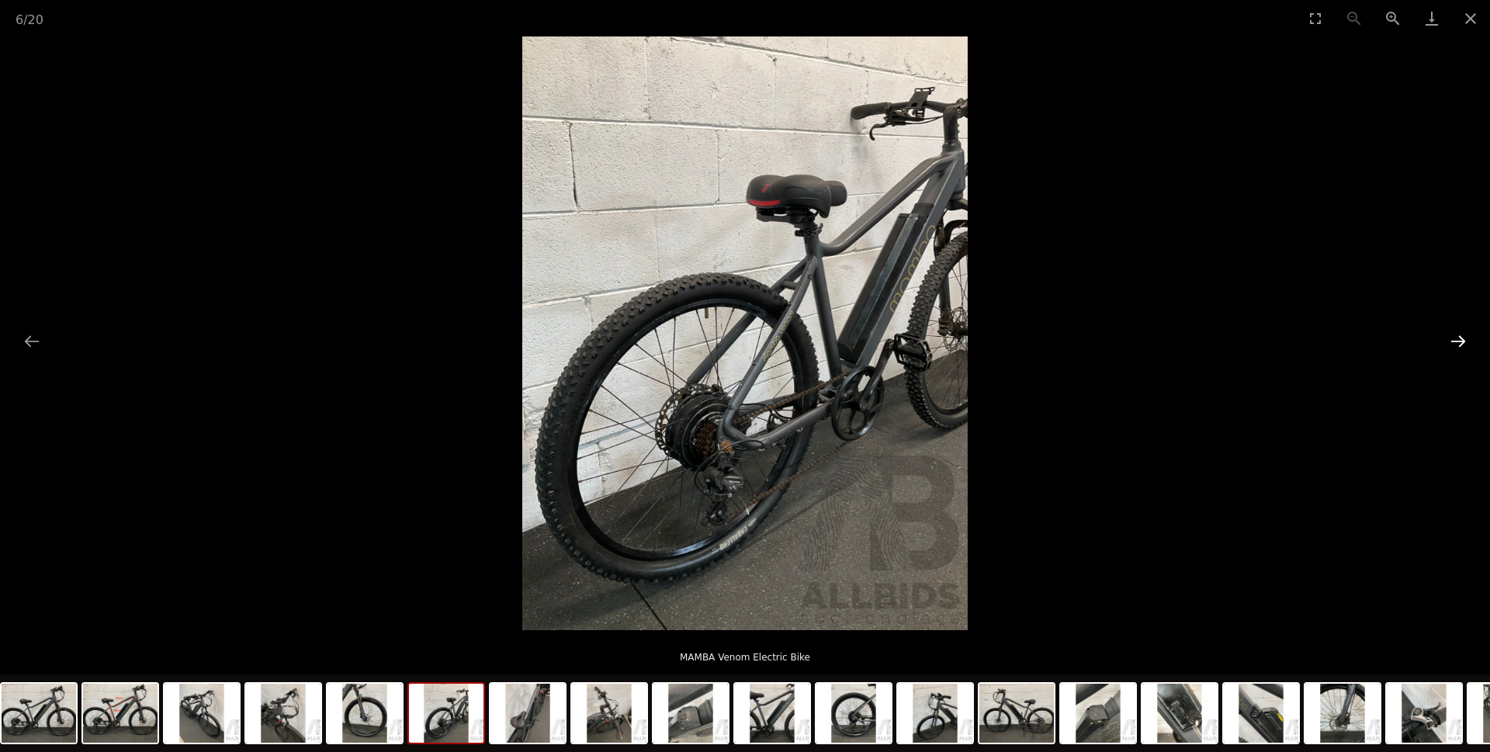
click at [1453, 345] on button "Next slide" at bounding box center [1458, 341] width 33 height 30
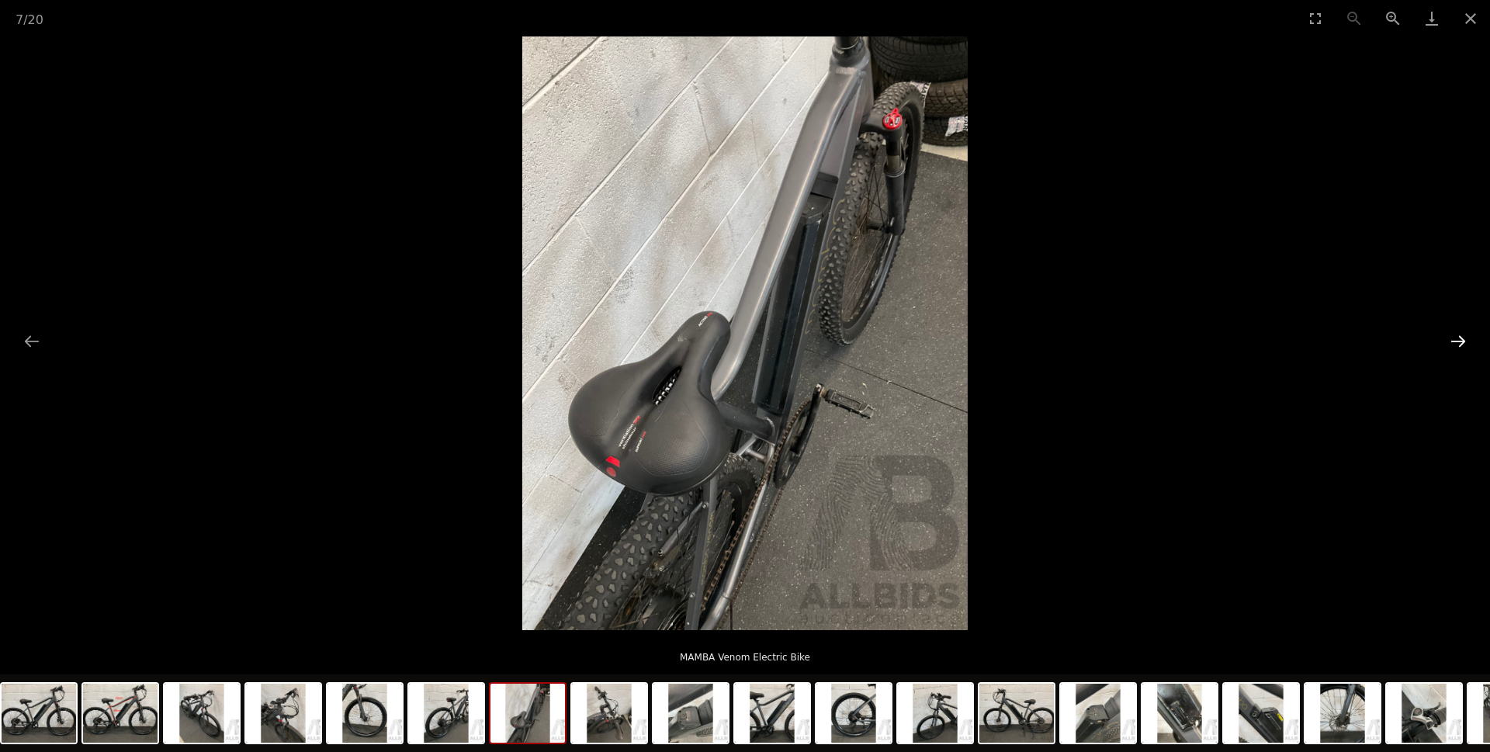
click at [1453, 345] on button "Next slide" at bounding box center [1458, 341] width 33 height 30
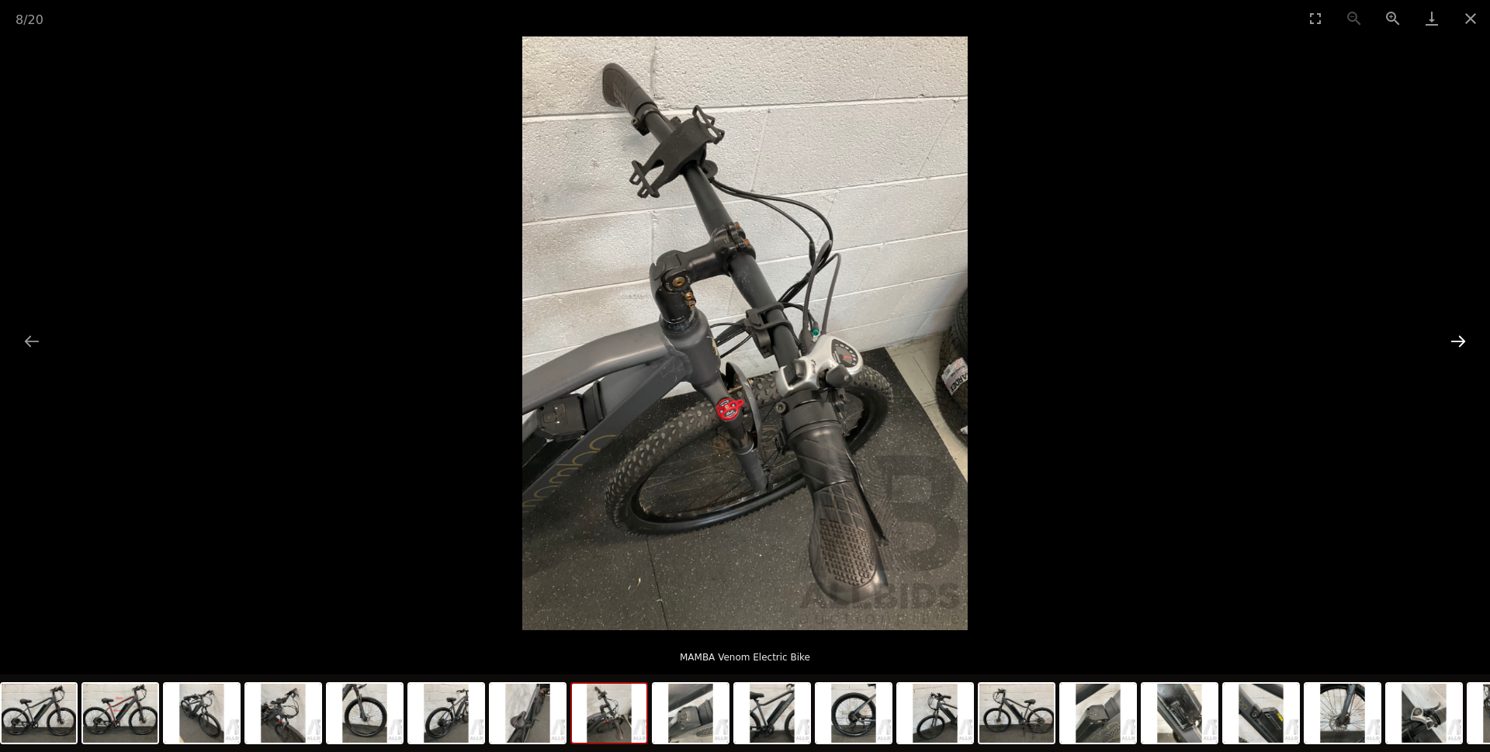
click at [1453, 346] on button "Next slide" at bounding box center [1458, 341] width 33 height 30
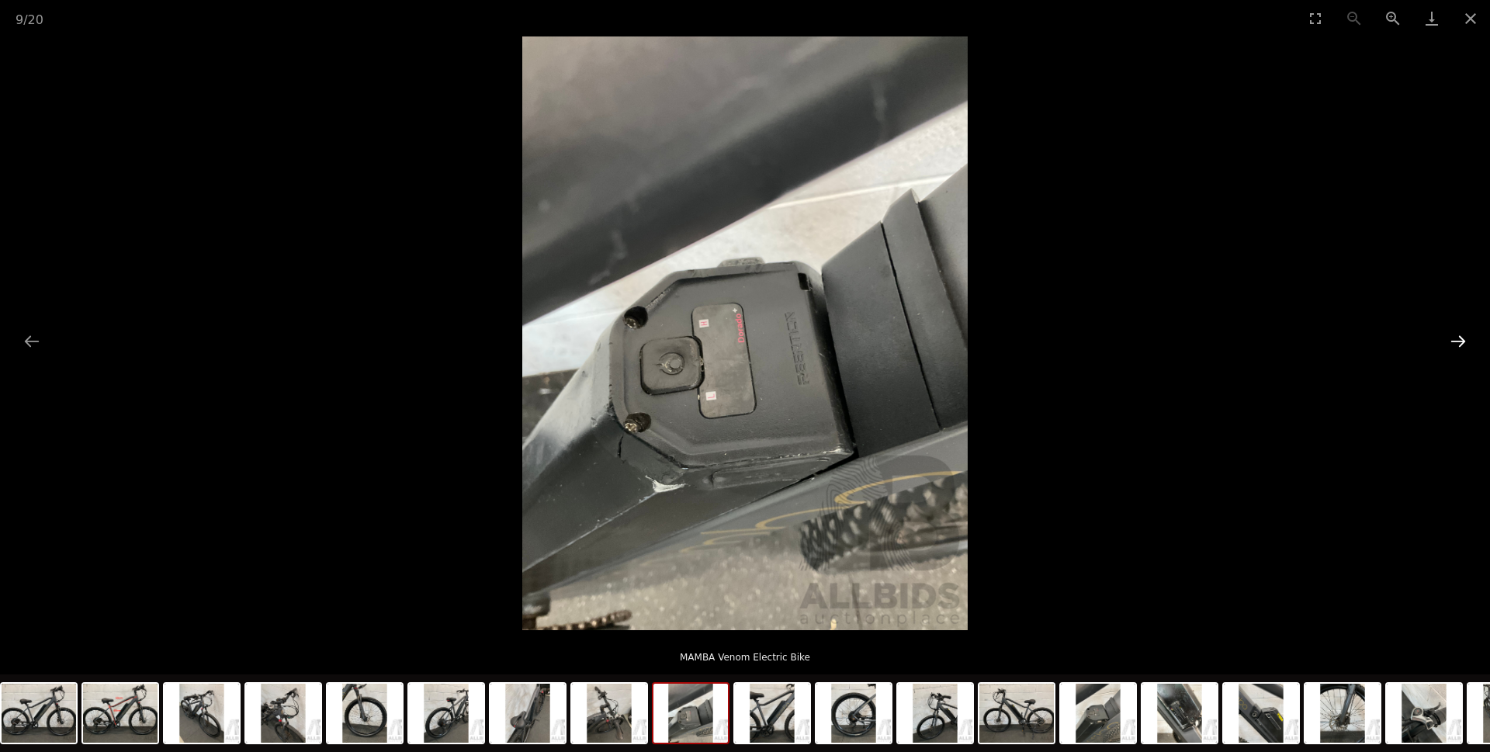
click at [1453, 347] on button "Next slide" at bounding box center [1458, 341] width 33 height 30
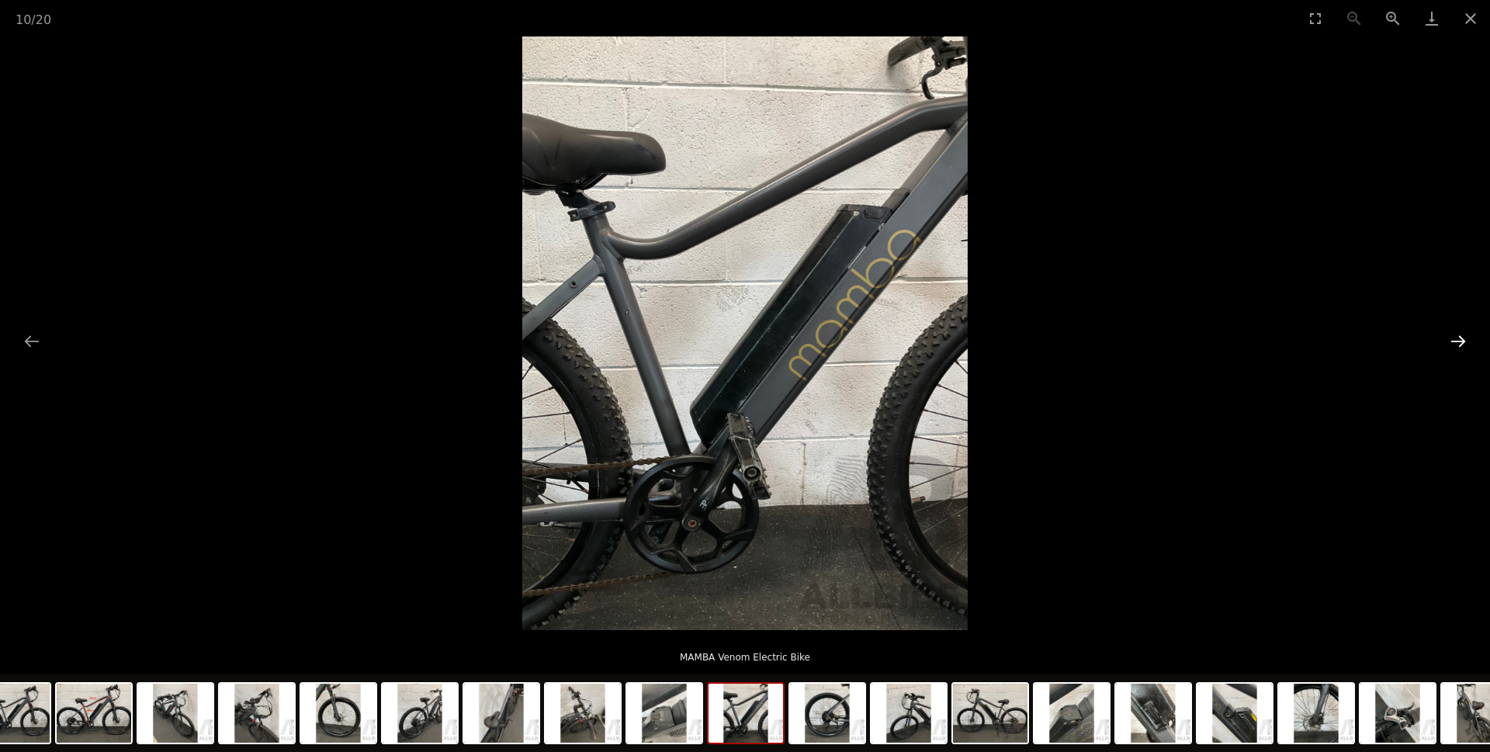
click at [1453, 347] on button "Next slide" at bounding box center [1458, 341] width 33 height 30
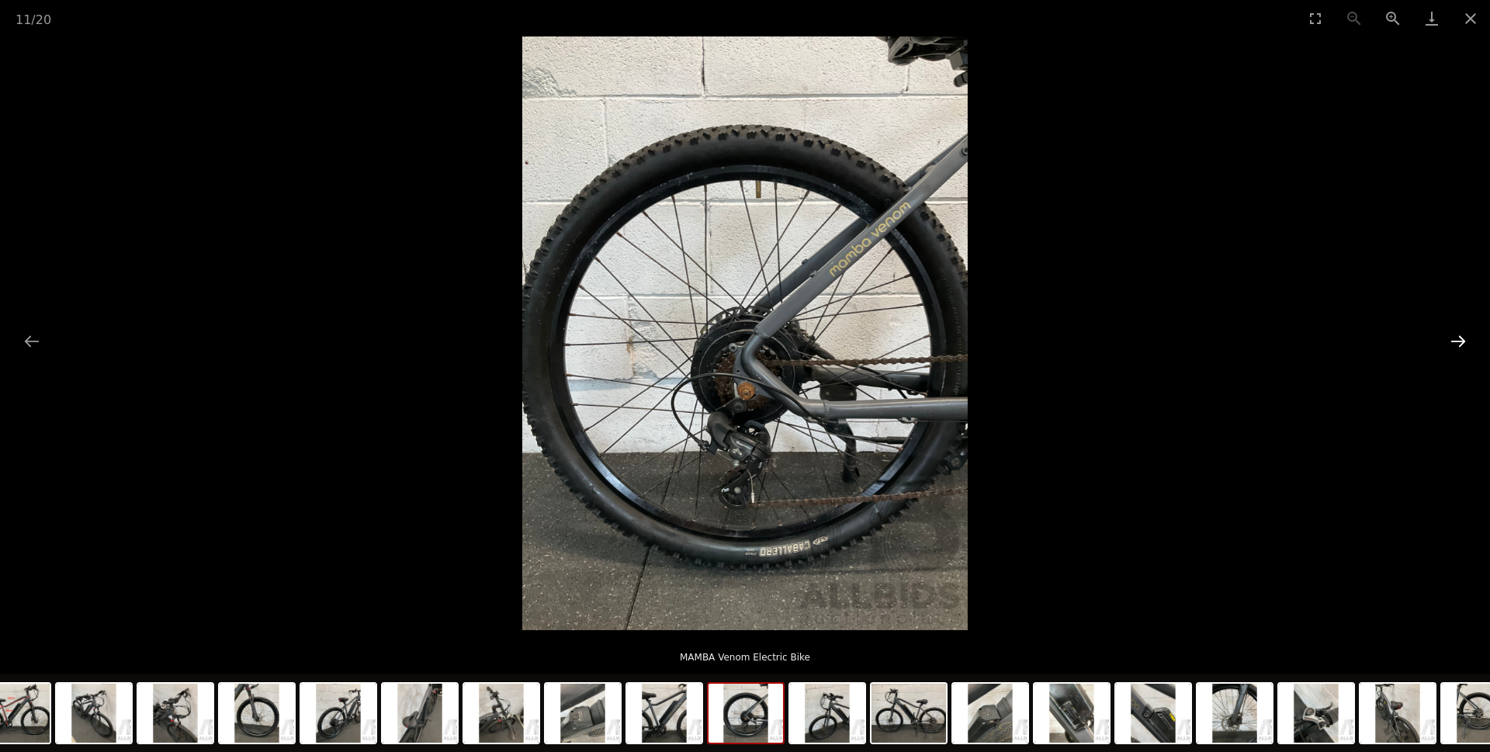
click at [1452, 345] on button "Next slide" at bounding box center [1458, 341] width 33 height 30
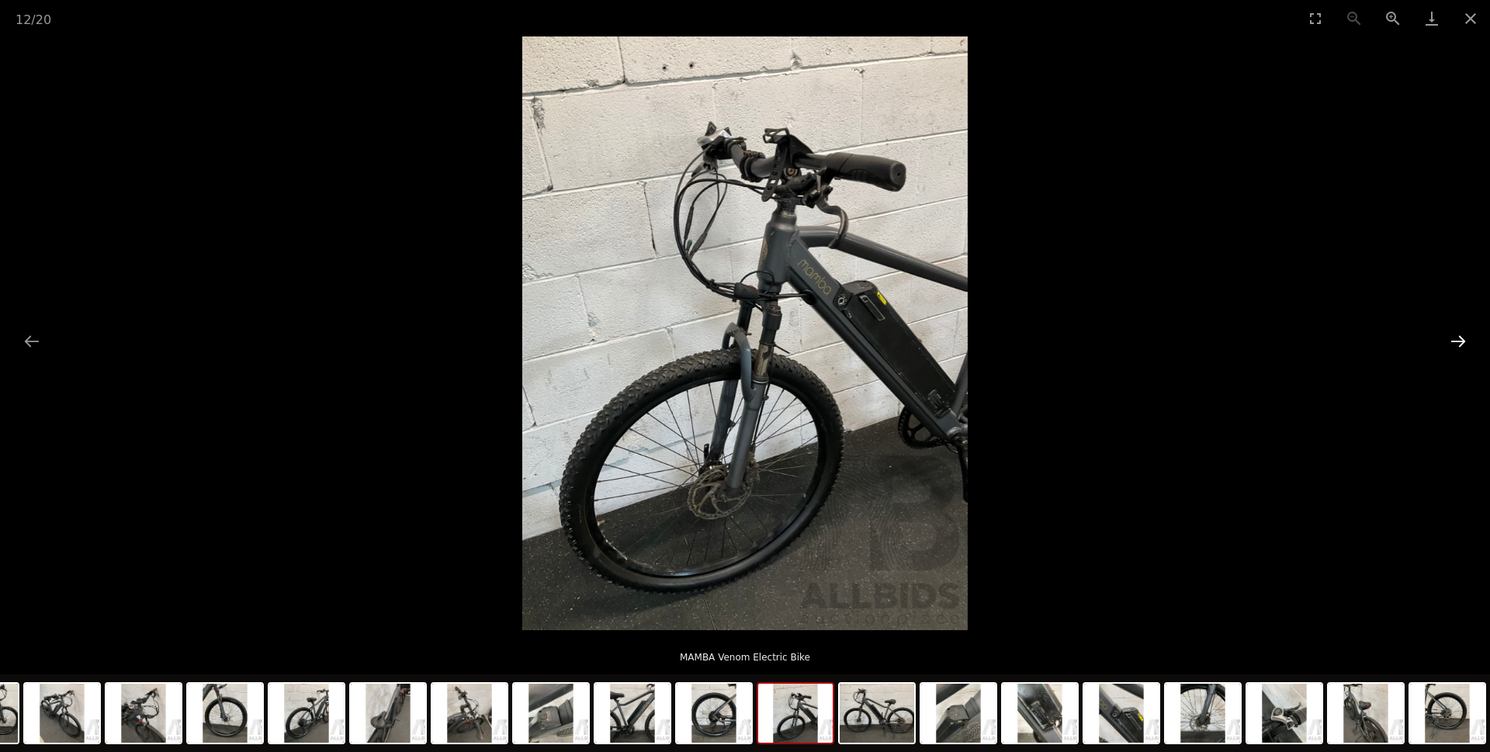
click at [1452, 345] on button "Next slide" at bounding box center [1458, 341] width 33 height 30
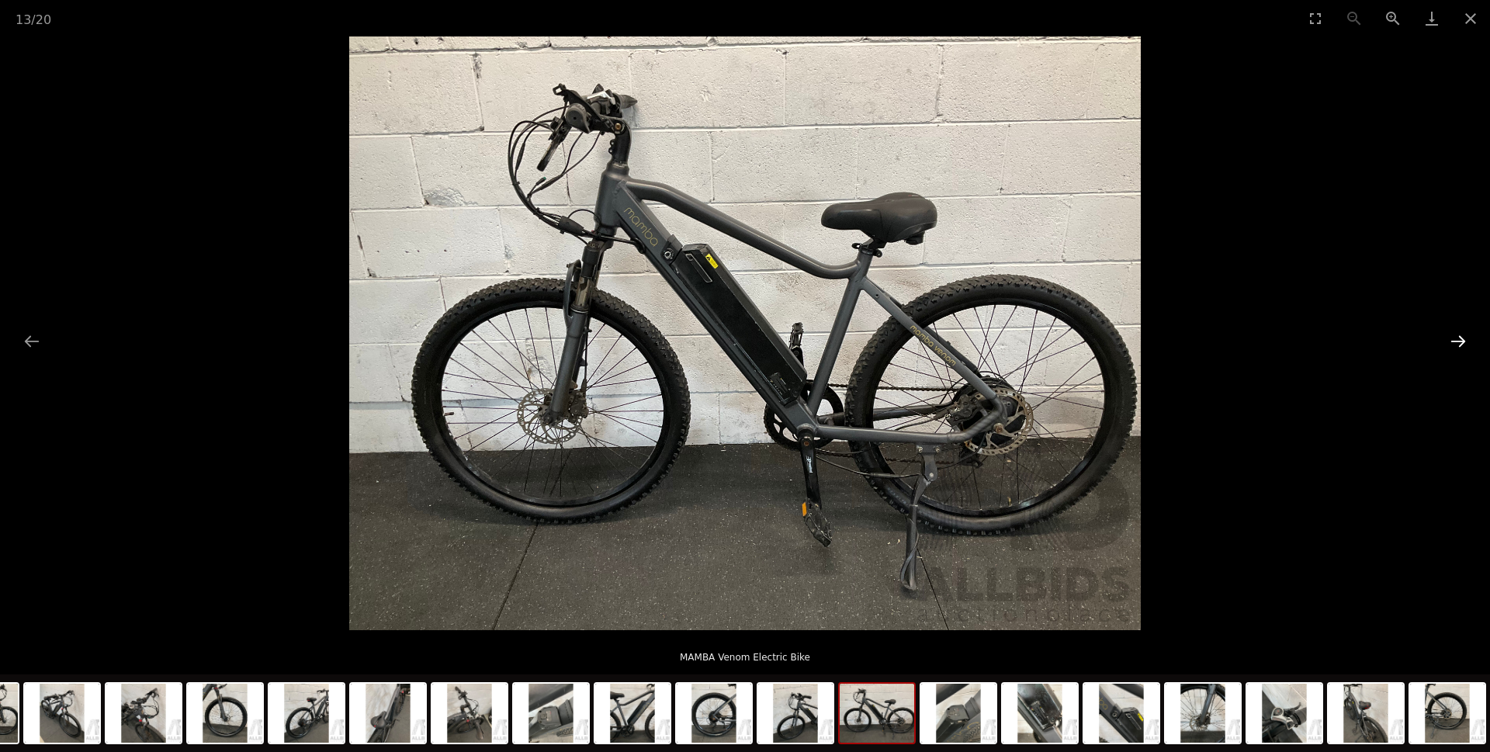
click at [1452, 345] on button "Next slide" at bounding box center [1458, 341] width 33 height 30
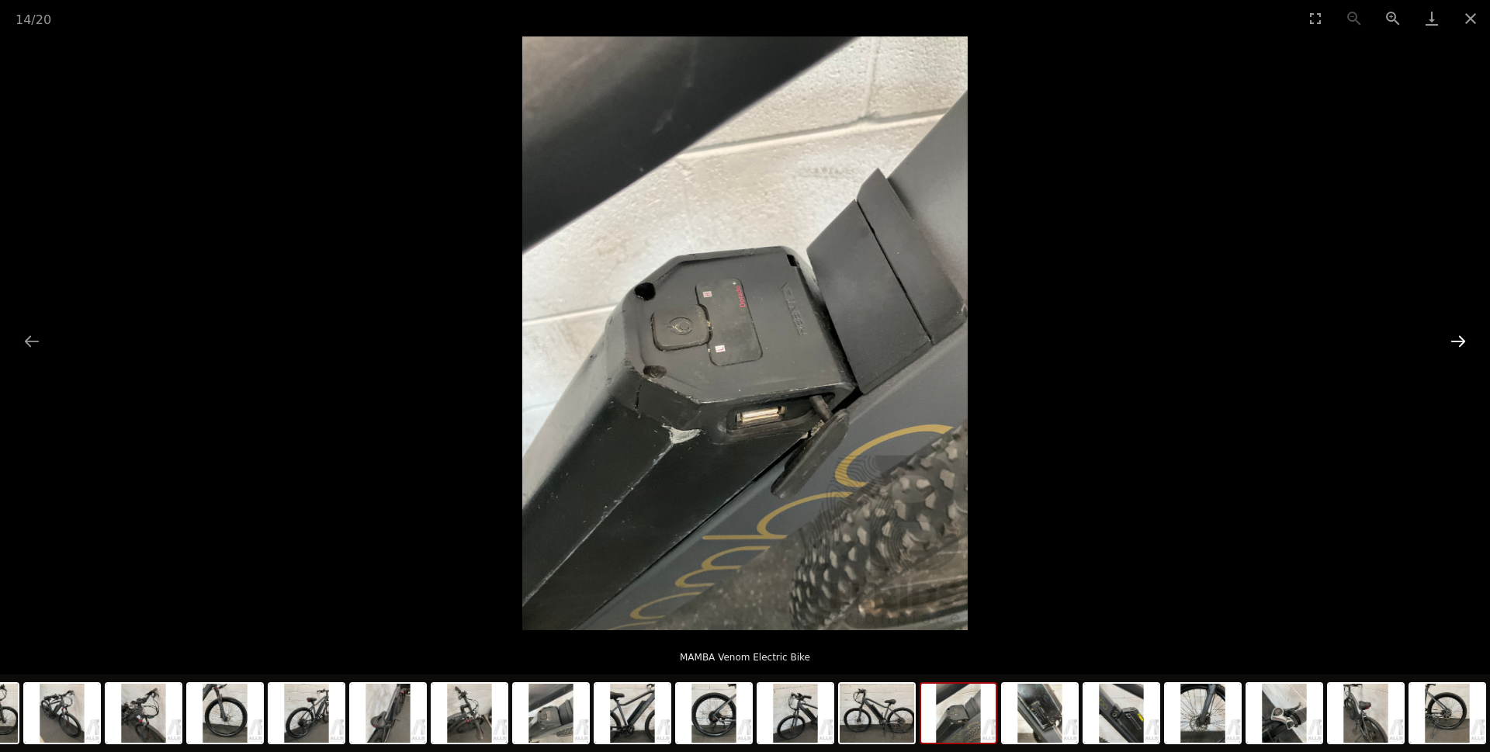
click at [1452, 346] on button "Next slide" at bounding box center [1458, 341] width 33 height 30
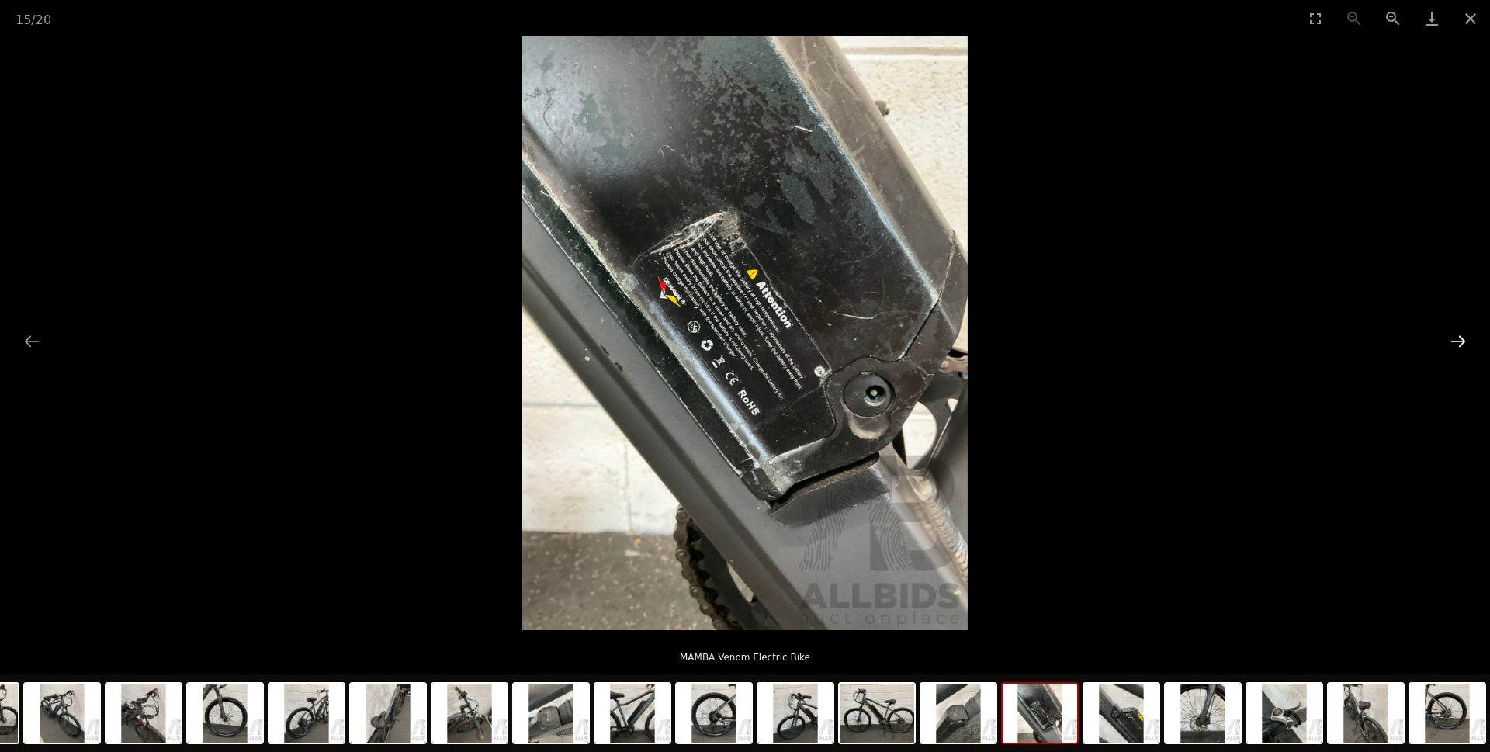
click at [1452, 347] on button "Next slide" at bounding box center [1458, 341] width 33 height 30
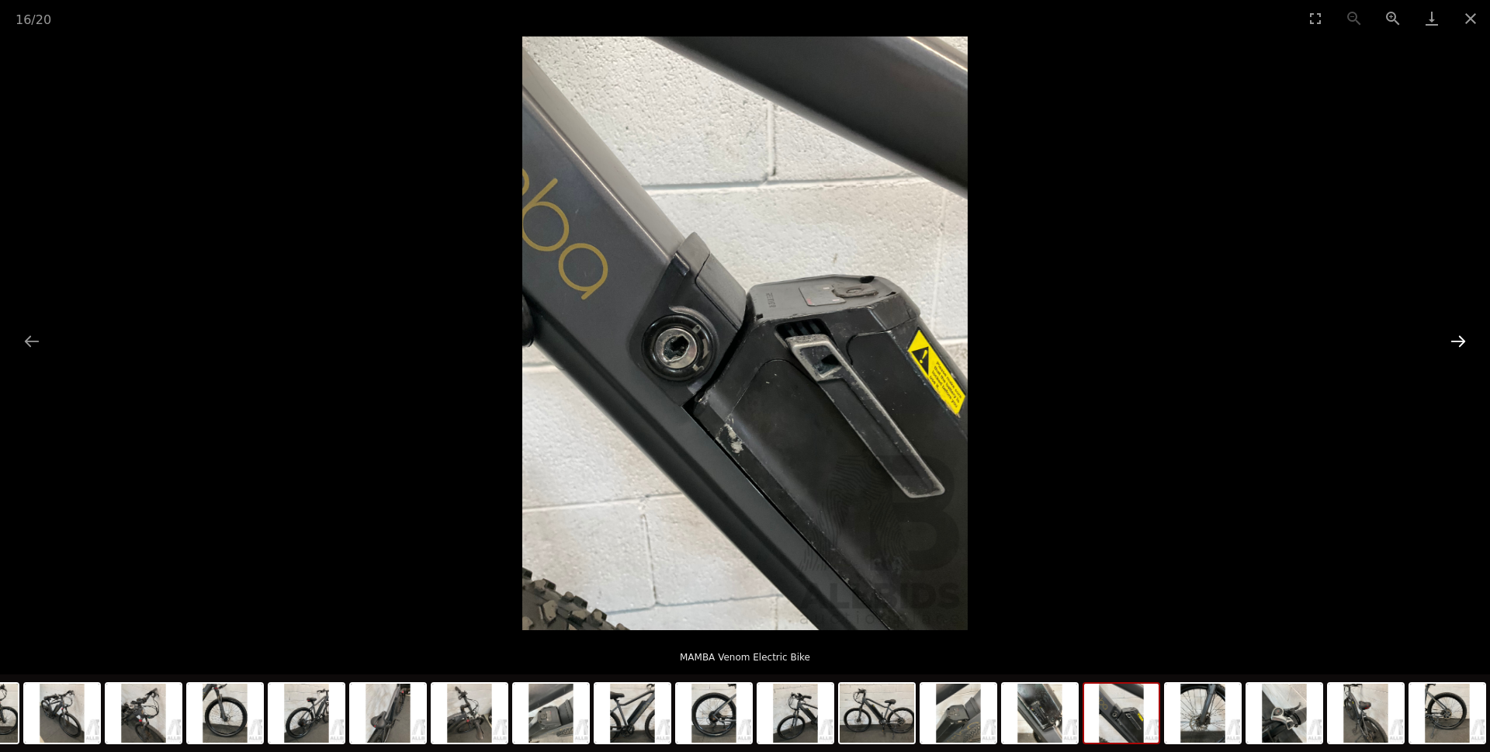
click at [1452, 347] on button "Next slide" at bounding box center [1458, 341] width 33 height 30
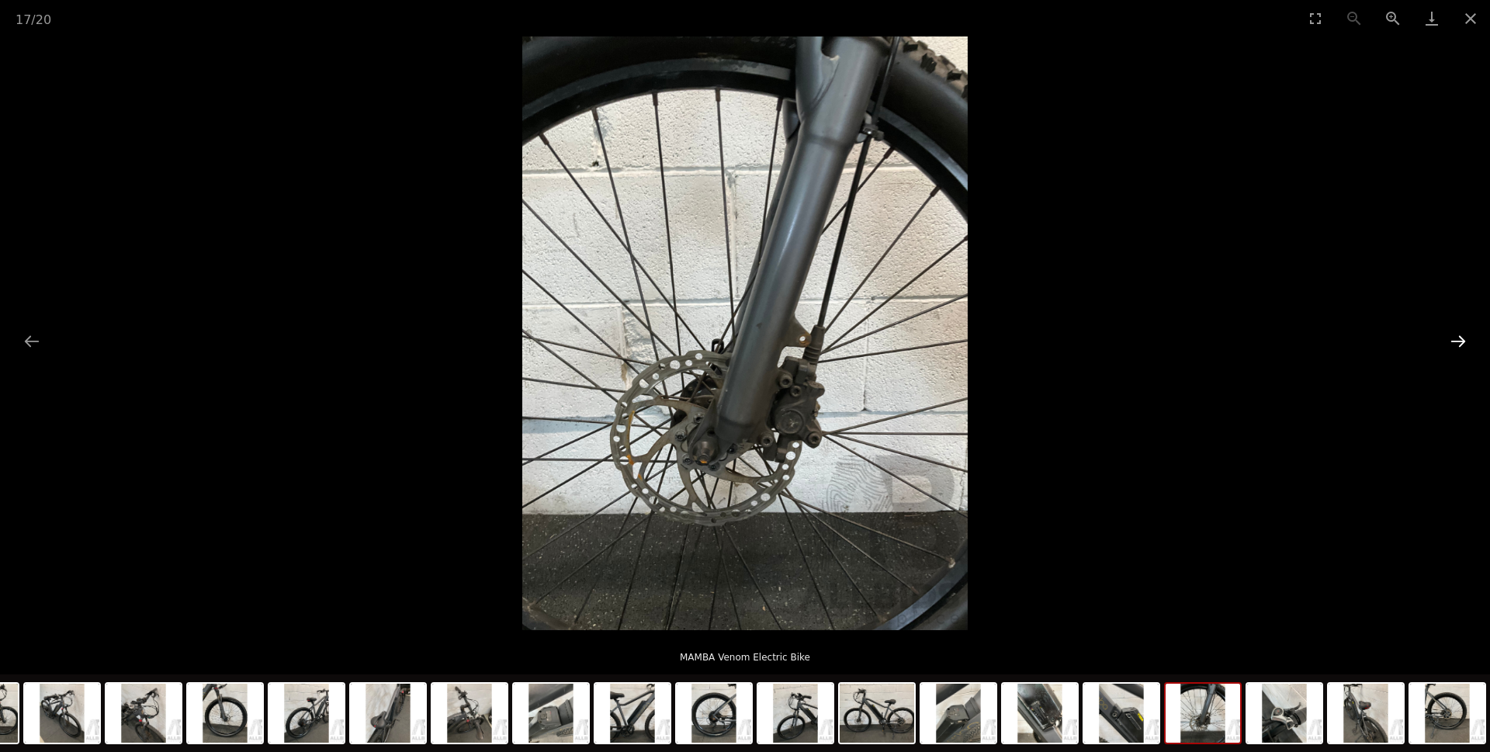
click at [1452, 347] on button "Next slide" at bounding box center [1458, 341] width 33 height 30
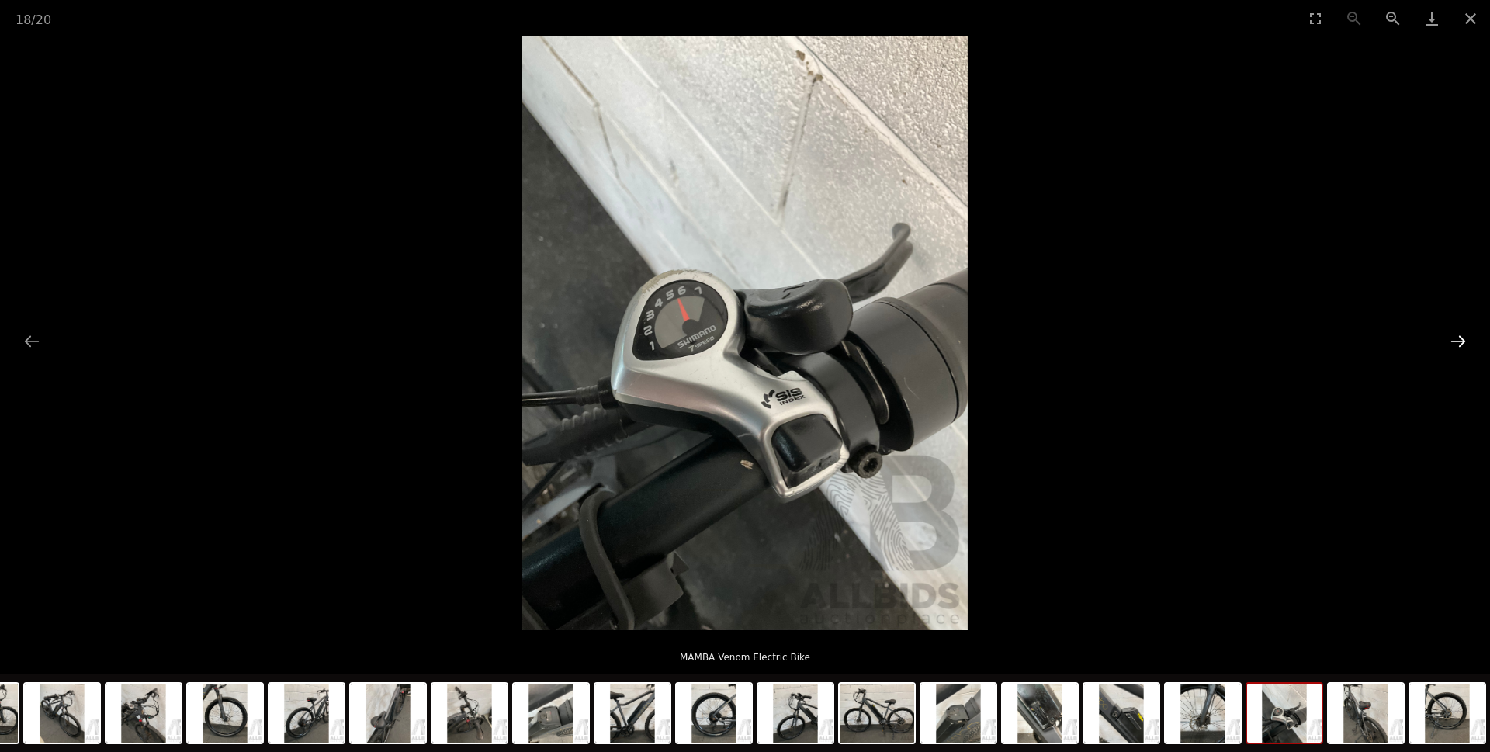
click at [1451, 348] on button "Next slide" at bounding box center [1458, 341] width 33 height 30
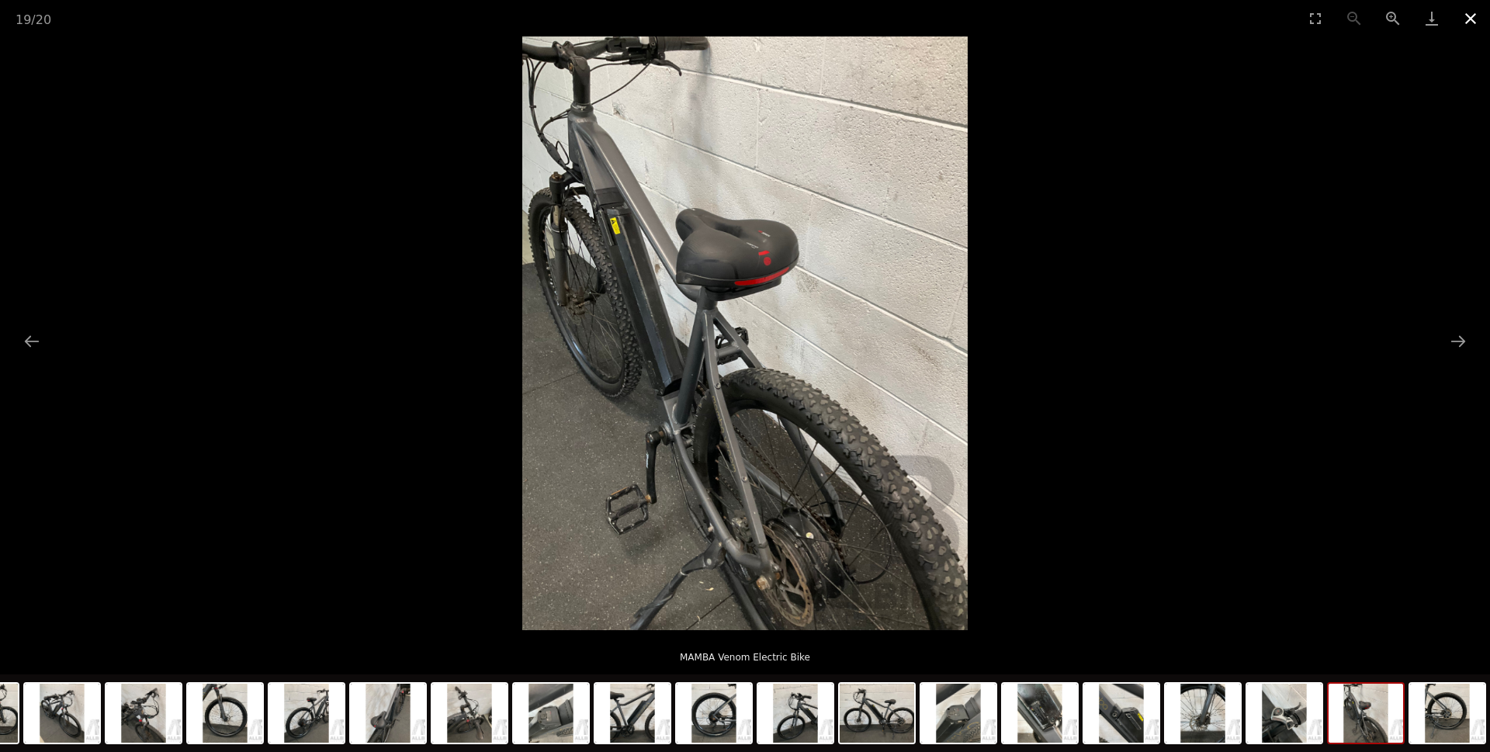
click at [1466, 22] on button "Close gallery" at bounding box center [1470, 18] width 39 height 36
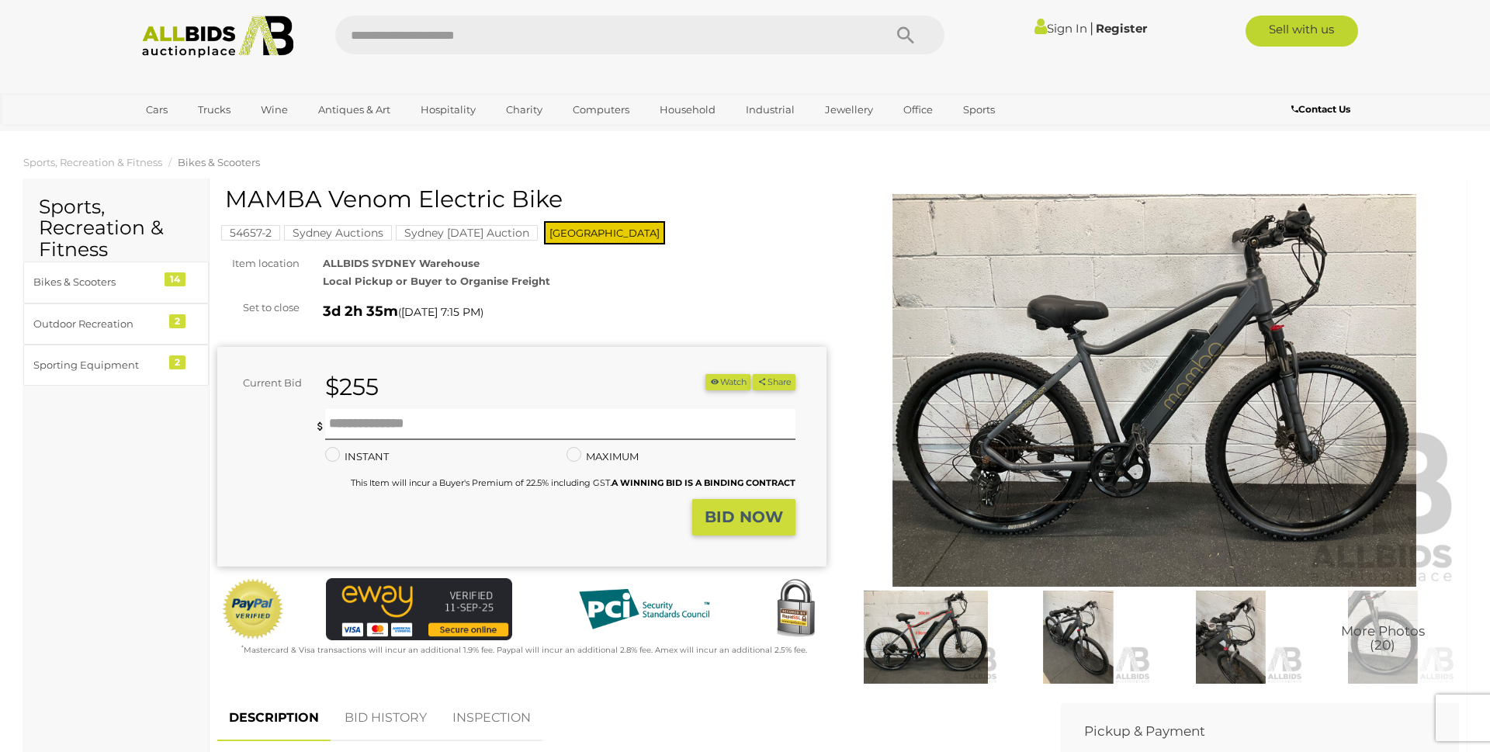
drag, startPoint x: 407, startPoint y: 197, endPoint x: 223, endPoint y: 200, distance: 183.2
click at [223, 200] on div "MAMBA Venom Electric Bike 54657-2 Sydney Auctions Sydney Sunday Auction NSW ( )" at bounding box center [521, 422] width 609 height 473
drag, startPoint x: 408, startPoint y: 200, endPoint x: 226, endPoint y: 199, distance: 182.4
click at [226, 199] on h1 "MAMBA Venom Electric Bike" at bounding box center [524, 199] width 598 height 26
copy h1 "MAMBA Venom"
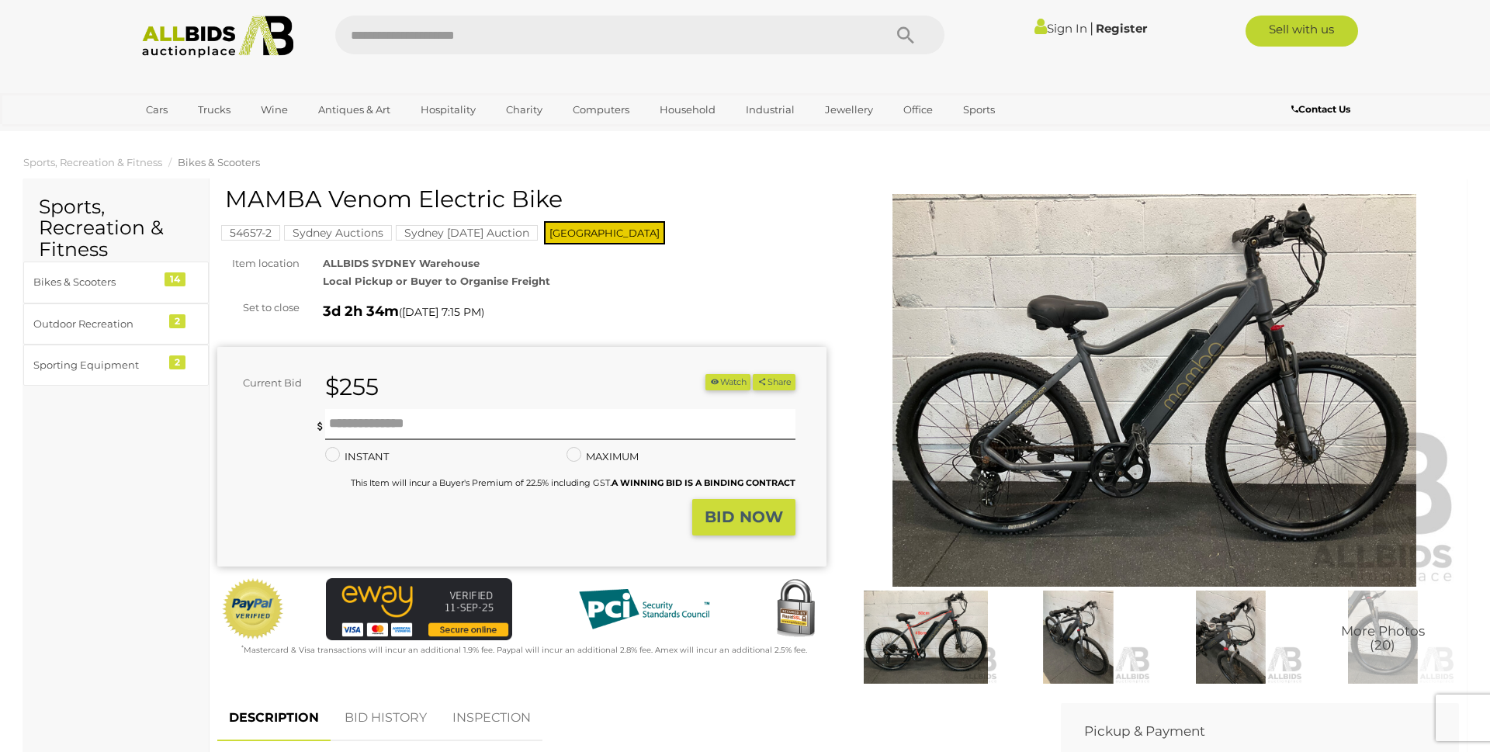
click at [695, 230] on div "54657-2 Sydney Auctions Sydney Sunday Auction NSW" at bounding box center [521, 216] width 609 height 61
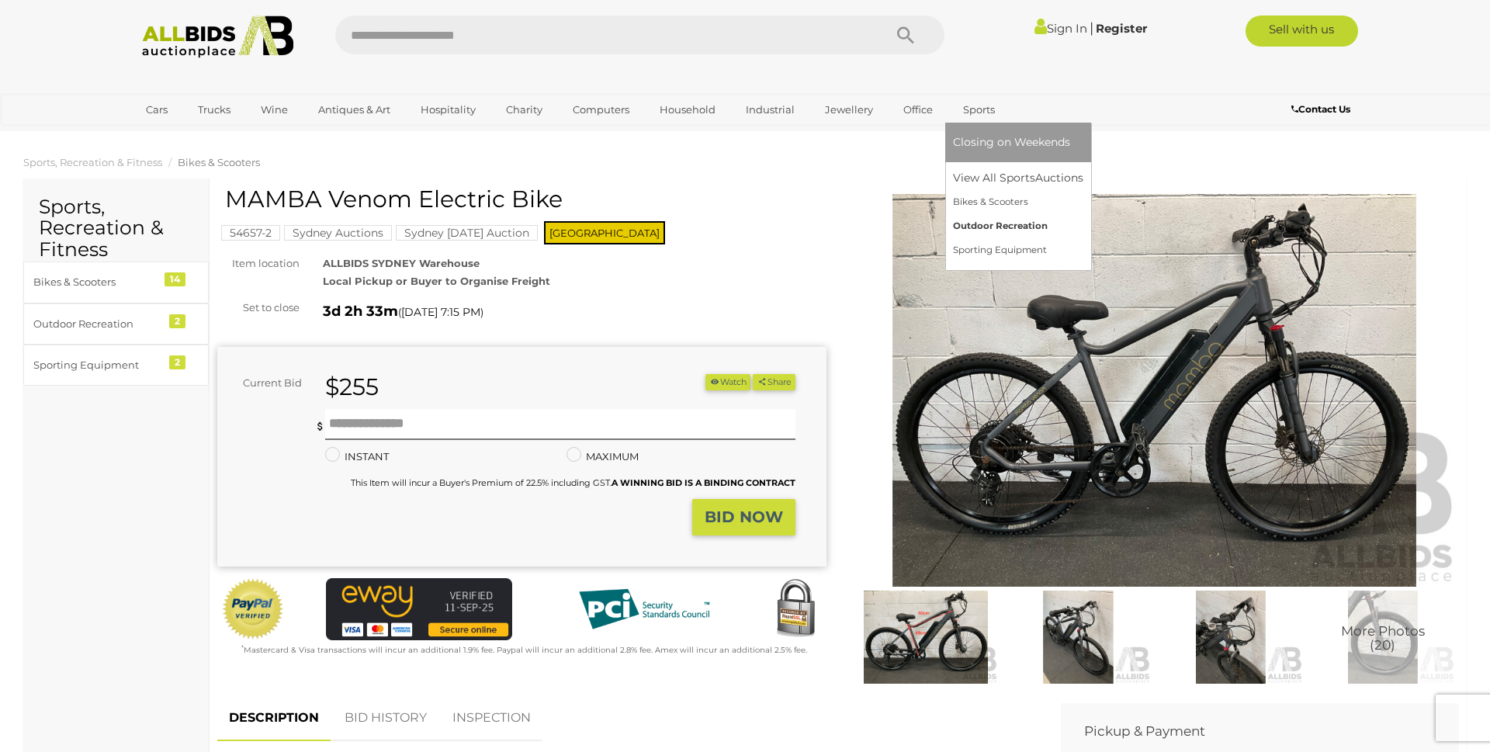
click at [964, 226] on link "Outdoor Recreation" at bounding box center [1018, 226] width 130 height 24
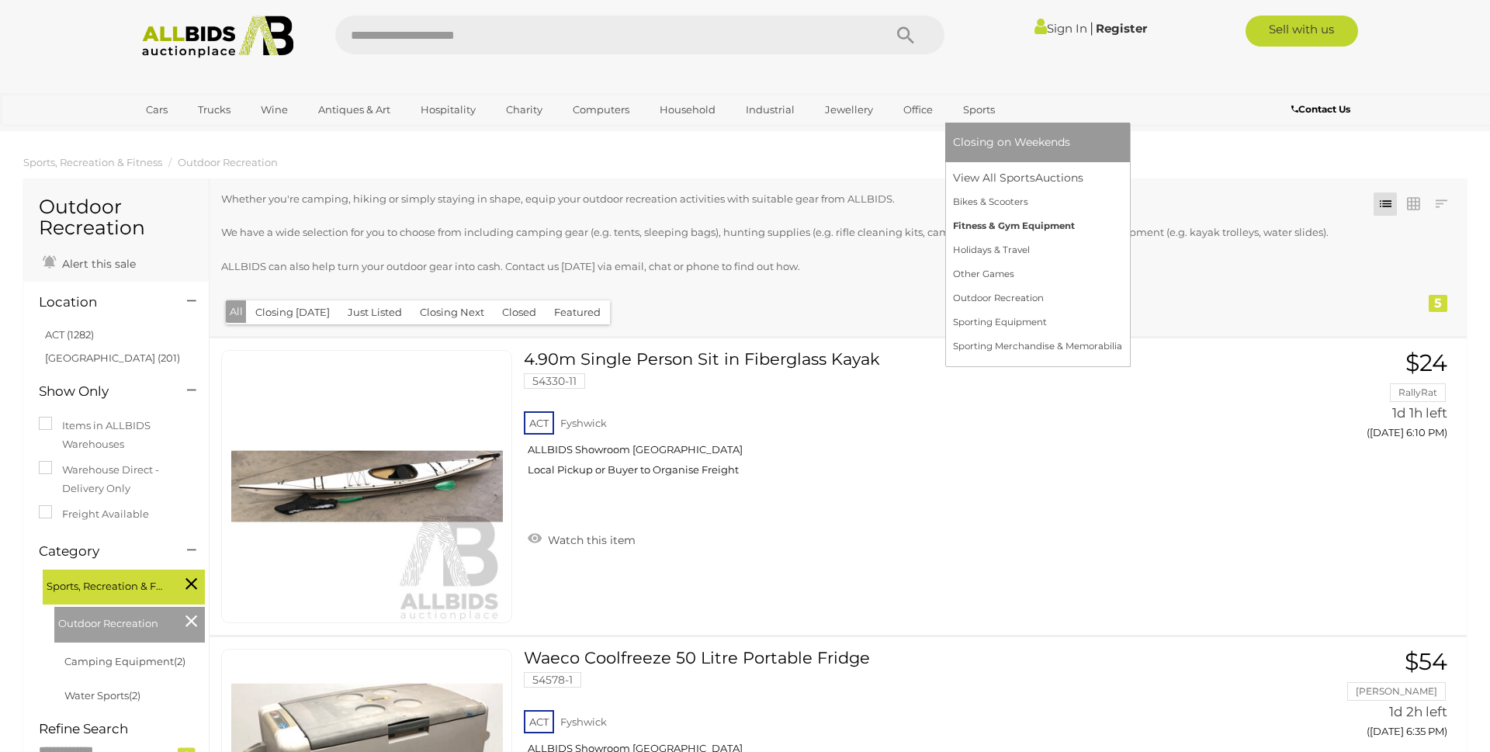
click at [982, 221] on link "Fitness & Gym Equipment" at bounding box center [1037, 226] width 169 height 24
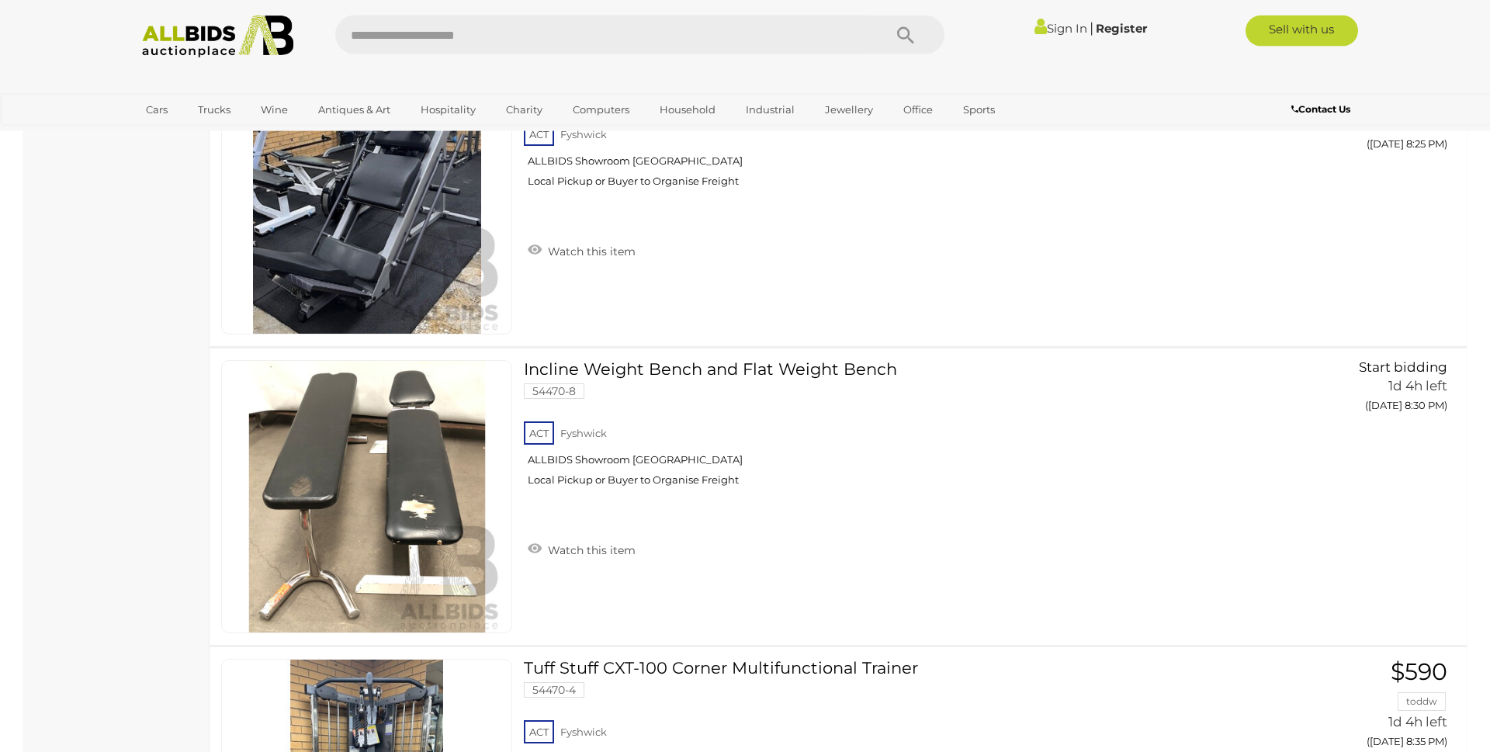
scroll to position [1662, 0]
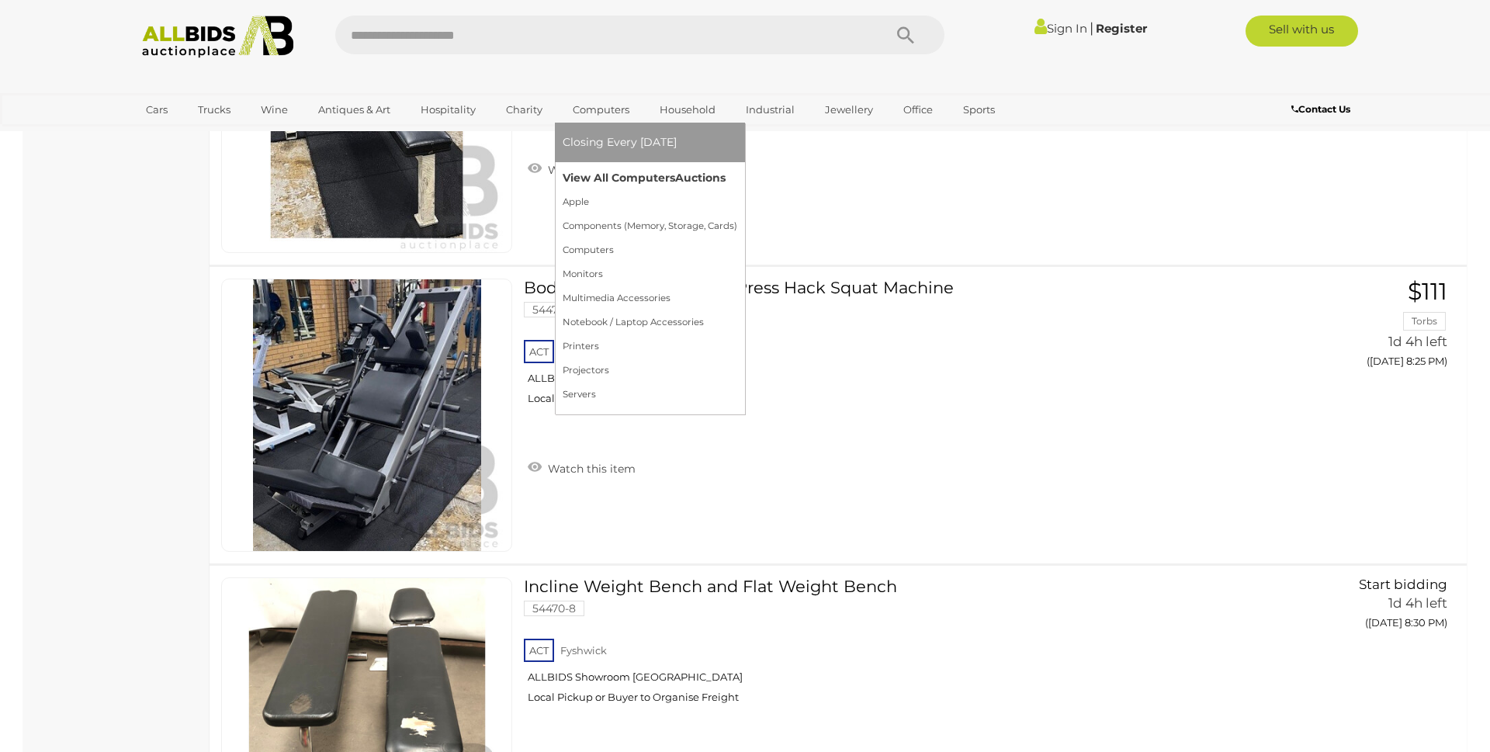
click at [587, 178] on link "View All Computers Auctions" at bounding box center [650, 178] width 175 height 24
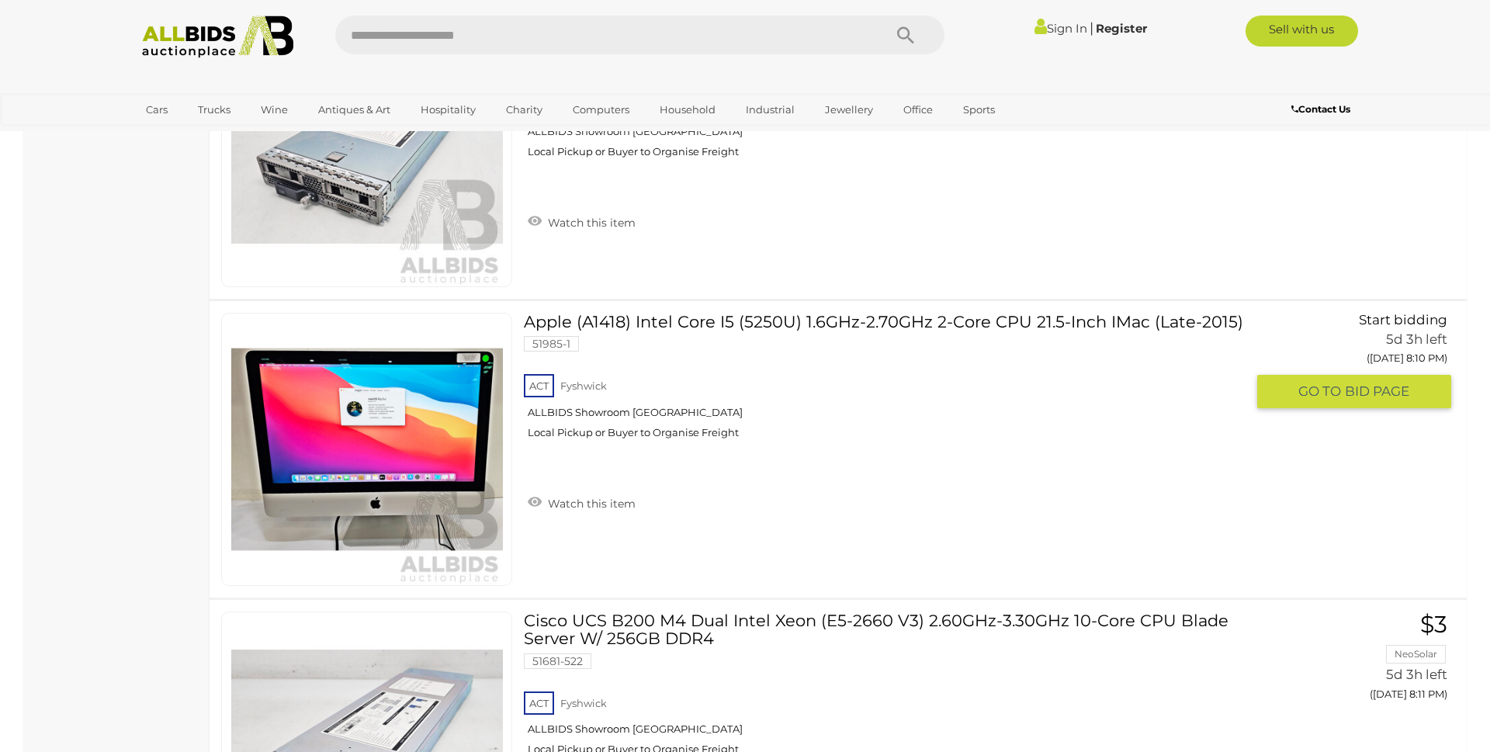
scroll to position [13535, 0]
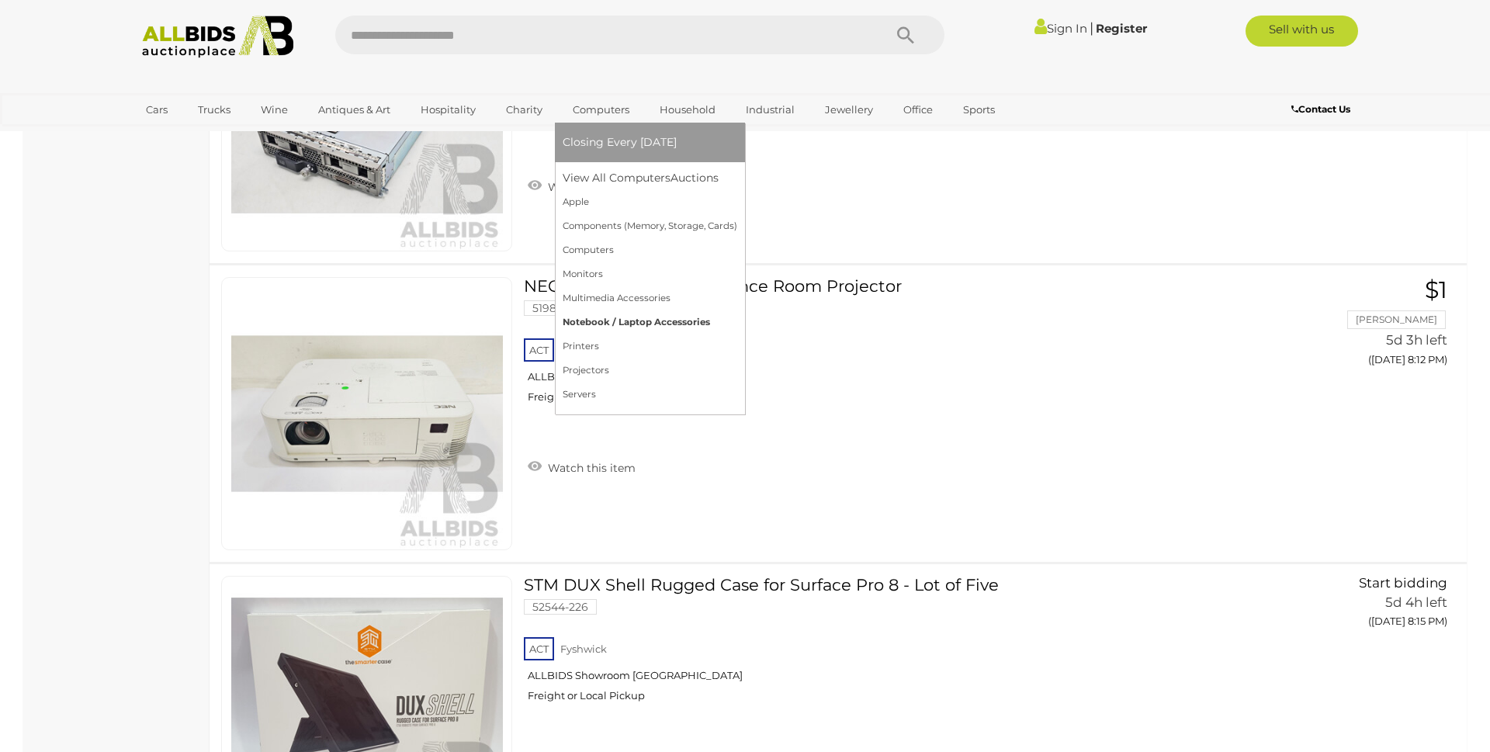
click at [590, 325] on link "Notebook / Laptop Accessories" at bounding box center [650, 322] width 175 height 24
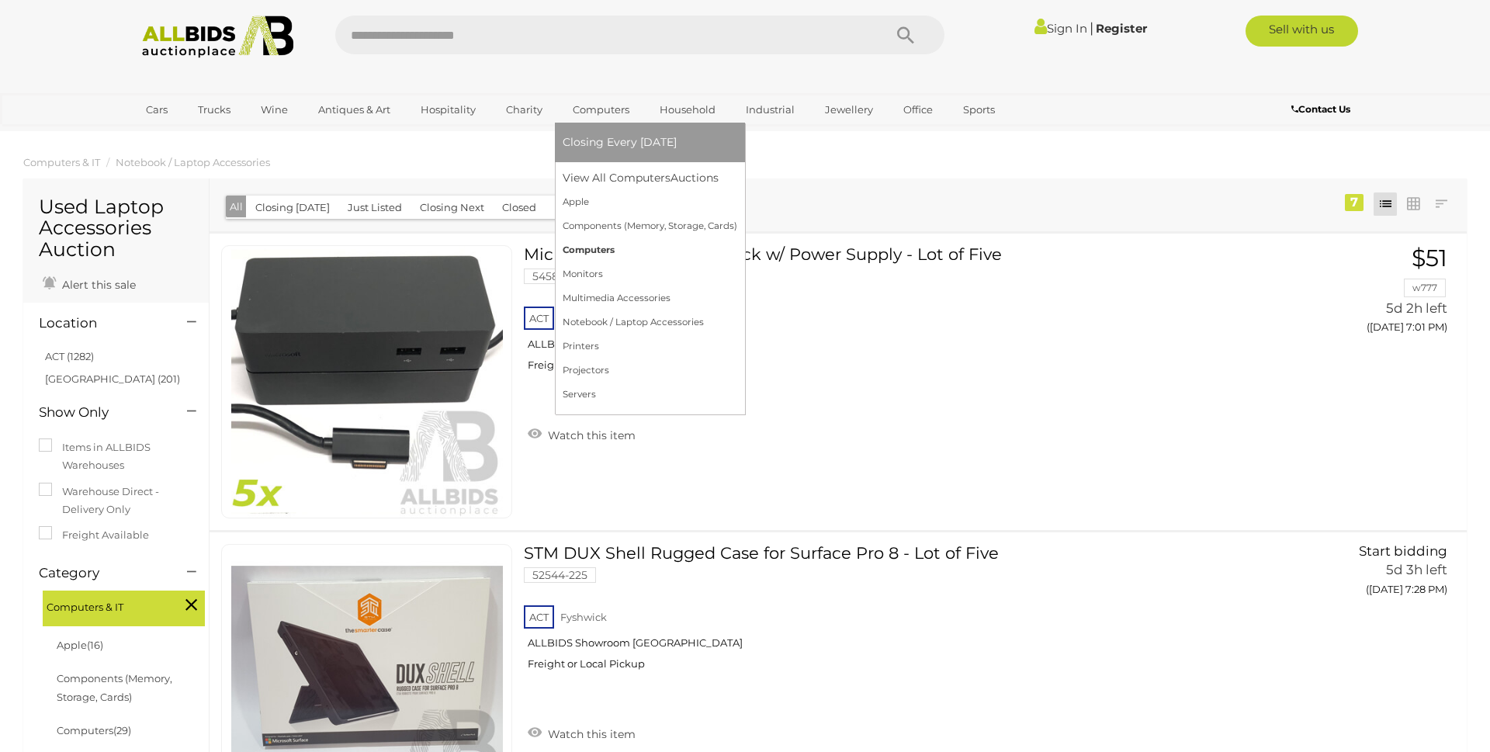
click at [577, 251] on link "Computers" at bounding box center [650, 250] width 175 height 24
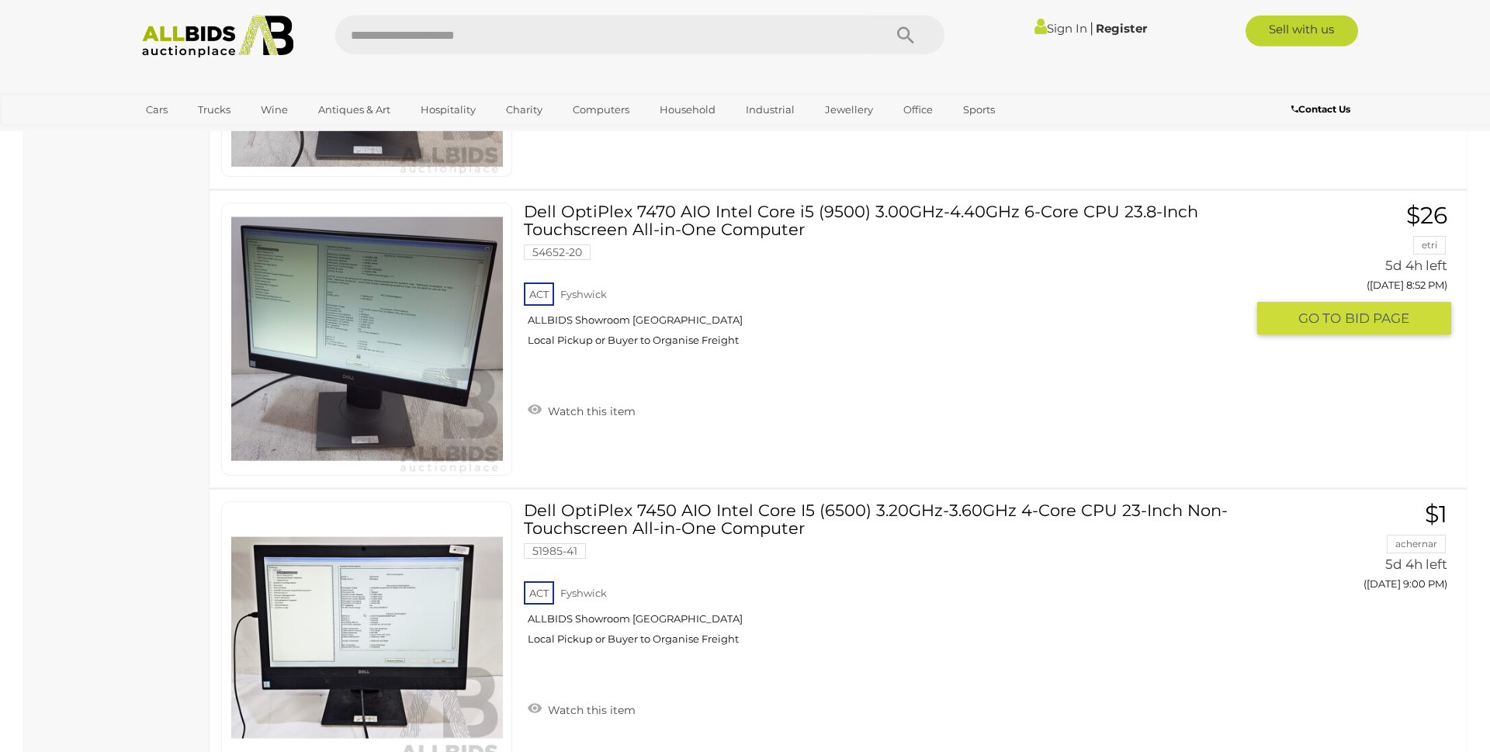
scroll to position [8548, 0]
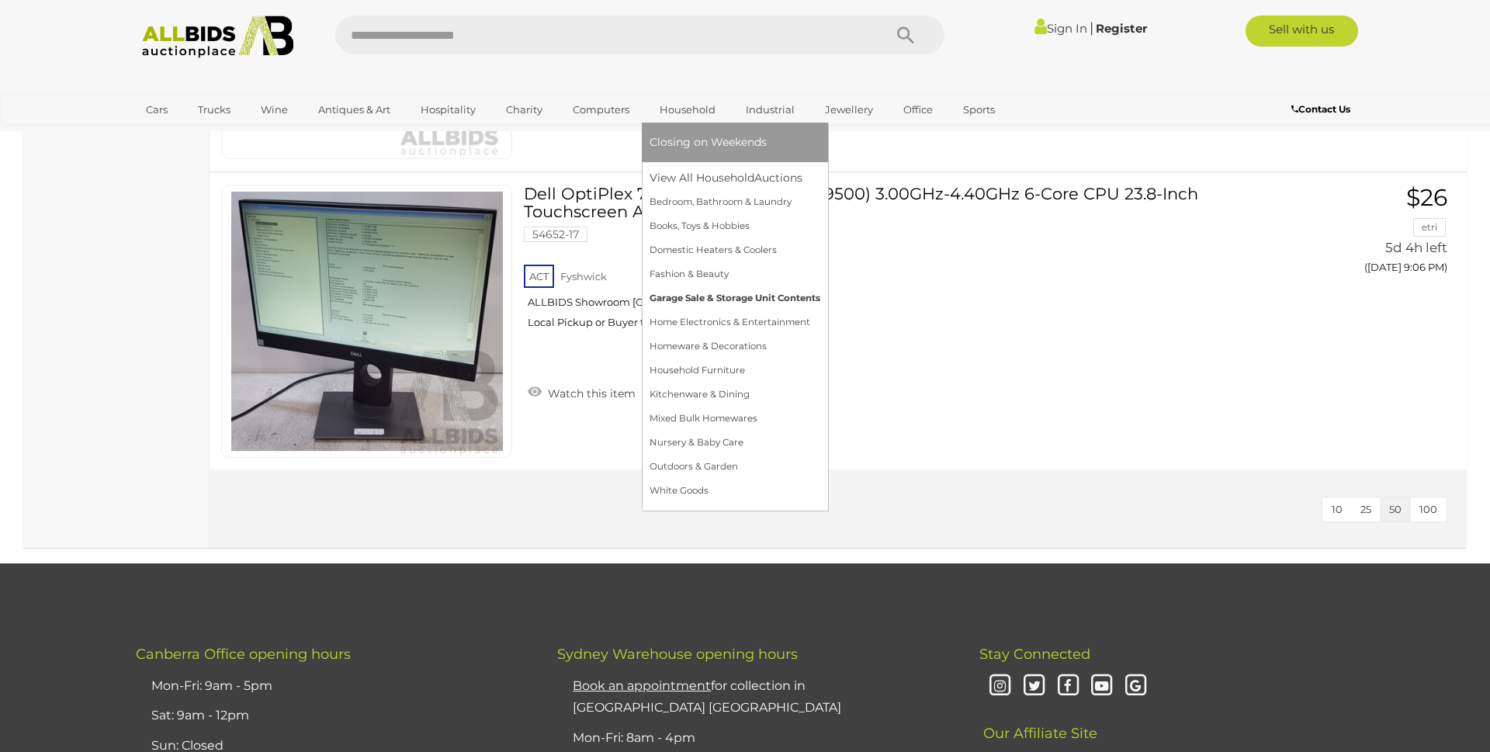
click at [682, 303] on link "Garage Sale & Storage Unit Contents" at bounding box center [735, 298] width 171 height 24
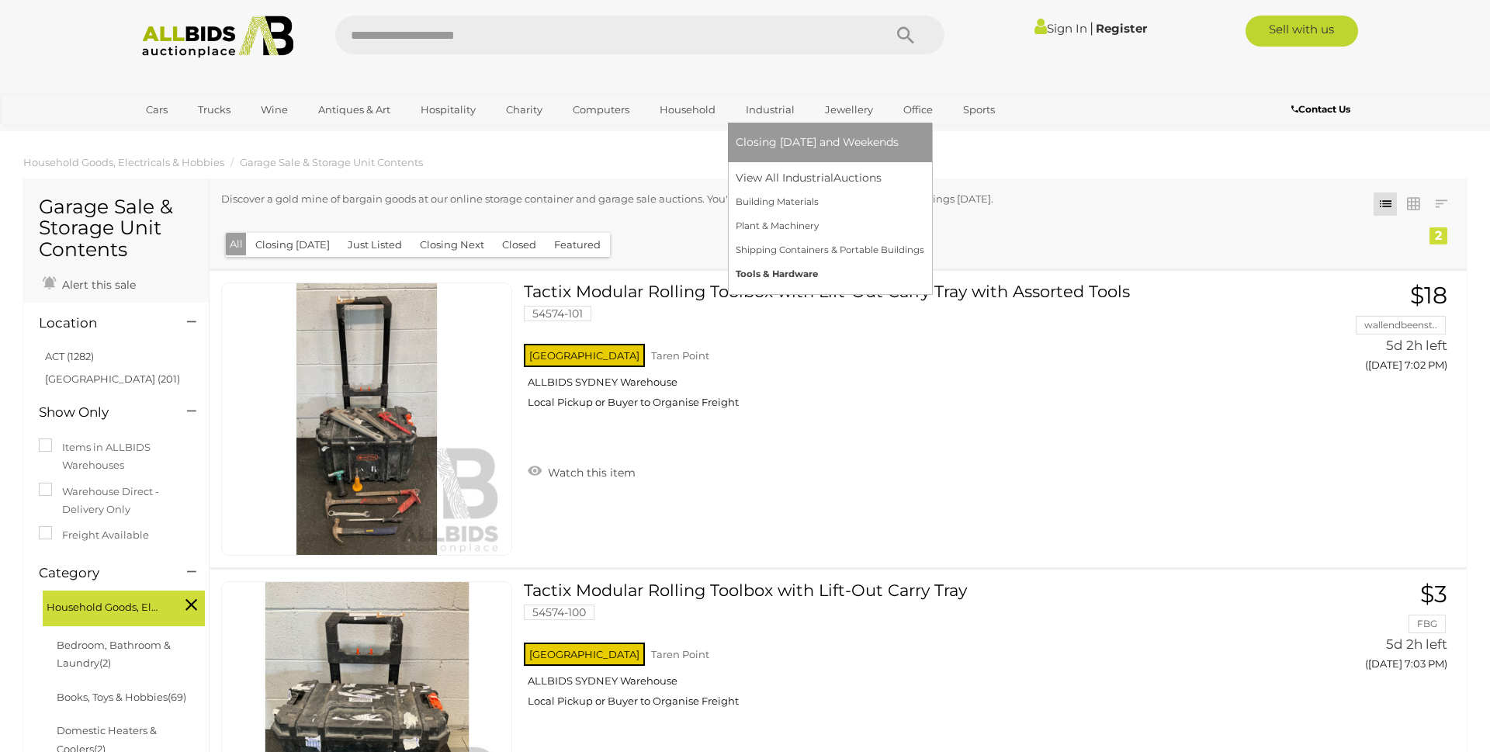
click at [765, 275] on link "Tools & Hardware" at bounding box center [830, 274] width 189 height 24
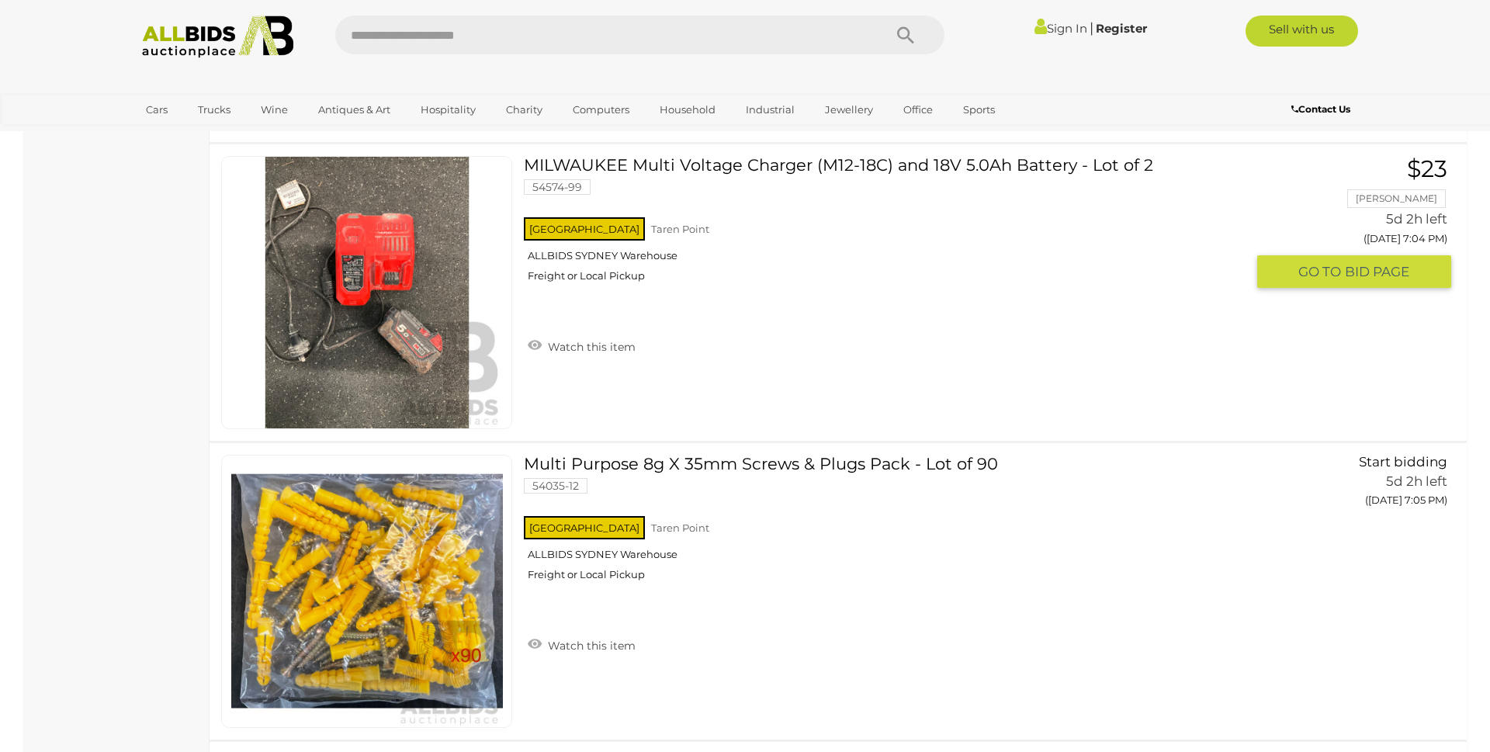
scroll to position [1346, 0]
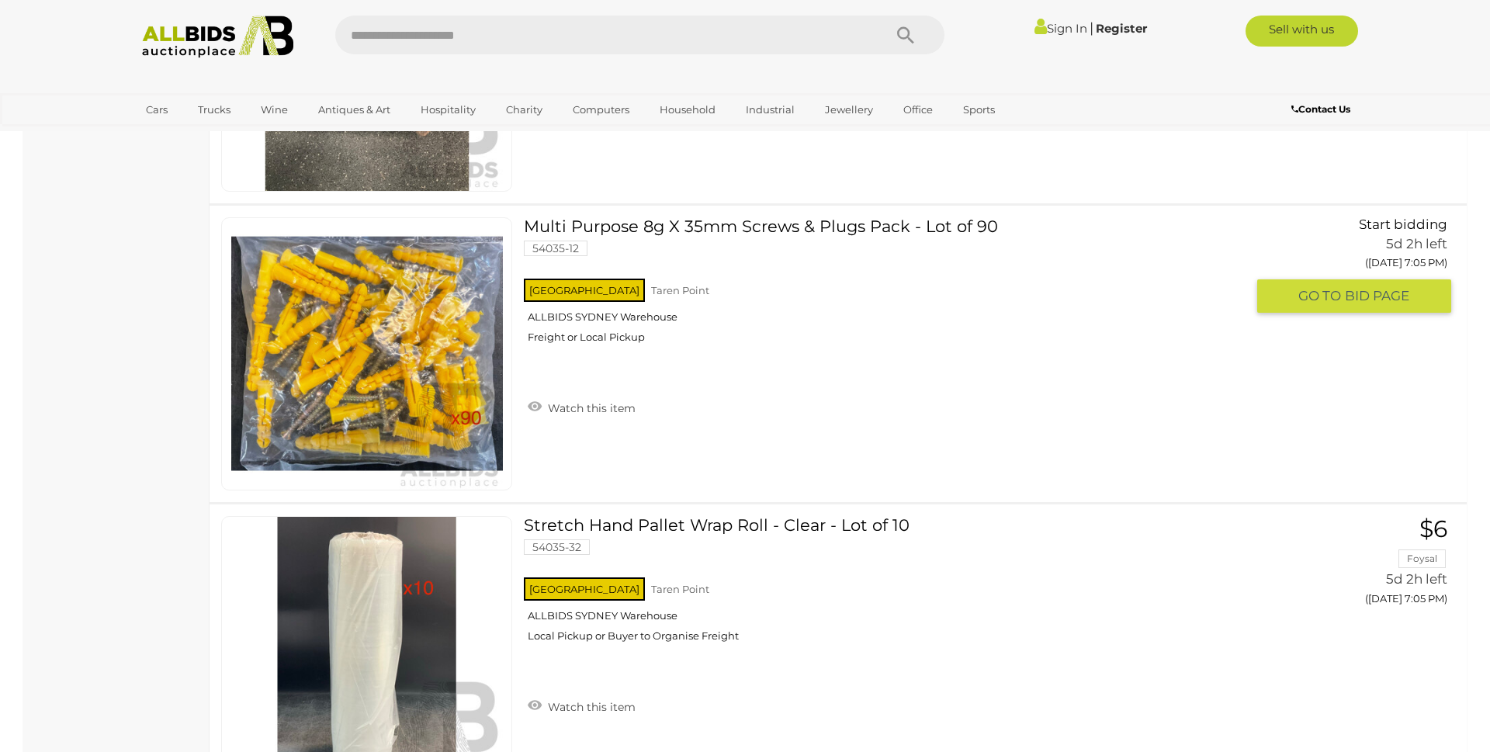
click at [677, 227] on link "Multi Purpose 8g X 35mm Screws & Plugs Pack - Lot of 90 54035-12 NSW Taren Point" at bounding box center [890, 286] width 710 height 138
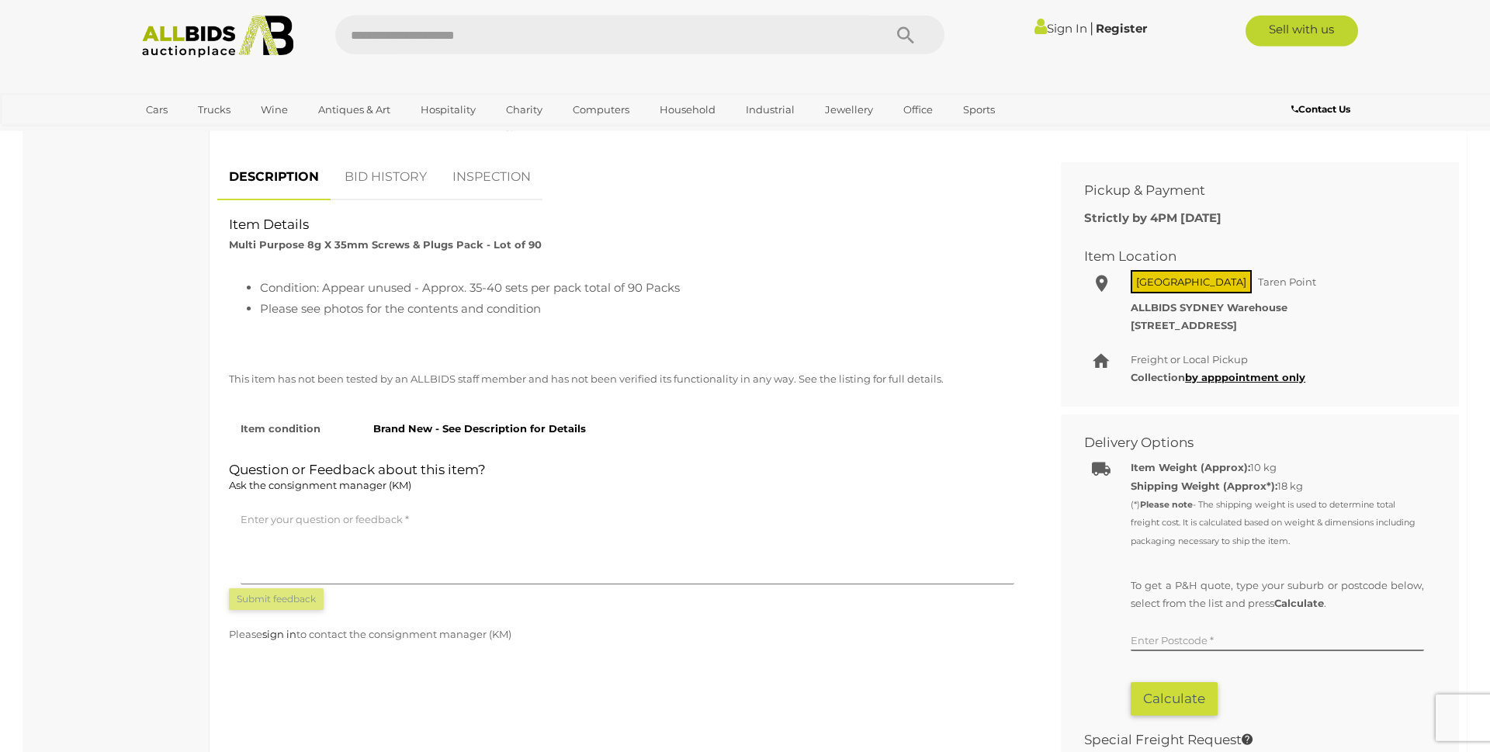
scroll to position [712, 0]
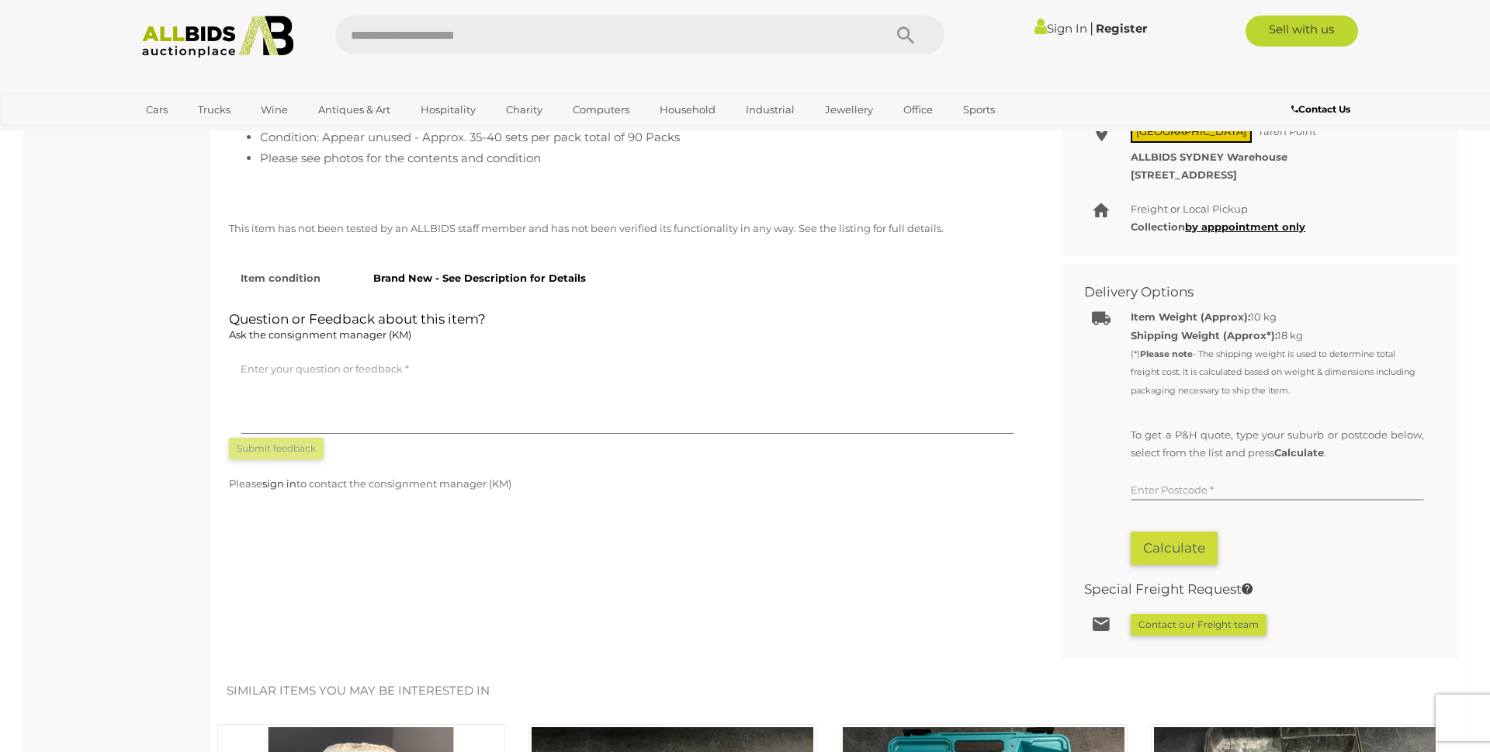
click at [1155, 487] on input "text" at bounding box center [1277, 488] width 293 height 23
click at [1207, 541] on link "[GEOGRAPHIC_DATA], [GEOGRAPHIC_DATA], 2151" at bounding box center [1268, 547] width 274 height 27
type input "**********"
click at [1154, 553] on button "Calculate" at bounding box center [1174, 548] width 87 height 33
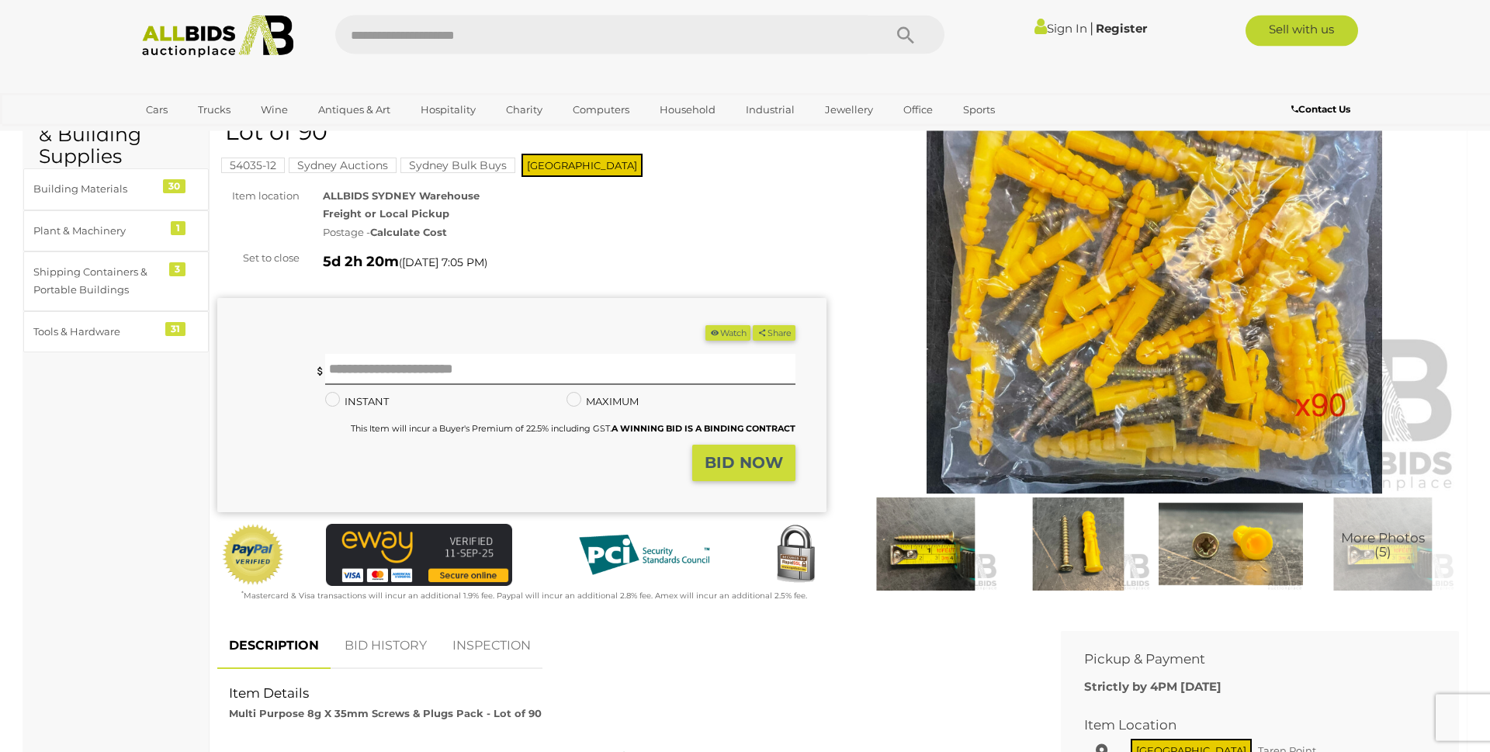
scroll to position [79, 0]
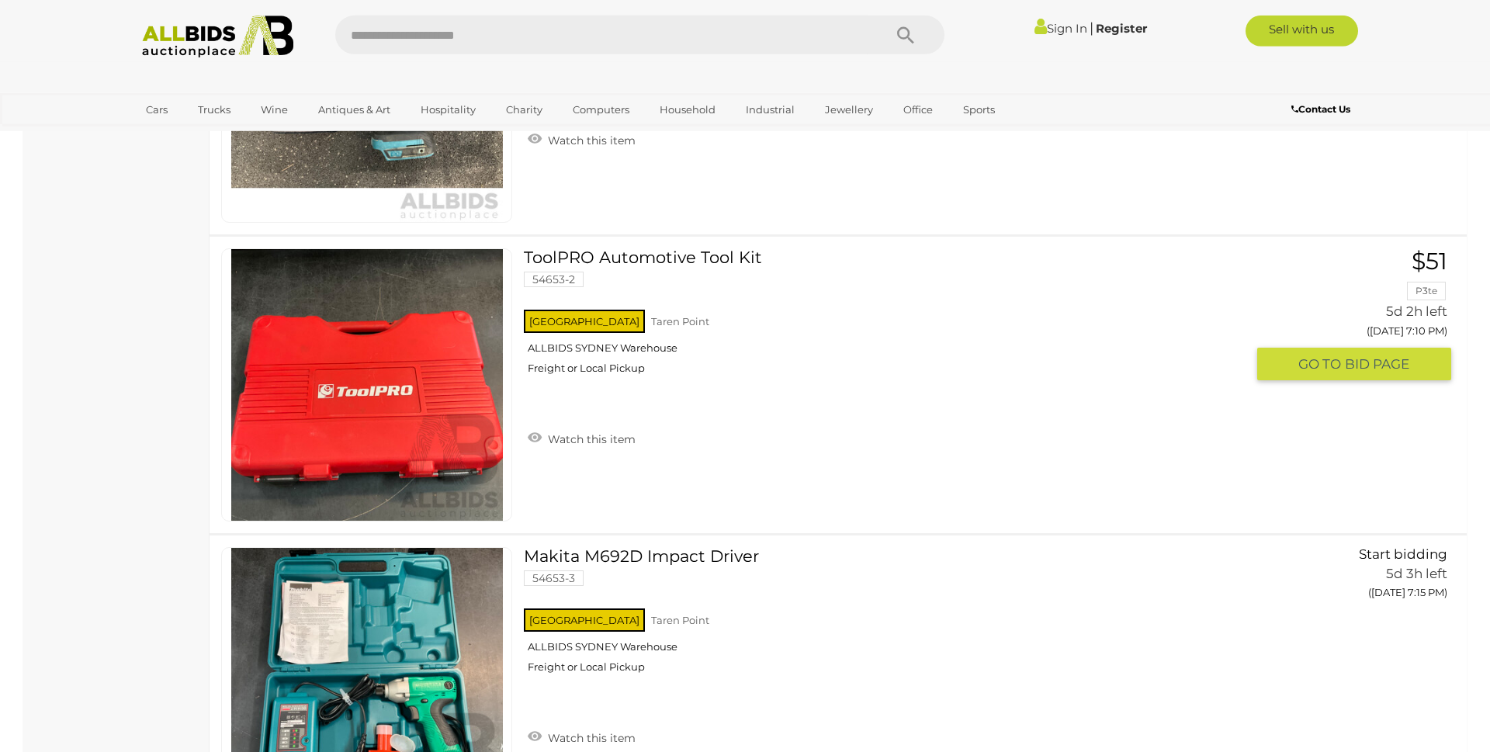
scroll to position [3449, 0]
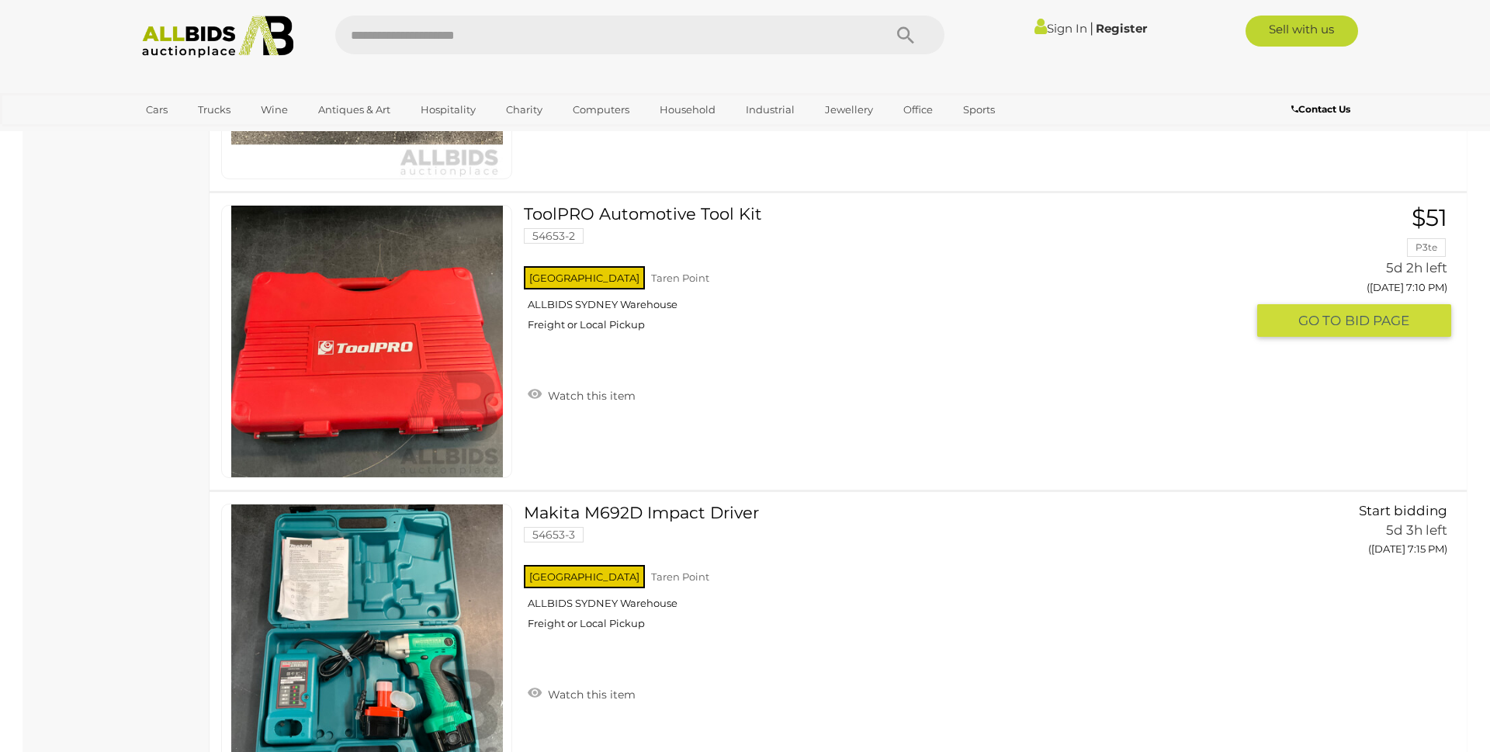
click at [662, 220] on link "ToolPRO Automotive Tool Kit 54653-2 NSW Taren Point ALLBIDS SYDNEY Warehouse" at bounding box center [890, 274] width 710 height 138
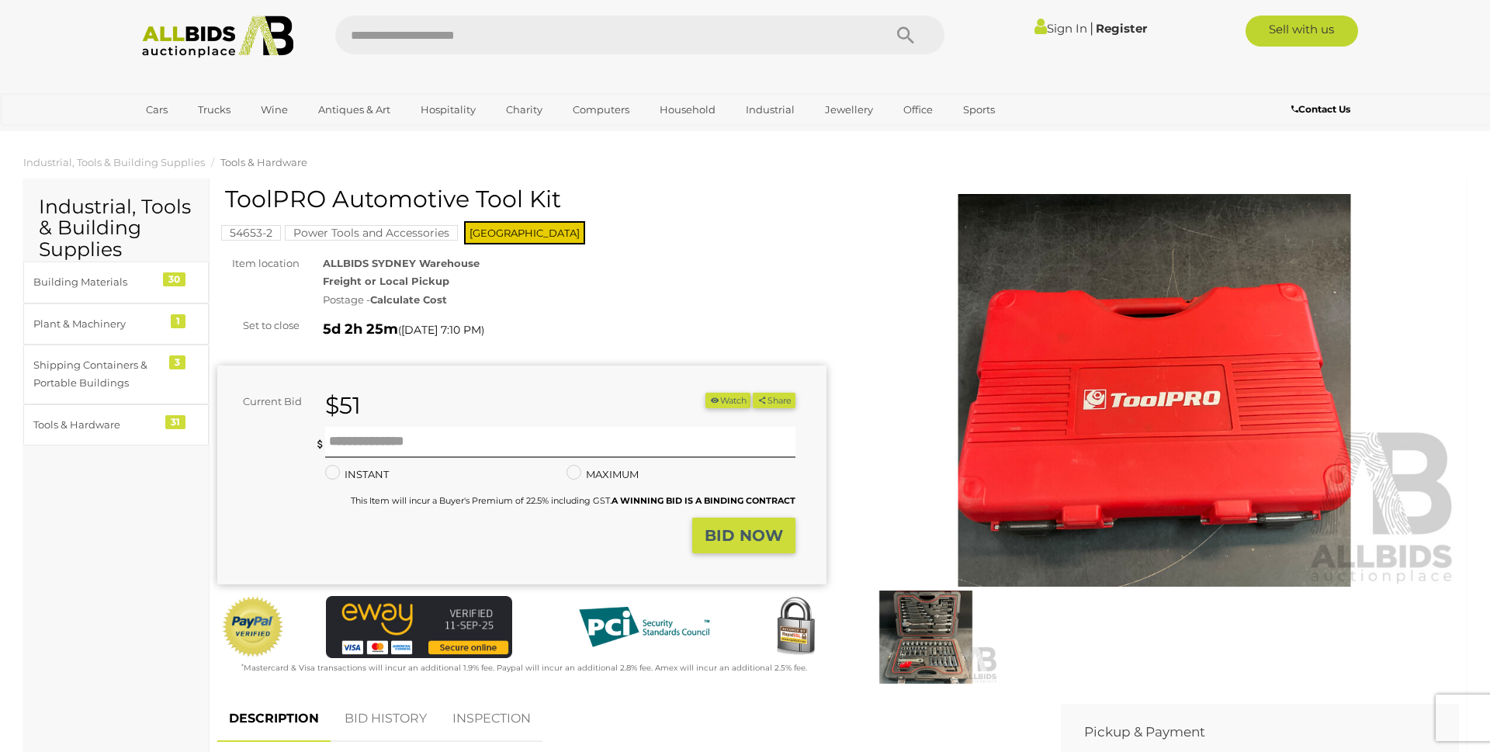
click at [931, 647] on img at bounding box center [926, 637] width 144 height 93
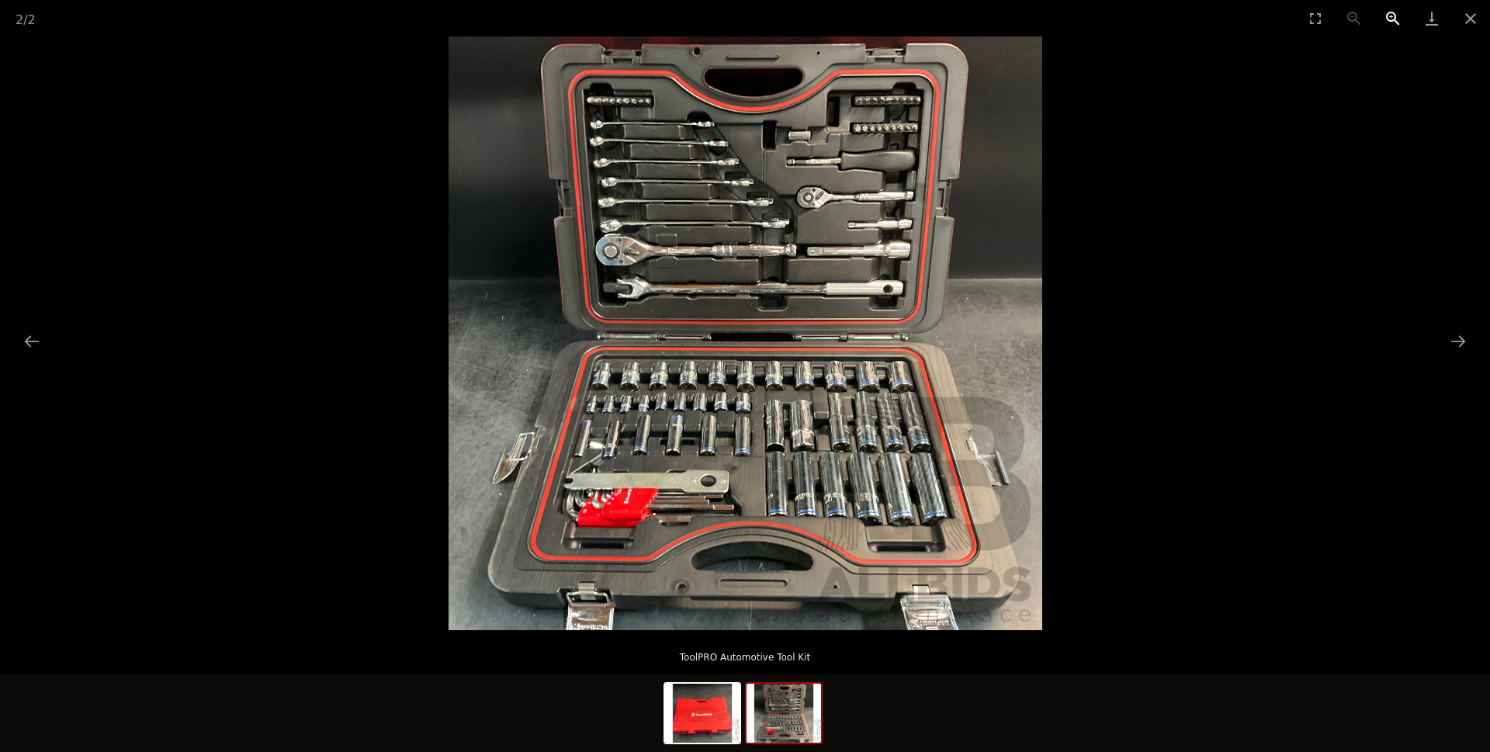
click at [1387, 18] on button "Zoom in" at bounding box center [1393, 18] width 39 height 36
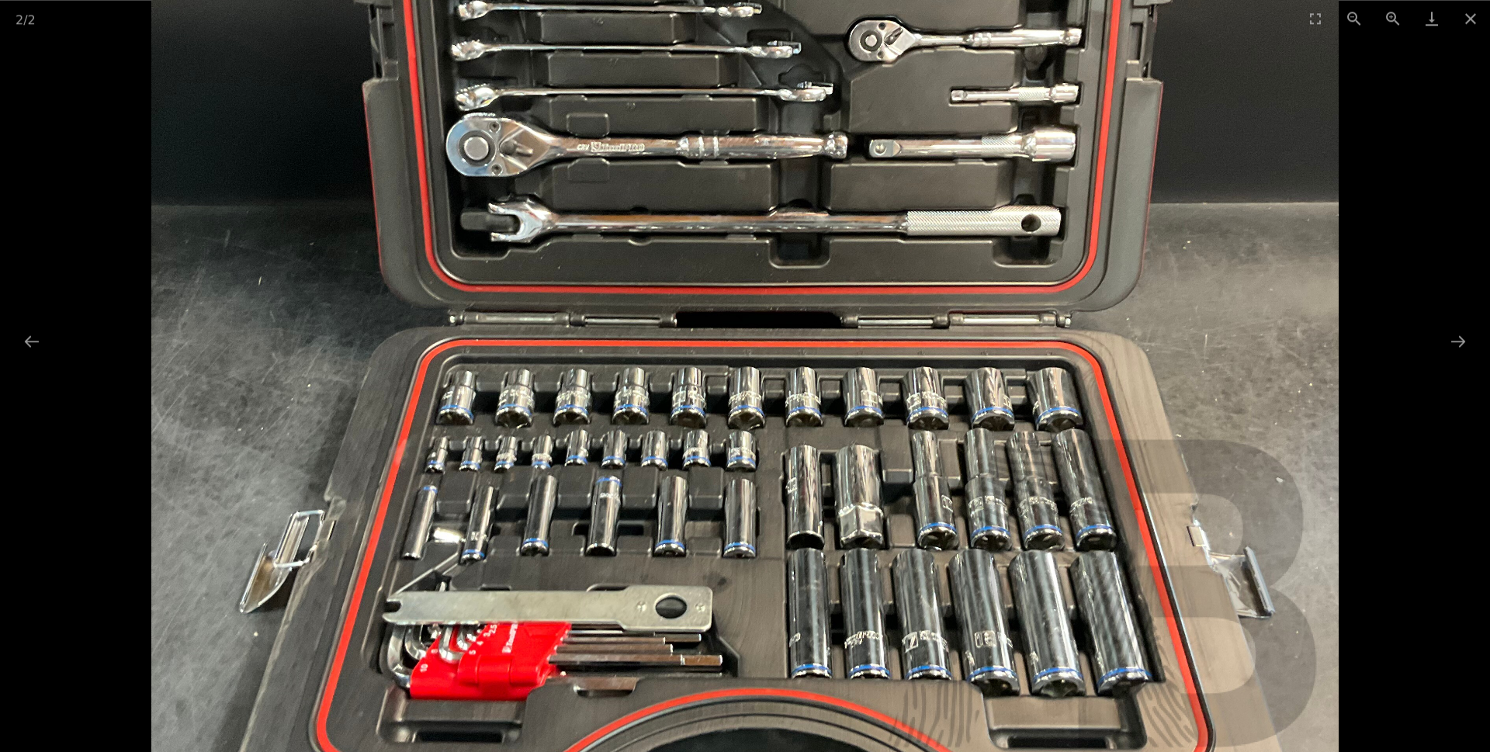
scroll to position [158, 0]
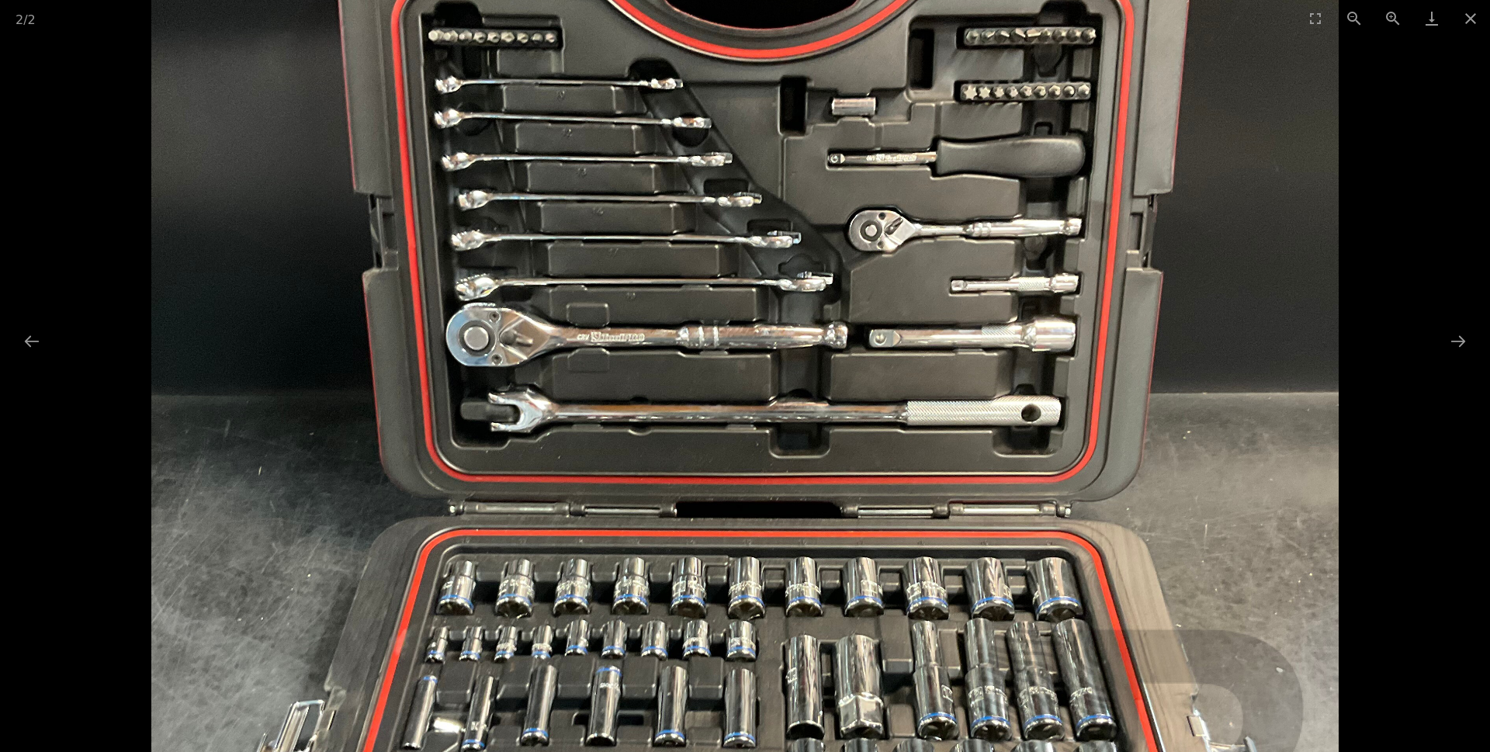
drag, startPoint x: 922, startPoint y: 376, endPoint x: 905, endPoint y: 580, distance: 205.6
click at [905, 580] on img at bounding box center [744, 501] width 1187 height 1187
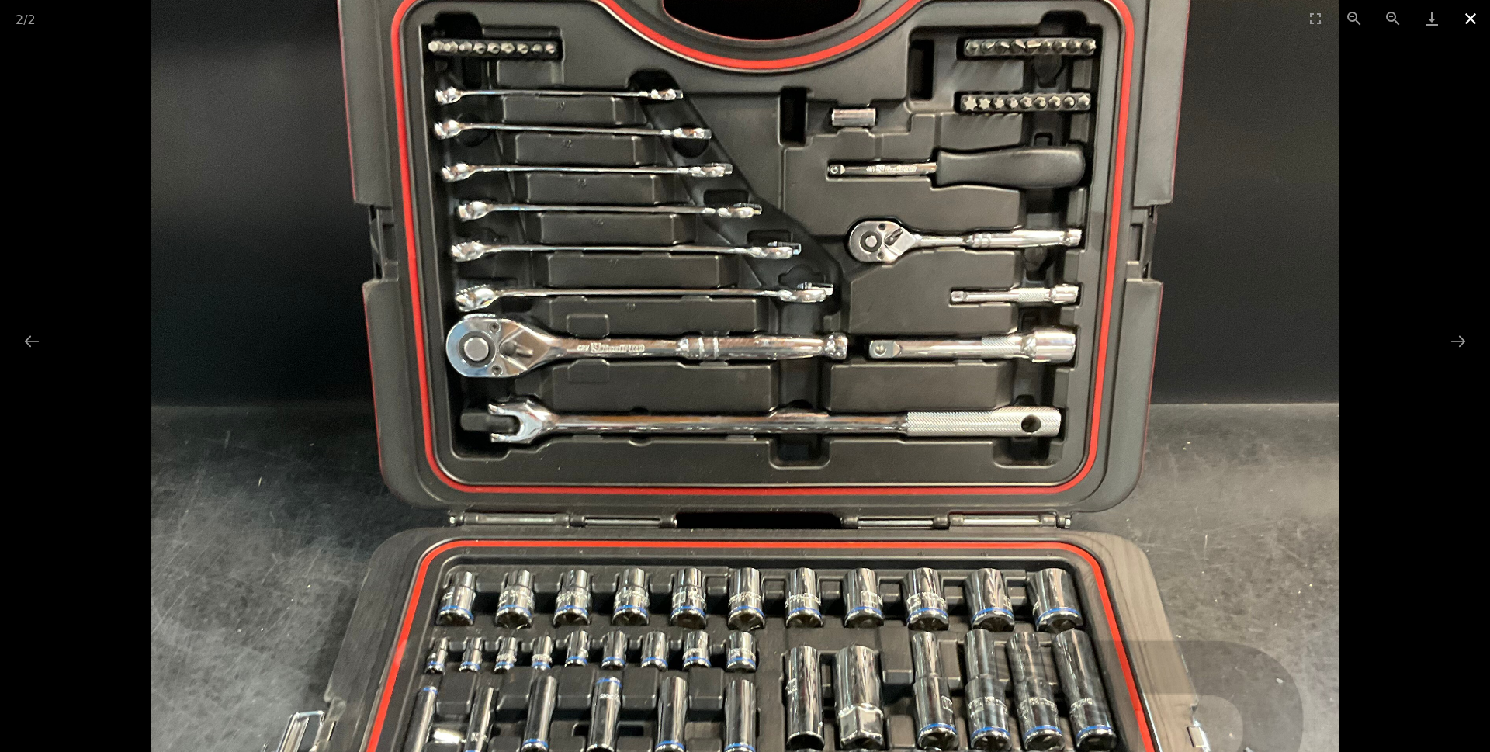
click at [1475, 16] on button "Close gallery" at bounding box center [1470, 18] width 39 height 36
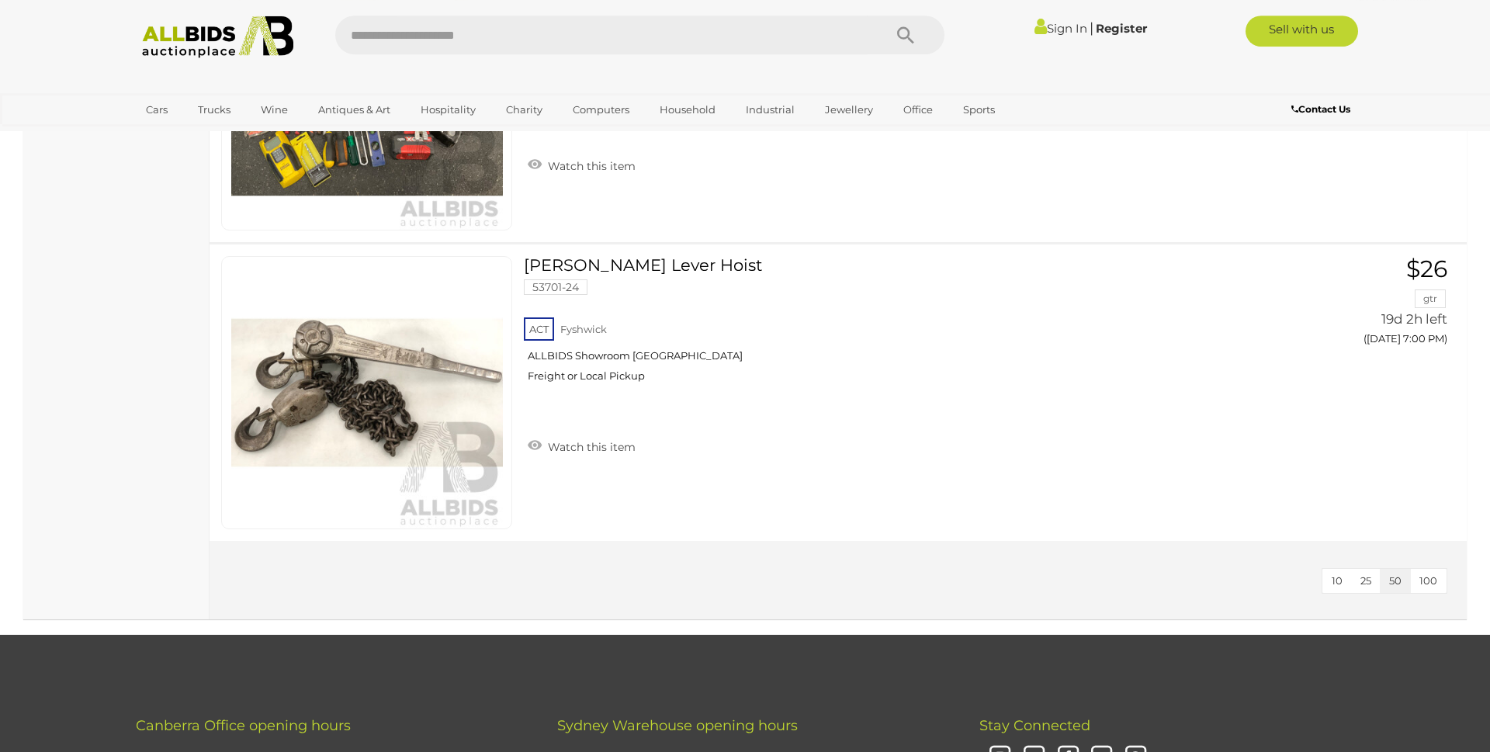
scroll to position [9103, 0]
